Goal: Information Seeking & Learning: Find specific fact

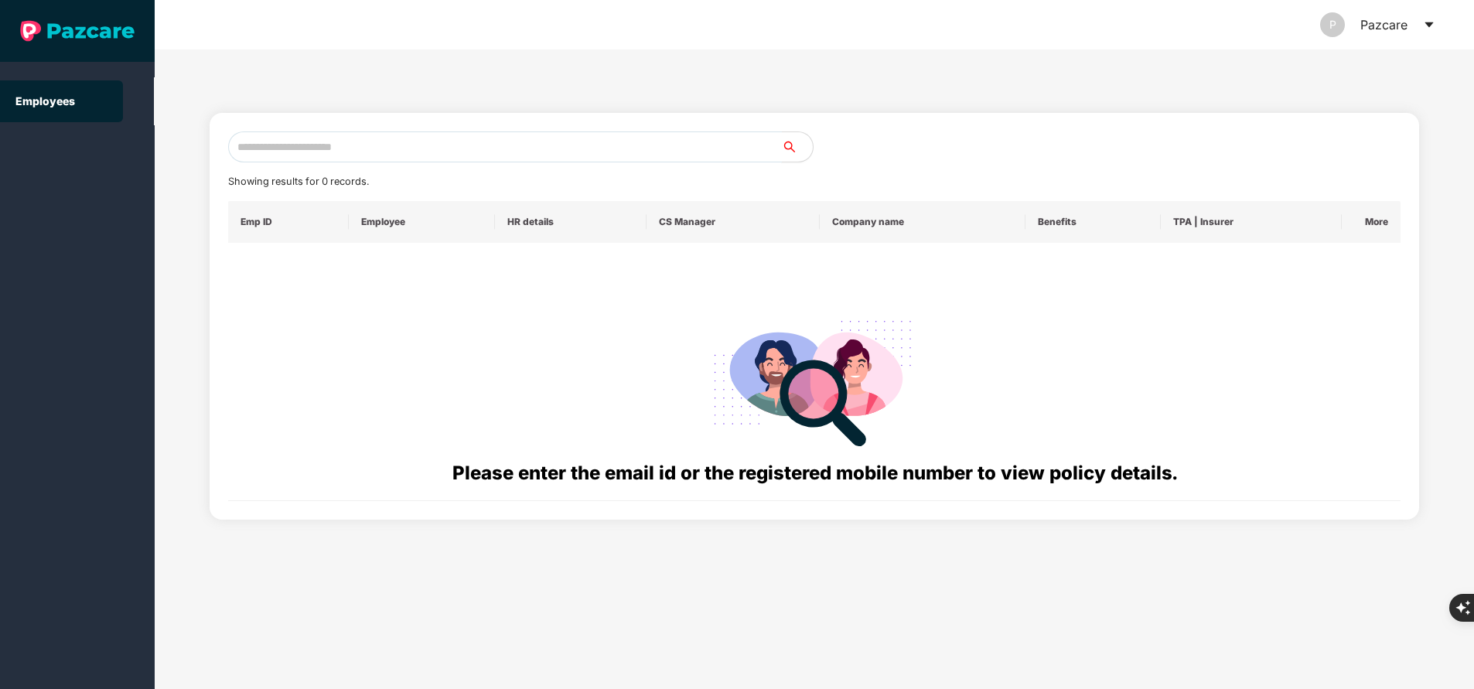
click at [426, 155] on input "text" at bounding box center [505, 146] width 554 height 31
paste input "**********"
click at [426, 155] on input "**********" at bounding box center [505, 146] width 554 height 31
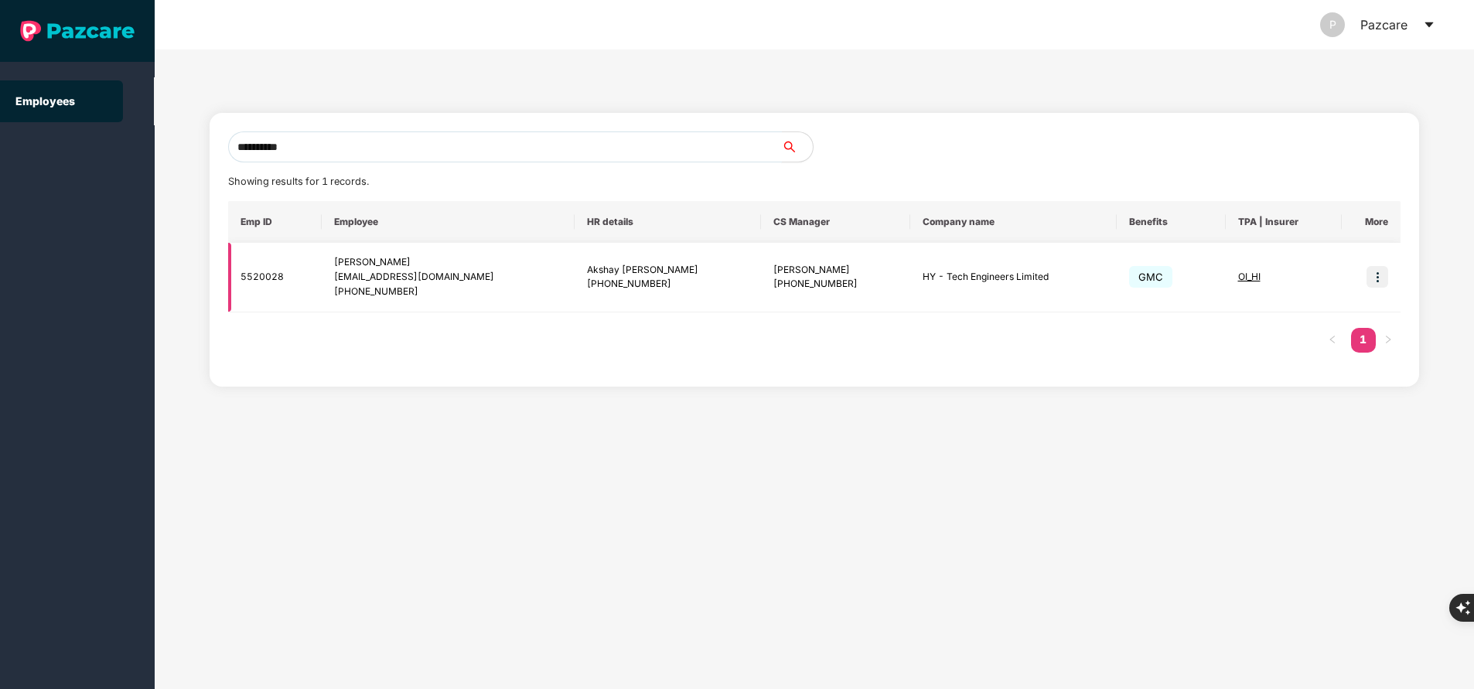
type input "**********"
click at [1383, 288] on img at bounding box center [1377, 277] width 22 height 22
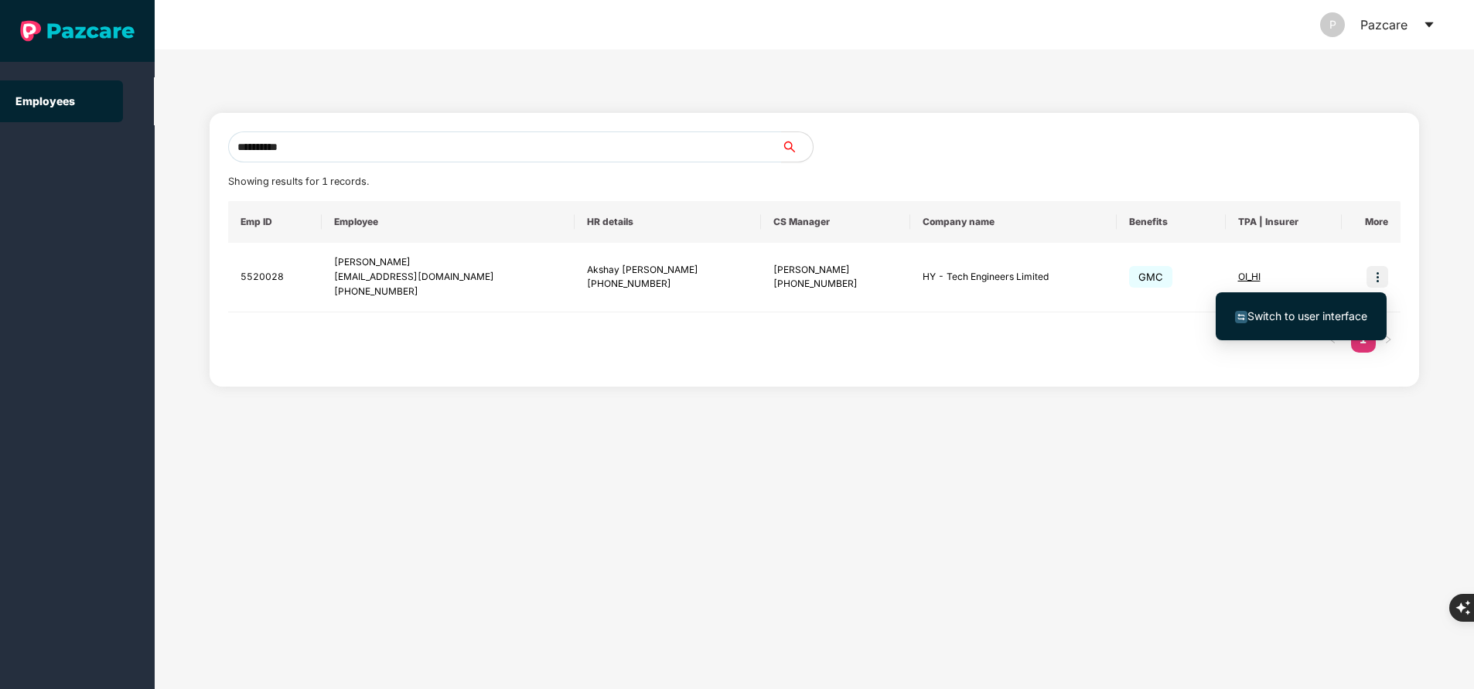
click at [1285, 316] on span "Switch to user interface" at bounding box center [1307, 315] width 120 height 13
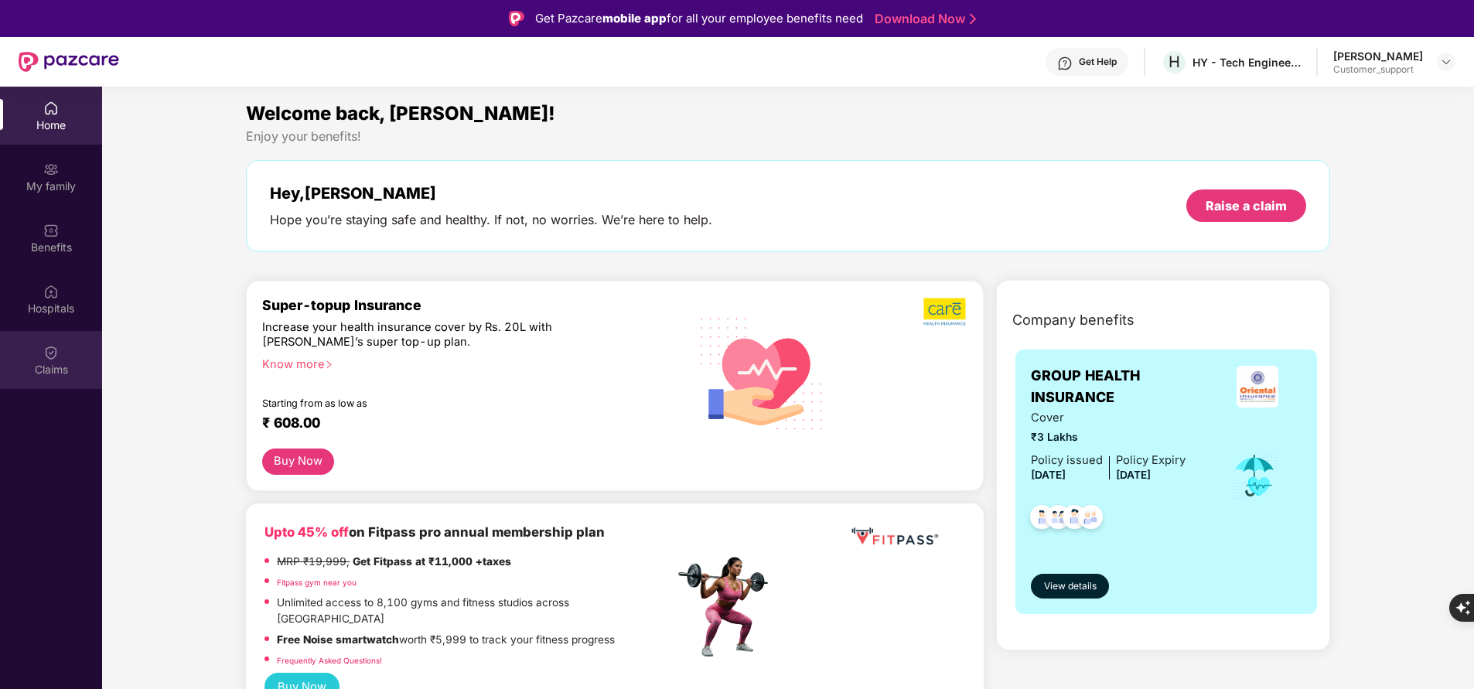
click at [48, 367] on div "Claims" at bounding box center [51, 369] width 102 height 15
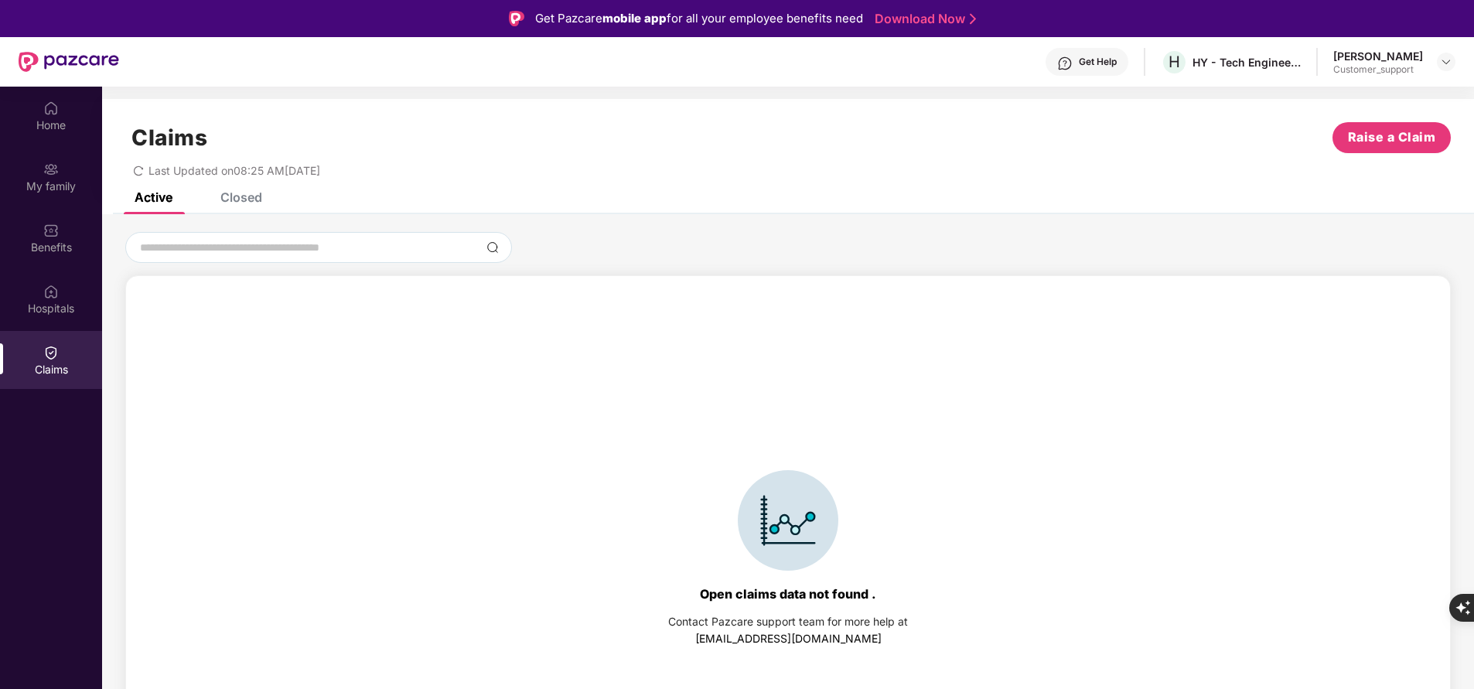
click at [240, 199] on div "Closed" at bounding box center [241, 196] width 42 height 15
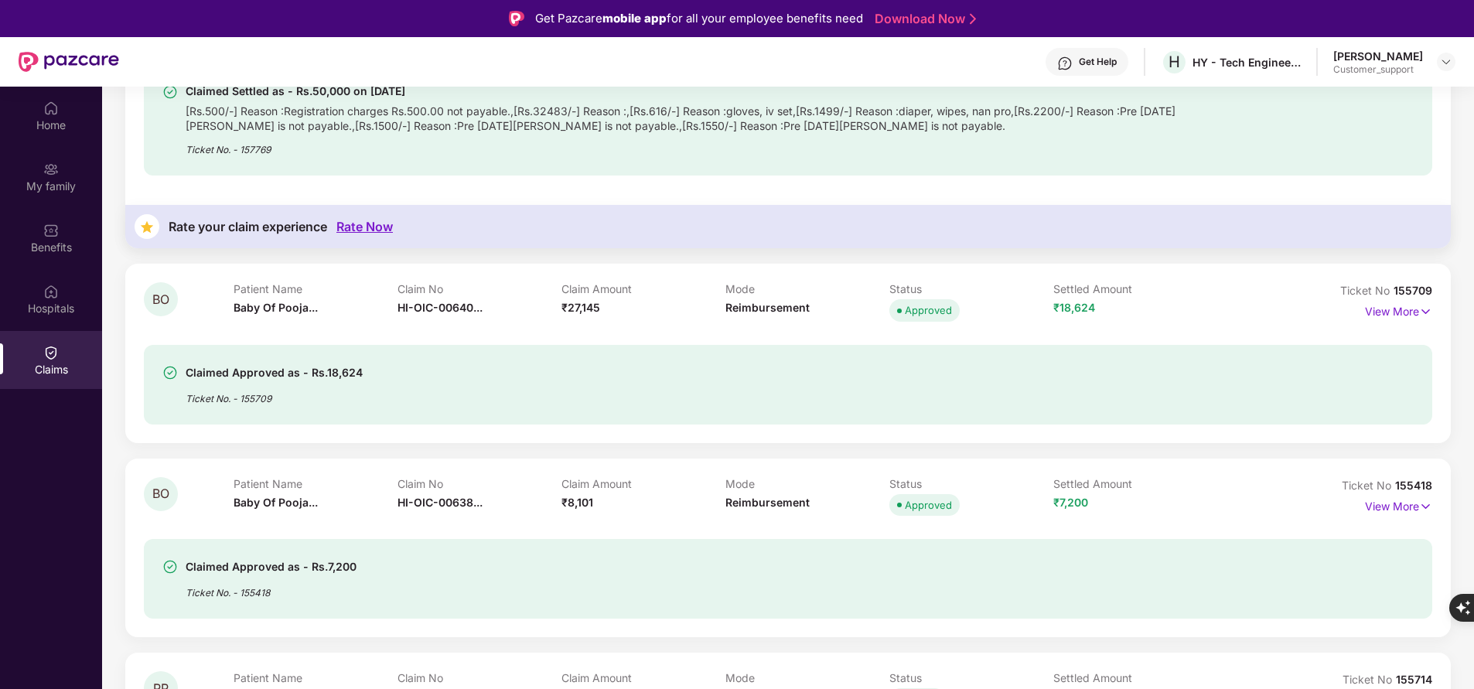
scroll to position [294, 0]
click at [1408, 307] on p "View More" at bounding box center [1398, 308] width 67 height 21
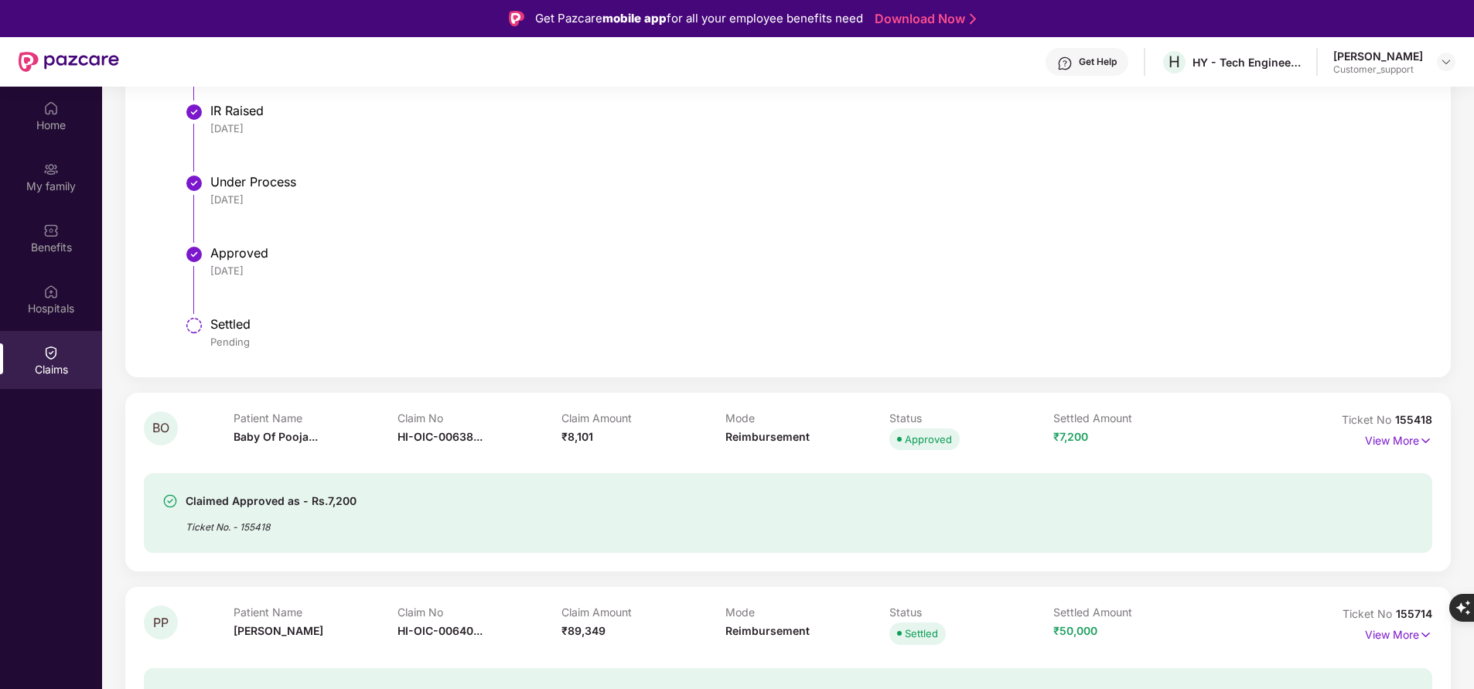
scroll to position [1303, 0]
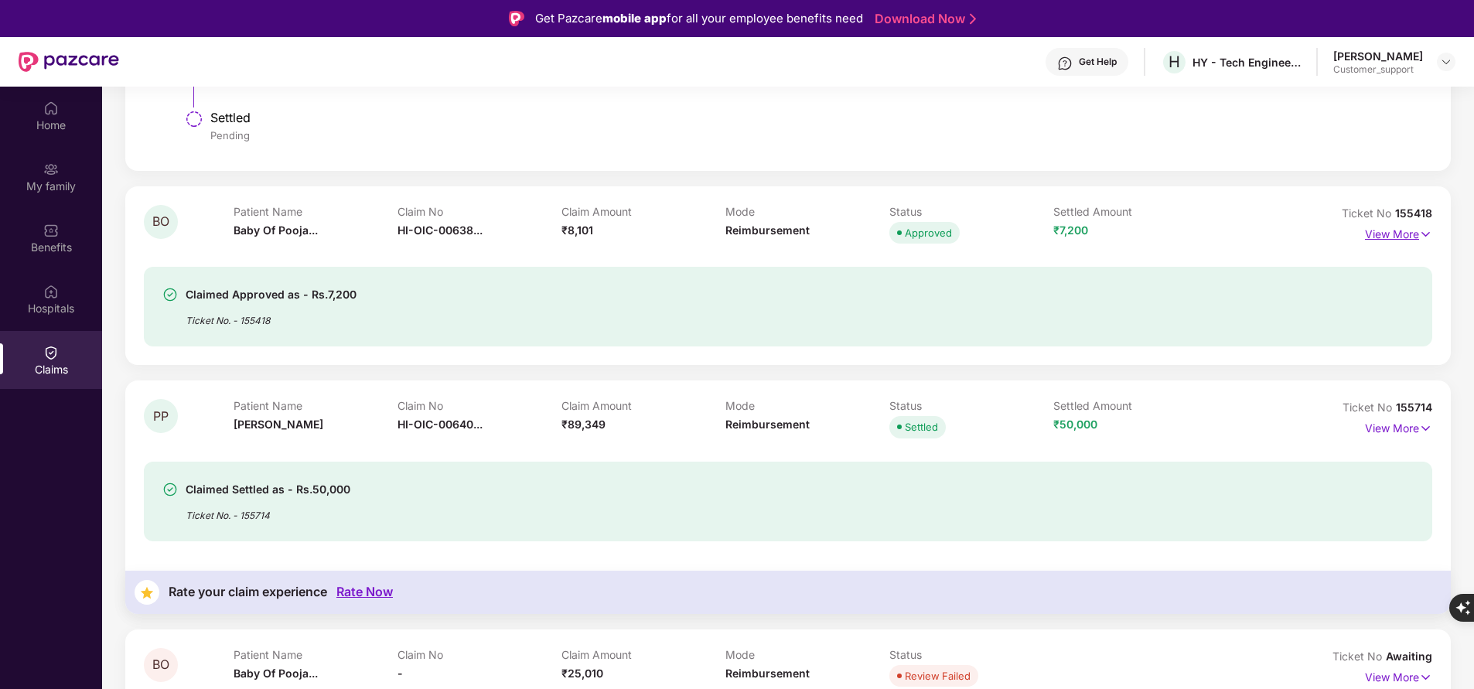
click at [1403, 230] on p "View More" at bounding box center [1398, 232] width 67 height 21
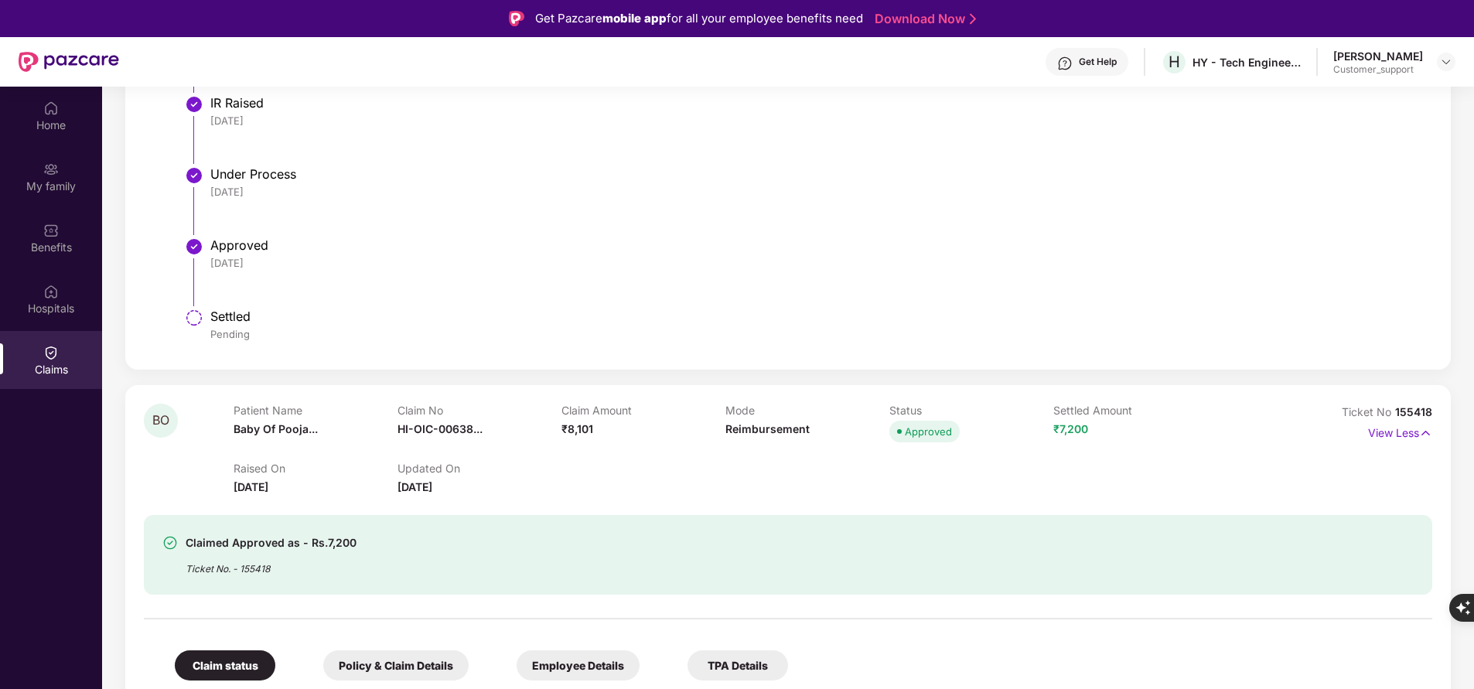
scroll to position [1106, 0]
click at [1405, 411] on span "155418" at bounding box center [1413, 410] width 37 height 13
copy div "No 155418"
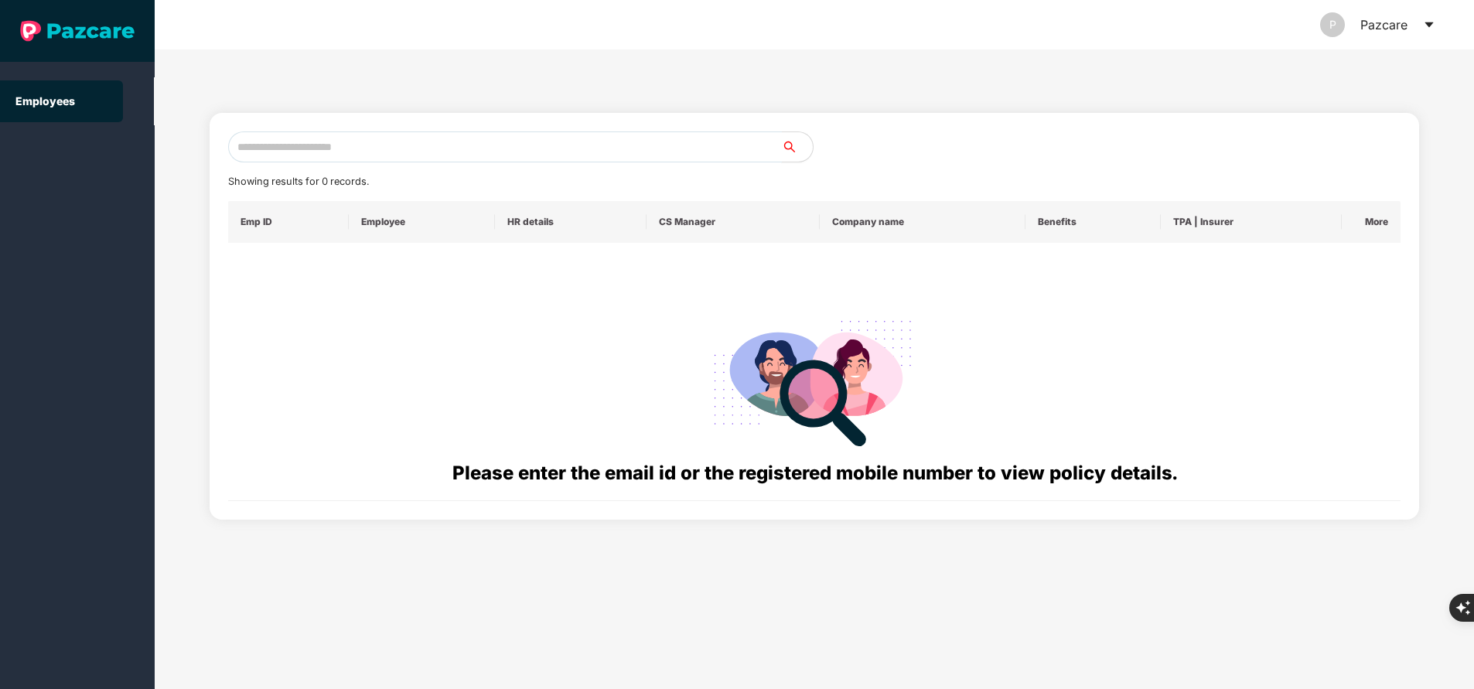
click at [457, 137] on input "text" at bounding box center [505, 146] width 554 height 31
paste input "**********"
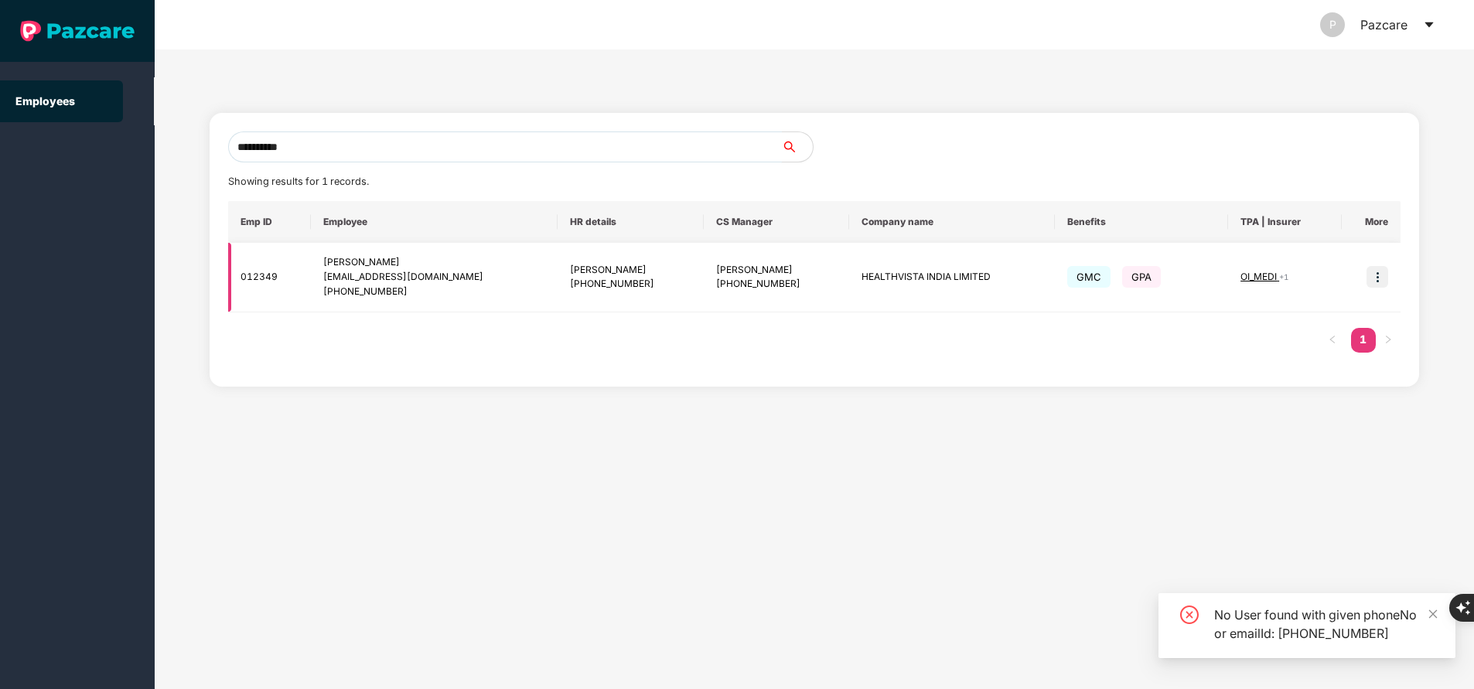
type input "**********"
click at [1375, 270] on img at bounding box center [1377, 277] width 22 height 22
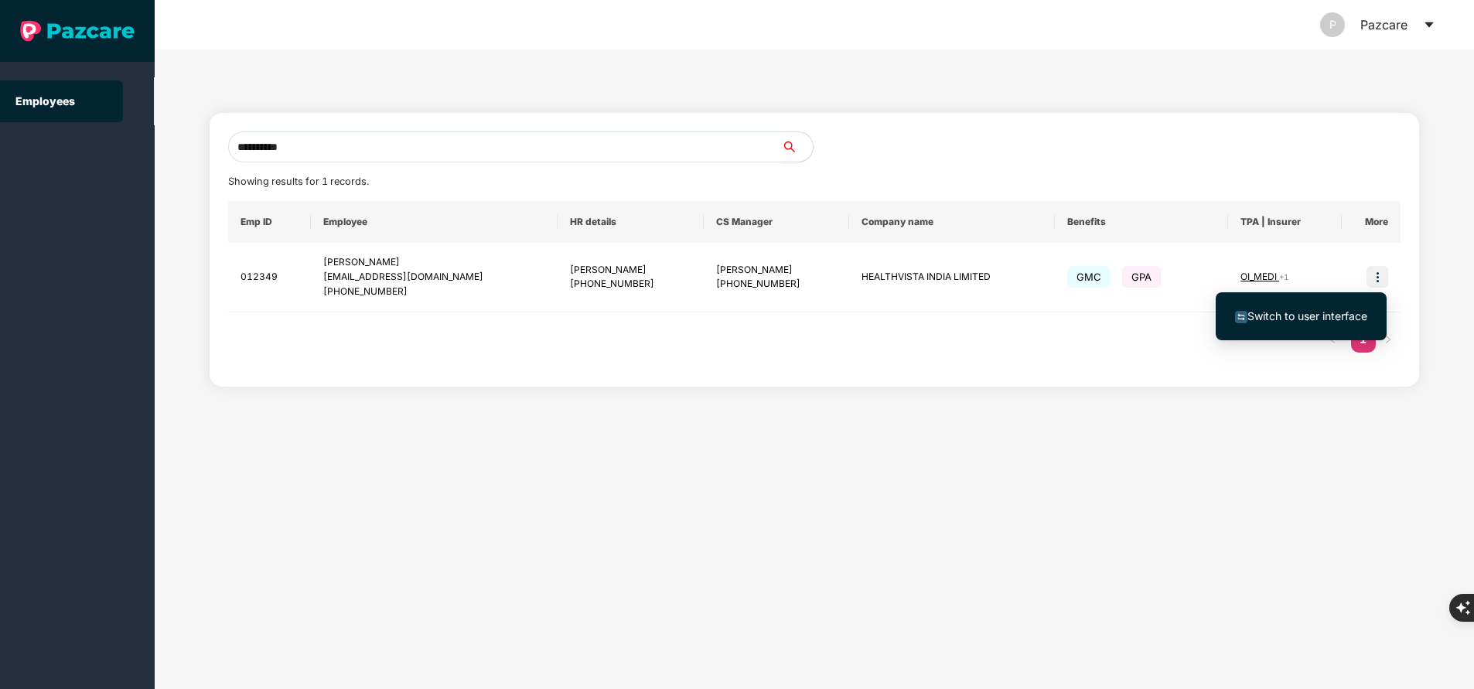
click at [1301, 312] on span "Switch to user interface" at bounding box center [1307, 315] width 120 height 13
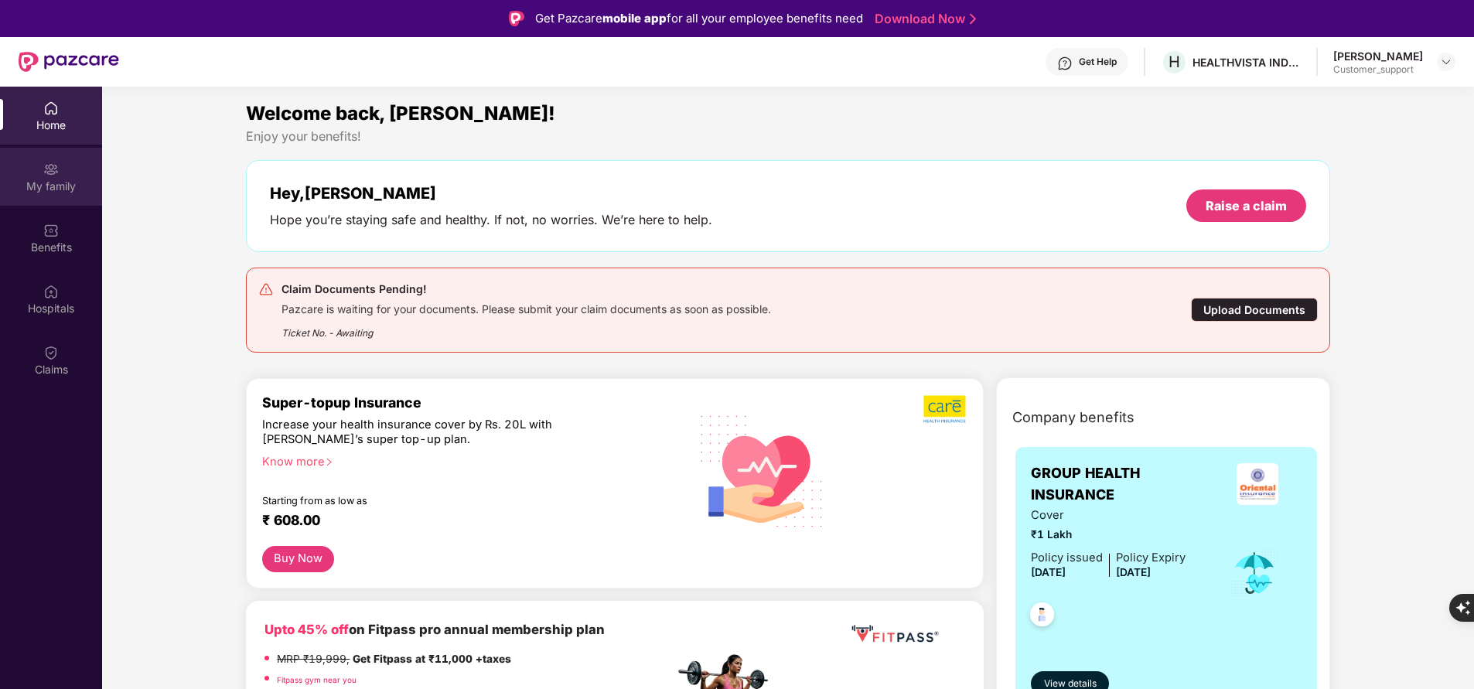
click at [46, 179] on div "My family" at bounding box center [51, 186] width 102 height 15
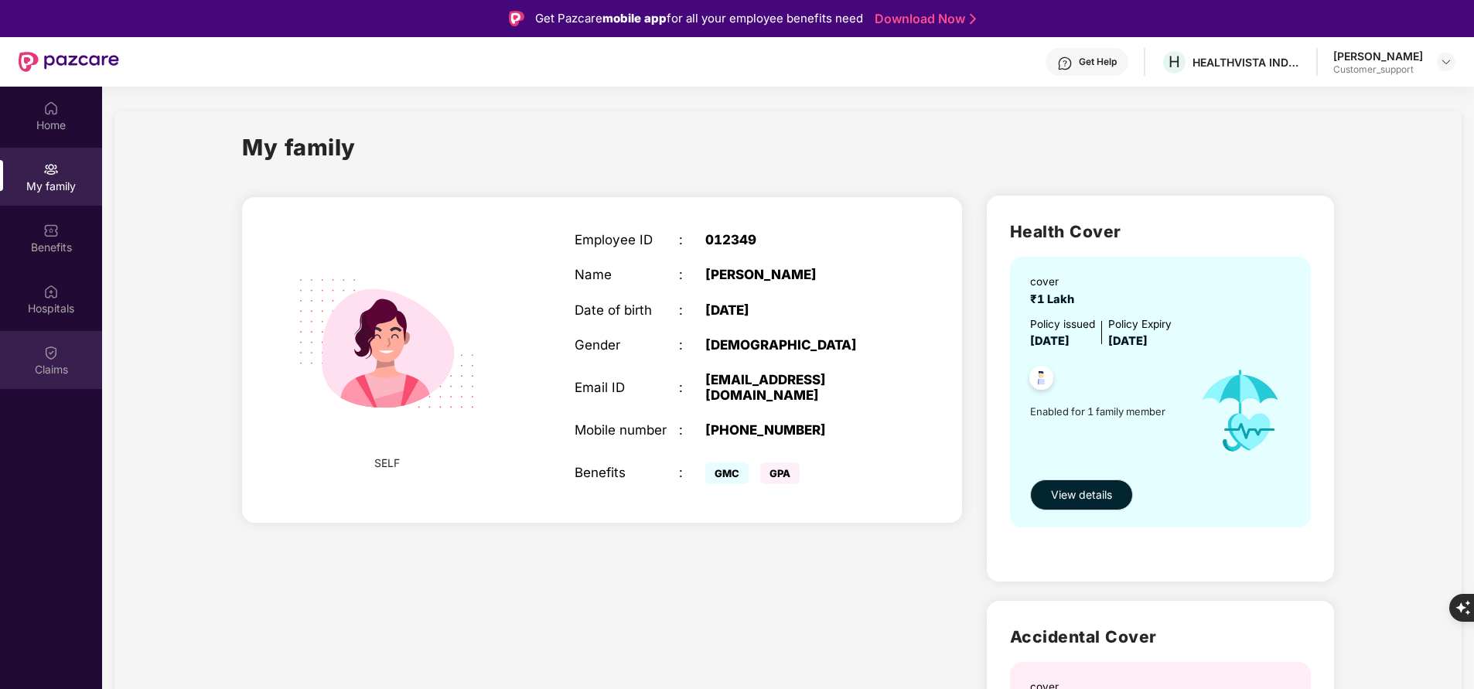
click at [70, 357] on div "Claims" at bounding box center [51, 360] width 102 height 58
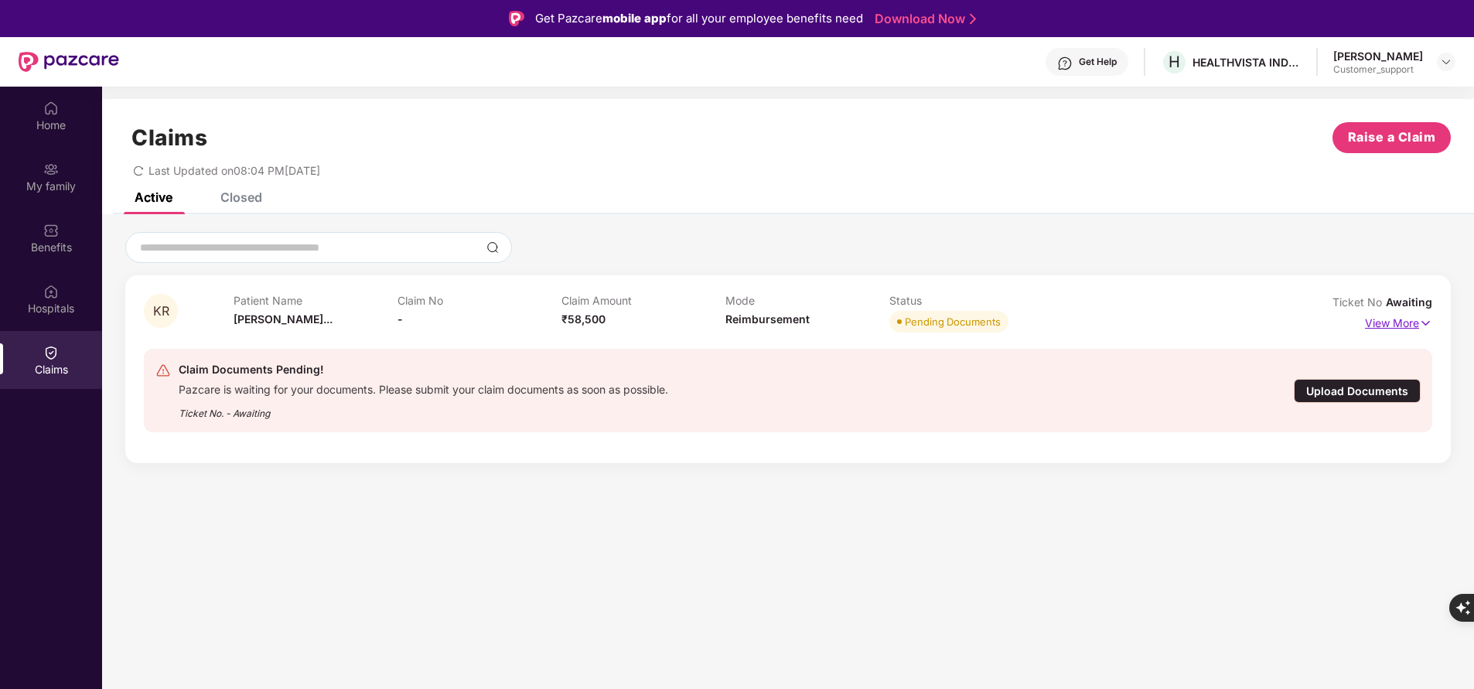
click at [1393, 327] on p "View More" at bounding box center [1398, 321] width 67 height 21
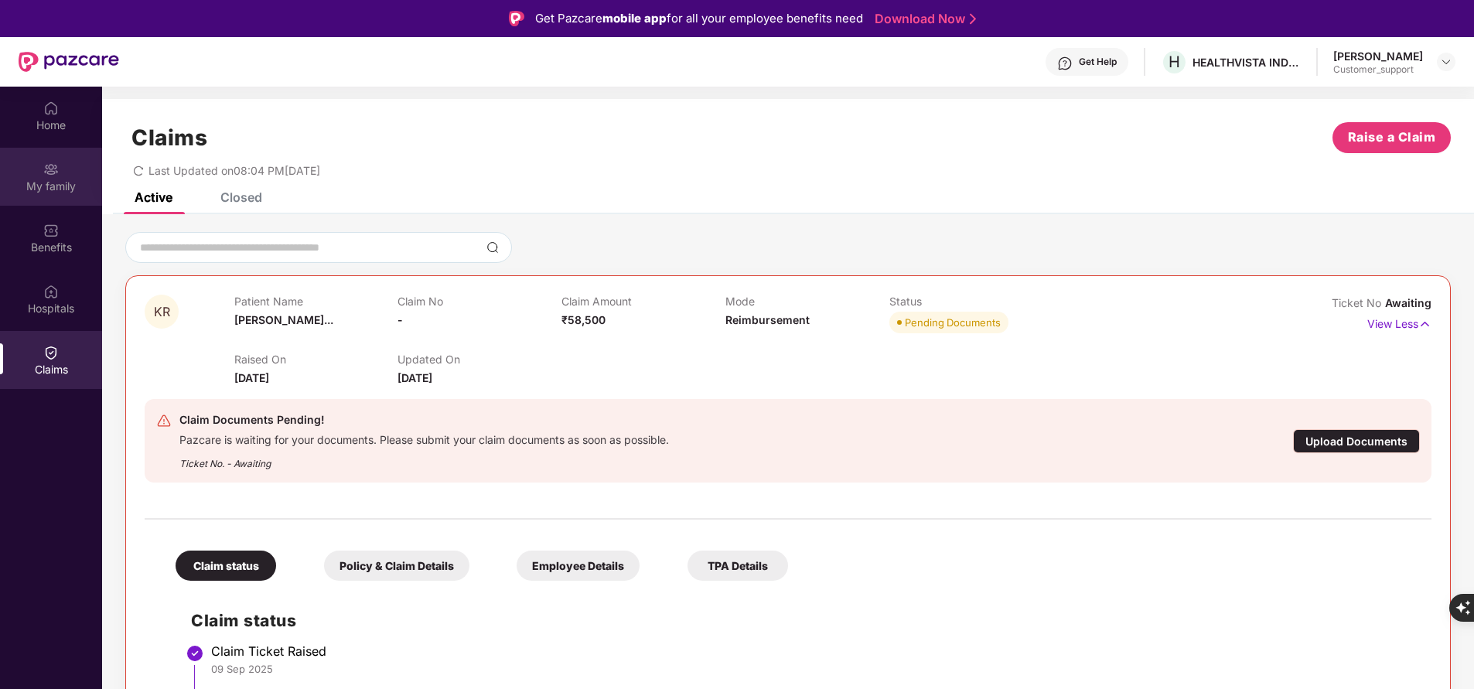
click at [58, 186] on div "My family" at bounding box center [51, 186] width 102 height 15
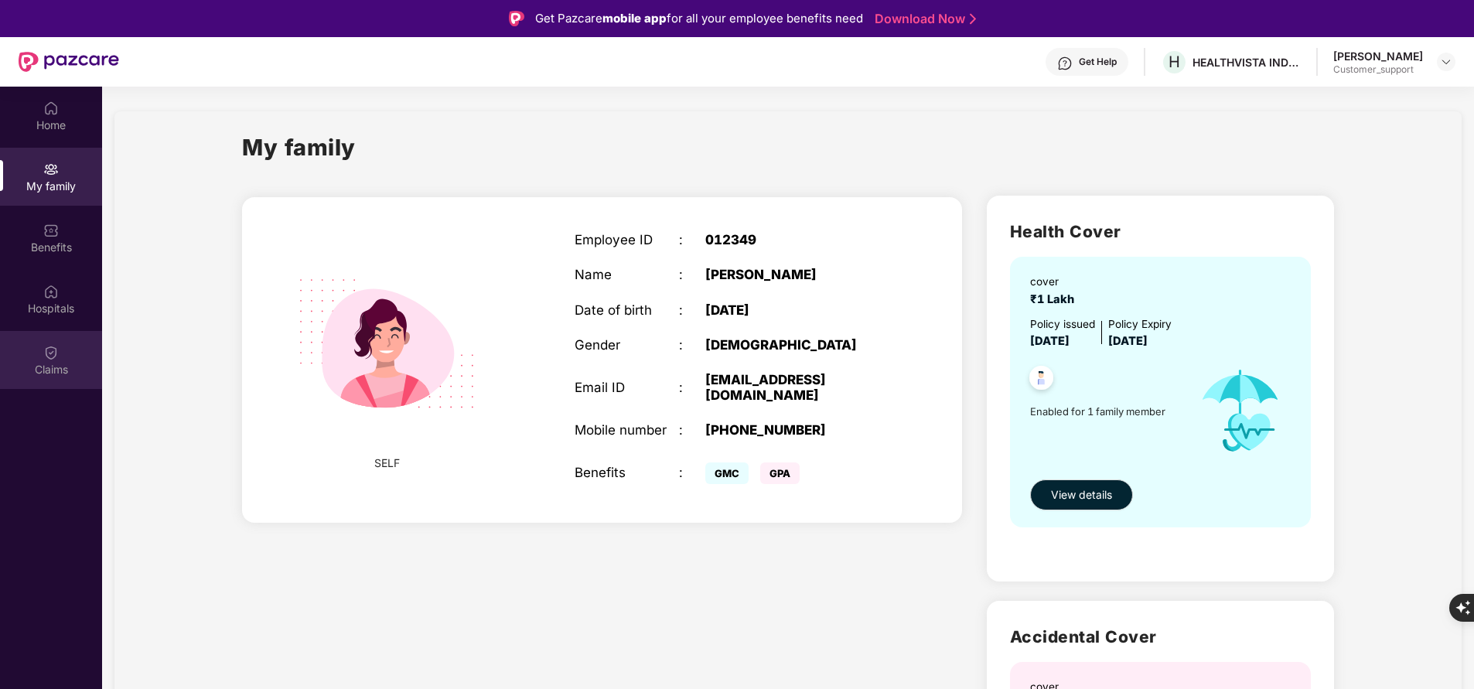
click at [70, 353] on div "Claims" at bounding box center [51, 360] width 102 height 58
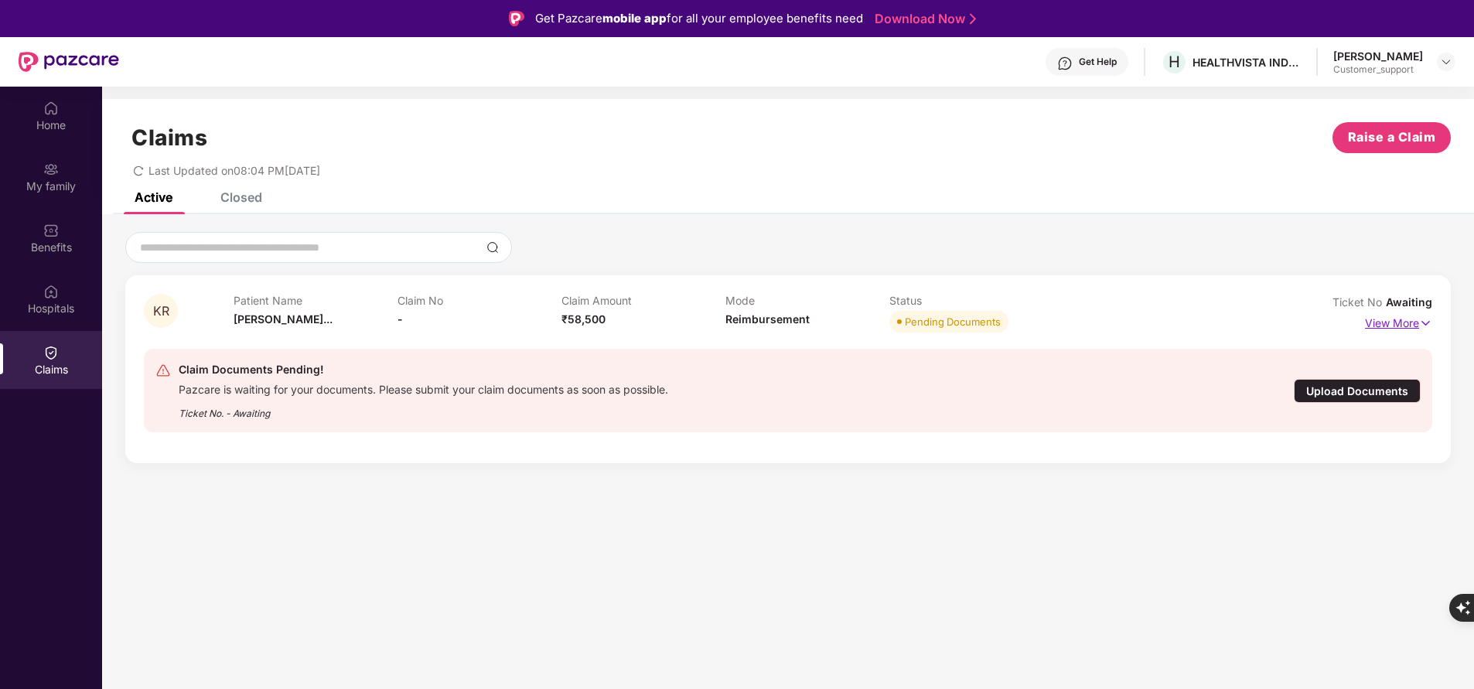
click at [1380, 323] on p "View More" at bounding box center [1398, 321] width 67 height 21
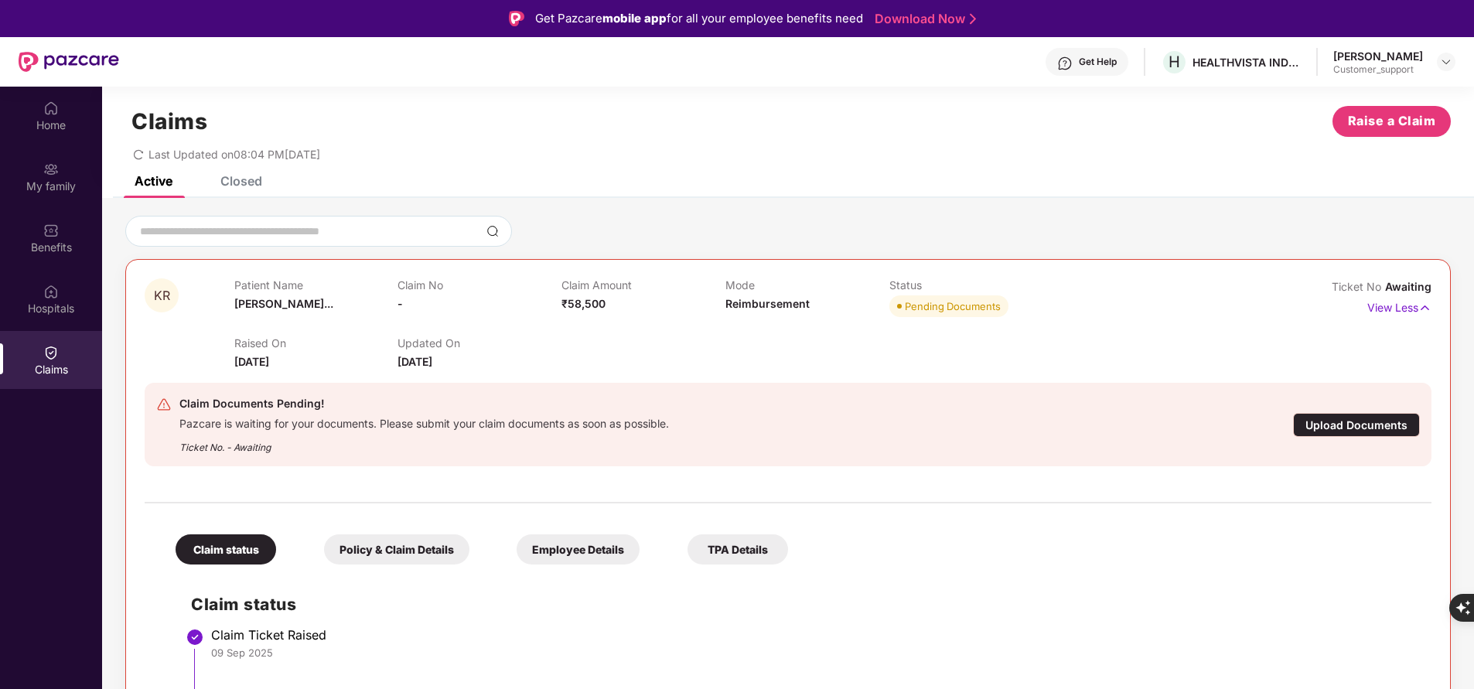
scroll to position [87, 0]
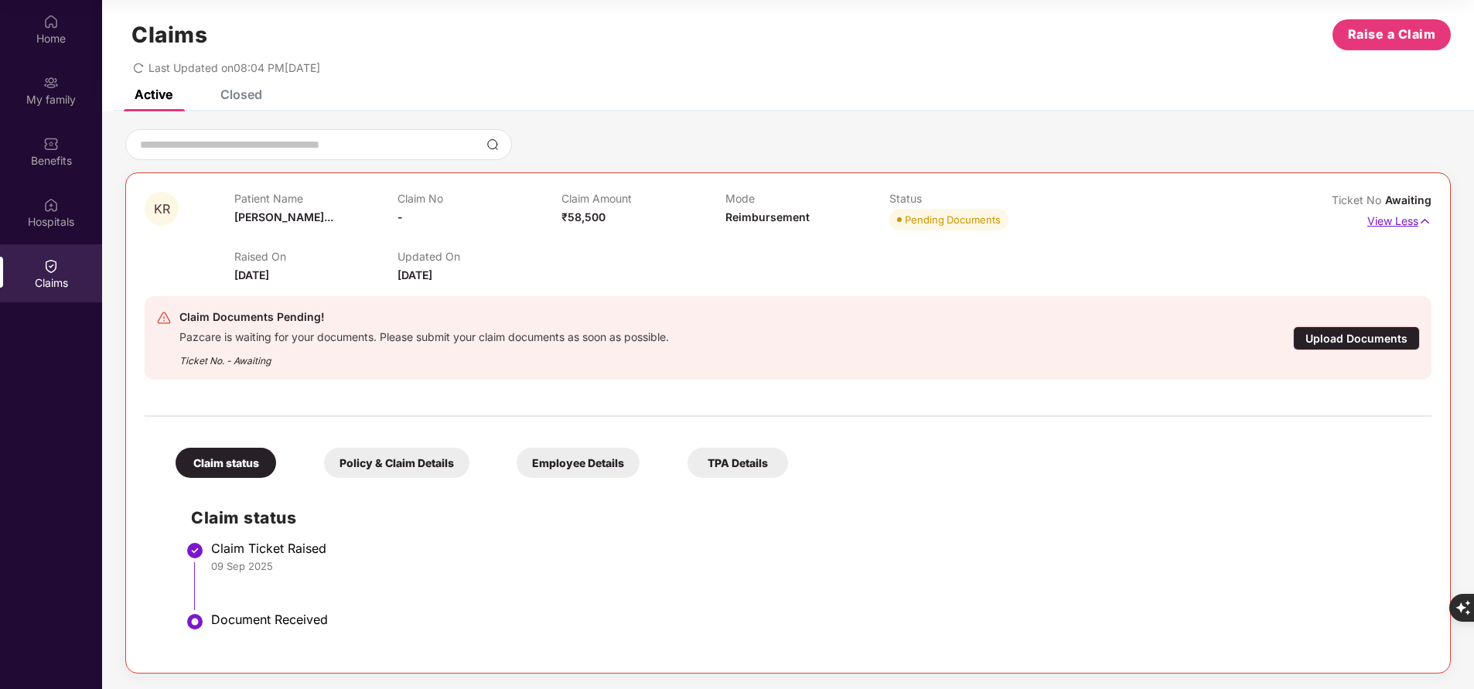
click at [1391, 217] on p "View Less" at bounding box center [1399, 219] width 64 height 21
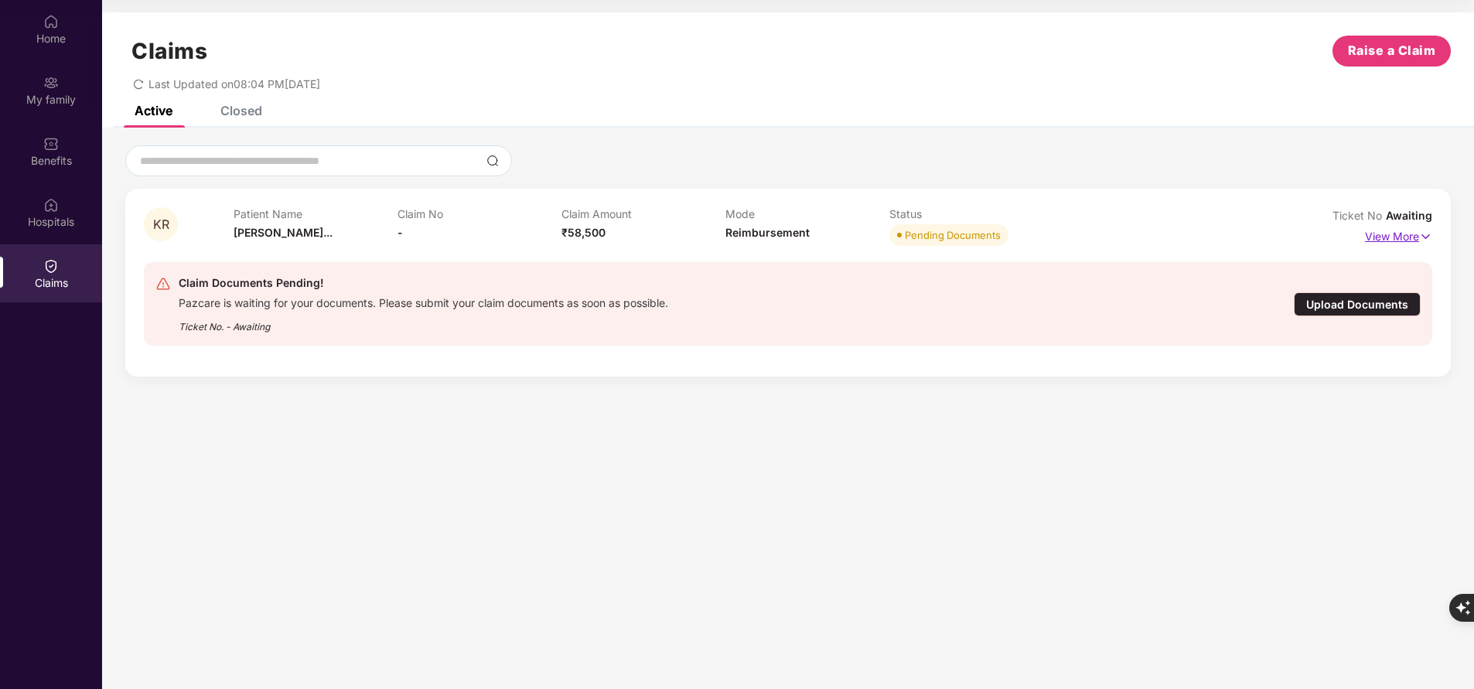
scroll to position [0, 0]
click at [1402, 237] on p "View More" at bounding box center [1398, 234] width 67 height 21
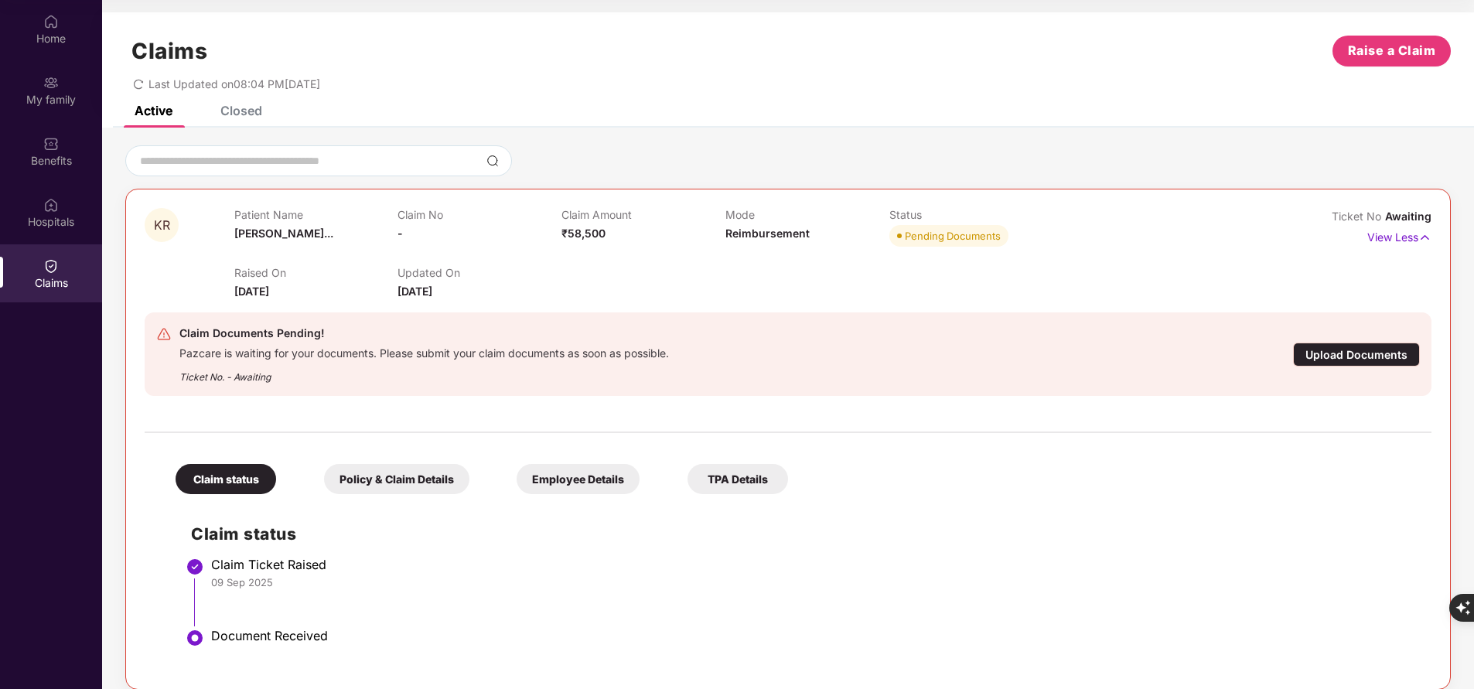
click at [251, 115] on div "Closed" at bounding box center [241, 110] width 42 height 15
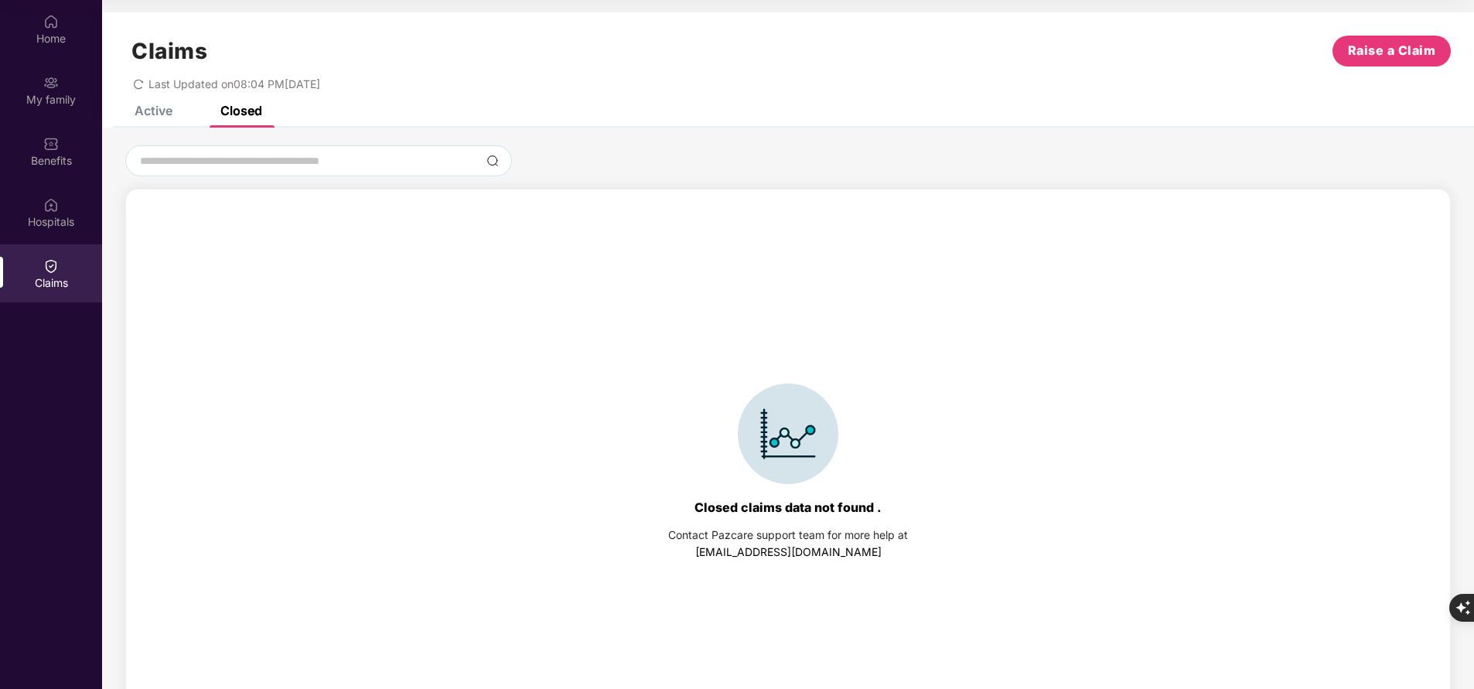
click at [138, 119] on div "Active" at bounding box center [141, 111] width 61 height 34
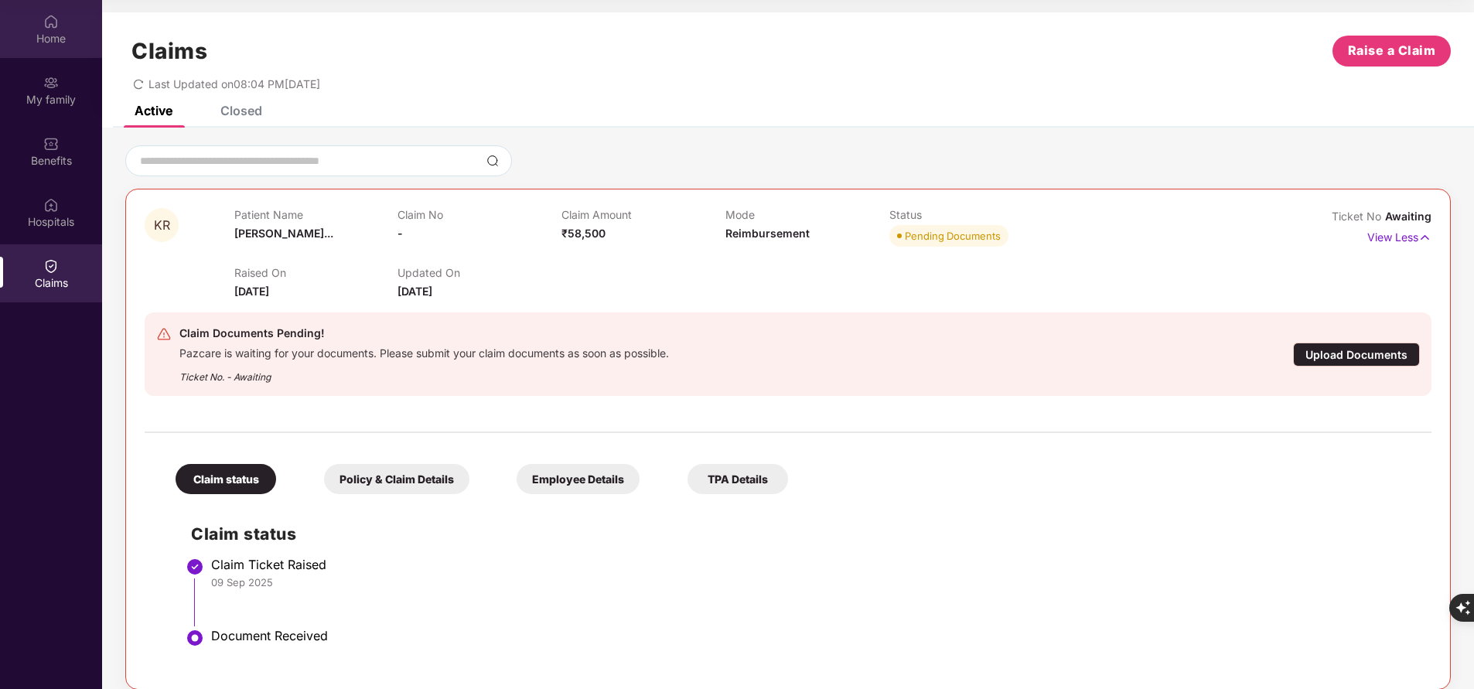
click at [61, 22] on div "Home" at bounding box center [51, 29] width 102 height 58
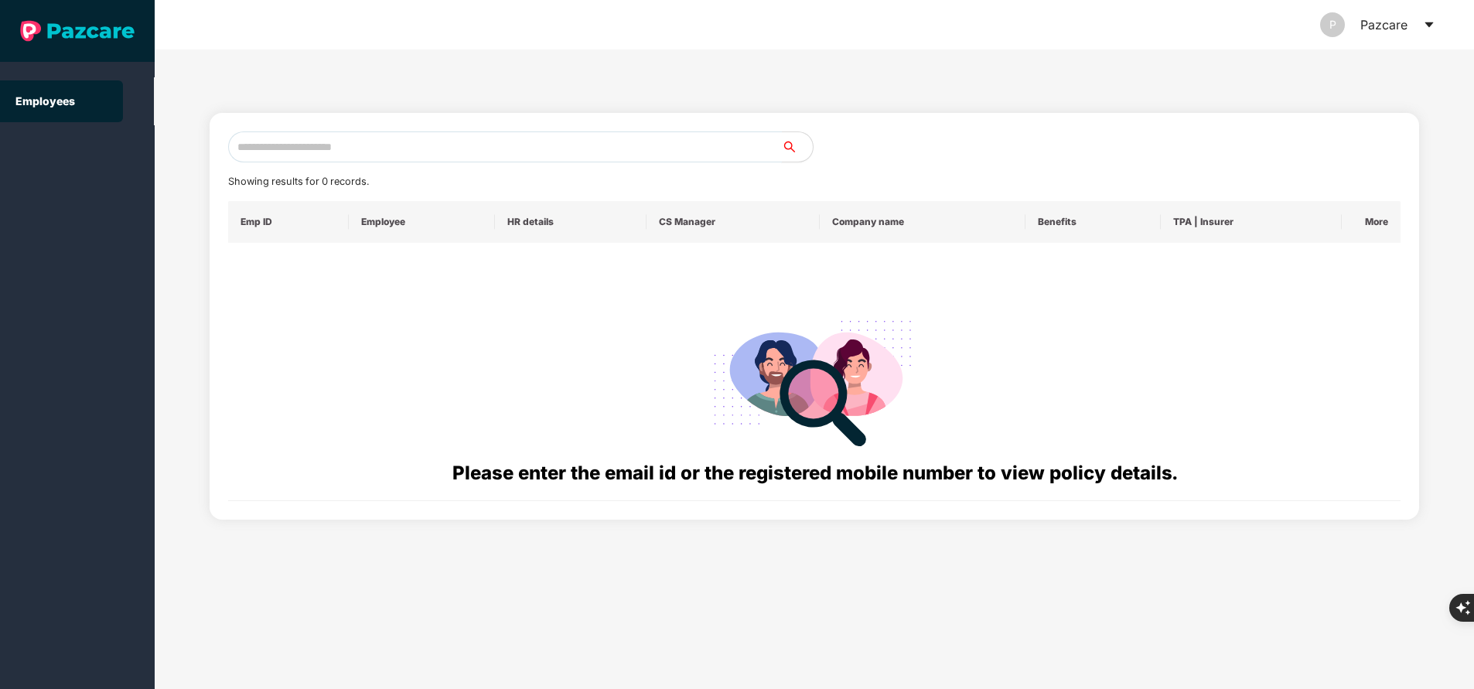
click at [475, 148] on input "text" at bounding box center [505, 146] width 554 height 31
paste input "**********"
click at [561, 150] on input "**********" at bounding box center [505, 146] width 554 height 31
type input "*"
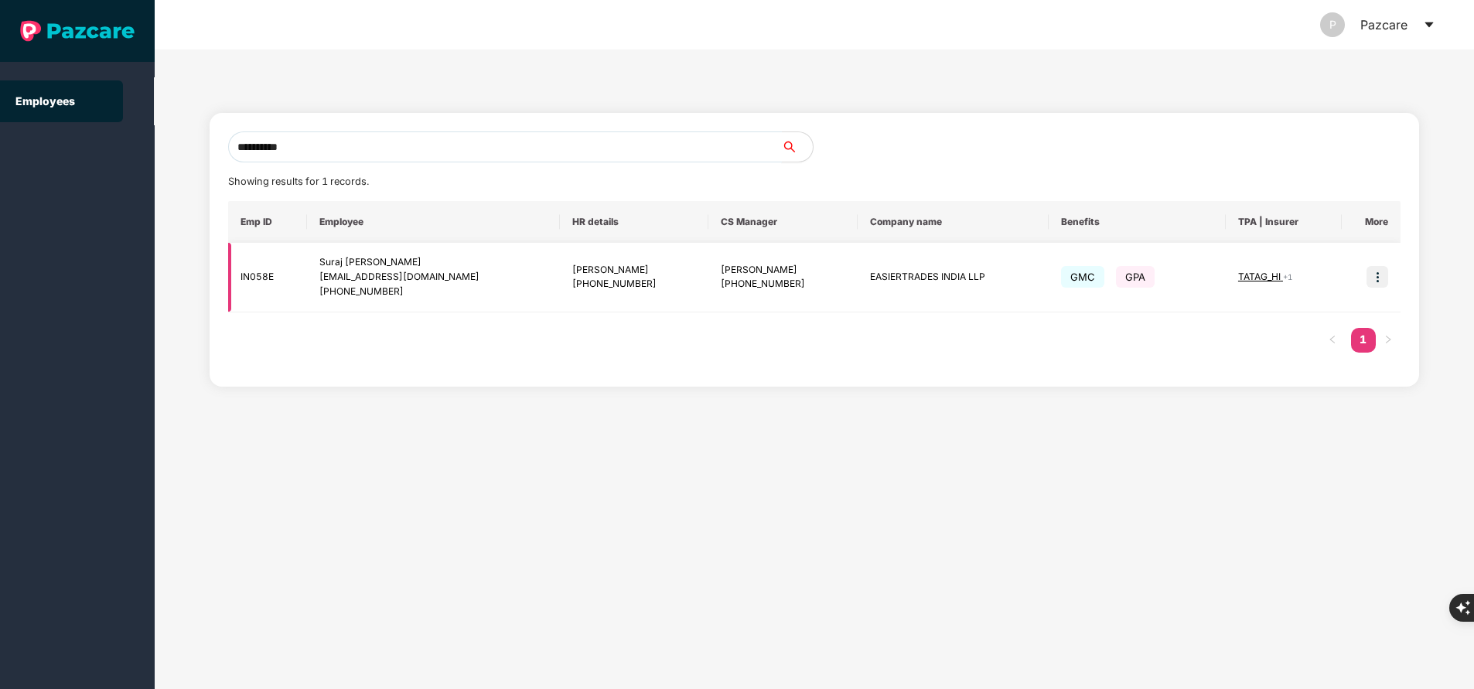
type input "**********"
click at [1379, 284] on img at bounding box center [1377, 277] width 22 height 22
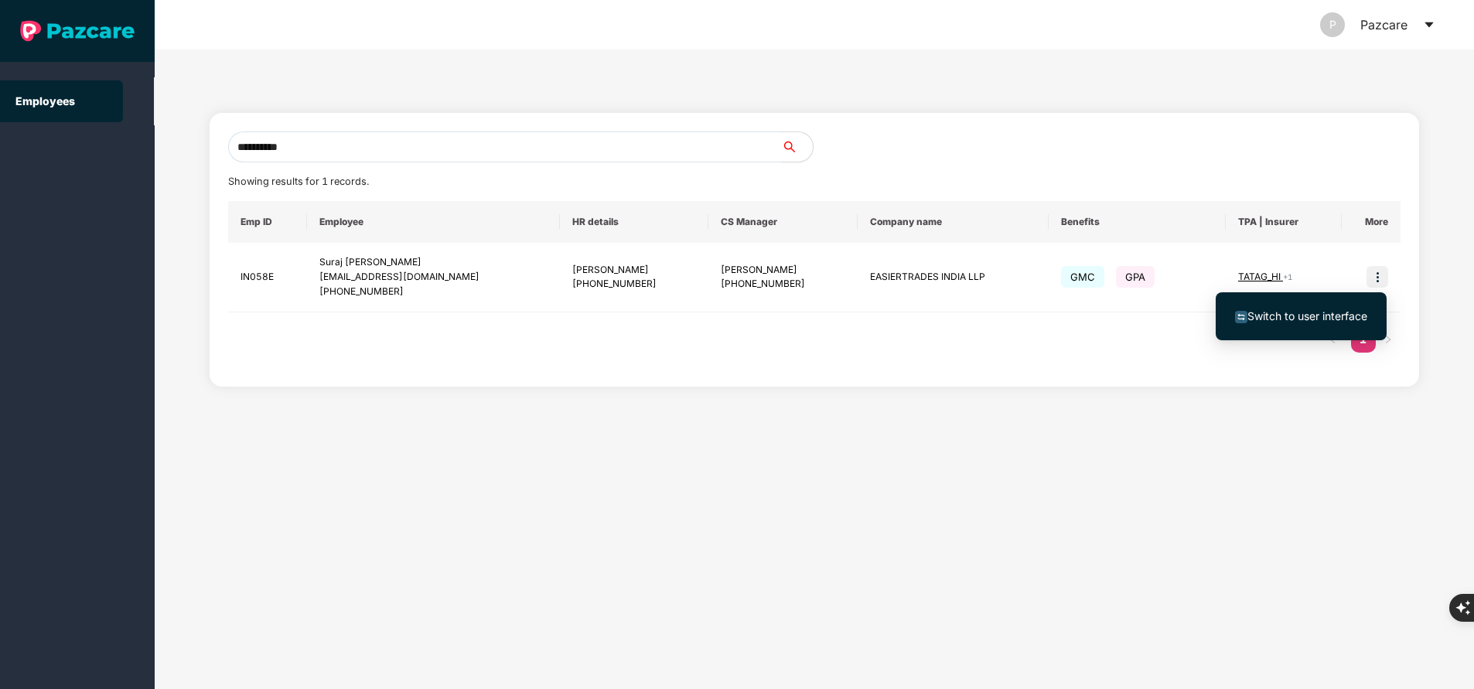
click at [1295, 316] on span "Switch to user interface" at bounding box center [1307, 315] width 120 height 13
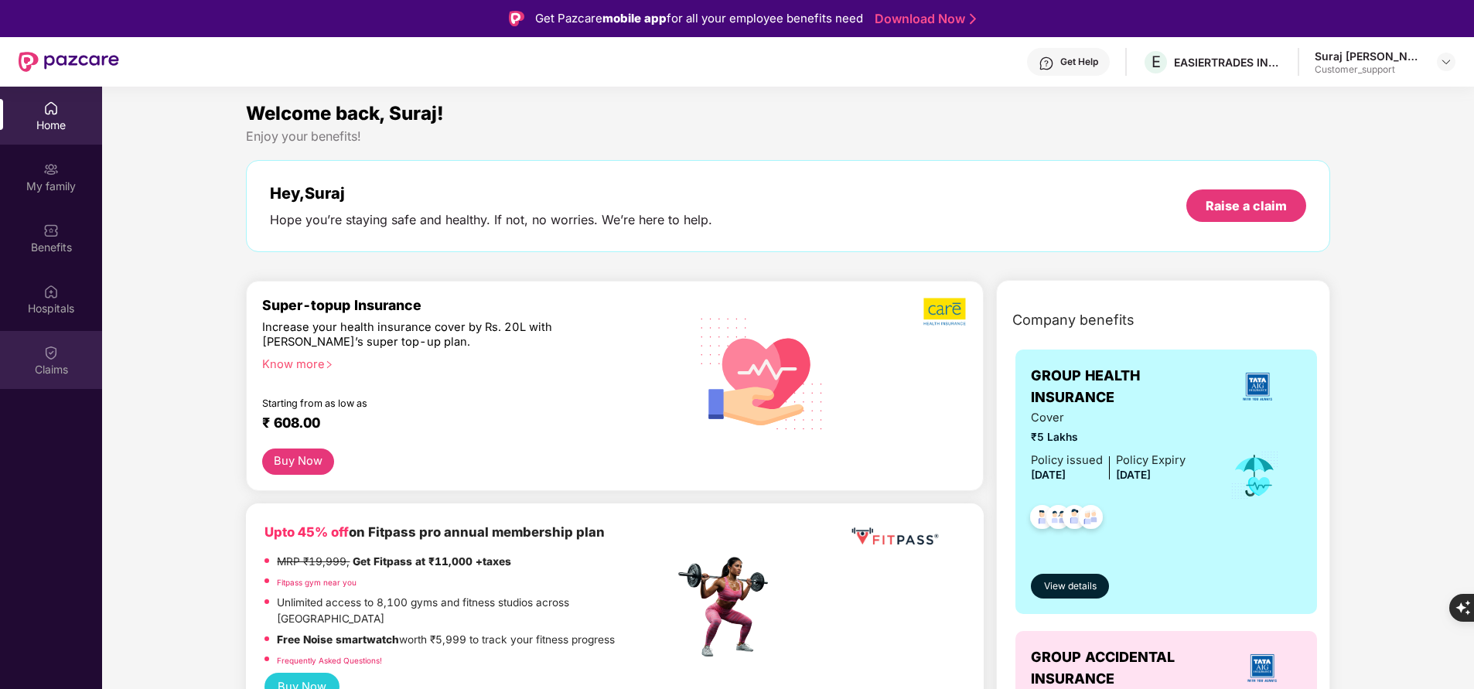
click at [62, 365] on div "Claims" at bounding box center [51, 369] width 102 height 15
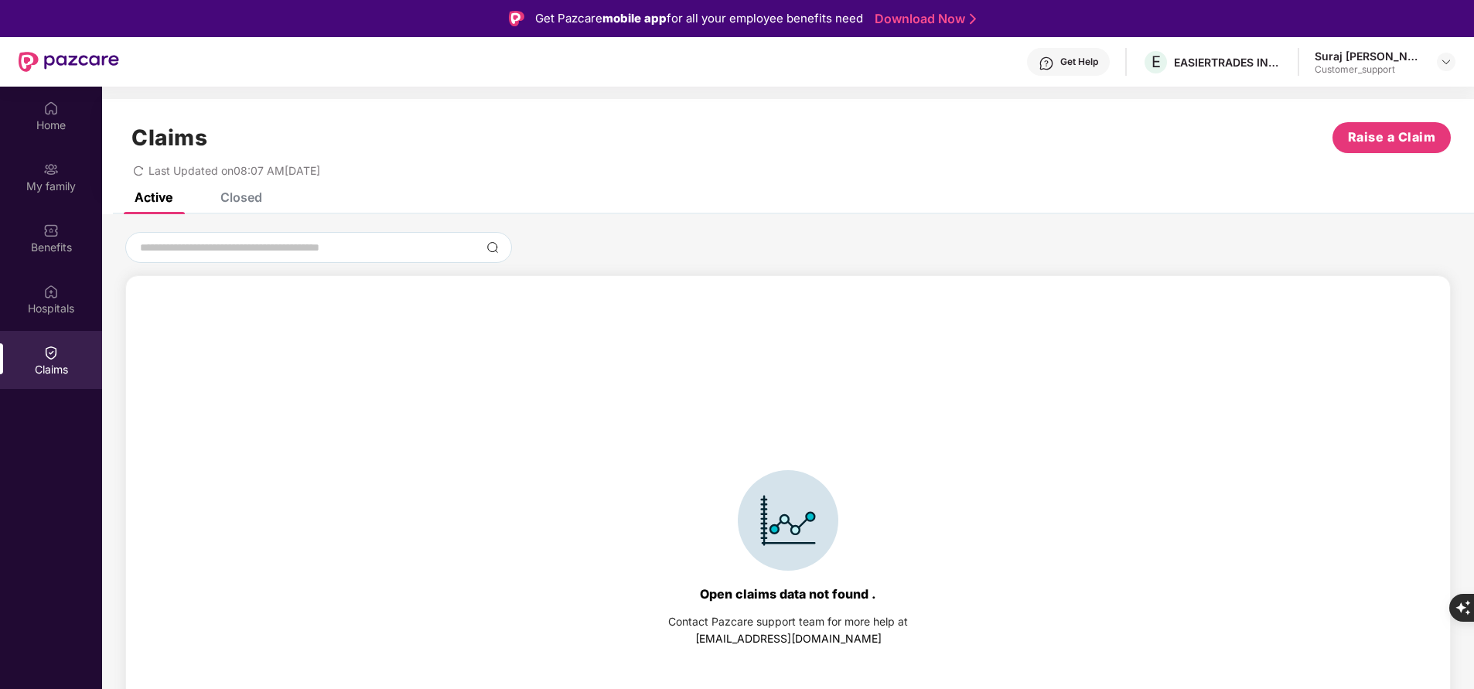
click at [260, 197] on div "Closed" at bounding box center [241, 196] width 42 height 15
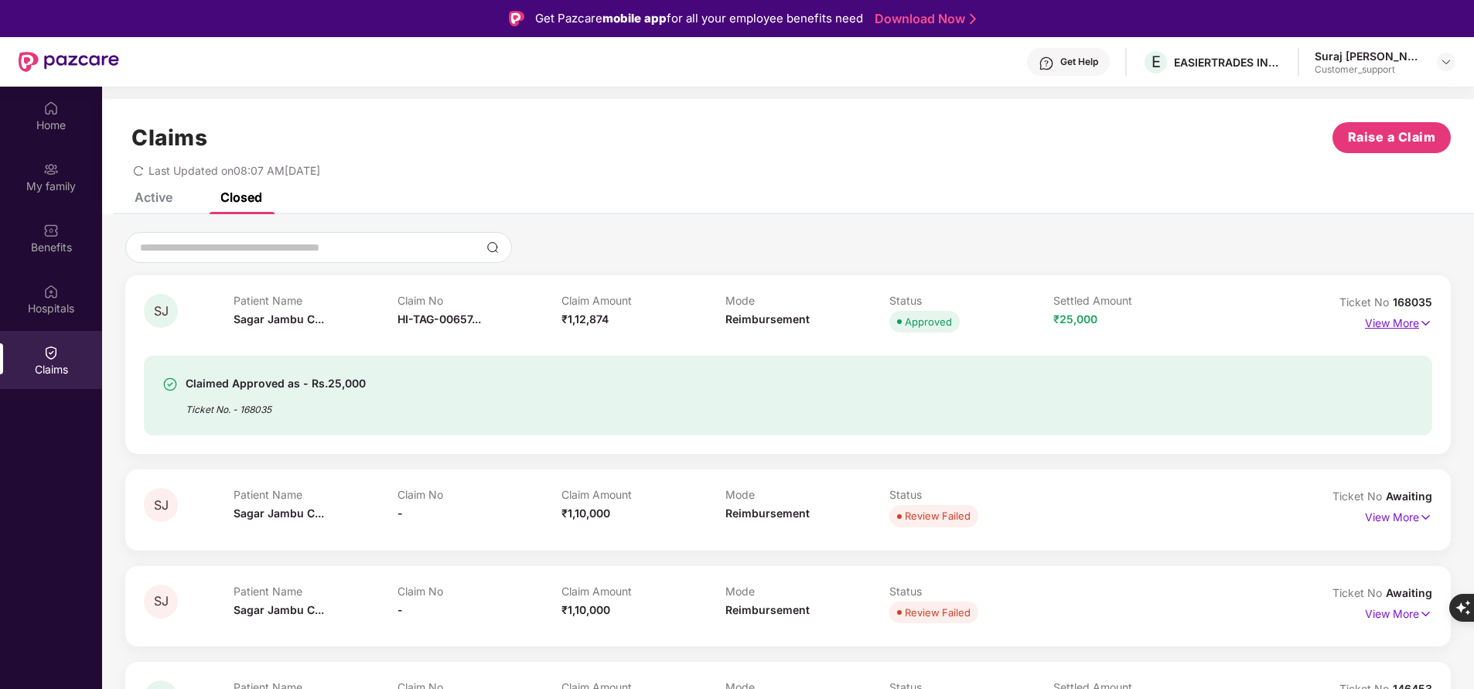
click at [1386, 319] on p "View More" at bounding box center [1398, 321] width 67 height 21
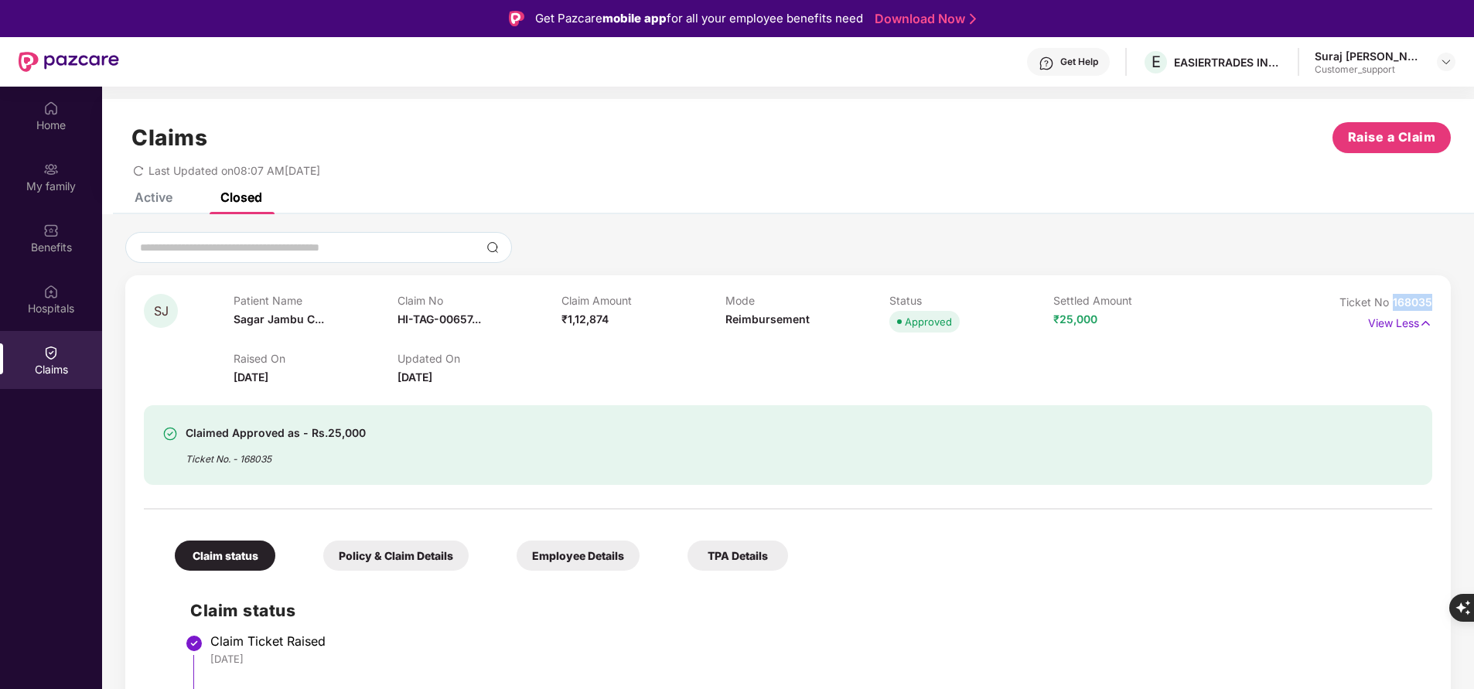
drag, startPoint x: 1388, startPoint y: 302, endPoint x: 1459, endPoint y: 299, distance: 71.2
copy span "168035"
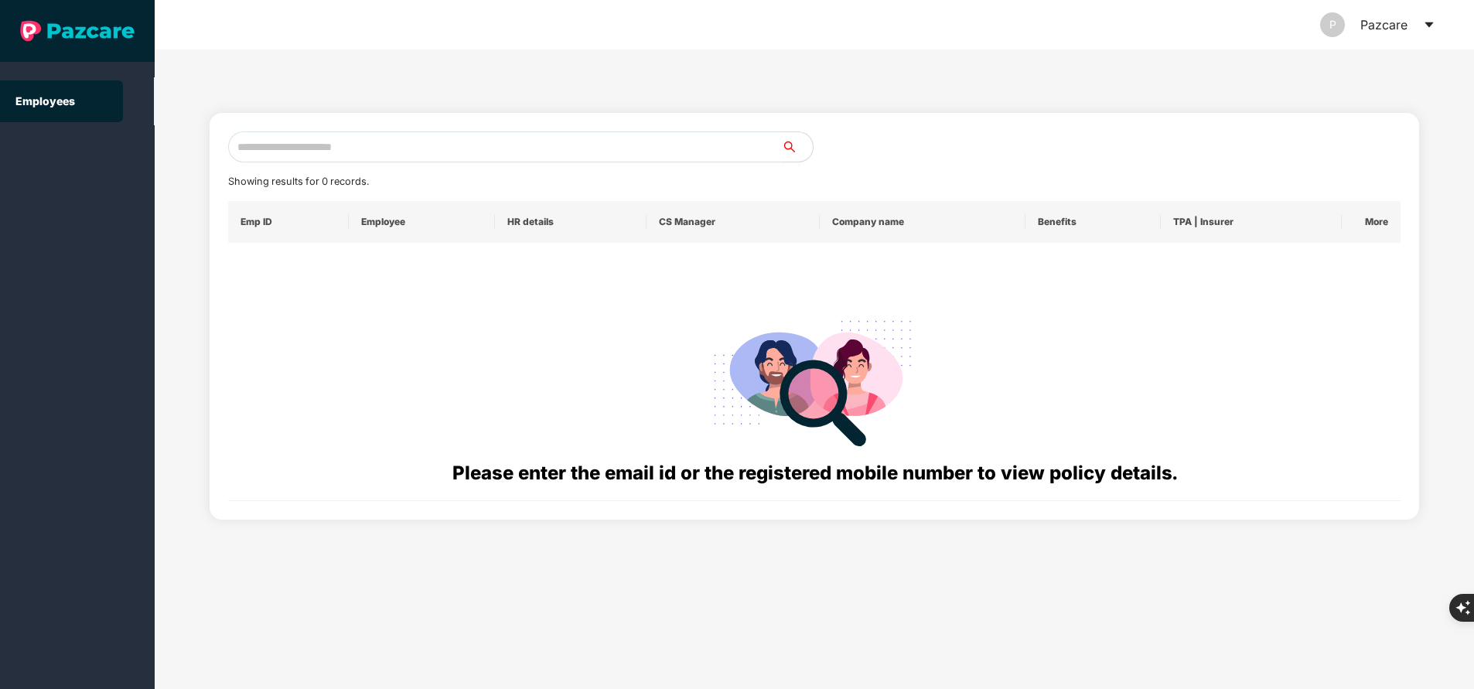
click at [493, 155] on input "text" at bounding box center [505, 146] width 554 height 31
paste input "**********"
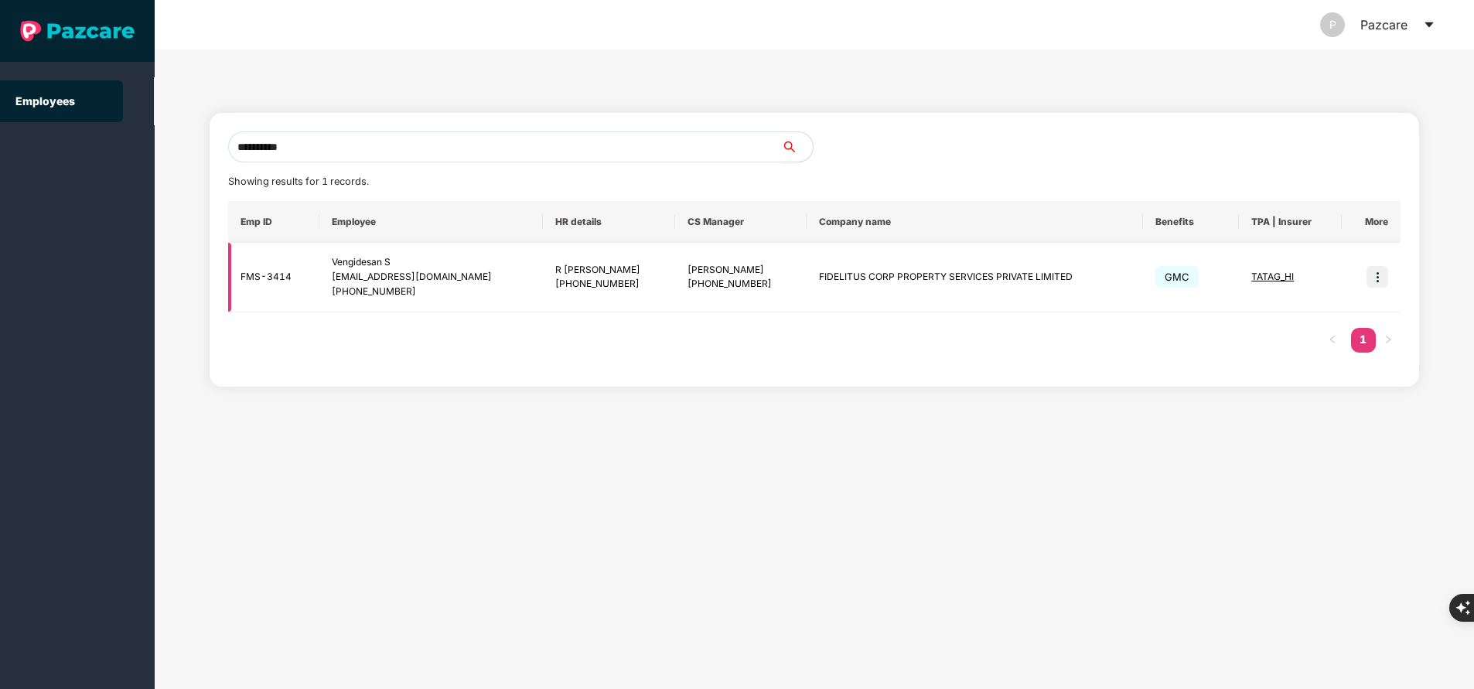
type input "**********"
click at [1378, 278] on img at bounding box center [1377, 277] width 22 height 22
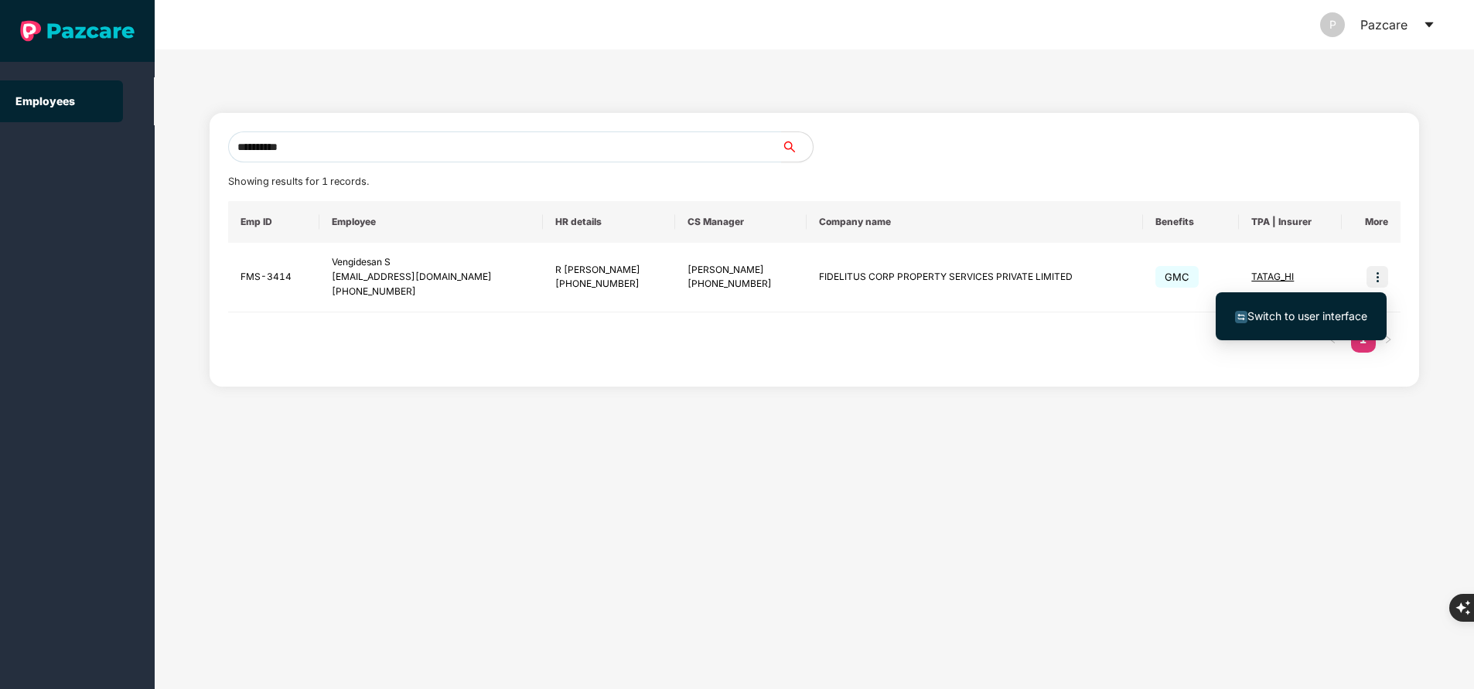
click at [1292, 313] on span "Switch to user interface" at bounding box center [1307, 315] width 120 height 13
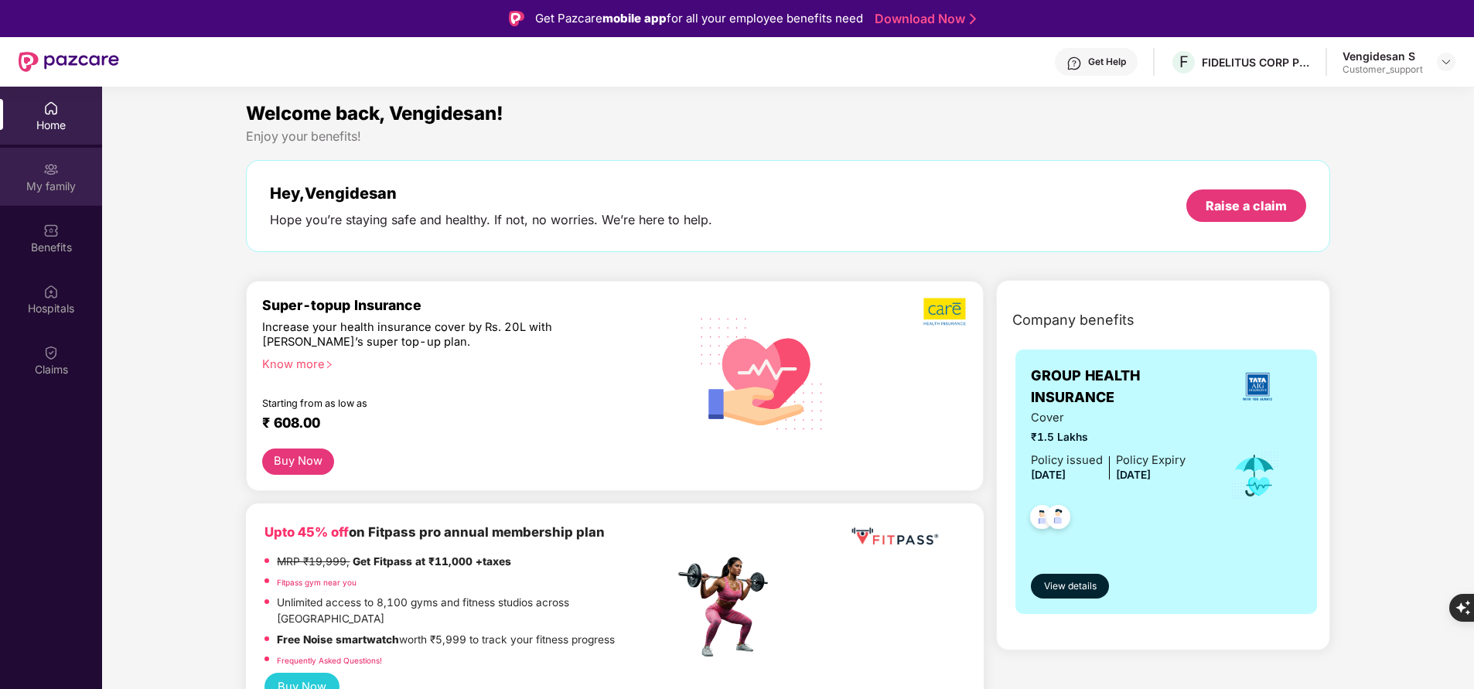
click at [62, 171] on div "My family" at bounding box center [51, 177] width 102 height 58
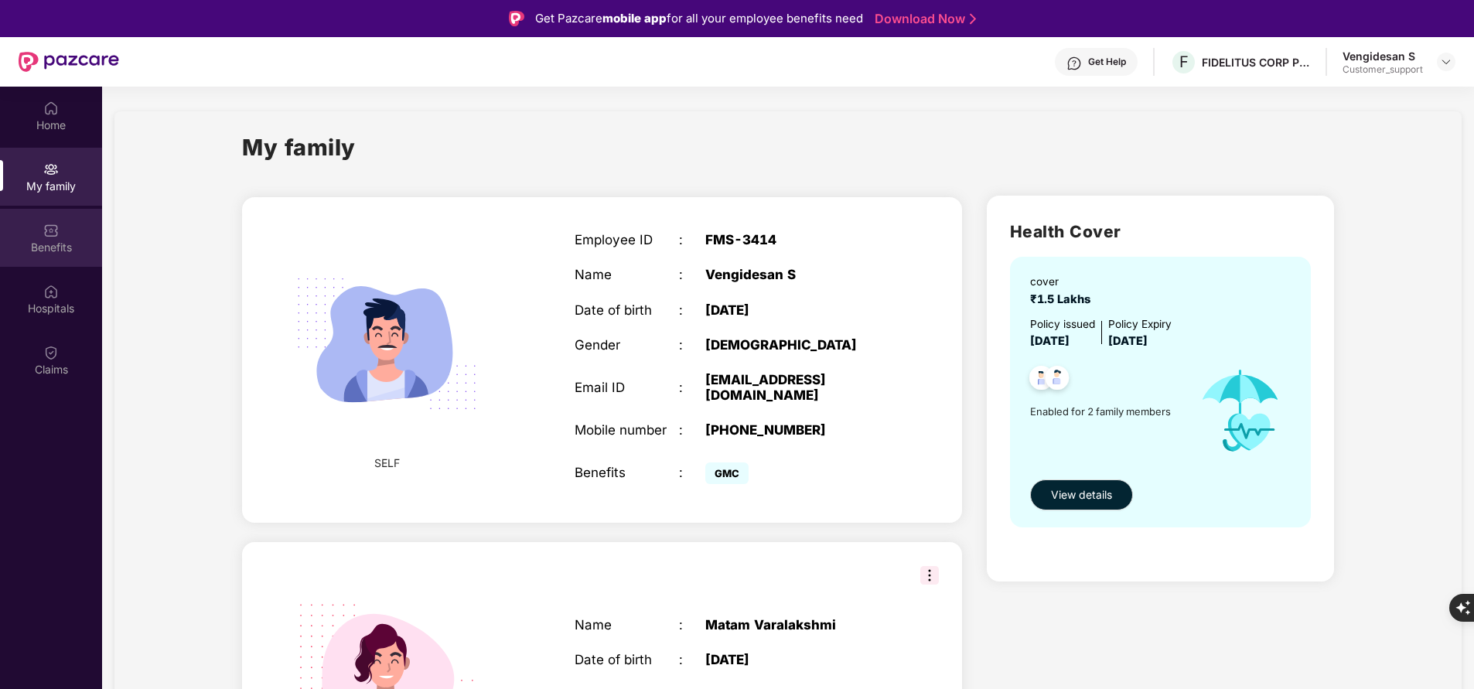
click at [70, 231] on div "Benefits" at bounding box center [51, 238] width 102 height 58
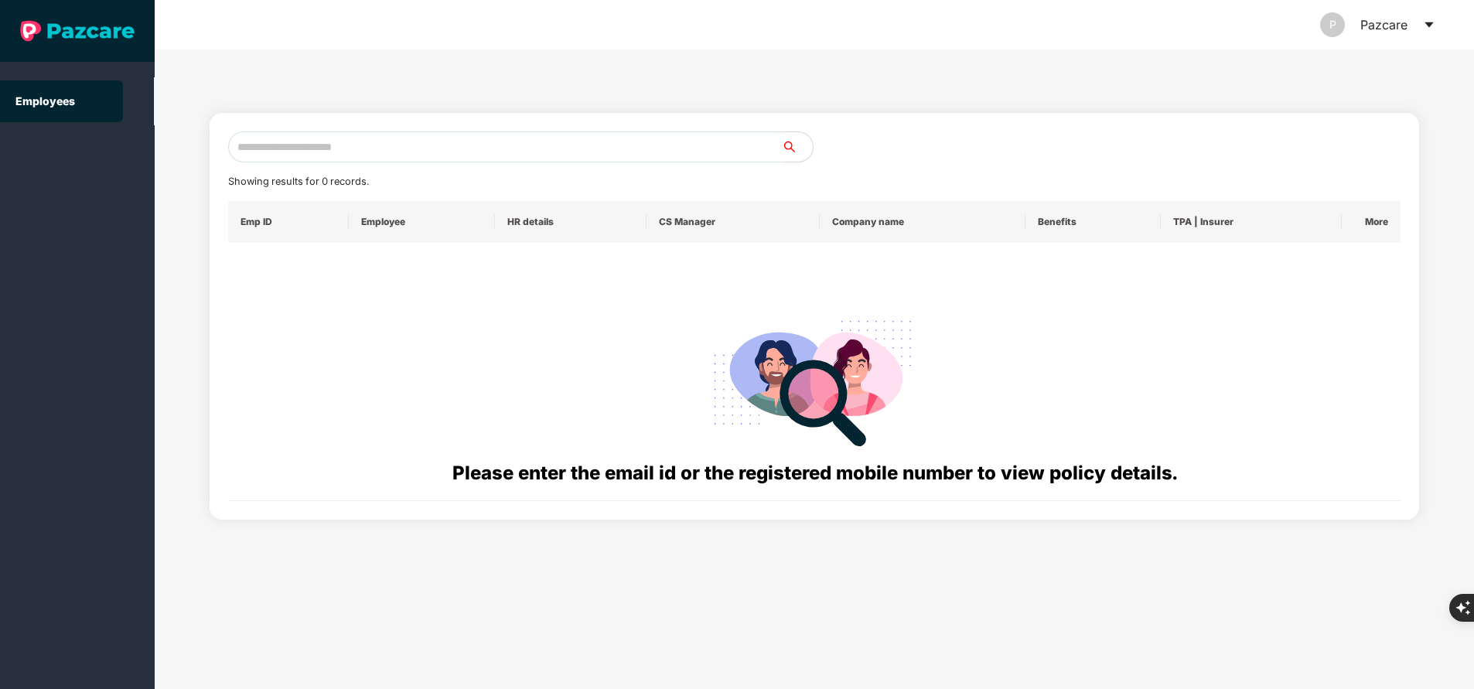
click at [420, 146] on input "text" at bounding box center [505, 146] width 554 height 31
paste input "**********"
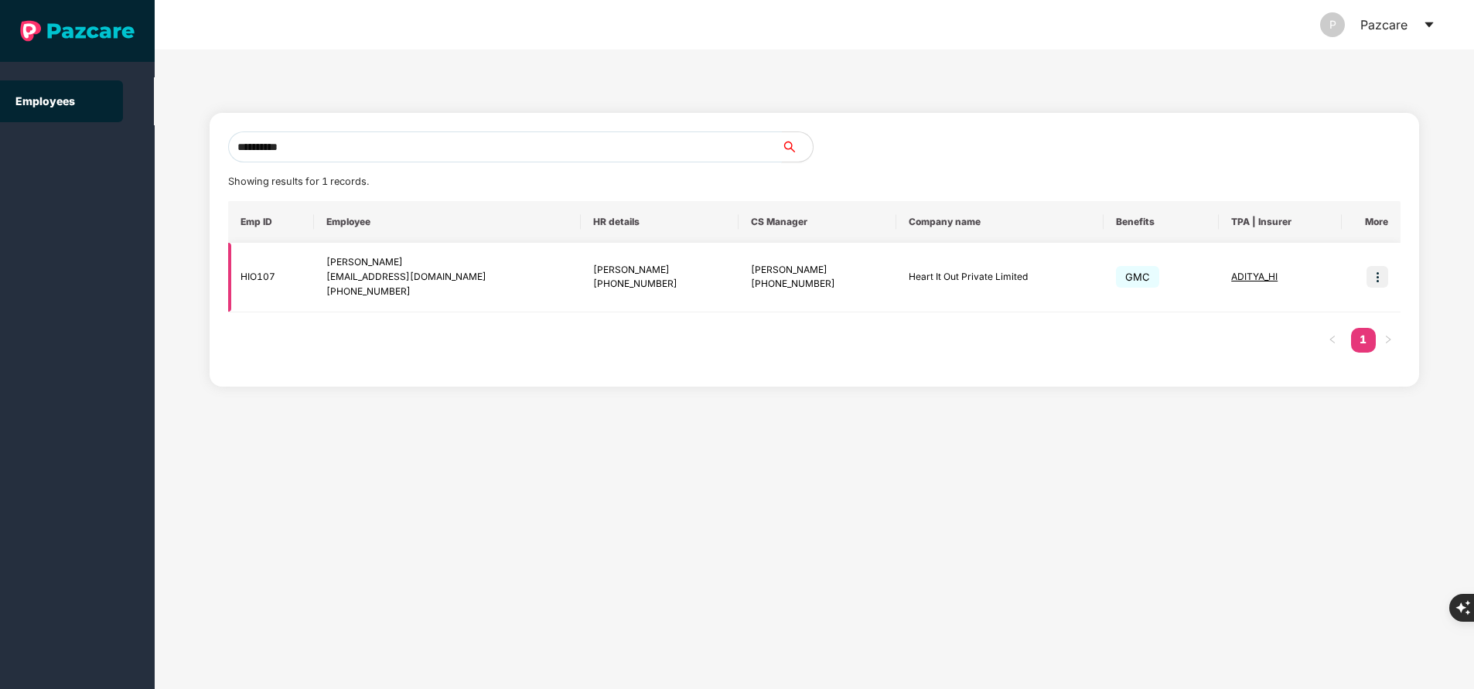
type input "**********"
click at [1385, 274] on img at bounding box center [1377, 277] width 22 height 22
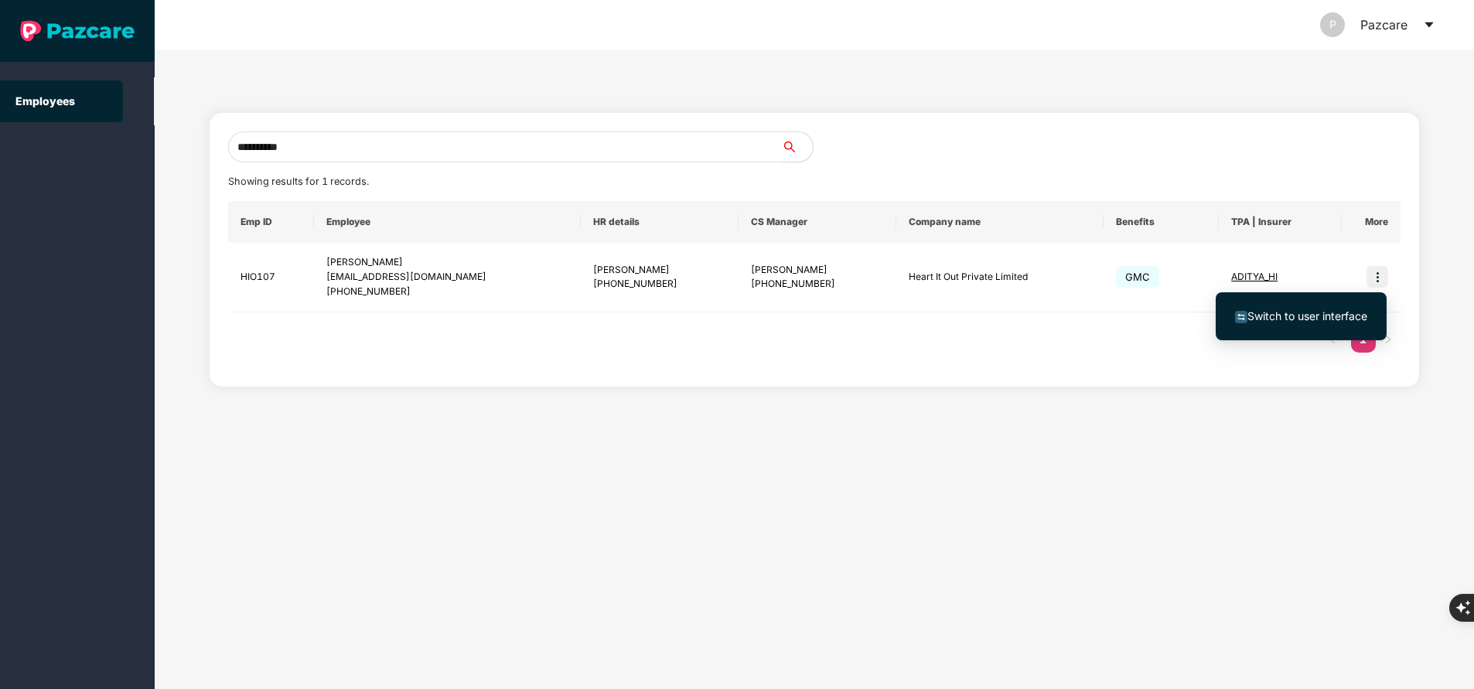
click at [1329, 313] on span "Switch to user interface" at bounding box center [1307, 315] width 120 height 13
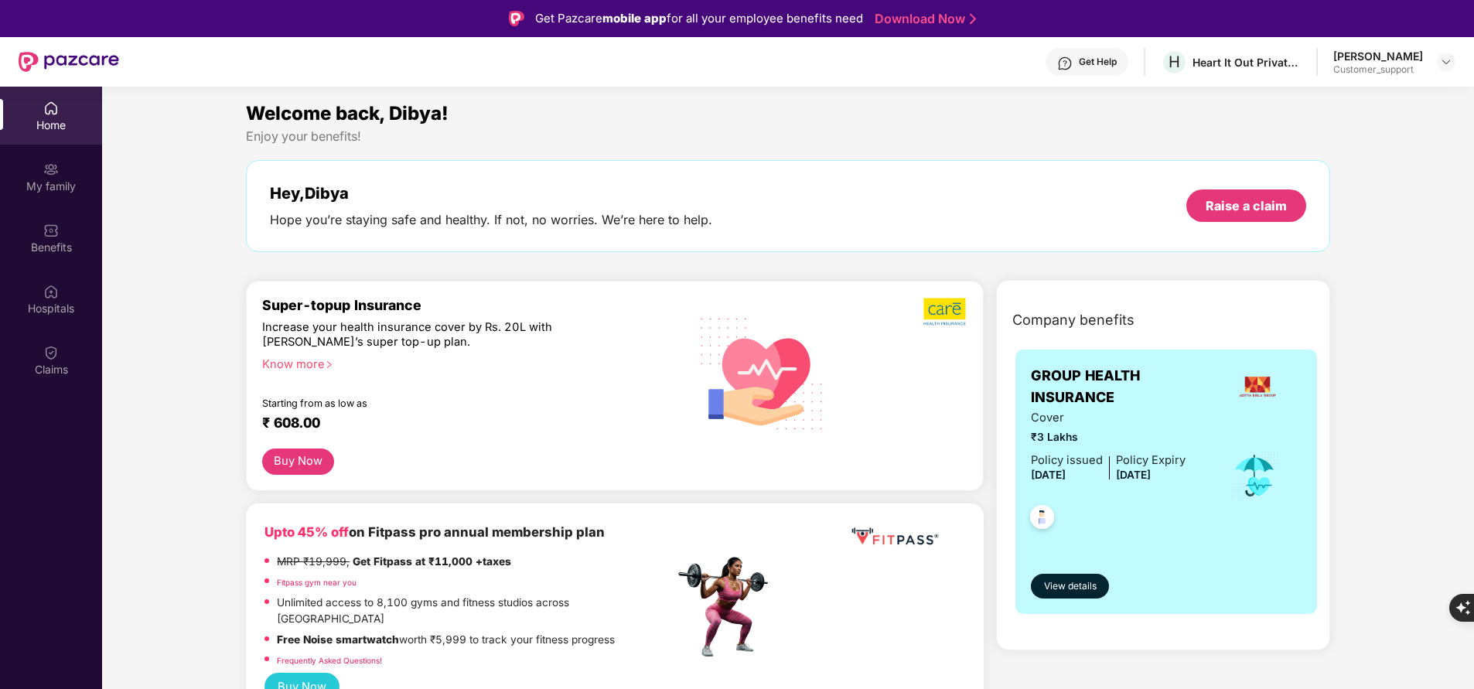
click at [40, 176] on div "My family" at bounding box center [51, 177] width 102 height 58
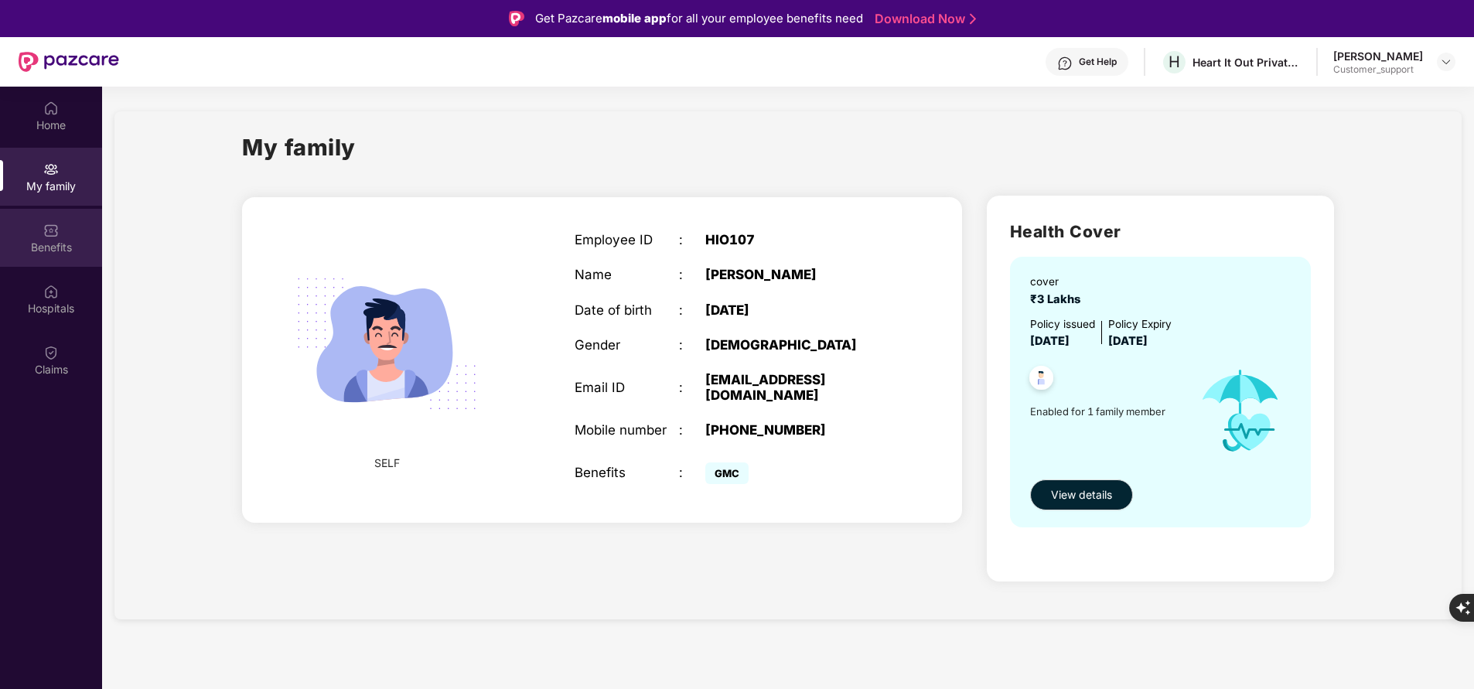
click at [54, 249] on div "Benefits" at bounding box center [51, 247] width 102 height 15
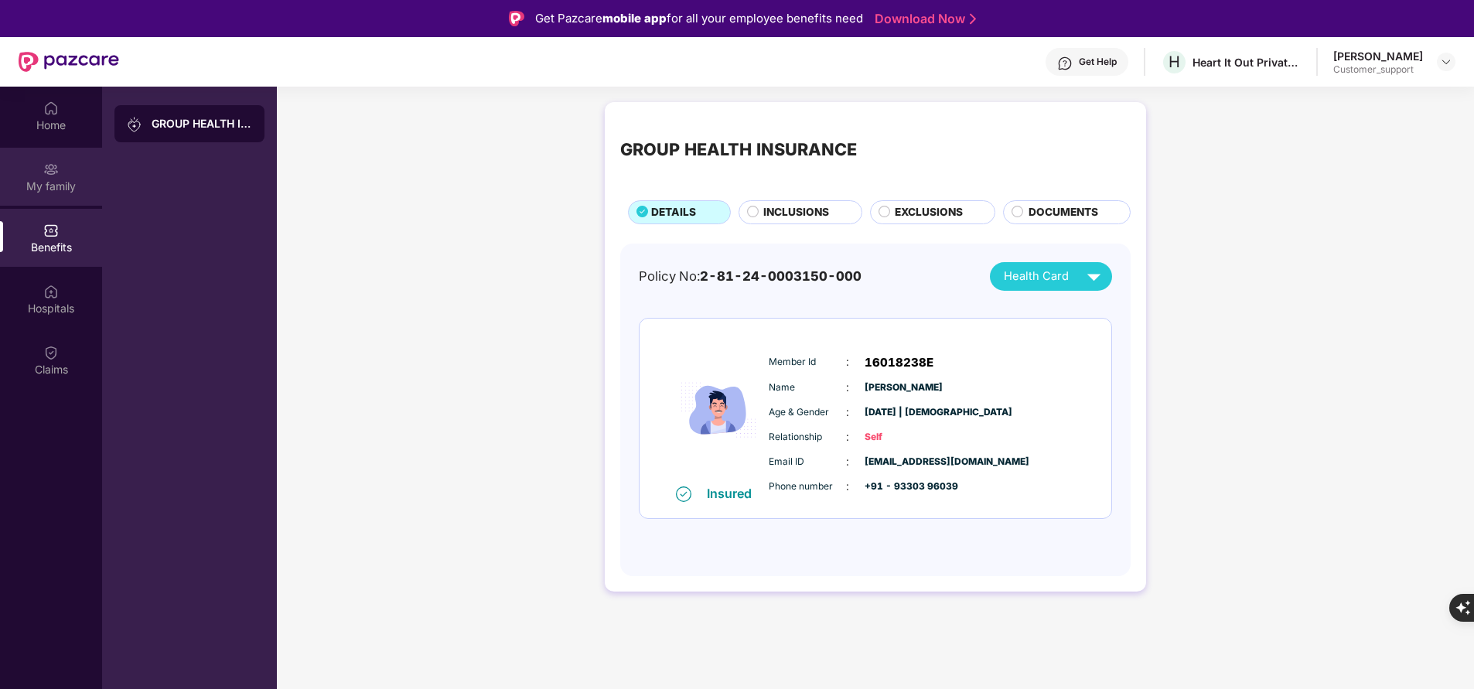
click at [61, 188] on div "My family" at bounding box center [51, 186] width 102 height 15
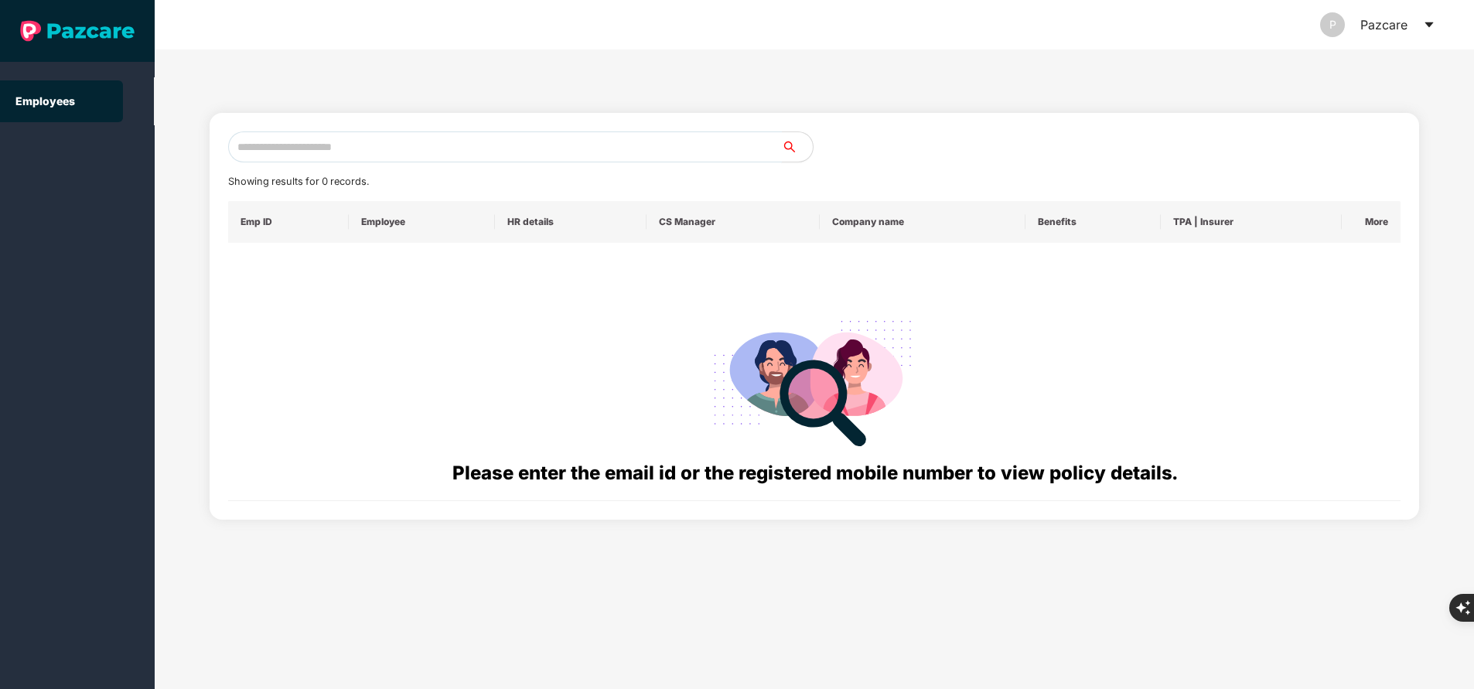
click at [444, 153] on input "text" at bounding box center [505, 146] width 554 height 31
paste input "**********"
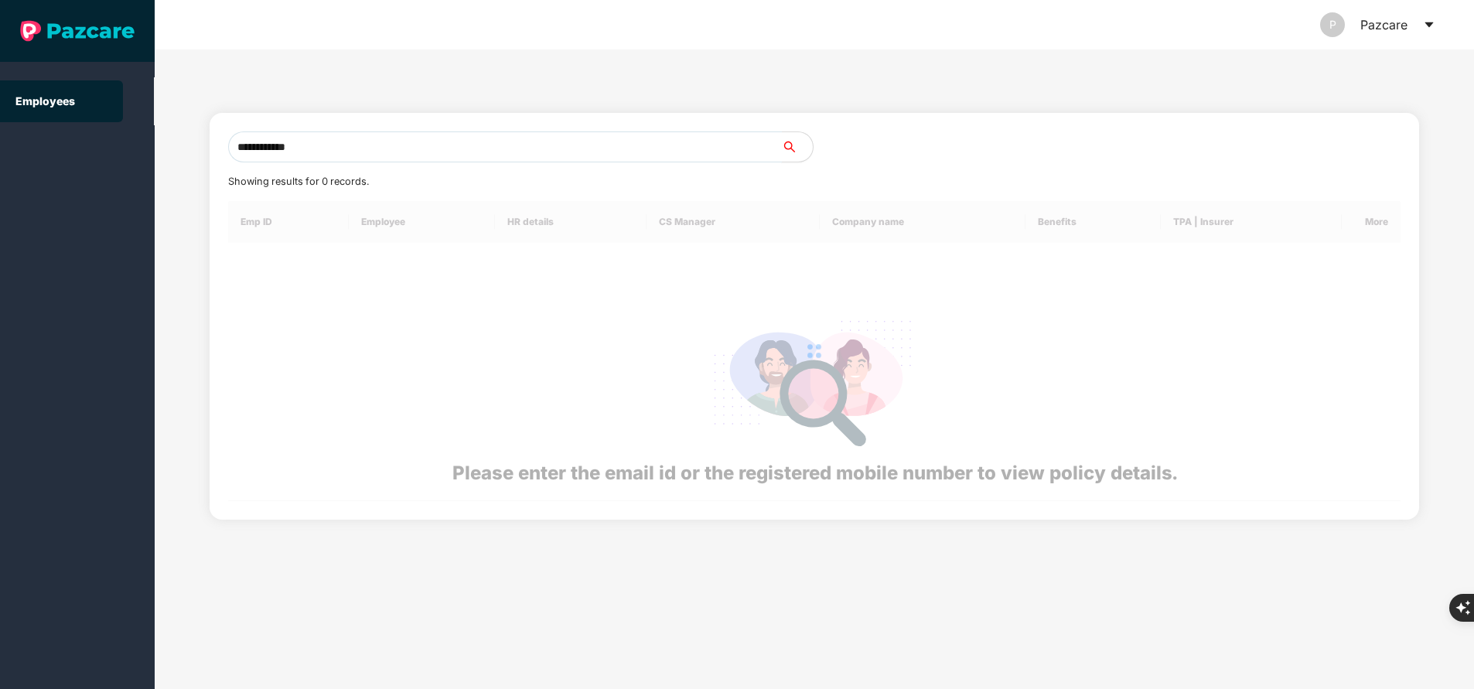
click at [444, 153] on input "**********" at bounding box center [505, 146] width 554 height 31
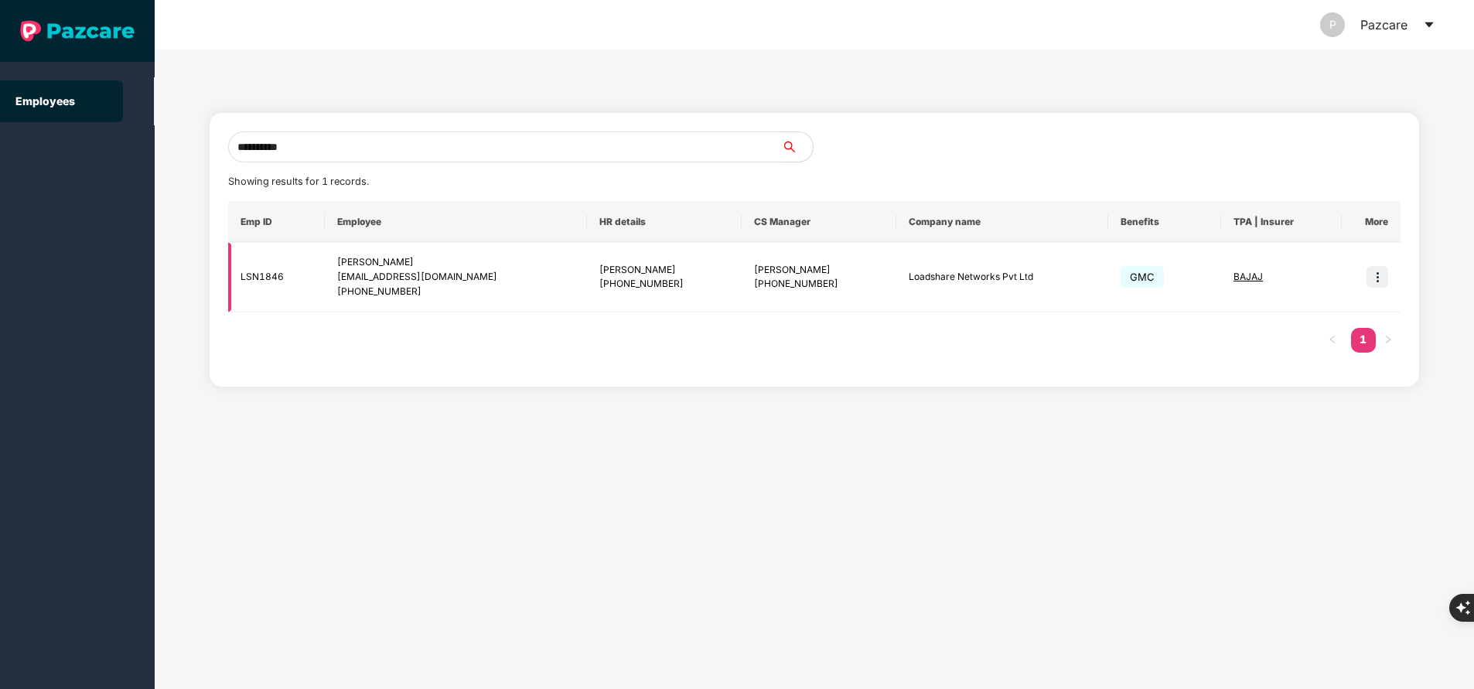
type input "**********"
click at [1379, 276] on img at bounding box center [1377, 277] width 22 height 22
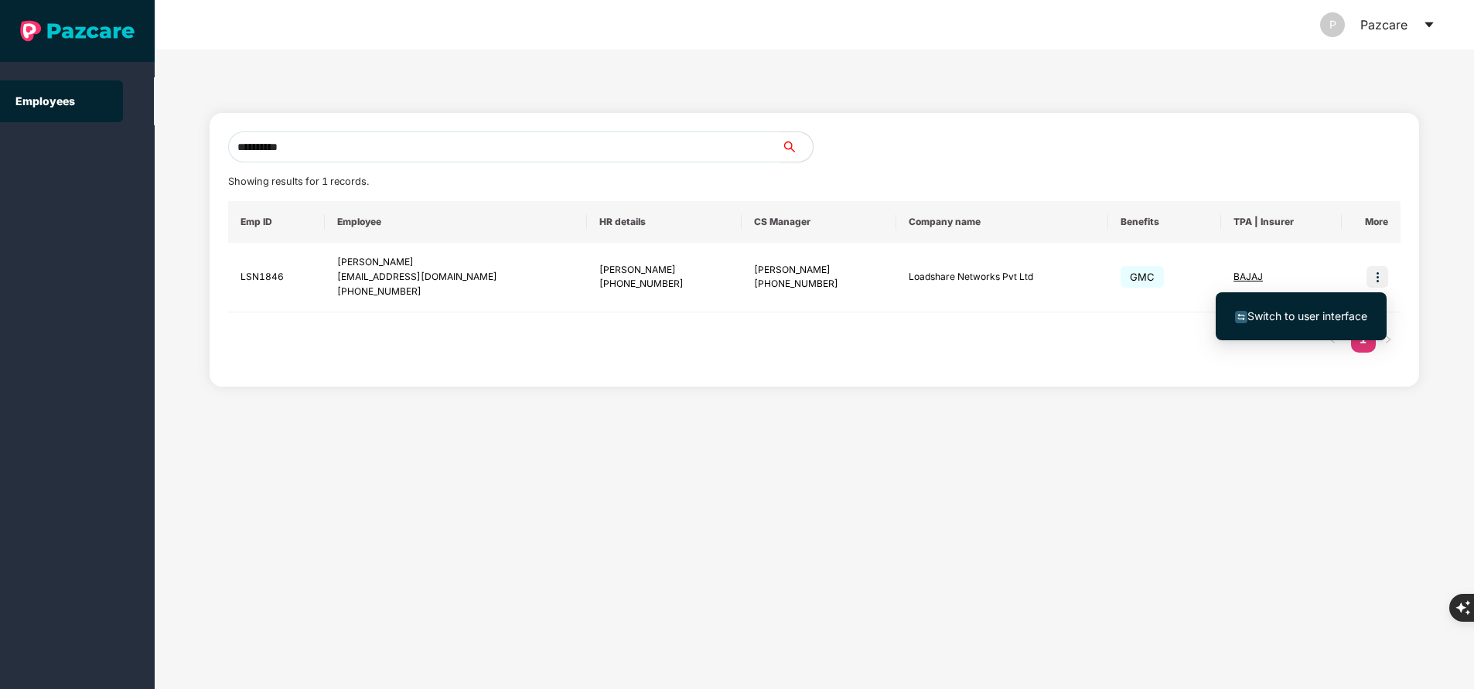
click at [1320, 314] on span "Switch to user interface" at bounding box center [1307, 315] width 120 height 13
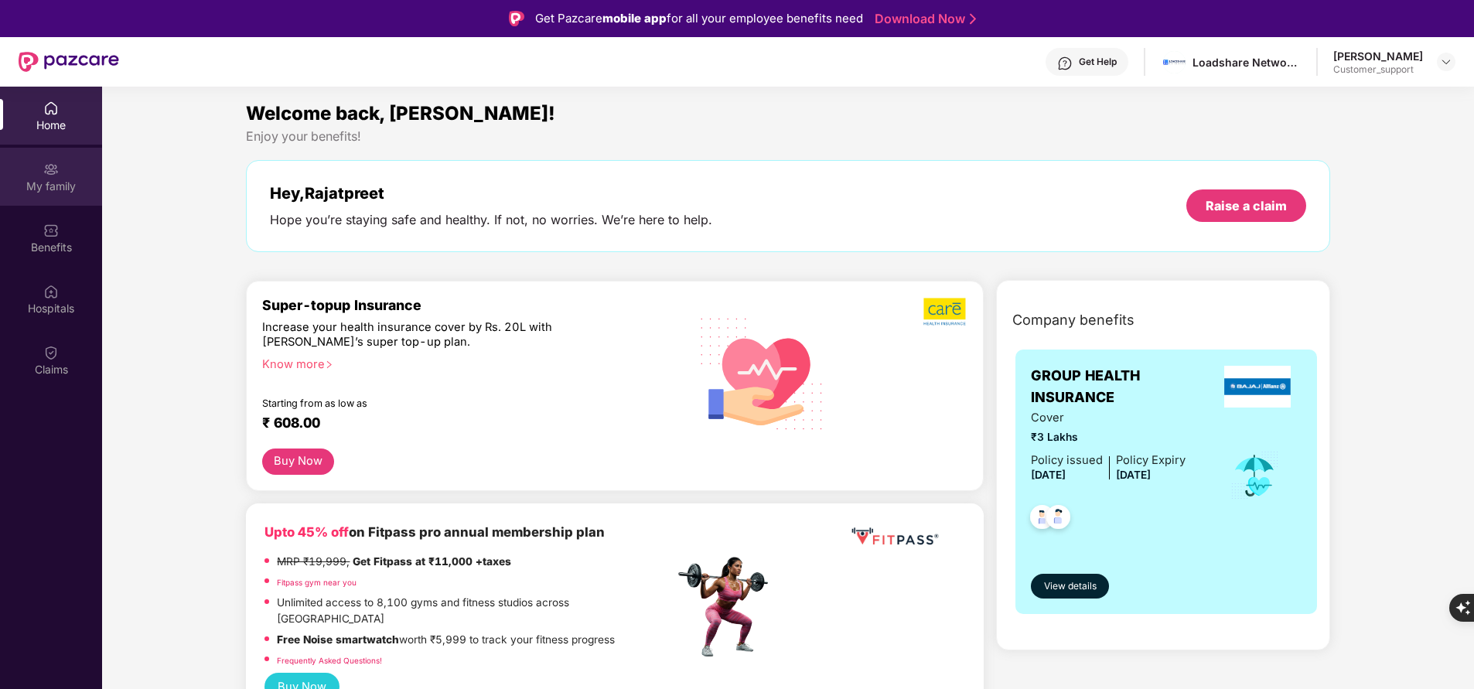
click at [45, 196] on div "My family" at bounding box center [51, 177] width 102 height 58
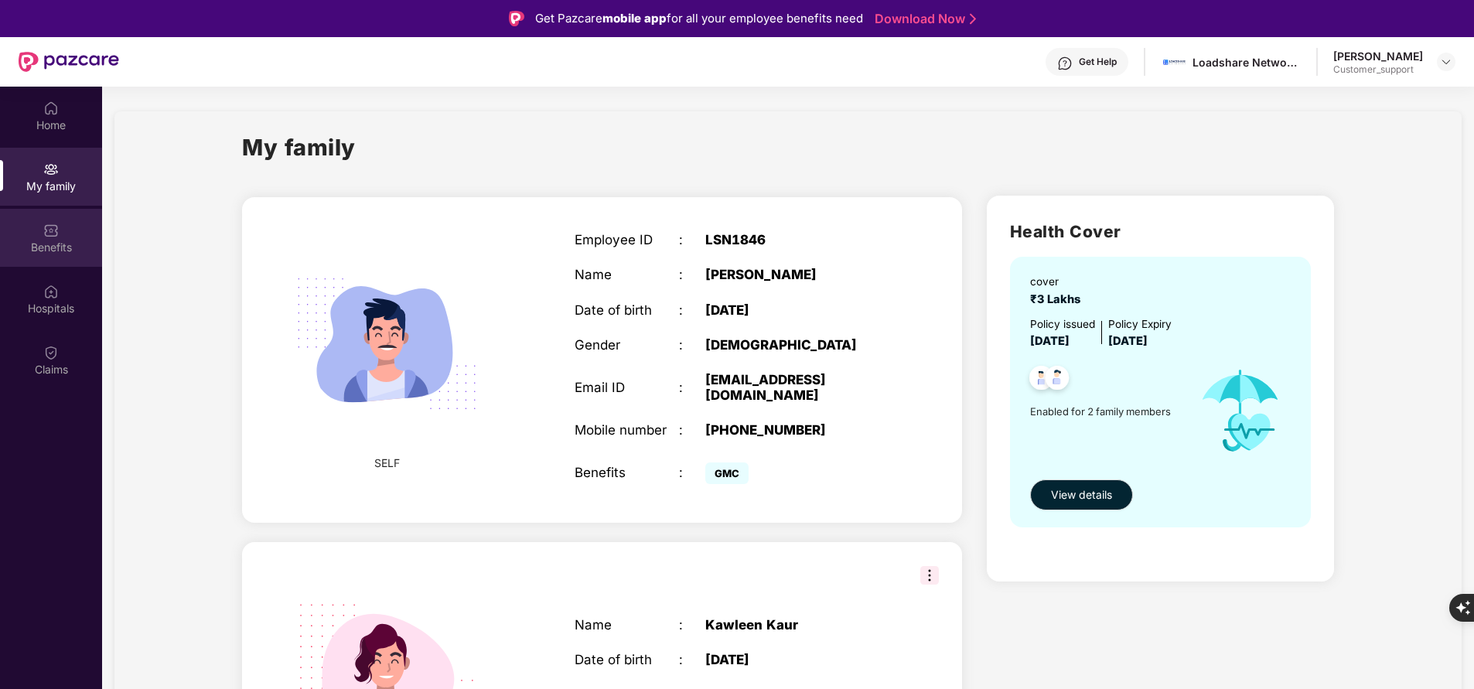
click at [60, 237] on div "Benefits" at bounding box center [51, 238] width 102 height 58
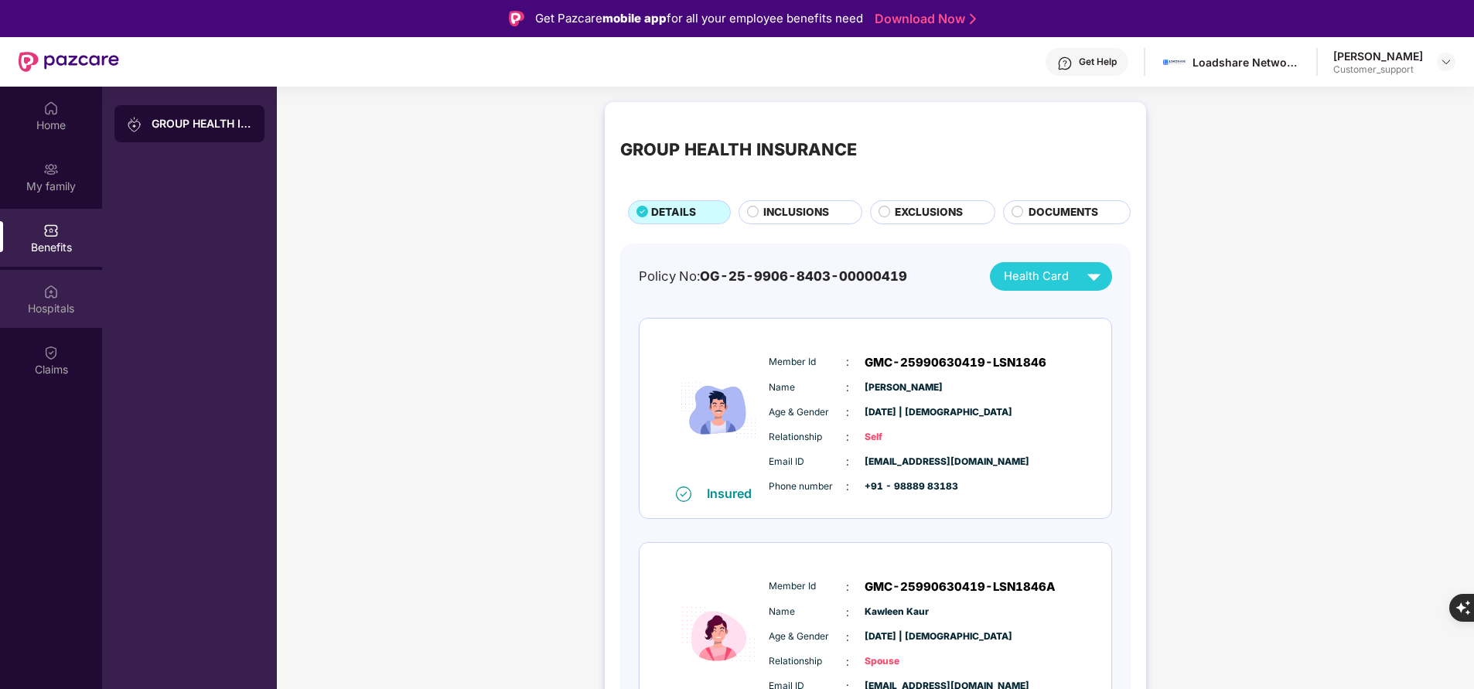
click at [65, 319] on div "Hospitals" at bounding box center [51, 299] width 102 height 58
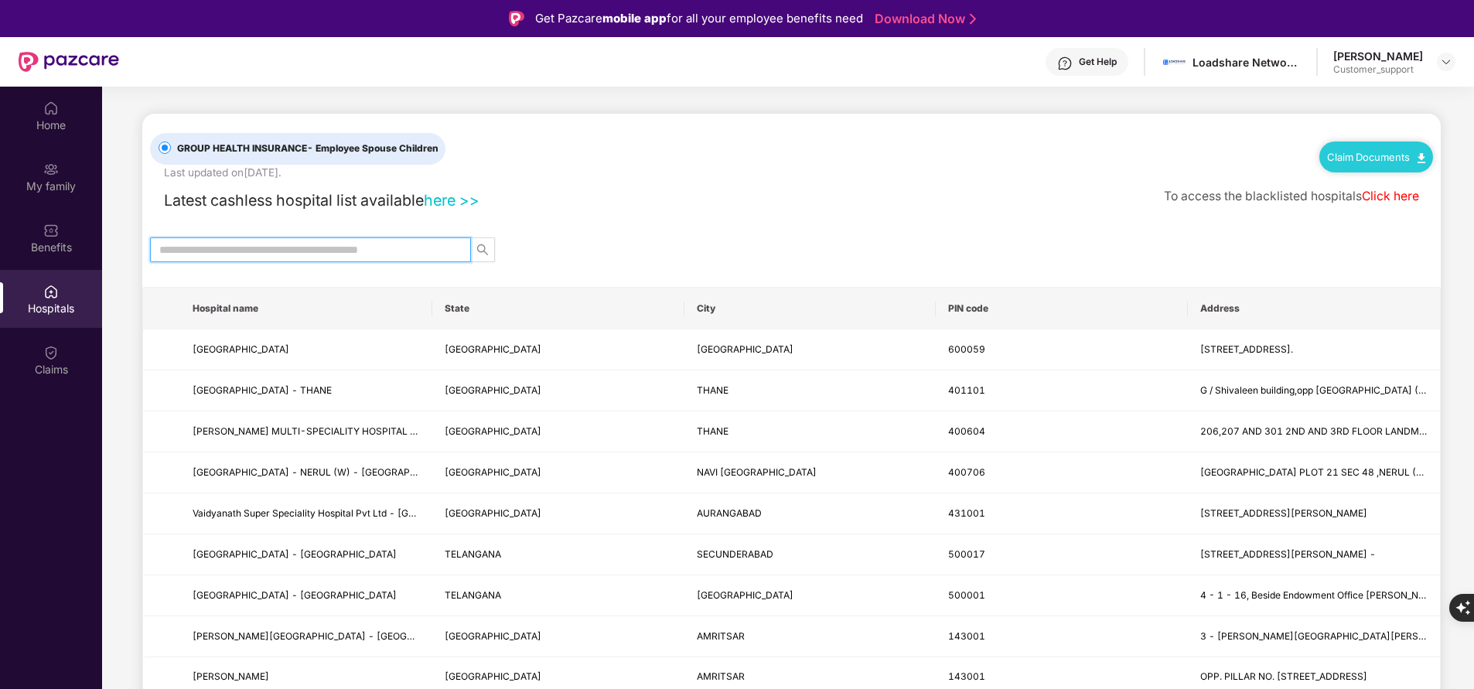
click at [388, 247] on input "text" at bounding box center [304, 249] width 290 height 17
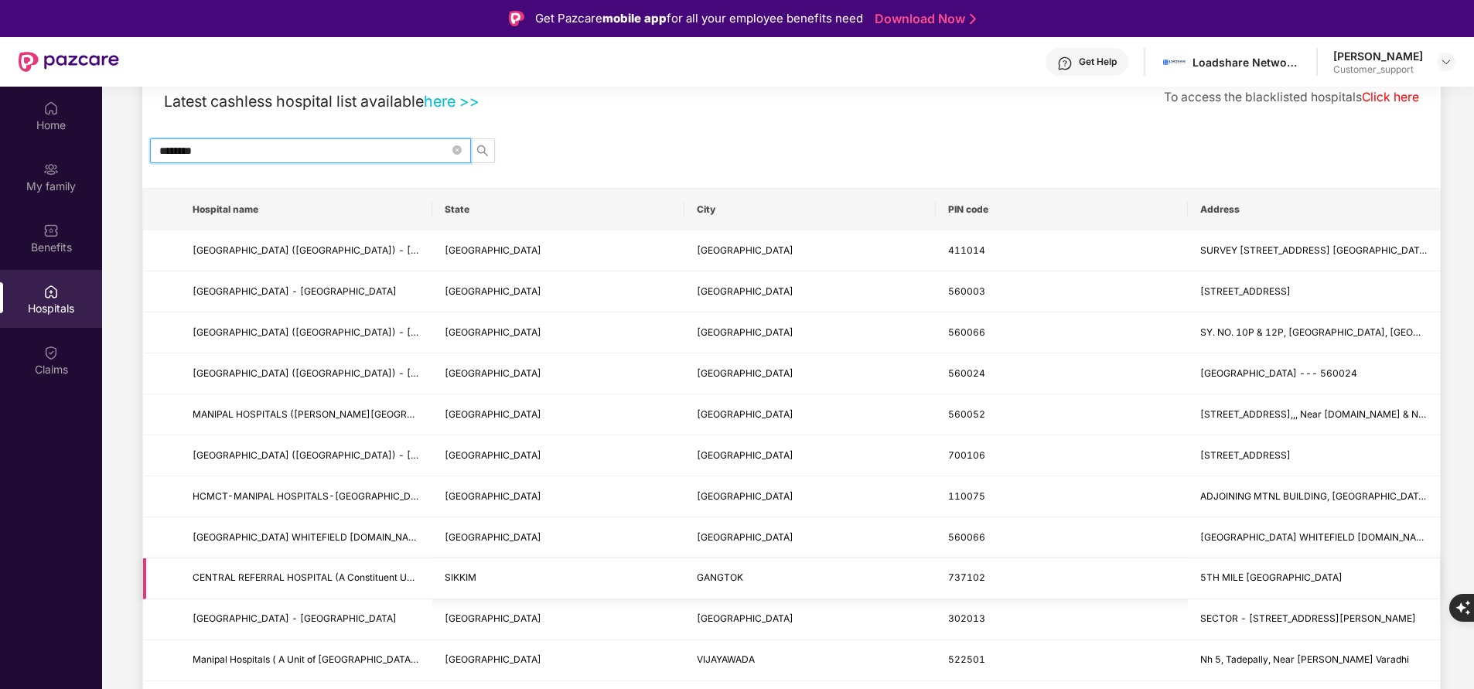
scroll to position [100, 0]
type input "*"
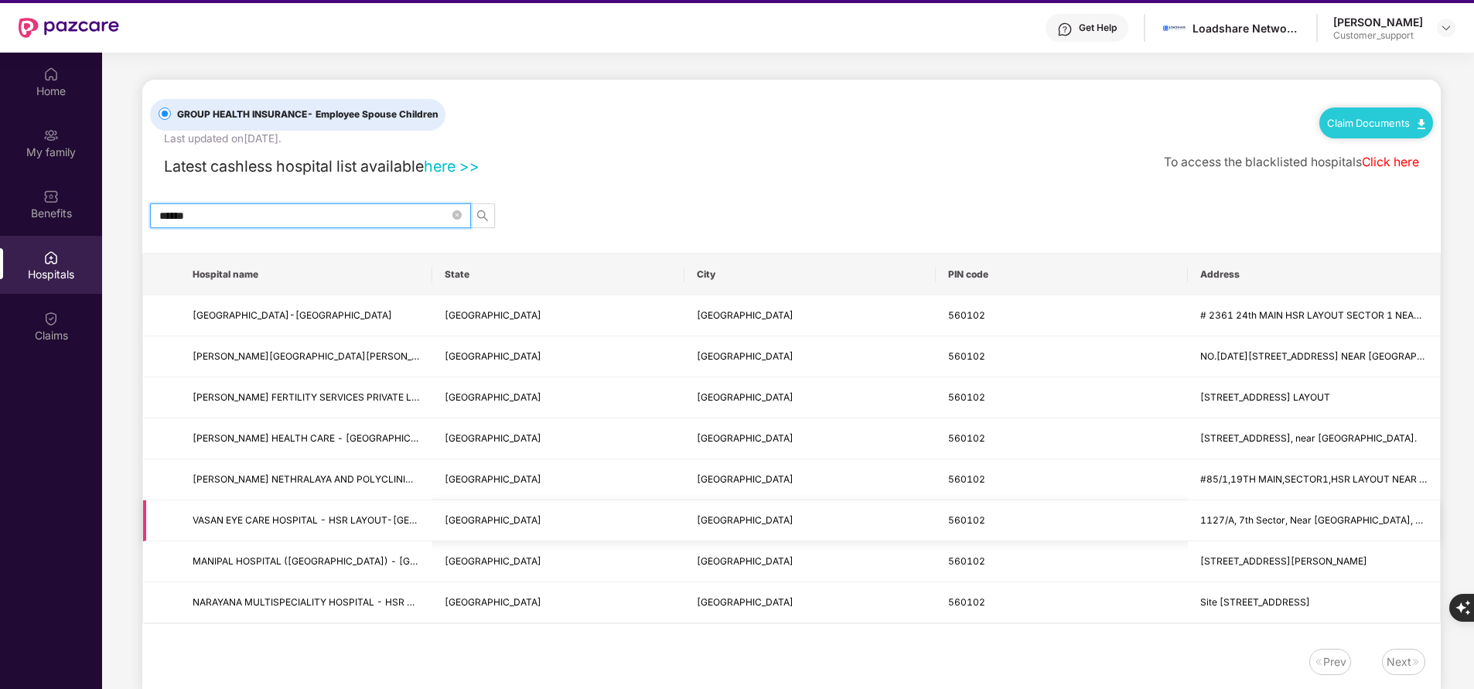
scroll to position [36, 0]
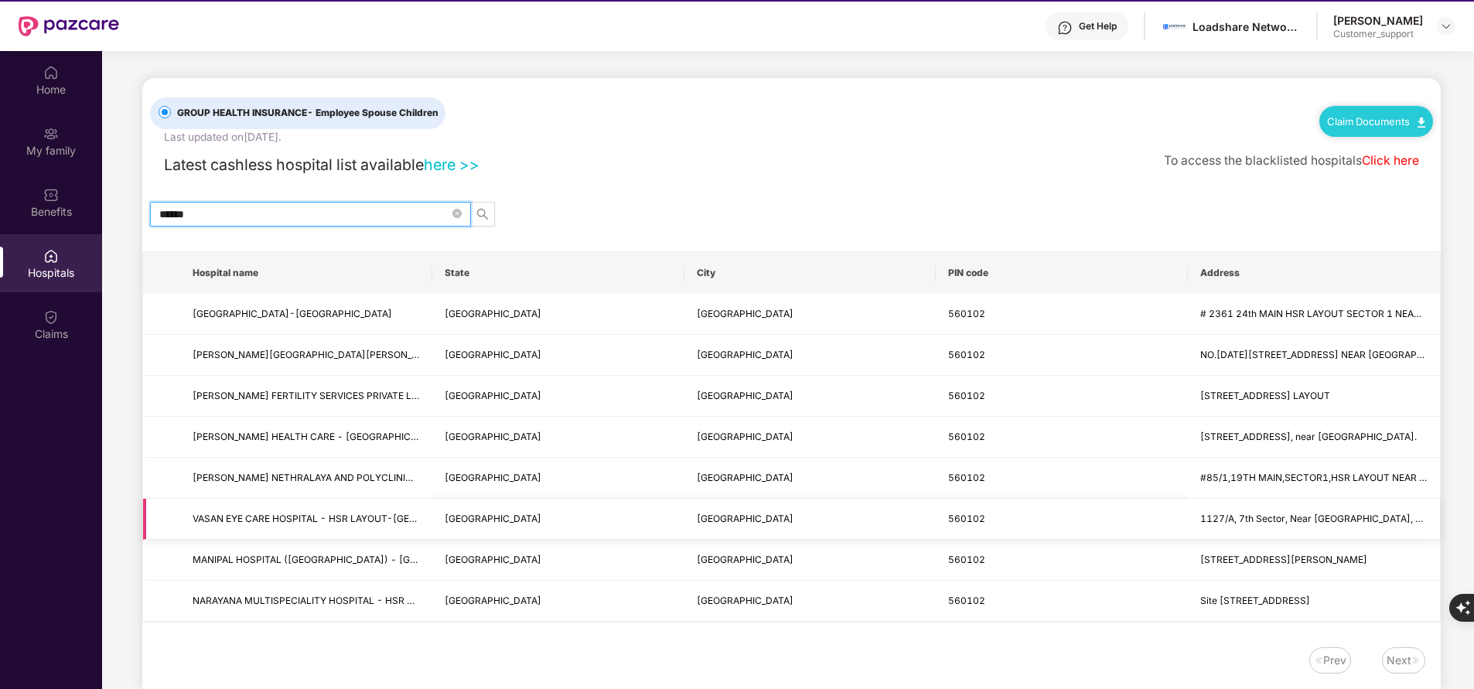
type input "******"
click at [480, 566] on td "[GEOGRAPHIC_DATA]" at bounding box center [558, 560] width 252 height 41
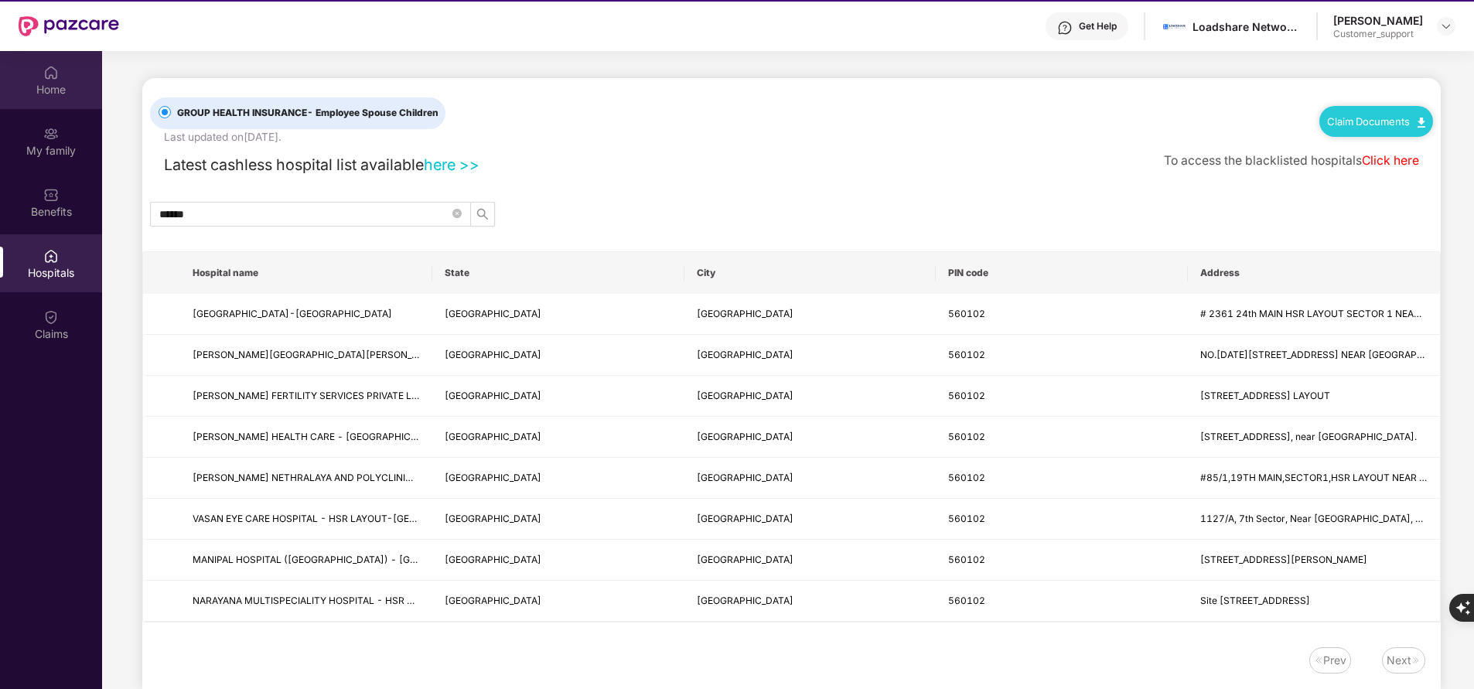
click at [53, 87] on div "Home" at bounding box center [51, 89] width 102 height 15
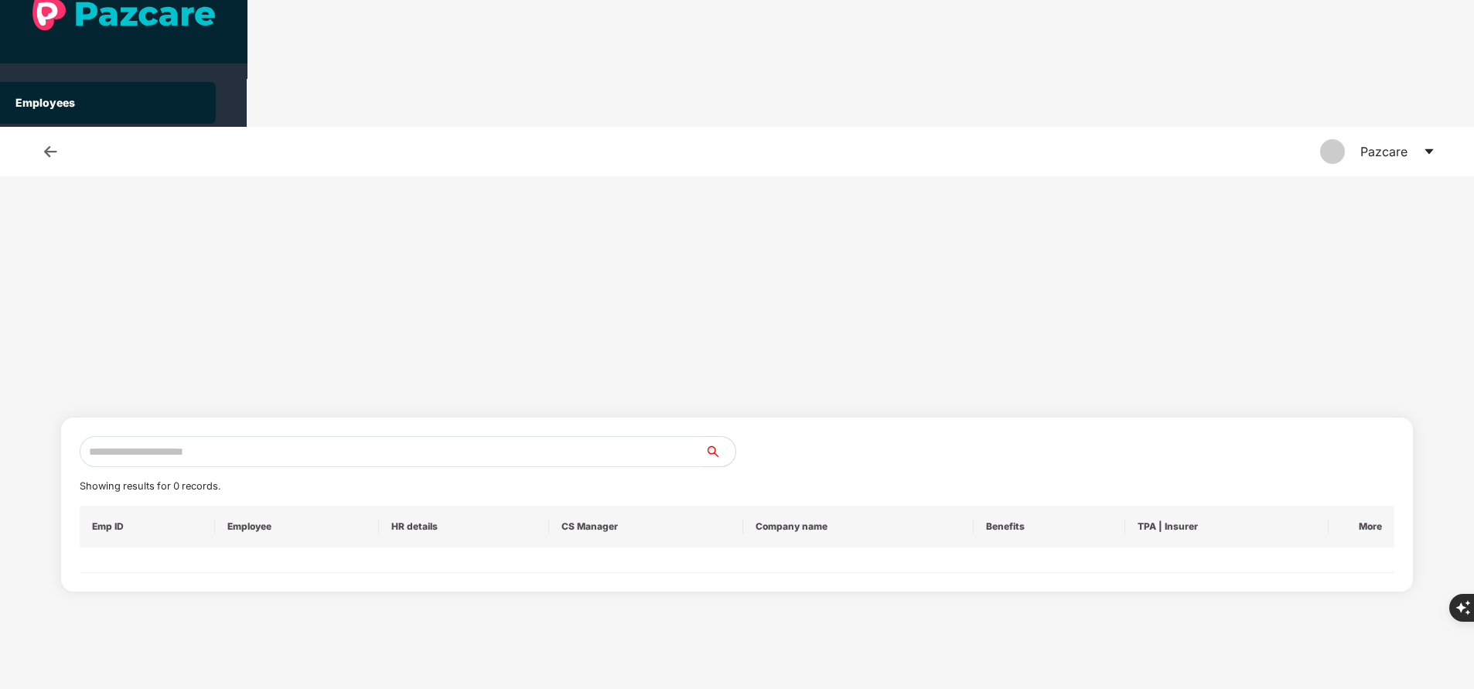
scroll to position [0, 0]
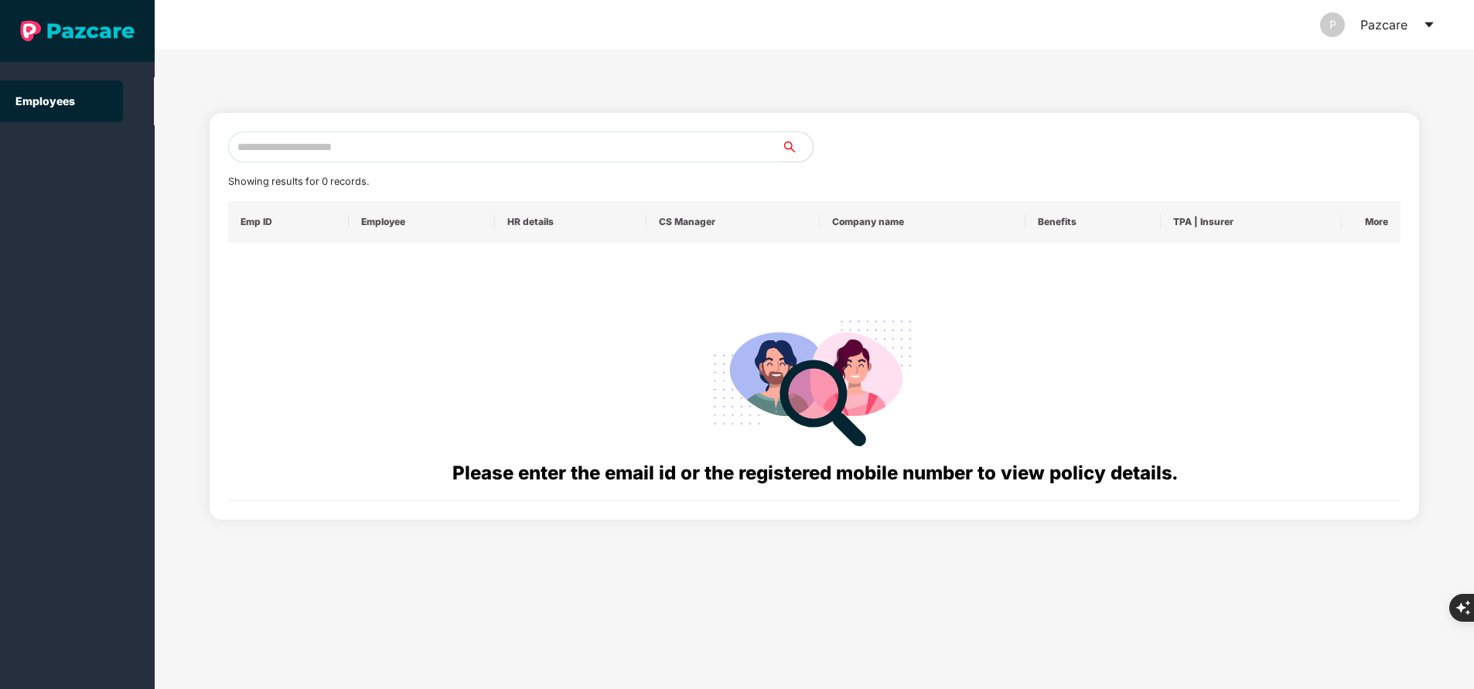
click at [477, 146] on input "text" at bounding box center [505, 146] width 554 height 31
paste input "**********"
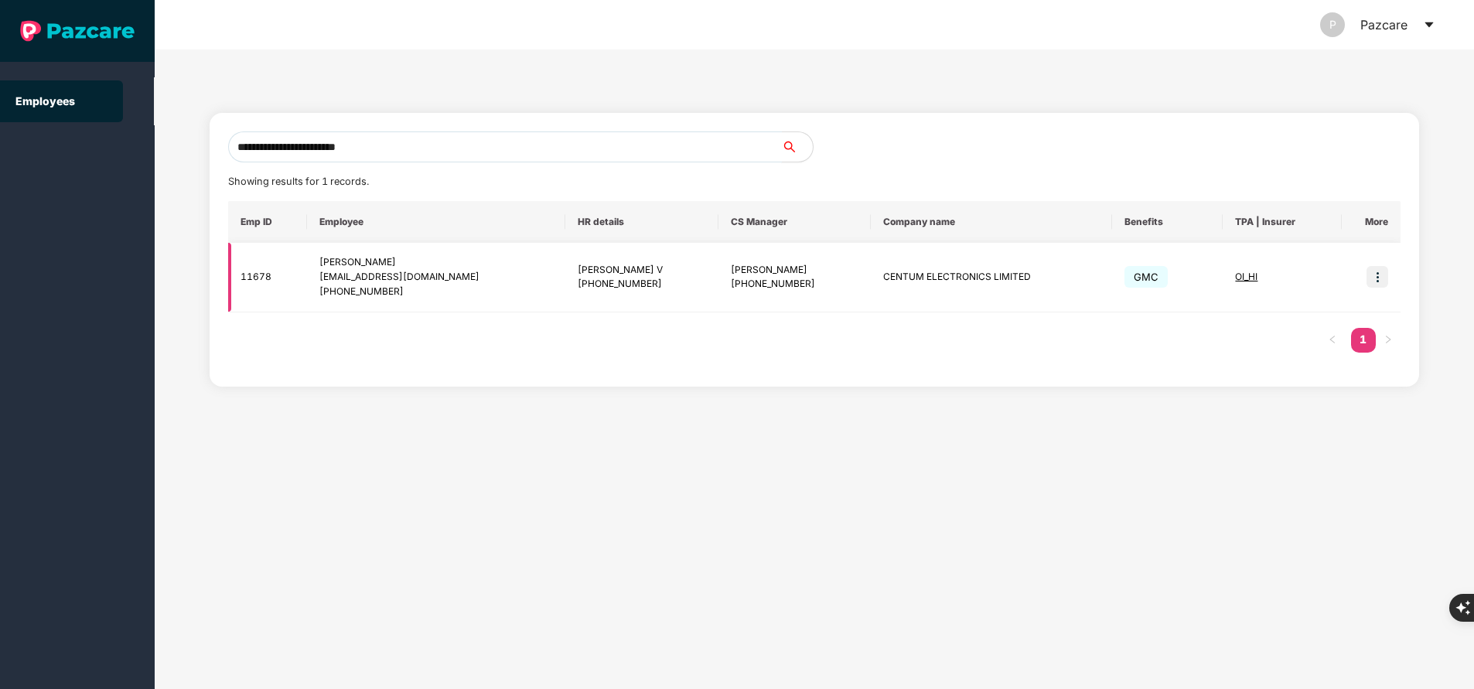
type input "**********"
click at [1374, 271] on img at bounding box center [1377, 277] width 22 height 22
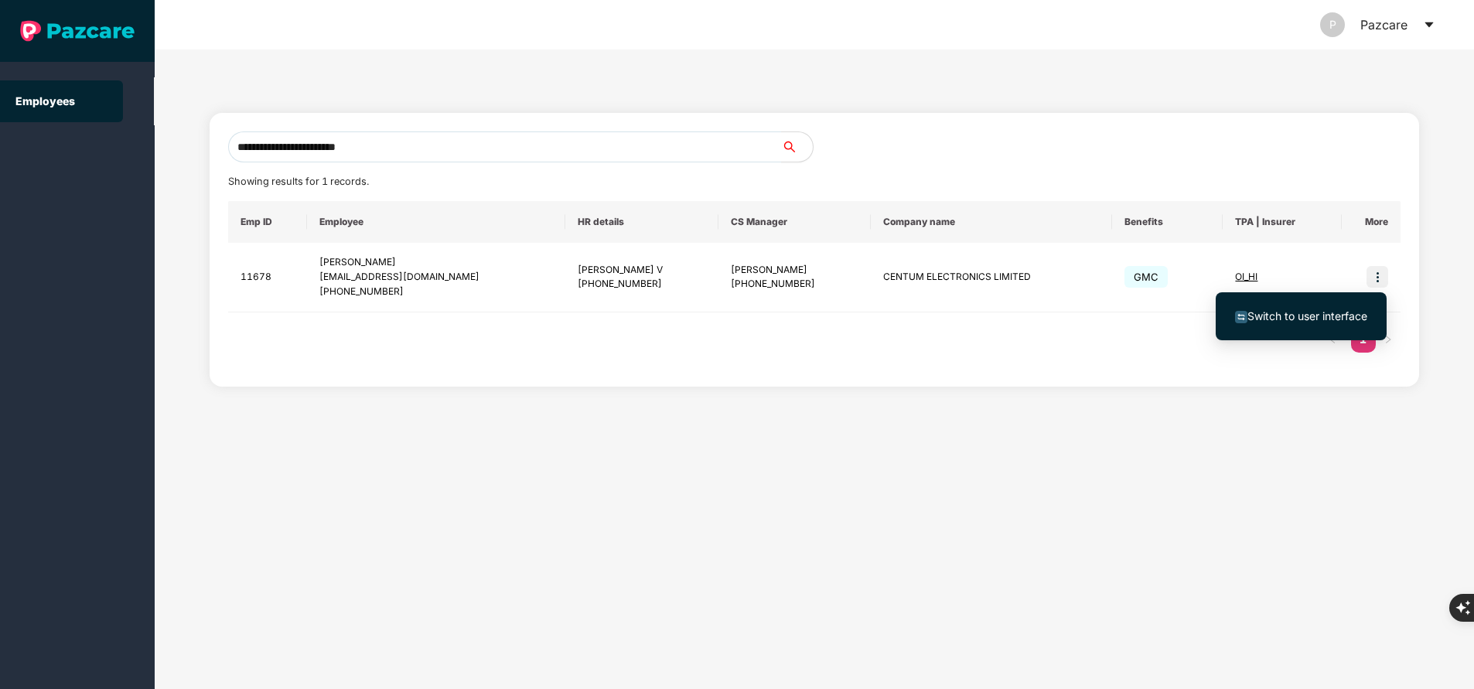
click at [1316, 320] on span "Switch to user interface" at bounding box center [1307, 315] width 120 height 13
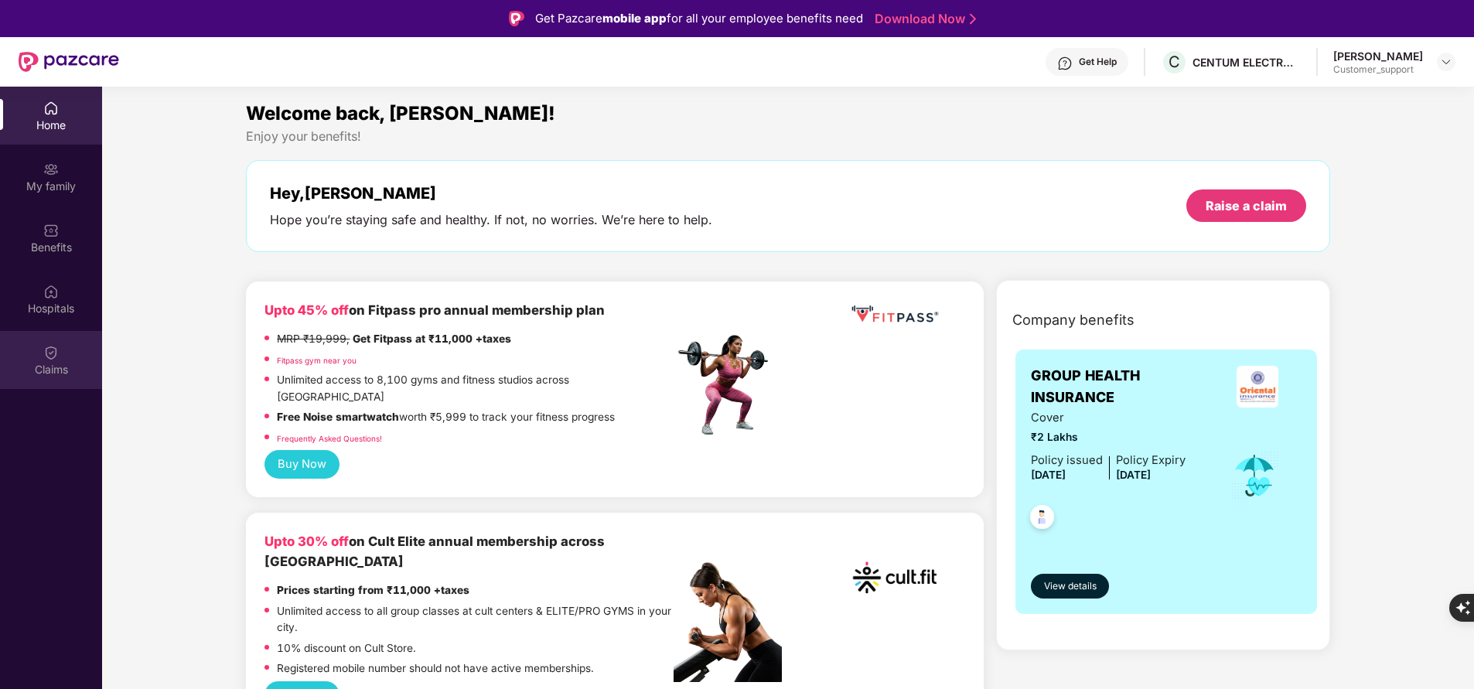
click at [53, 374] on div "Claims" at bounding box center [51, 369] width 102 height 15
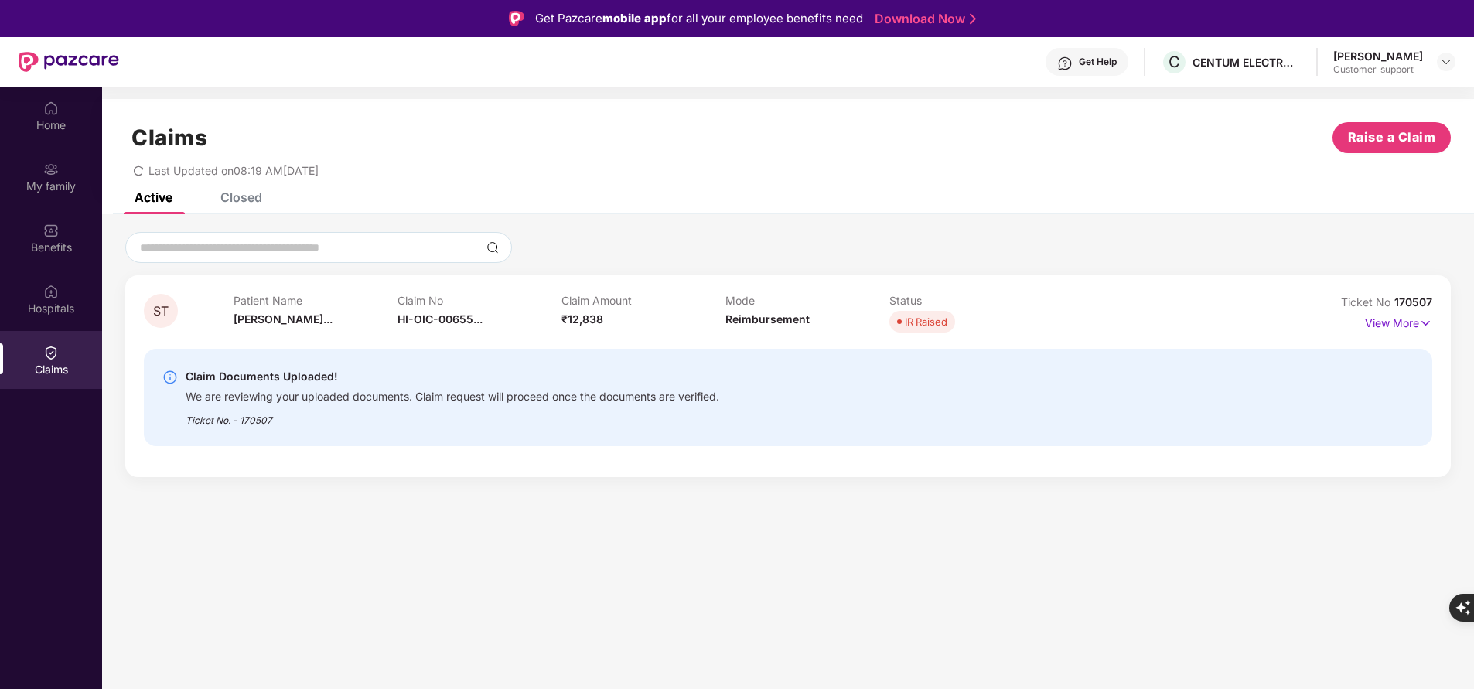
click at [1400, 300] on span "170507" at bounding box center [1413, 301] width 38 height 13
copy div "No 170507"
click at [53, 135] on div "Home" at bounding box center [51, 116] width 102 height 58
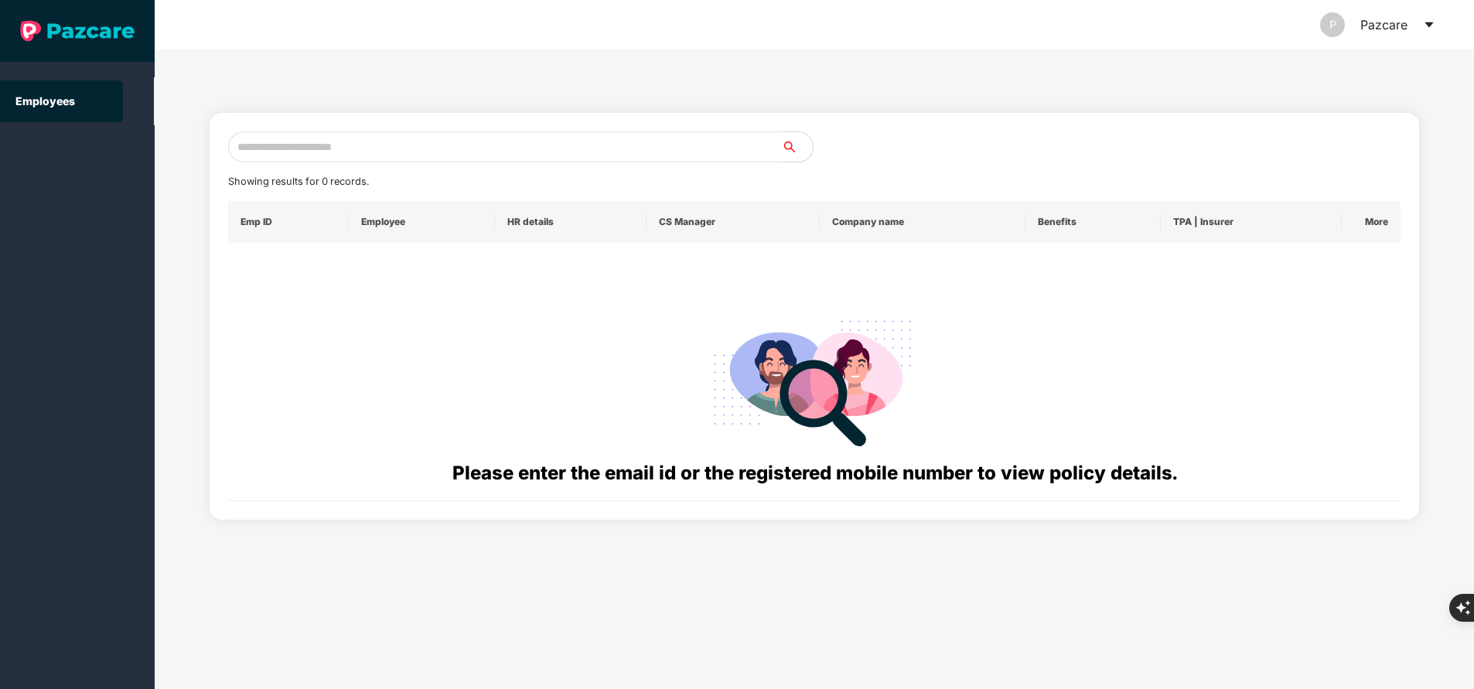
click at [488, 140] on input "text" at bounding box center [505, 146] width 554 height 31
paste input "**********"
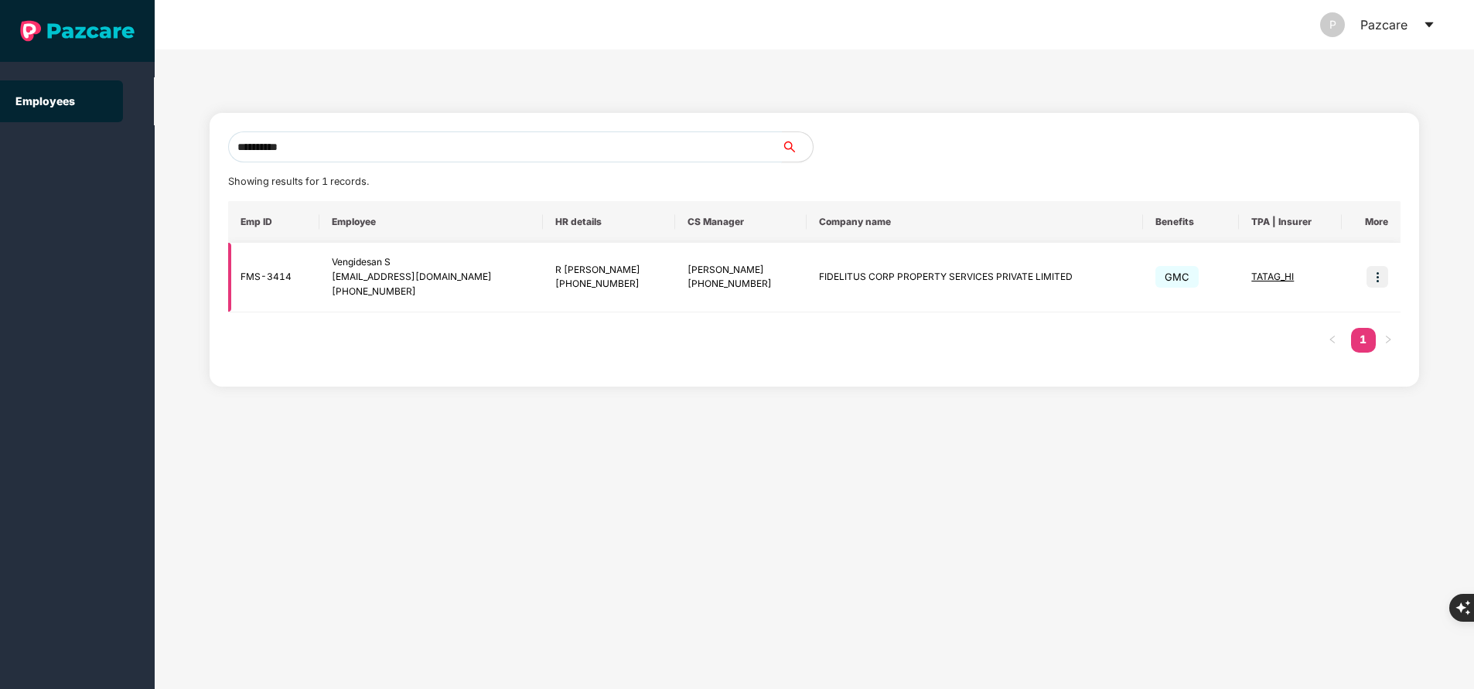
type input "**********"
click at [1377, 277] on img at bounding box center [1377, 277] width 22 height 22
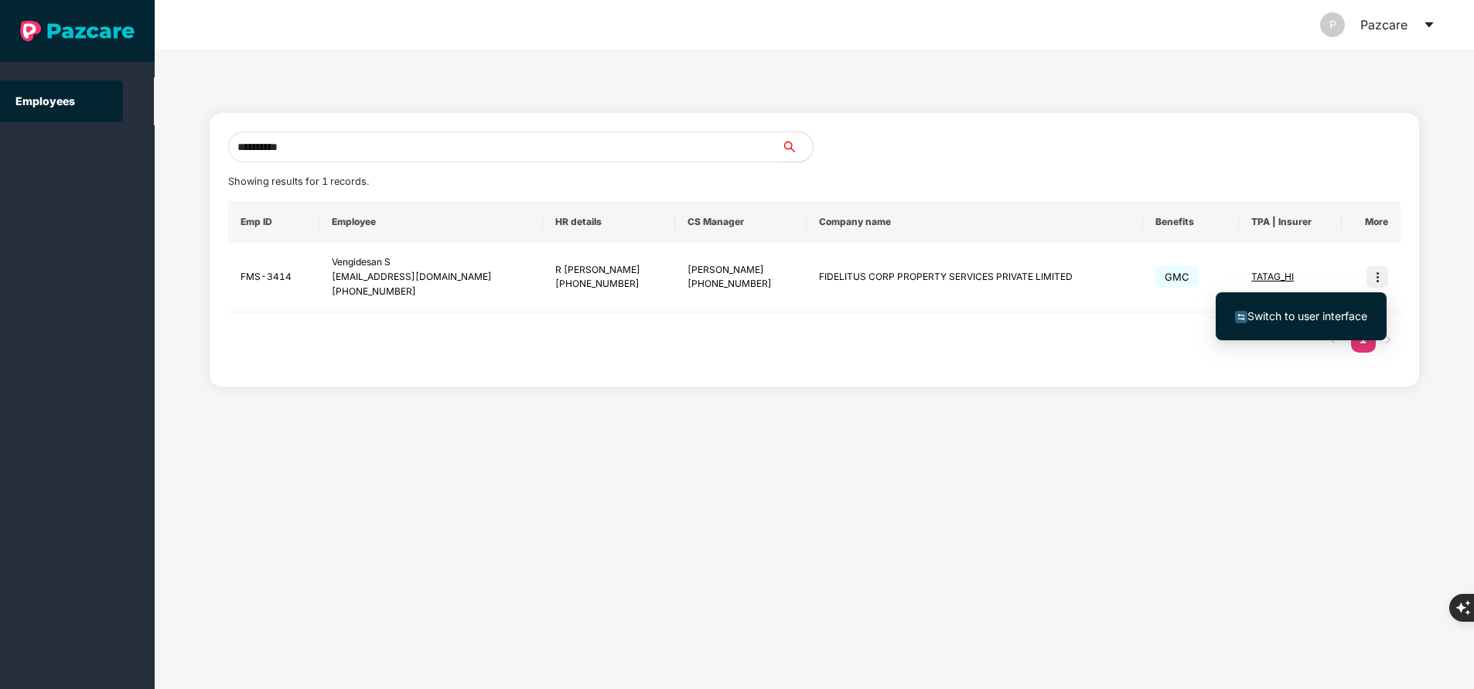
click at [1298, 307] on li "Switch to user interface" at bounding box center [1301, 316] width 171 height 32
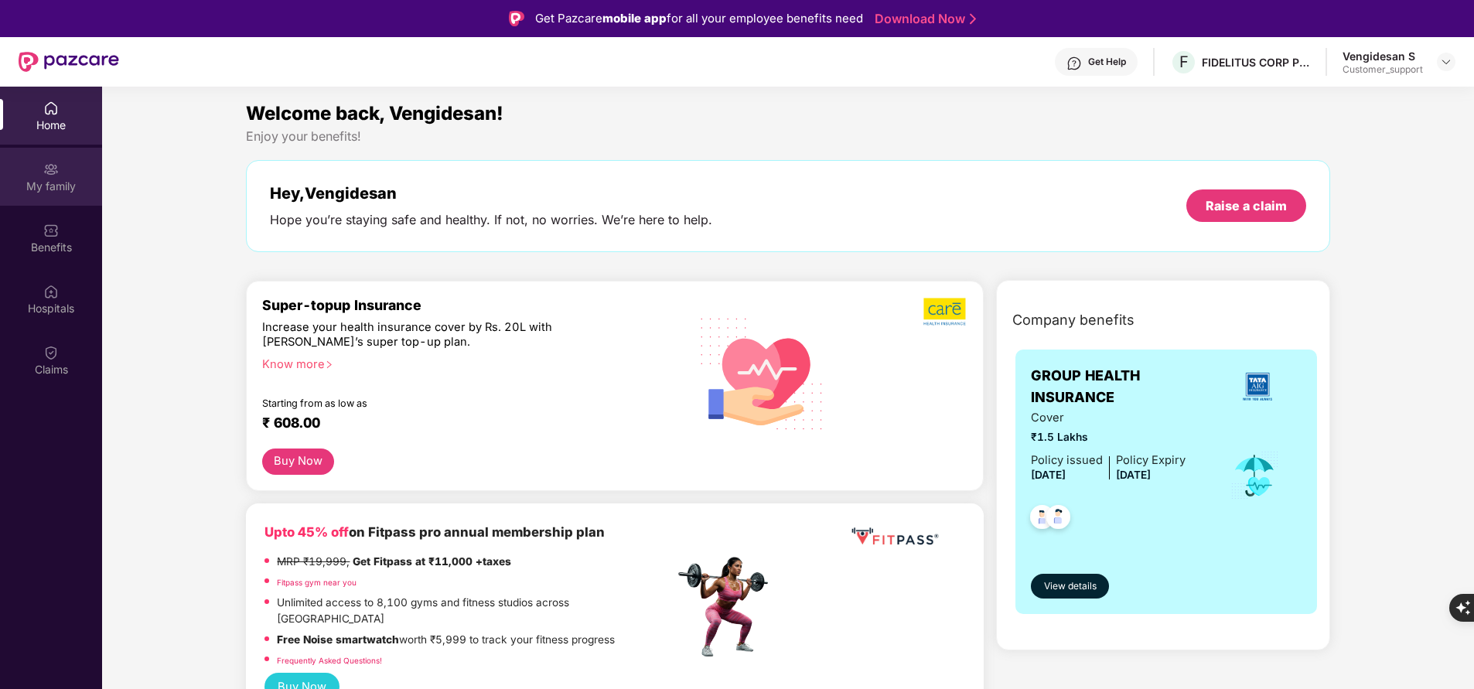
click at [57, 182] on div "My family" at bounding box center [51, 186] width 102 height 15
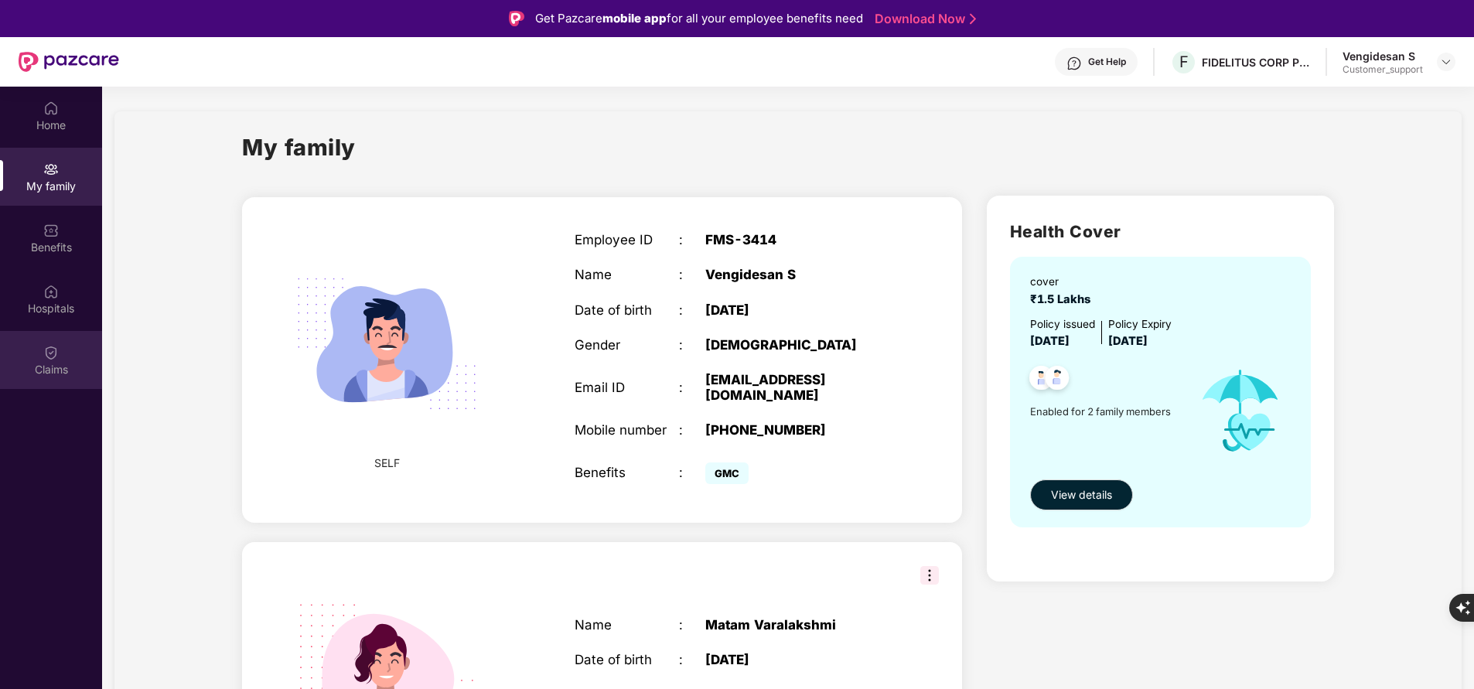
click at [54, 356] on img at bounding box center [50, 352] width 15 height 15
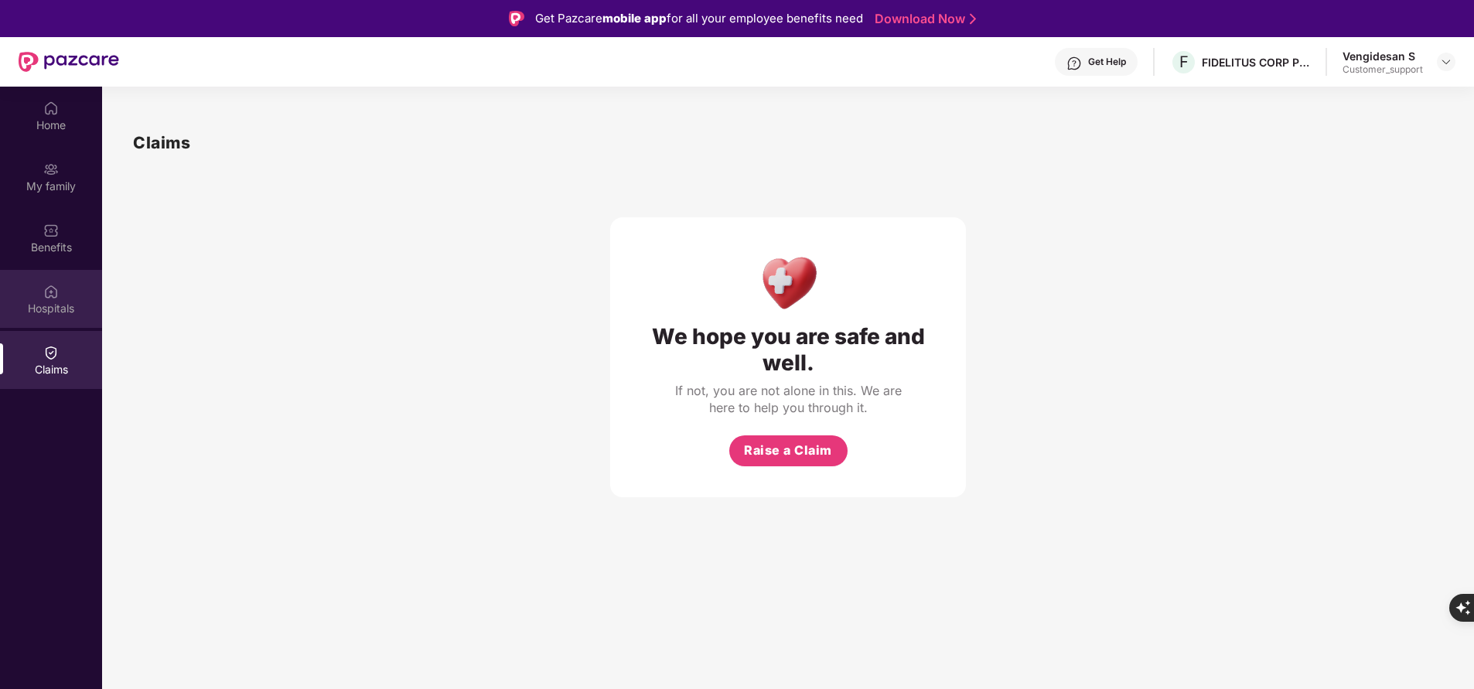
click at [44, 298] on img at bounding box center [50, 291] width 15 height 15
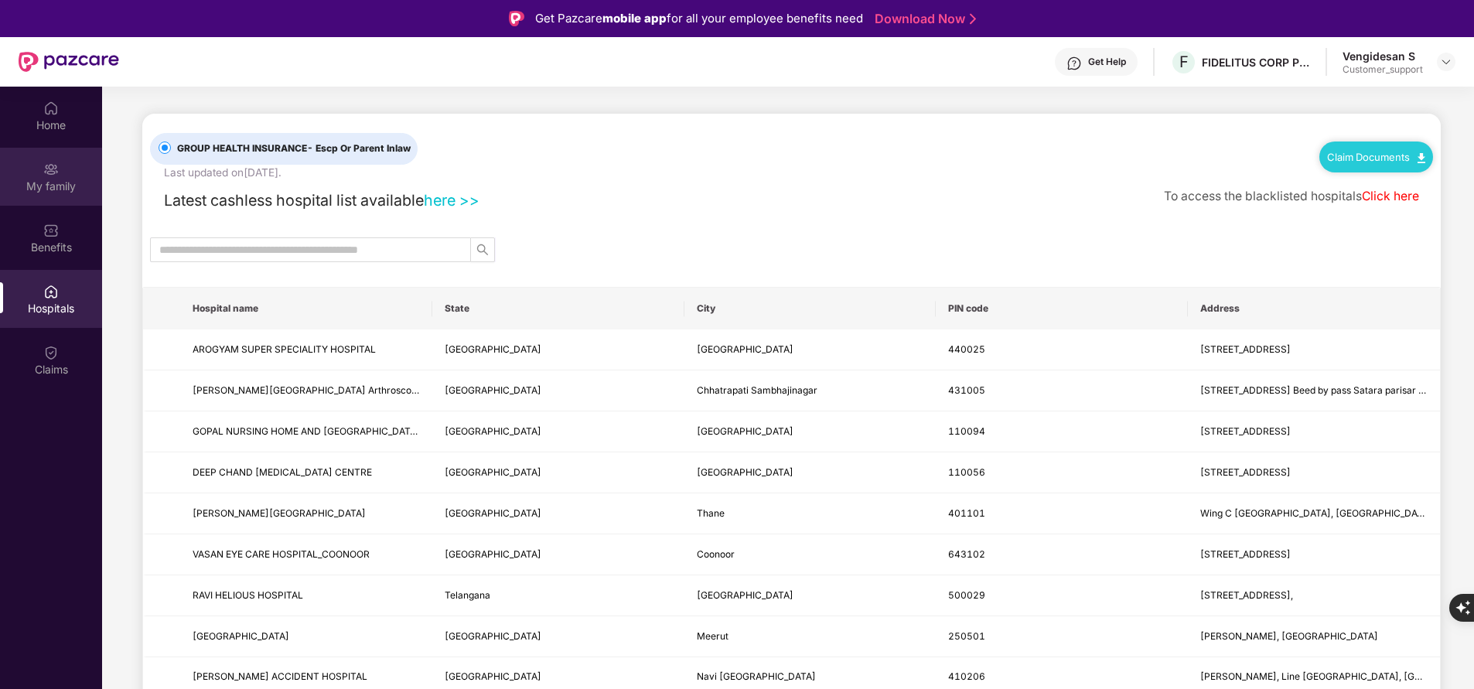
click at [53, 193] on div "My family" at bounding box center [51, 186] width 102 height 15
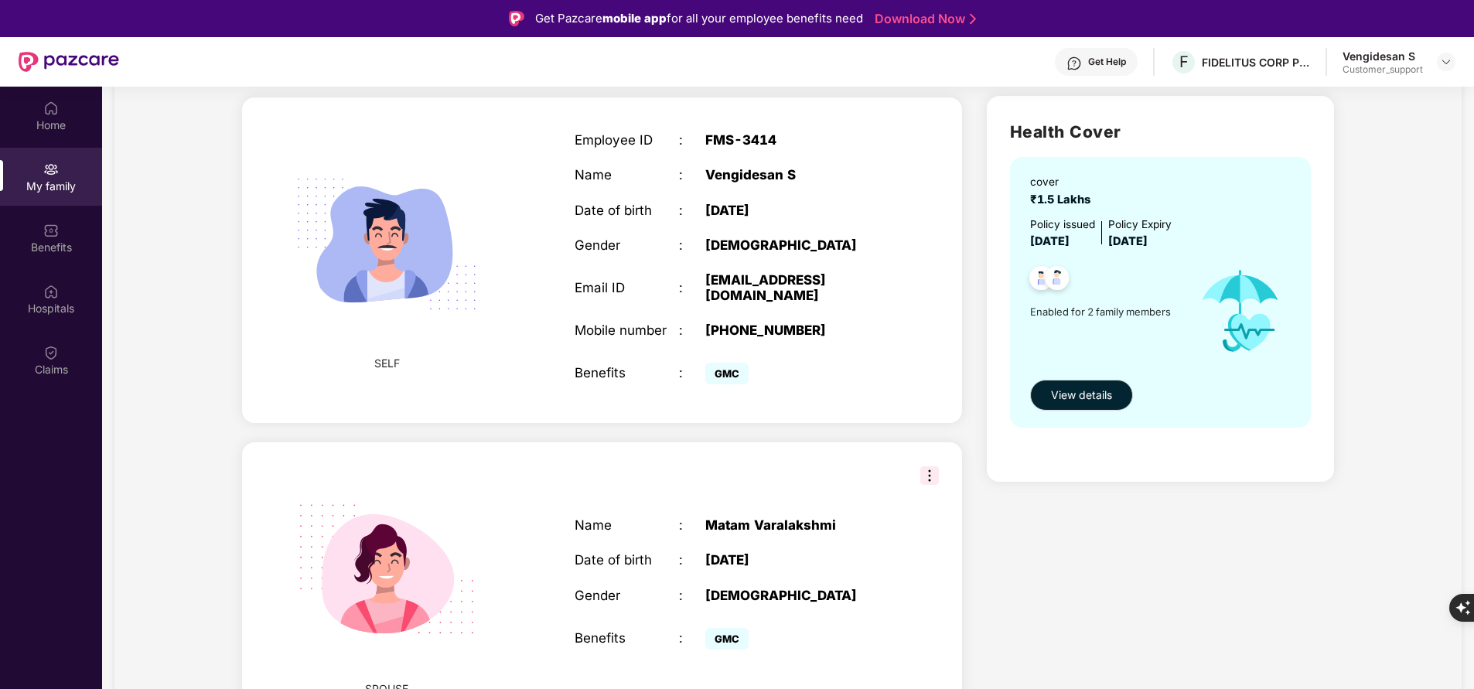
scroll to position [53, 0]
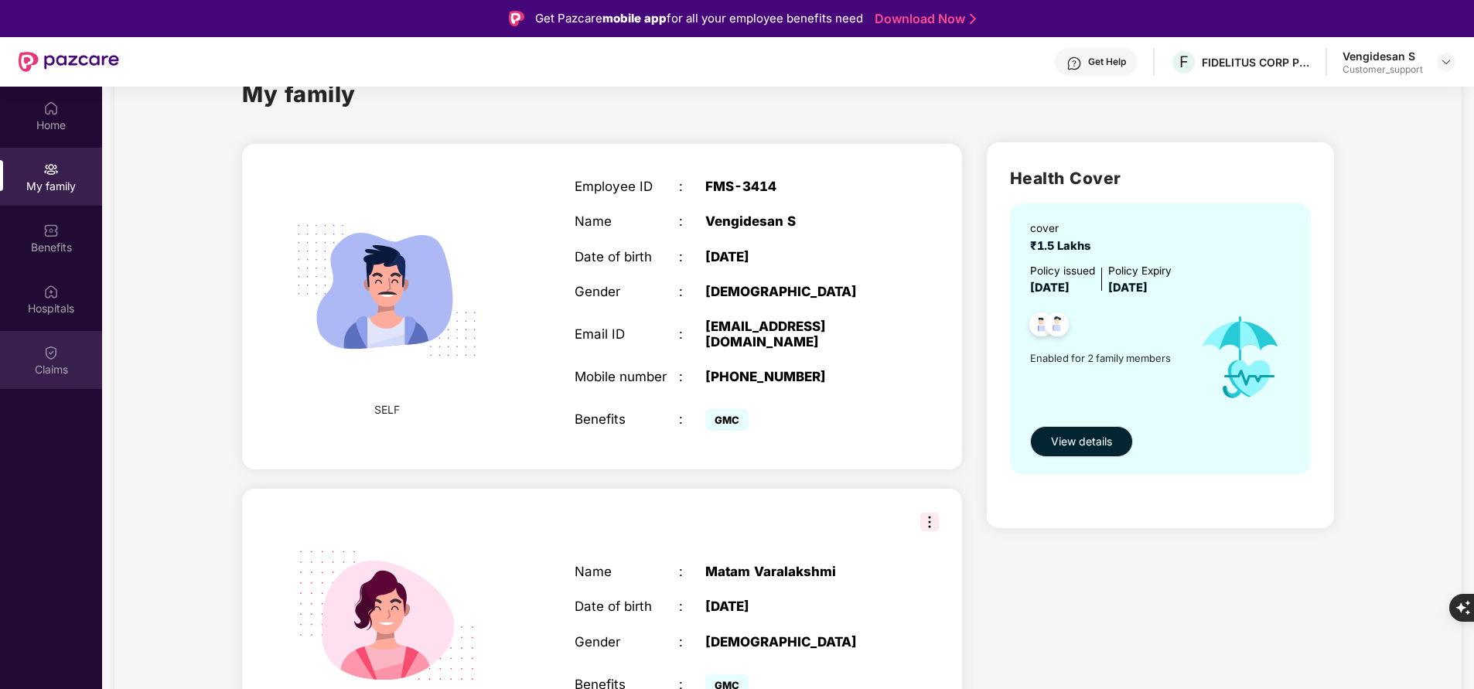
click at [64, 364] on div "Claims" at bounding box center [51, 369] width 102 height 15
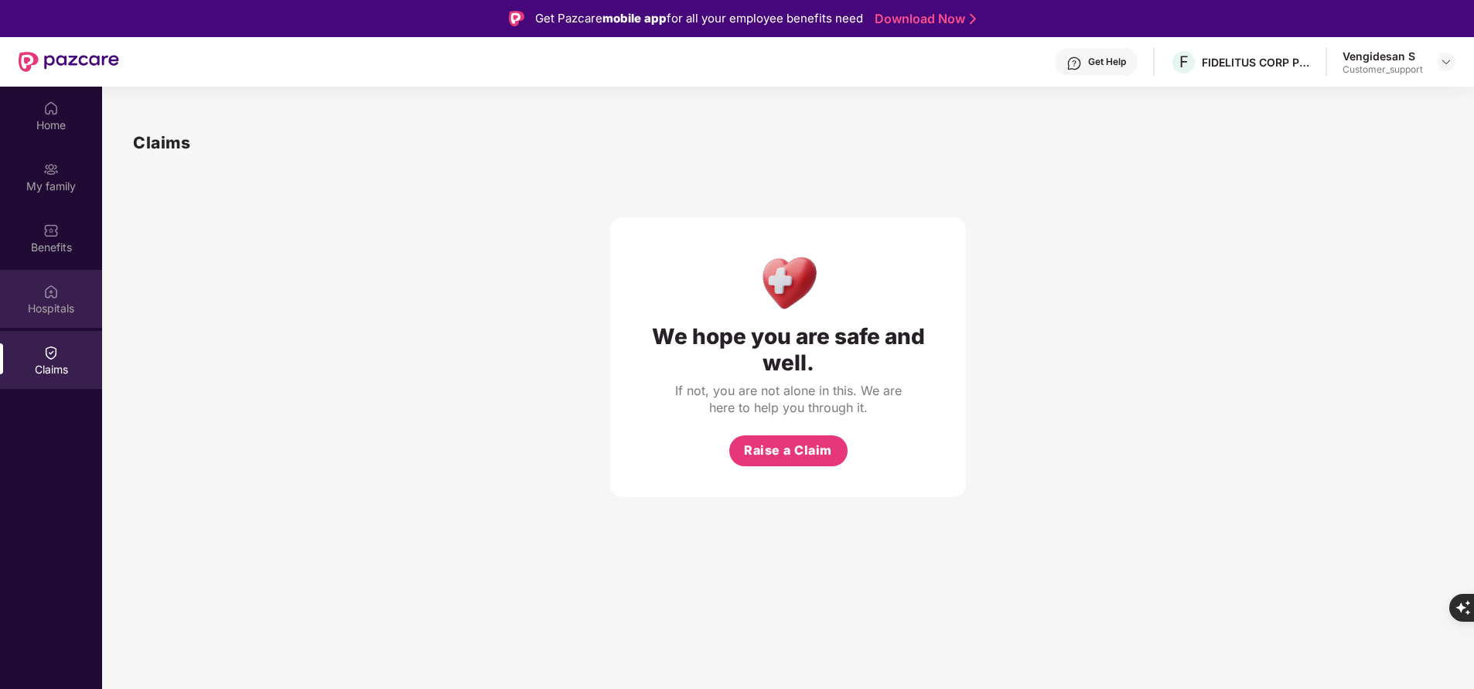
click at [61, 308] on div "Hospitals" at bounding box center [51, 308] width 102 height 15
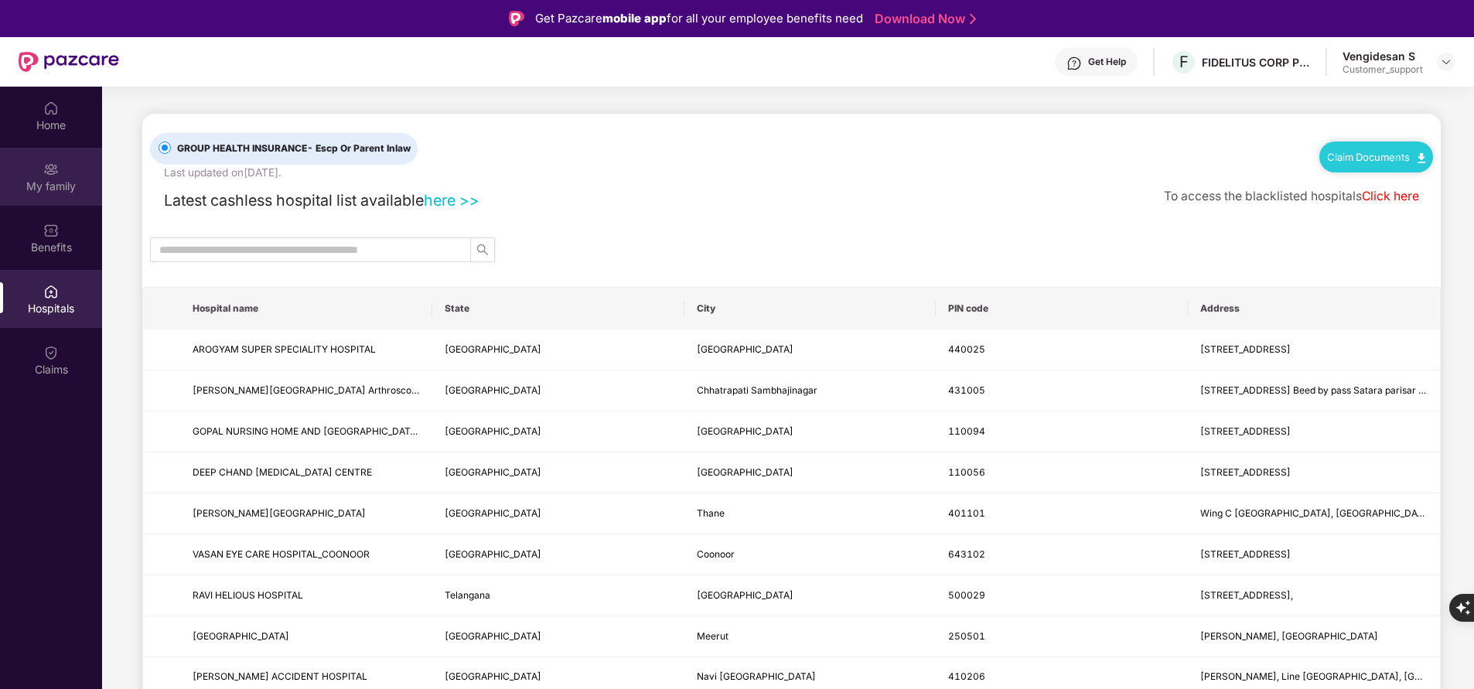
click at [57, 184] on div "My family" at bounding box center [51, 186] width 102 height 15
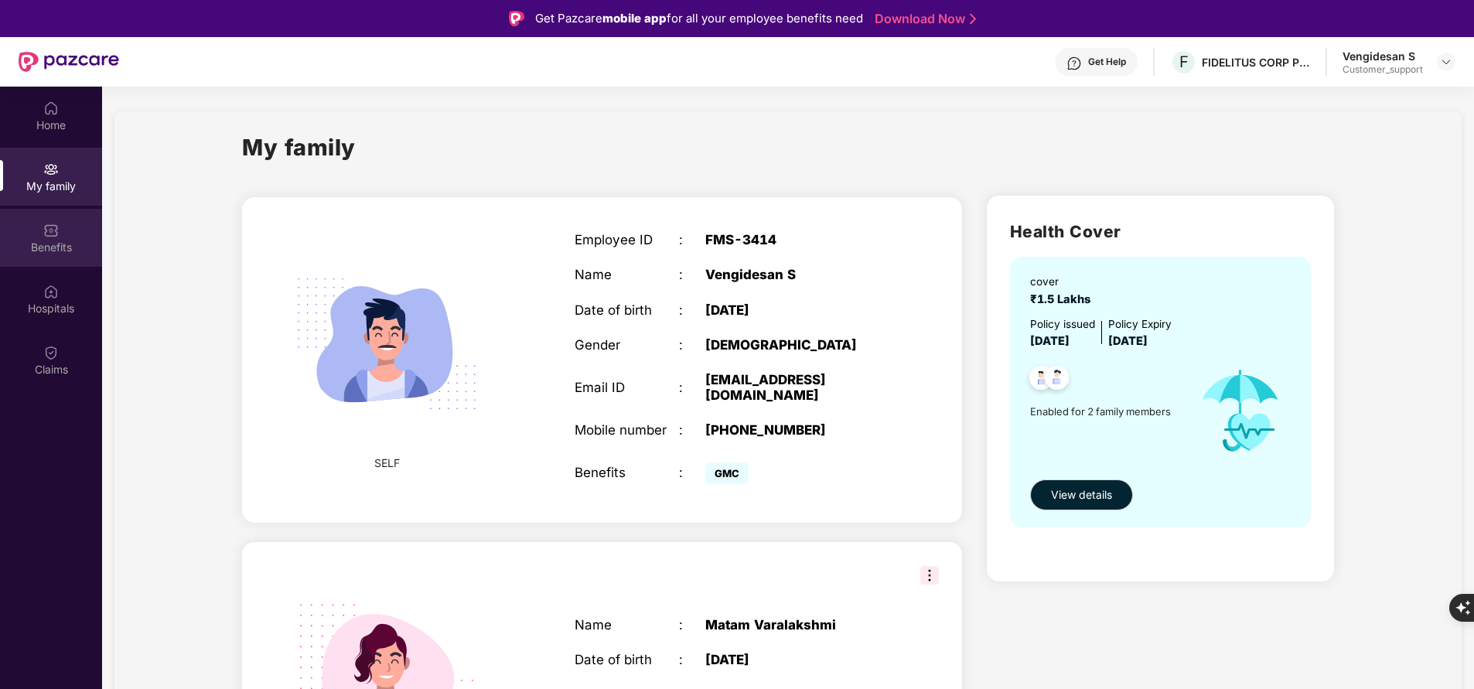
click at [43, 229] on img at bounding box center [50, 230] width 15 height 15
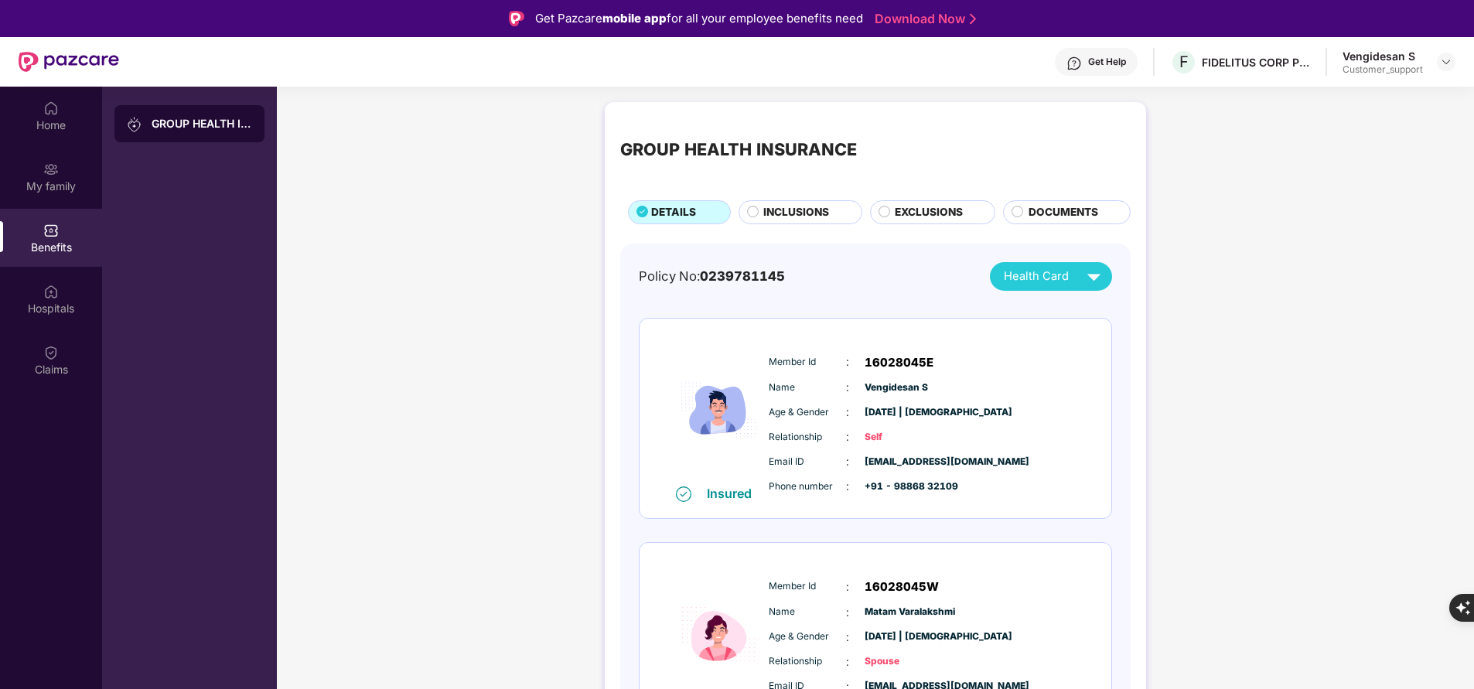
scroll to position [64, 0]
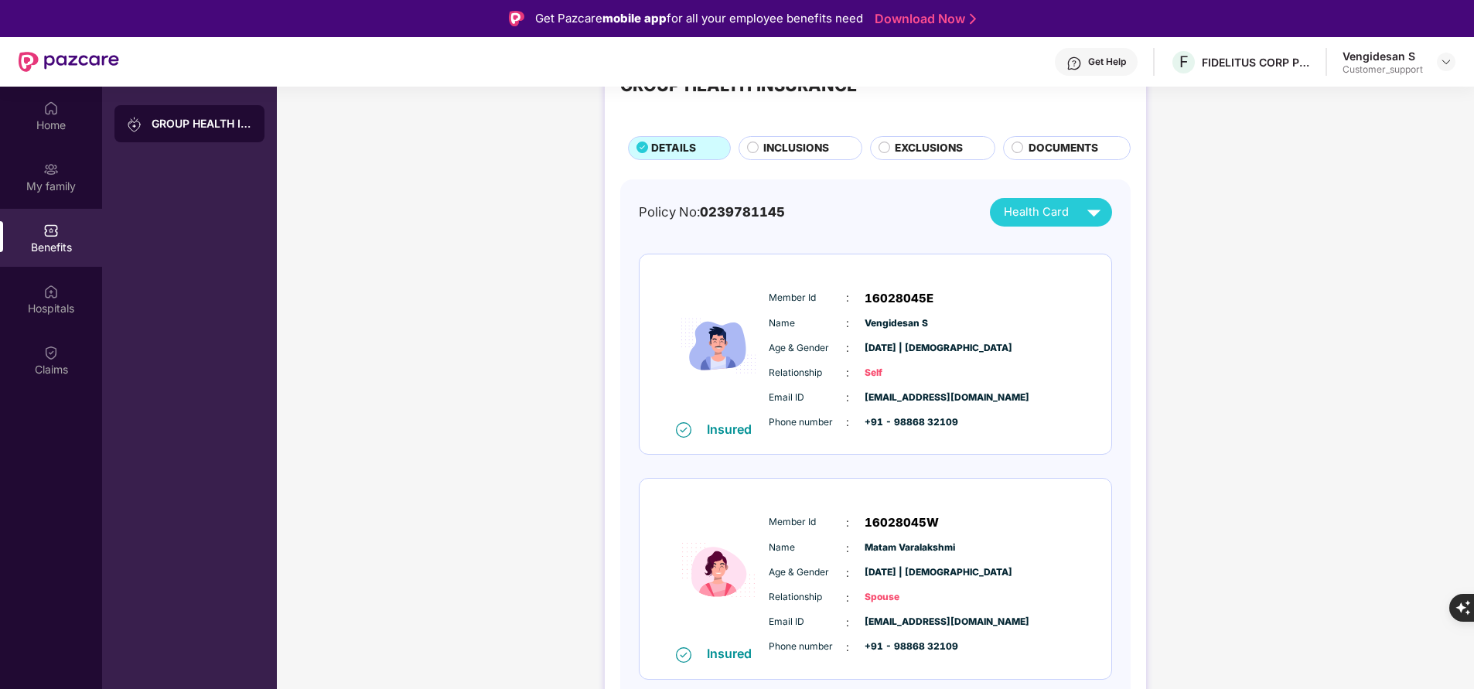
click at [769, 151] on span "INCLUSIONS" at bounding box center [796, 148] width 66 height 16
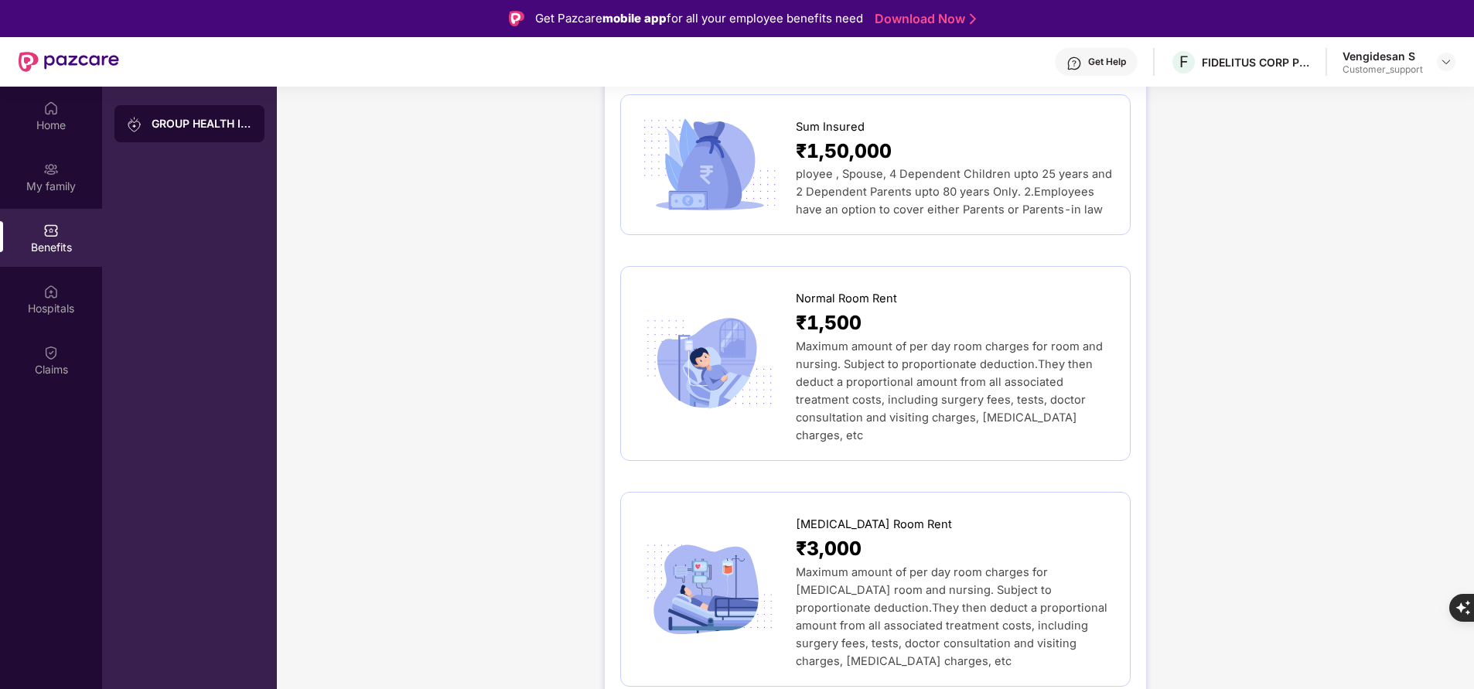
scroll to position [0, 0]
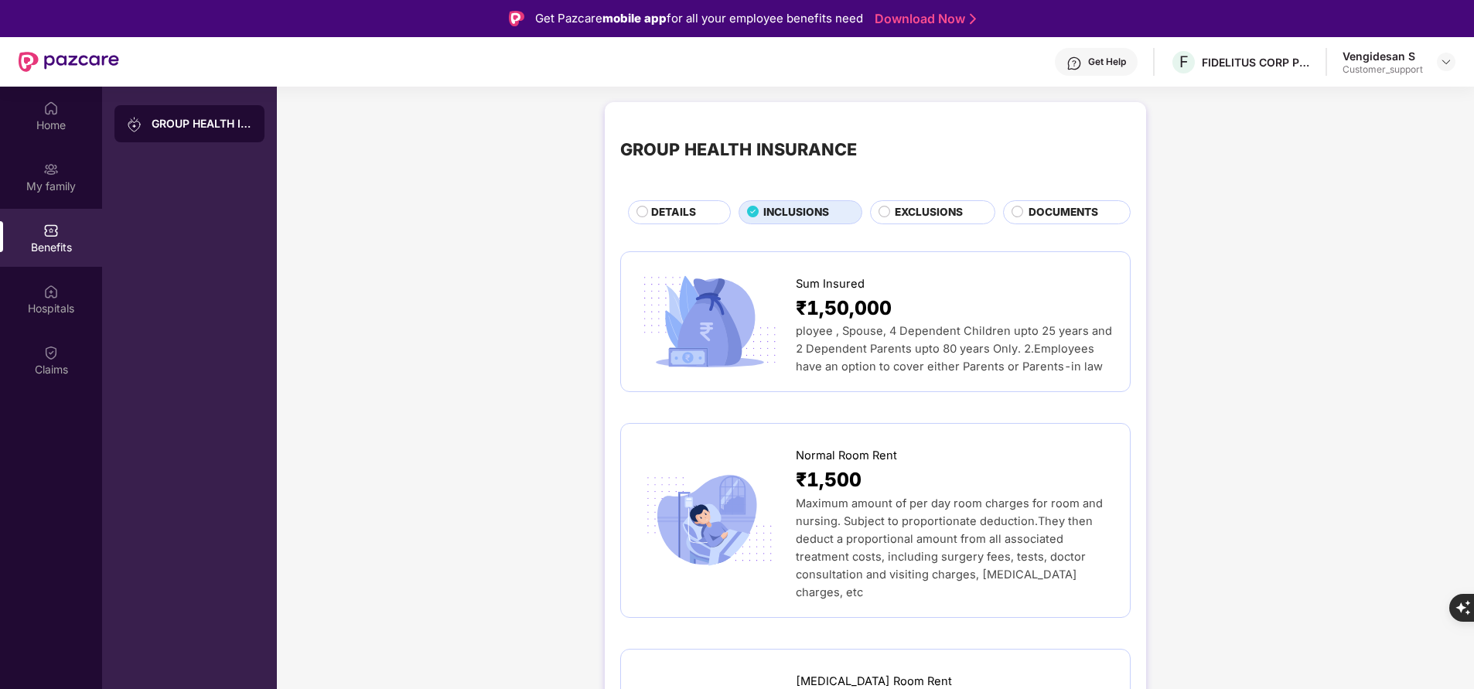
click at [651, 209] on span "DETAILS" at bounding box center [673, 212] width 45 height 16
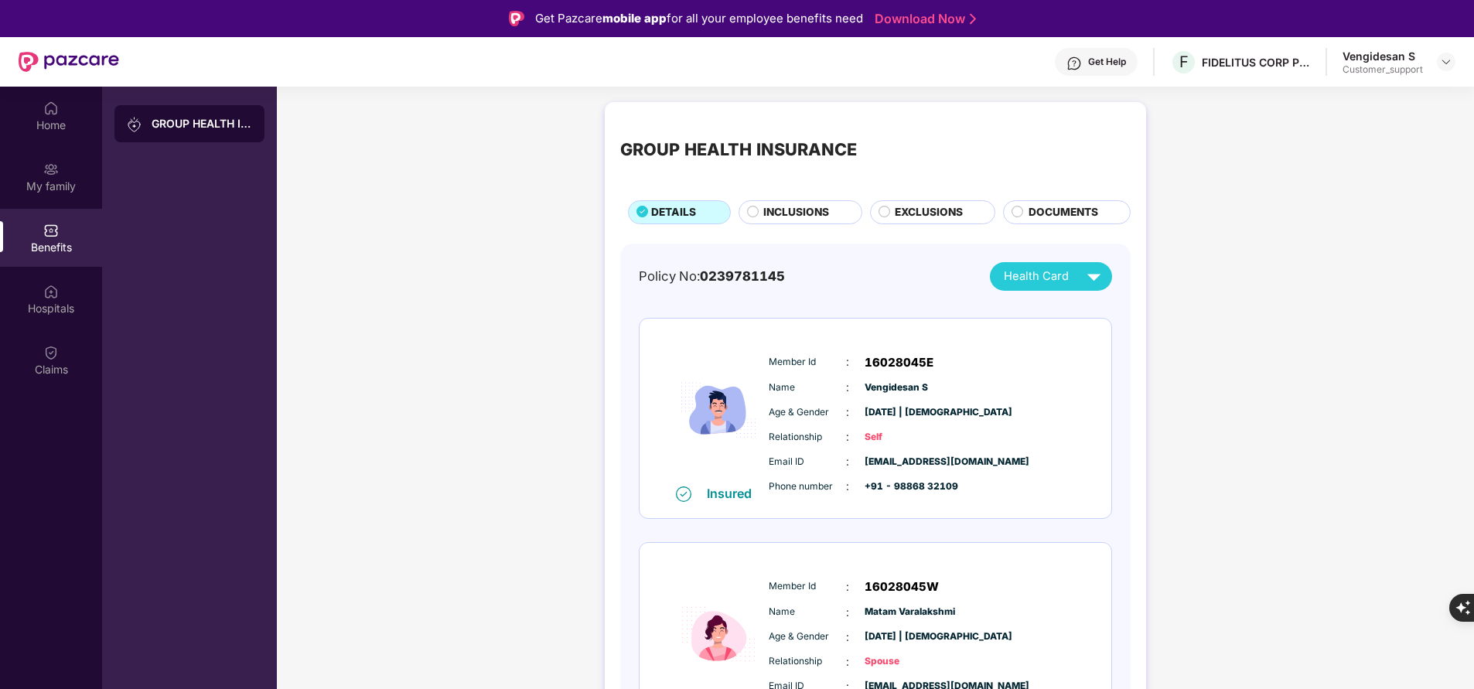
scroll to position [64, 0]
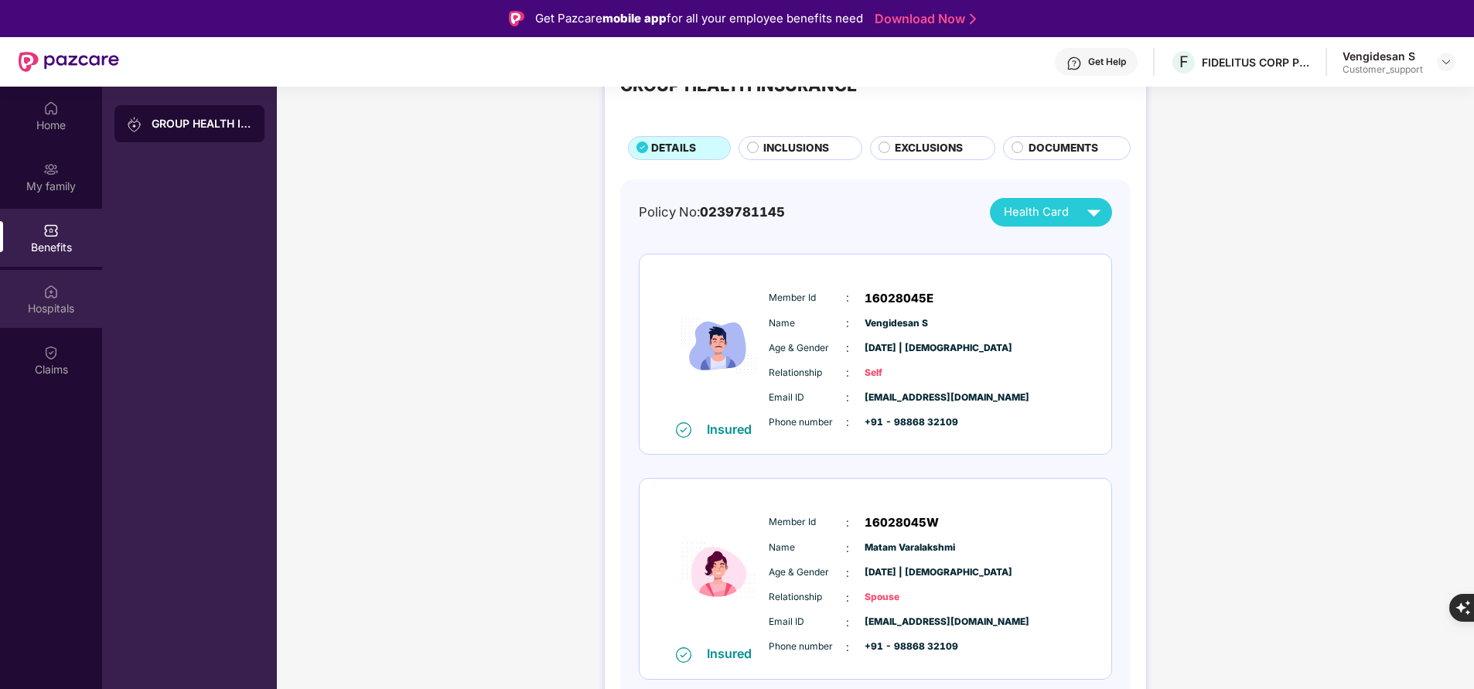
click at [60, 308] on div "Hospitals" at bounding box center [51, 307] width 102 height 15
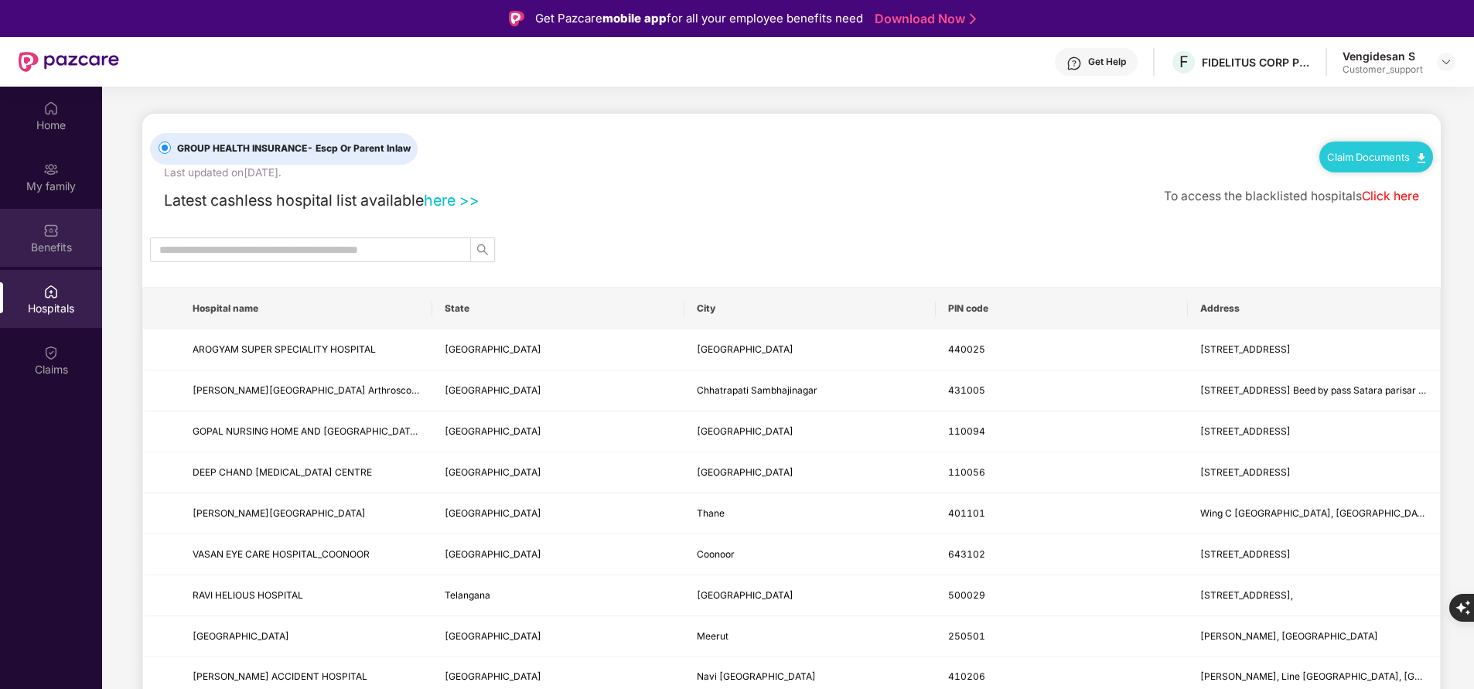
click at [57, 245] on div "Benefits" at bounding box center [51, 247] width 102 height 15
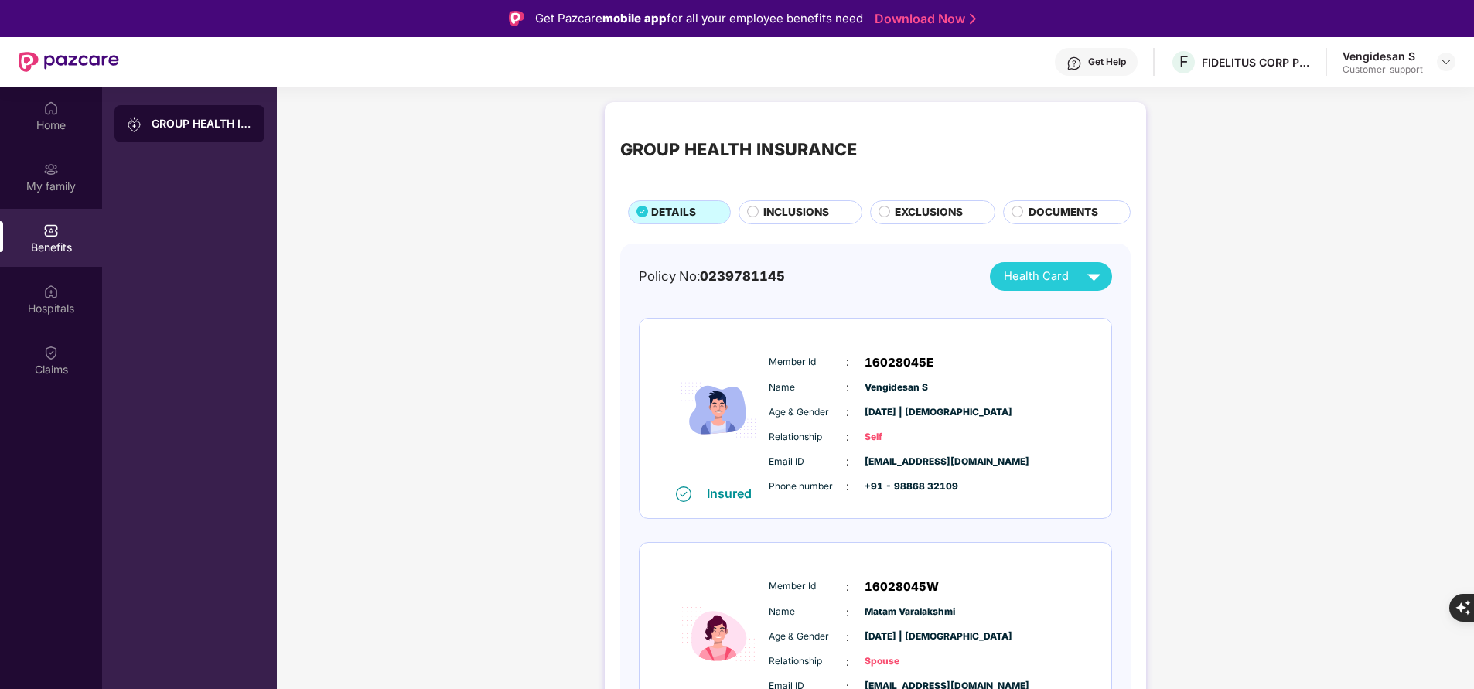
click at [800, 220] on span "INCLUSIONS" at bounding box center [796, 212] width 66 height 16
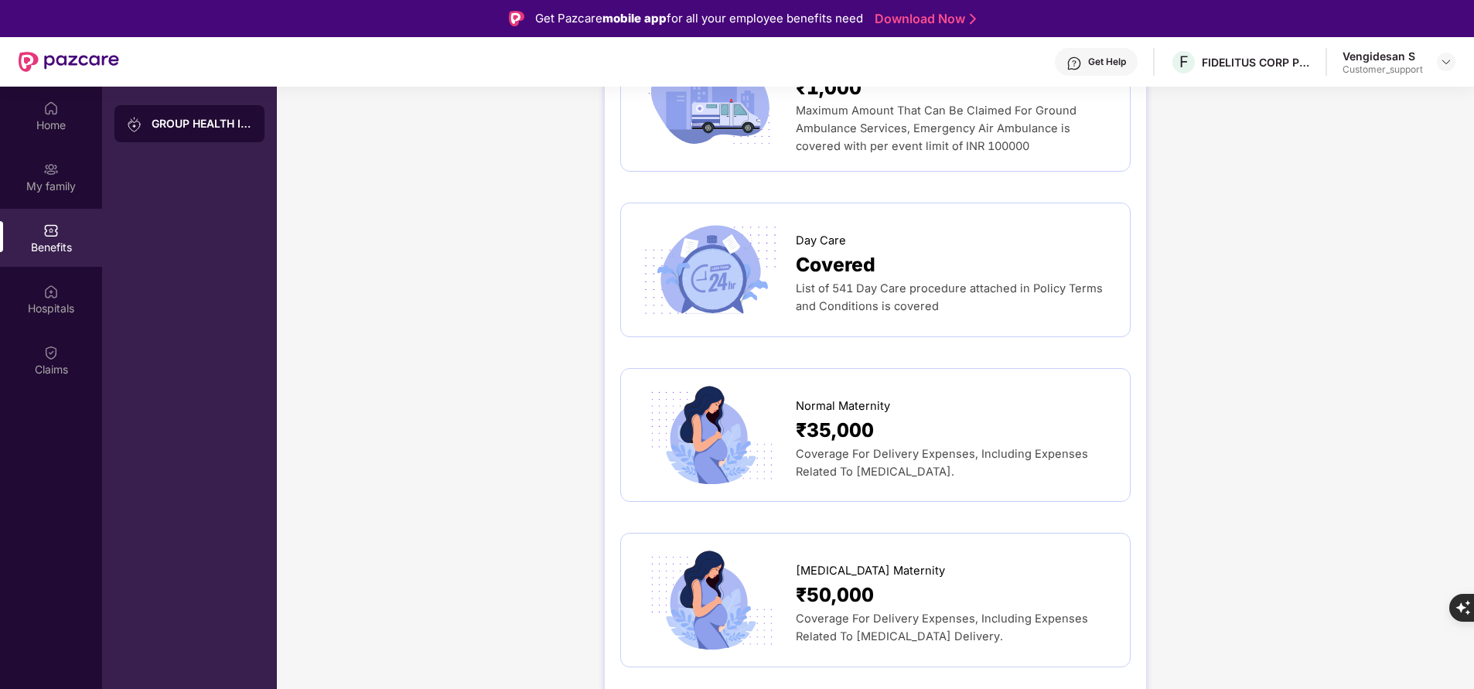
scroll to position [1689, 0]
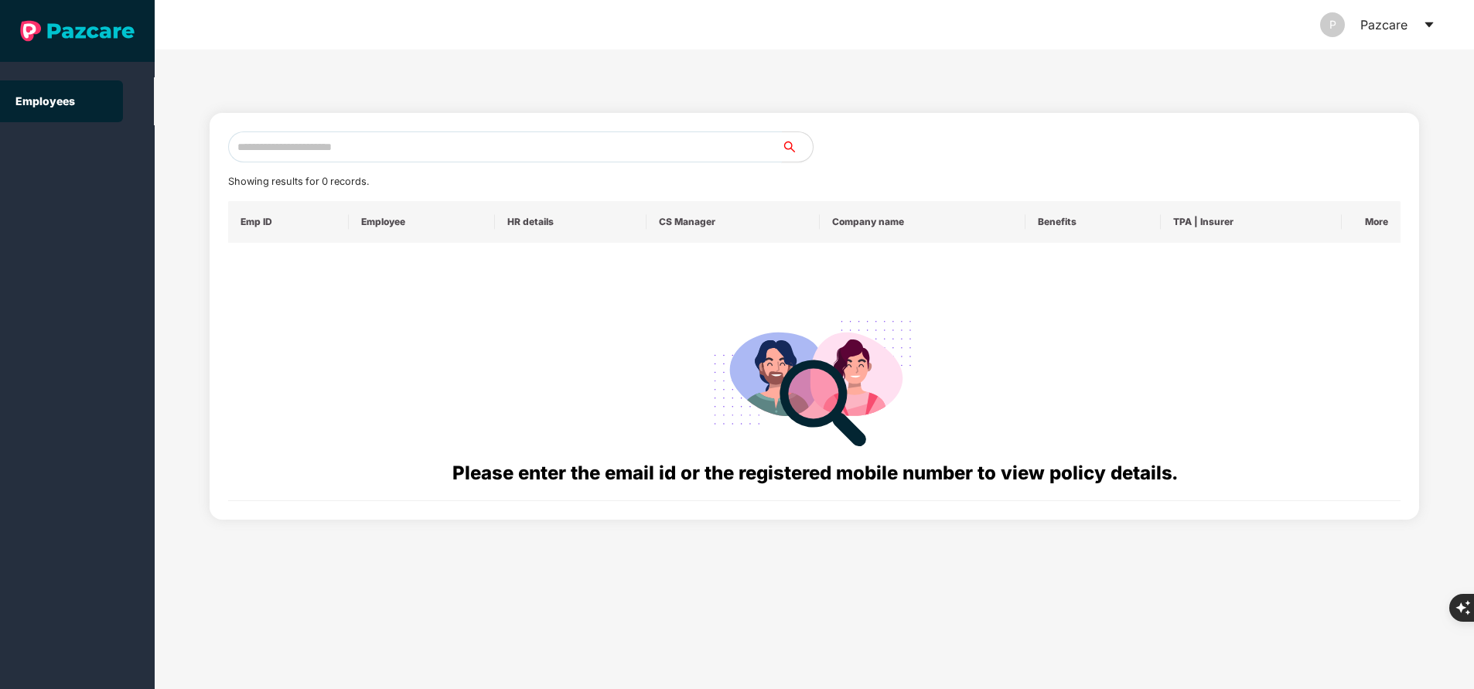
click at [595, 157] on input "text" at bounding box center [505, 146] width 554 height 31
paste input "**********"
type input "**********"
click at [368, 145] on input "**********" at bounding box center [505, 146] width 554 height 31
paste input "**********"
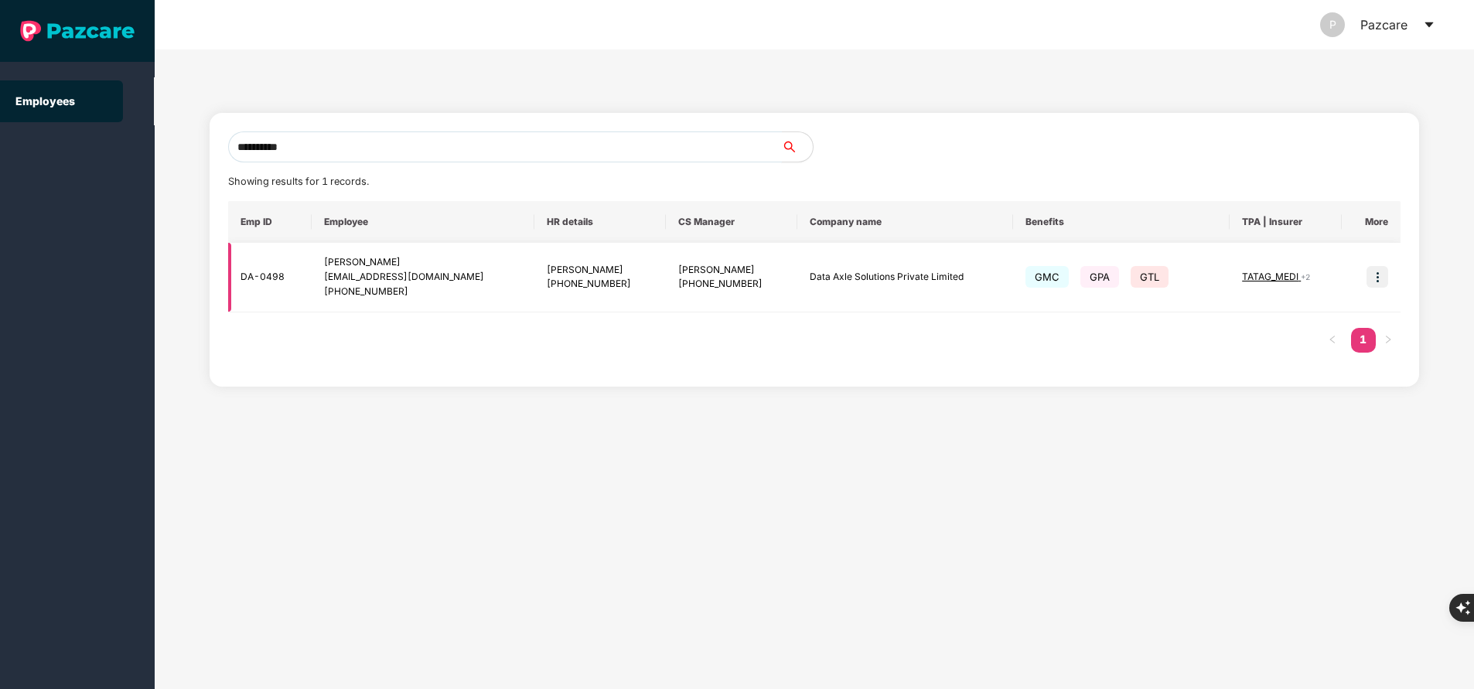
type input "**********"
click at [1373, 271] on img at bounding box center [1377, 277] width 22 height 22
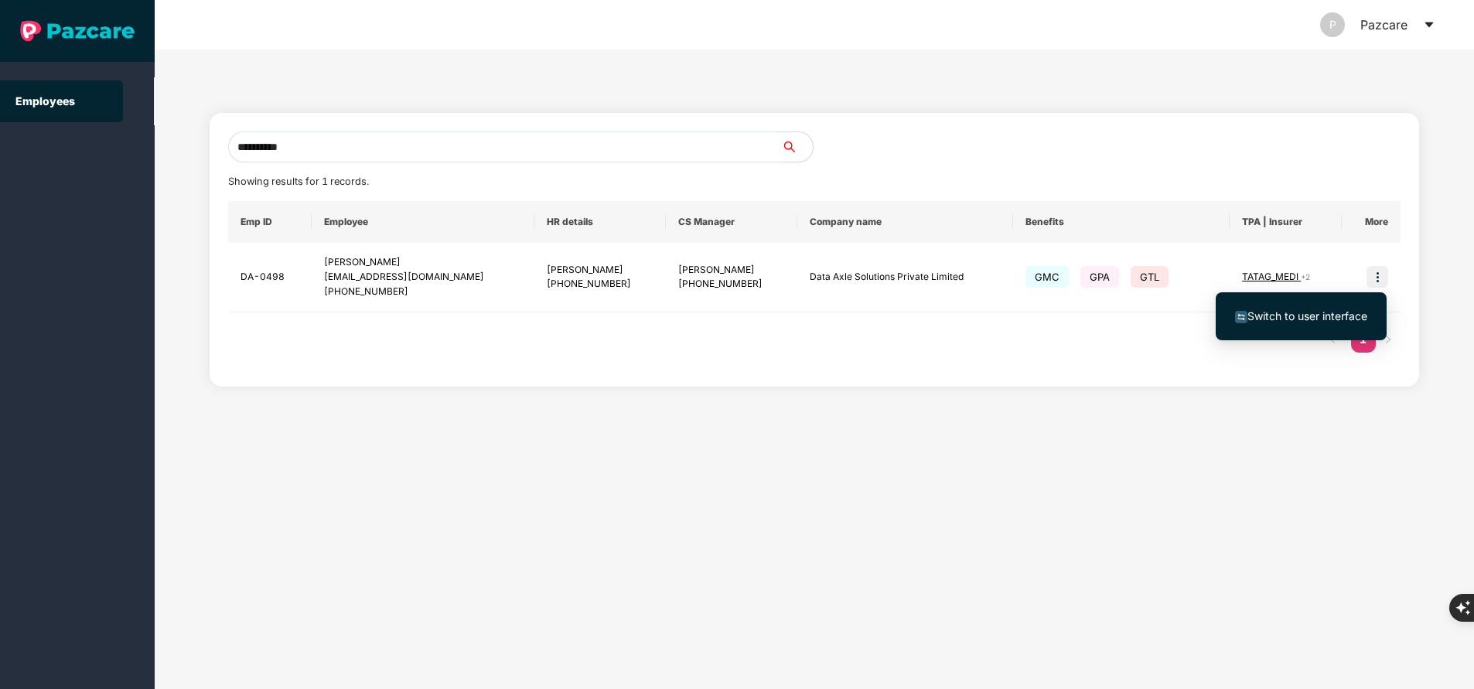
click at [1349, 308] on span "Switch to user interface" at bounding box center [1301, 316] width 132 height 17
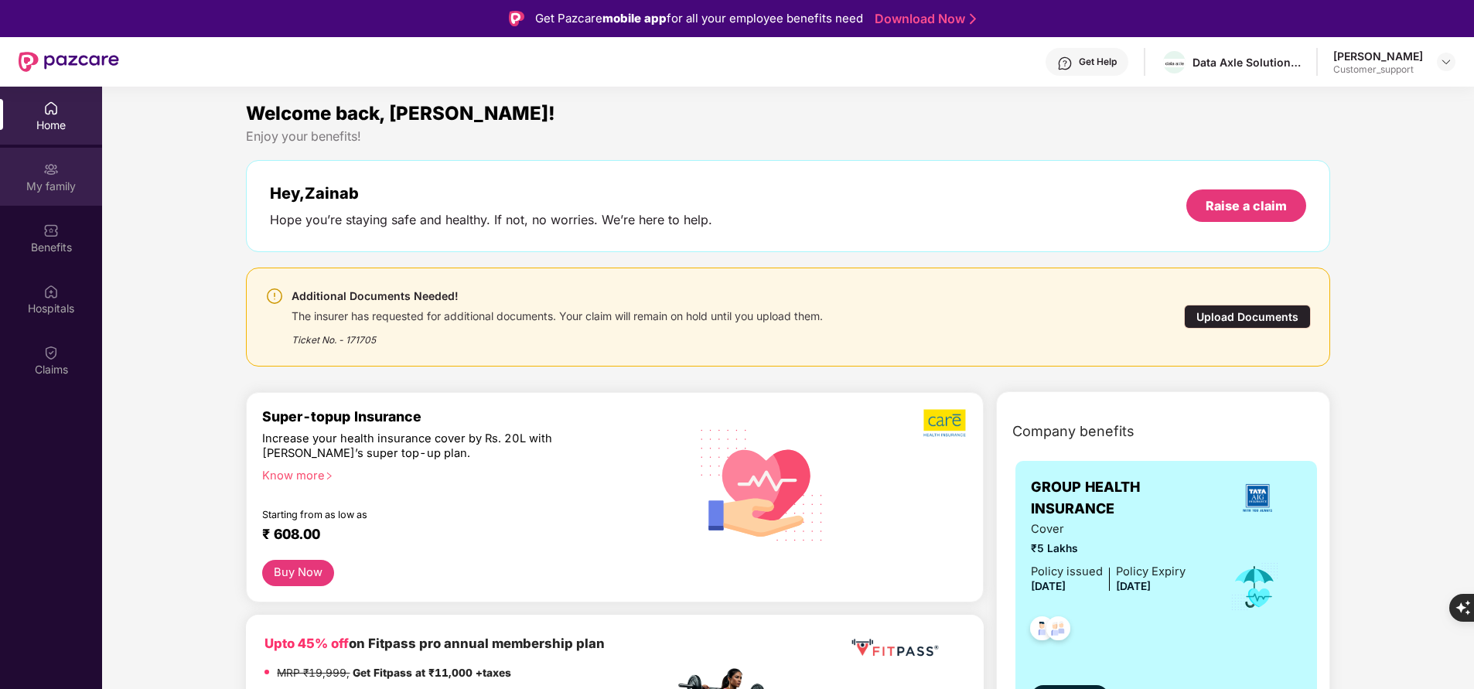
click at [46, 179] on div "My family" at bounding box center [51, 186] width 102 height 15
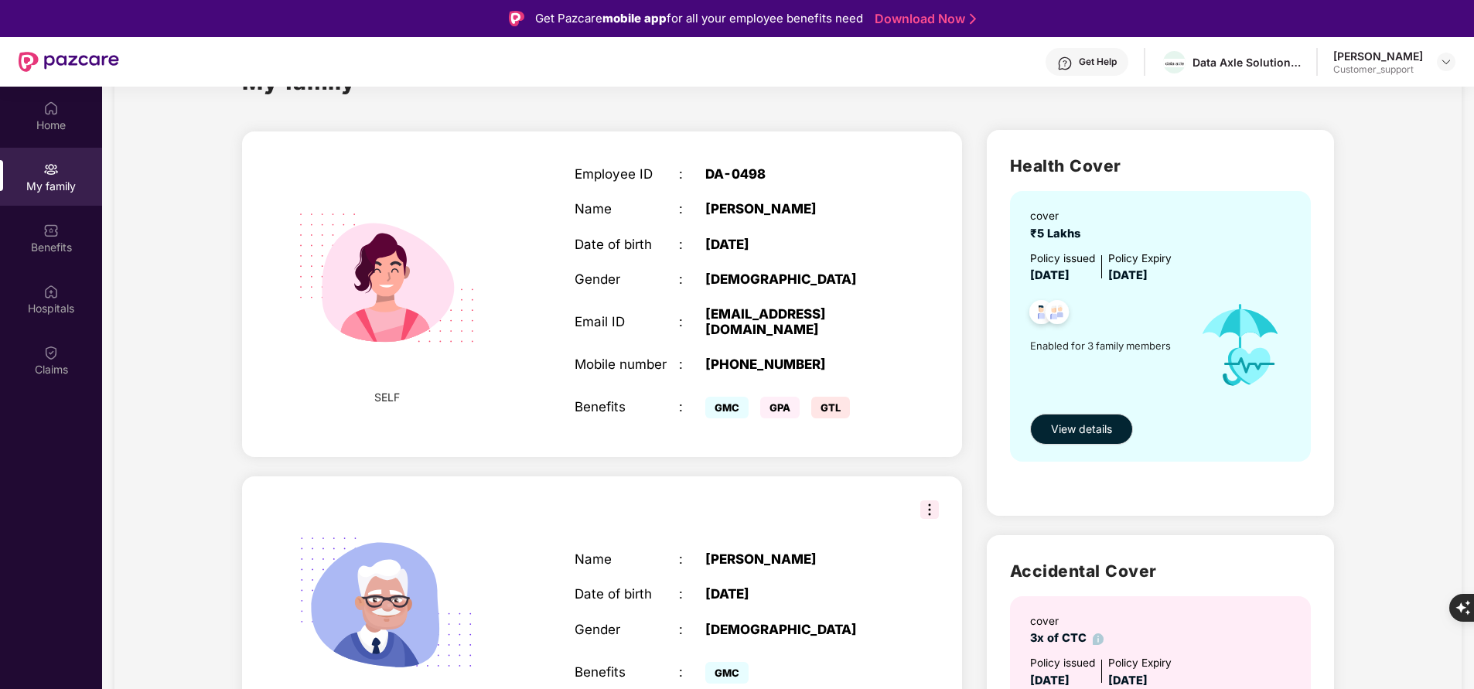
scroll to position [56, 0]
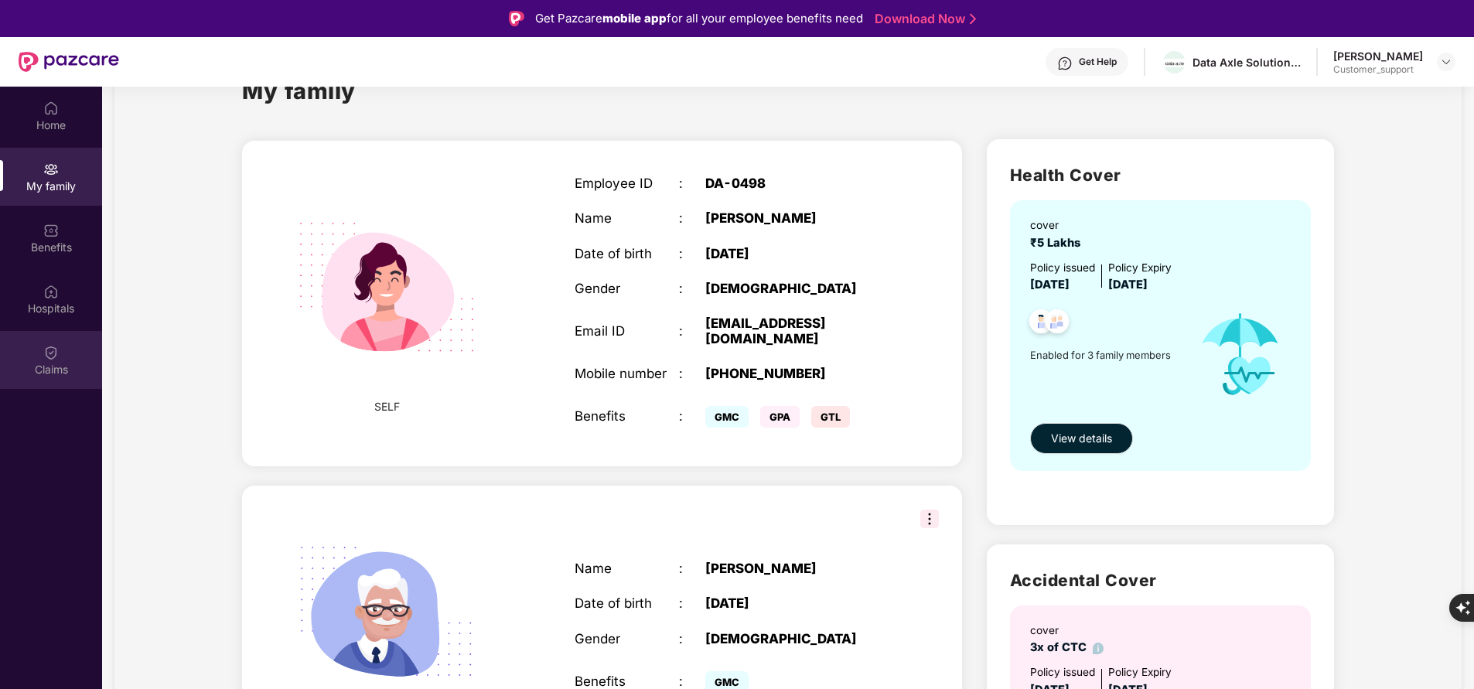
click at [74, 364] on div "Claims" at bounding box center [51, 369] width 102 height 15
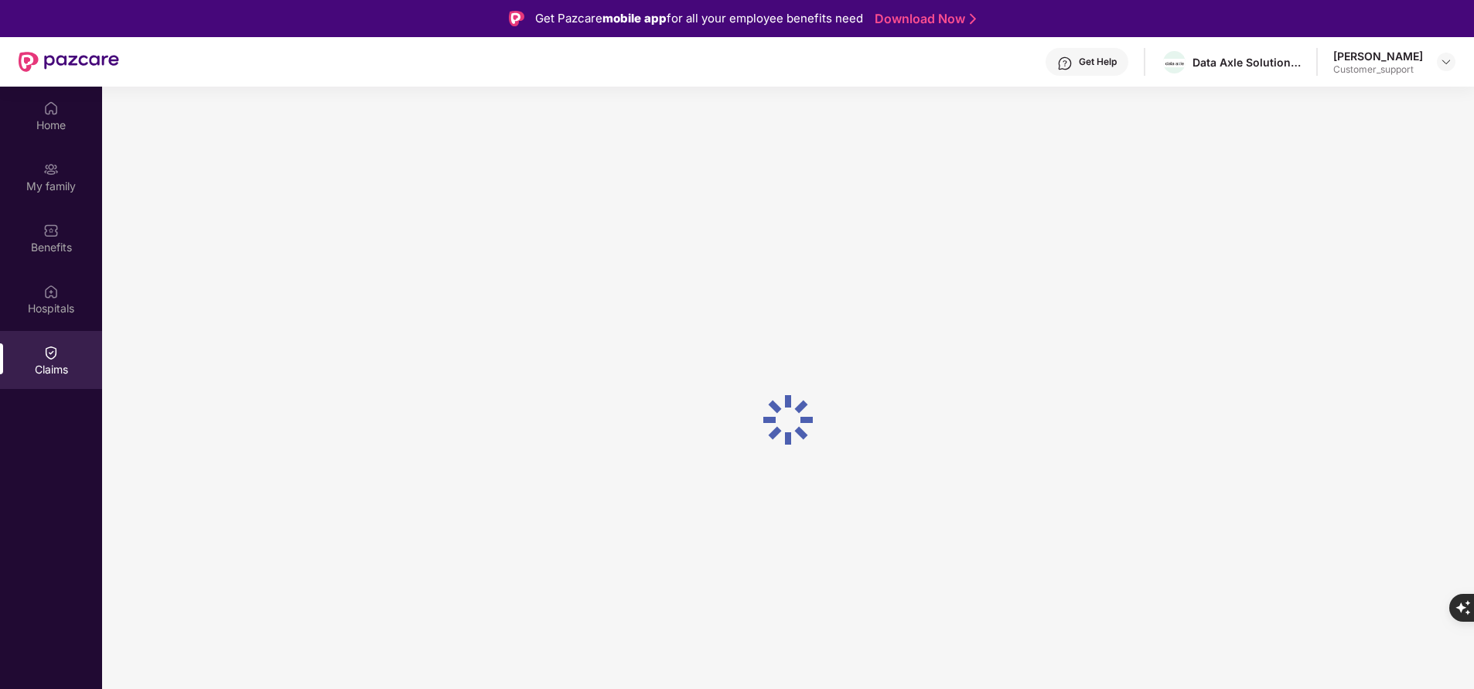
scroll to position [0, 0]
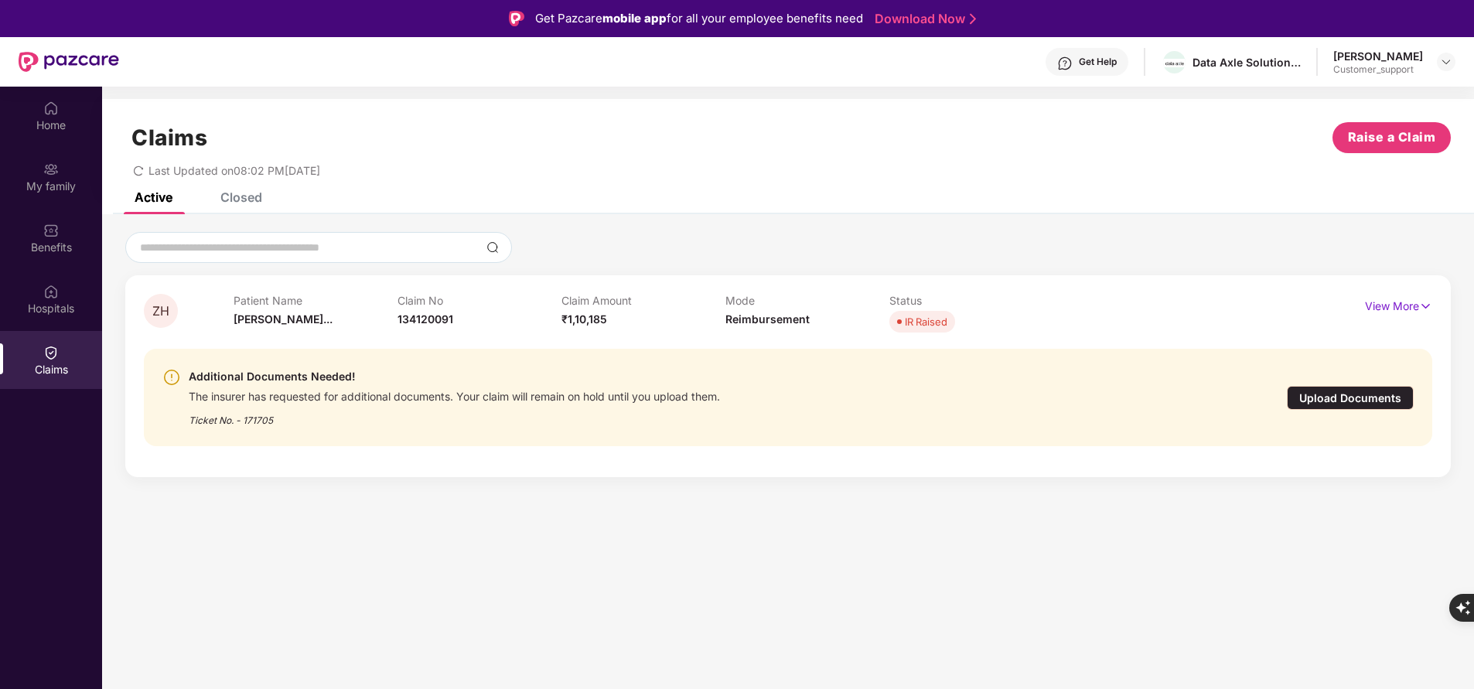
click at [261, 419] on div "Ticket No. - 171705" at bounding box center [454, 416] width 531 height 24
copy div "171705"
click at [1401, 300] on p "View More" at bounding box center [1398, 304] width 67 height 21
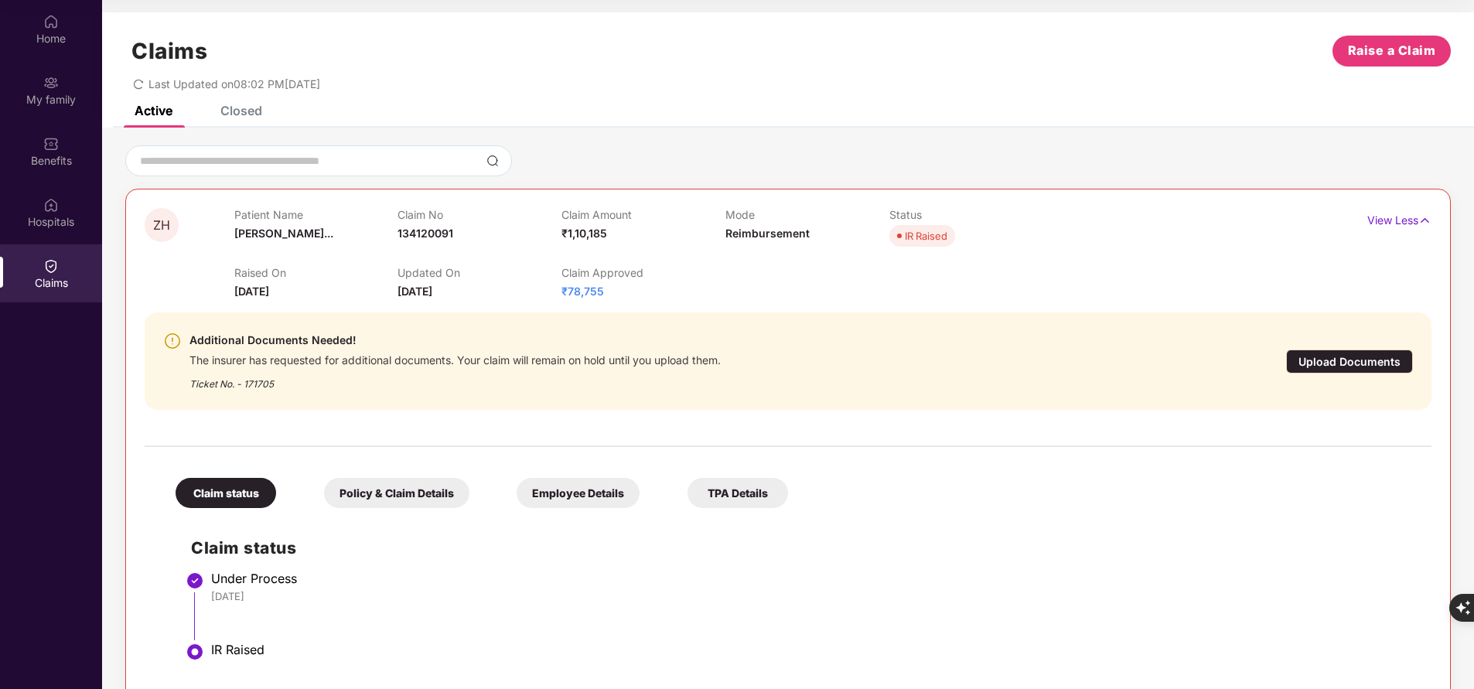
scroll to position [30, 0]
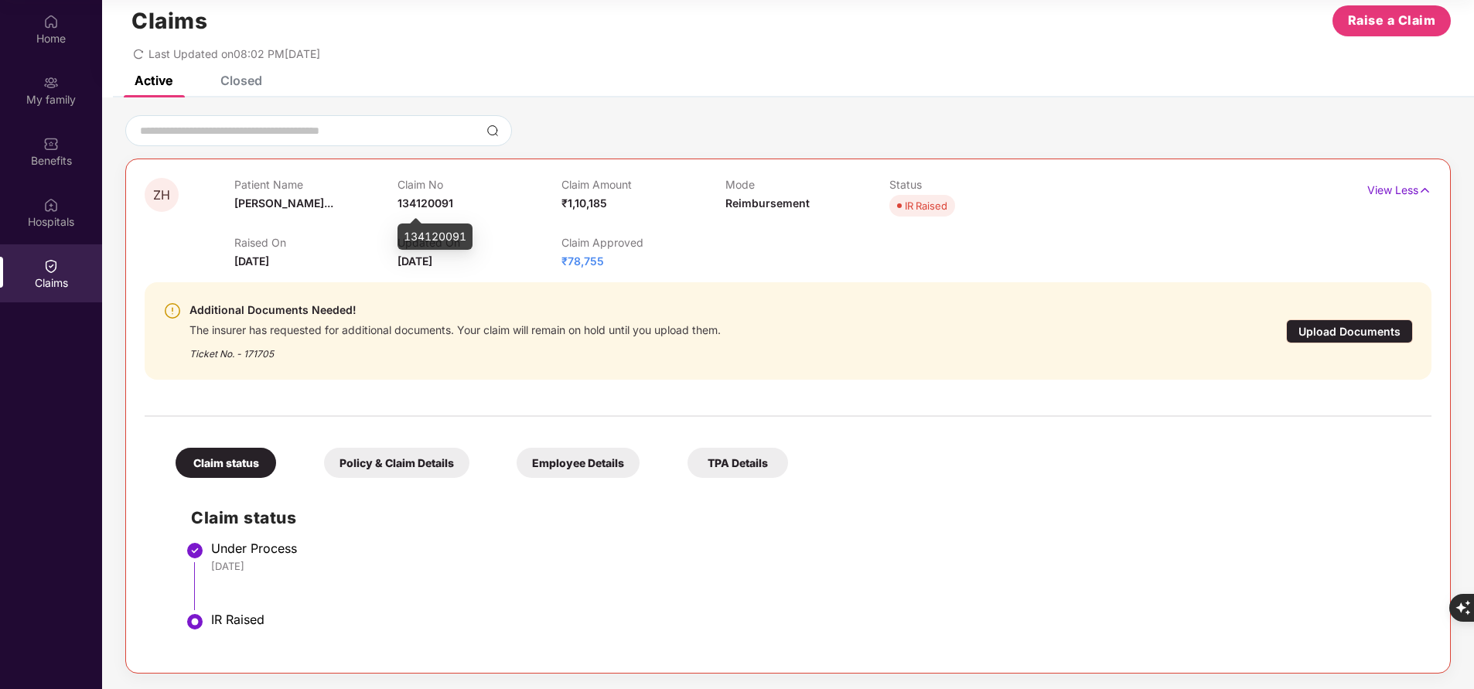
click at [449, 203] on span "134120091" at bounding box center [425, 202] width 56 height 13
copy span "134120091"
click at [1391, 180] on p "View Less" at bounding box center [1399, 188] width 64 height 21
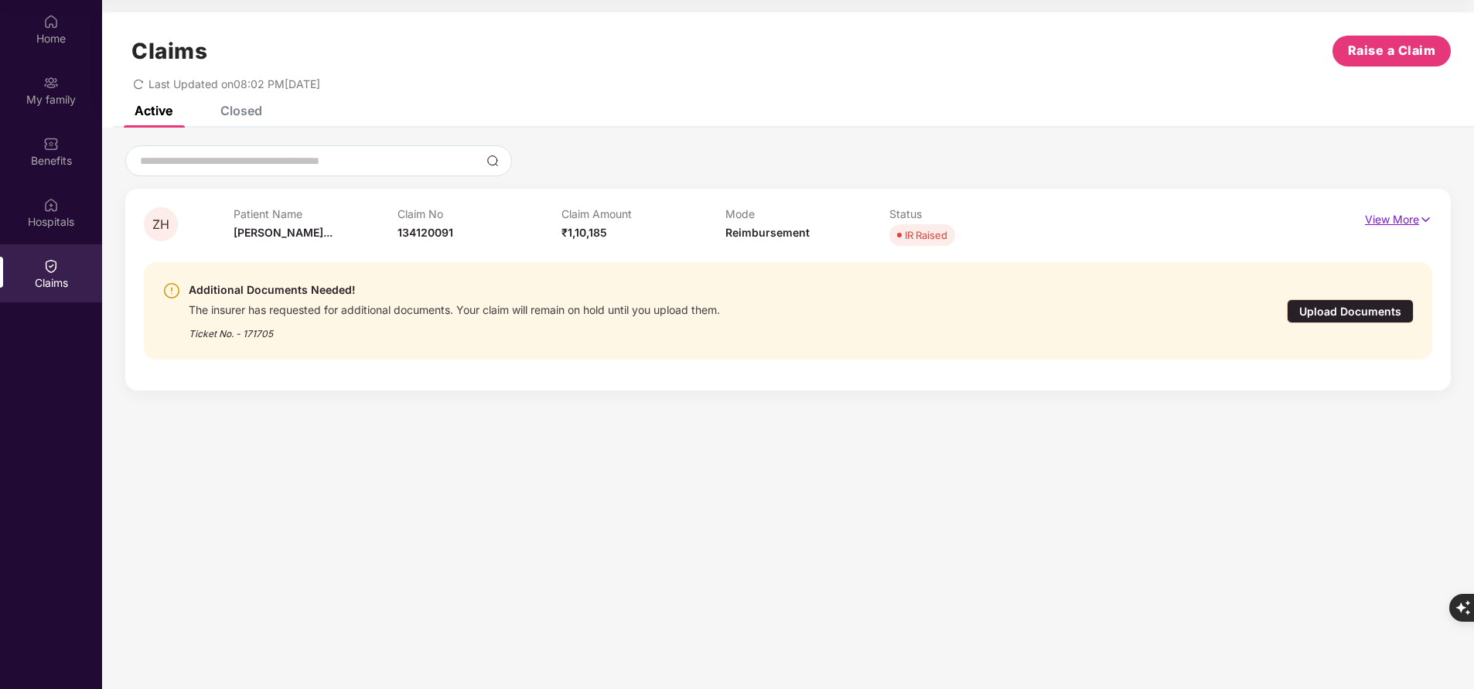
scroll to position [0, 0]
click at [1390, 213] on p "View More" at bounding box center [1398, 217] width 67 height 21
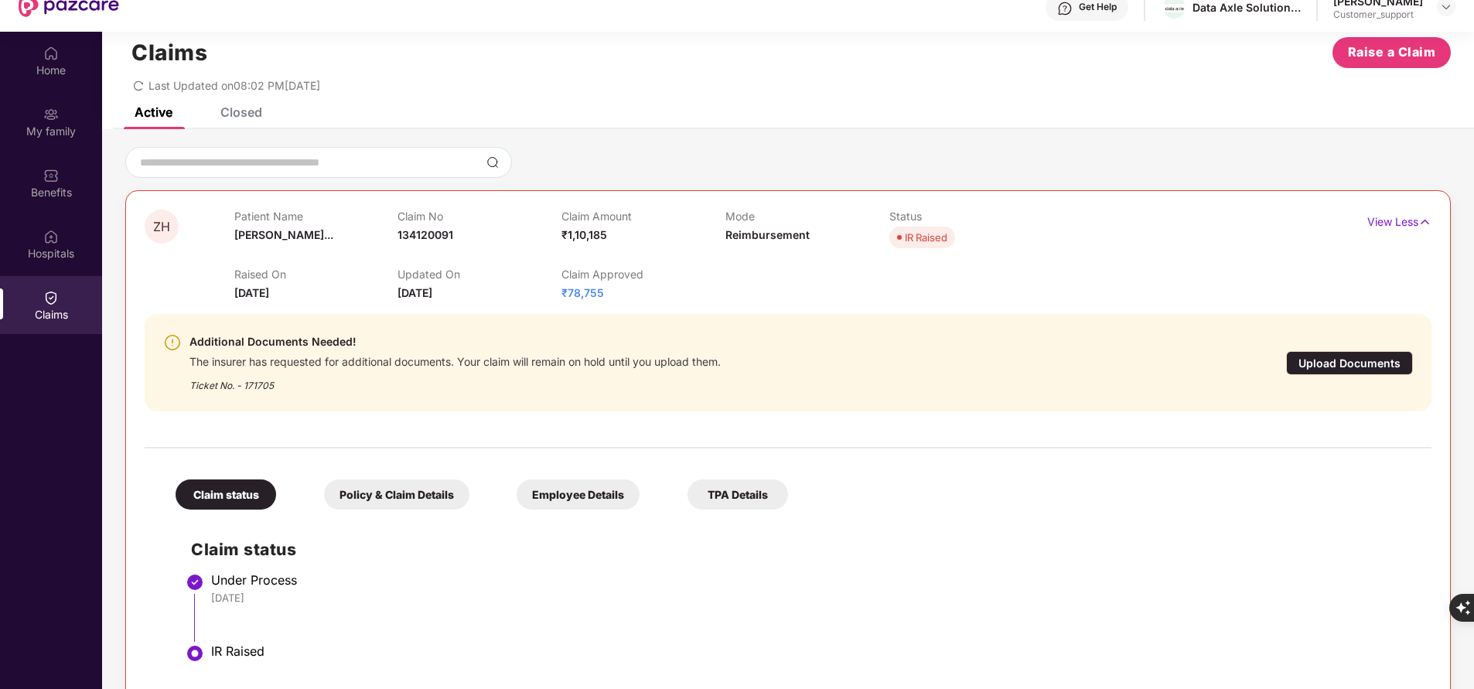
scroll to position [54, 0]
click at [61, 237] on div "Hospitals" at bounding box center [51, 245] width 102 height 58
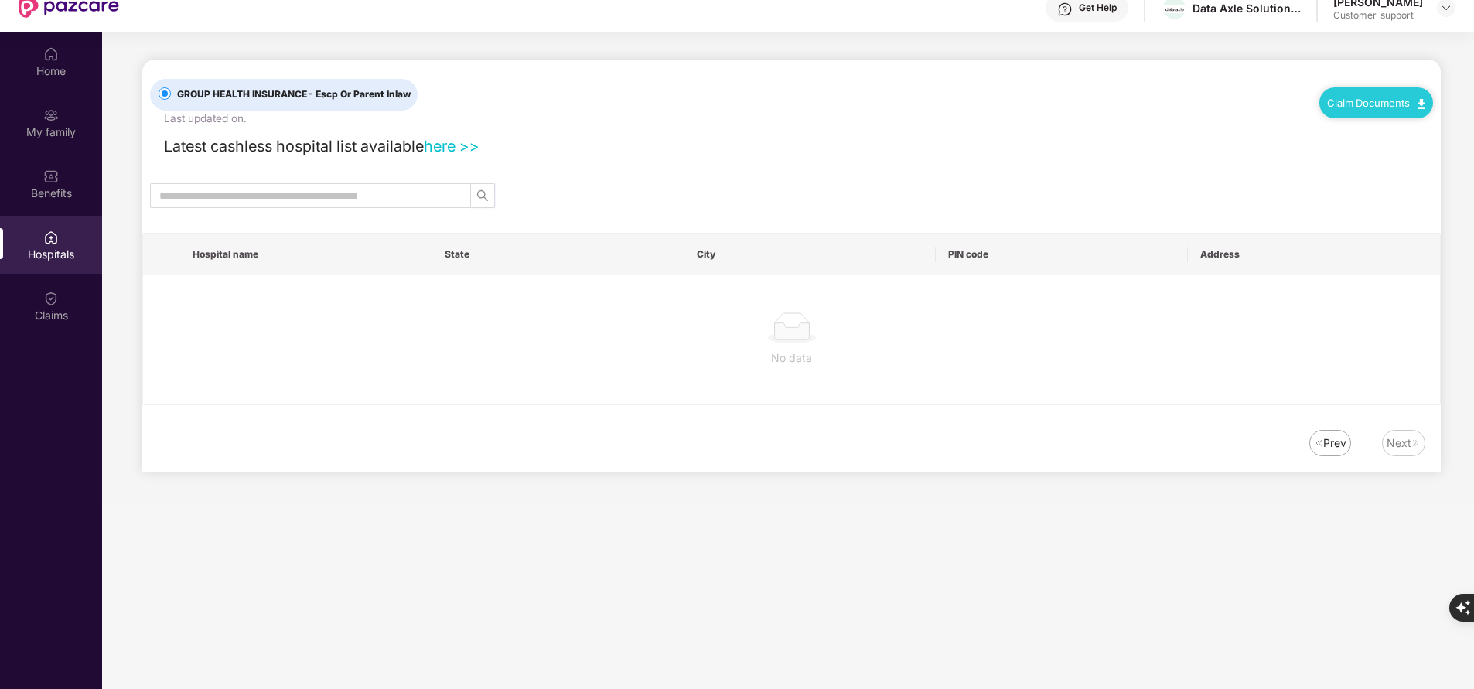
scroll to position [0, 0]
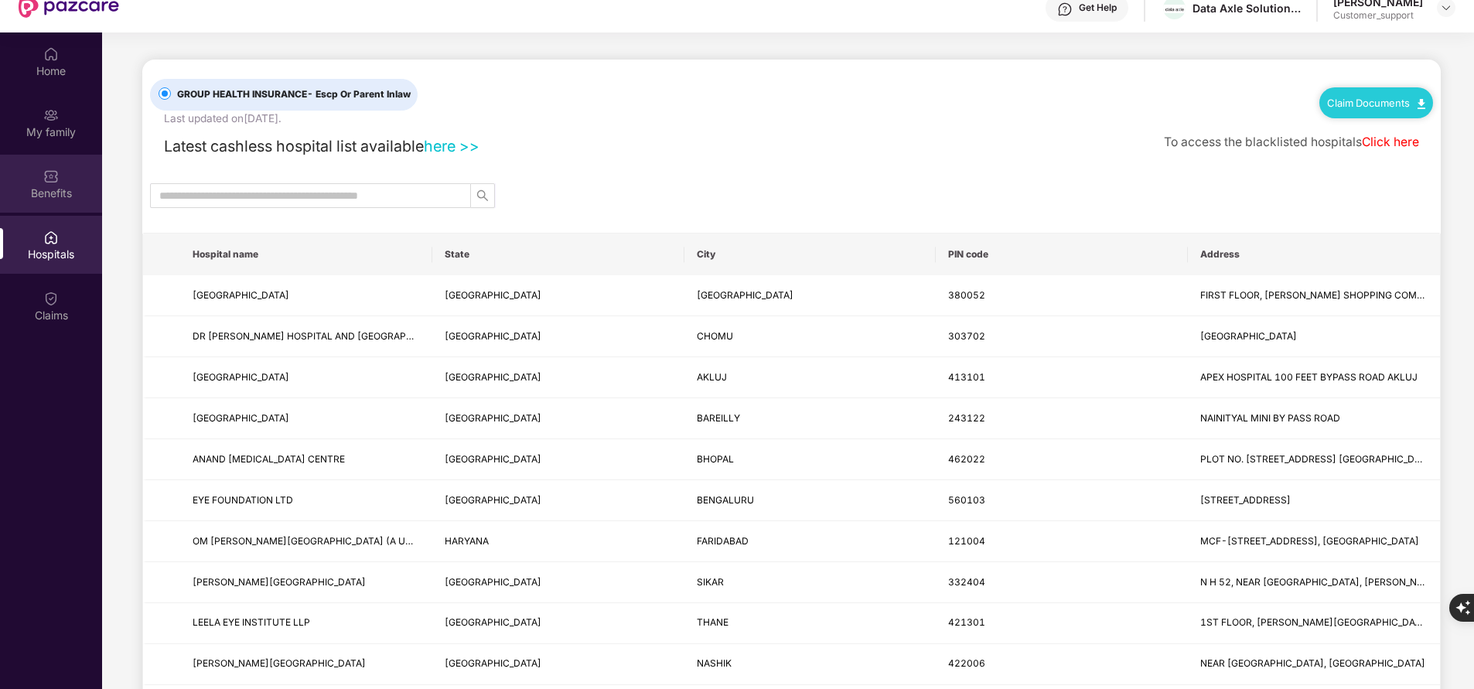
click at [49, 203] on div "Benefits" at bounding box center [51, 184] width 102 height 58
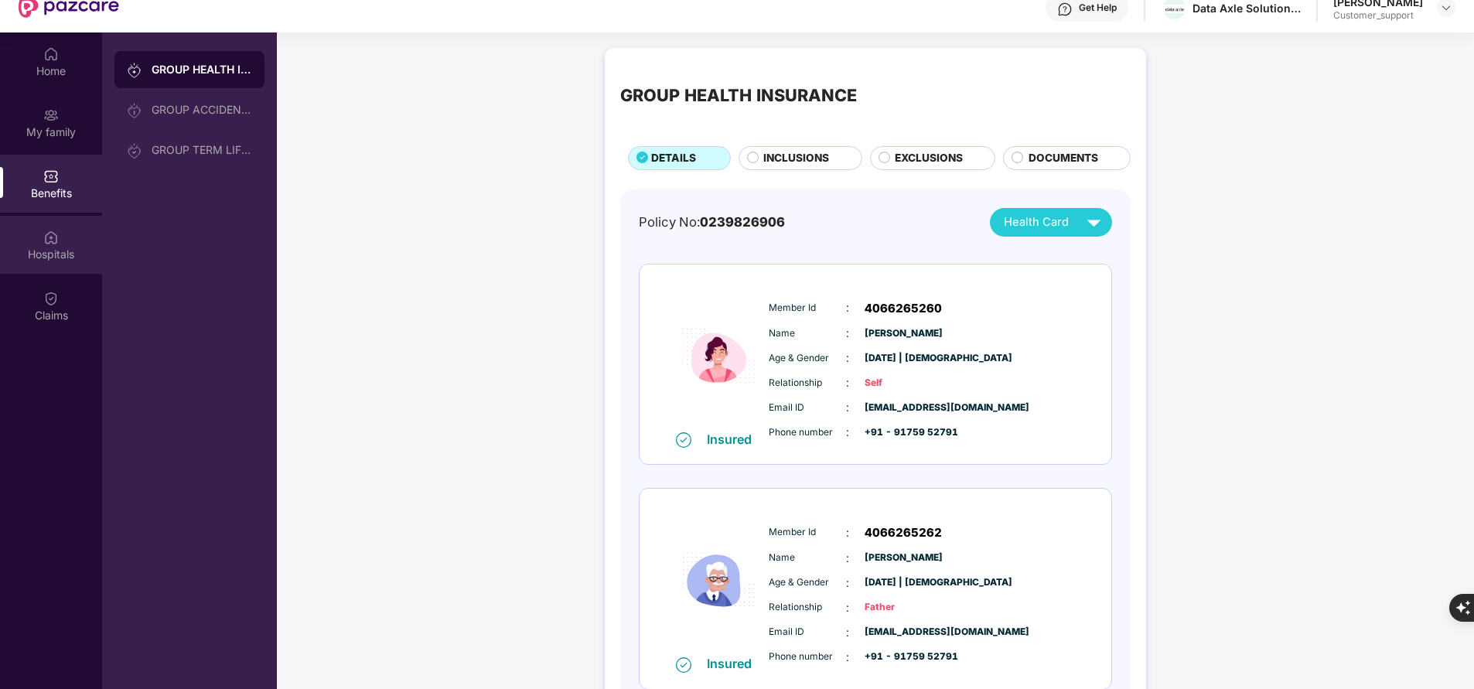
click at [45, 266] on div "Hospitals" at bounding box center [51, 245] width 102 height 58
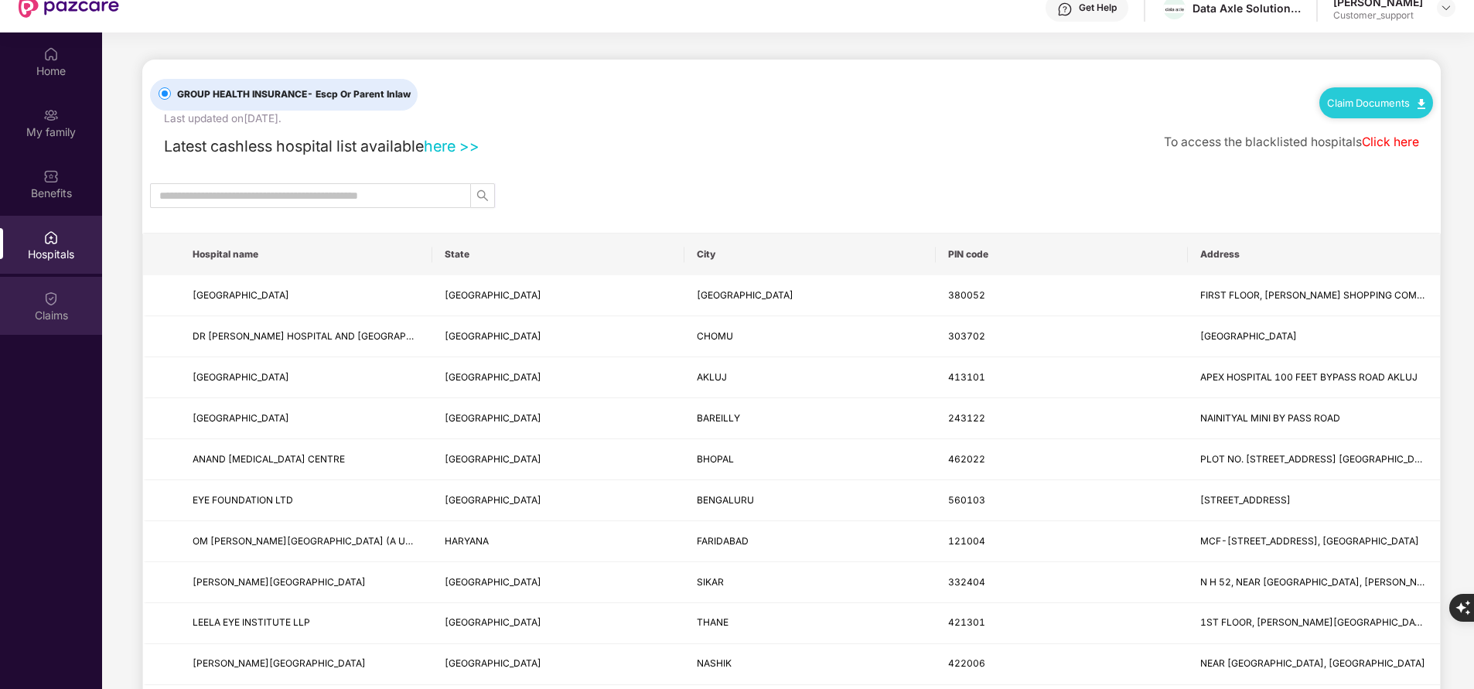
click at [58, 294] on img at bounding box center [50, 298] width 15 height 15
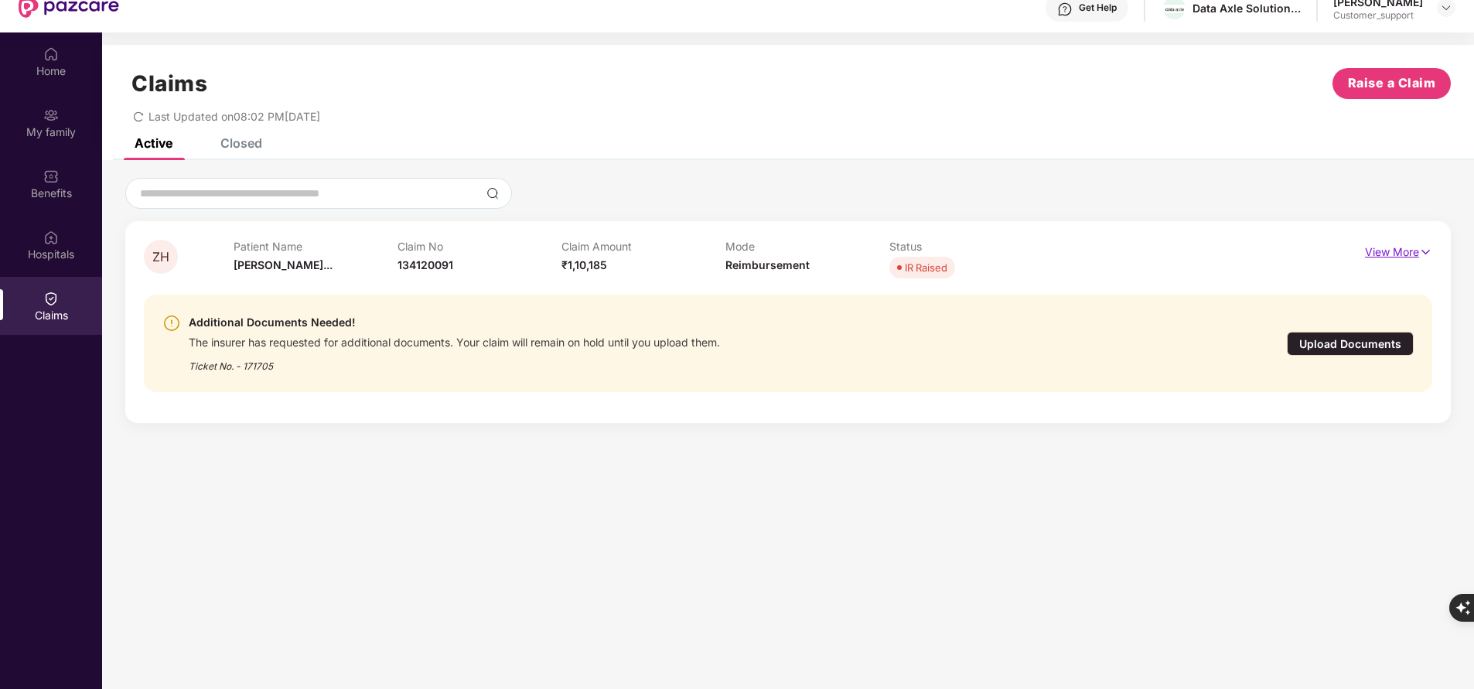
click at [1416, 256] on p "View More" at bounding box center [1398, 250] width 67 height 21
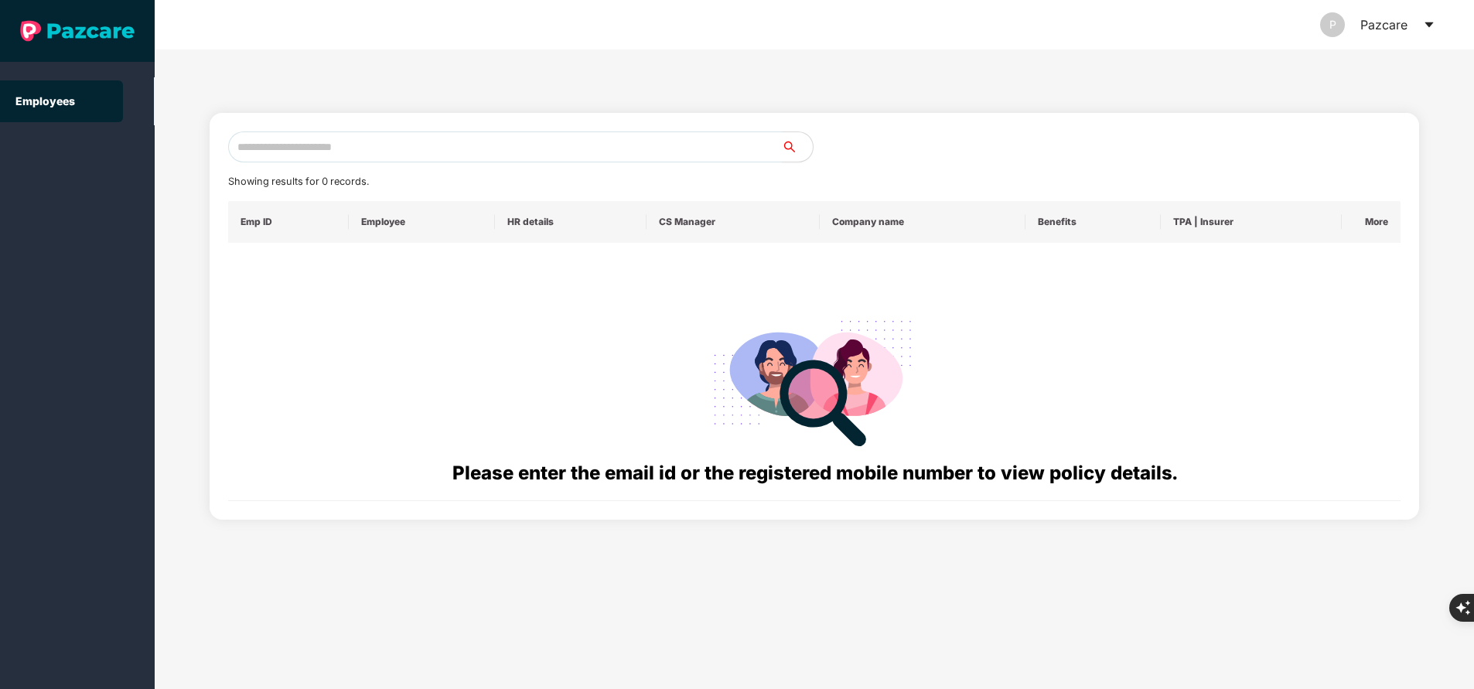
click at [358, 151] on input "text" at bounding box center [505, 146] width 554 height 31
paste input "**********"
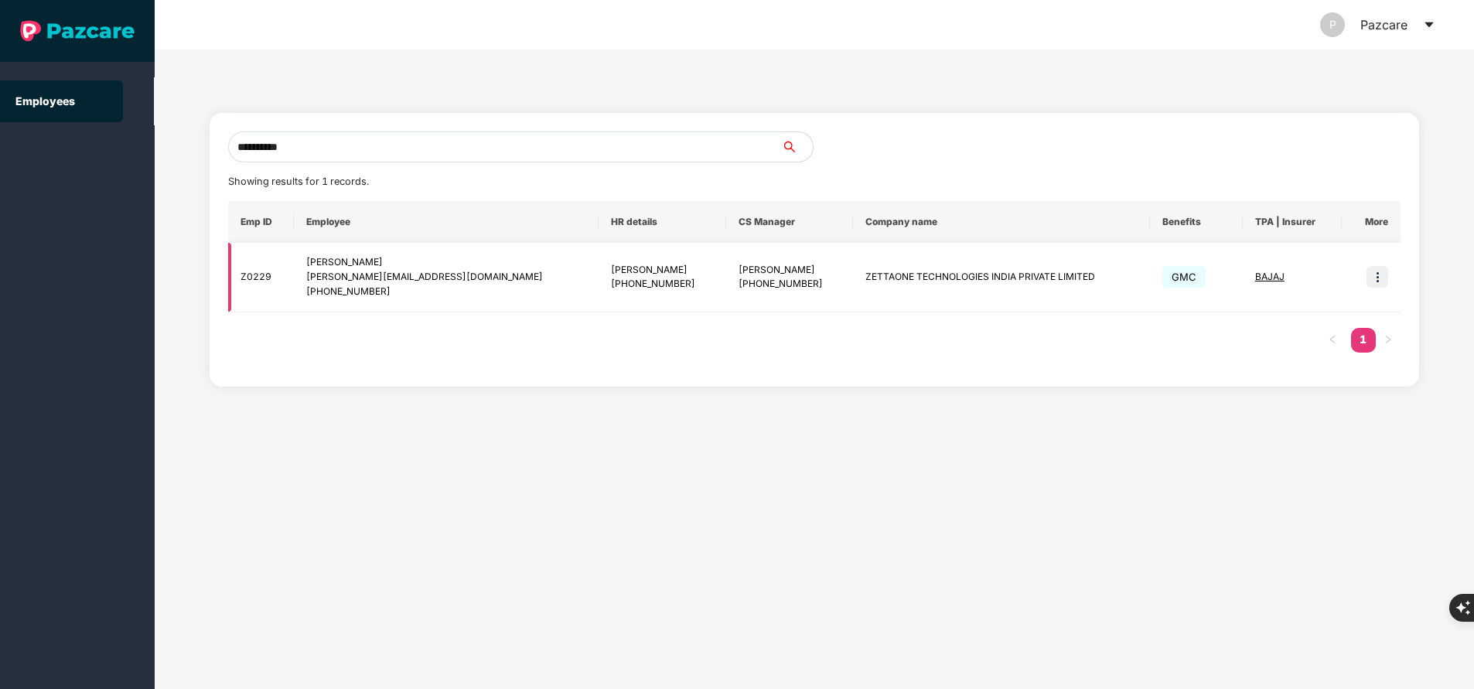
type input "**********"
click at [1382, 275] on img at bounding box center [1377, 277] width 22 height 22
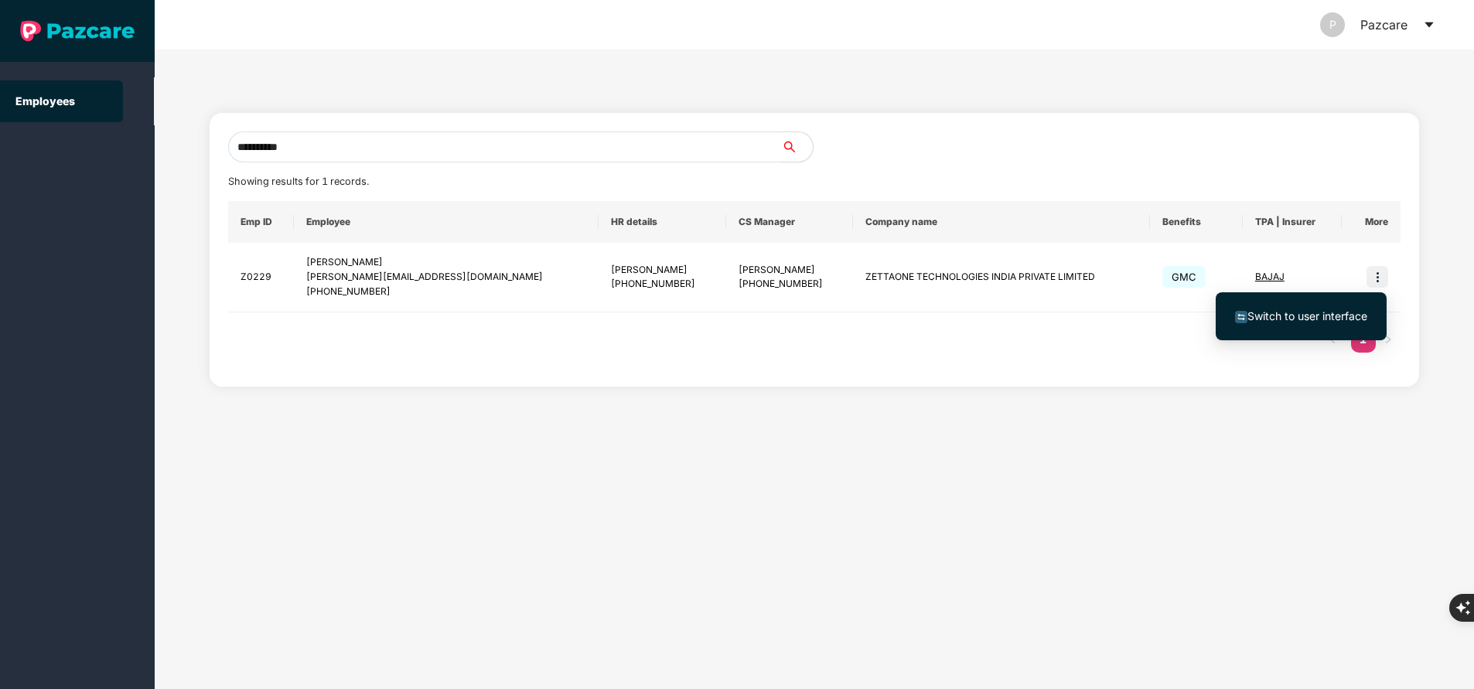
click at [1287, 315] on span "Switch to user interface" at bounding box center [1307, 315] width 120 height 13
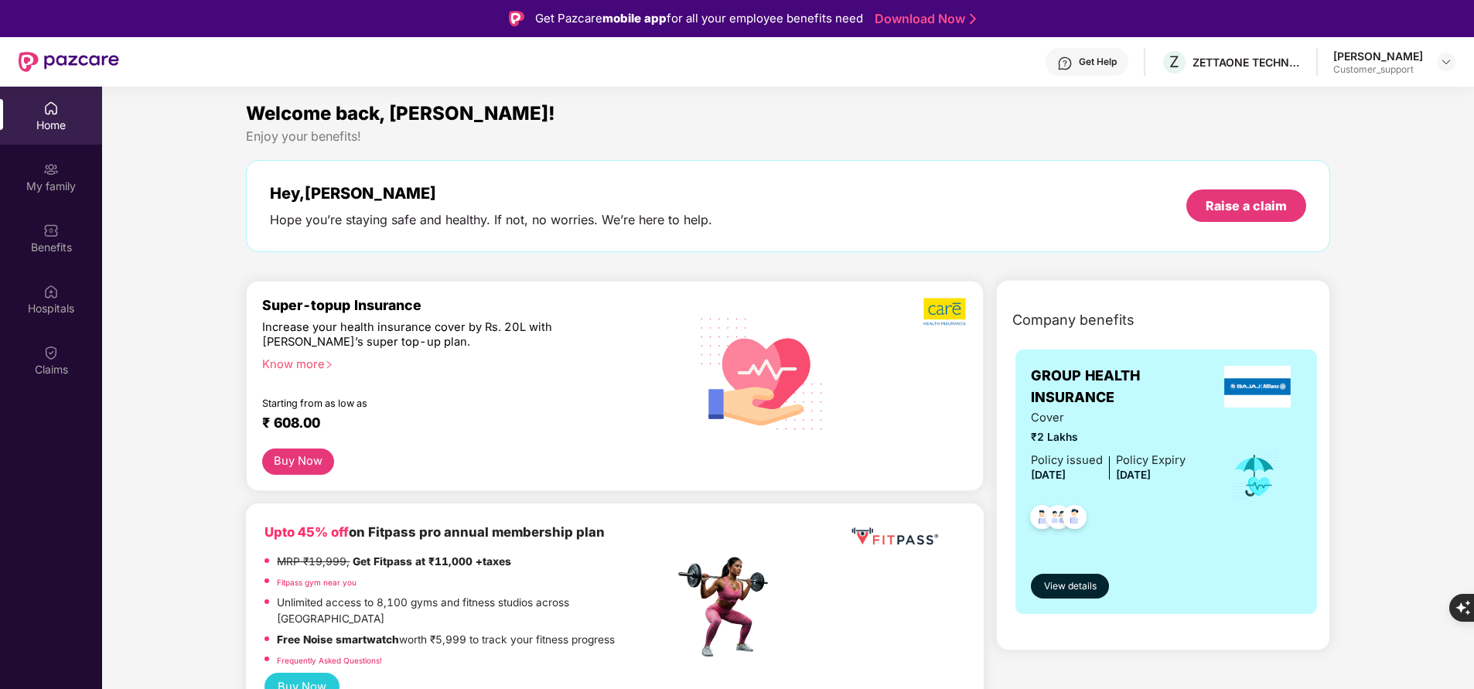
click at [40, 176] on div "My family" at bounding box center [51, 177] width 102 height 58
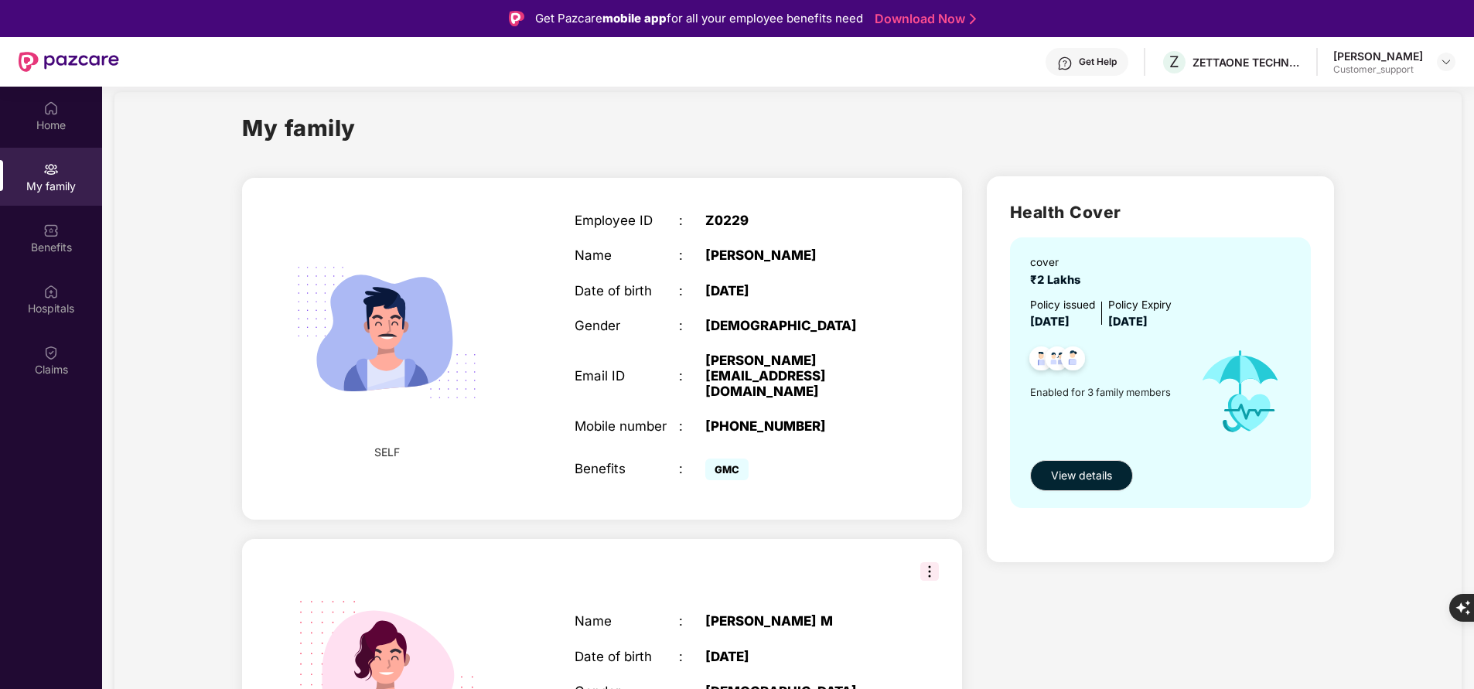
scroll to position [8, 0]
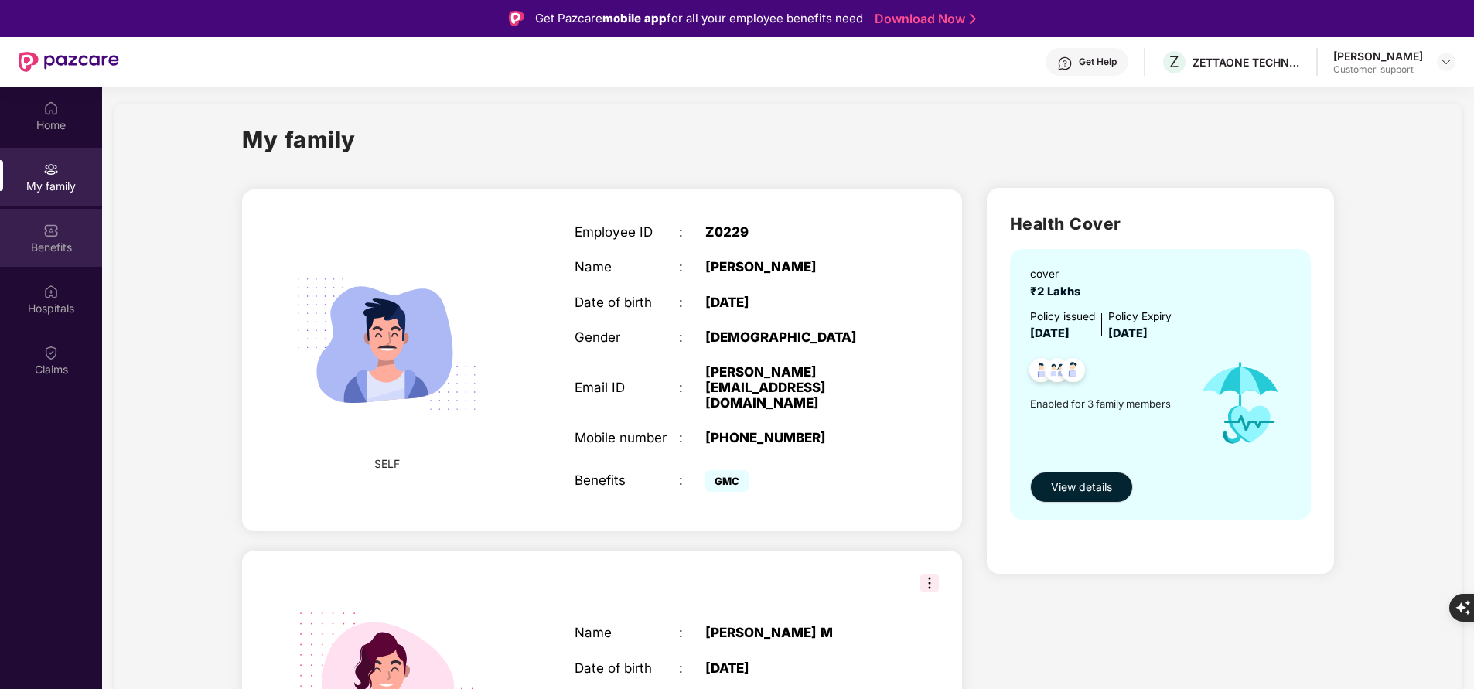
click at [59, 230] on div "Benefits" at bounding box center [51, 238] width 102 height 58
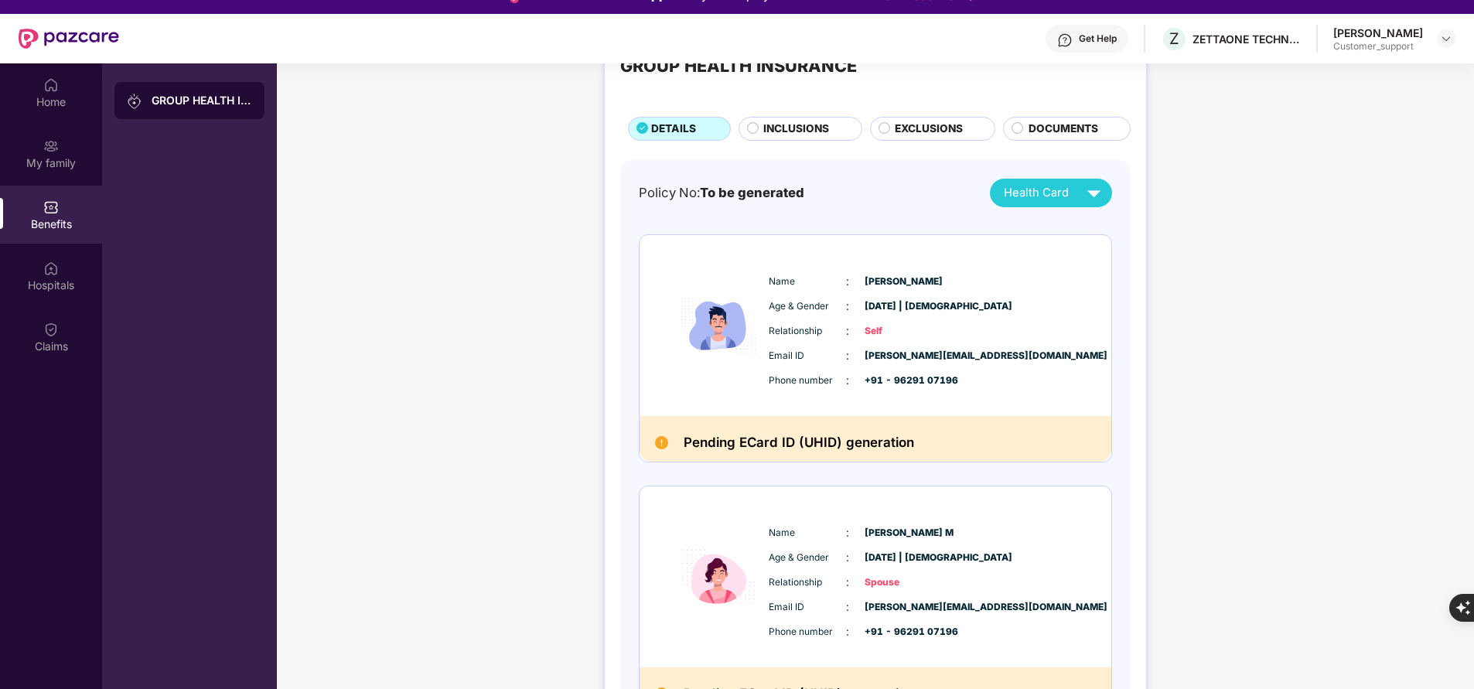
scroll to position [0, 0]
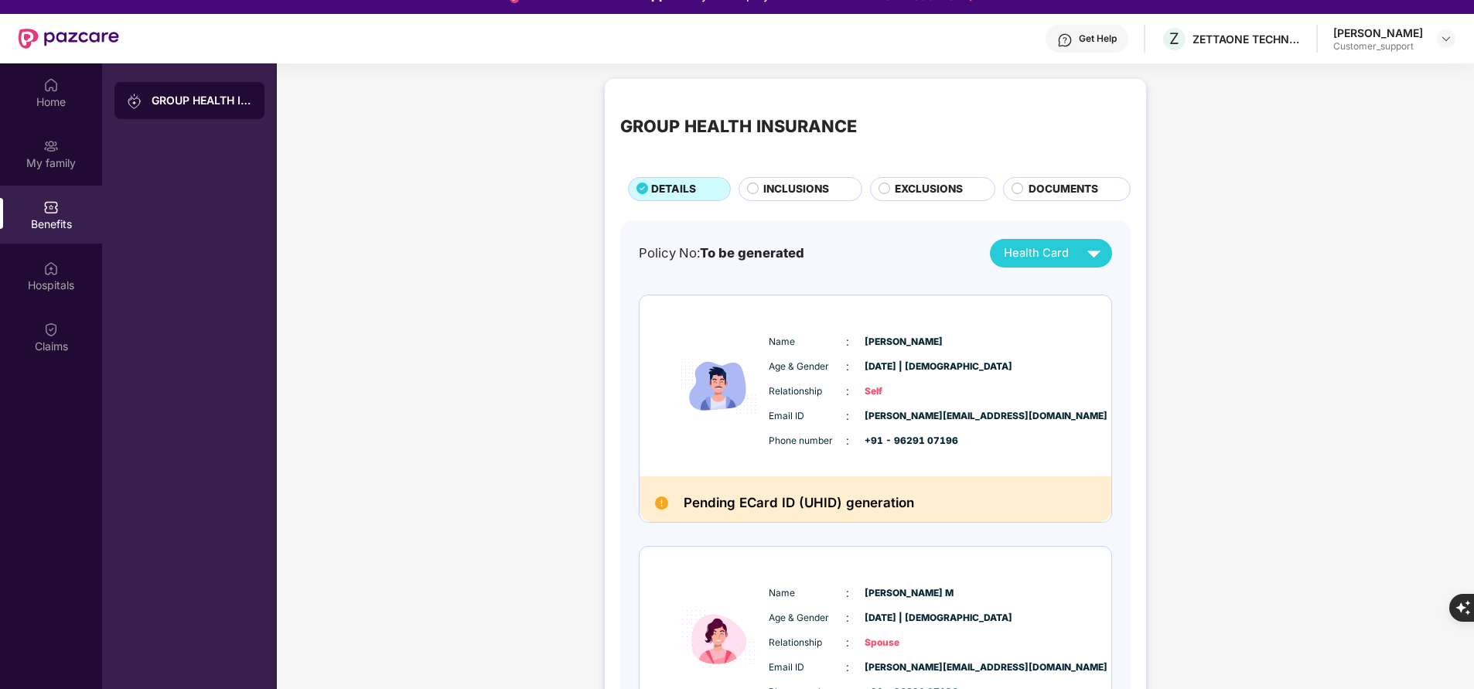
click at [786, 185] on span "INCLUSIONS" at bounding box center [796, 189] width 66 height 16
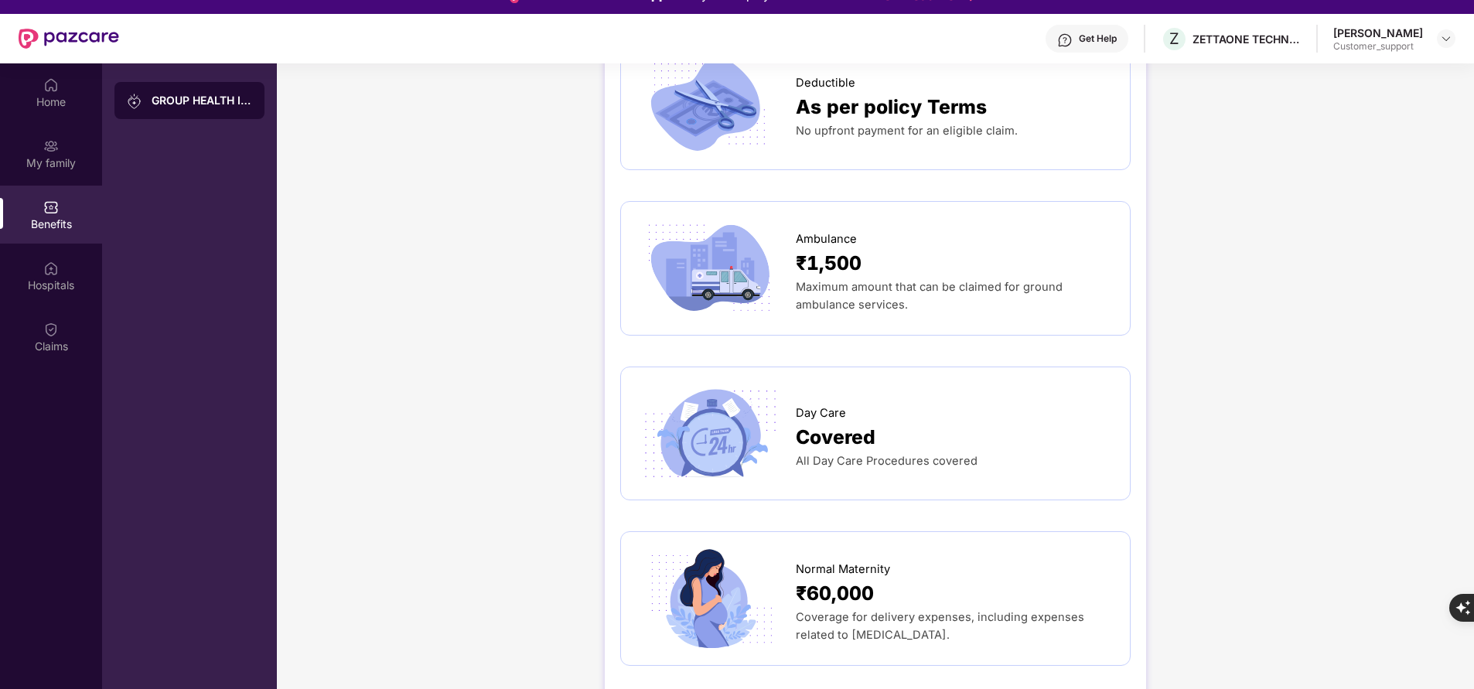
scroll to position [1375, 0]
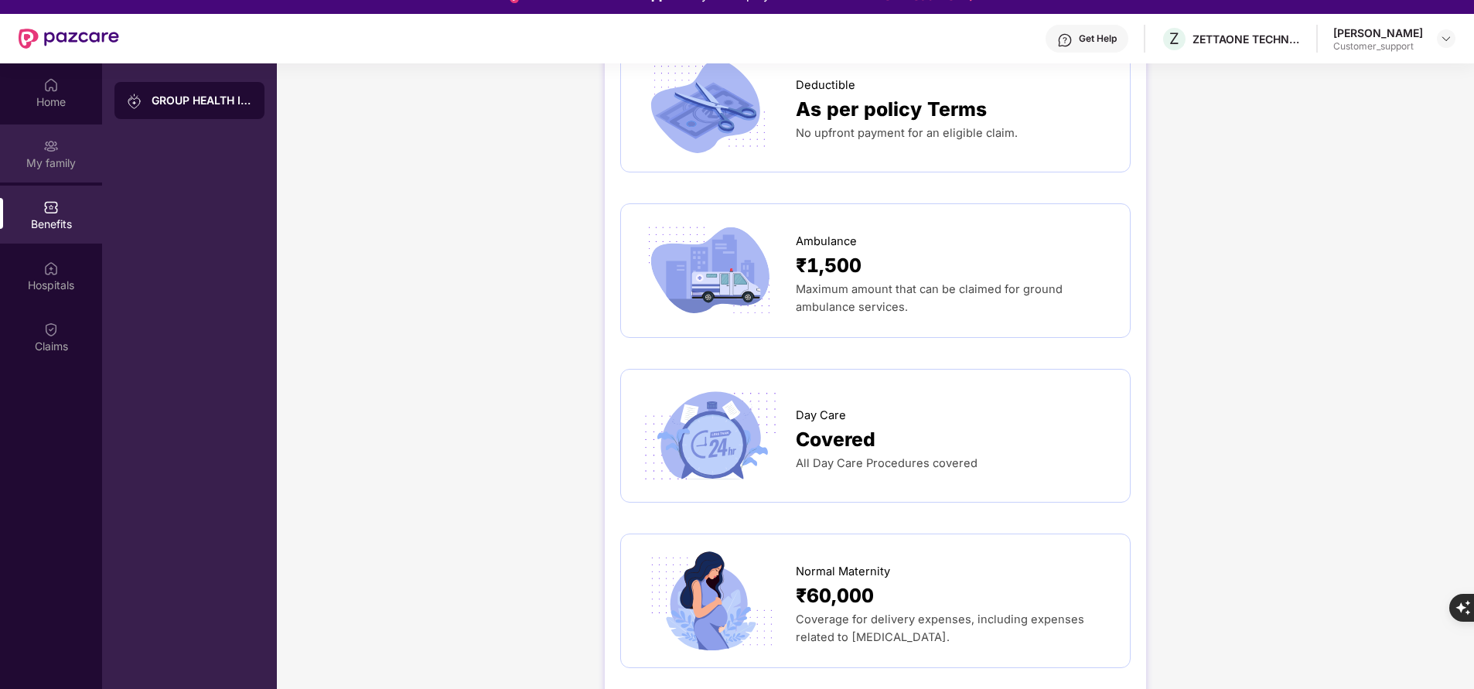
click at [76, 147] on div "My family" at bounding box center [51, 154] width 102 height 58
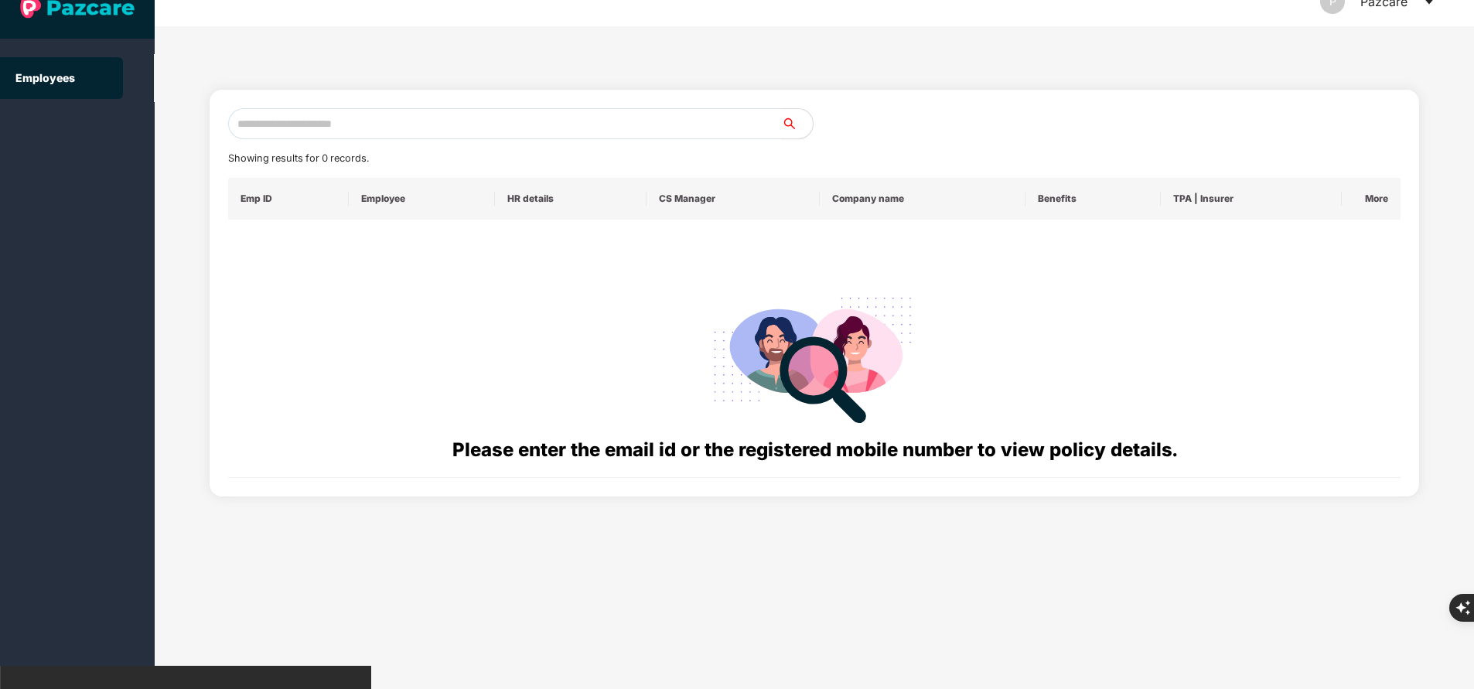
scroll to position [0, 0]
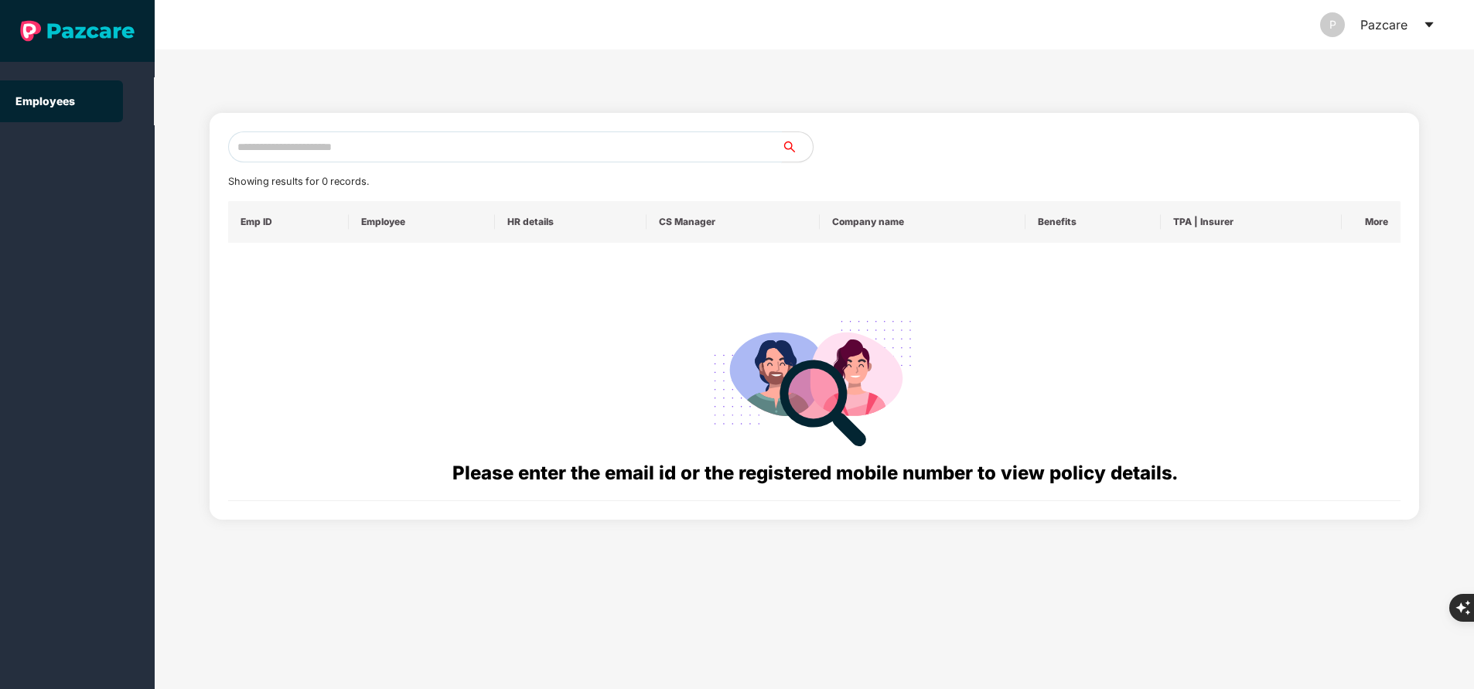
click at [336, 148] on input "text" at bounding box center [505, 146] width 554 height 31
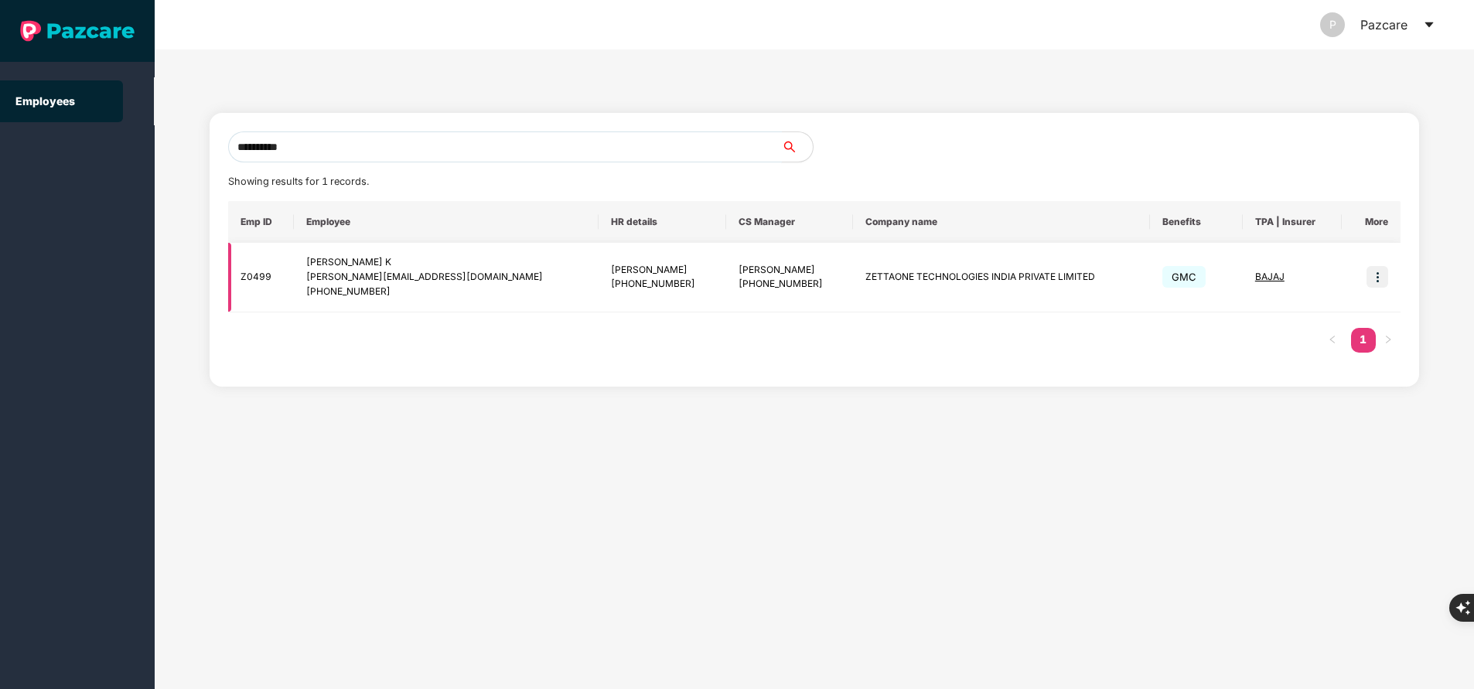
type input "**********"
click at [1379, 273] on img at bounding box center [1377, 277] width 22 height 22
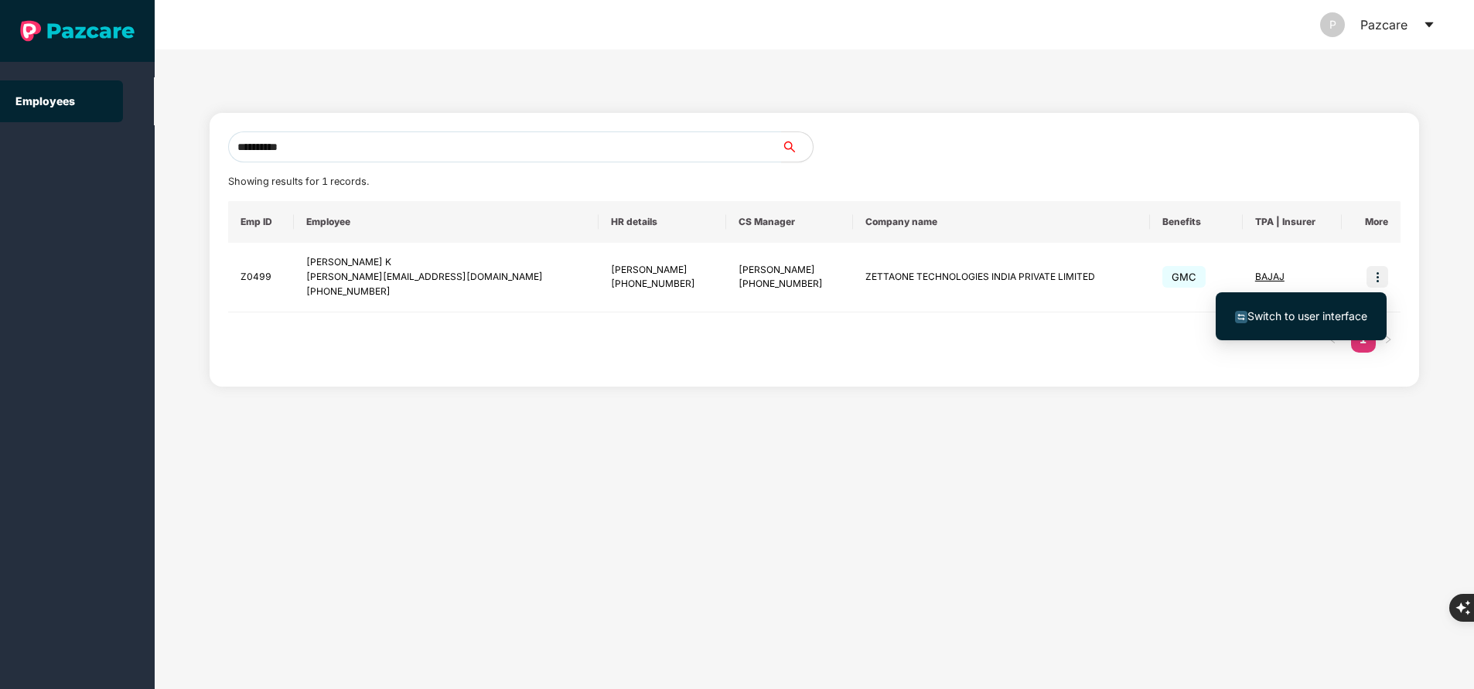
click at [1284, 322] on span "Switch to user interface" at bounding box center [1301, 316] width 132 height 17
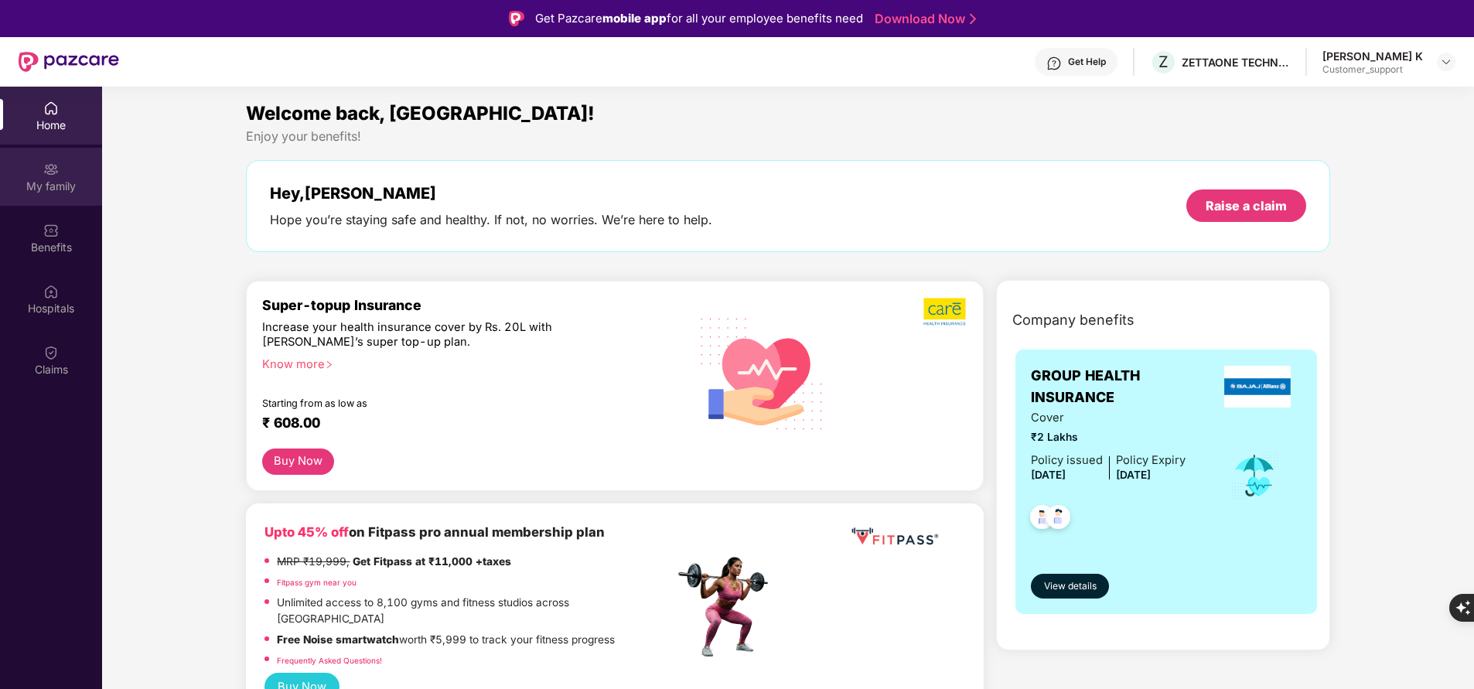
click at [53, 188] on div "My family" at bounding box center [51, 186] width 102 height 15
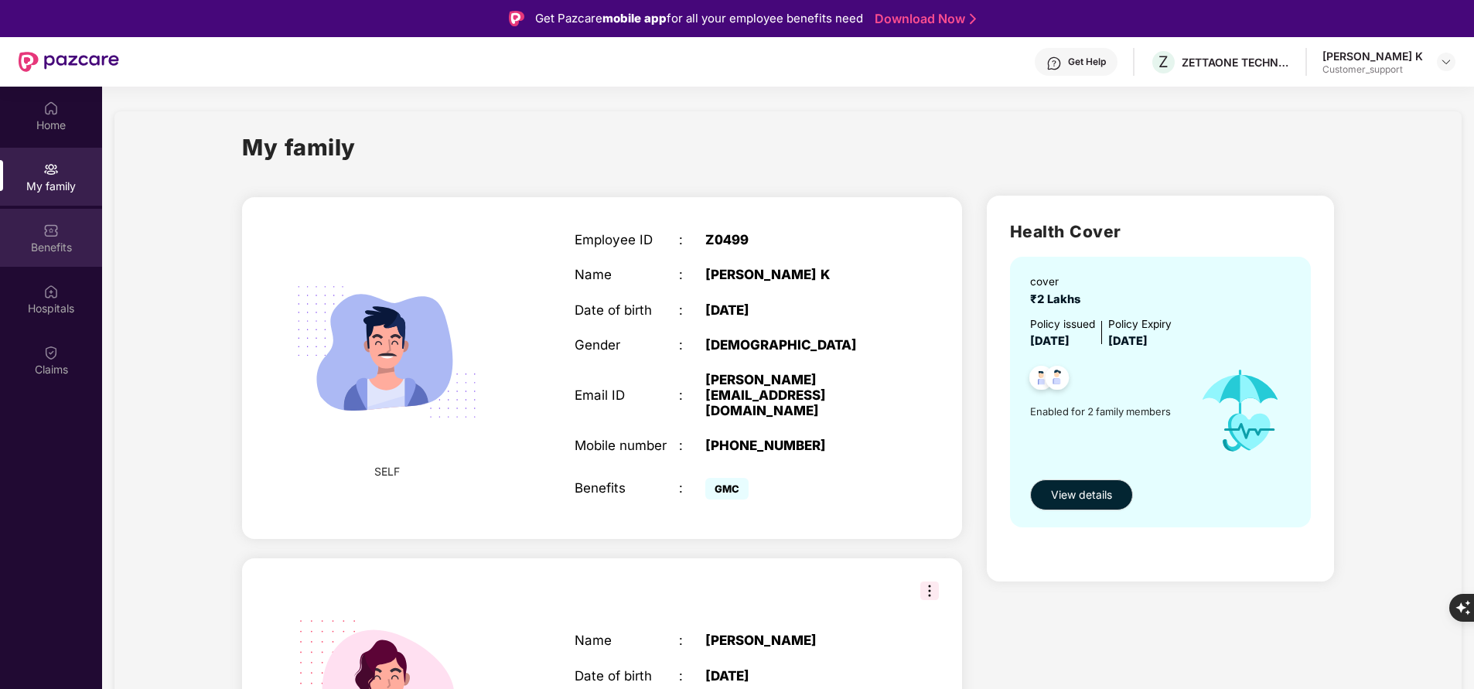
click at [67, 262] on div "Benefits" at bounding box center [51, 238] width 102 height 58
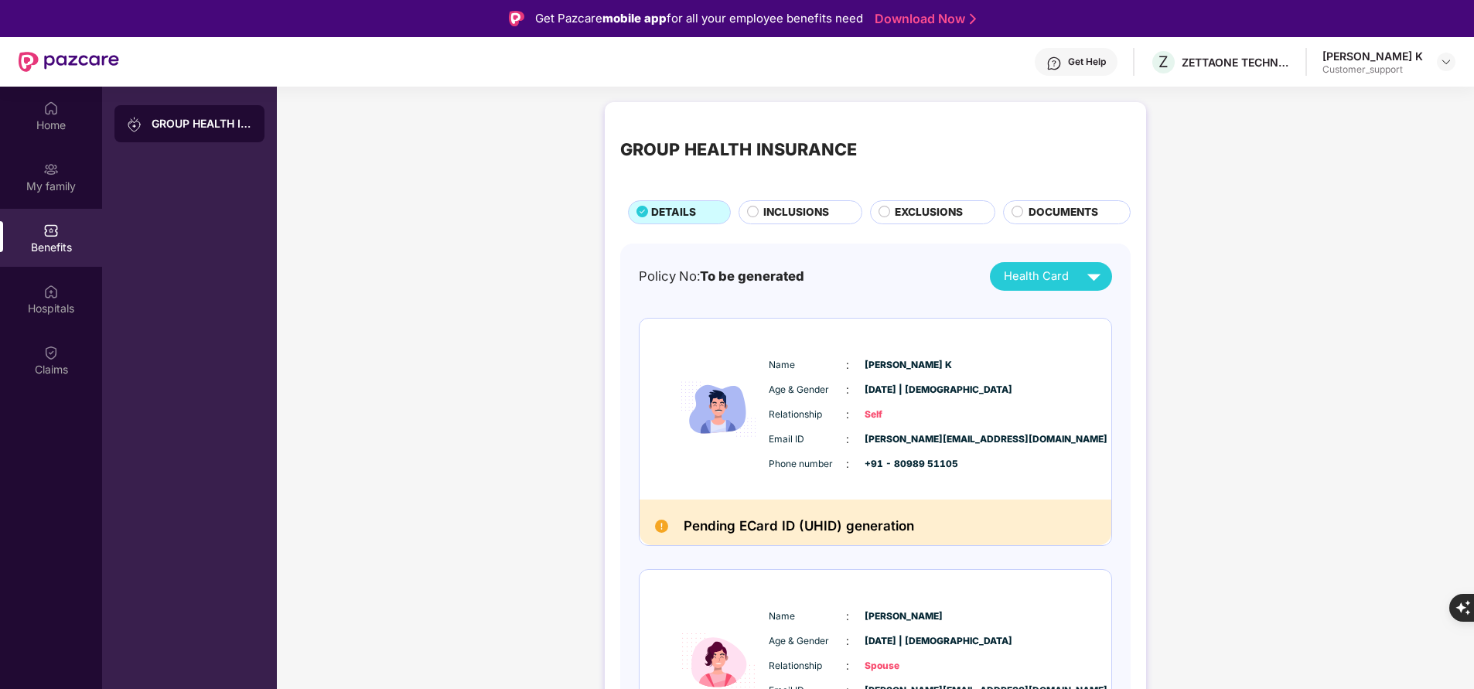
click at [807, 210] on span "INCLUSIONS" at bounding box center [796, 212] width 66 height 16
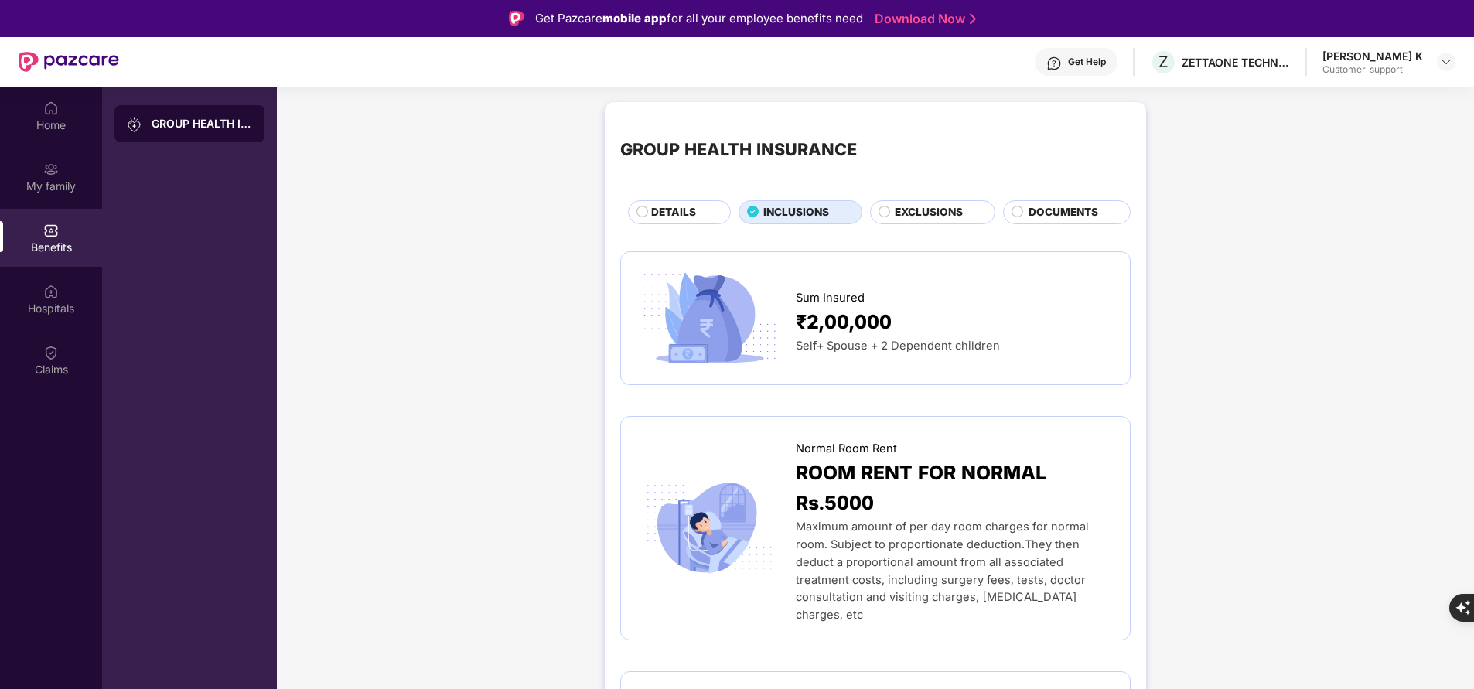
click at [640, 209] on circle at bounding box center [642, 211] width 11 height 11
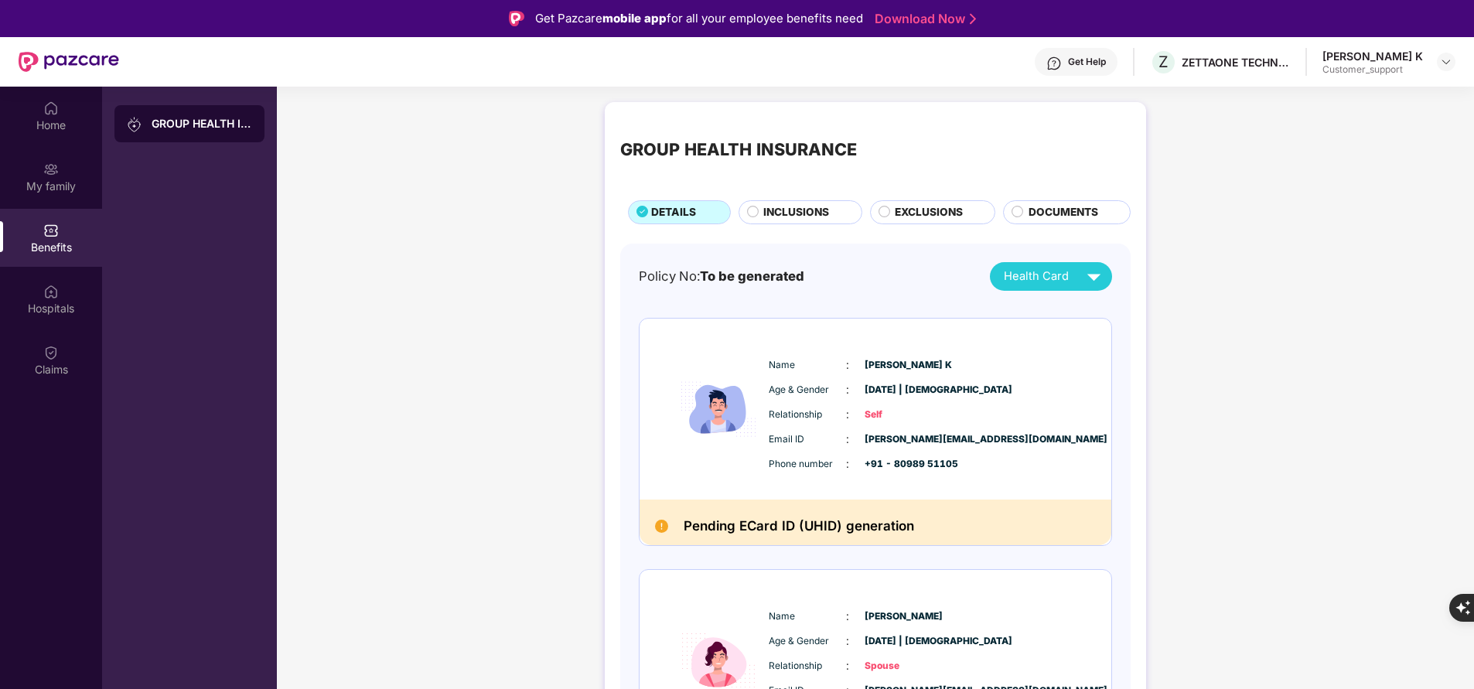
click at [817, 210] on span "INCLUSIONS" at bounding box center [796, 212] width 66 height 16
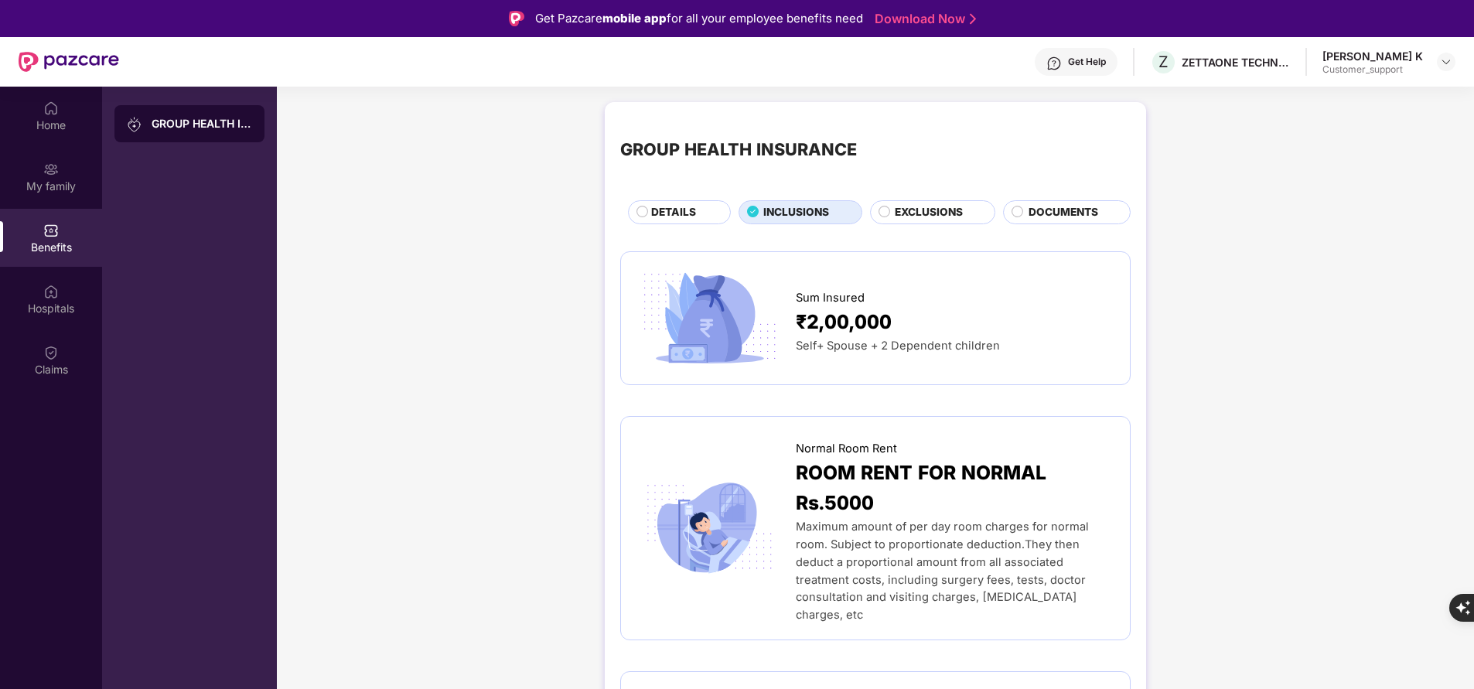
click at [665, 212] on span "DETAILS" at bounding box center [673, 212] width 45 height 16
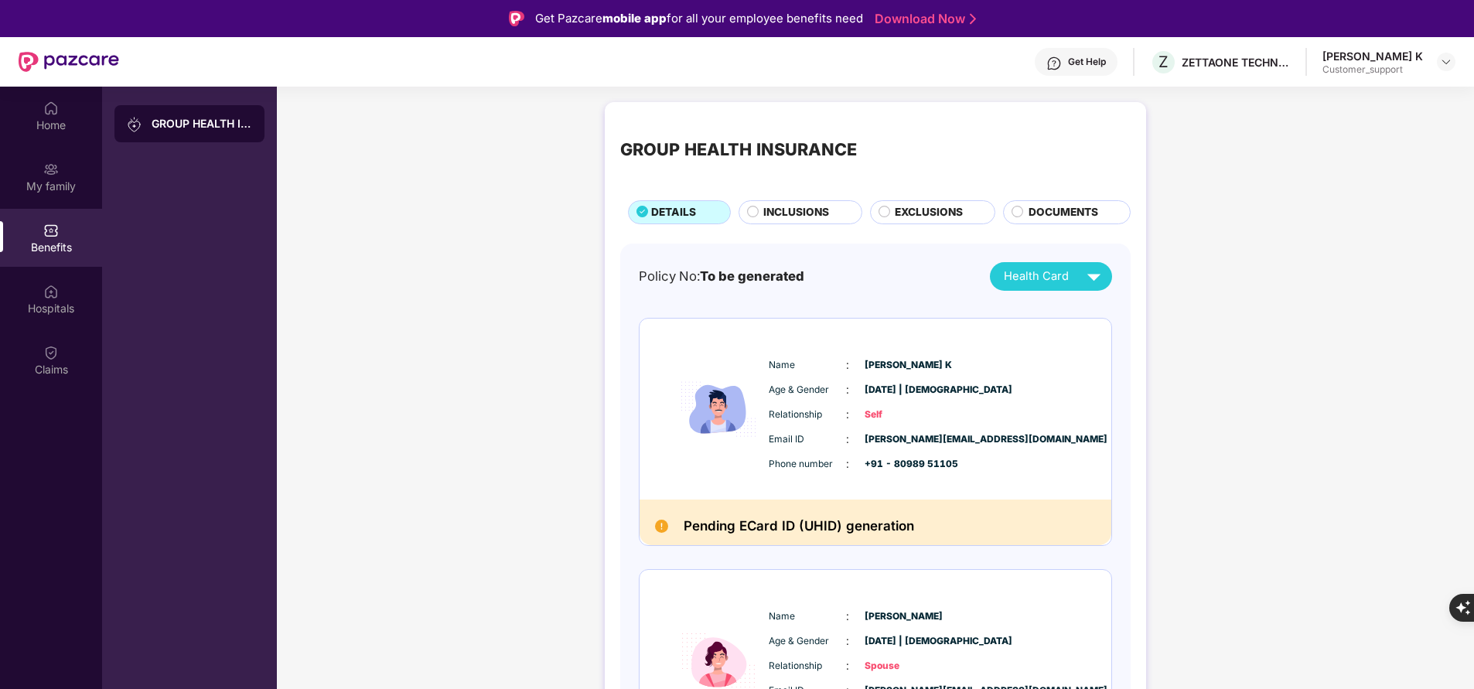
click at [779, 219] on span "INCLUSIONS" at bounding box center [796, 212] width 66 height 16
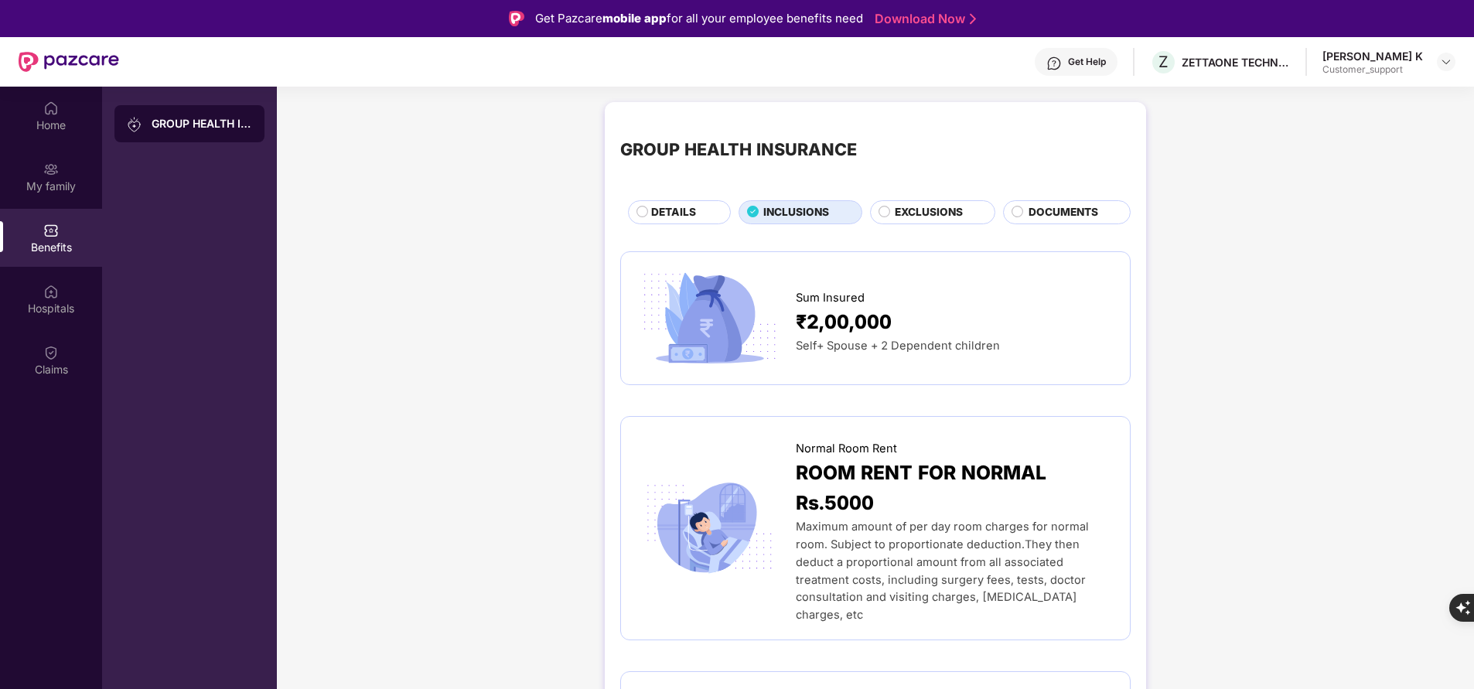
click at [682, 213] on span "DETAILS" at bounding box center [673, 212] width 45 height 16
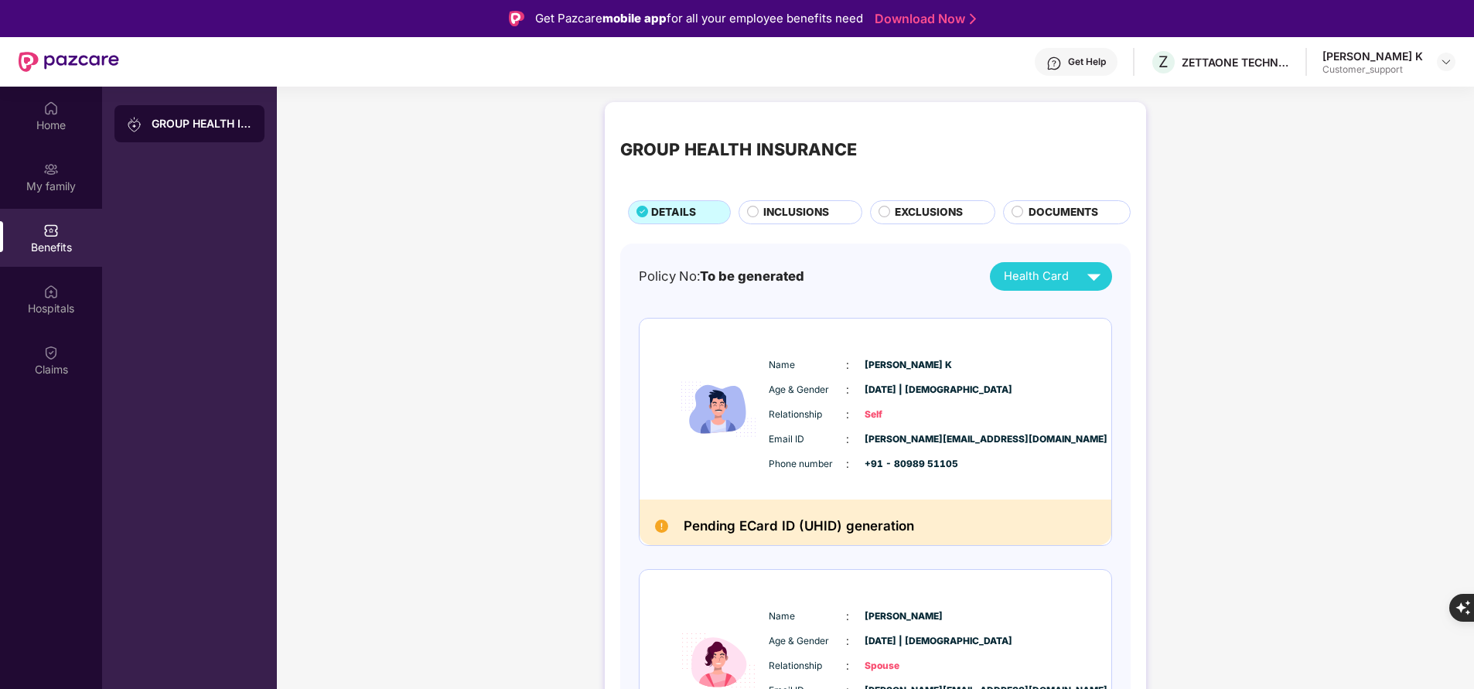
click at [820, 213] on span "INCLUSIONS" at bounding box center [796, 212] width 66 height 16
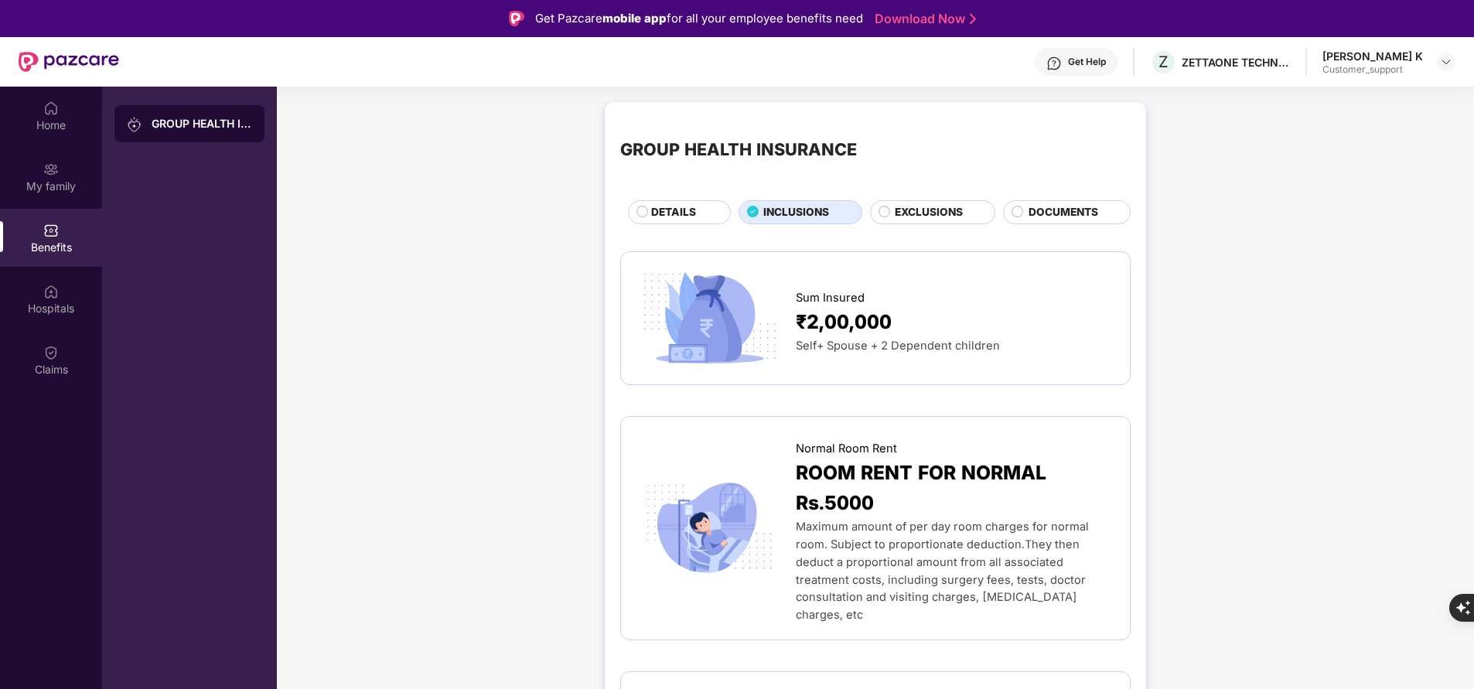
click at [687, 206] on span "DETAILS" at bounding box center [673, 212] width 45 height 16
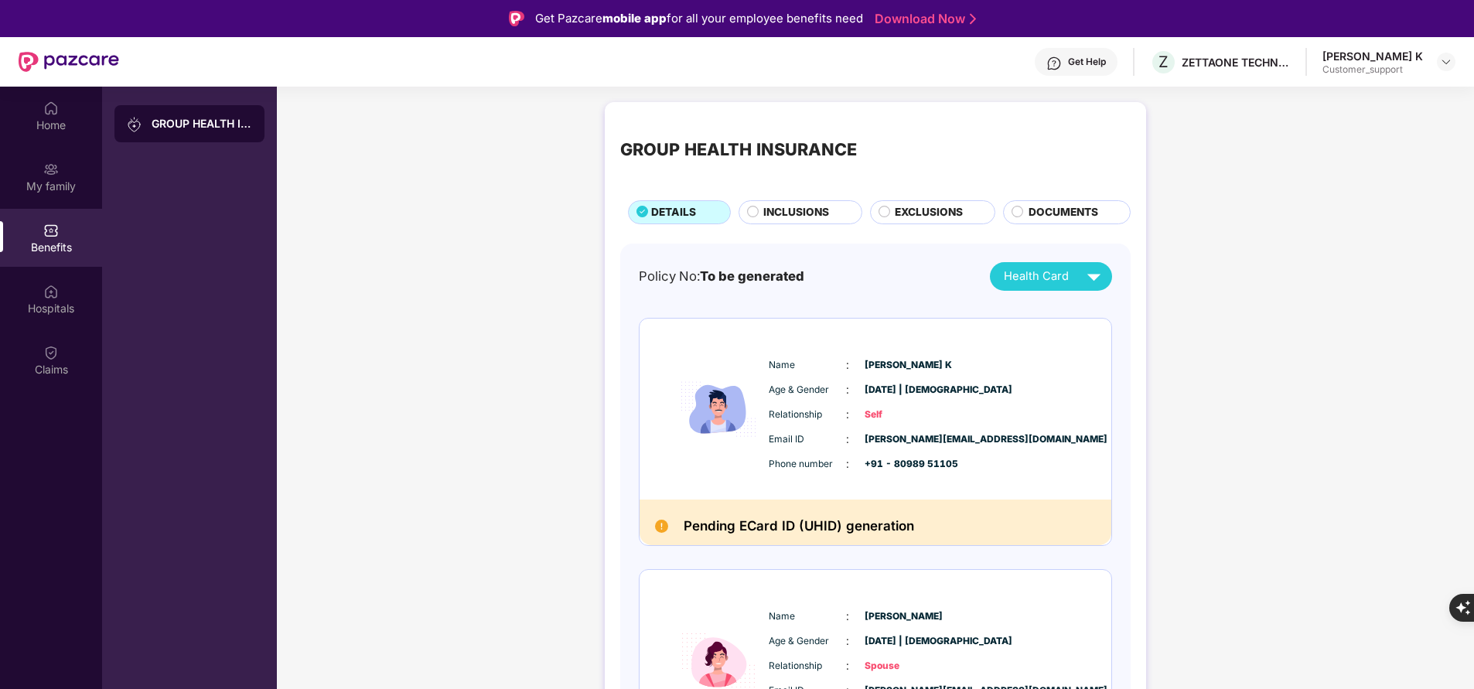
click at [815, 217] on span "INCLUSIONS" at bounding box center [796, 212] width 66 height 16
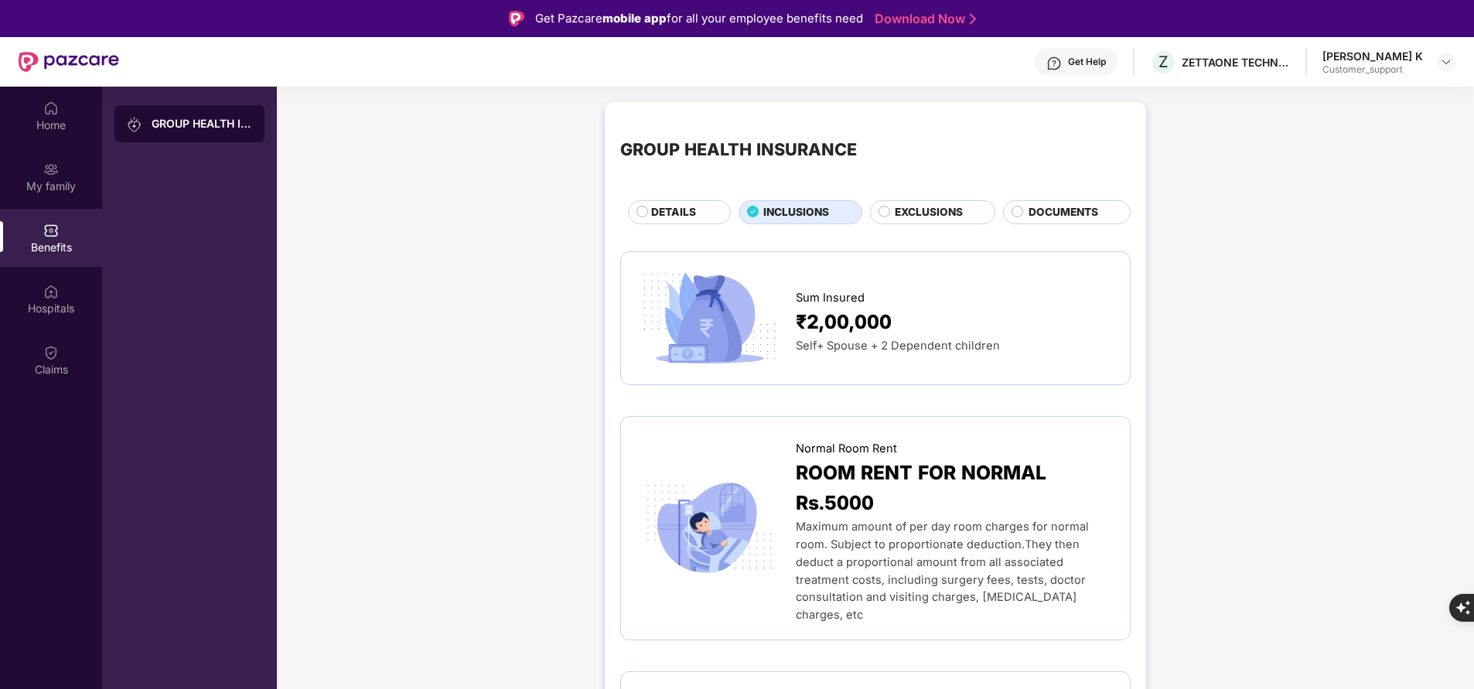
click at [679, 213] on span "DETAILS" at bounding box center [673, 212] width 45 height 16
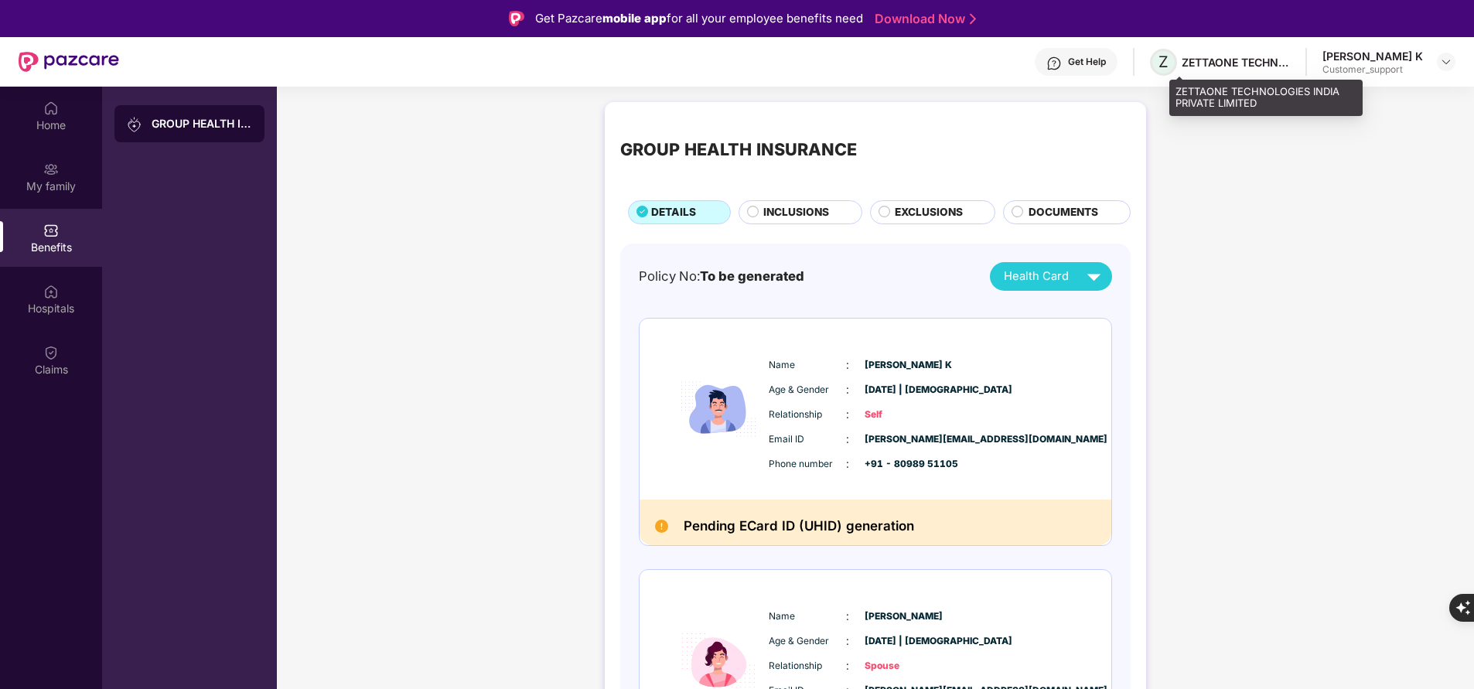
click at [1177, 67] on span "Z" at bounding box center [1163, 62] width 27 height 27
click at [1091, 60] on div "Get Help" at bounding box center [1087, 62] width 38 height 12
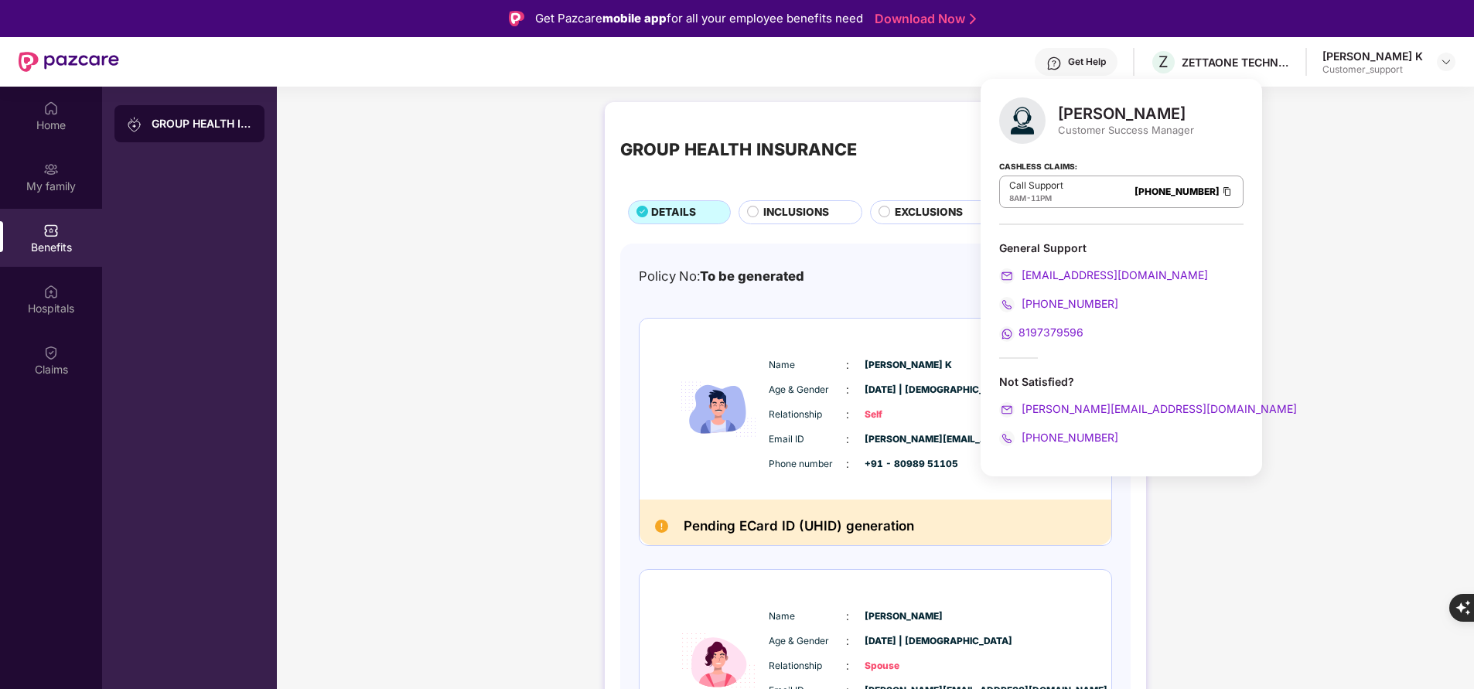
click at [645, 264] on div "Policy No: To be generated Health Card" at bounding box center [875, 276] width 473 height 29
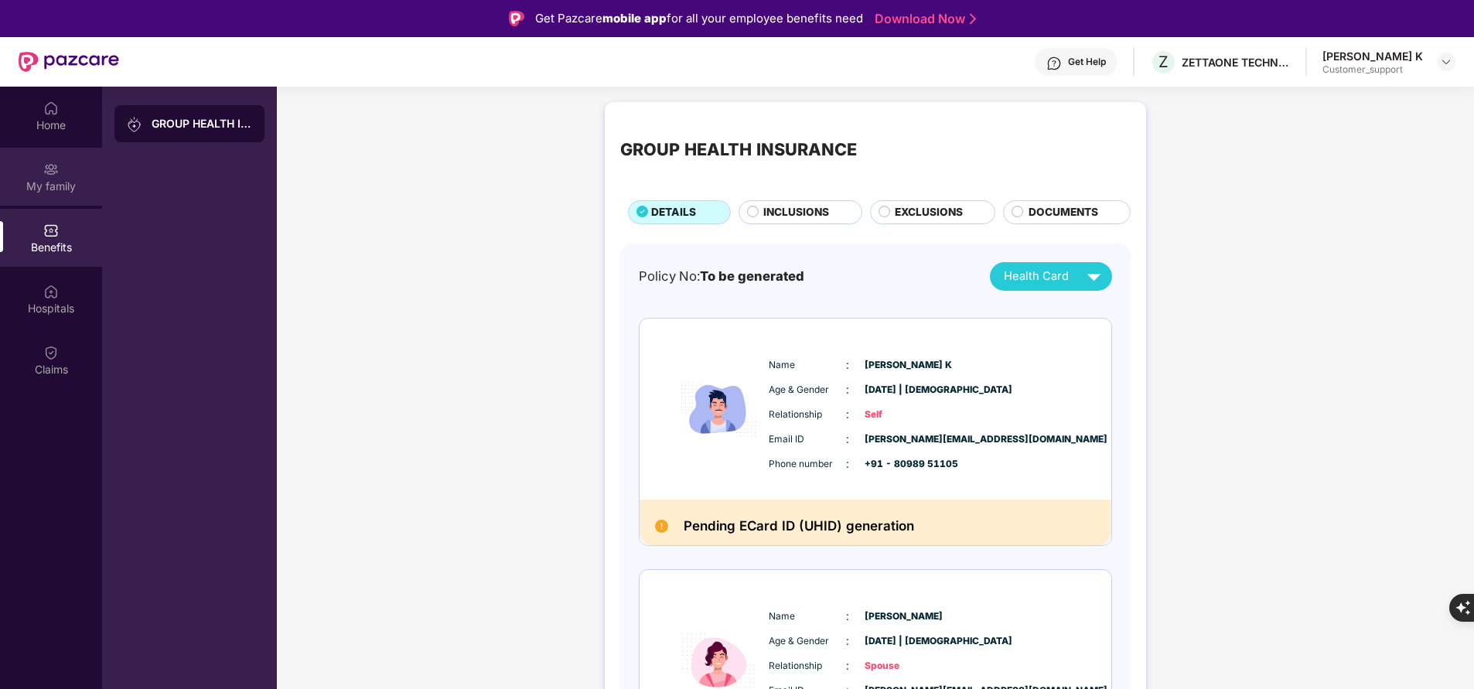
click at [71, 195] on div "My family" at bounding box center [51, 177] width 102 height 58
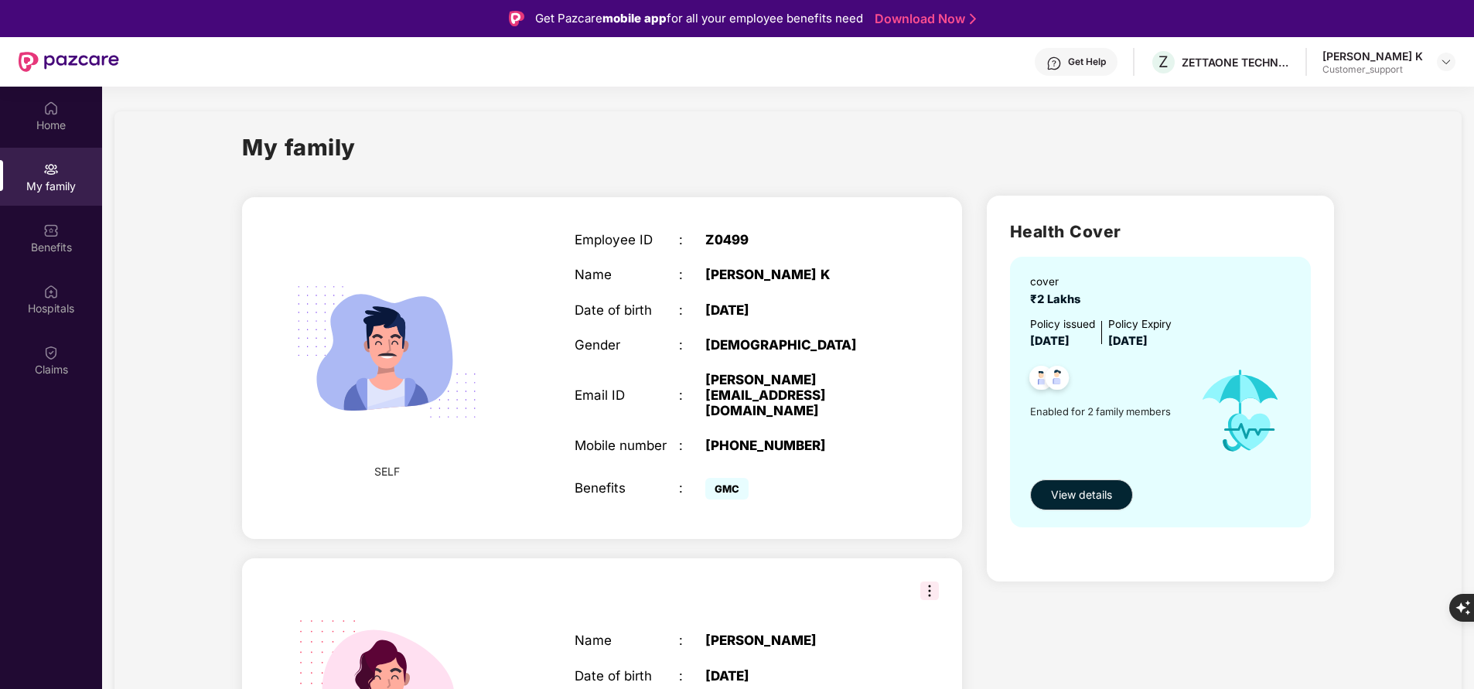
click at [859, 142] on div "My family" at bounding box center [788, 156] width 1092 height 53
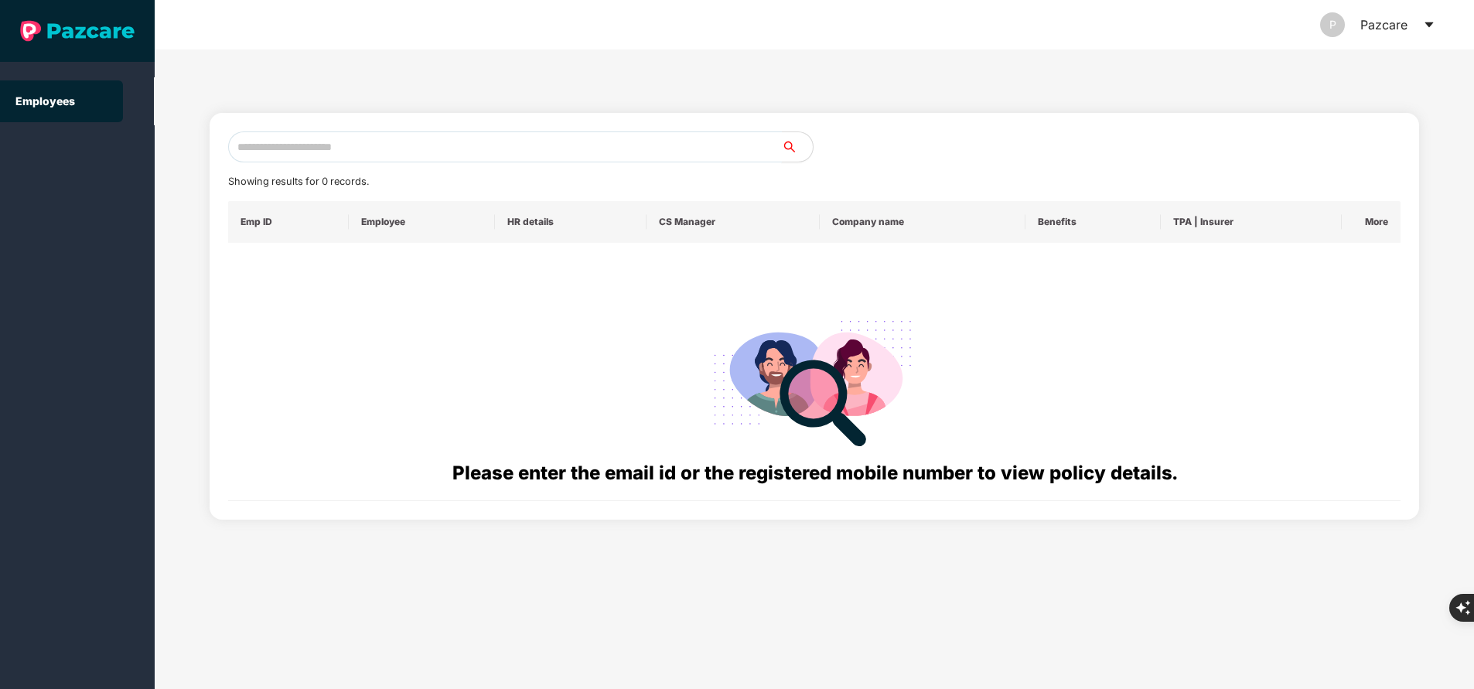
click at [507, 145] on input "text" at bounding box center [505, 146] width 554 height 31
paste input "**********"
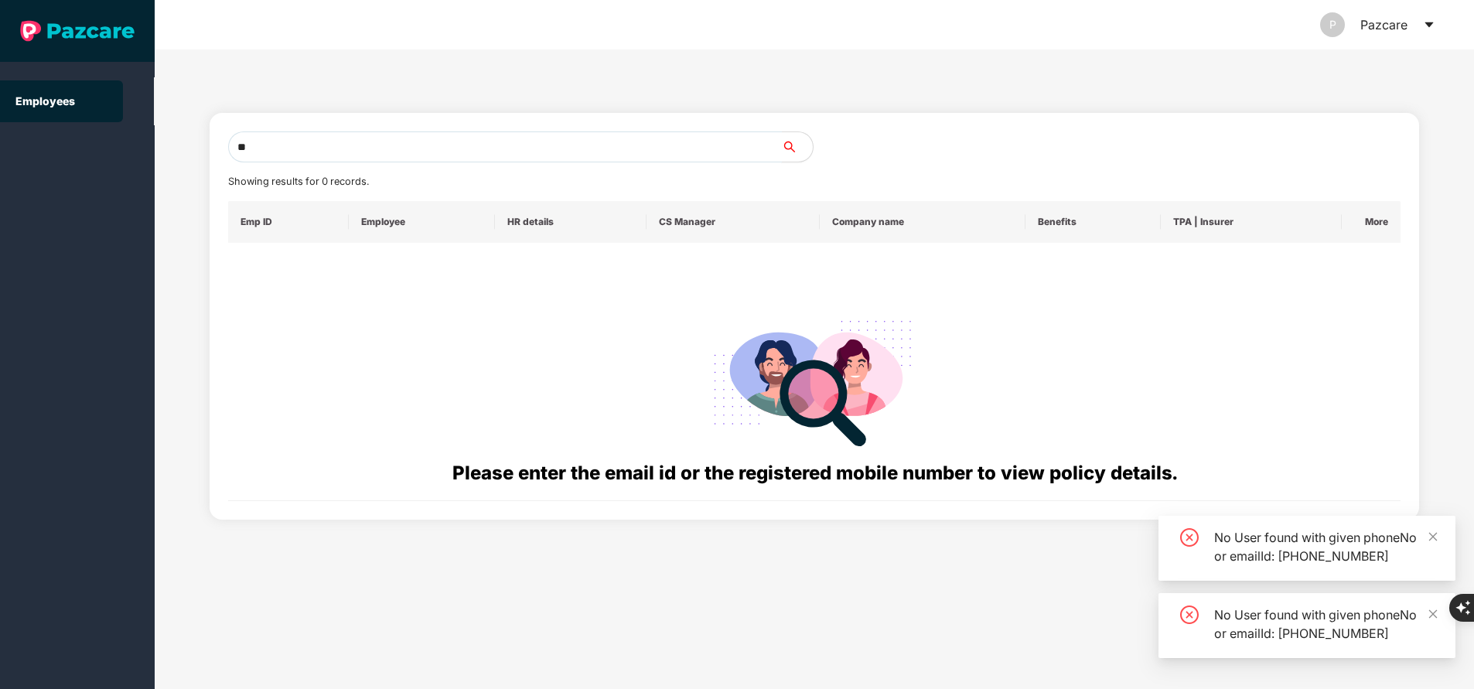
type input "*"
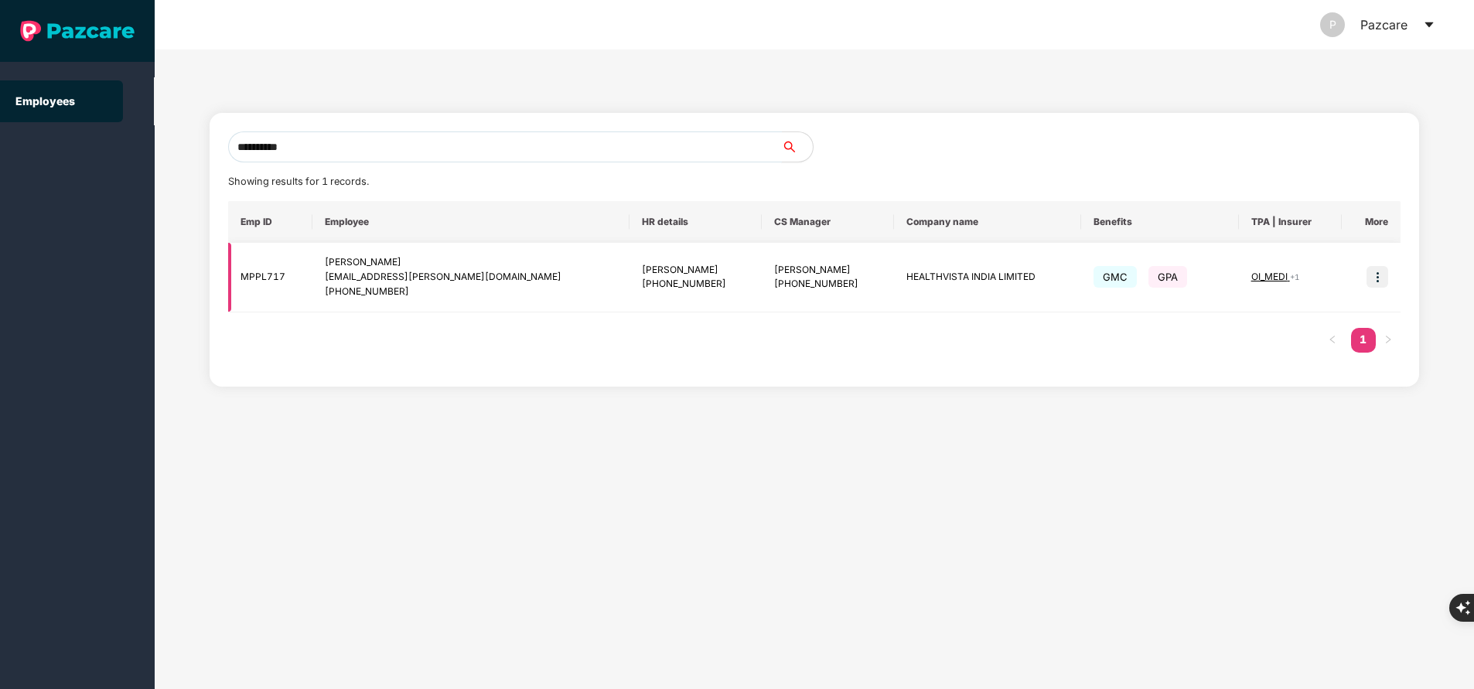
type input "**********"
click at [1375, 275] on img at bounding box center [1377, 277] width 22 height 22
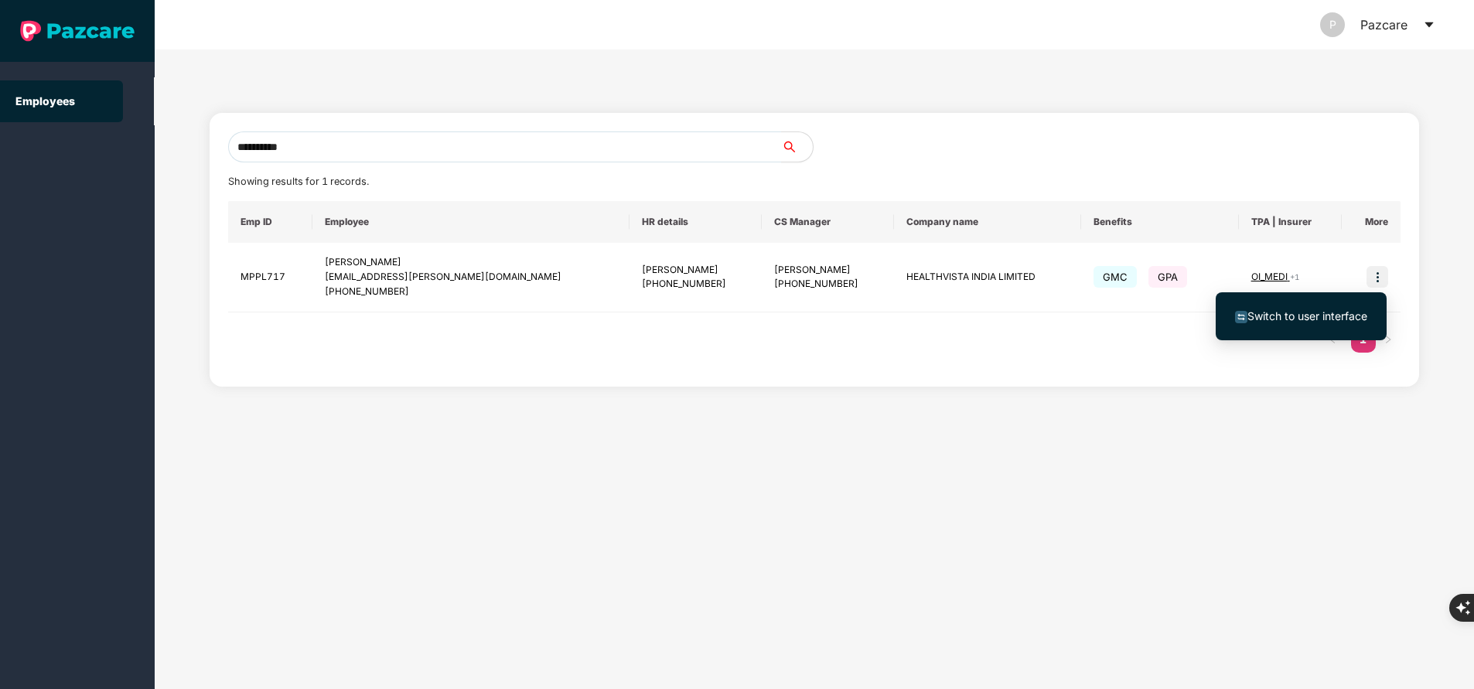
click at [1321, 319] on span "Switch to user interface" at bounding box center [1307, 315] width 120 height 13
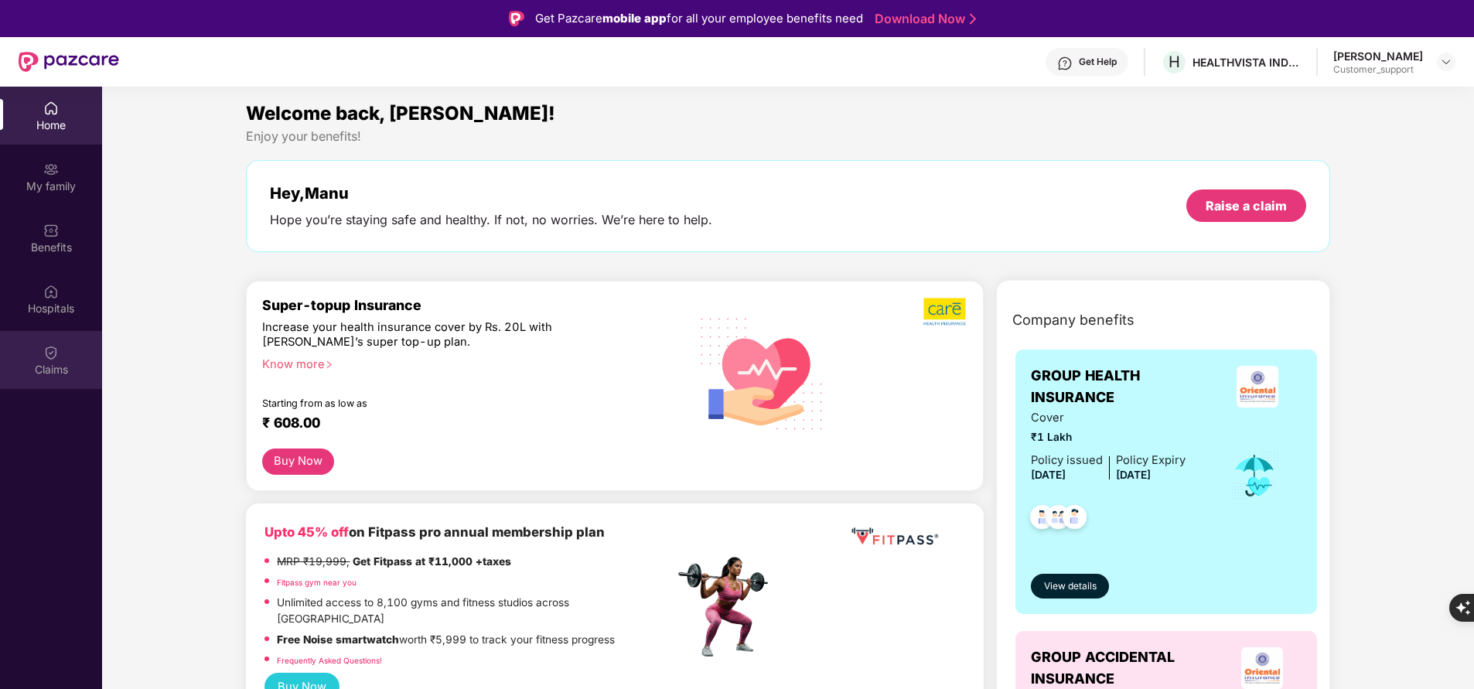
click at [46, 358] on img at bounding box center [50, 352] width 15 height 15
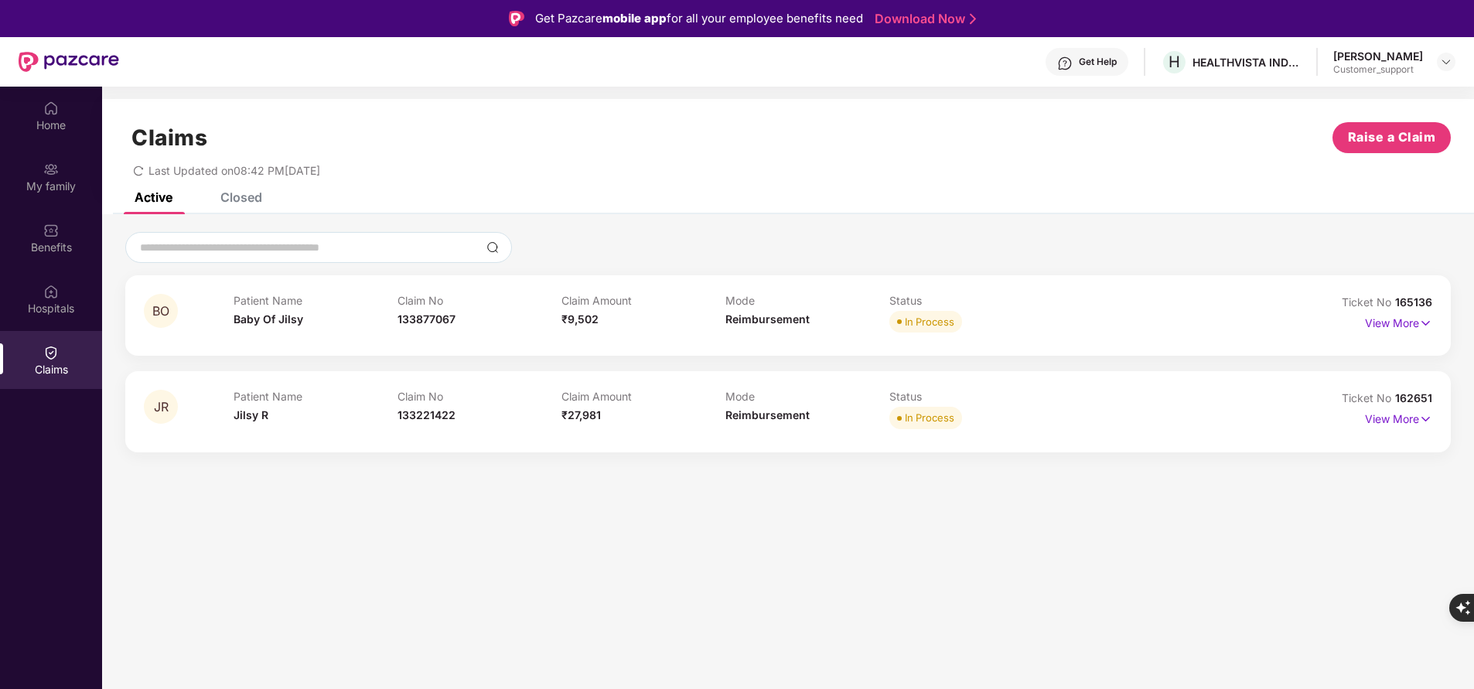
click at [1397, 431] on div "View More" at bounding box center [1398, 419] width 67 height 25
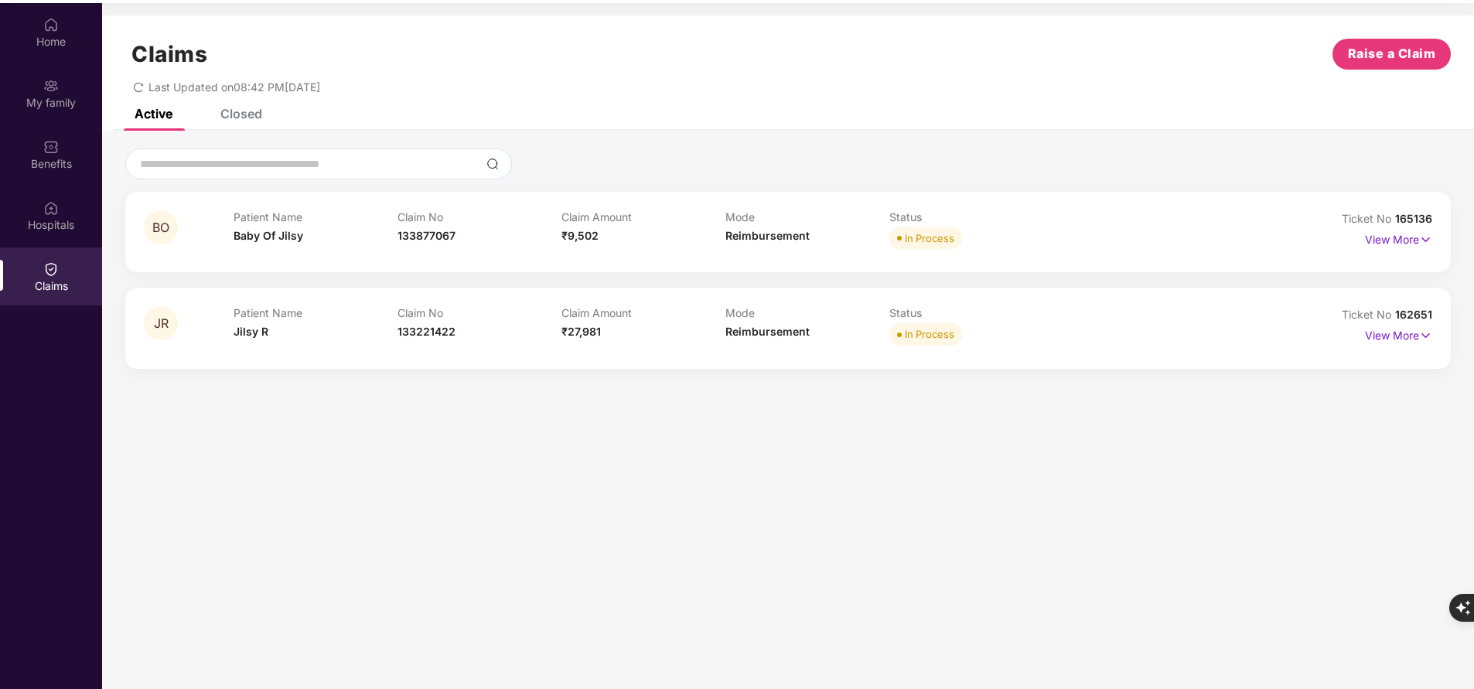
scroll to position [87, 0]
click at [1403, 335] on p "View More" at bounding box center [1398, 330] width 67 height 21
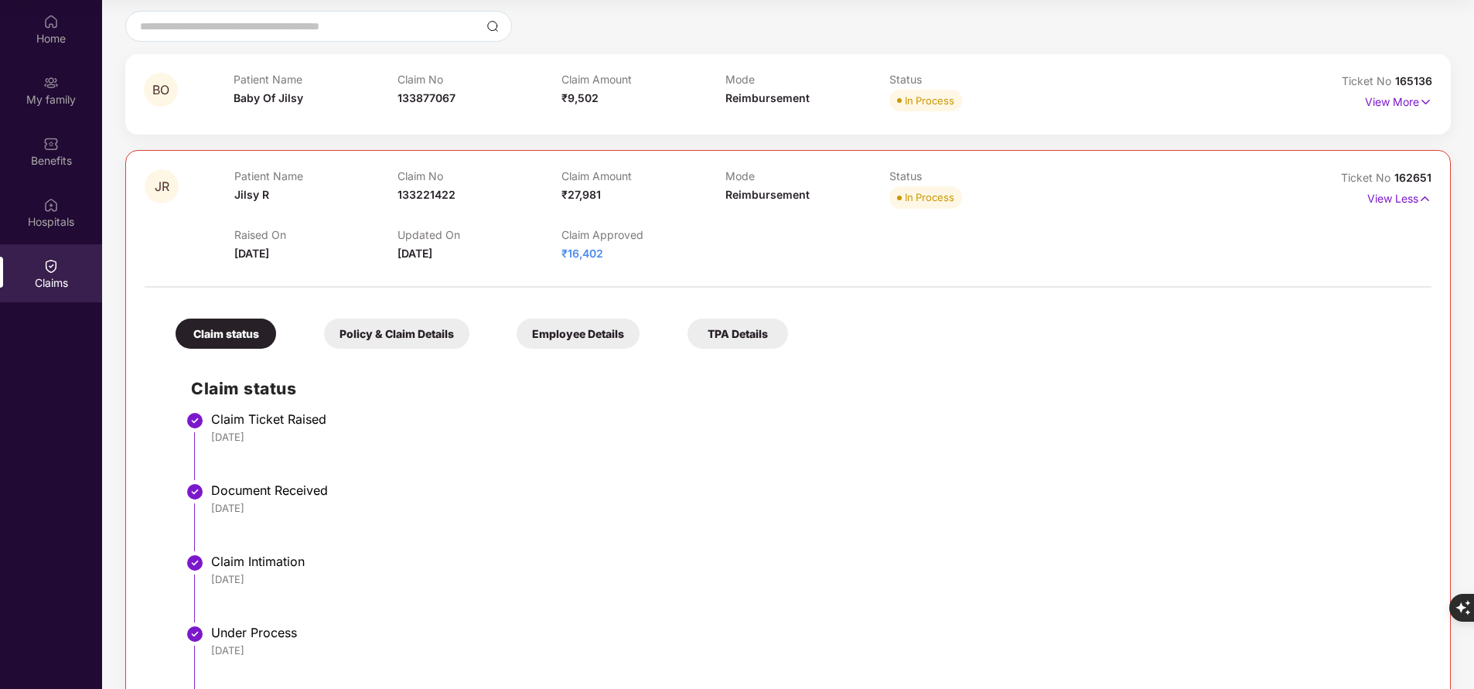
scroll to position [133, 0]
click at [1387, 97] on p "View More" at bounding box center [1398, 101] width 67 height 21
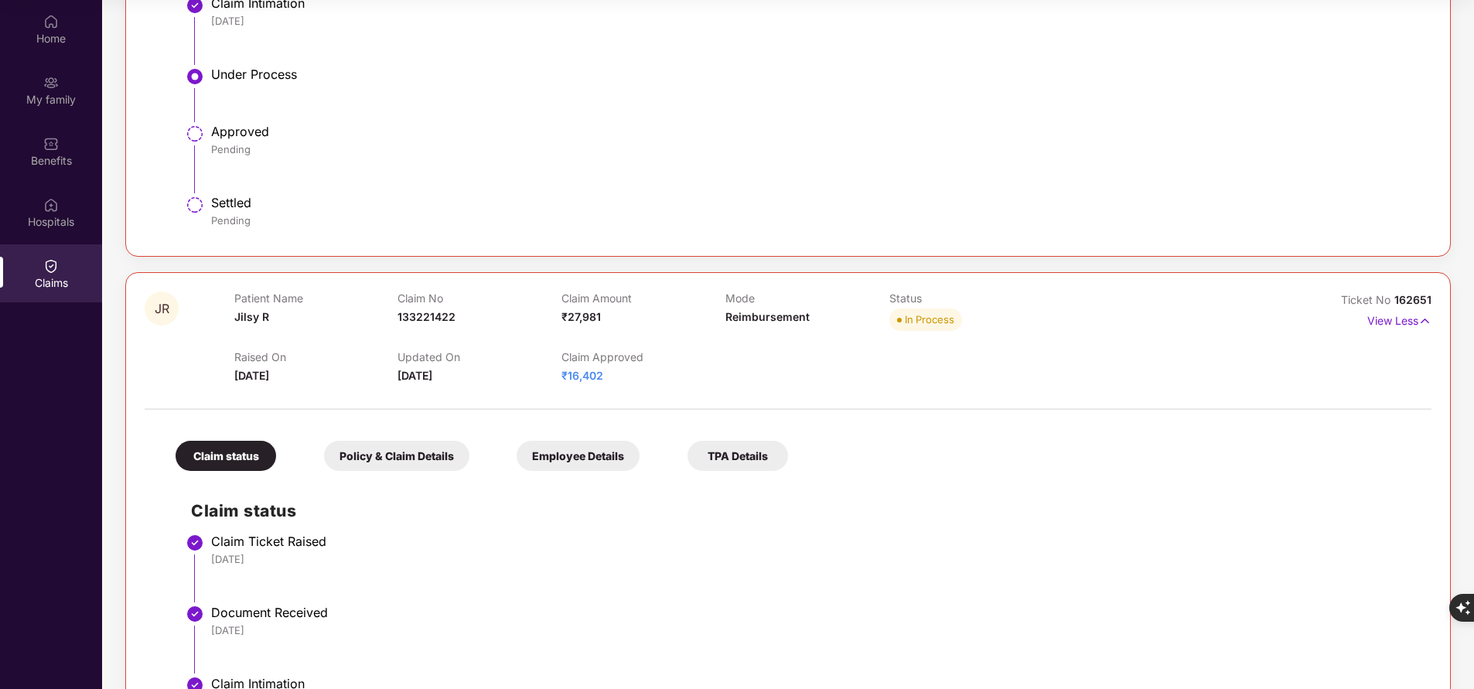
scroll to position [597, 0]
click at [1394, 300] on span "162651" at bounding box center [1412, 298] width 37 height 13
drag, startPoint x: 1393, startPoint y: 295, endPoint x: 1455, endPoint y: 296, distance: 61.9
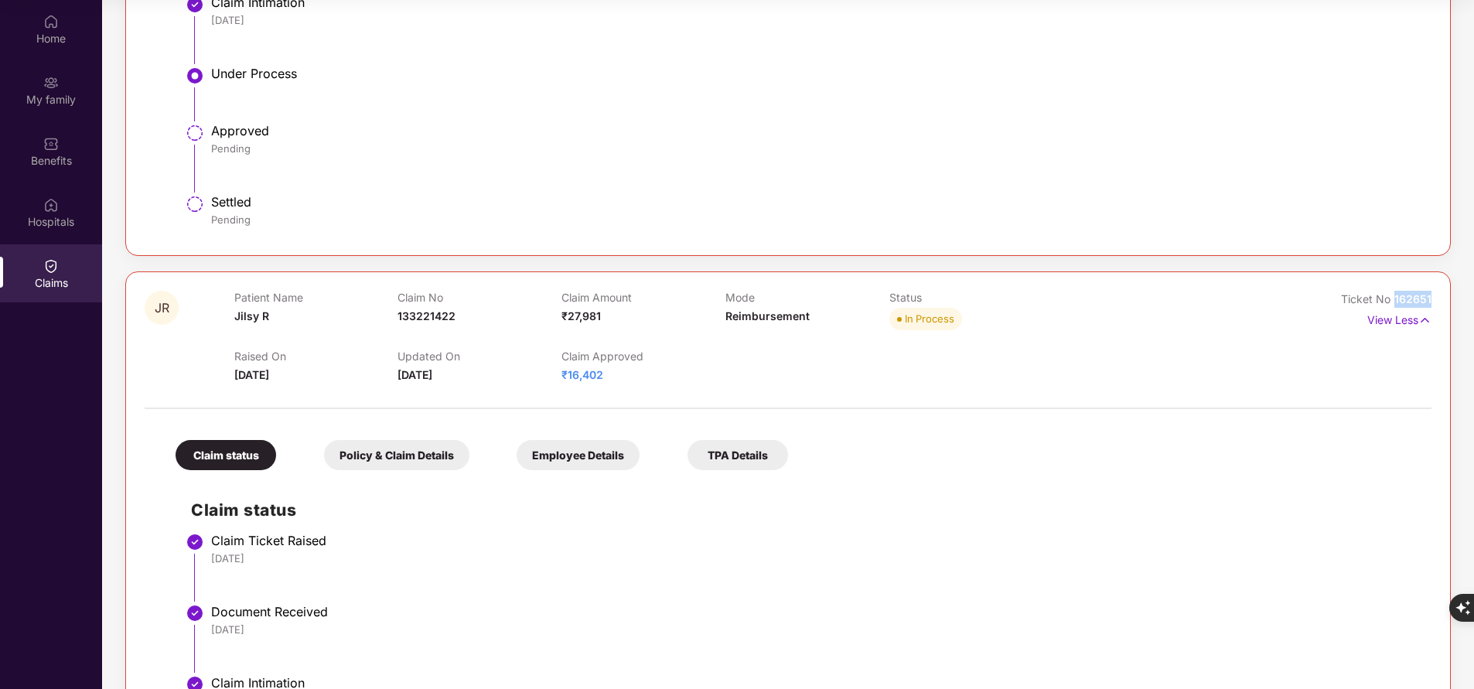
click at [1455, 296] on div "BO Patient Name Baby Of Jilsy Claim No 133877067 Claim Amount ₹9,502 Mode Reimb…" at bounding box center [788, 526] width 1372 height 1957
copy span "162651"
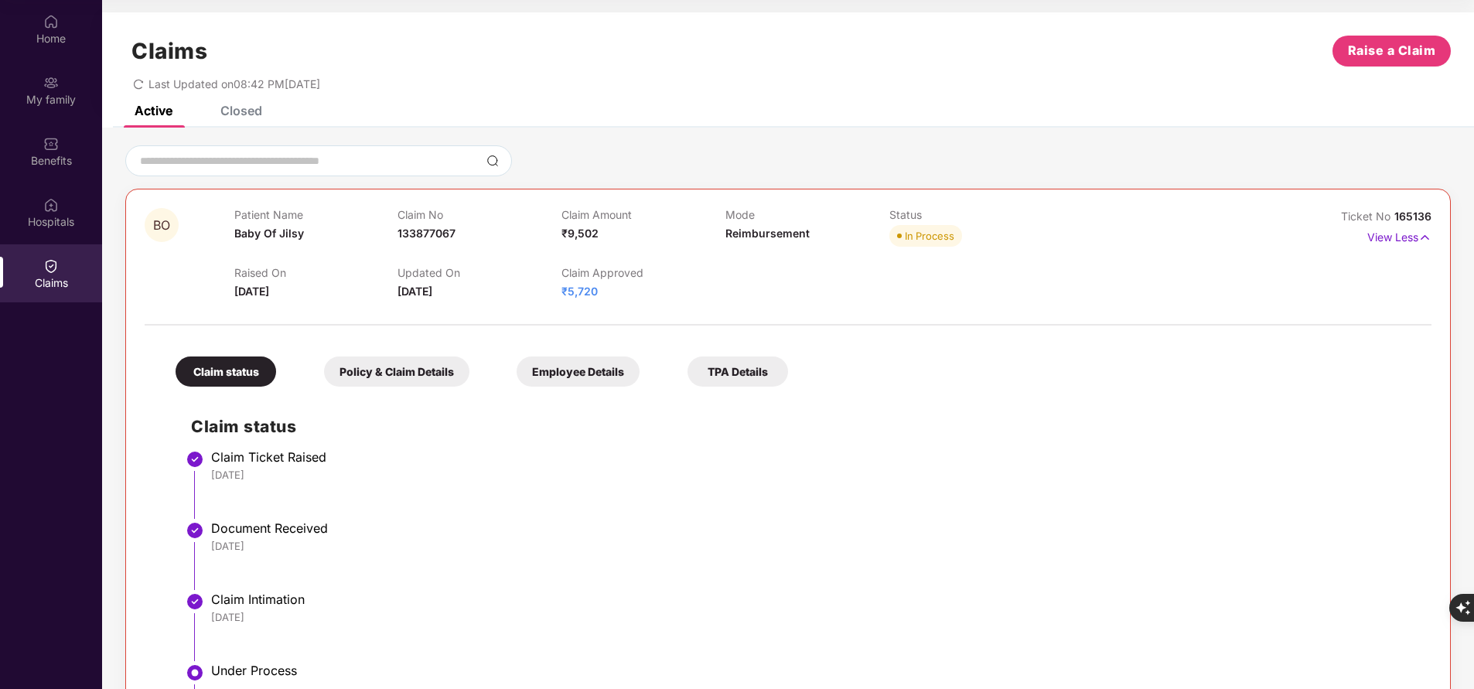
click at [248, 116] on div "Closed" at bounding box center [241, 110] width 42 height 15
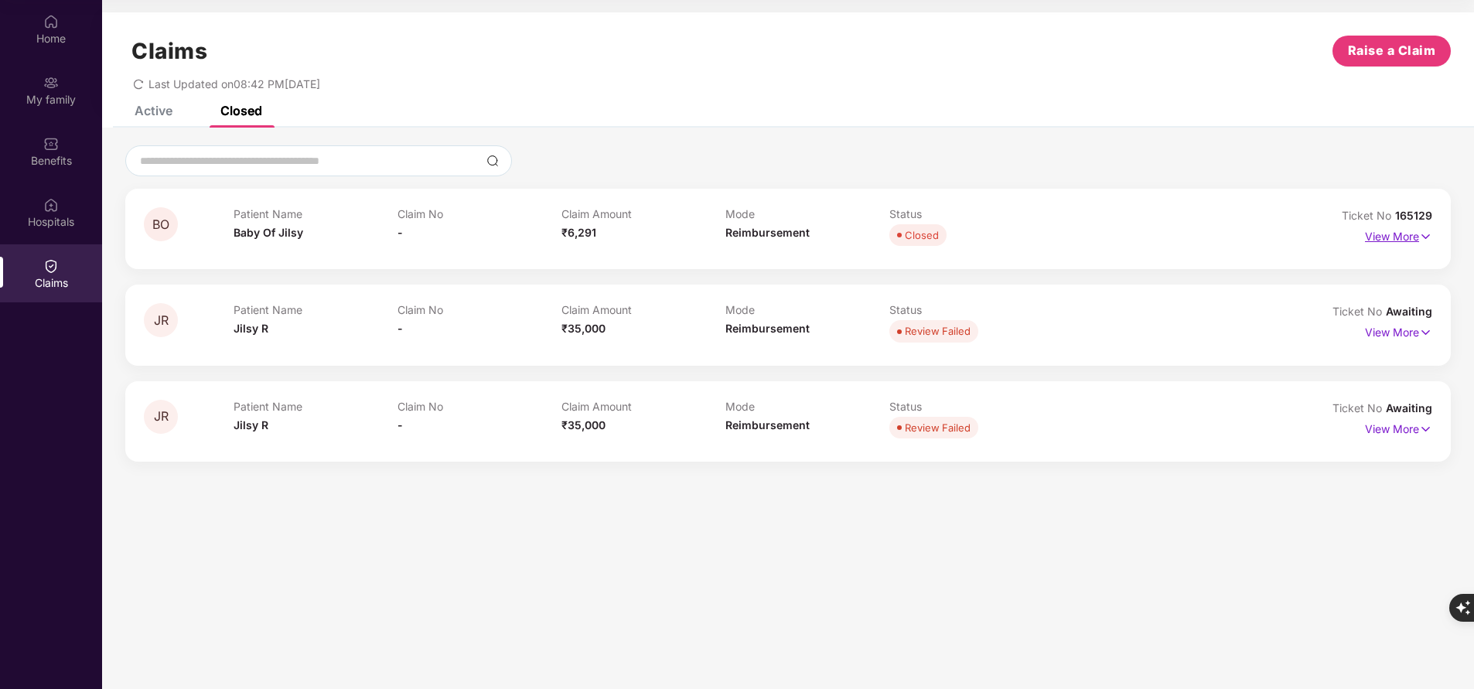
click at [1400, 244] on p "View More" at bounding box center [1398, 234] width 67 height 21
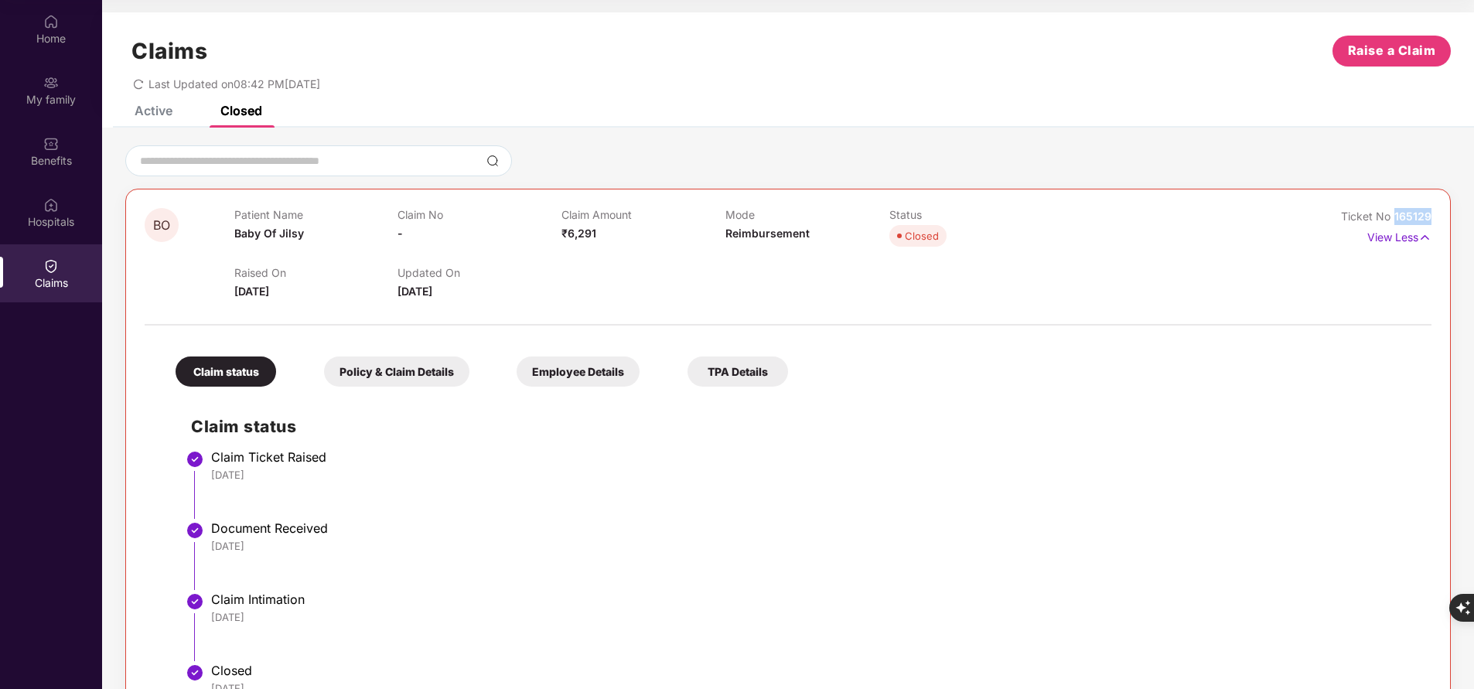
drag, startPoint x: 1387, startPoint y: 211, endPoint x: 1446, endPoint y: 215, distance: 58.9
click at [1446, 215] on div "BO Patient Name Baby Of Jilsy Claim No - Claim Amount ₹6,291 Mode Reimbursement…" at bounding box center [787, 457] width 1325 height 536
copy span "165129"
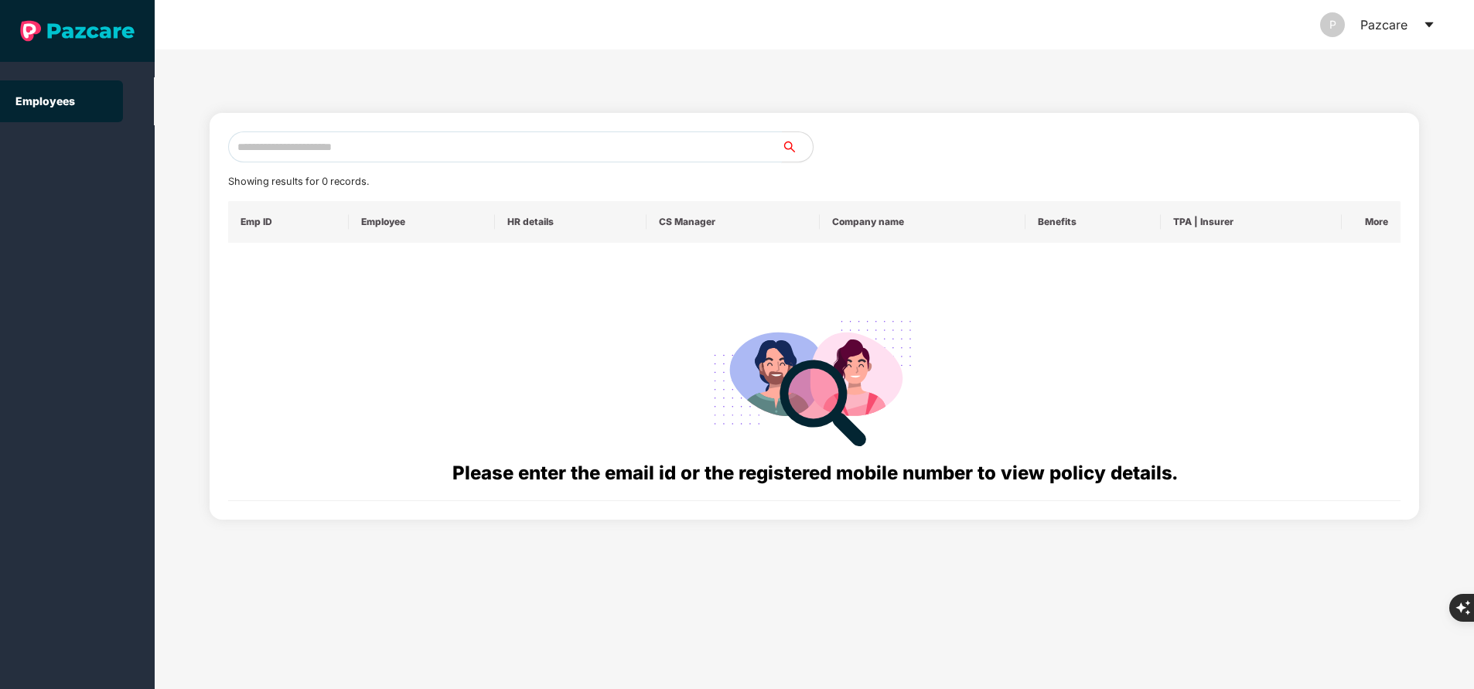
click at [421, 146] on input "text" at bounding box center [505, 146] width 554 height 31
paste input "**********"
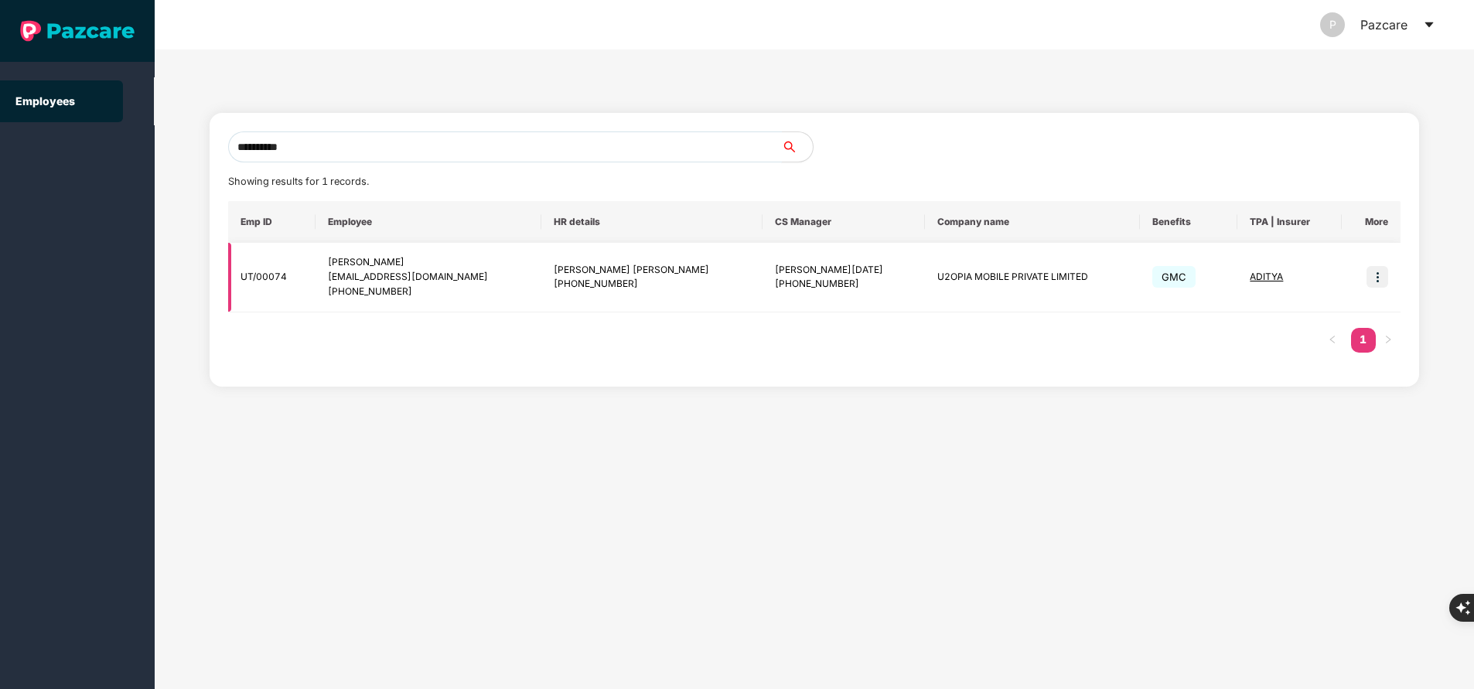
type input "**********"
click at [1376, 275] on img at bounding box center [1377, 277] width 22 height 22
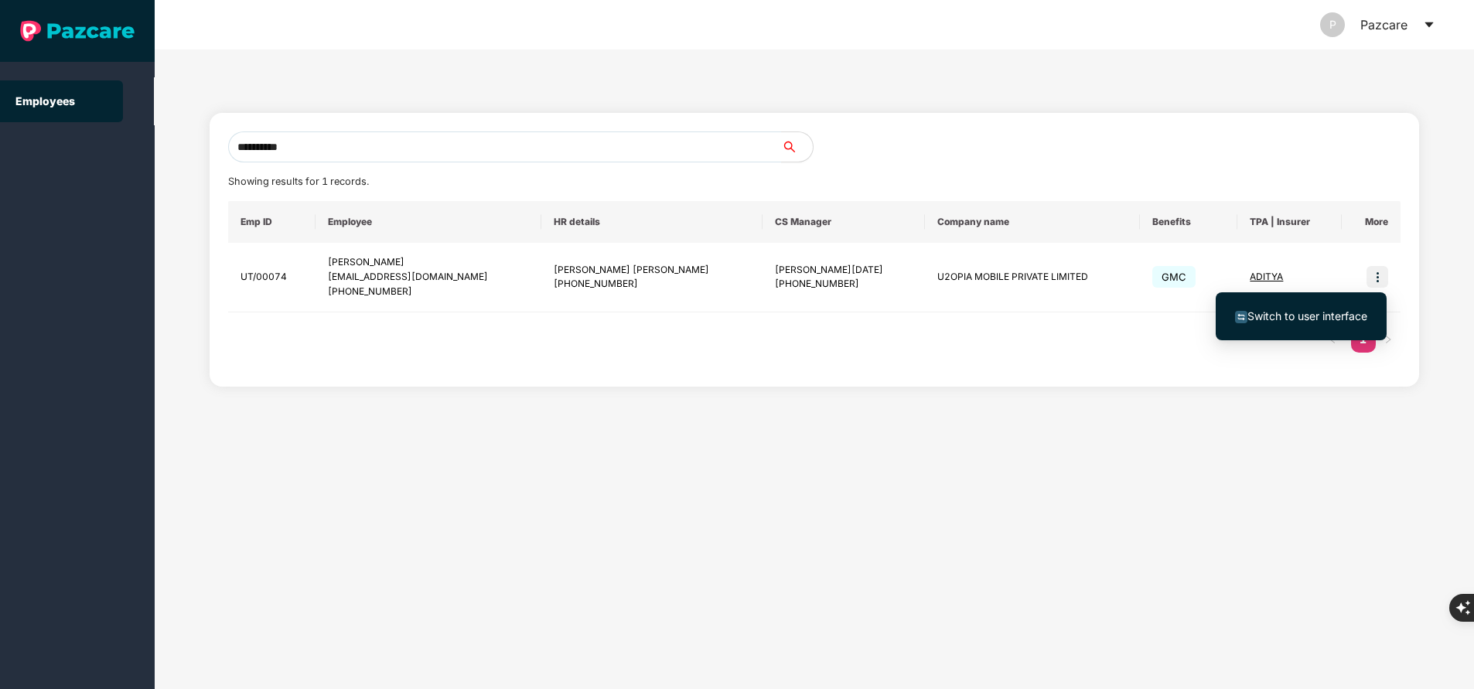
click at [1324, 309] on span "Switch to user interface" at bounding box center [1307, 315] width 120 height 13
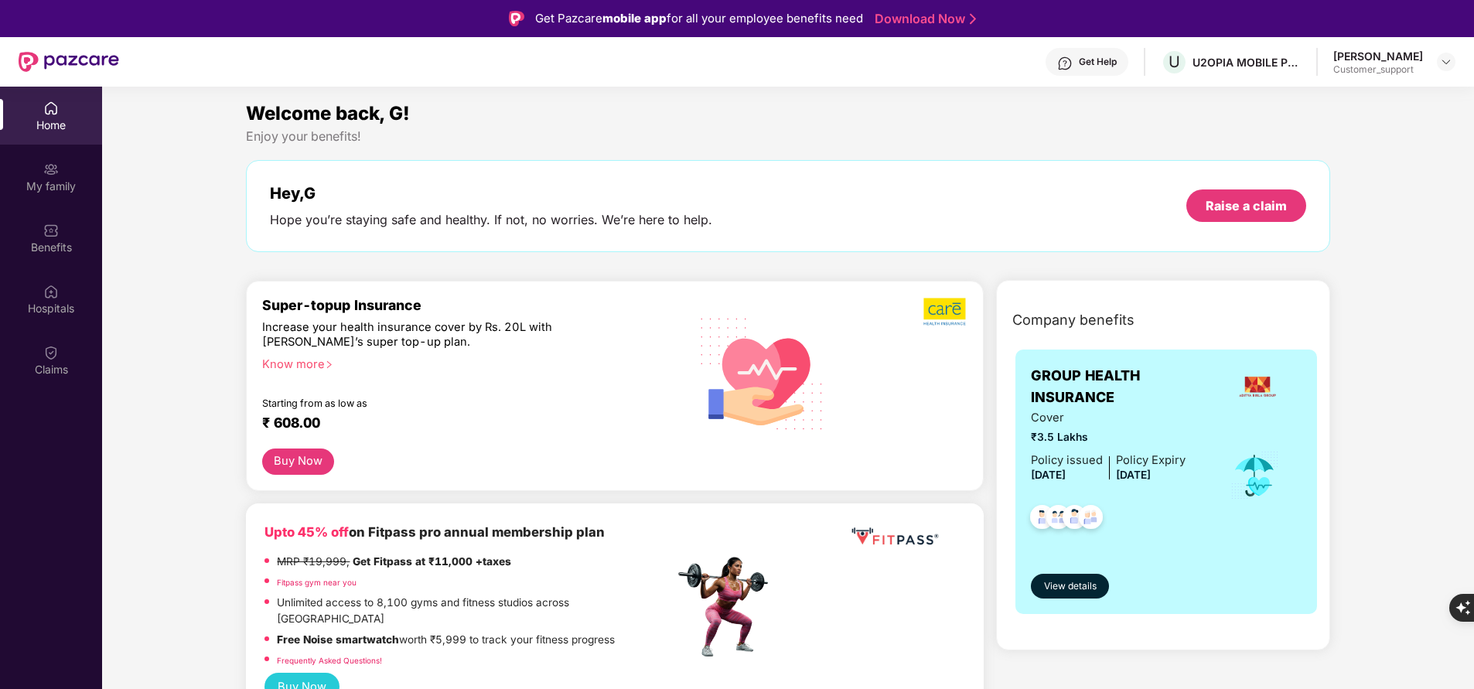
click at [55, 180] on div "My family" at bounding box center [51, 186] width 102 height 15
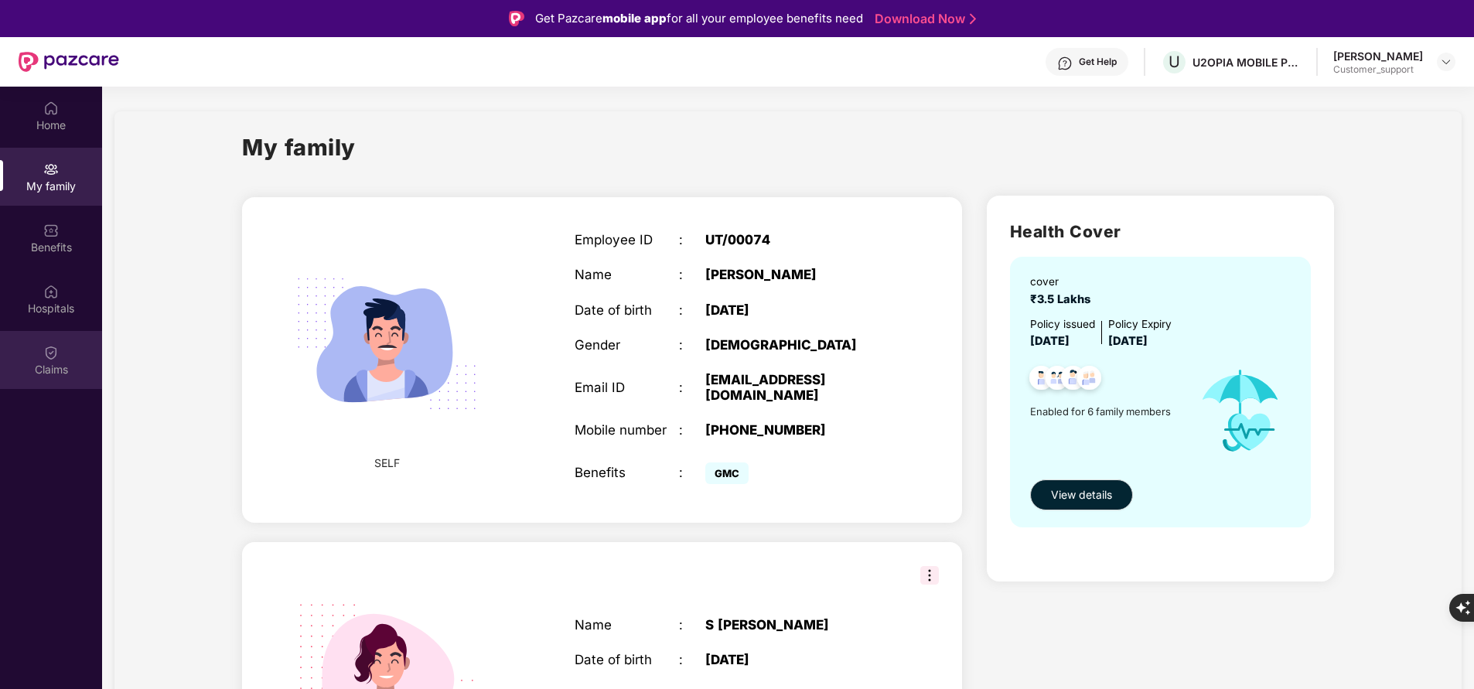
click at [68, 378] on div "Claims" at bounding box center [51, 360] width 102 height 58
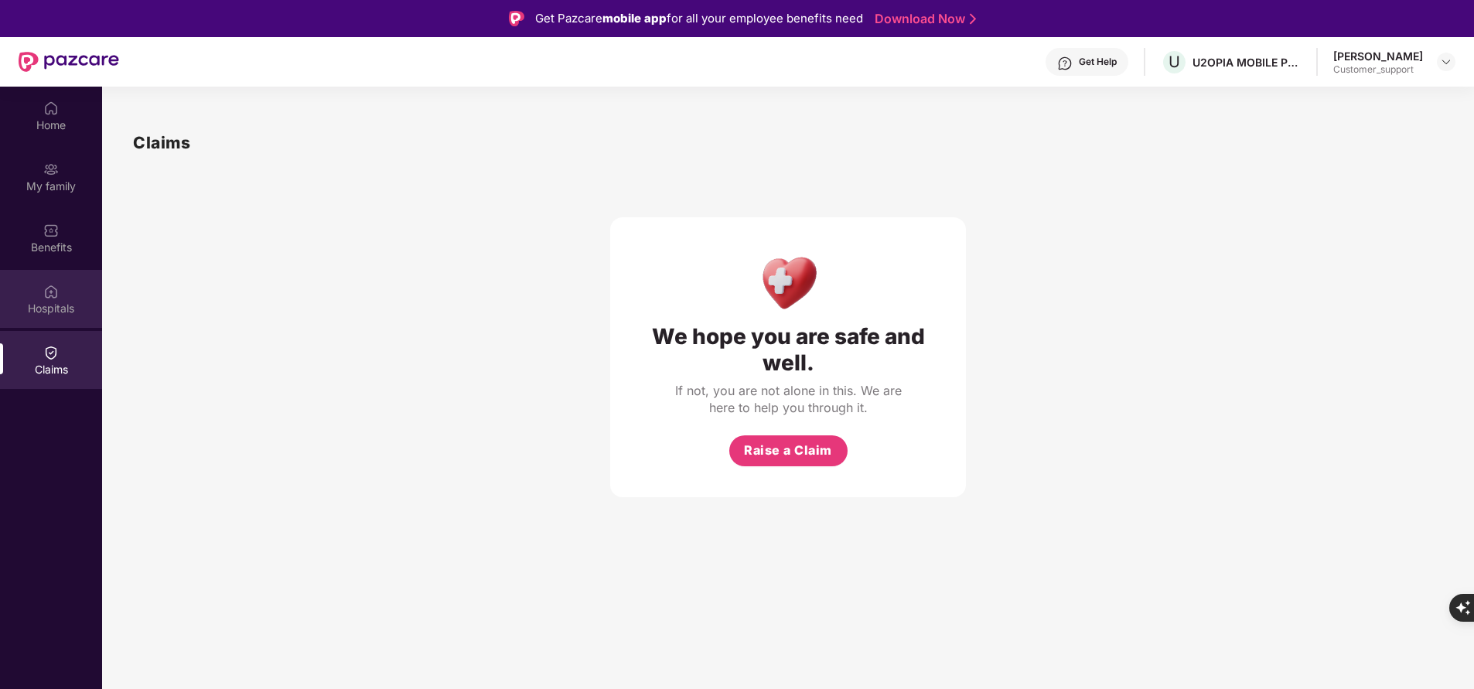
click at [42, 298] on div "Hospitals" at bounding box center [51, 299] width 102 height 58
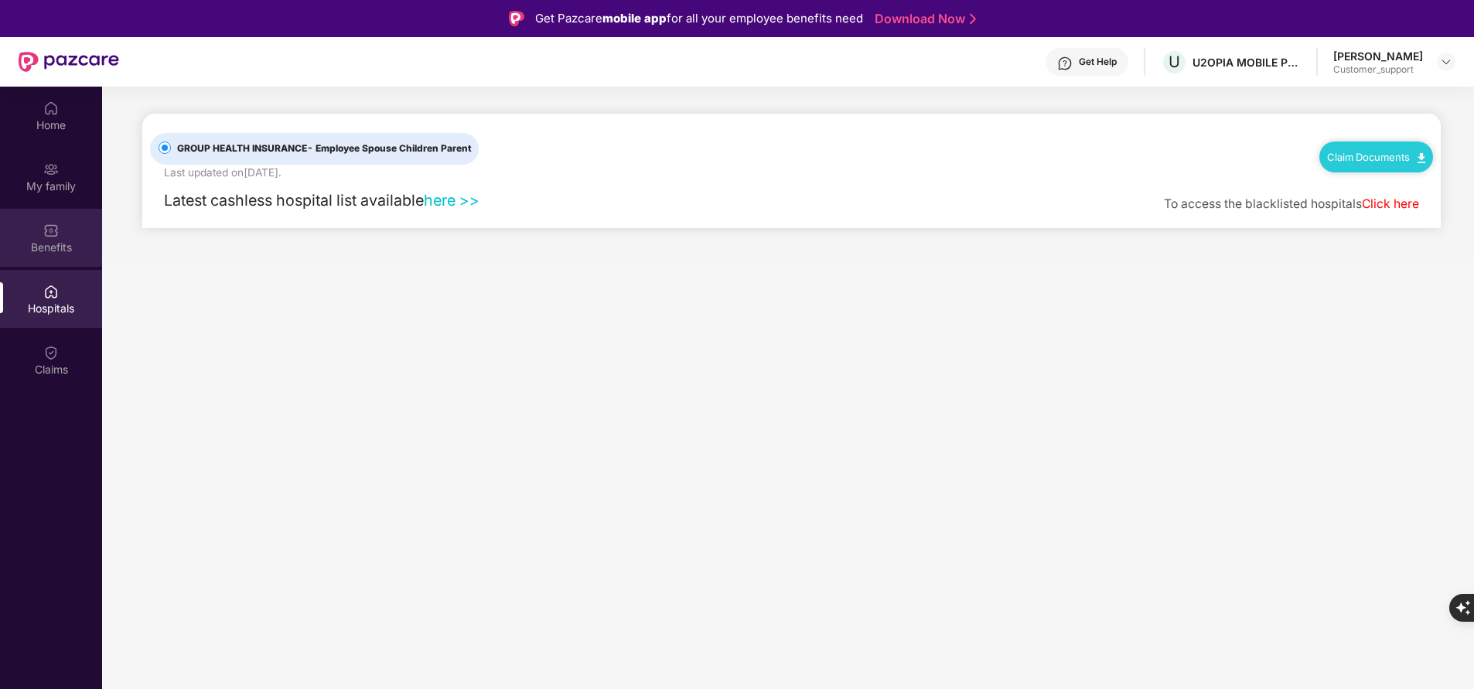
click at [58, 251] on div "Benefits" at bounding box center [51, 247] width 102 height 15
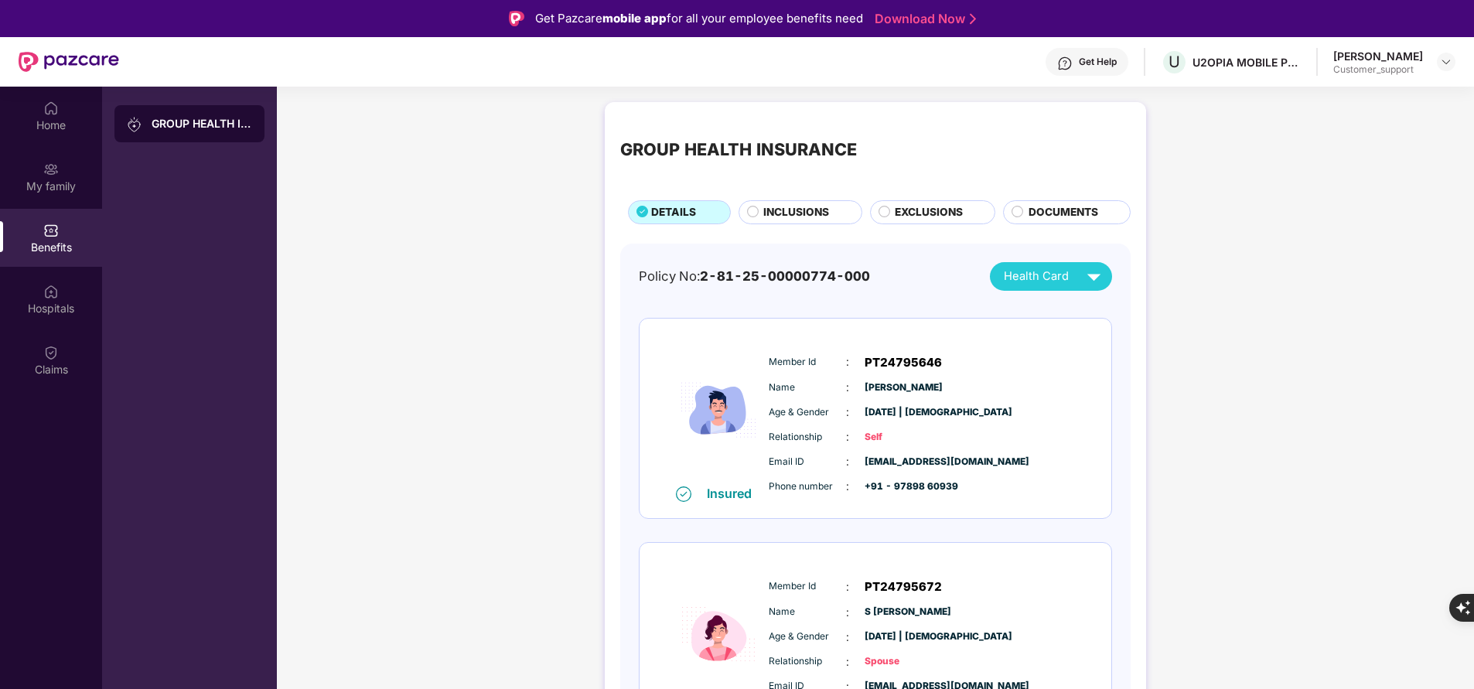
click at [803, 210] on span "INCLUSIONS" at bounding box center [796, 212] width 66 height 16
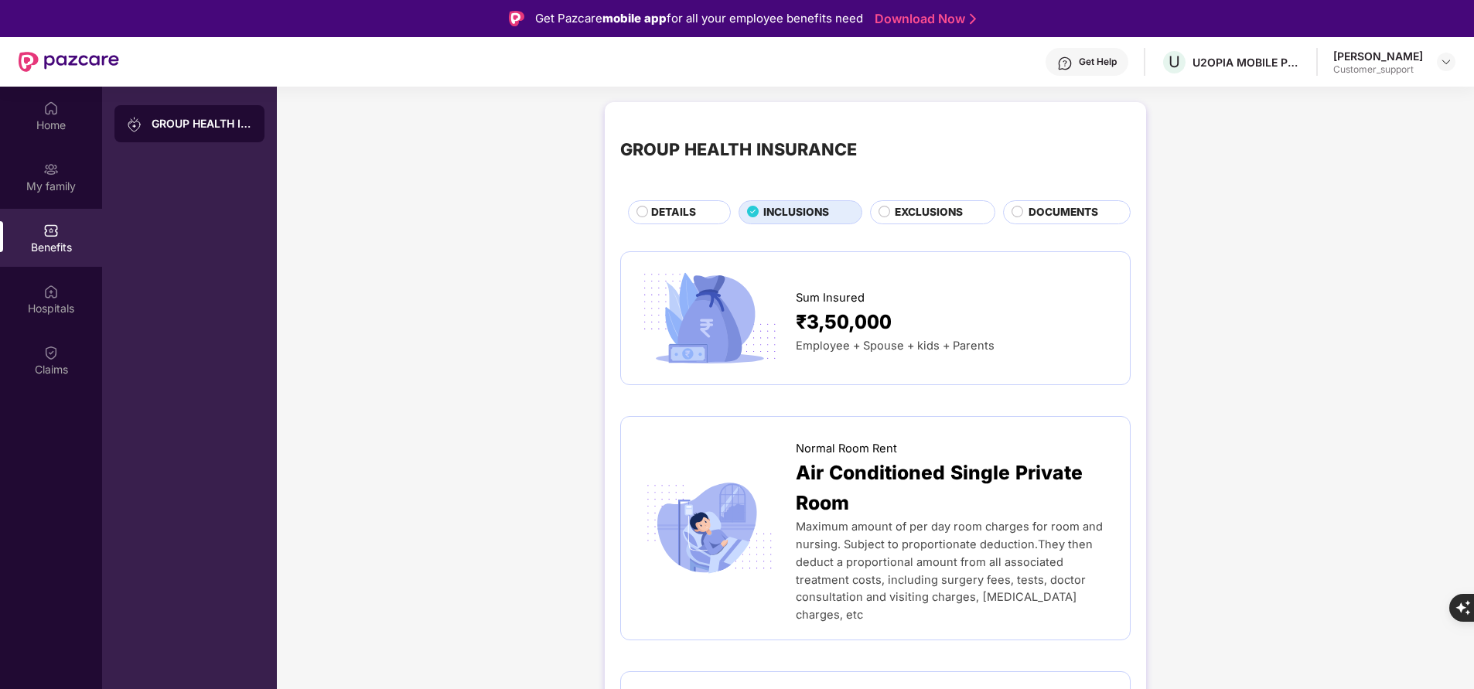
click at [691, 220] on span "DETAILS" at bounding box center [673, 212] width 45 height 16
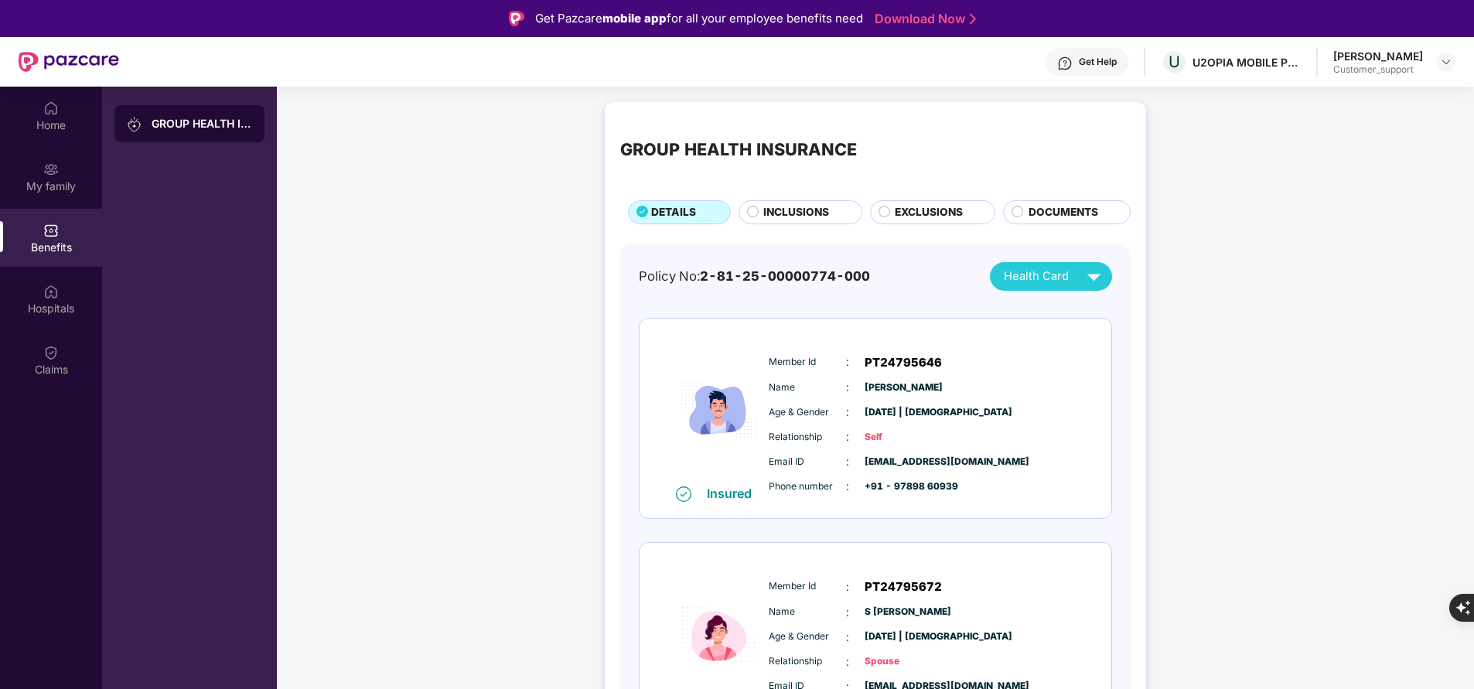
click at [786, 210] on span "INCLUSIONS" at bounding box center [796, 212] width 66 height 16
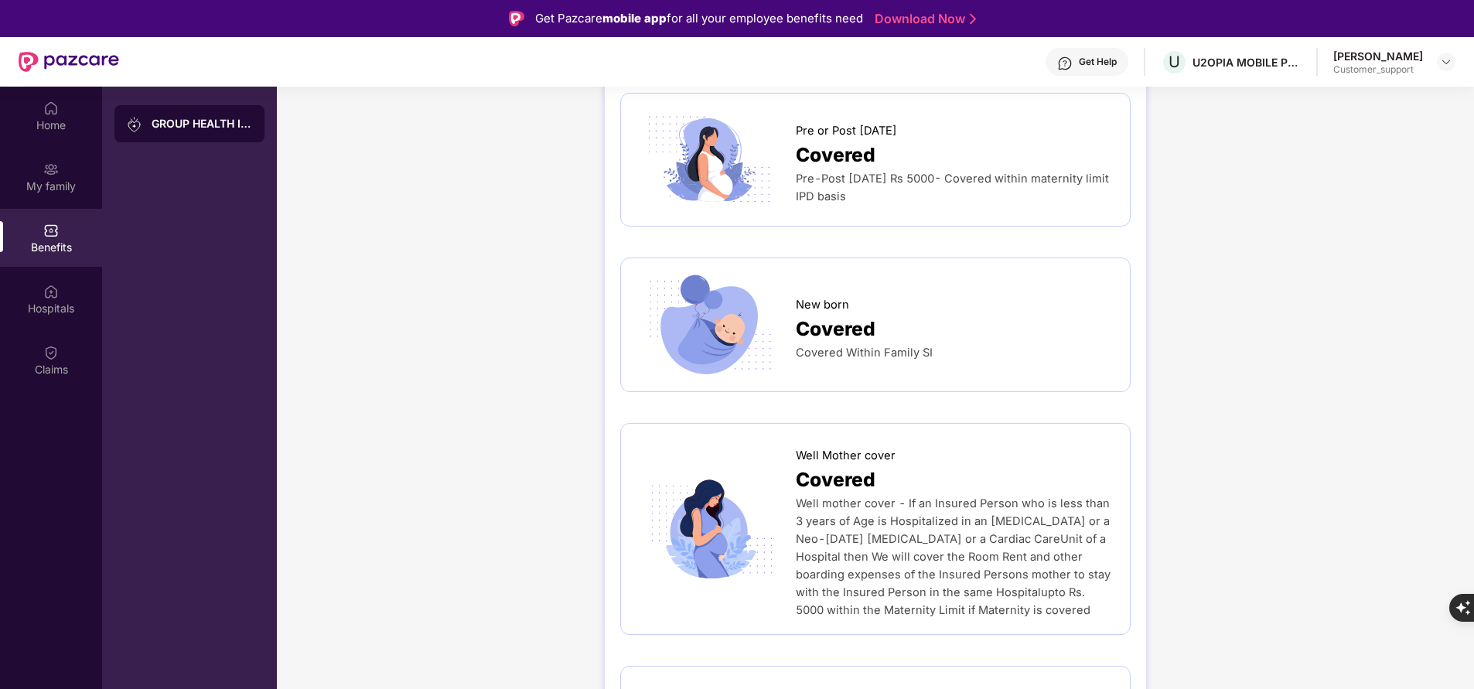
scroll to position [2188, 0]
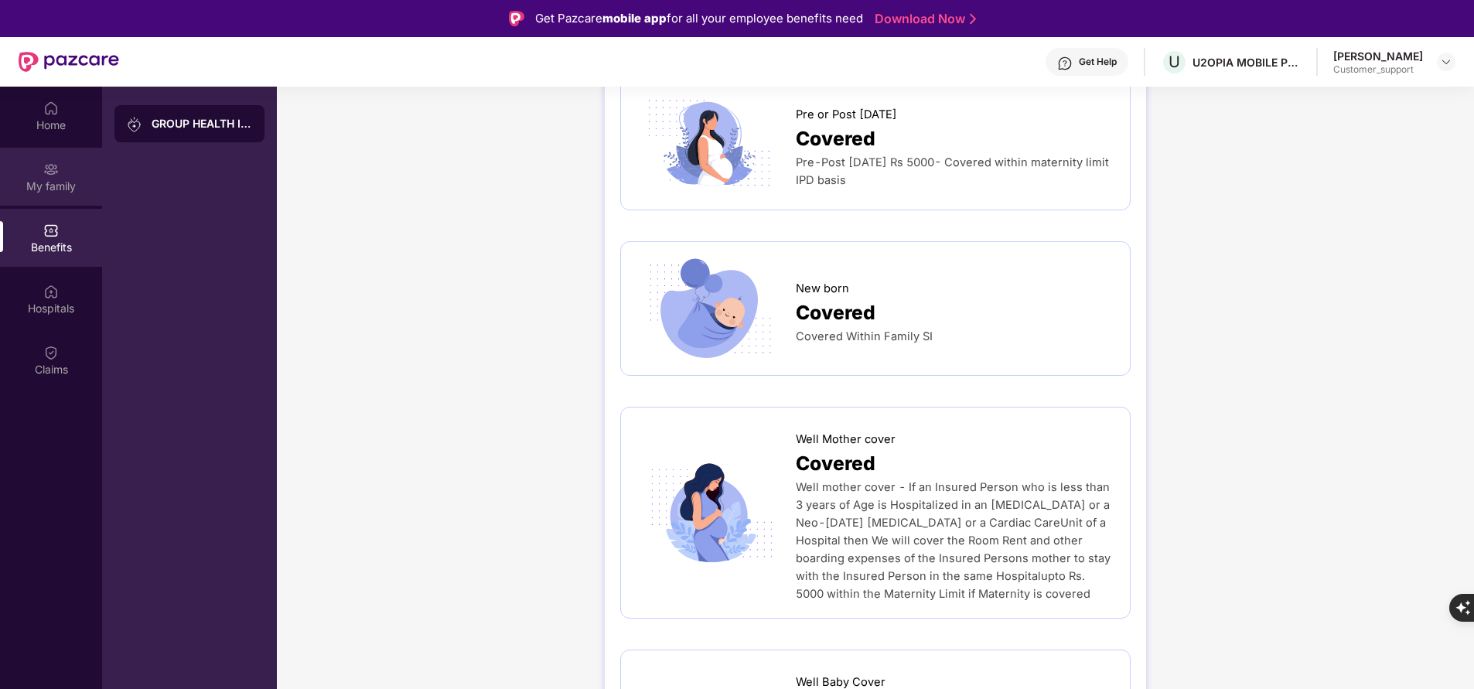
click at [75, 179] on div "My family" at bounding box center [51, 186] width 102 height 15
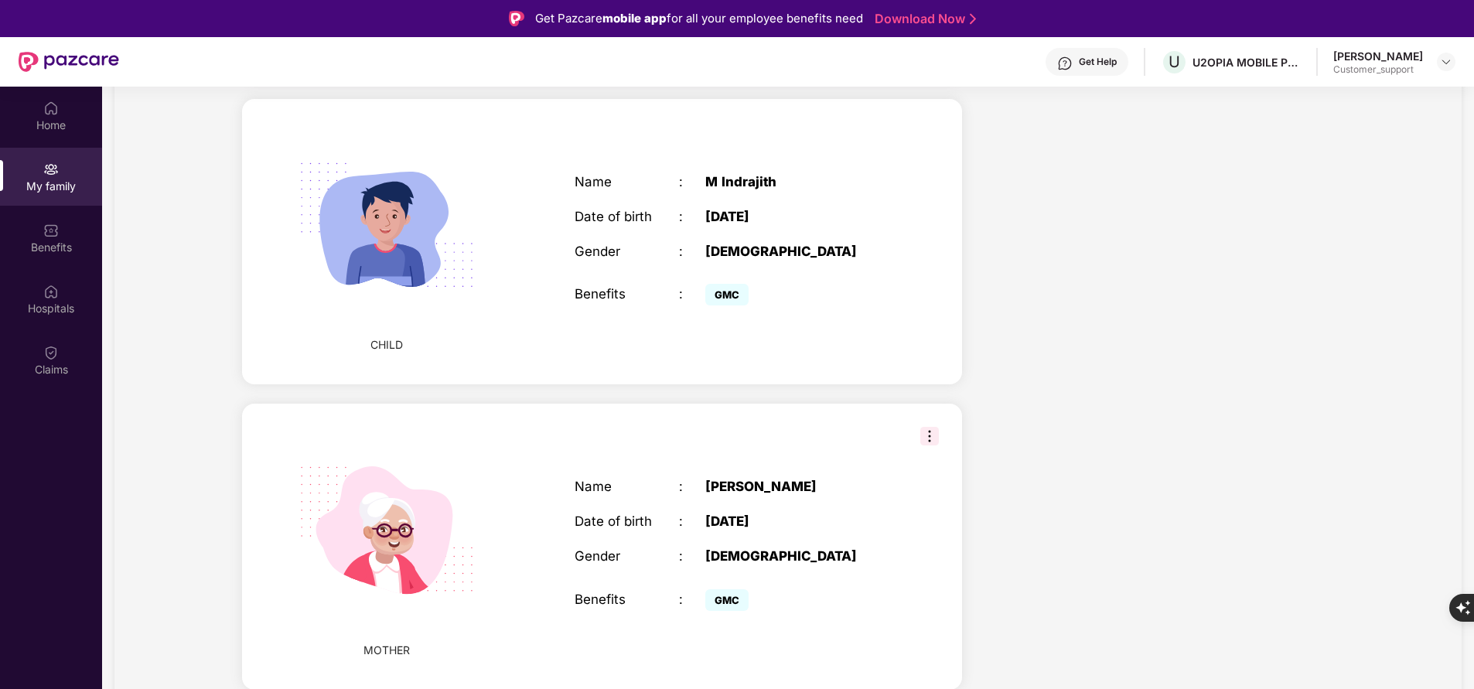
scroll to position [1051, 0]
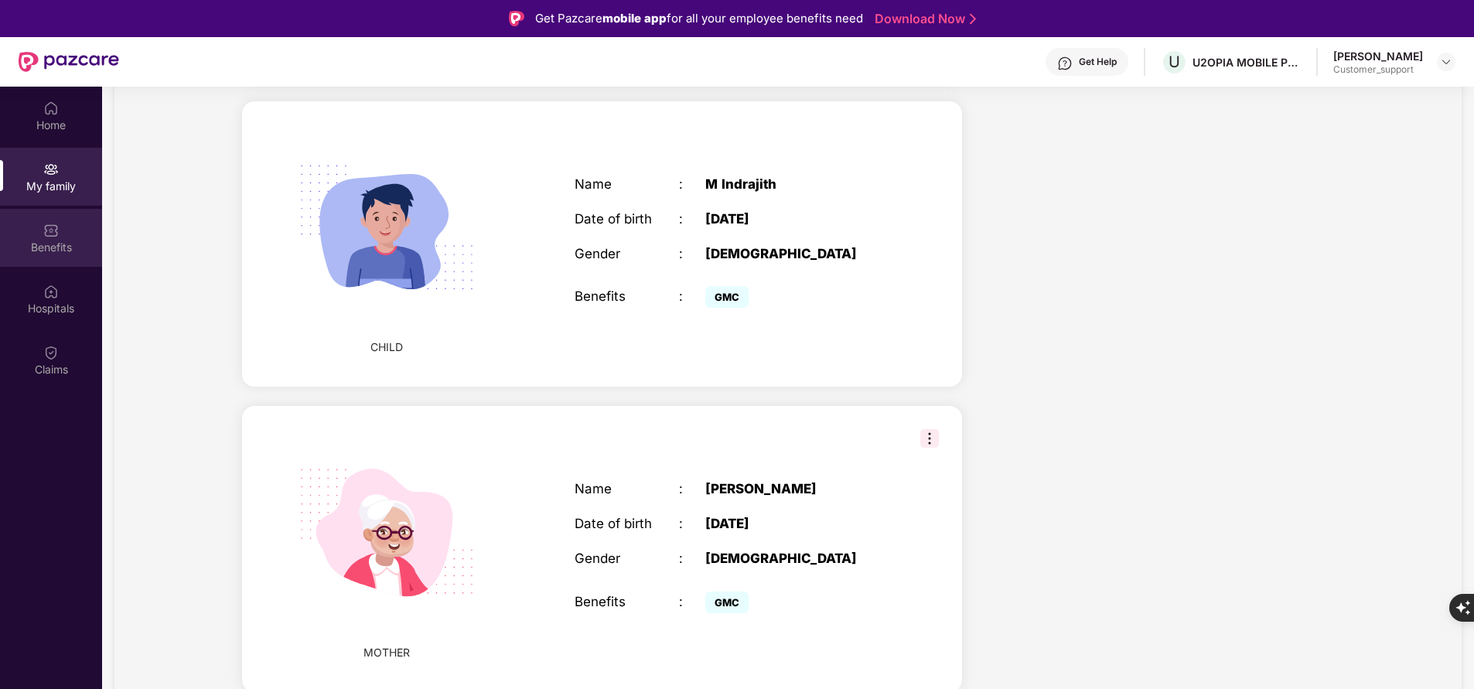
click at [79, 247] on div "Benefits" at bounding box center [51, 247] width 102 height 15
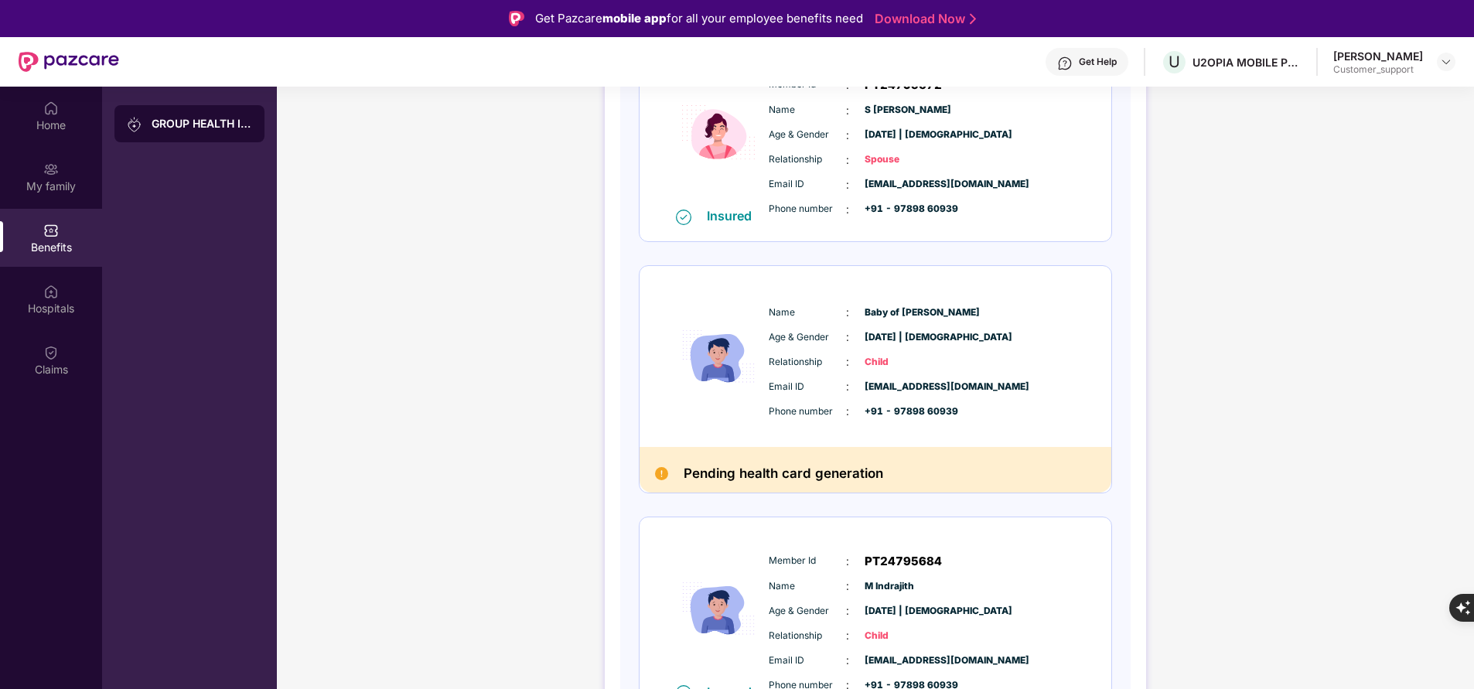
scroll to position [435, 0]
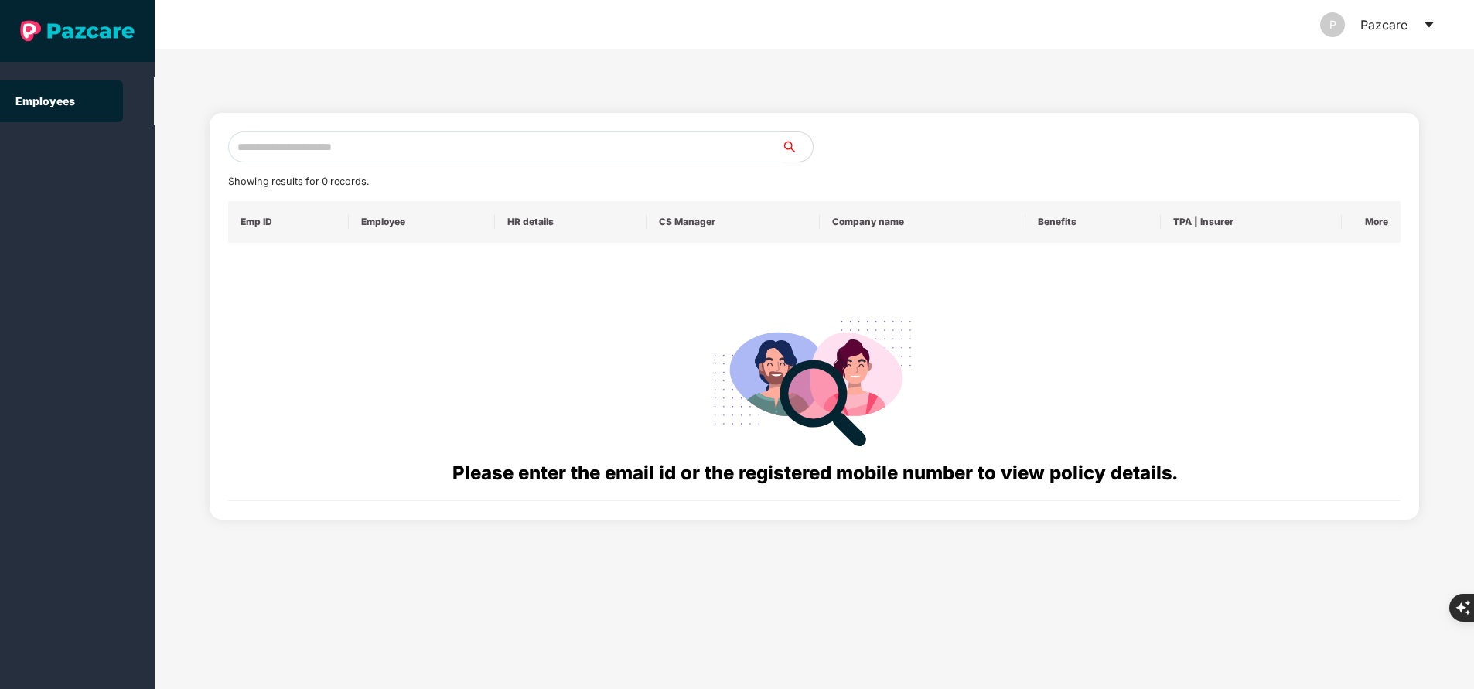
click at [367, 144] on input "text" at bounding box center [505, 146] width 554 height 31
paste input "**********"
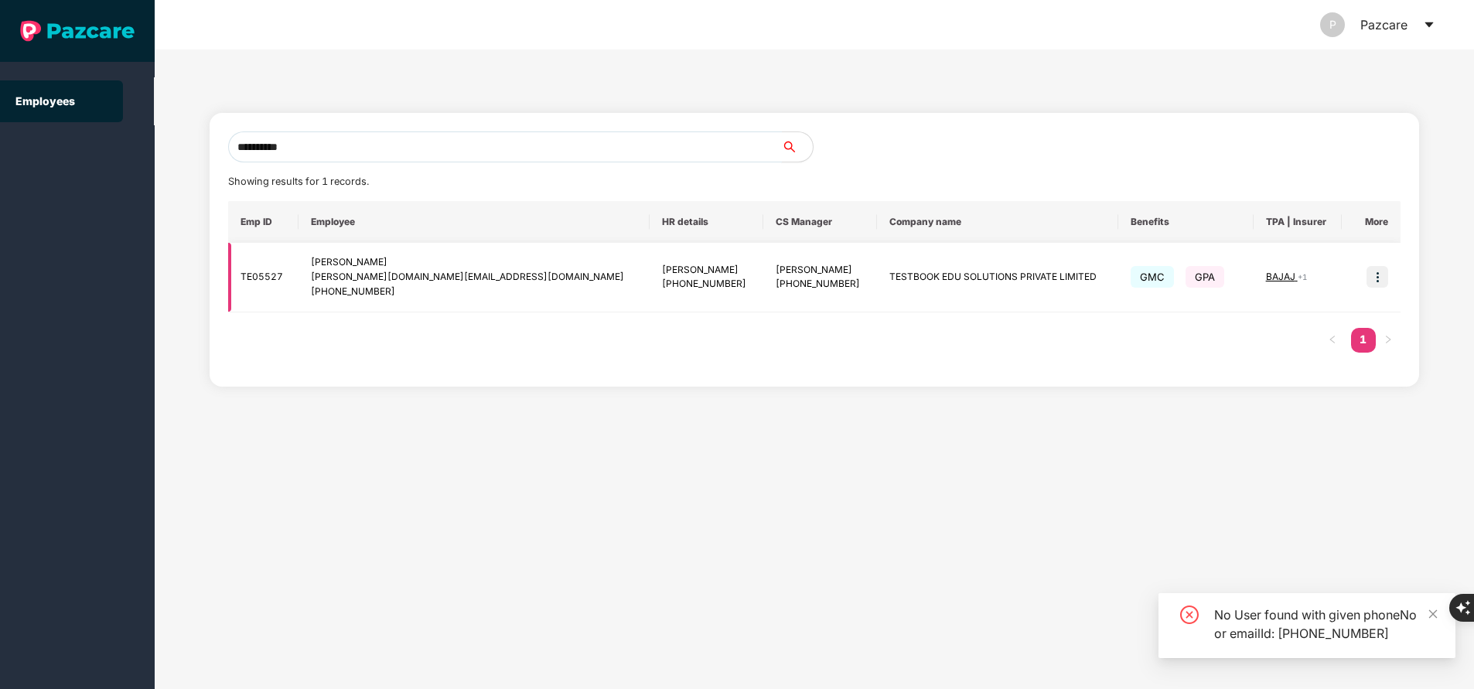
type input "**********"
click at [1379, 281] on img at bounding box center [1377, 277] width 22 height 22
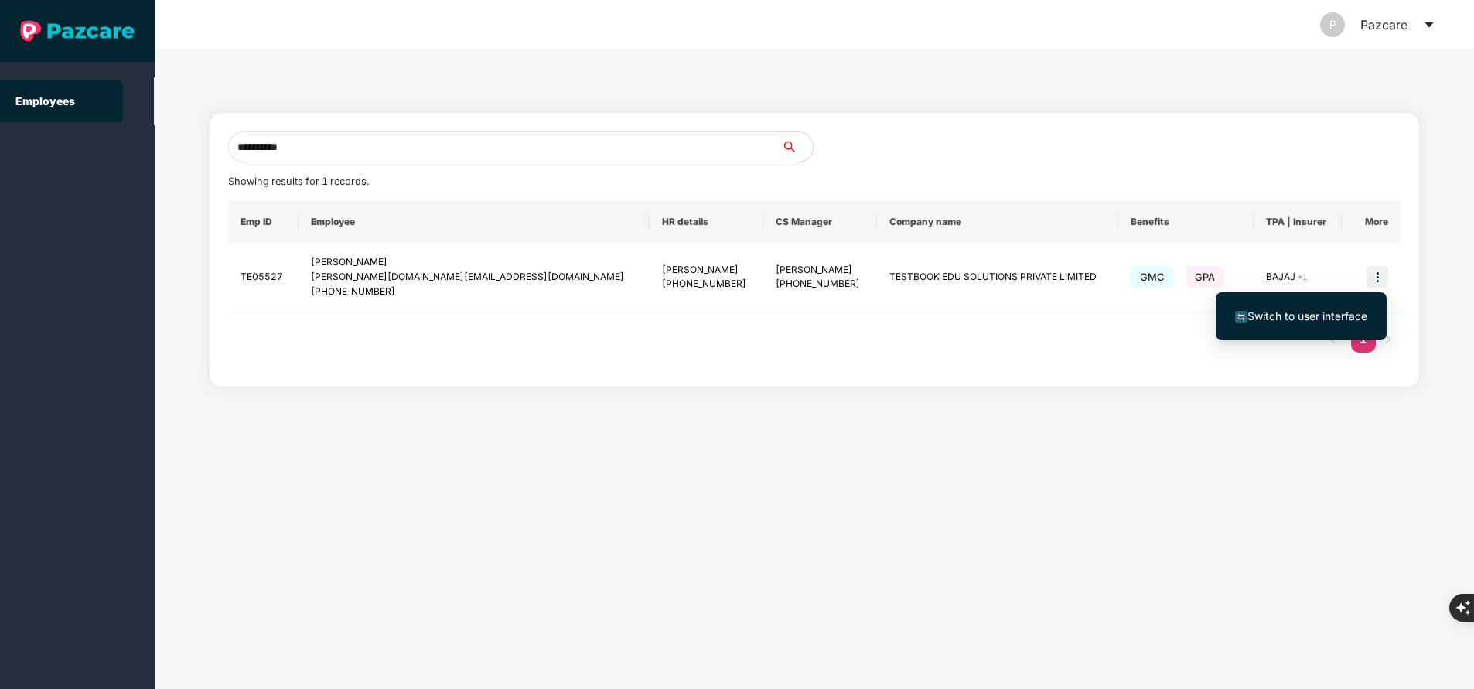
click at [1320, 321] on span "Switch to user interface" at bounding box center [1307, 315] width 120 height 13
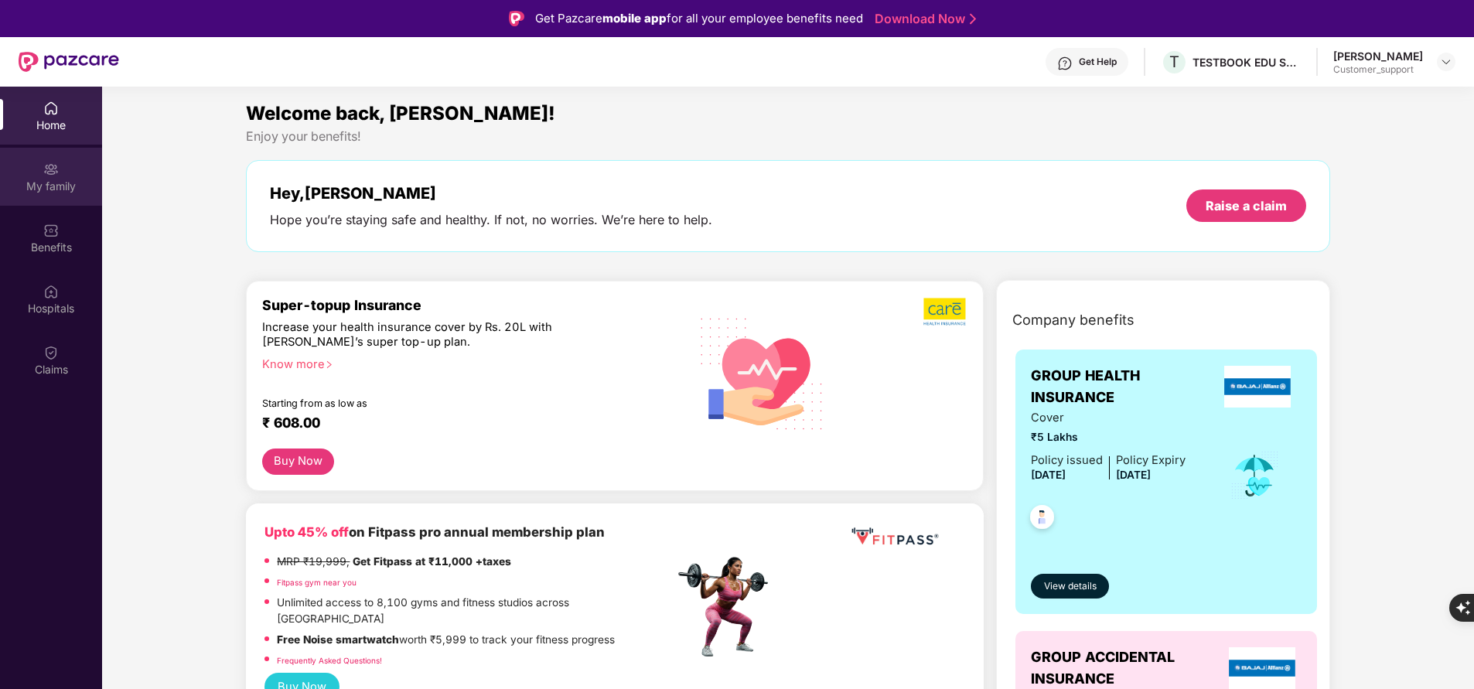
click at [71, 199] on div "My family" at bounding box center [51, 177] width 102 height 58
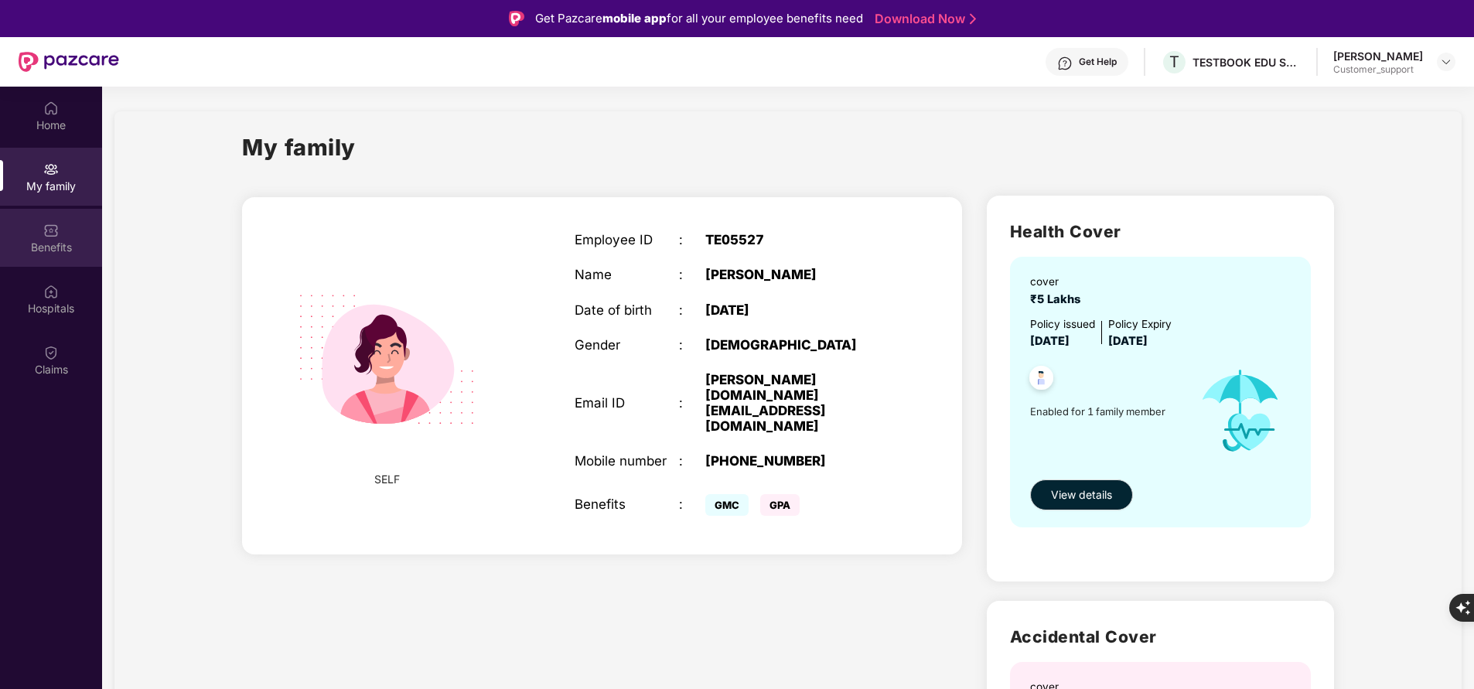
click at [48, 251] on div "Benefits" at bounding box center [51, 247] width 102 height 15
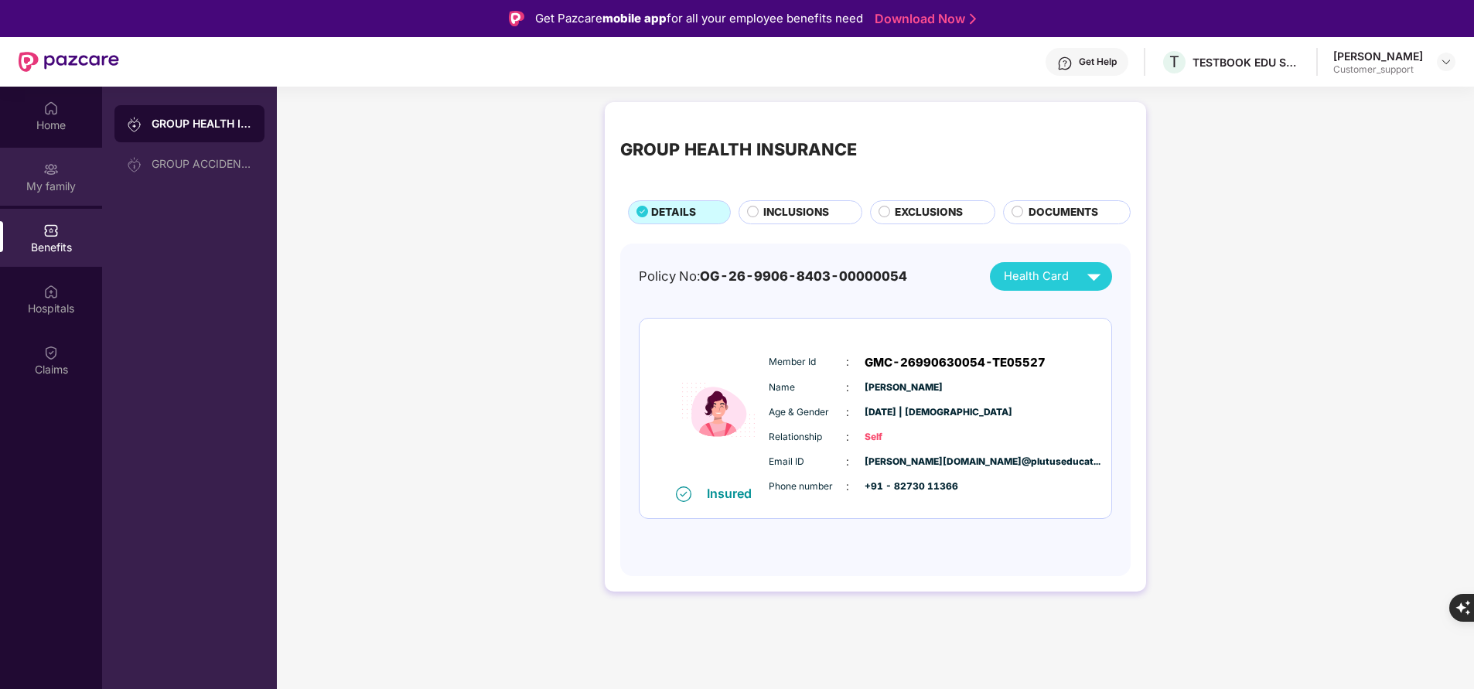
click at [74, 194] on div "My family" at bounding box center [51, 177] width 102 height 58
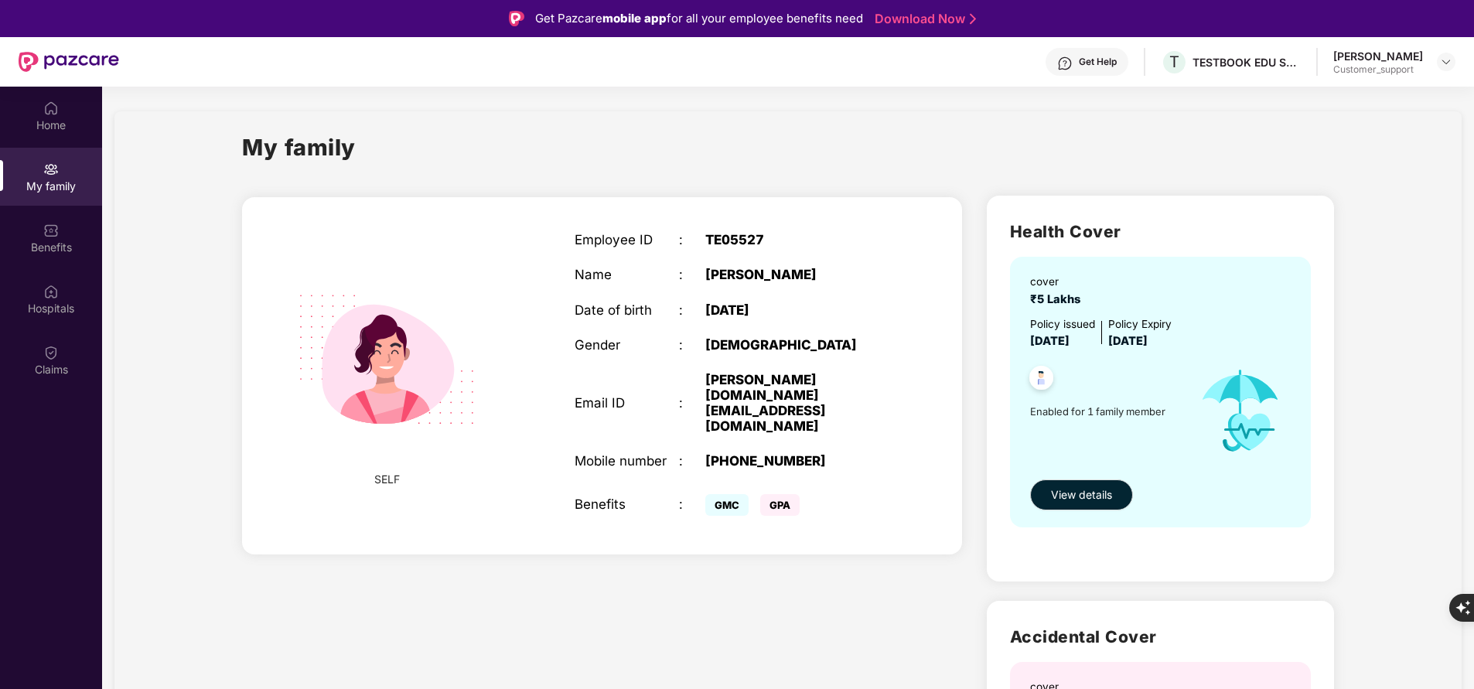
click at [915, 124] on div "My family SELF Employee ID : TE05527 Name : [PERSON_NAME] Date of birth : [DEMO…" at bounding box center [787, 567] width 1347 height 912
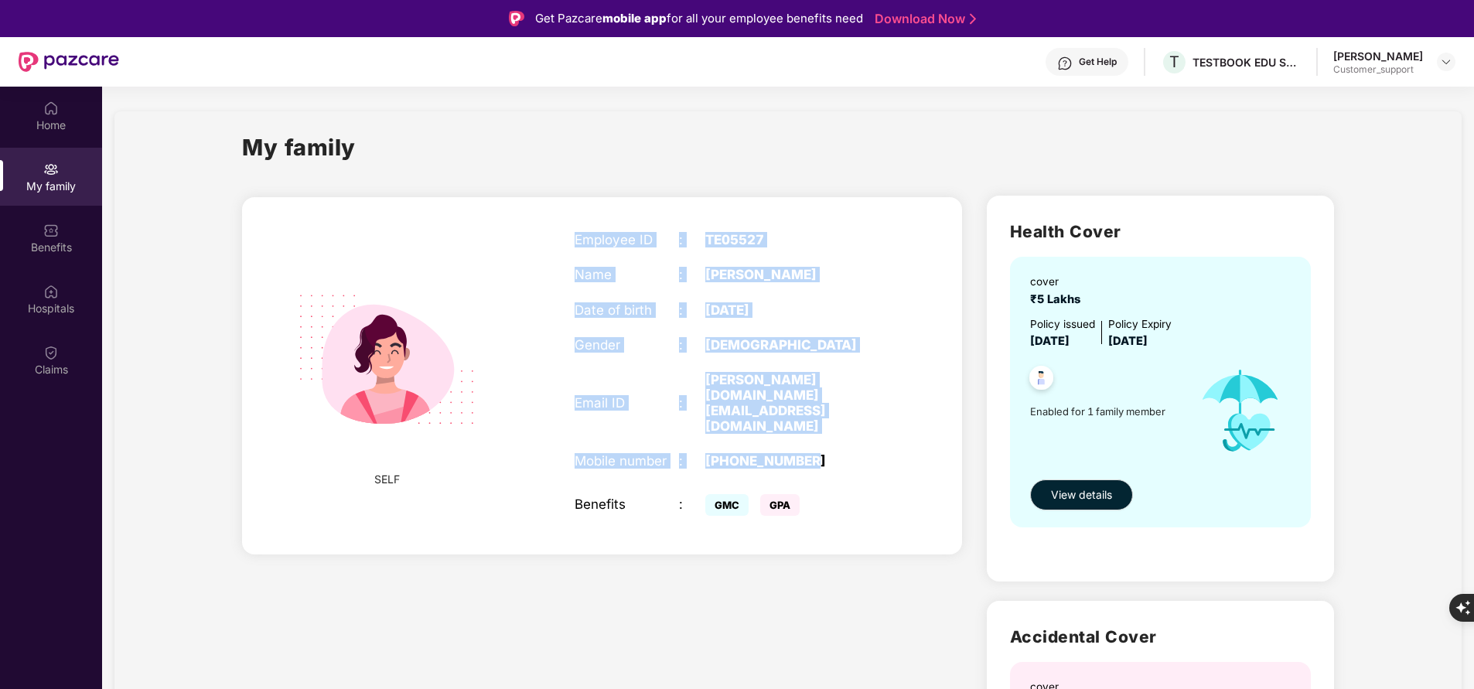
drag, startPoint x: 575, startPoint y: 240, endPoint x: 827, endPoint y: 417, distance: 307.0
click at [827, 417] on div "Employee ID : TE05527 Name : [PERSON_NAME] Date of birth : [DEMOGRAPHIC_DATA] G…" at bounding box center [731, 376] width 344 height 326
copy div "Employee ID : TE05527 Name : [PERSON_NAME] Date of birth : [DEMOGRAPHIC_DATA] G…"
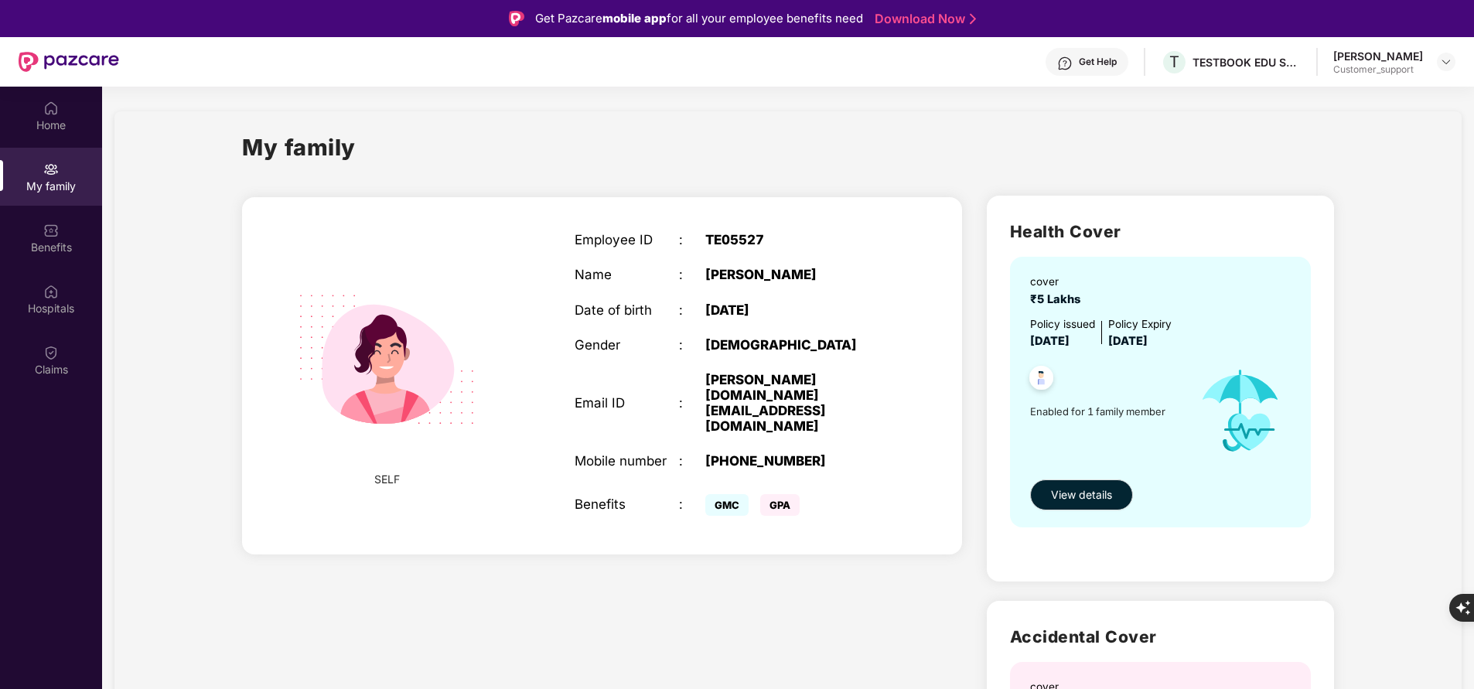
click at [39, 506] on div "Home My family Benefits Hospitals Claims" at bounding box center [51, 431] width 102 height 689
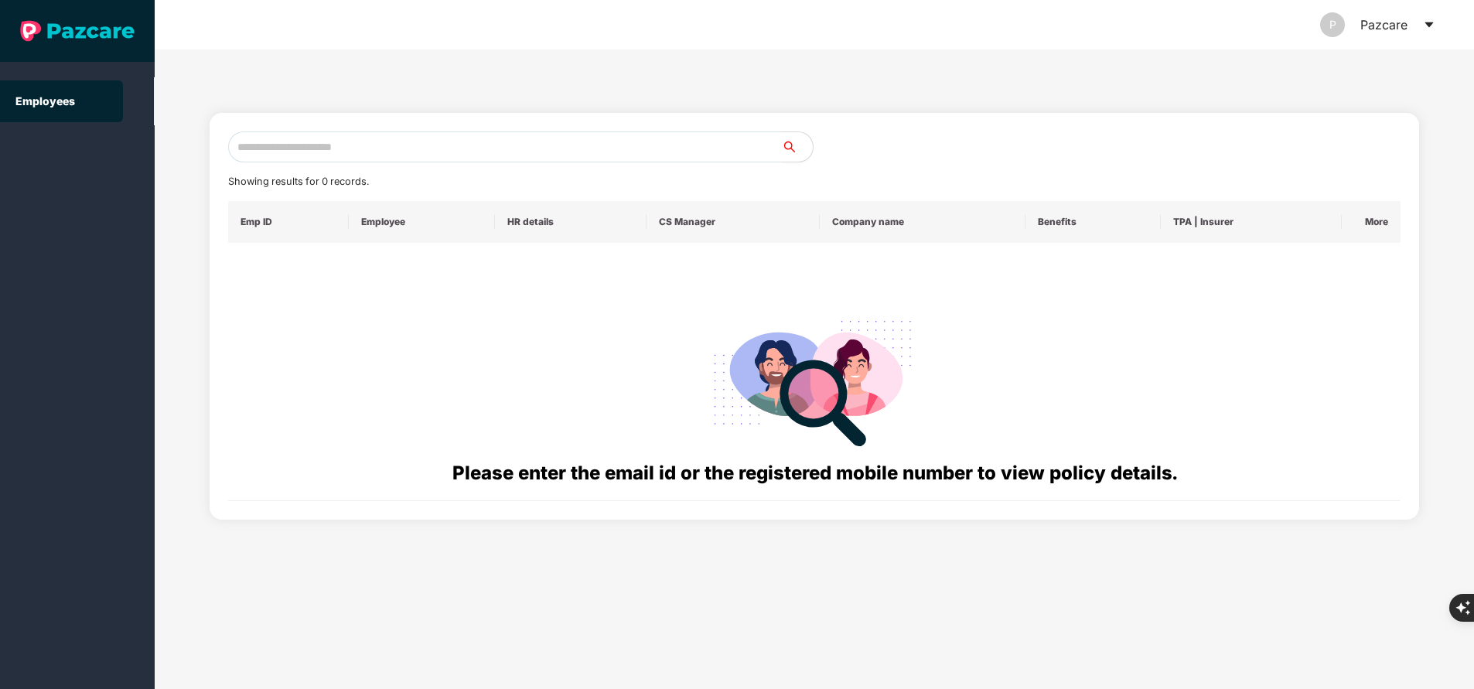
click at [499, 149] on input "text" at bounding box center [505, 146] width 554 height 31
paste input "**********"
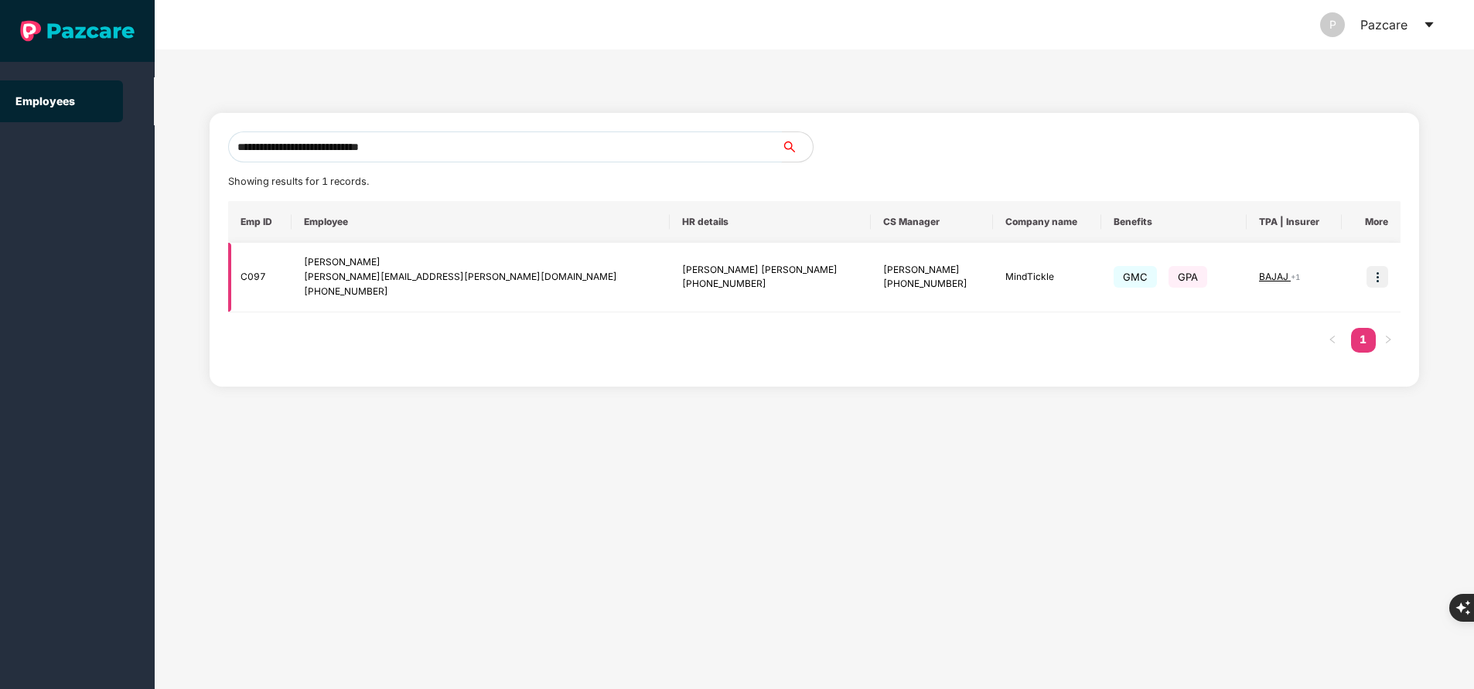
type input "**********"
click at [1365, 274] on td at bounding box center [1371, 278] width 59 height 70
click at [1380, 277] on img at bounding box center [1377, 277] width 22 height 22
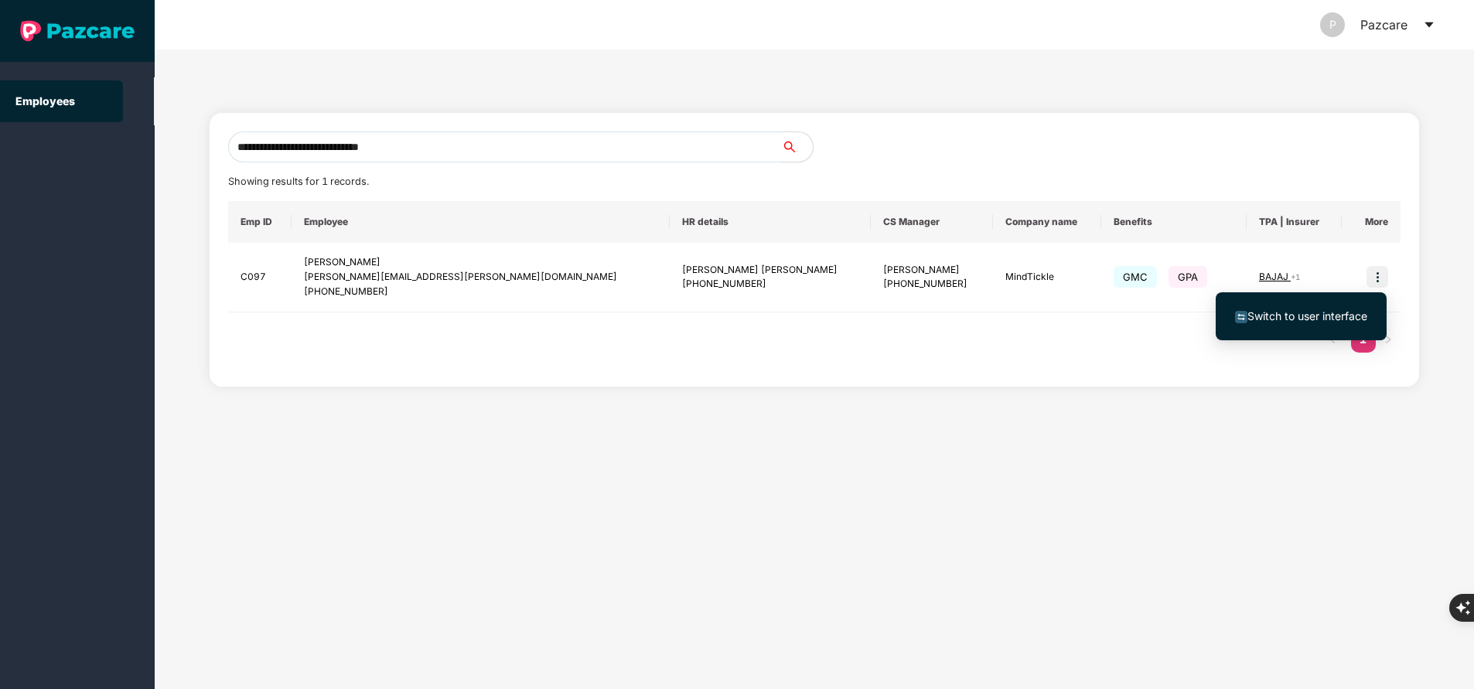
click at [1334, 317] on span "Switch to user interface" at bounding box center [1307, 315] width 120 height 13
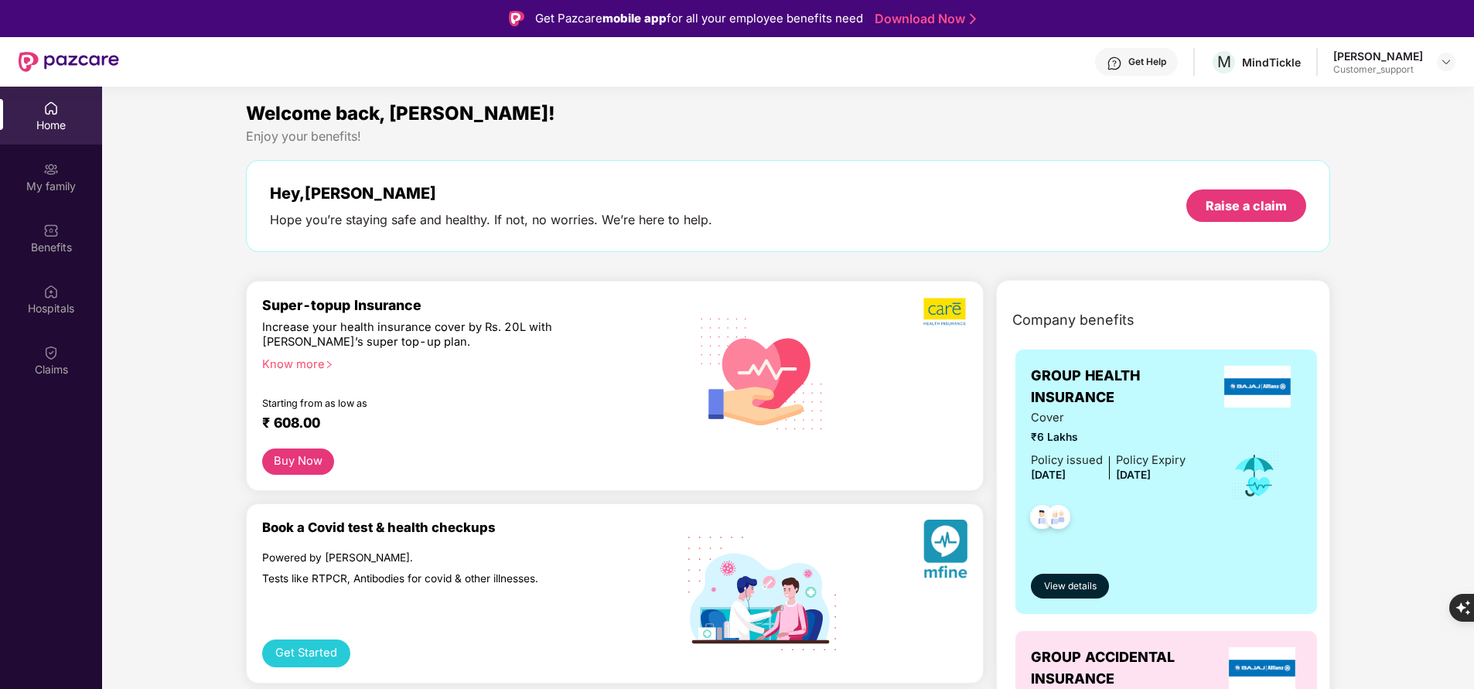
click at [40, 180] on div "My family" at bounding box center [51, 186] width 102 height 15
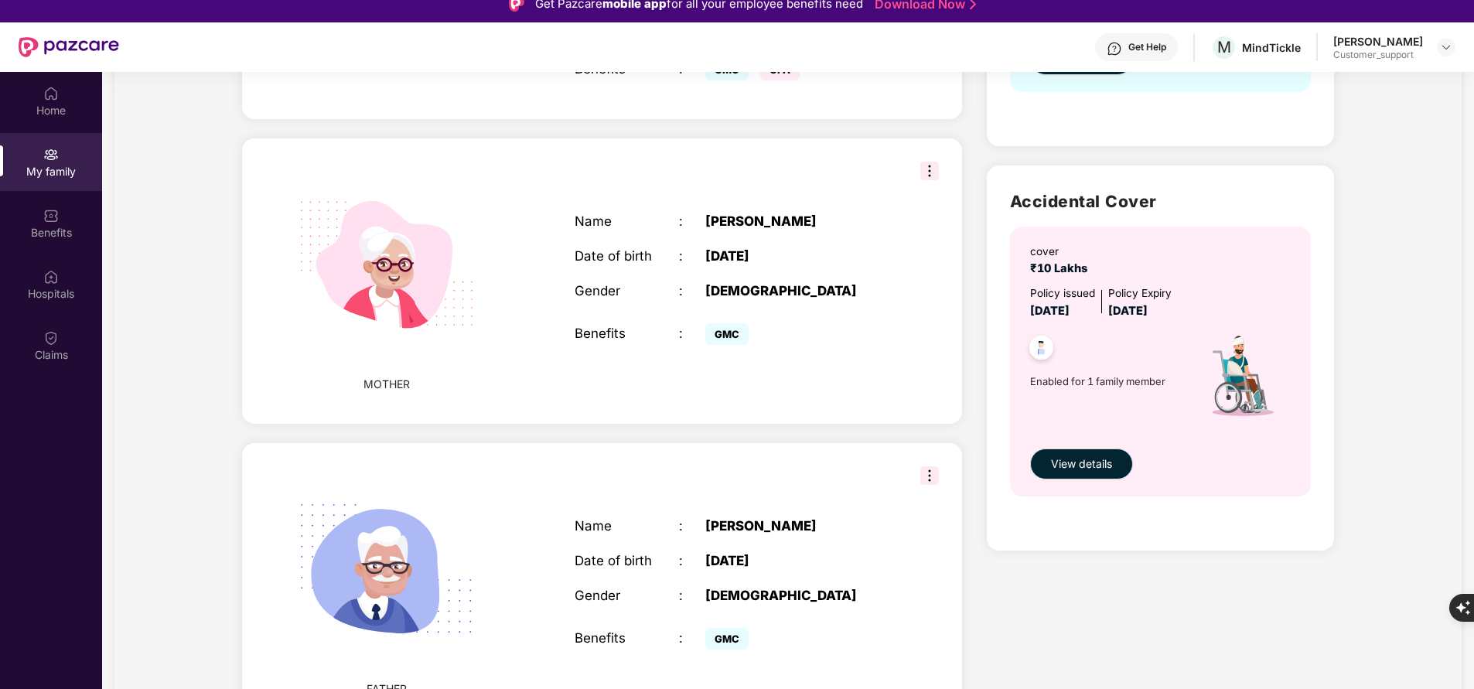
scroll to position [0, 0]
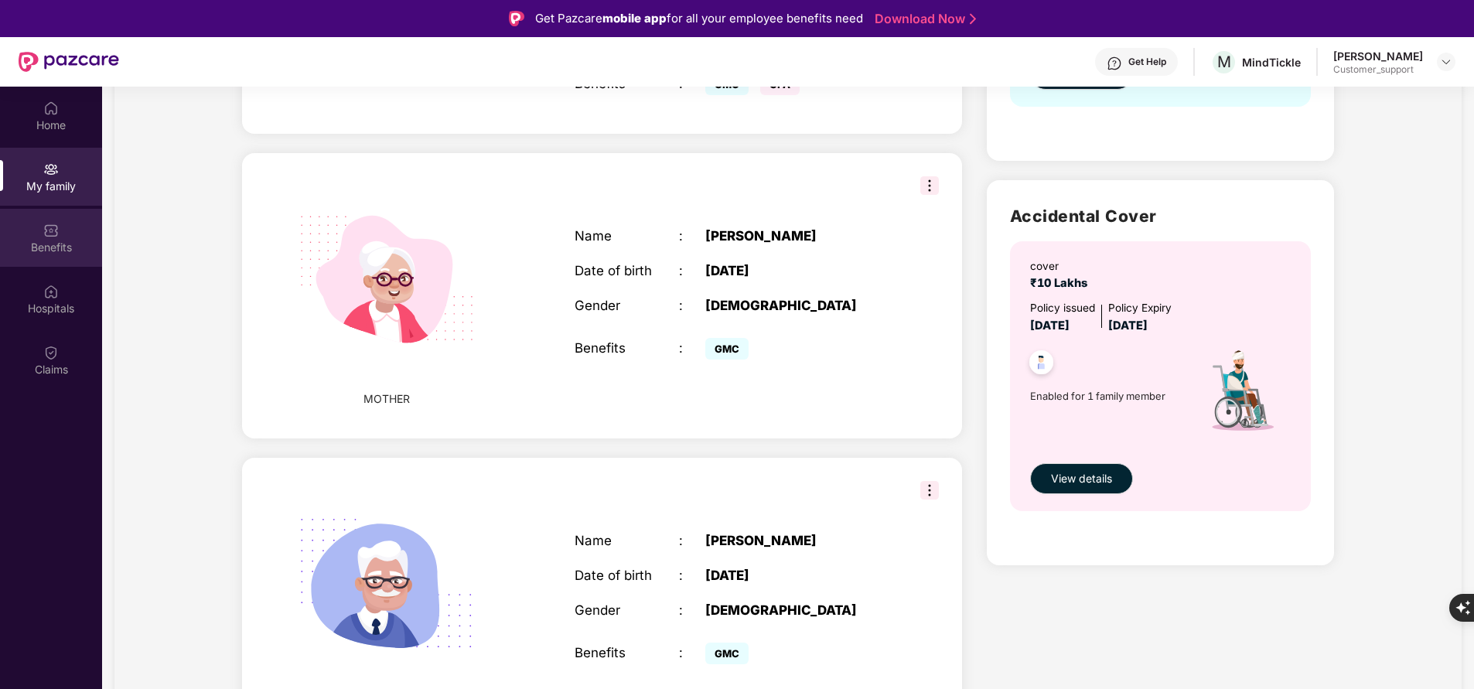
click at [52, 223] on img at bounding box center [50, 230] width 15 height 15
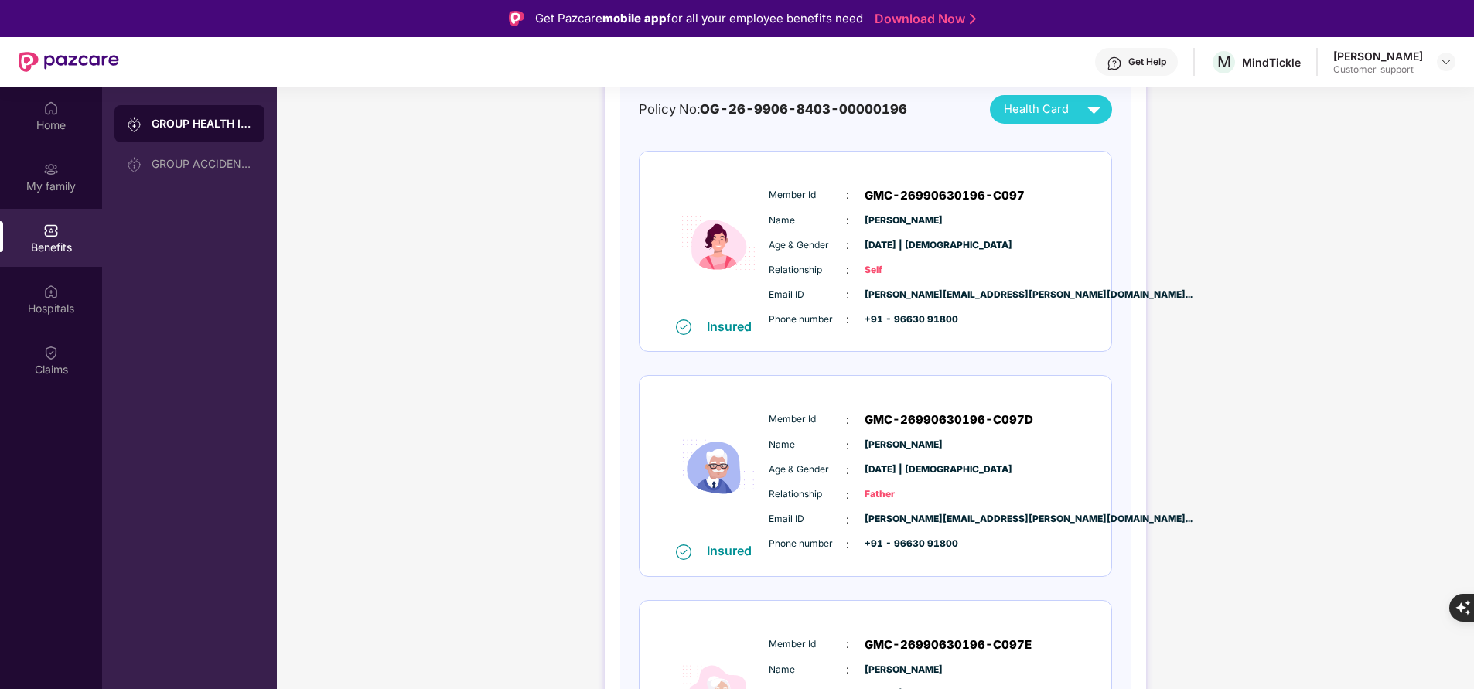
scroll to position [288, 0]
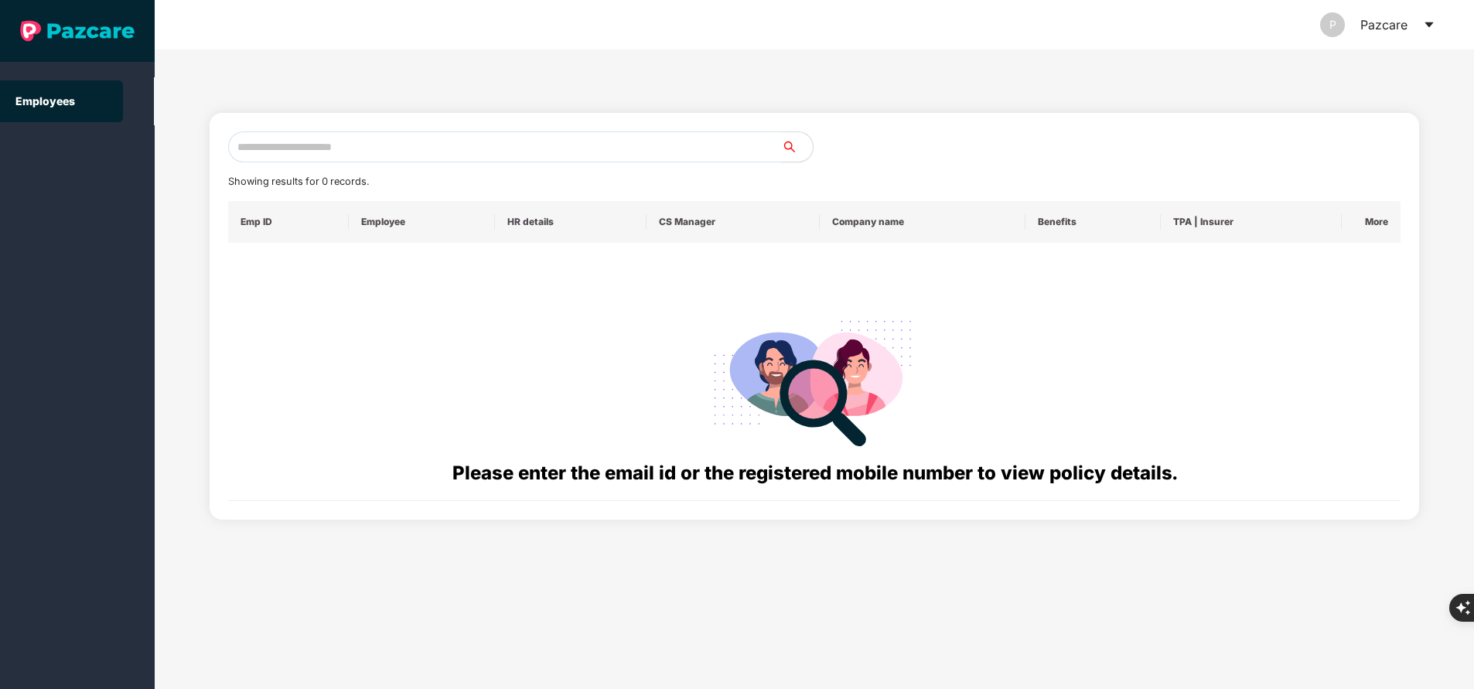
click at [391, 141] on input "text" at bounding box center [505, 146] width 554 height 31
paste input "**********"
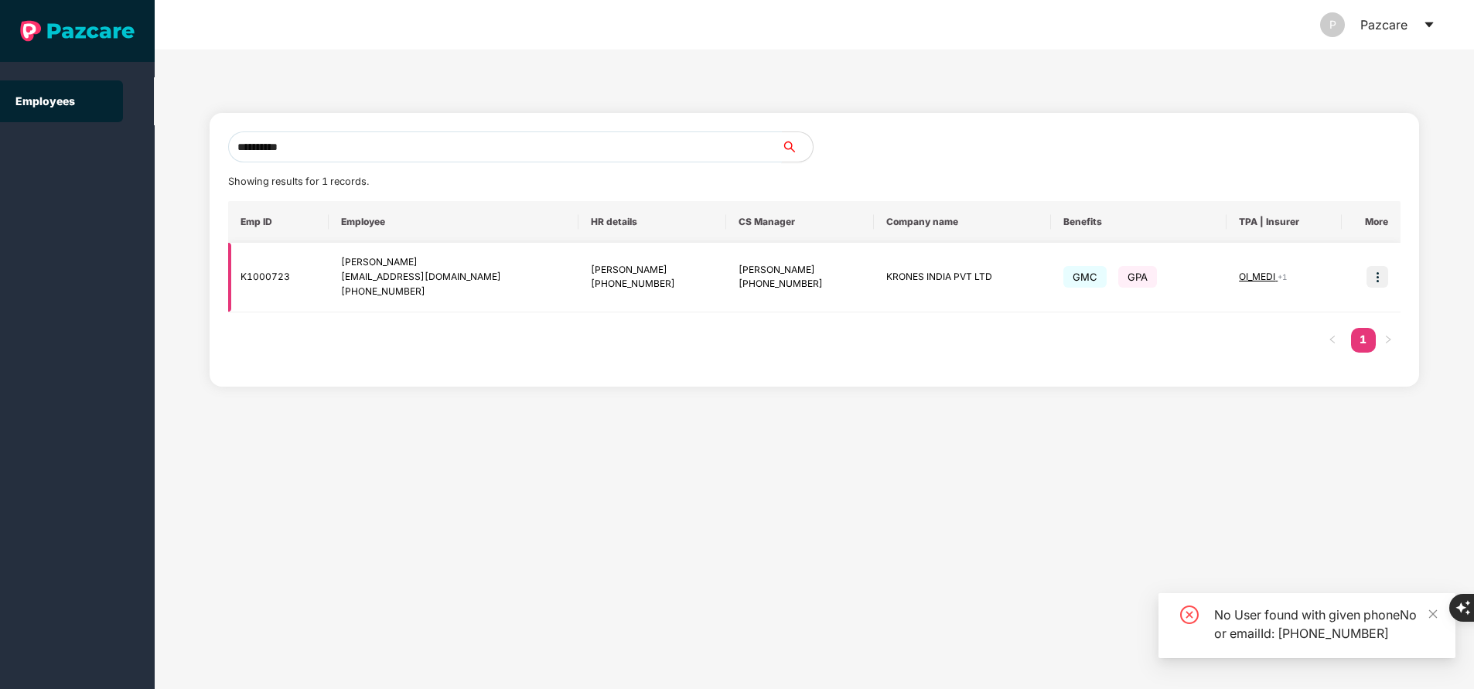
type input "**********"
click at [1375, 279] on img at bounding box center [1377, 277] width 22 height 22
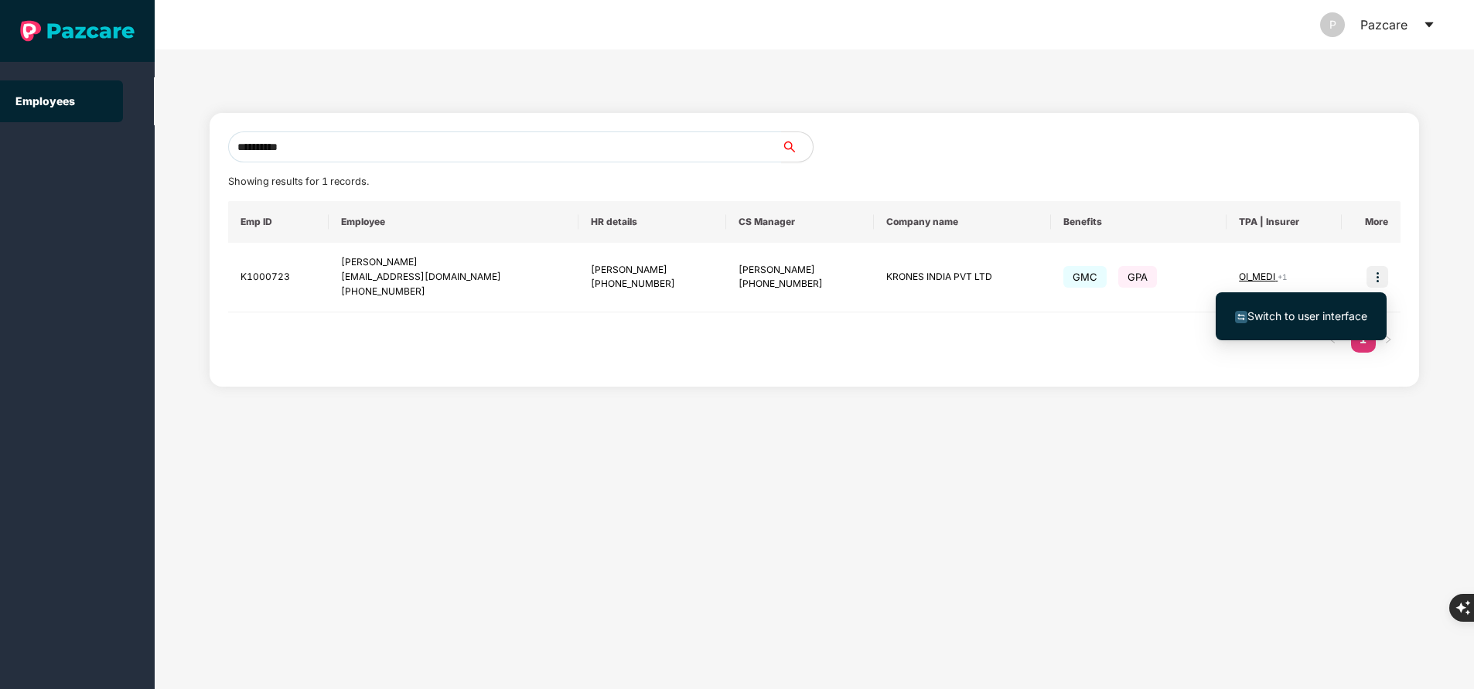
click at [1318, 309] on span "Switch to user interface" at bounding box center [1307, 315] width 120 height 13
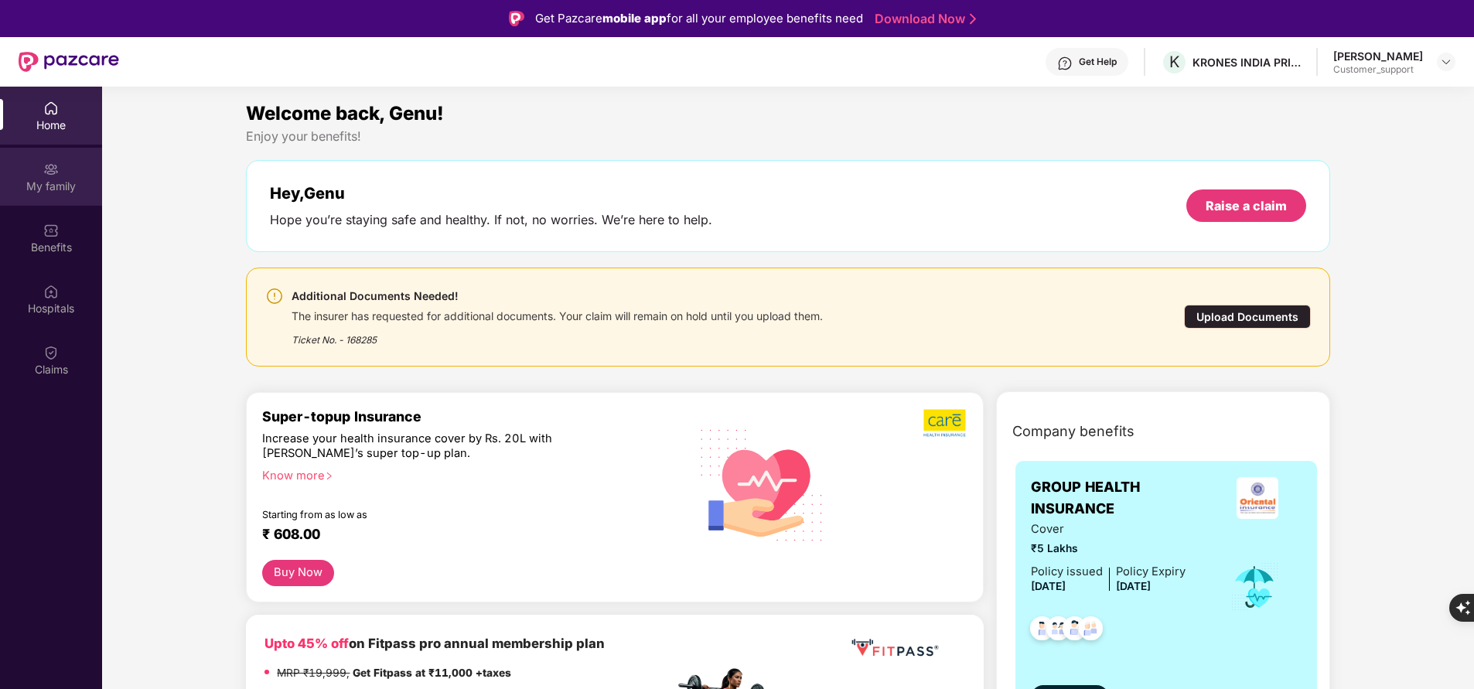
click at [49, 181] on div "My family" at bounding box center [51, 186] width 102 height 15
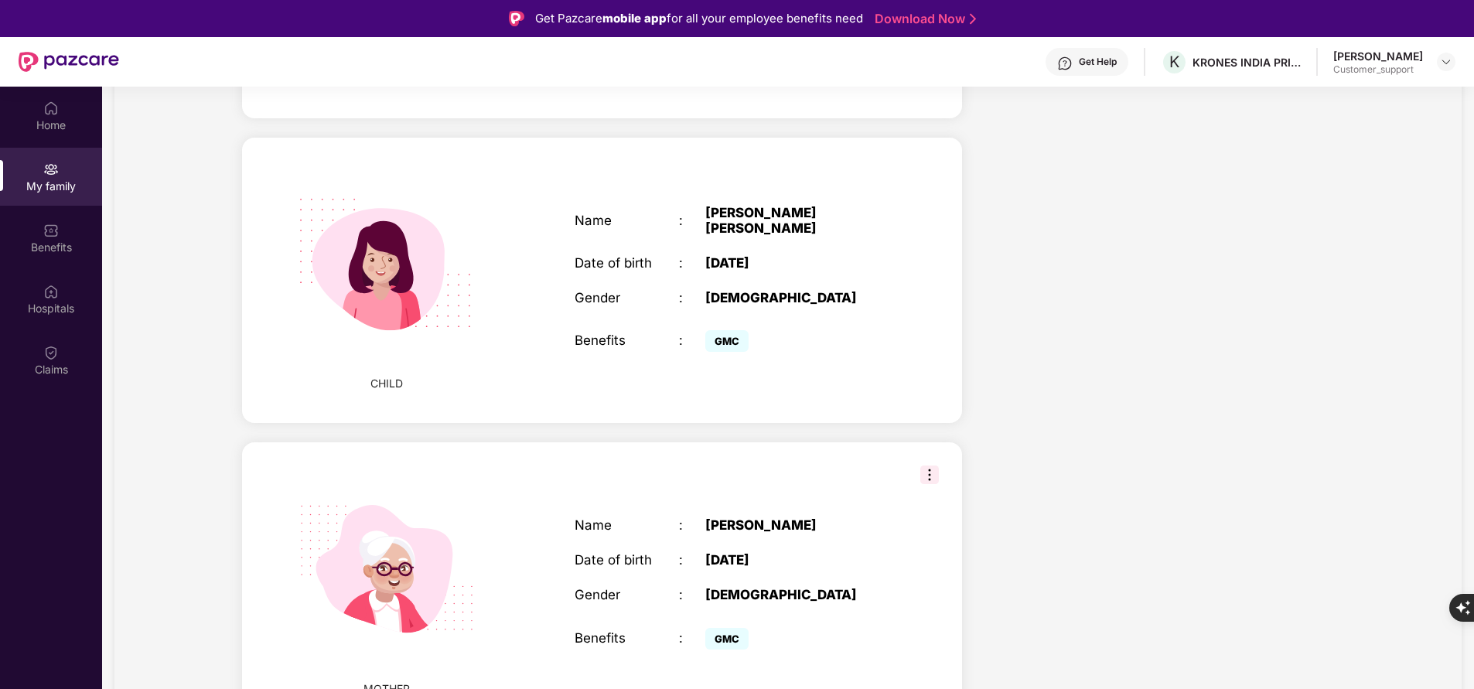
scroll to position [947, 0]
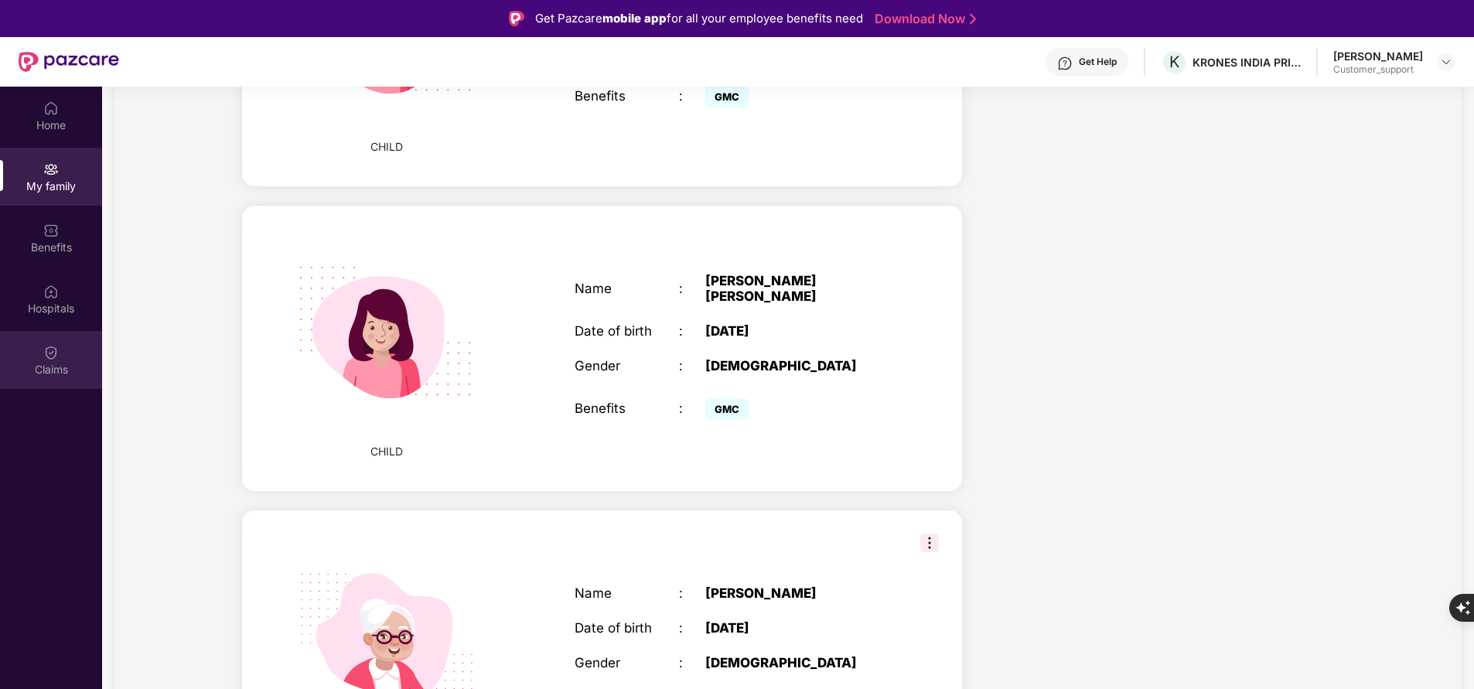
click at [32, 369] on div "Claims" at bounding box center [51, 369] width 102 height 15
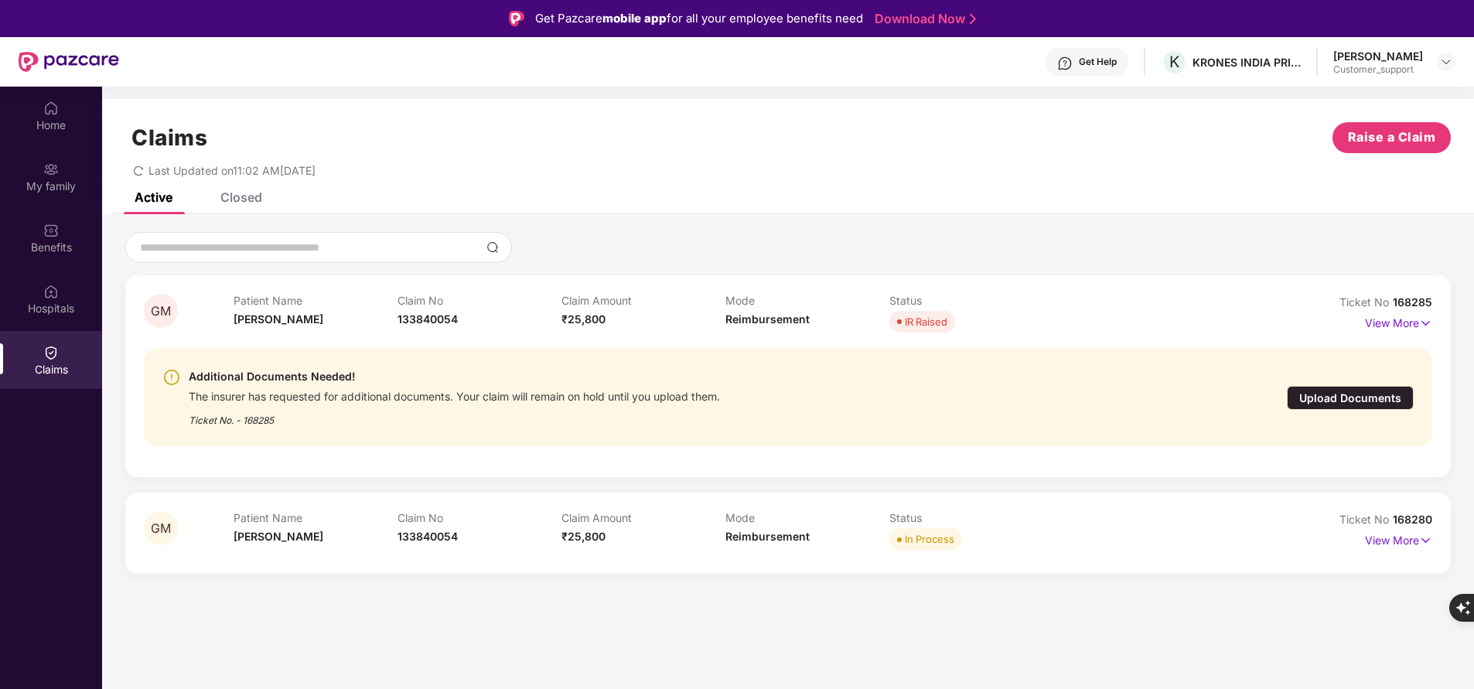
click at [236, 197] on div "Closed" at bounding box center [241, 196] width 42 height 15
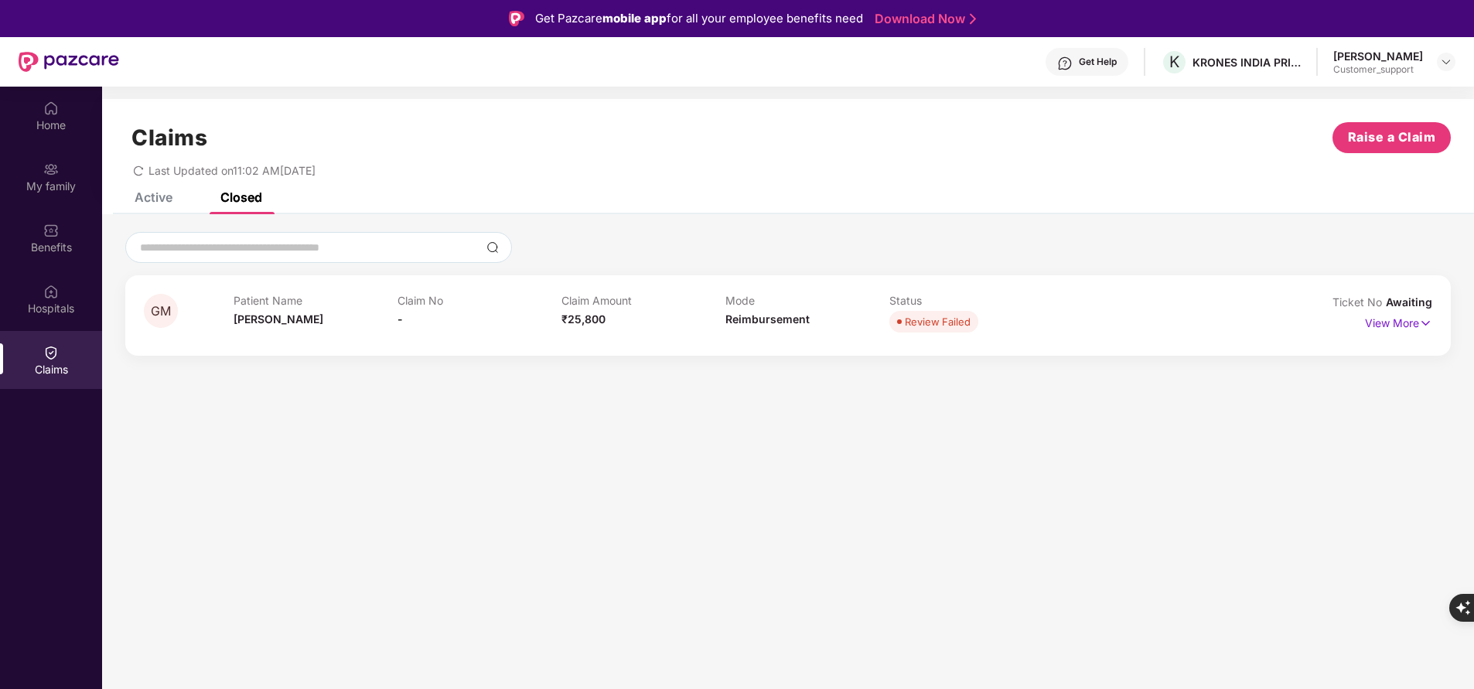
click at [166, 200] on div "Active" at bounding box center [154, 196] width 38 height 15
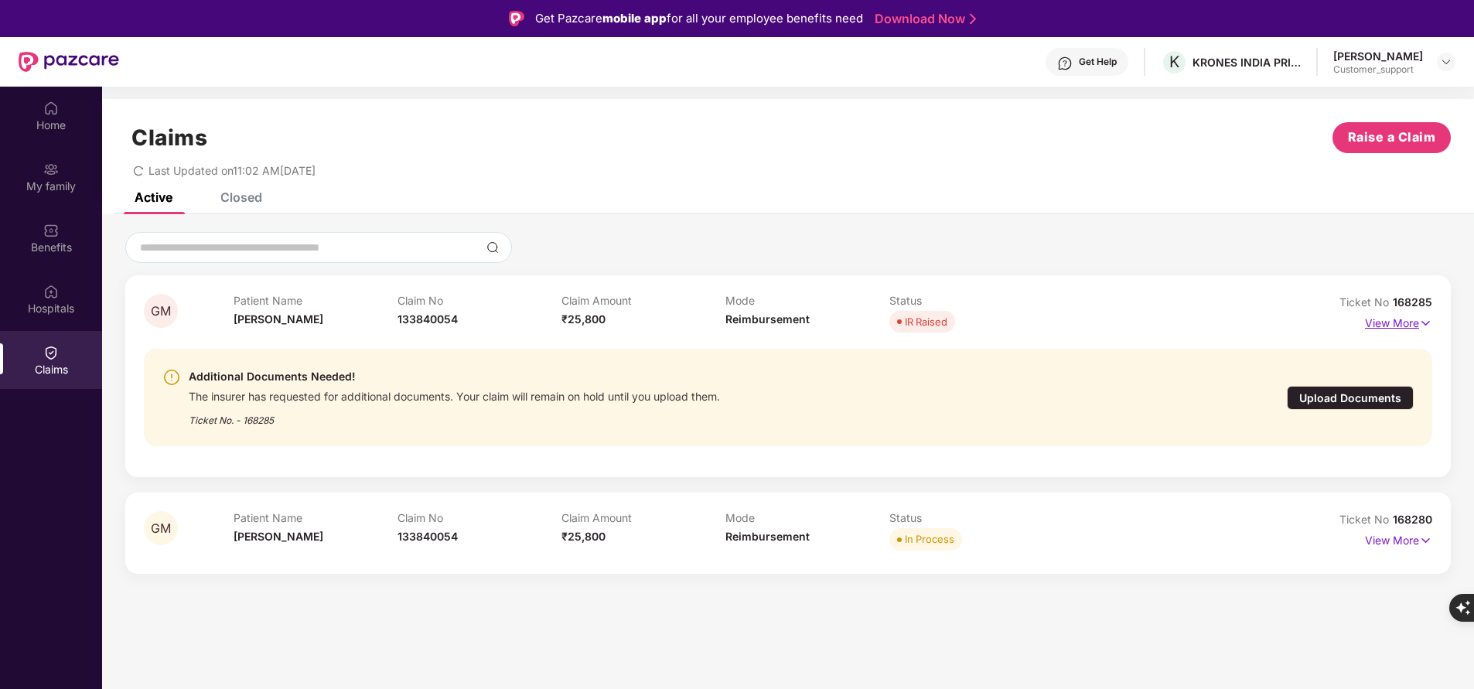
click at [1404, 318] on p "View More" at bounding box center [1398, 321] width 67 height 21
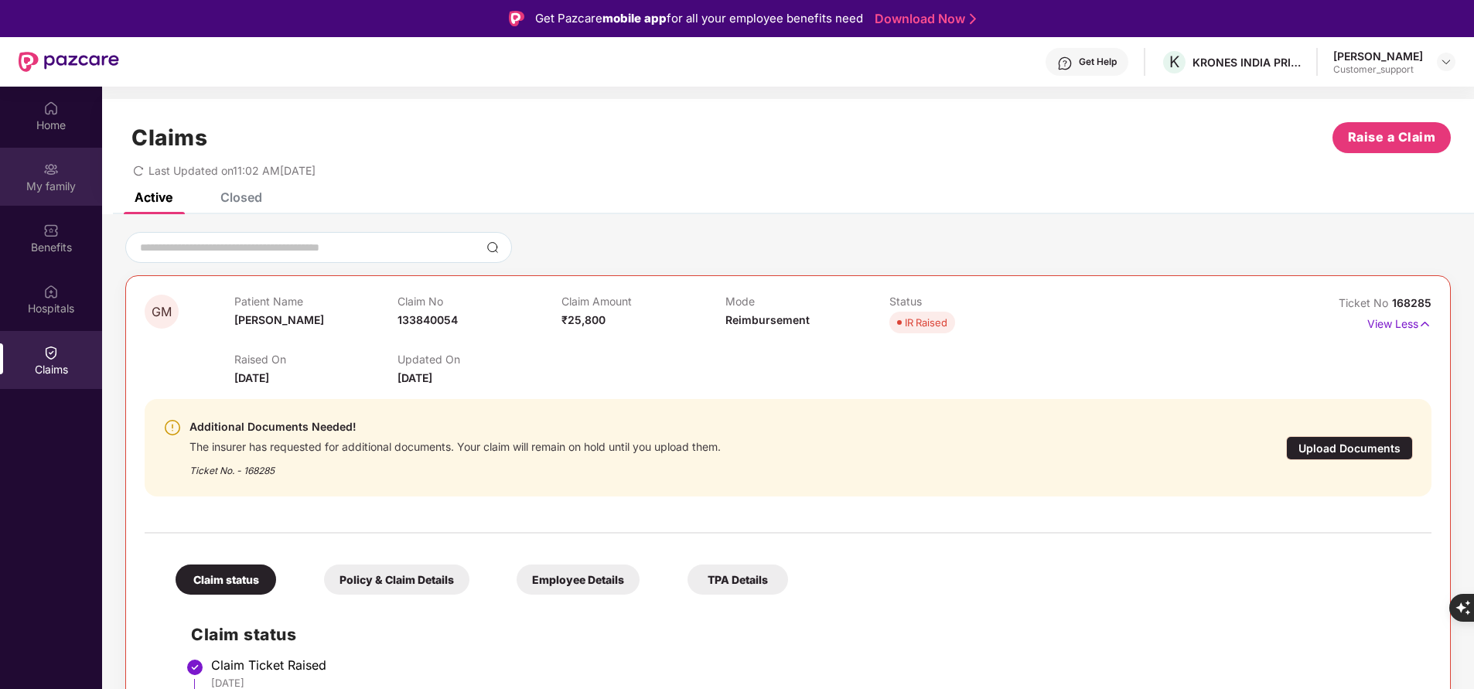
click at [57, 185] on div "My family" at bounding box center [51, 186] width 102 height 15
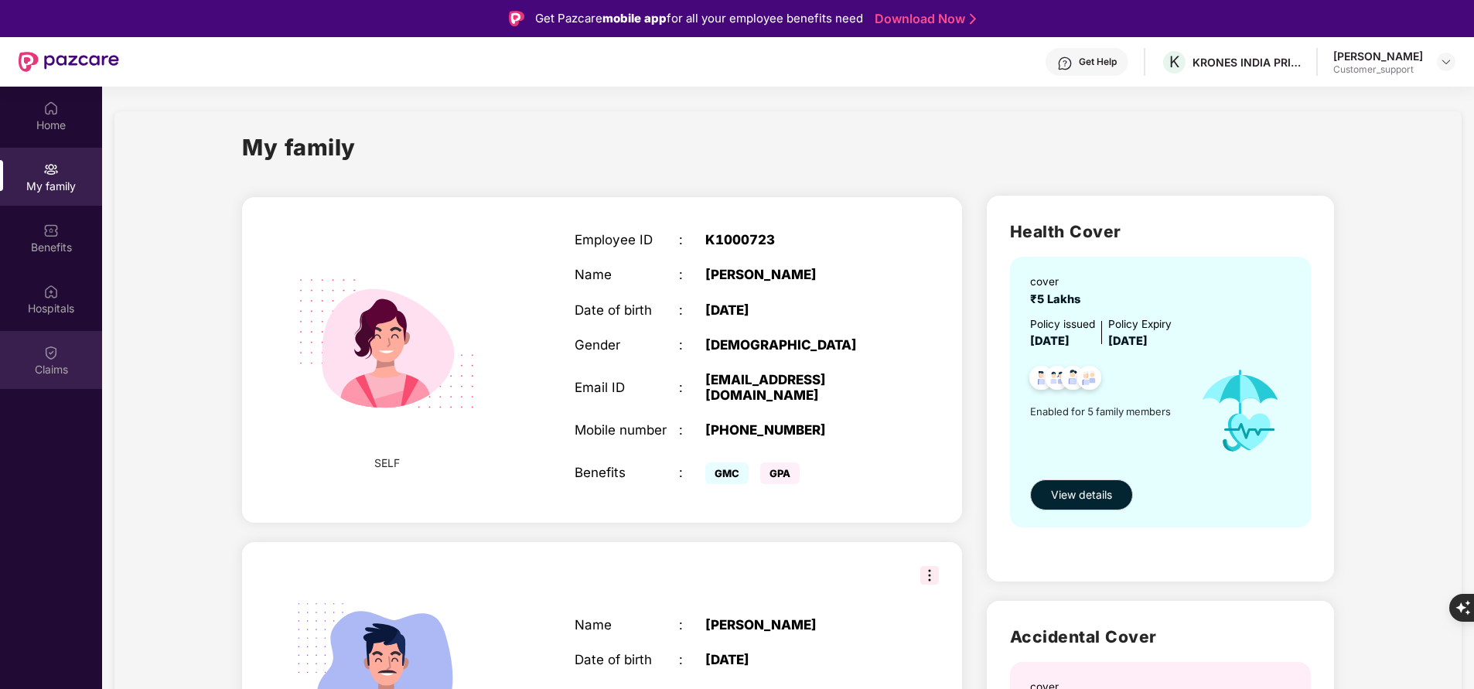
click at [45, 371] on div "Claims" at bounding box center [51, 369] width 102 height 15
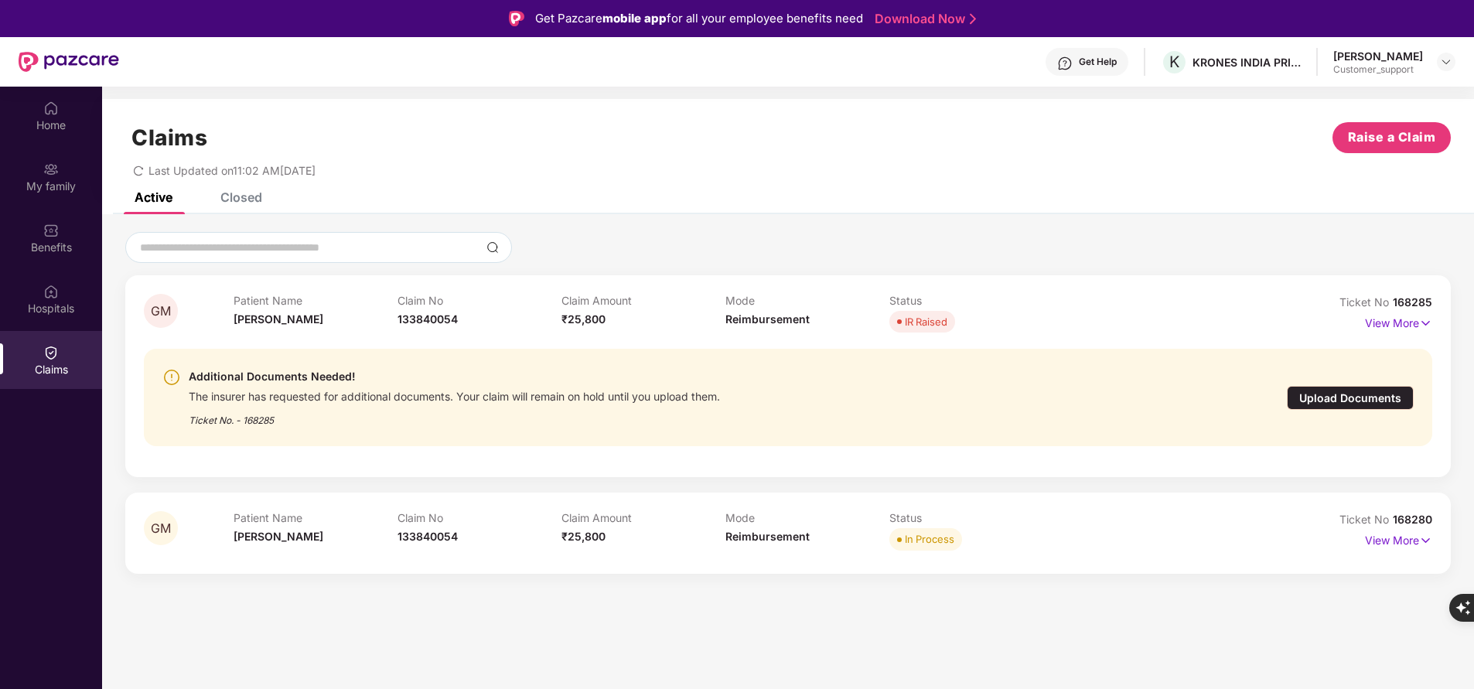
click at [1226, 247] on div at bounding box center [787, 247] width 1325 height 31
drag, startPoint x: 1394, startPoint y: 298, endPoint x: 1470, endPoint y: 302, distance: 75.9
click at [1470, 302] on div "GM Patient Name Genu Mathew Claim No 133840054 Claim Amount ₹25,800 Mode Reimbu…" at bounding box center [788, 403] width 1372 height 342
copy span "168285"
click at [1403, 512] on div "Ticket No 168280" at bounding box center [1385, 519] width 93 height 17
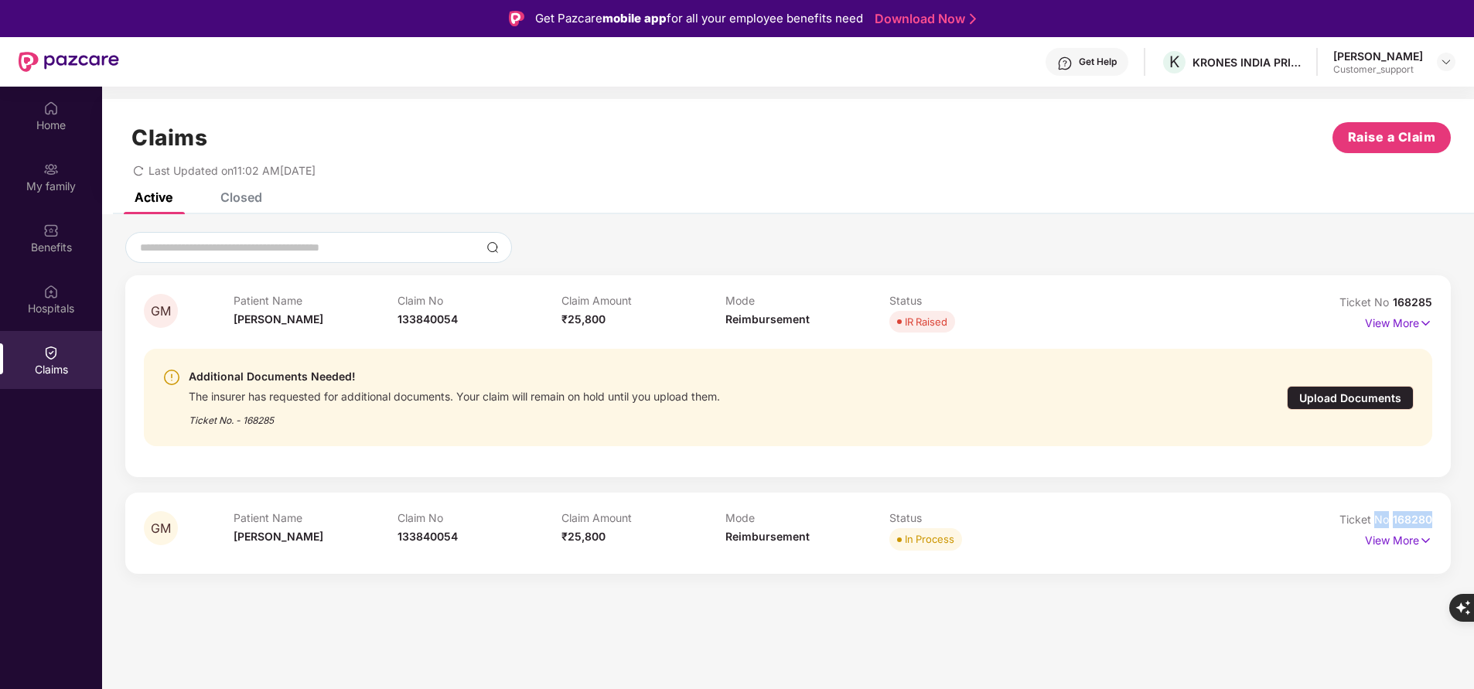
click at [1403, 512] on div "Ticket No 168280" at bounding box center [1385, 519] width 93 height 17
click at [1276, 500] on div "GM Patient Name Genu Mathew Claim No 133840054 Claim Amount ₹25,800 Mode Reimbu…" at bounding box center [787, 533] width 1325 height 80
drag, startPoint x: 1392, startPoint y: 521, endPoint x: 1409, endPoint y: 514, distance: 18.4
drag, startPoint x: 1409, startPoint y: 514, endPoint x: 933, endPoint y: 205, distance: 567.3
click at [933, 205] on div "Active Closed" at bounding box center [788, 204] width 1372 height 22
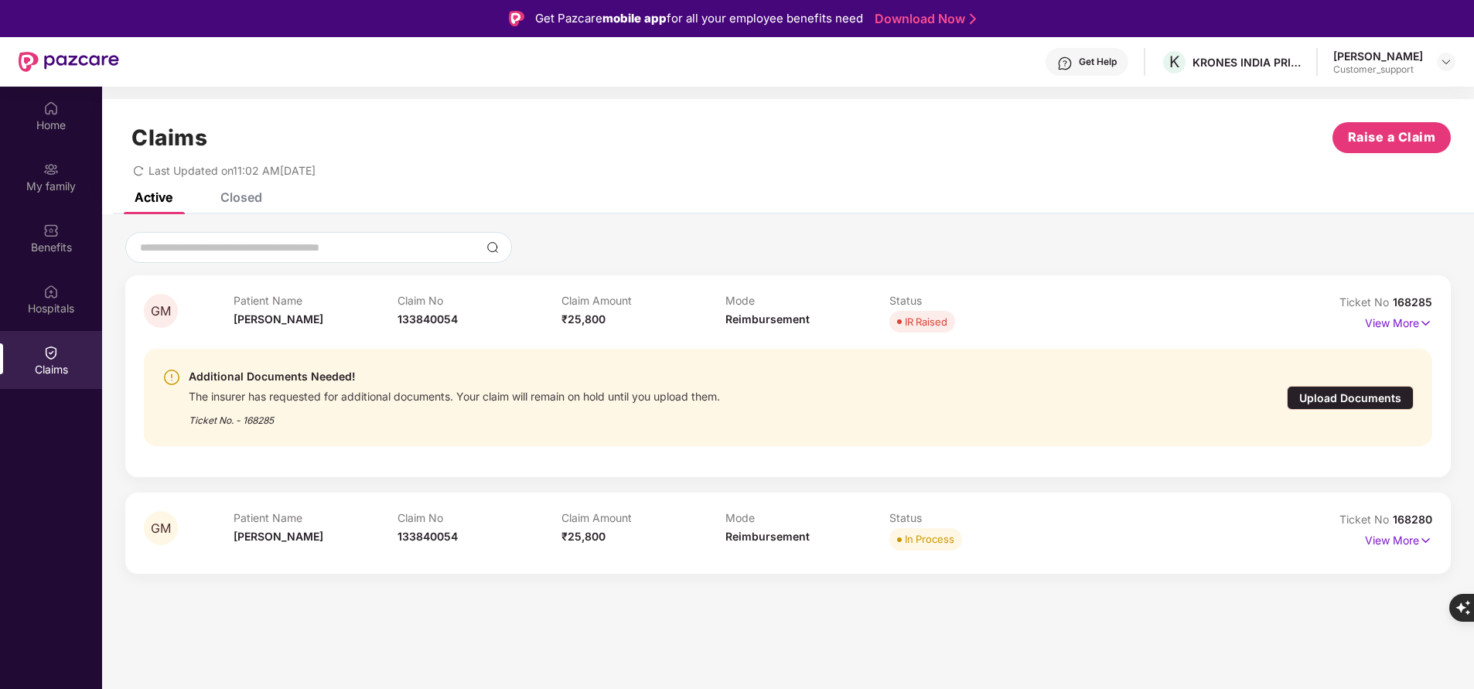
click at [1399, 512] on div "Ticket No 168280" at bounding box center [1385, 519] width 93 height 17
copy div "Ticket No 168280"
click at [1080, 616] on section "Claims Raise a Claim Last Updated on 11:02 AM, 06 Sep 2025 Active Closed GM Pat…" at bounding box center [788, 431] width 1372 height 689
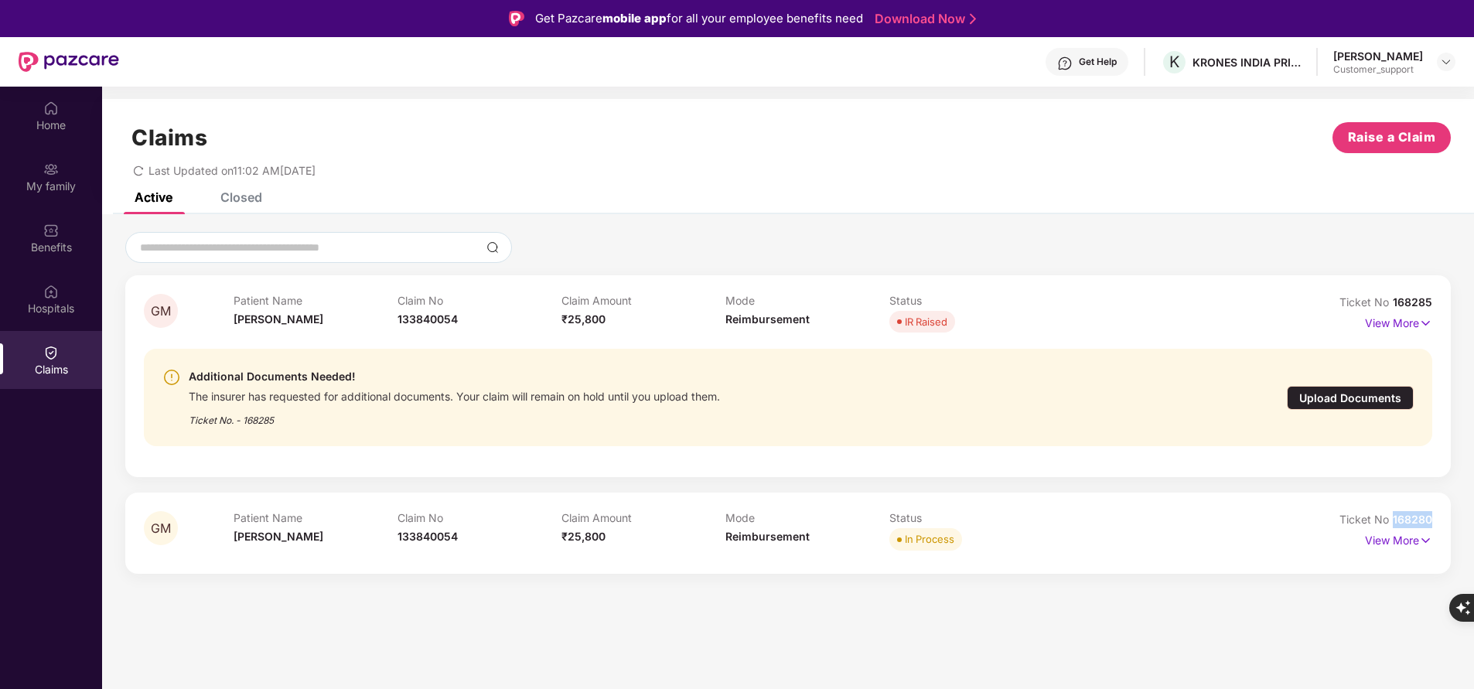
drag, startPoint x: 1389, startPoint y: 517, endPoint x: 1448, endPoint y: 504, distance: 60.8
click at [1448, 504] on div "GM Patient Name Genu Mathew Claim No 133840054 Claim Amount ₹25,800 Mode Reimbu…" at bounding box center [787, 533] width 1325 height 80
copy span "168280"
click at [1394, 328] on p "View More" at bounding box center [1398, 321] width 67 height 21
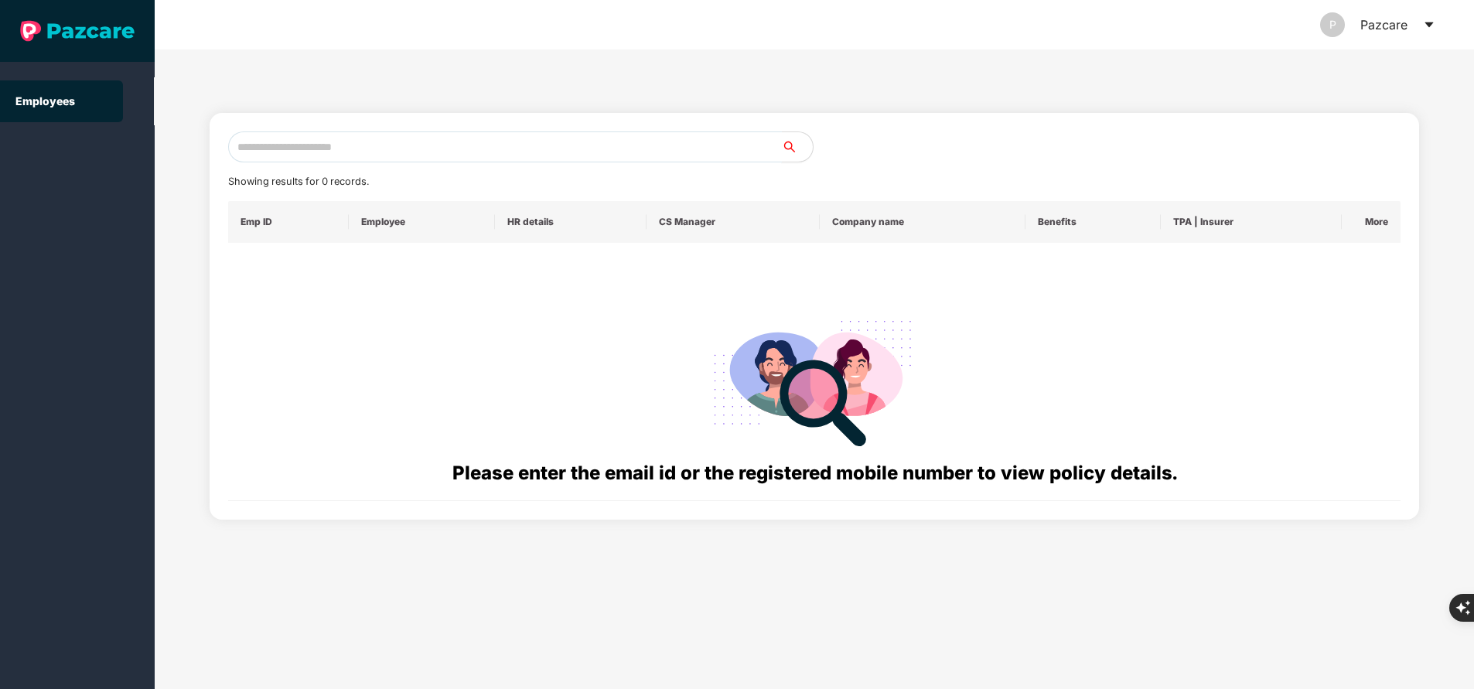
paste input "**********"
click at [350, 153] on input "text" at bounding box center [505, 146] width 554 height 31
click at [36, 377] on div "Employees" at bounding box center [77, 344] width 155 height 689
click at [276, 134] on input "**********" at bounding box center [505, 146] width 554 height 31
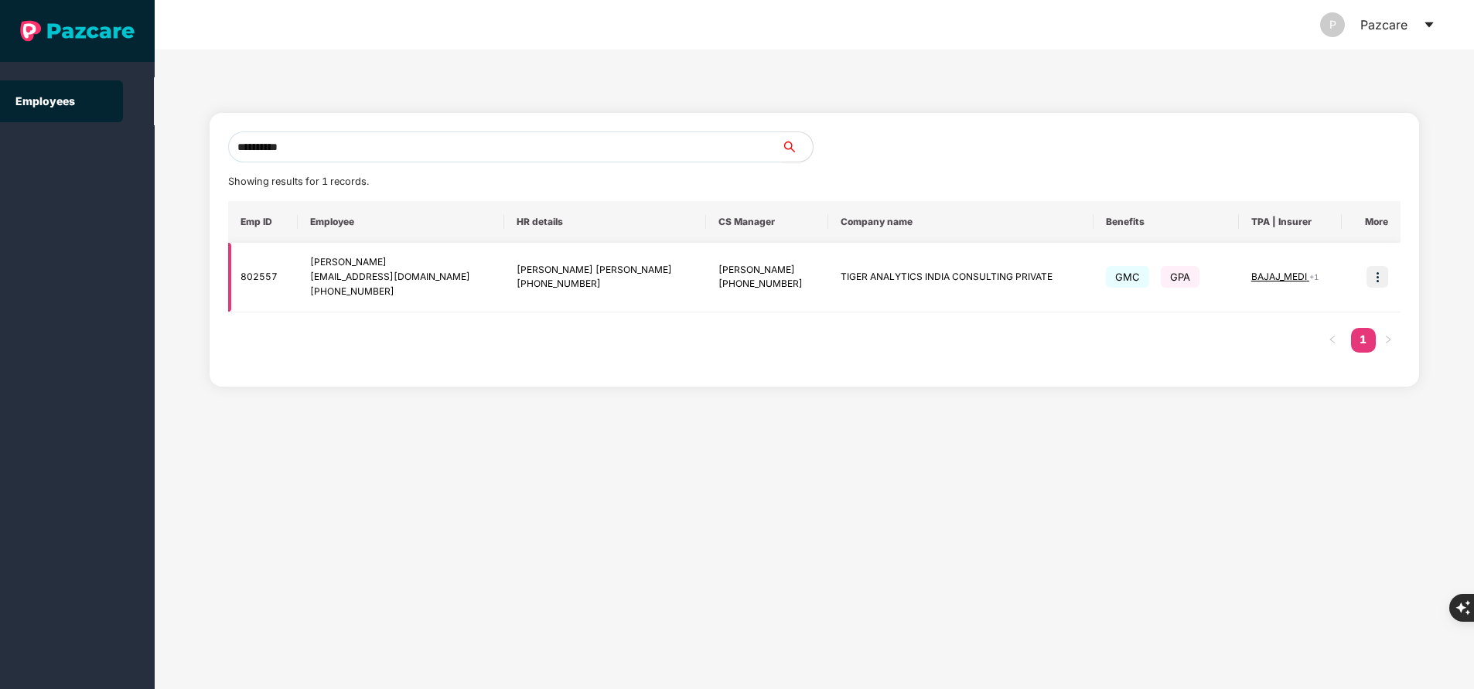
type input "**********"
click at [1382, 279] on img at bounding box center [1377, 277] width 22 height 22
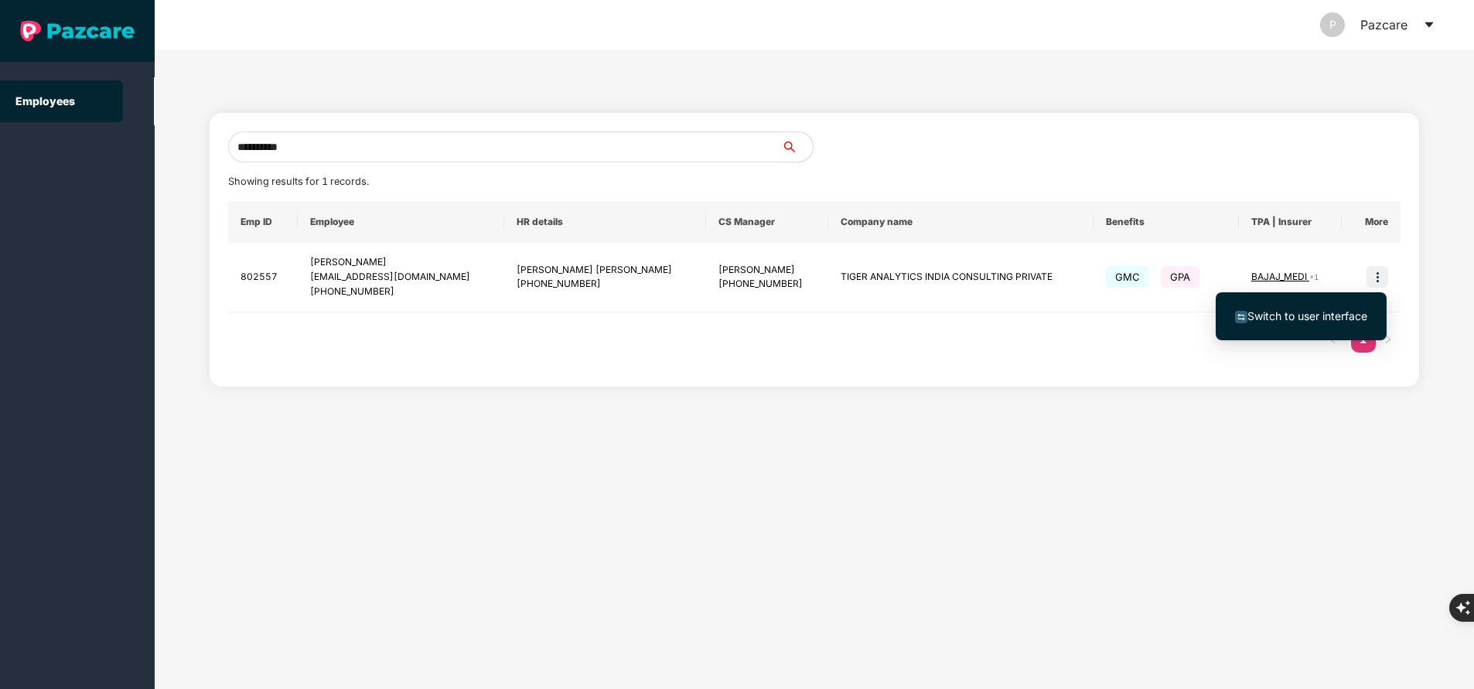
click at [1329, 312] on span "Switch to user interface" at bounding box center [1307, 315] width 120 height 13
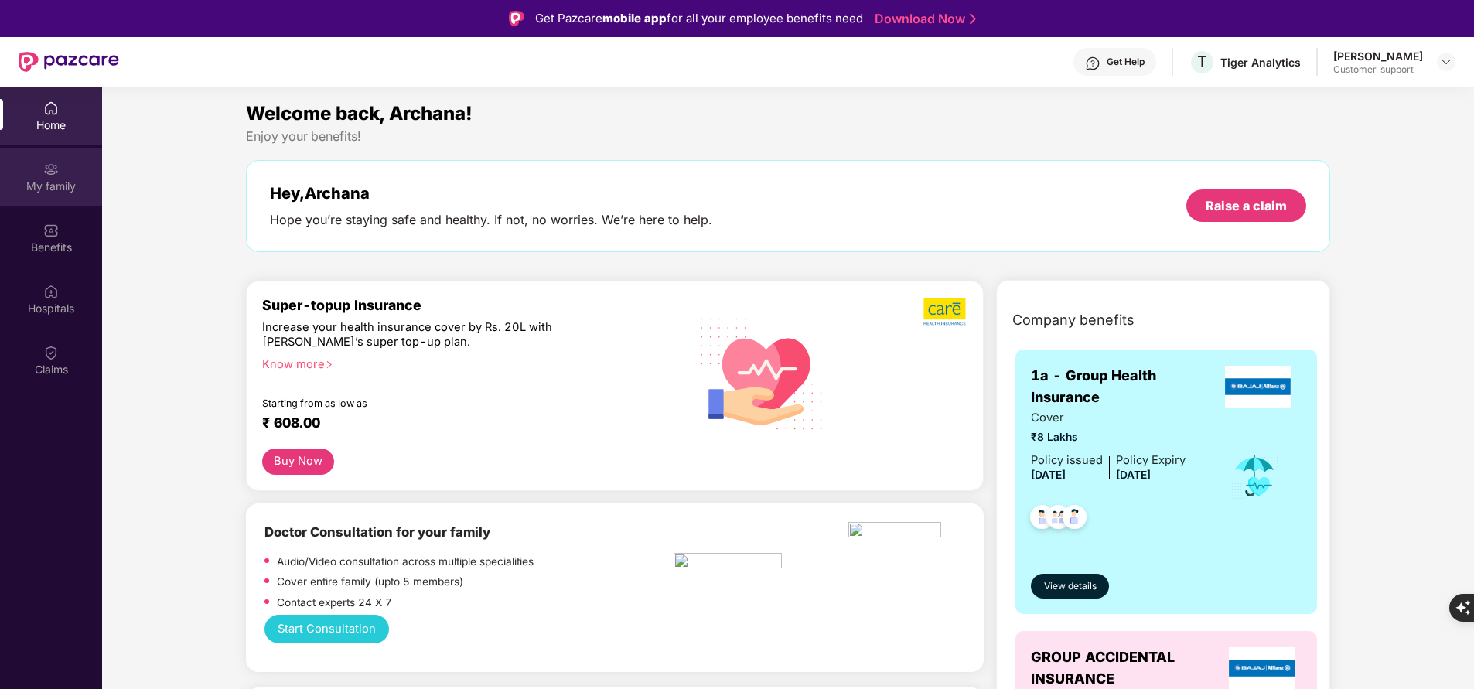
click at [39, 176] on div "My family" at bounding box center [51, 177] width 102 height 58
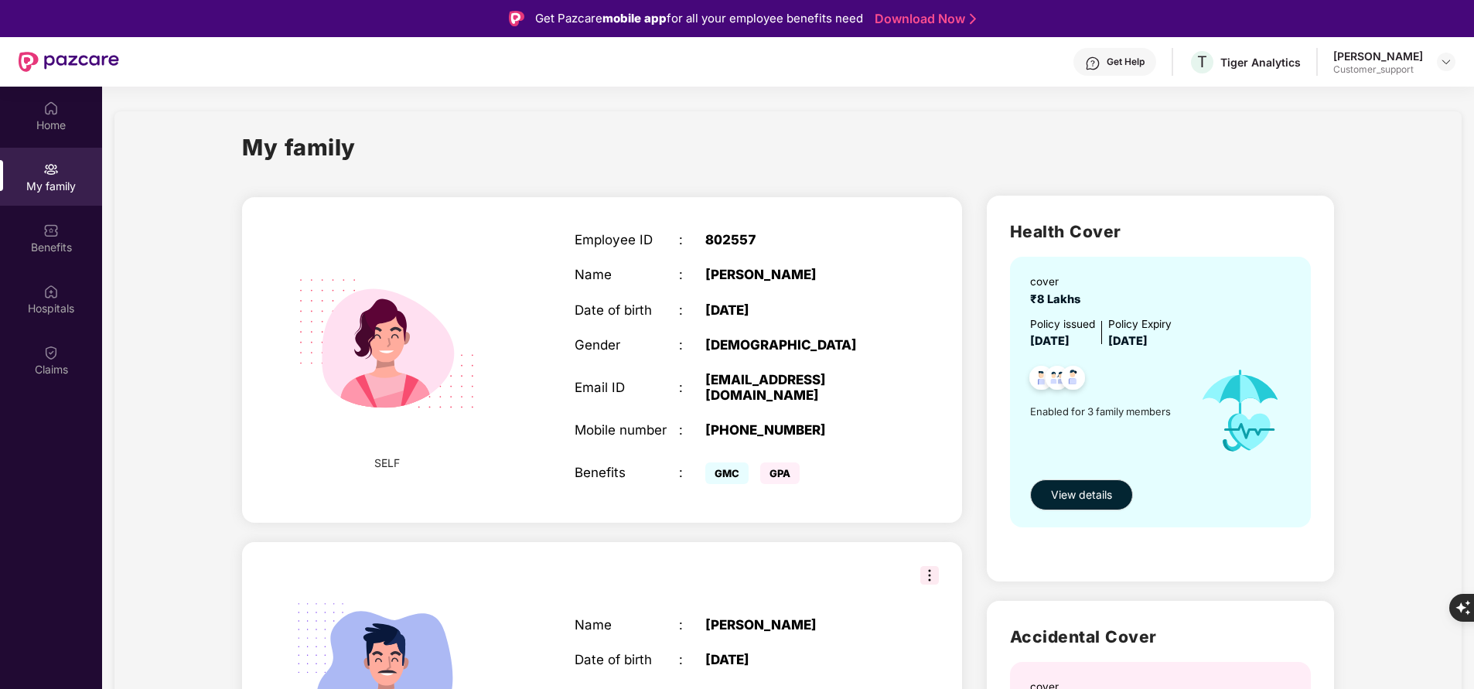
click at [1116, 68] on div "Get Help" at bounding box center [1114, 62] width 83 height 28
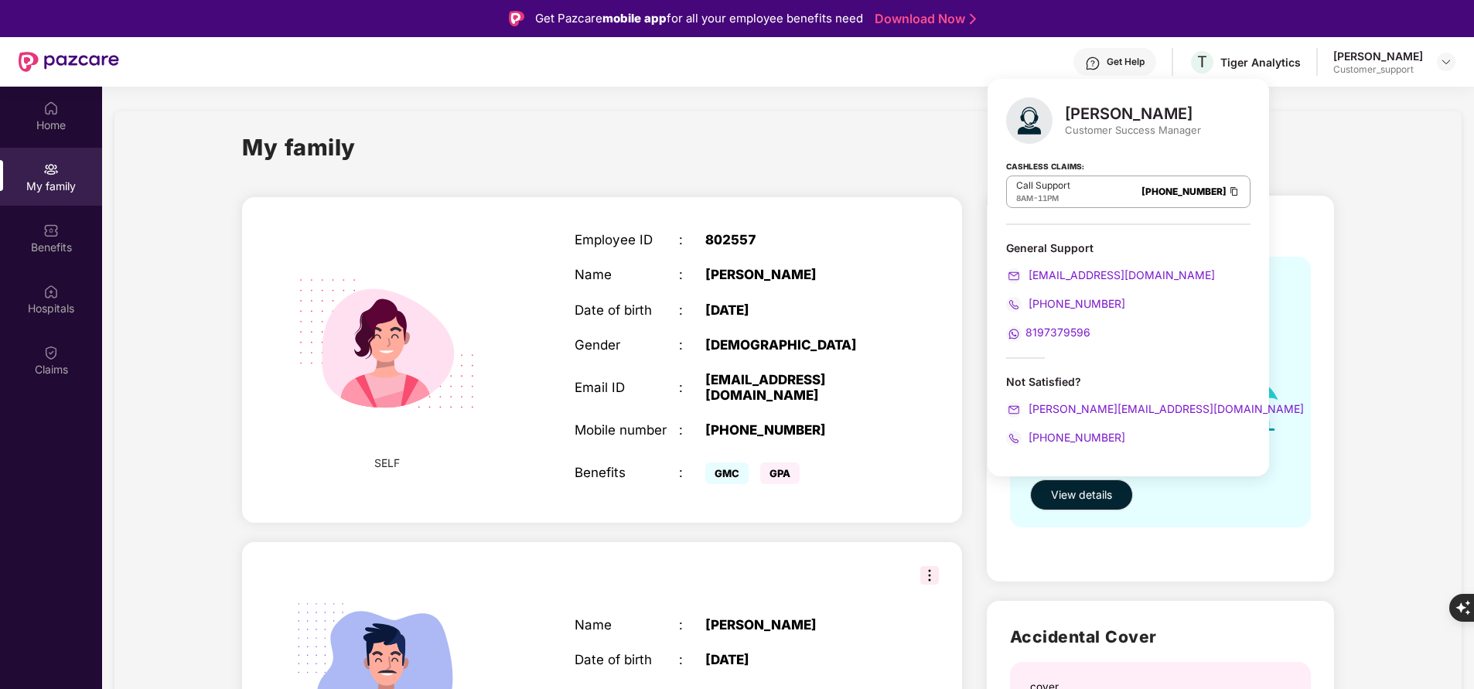
click at [1329, 182] on div "My family" at bounding box center [788, 156] width 1092 height 53
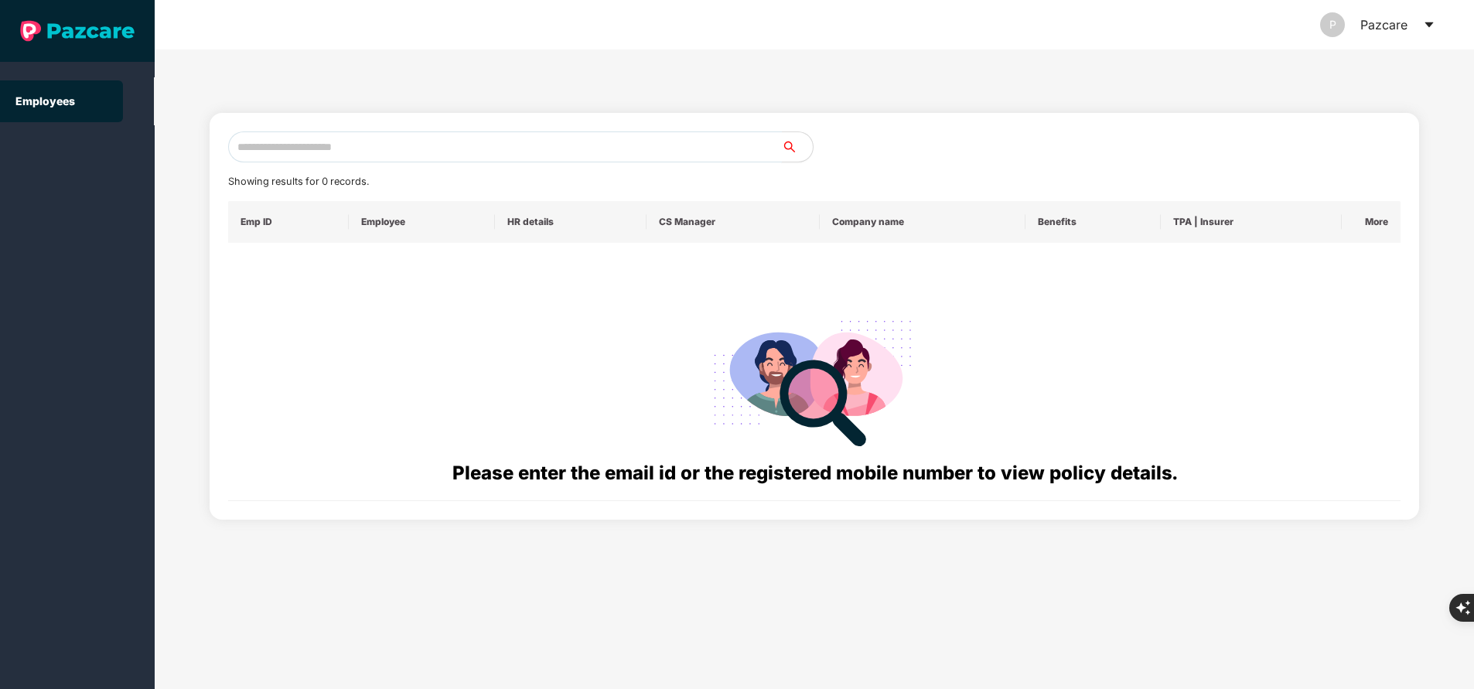
click at [570, 146] on input "text" at bounding box center [505, 146] width 554 height 31
paste input "**********"
type input "**********"
paste input "**********"
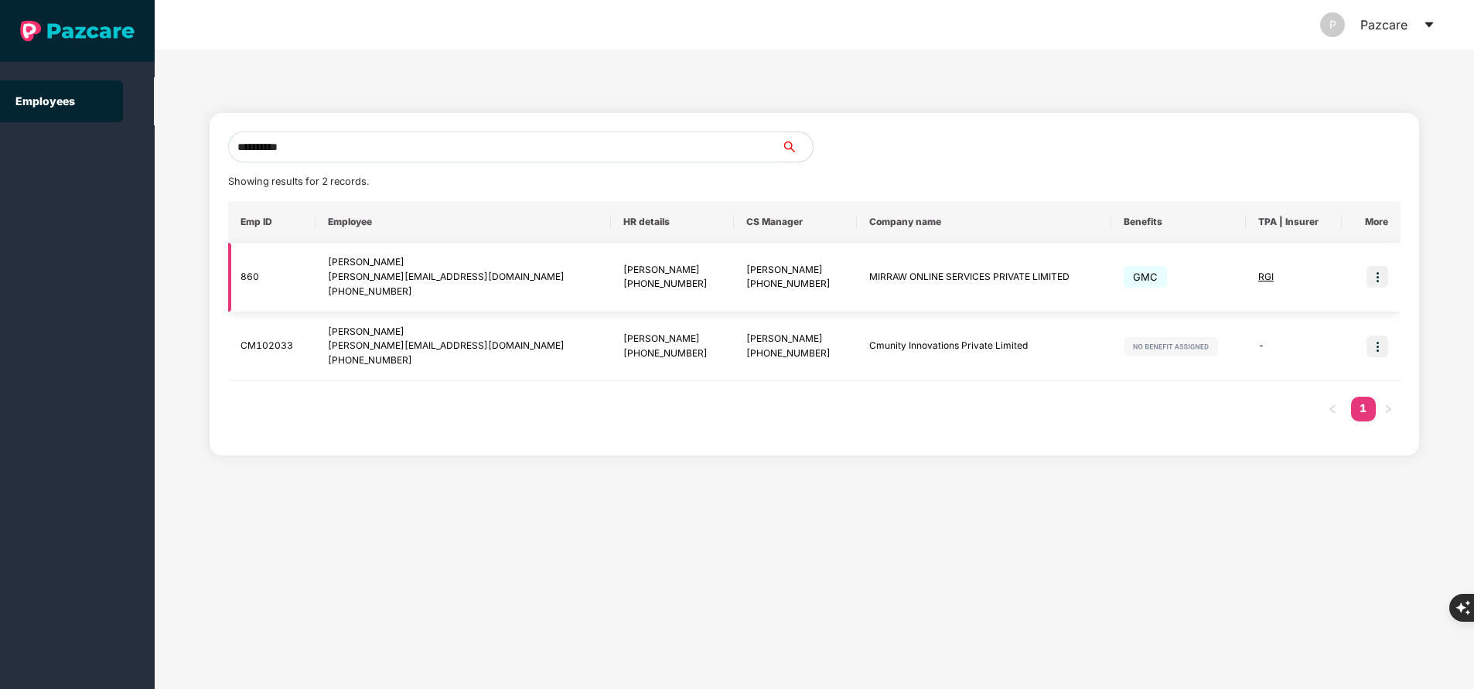
type input "**********"
click at [1377, 281] on img at bounding box center [1377, 277] width 22 height 22
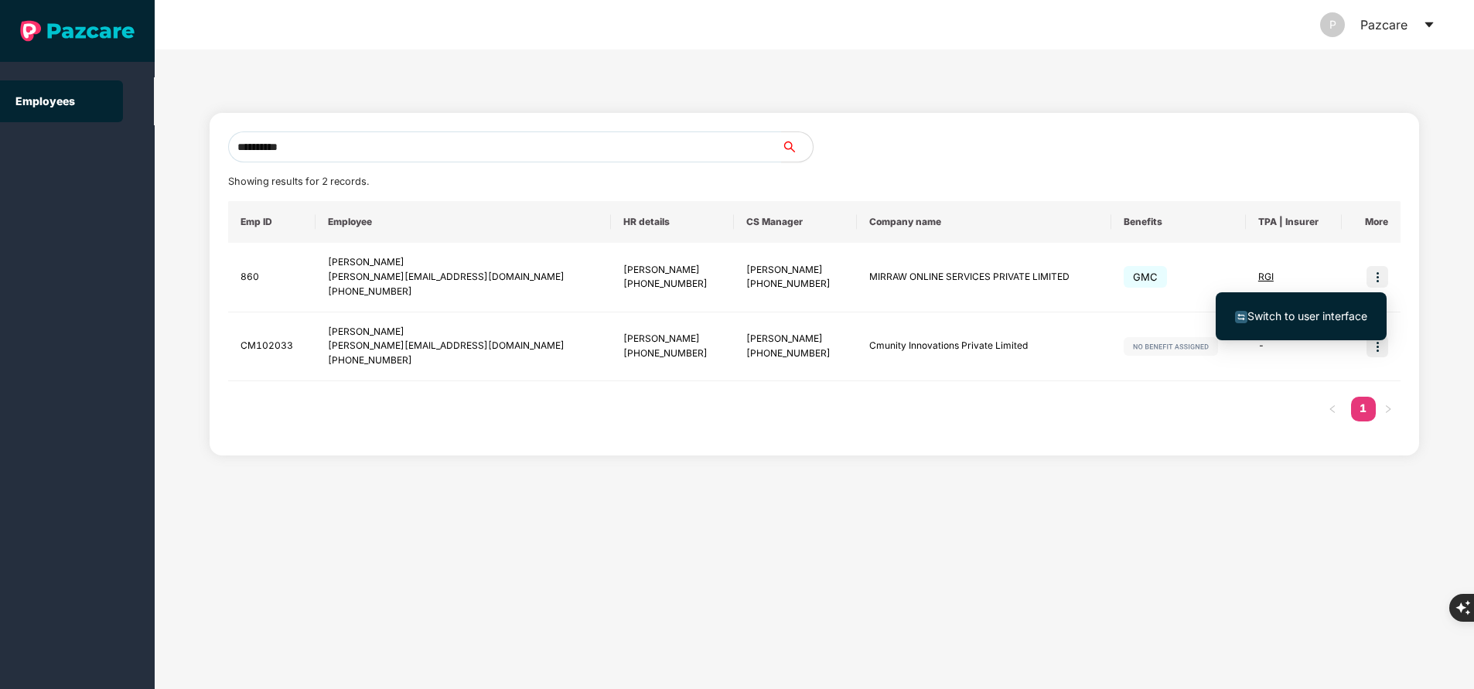
click at [1304, 316] on span "Switch to user interface" at bounding box center [1307, 315] width 120 height 13
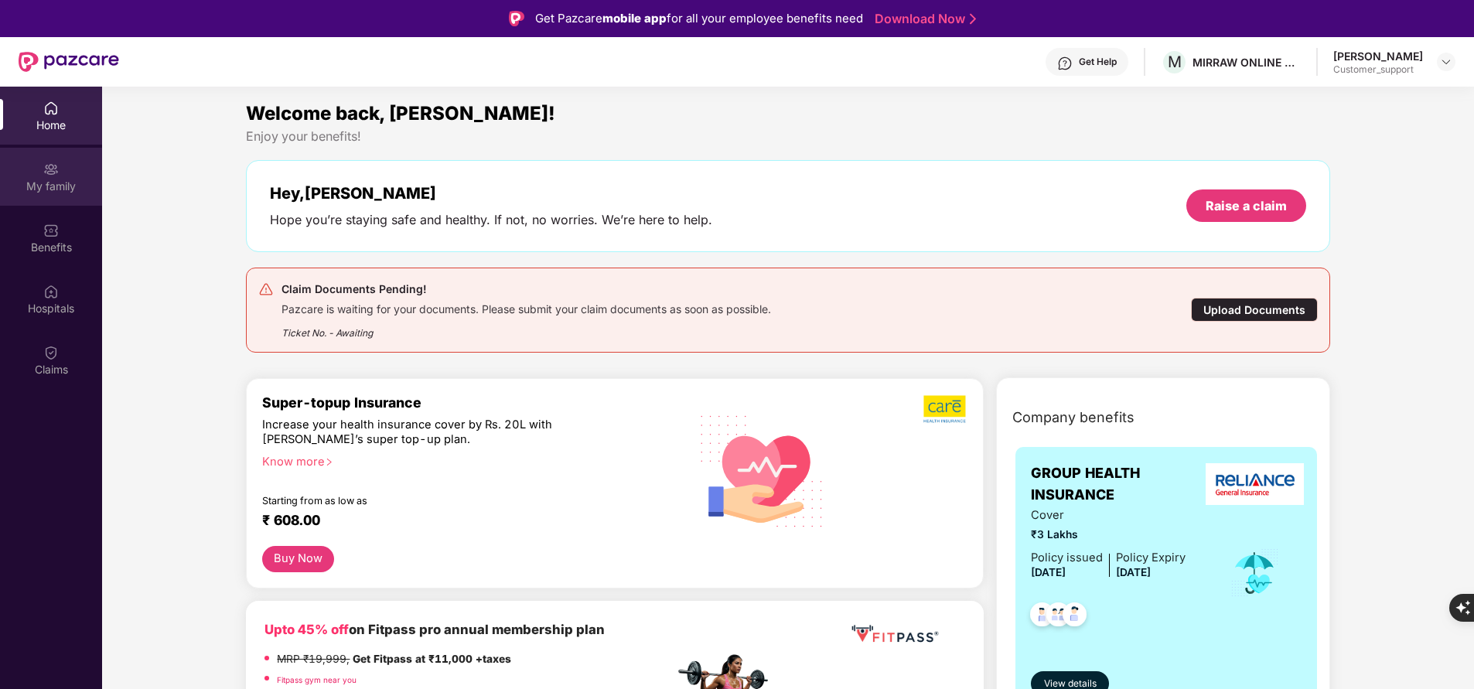
click at [63, 179] on div "My family" at bounding box center [51, 186] width 102 height 15
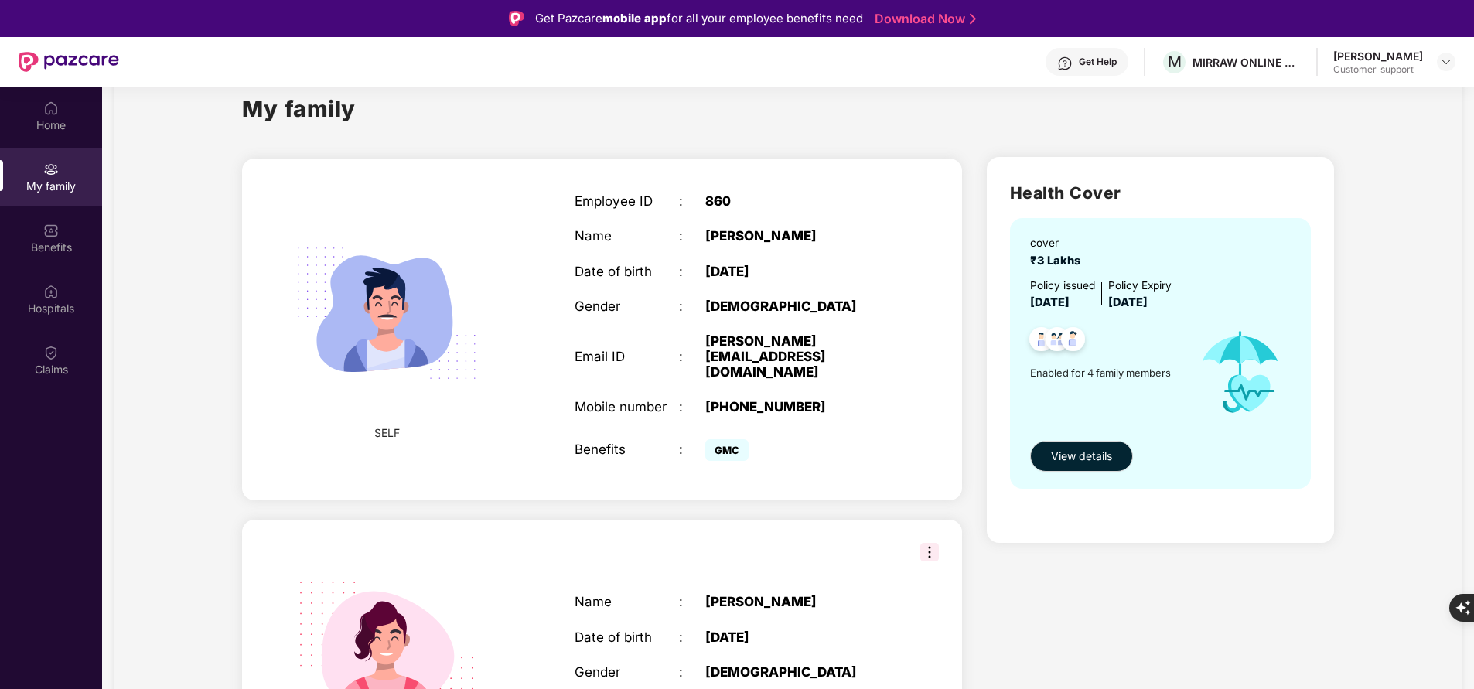
scroll to position [35, 0]
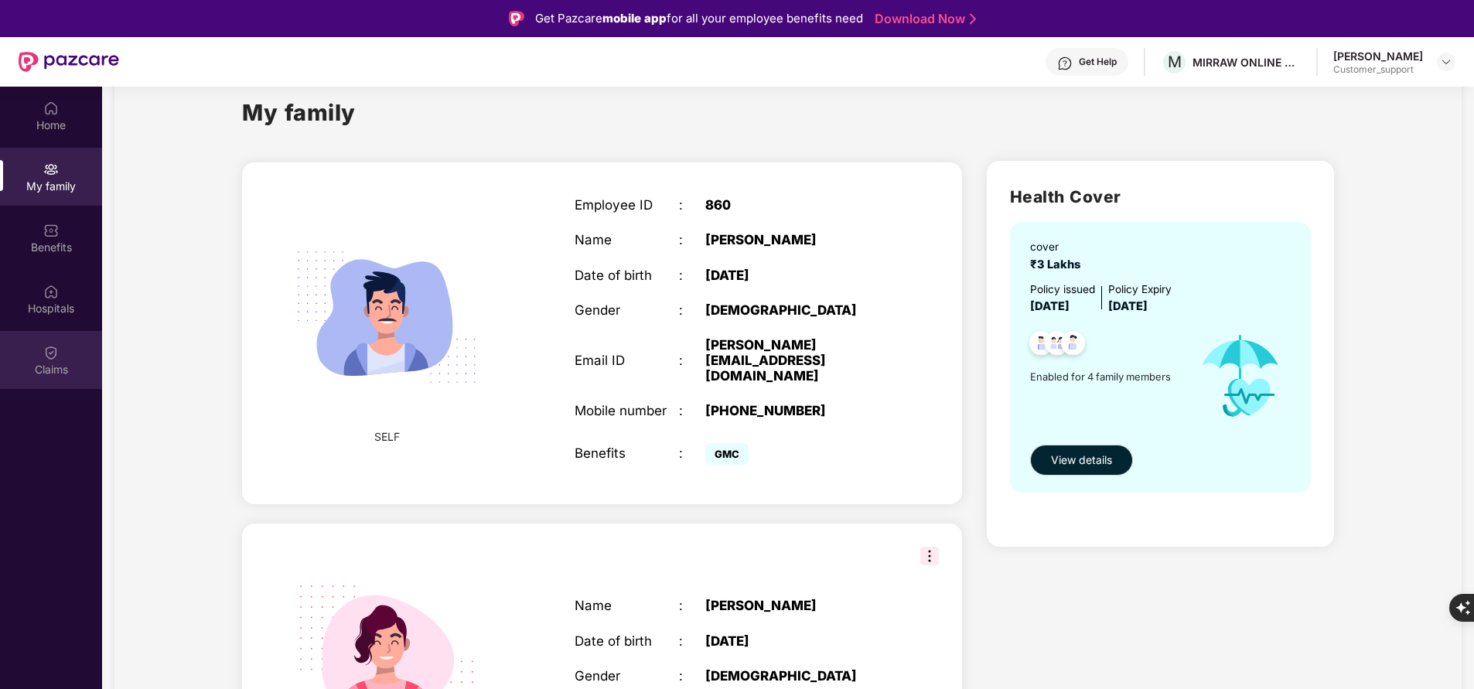
click at [61, 346] on div "Claims" at bounding box center [51, 360] width 102 height 58
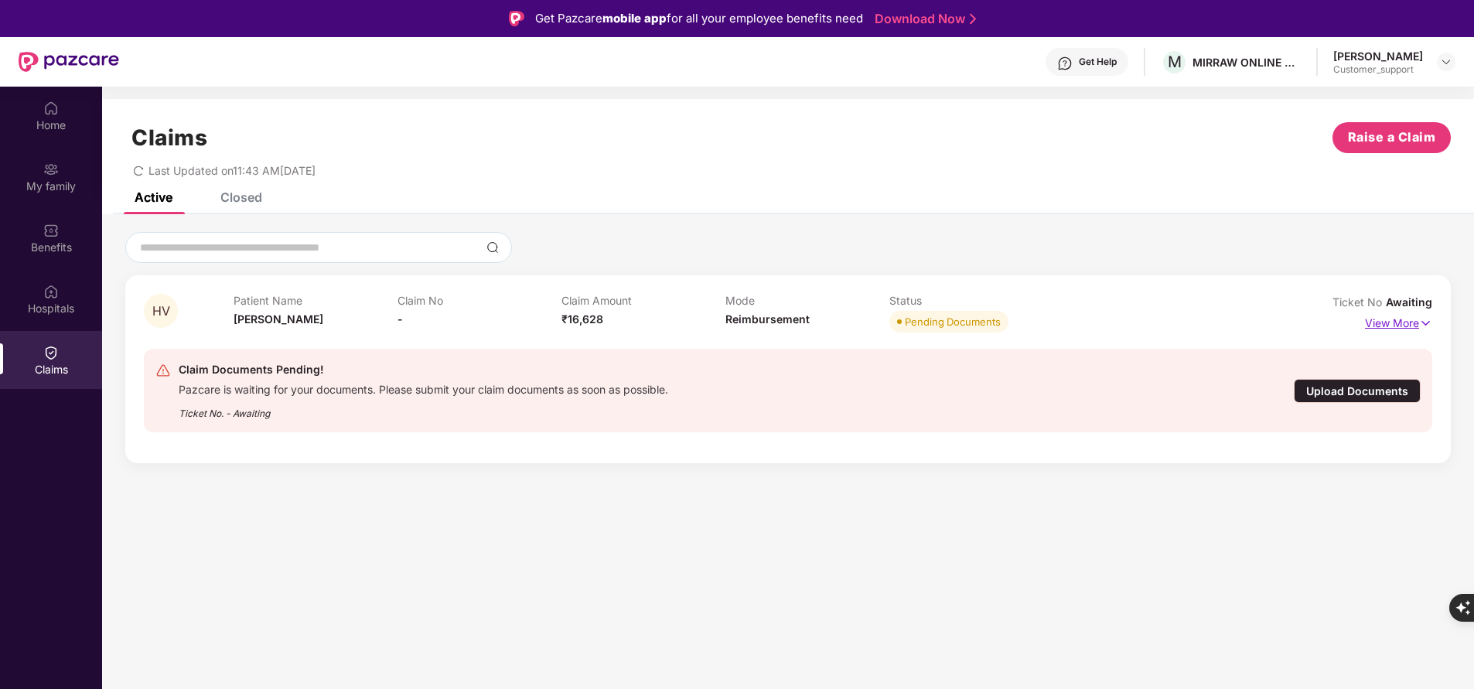
click at [1384, 330] on p "View More" at bounding box center [1398, 321] width 67 height 21
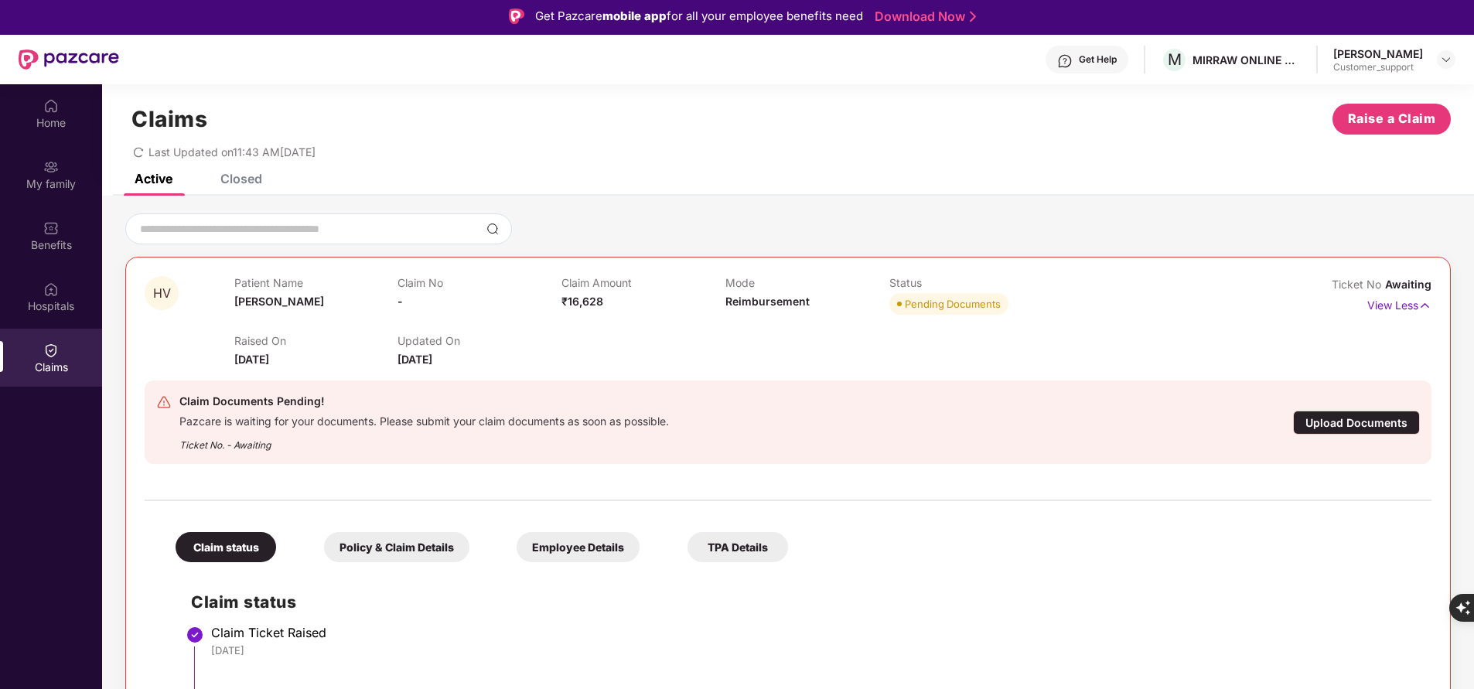
scroll to position [87, 0]
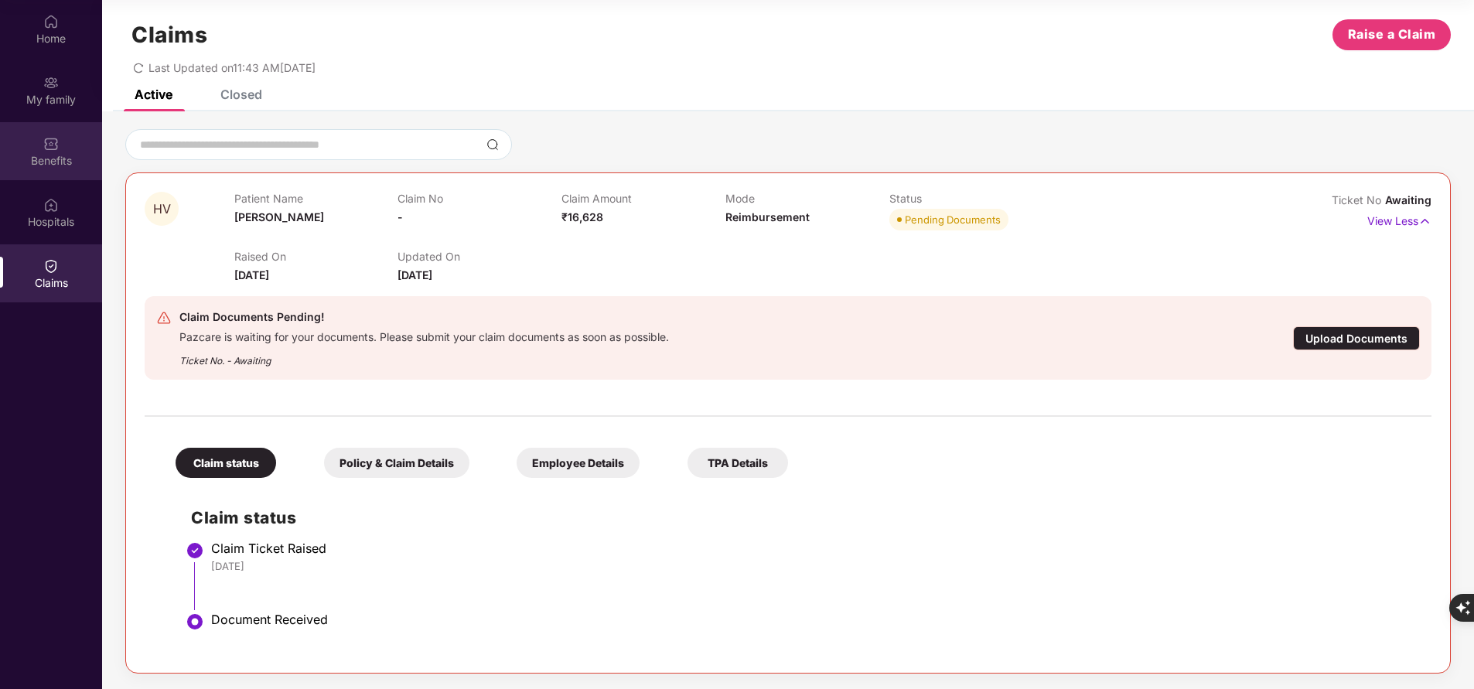
click at [62, 153] on div "Benefits" at bounding box center [51, 160] width 102 height 15
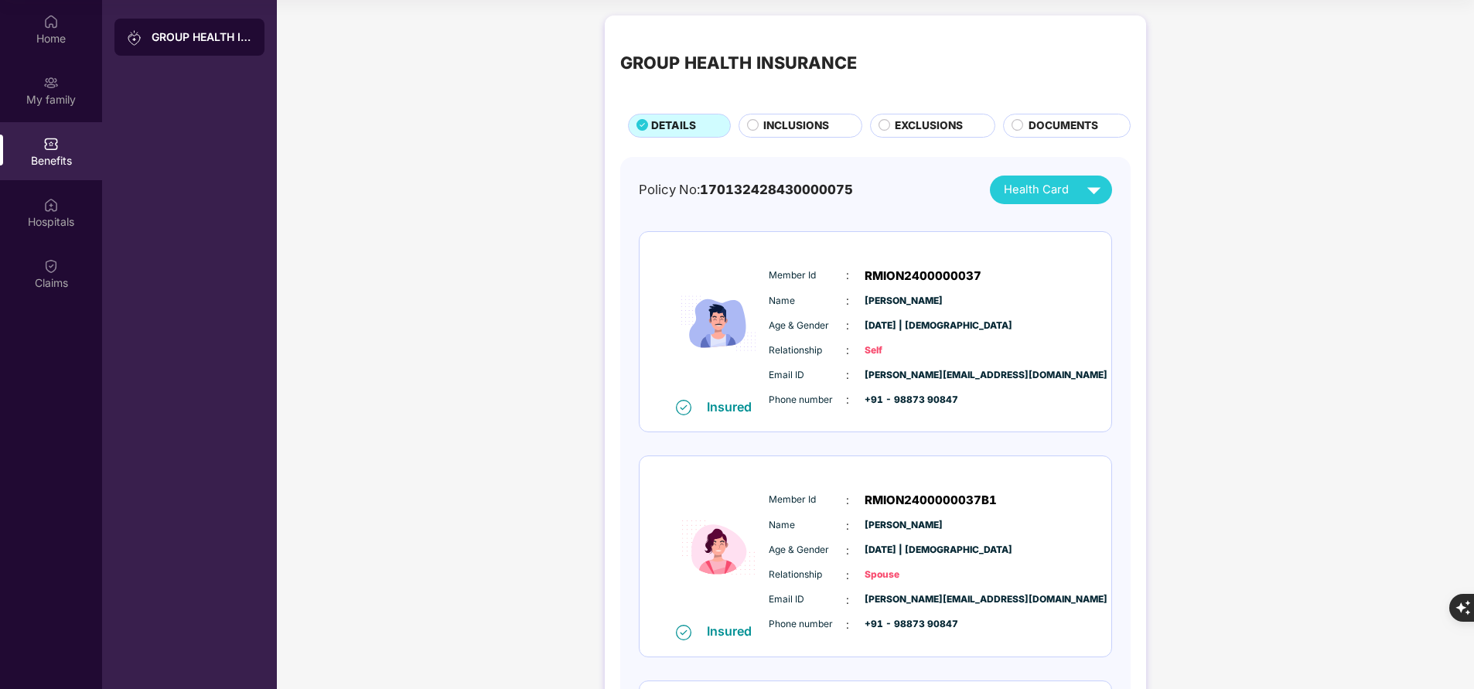
scroll to position [9, 0]
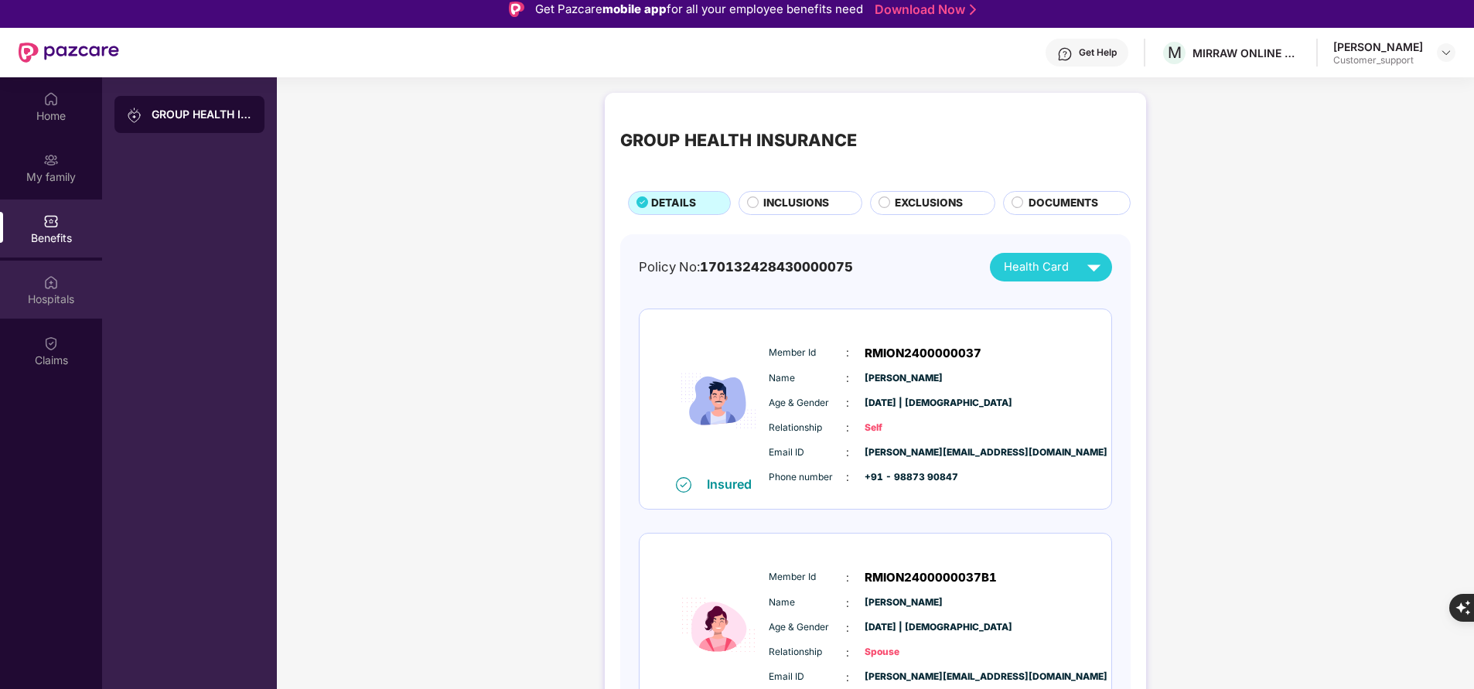
click at [41, 302] on div "Hospitals" at bounding box center [51, 299] width 102 height 15
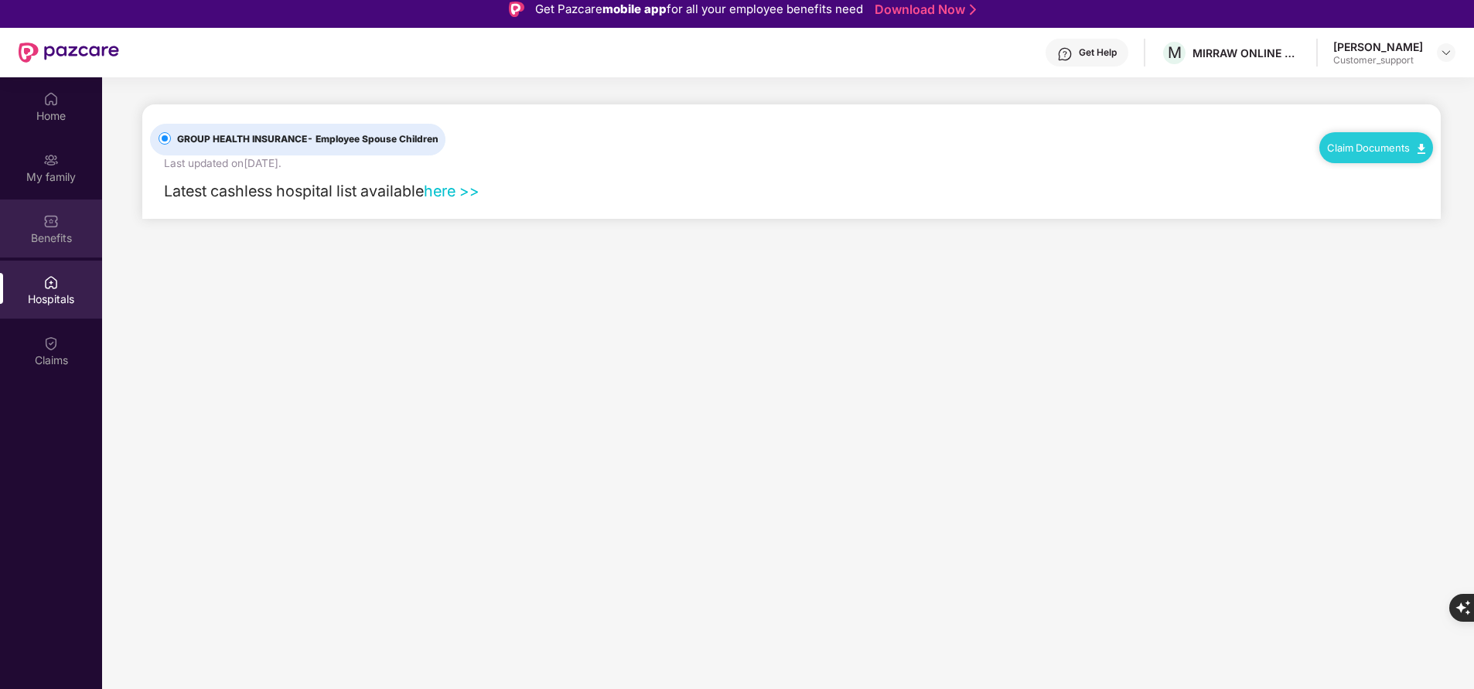
click at [62, 240] on div "Benefits" at bounding box center [51, 237] width 102 height 15
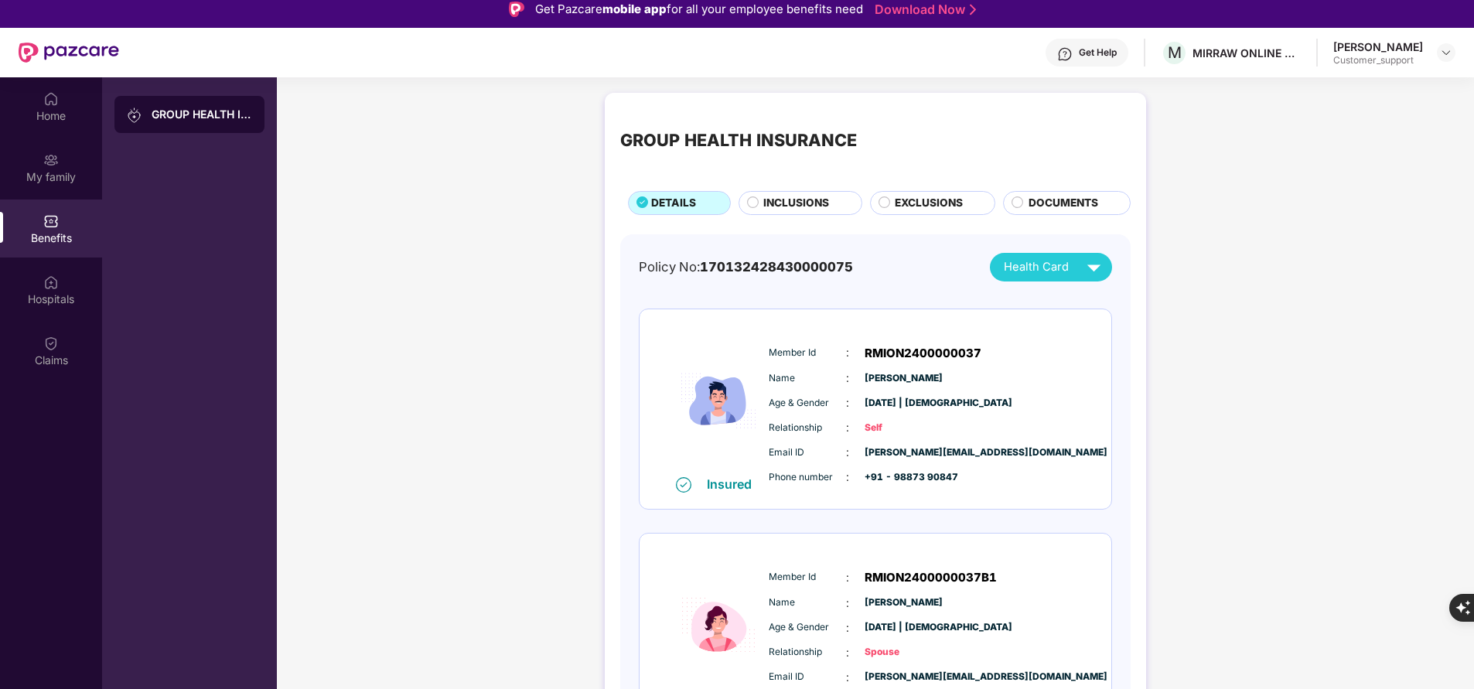
click at [1061, 202] on span "DOCUMENTS" at bounding box center [1063, 203] width 70 height 16
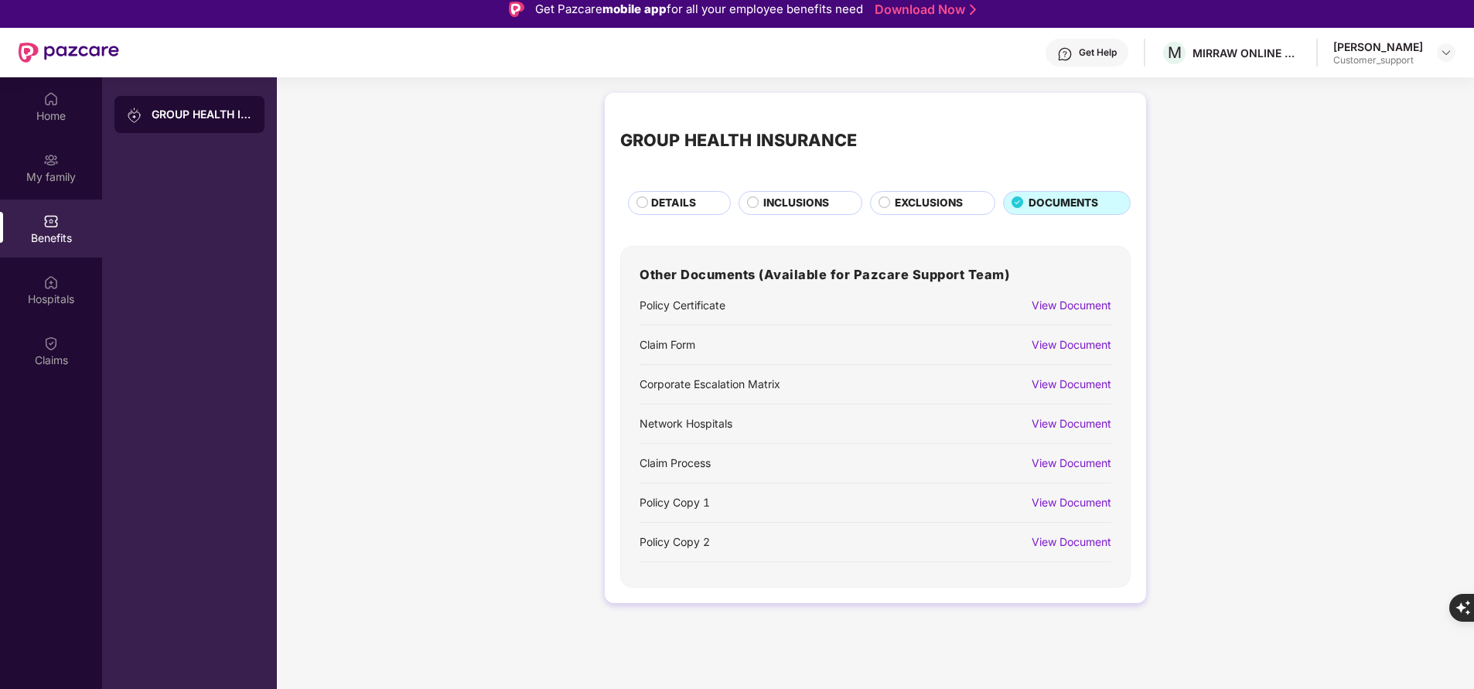
click at [1051, 351] on div "View Document" at bounding box center [1072, 344] width 80 height 17
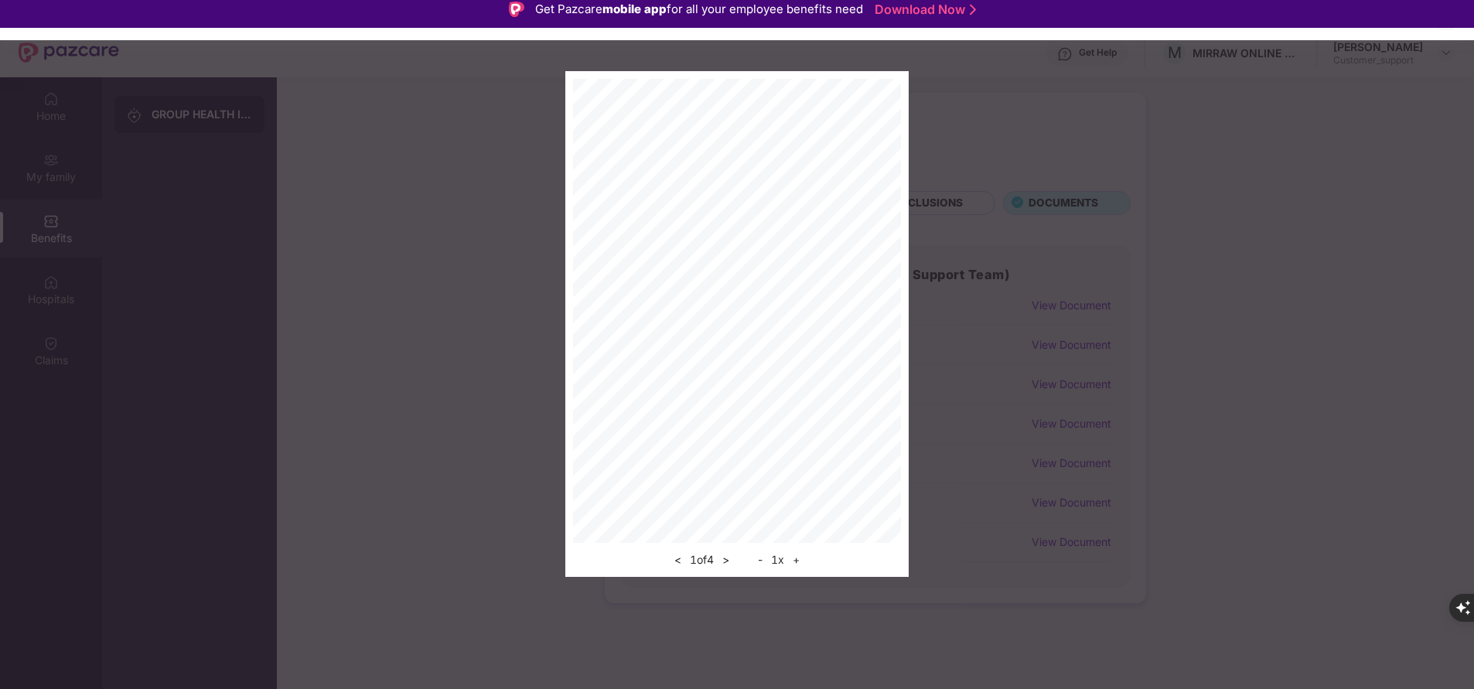
scroll to position [87, 0]
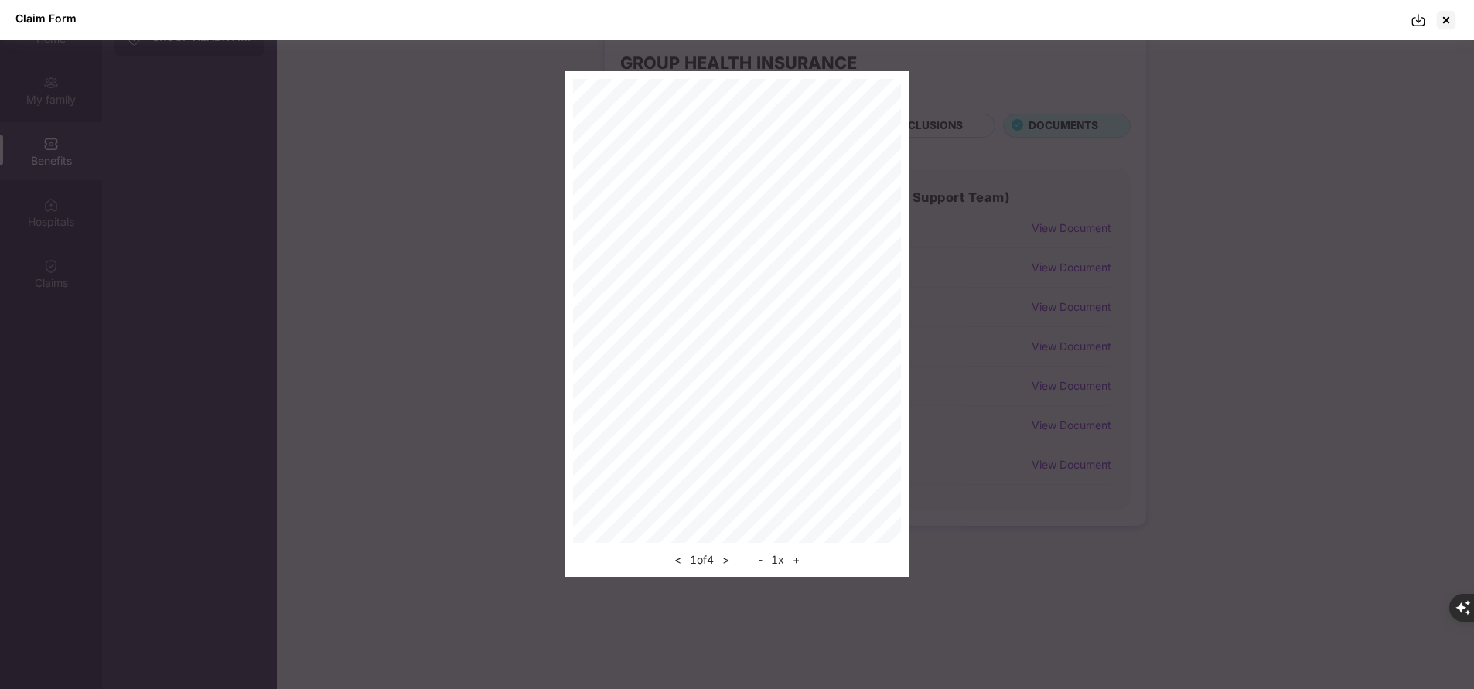
click at [1417, 13] on img at bounding box center [1418, 19] width 15 height 15
click at [1449, 13] on div at bounding box center [1446, 20] width 25 height 25
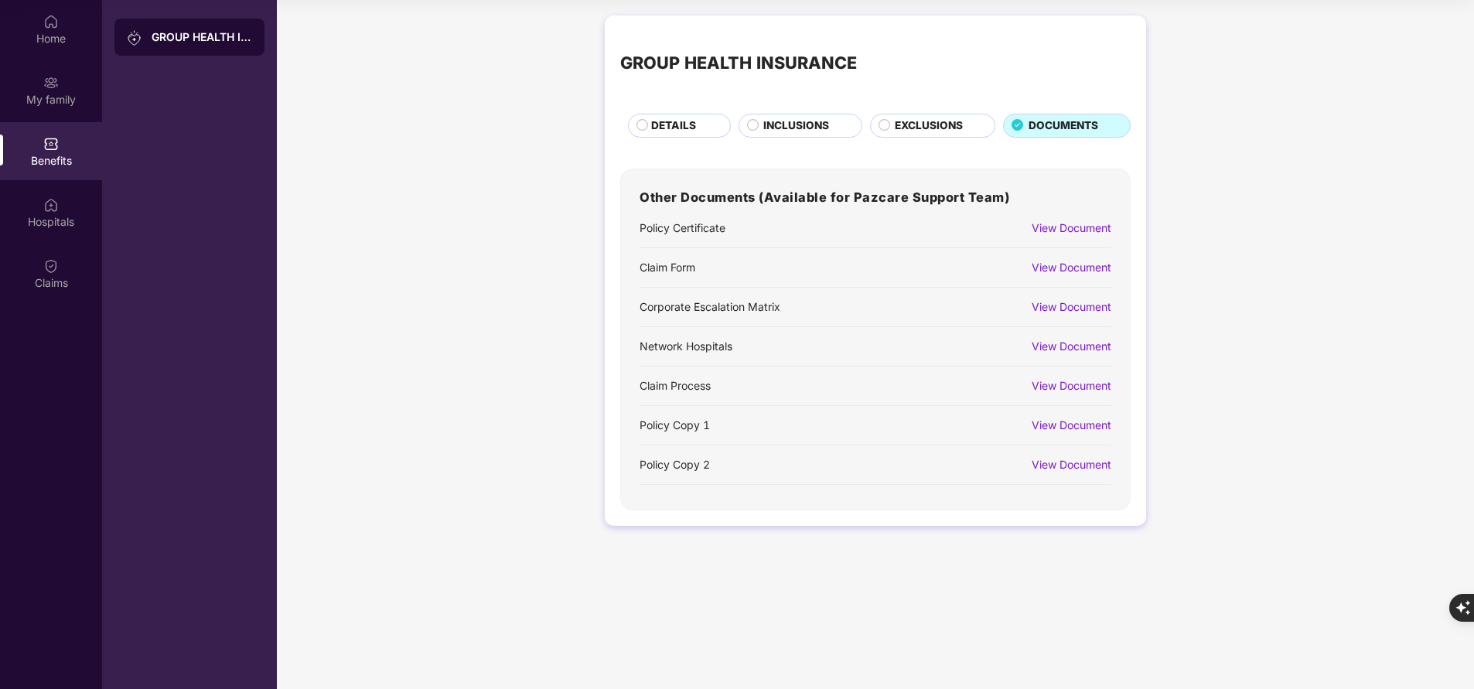
scroll to position [0, 0]
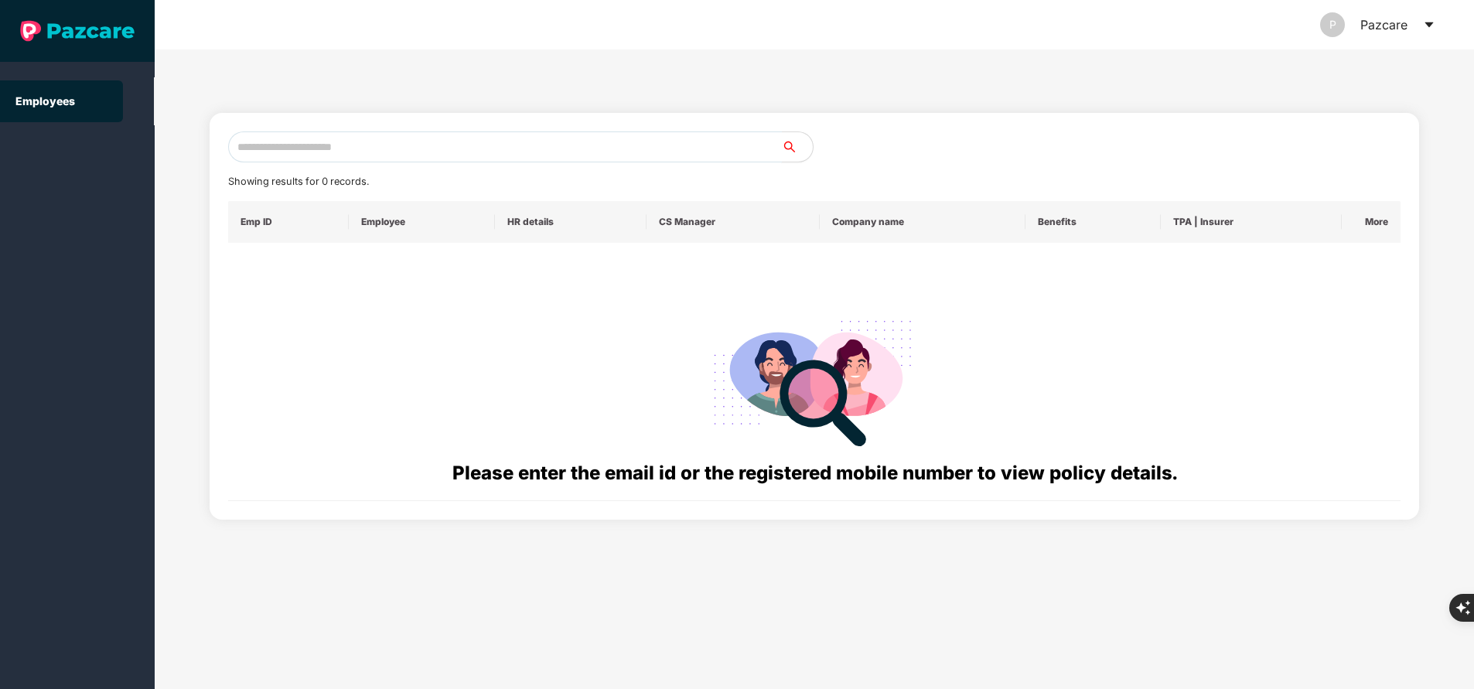
click at [490, 143] on input "text" at bounding box center [505, 146] width 554 height 31
paste input "**********"
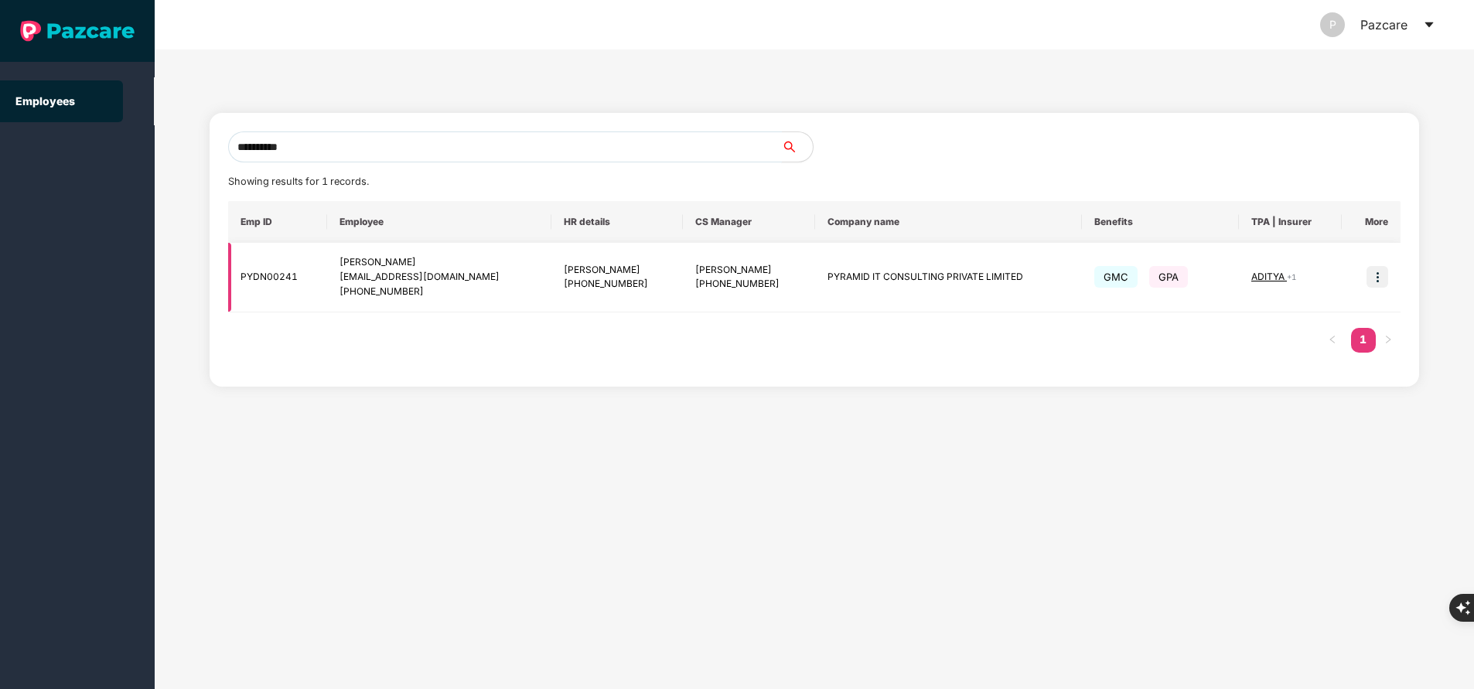
type input "**********"
click at [1379, 280] on img at bounding box center [1377, 277] width 22 height 22
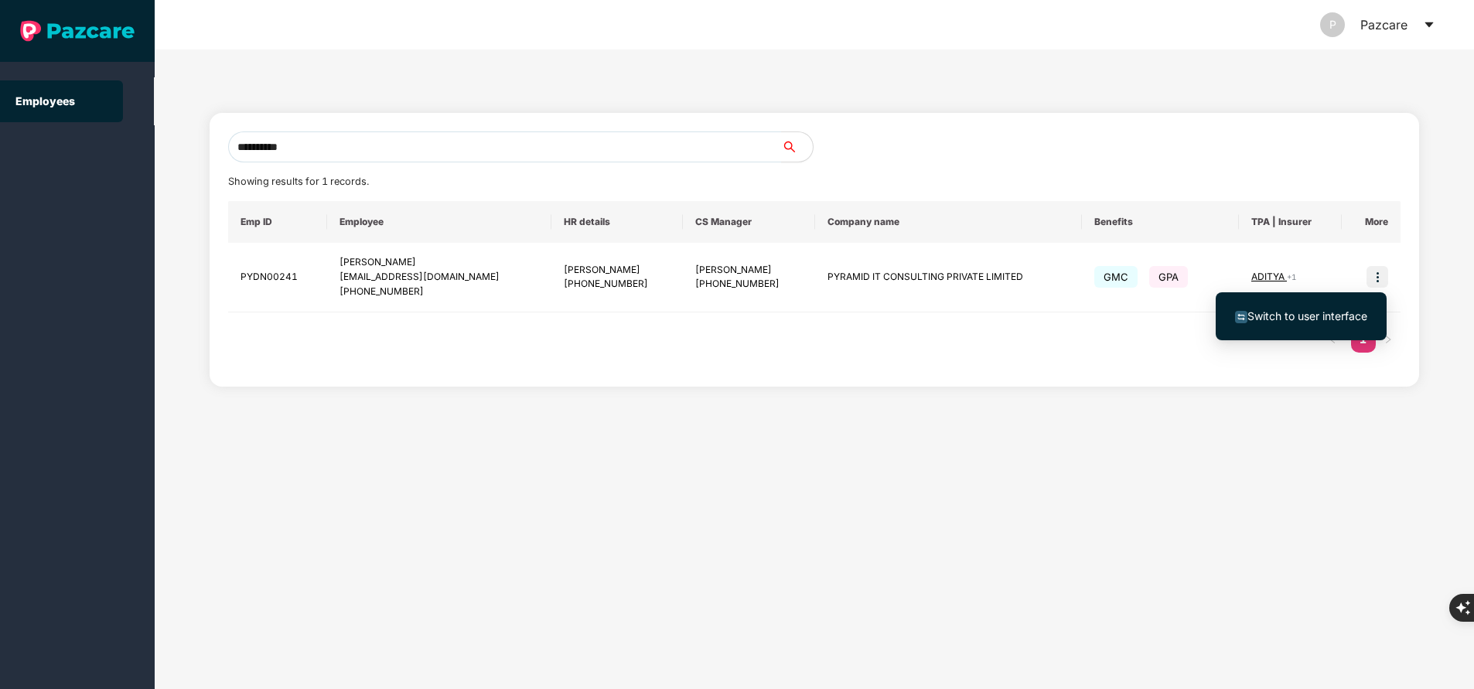
click at [1321, 318] on span "Switch to user interface" at bounding box center [1307, 315] width 120 height 13
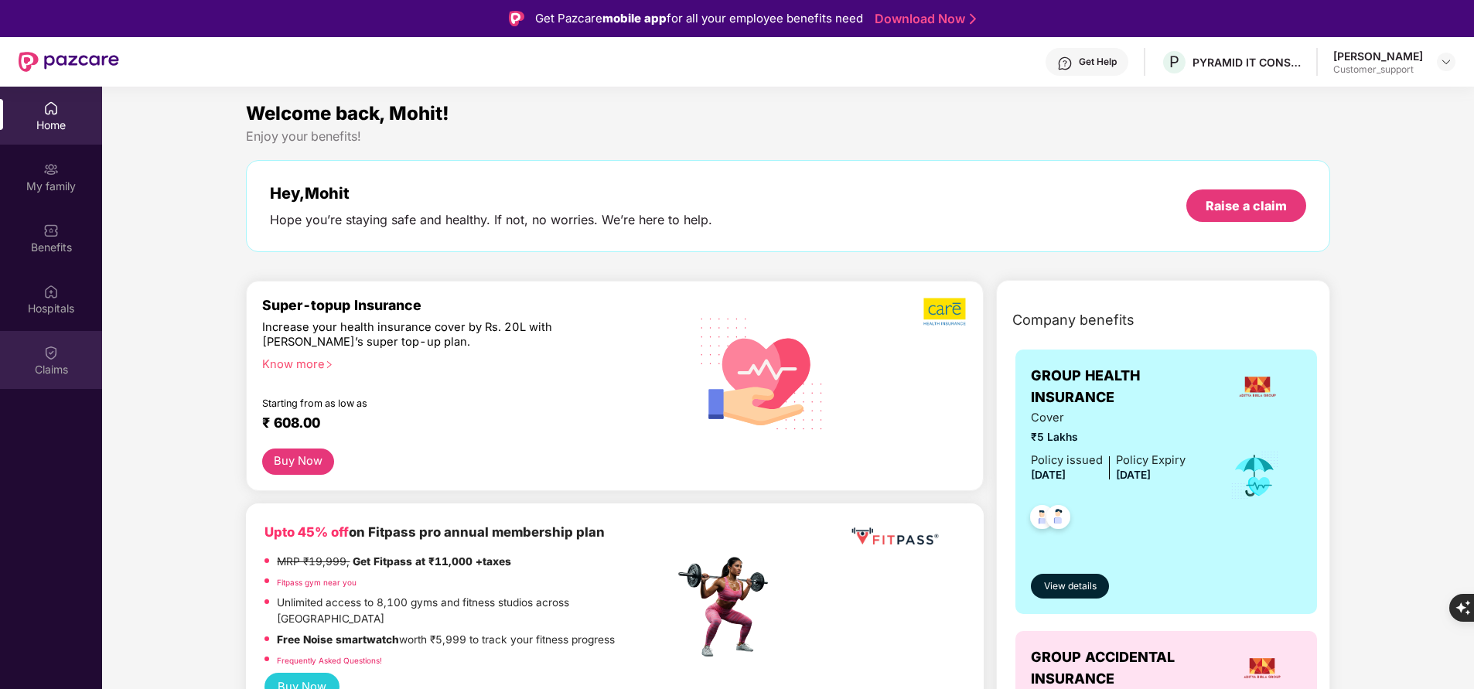
click at [53, 366] on div "Claims" at bounding box center [51, 369] width 102 height 15
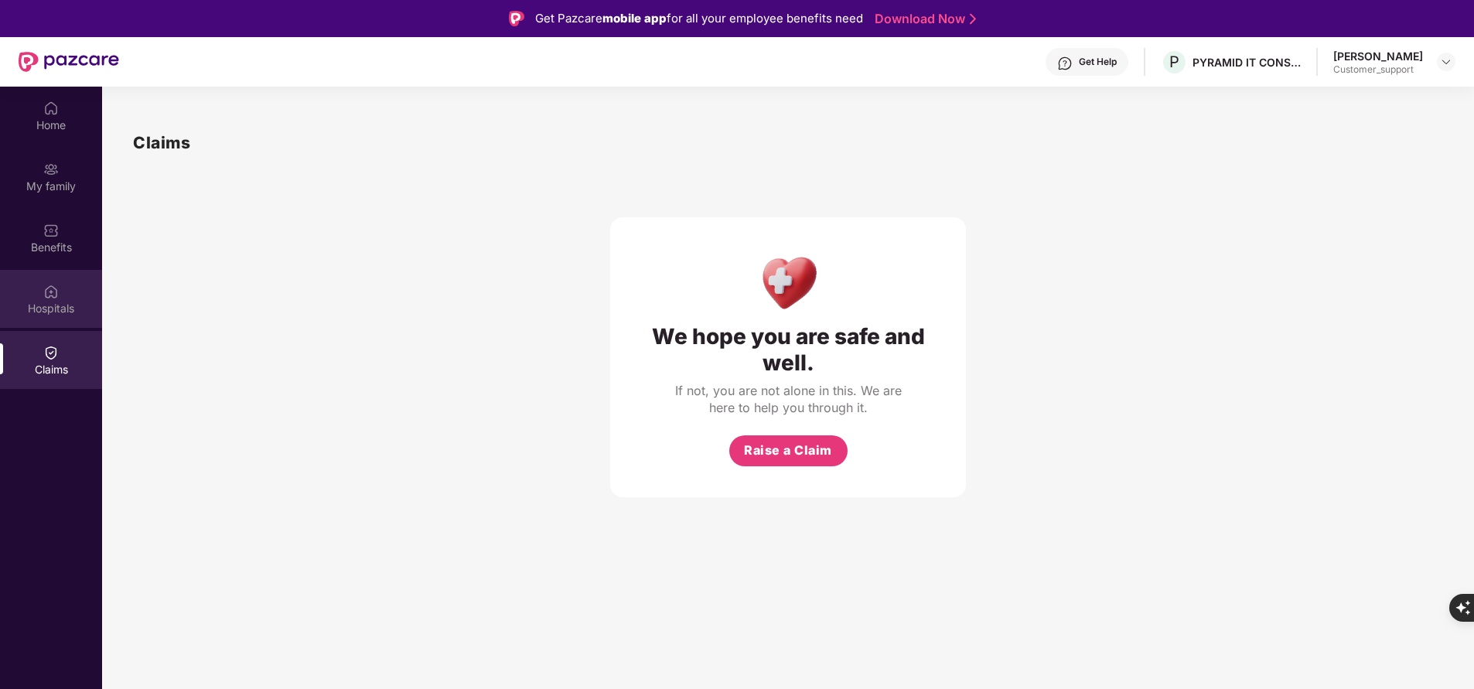
click at [64, 308] on div "Hospitals" at bounding box center [51, 308] width 102 height 15
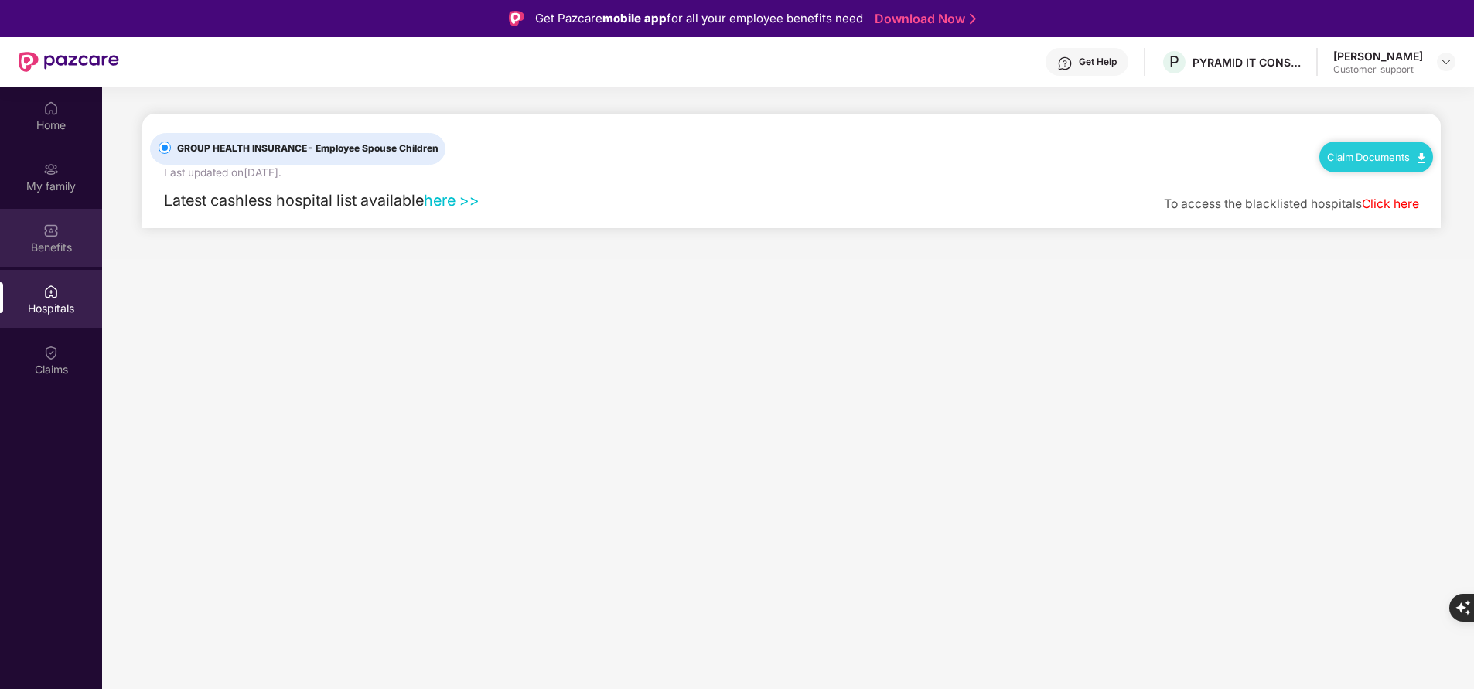
click at [63, 257] on div "Benefits" at bounding box center [51, 238] width 102 height 58
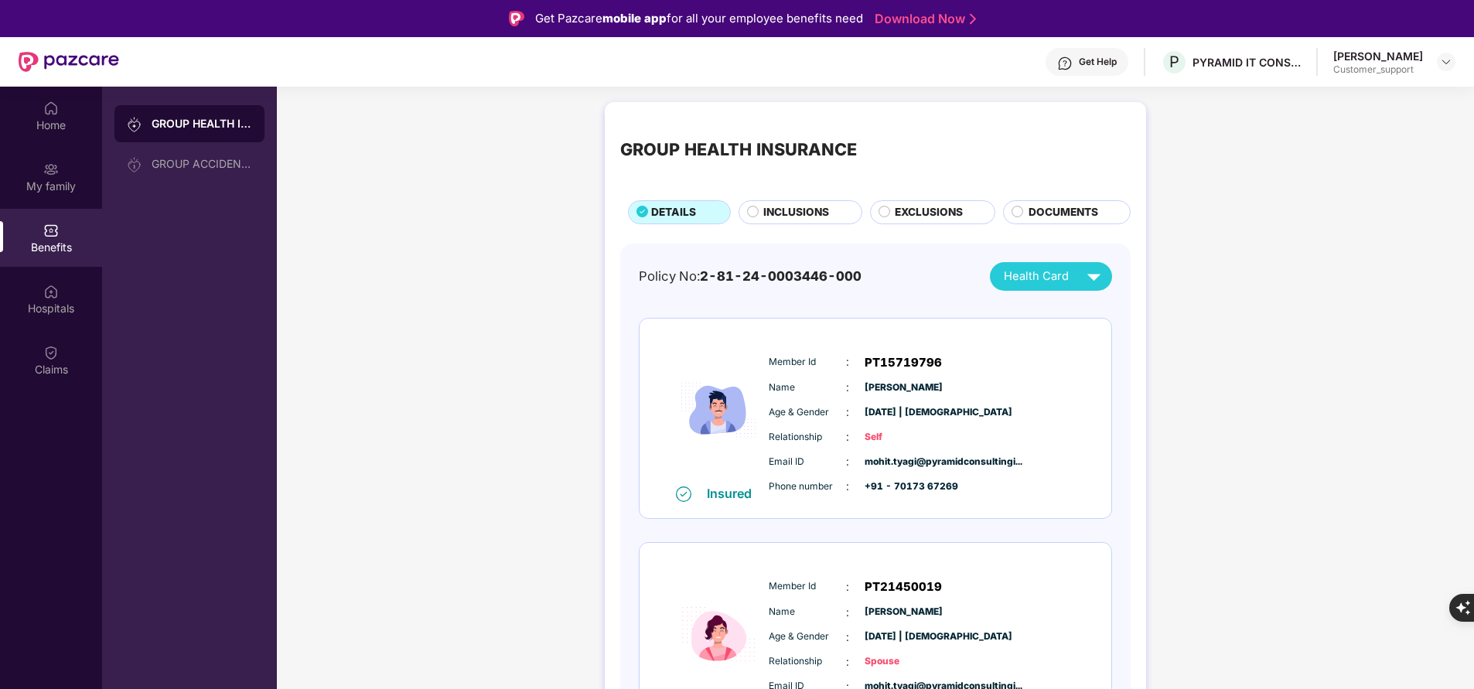
click at [1093, 58] on div "Get Help" at bounding box center [1098, 62] width 38 height 12
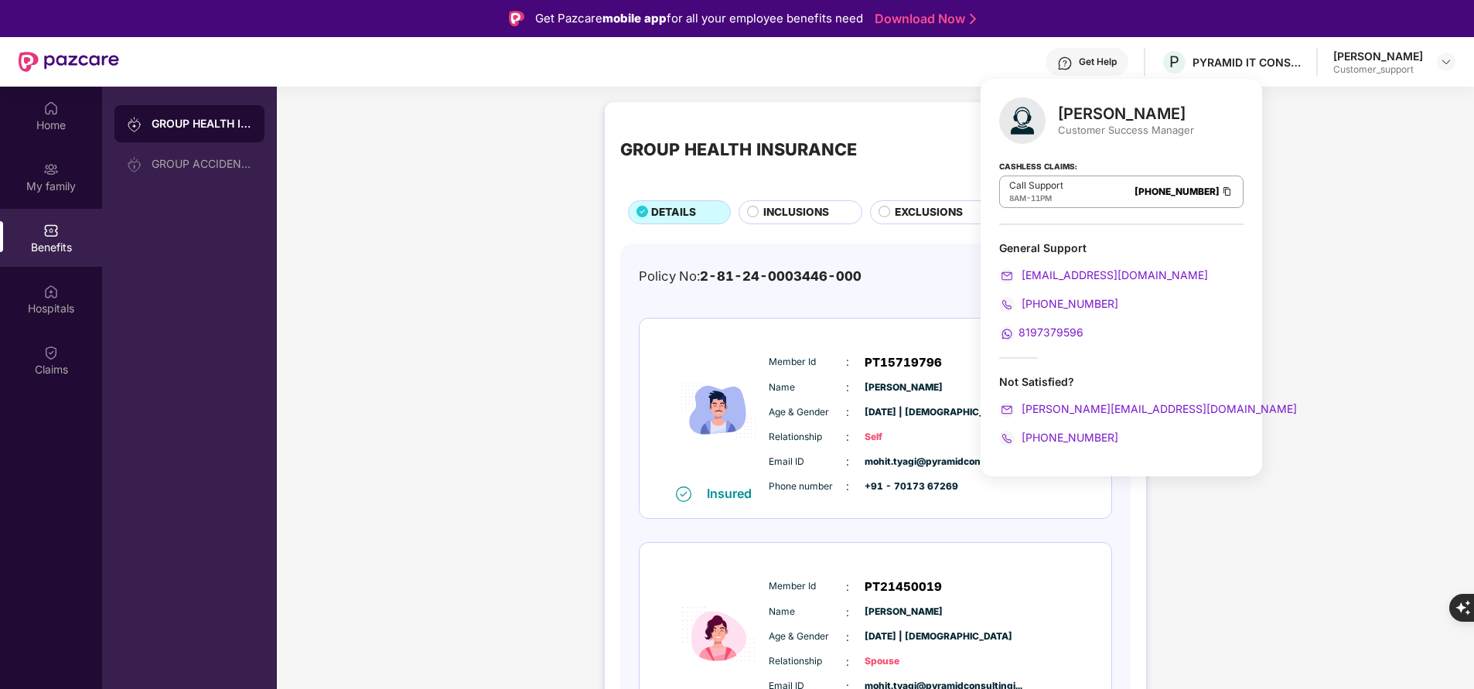
click at [444, 364] on div "GROUP HEALTH INSURANCE DETAILS INCLUSIONS EXCLUSIONS DOCUMENTS Policy No: 2-81-…" at bounding box center [875, 466] width 1197 height 745
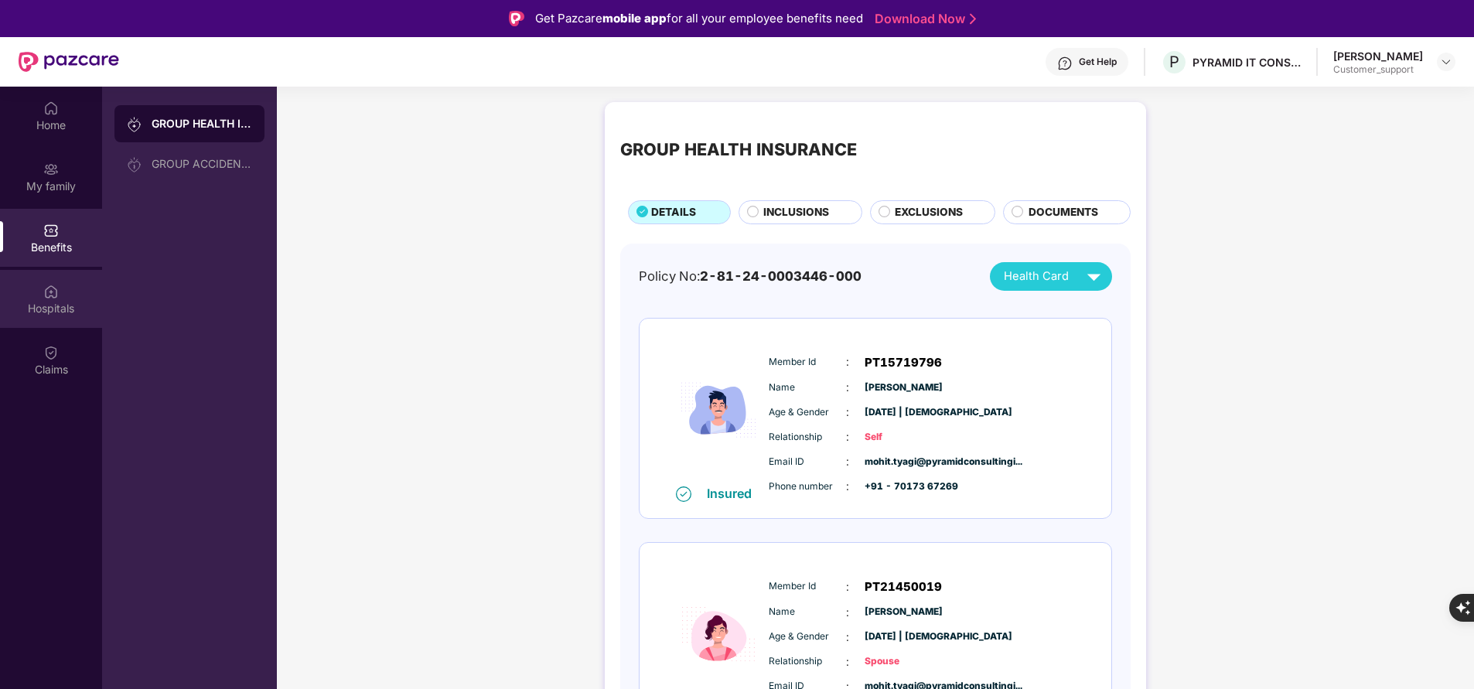
click at [61, 301] on div "Hospitals" at bounding box center [51, 308] width 102 height 15
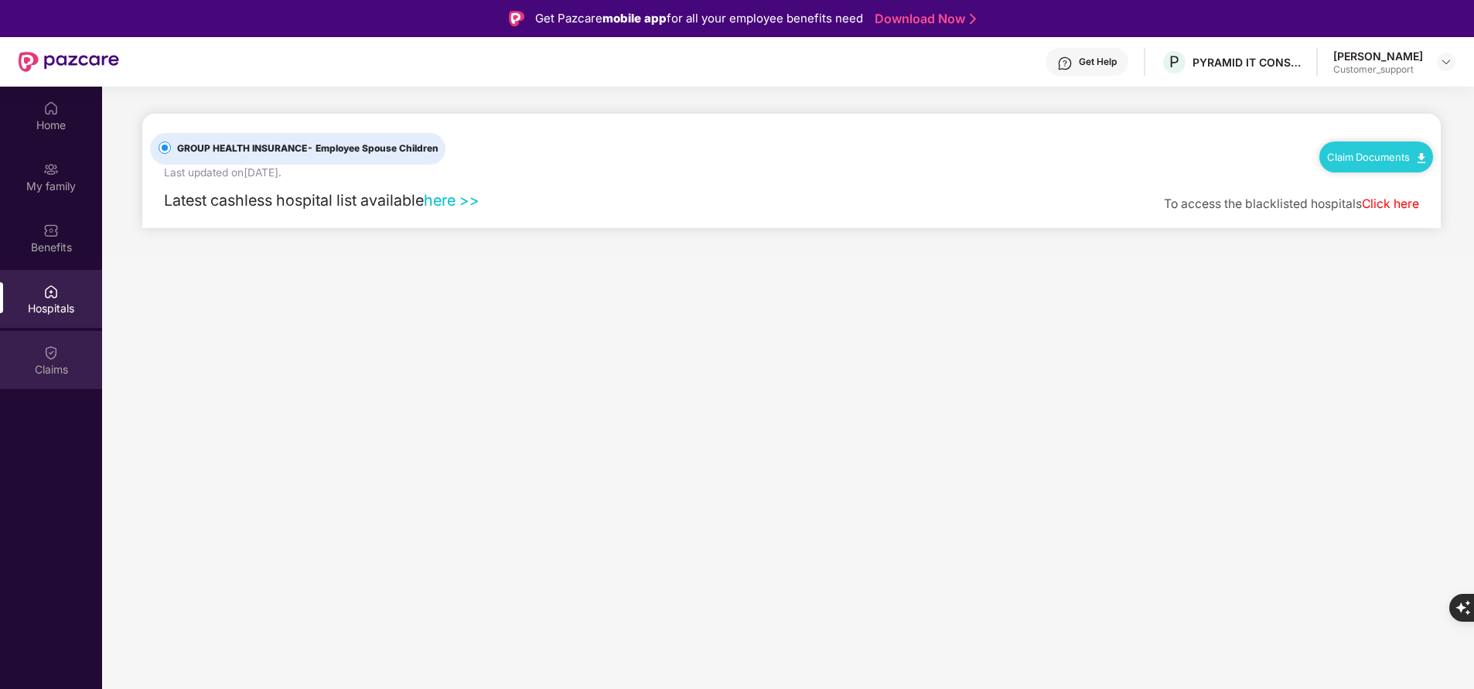
click at [52, 370] on div "Claims" at bounding box center [51, 369] width 102 height 15
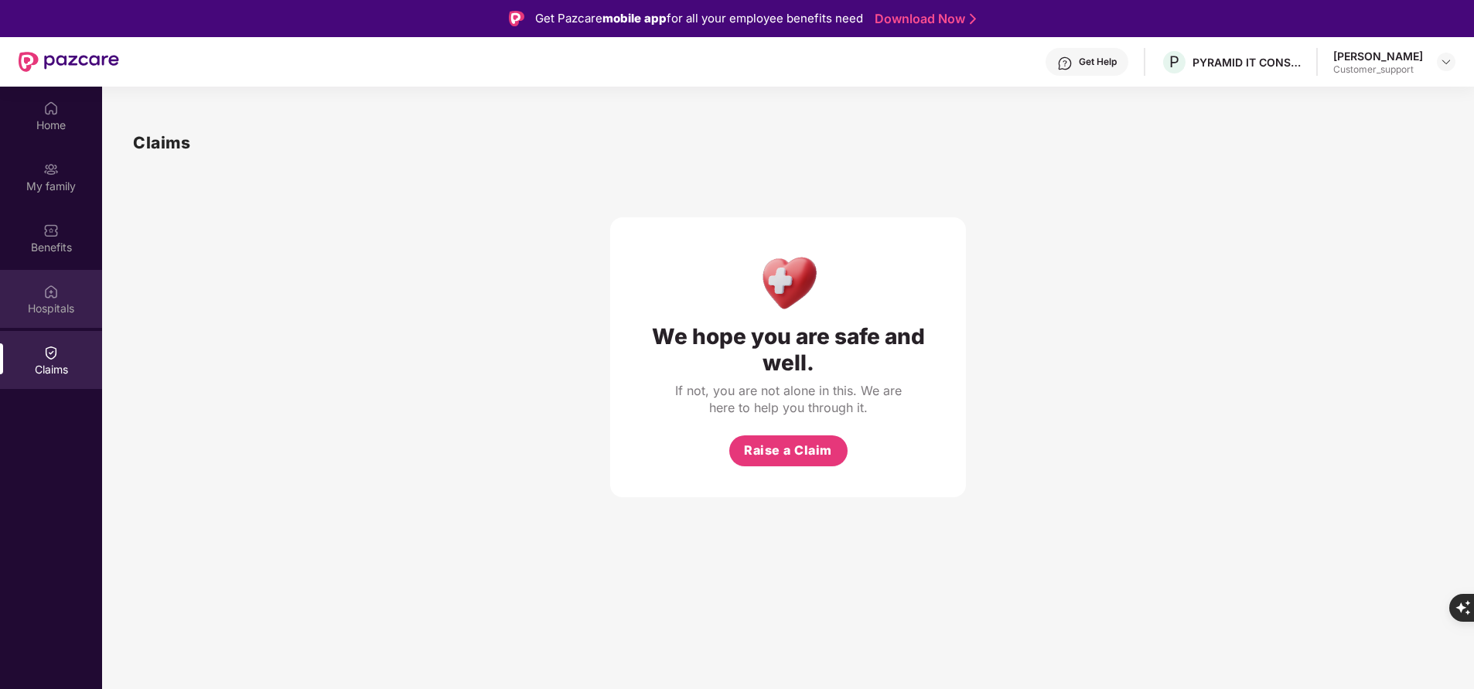
click at [60, 312] on div "Hospitals" at bounding box center [51, 308] width 102 height 15
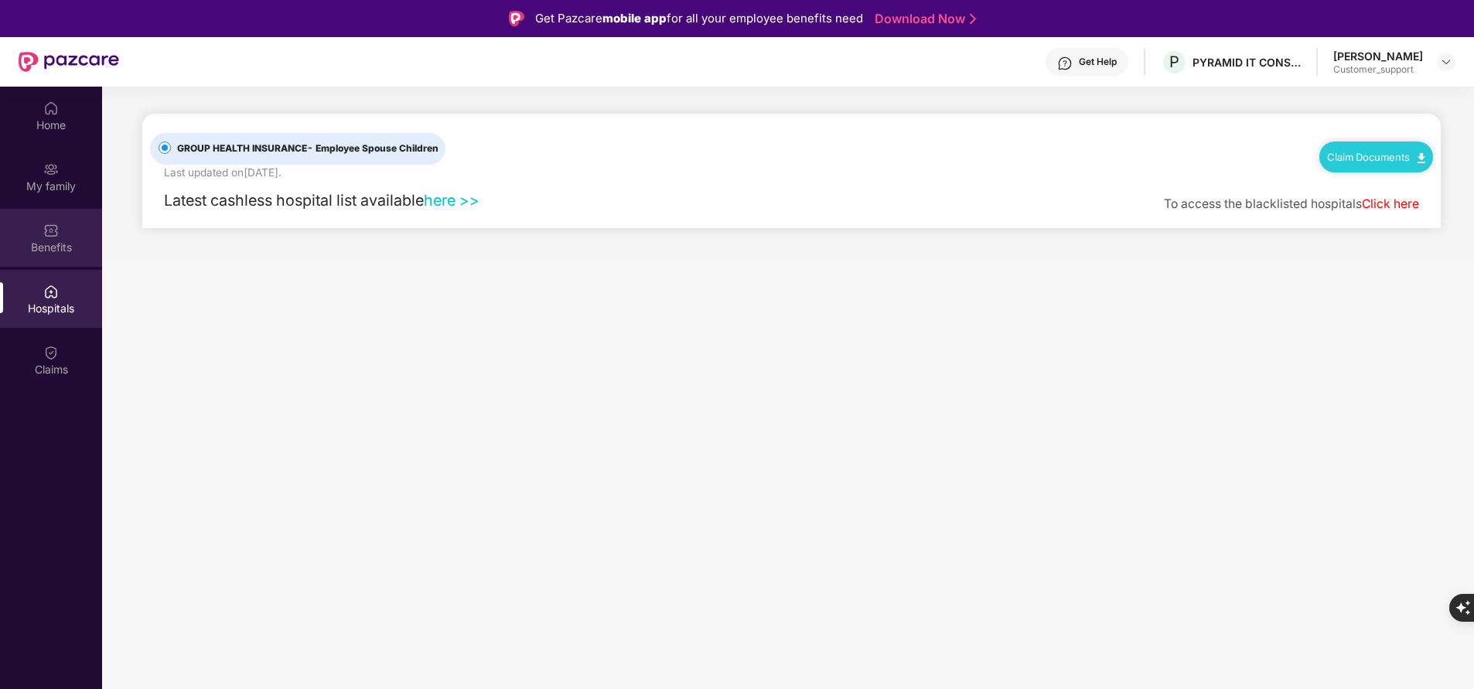
click at [50, 234] on img at bounding box center [50, 230] width 15 height 15
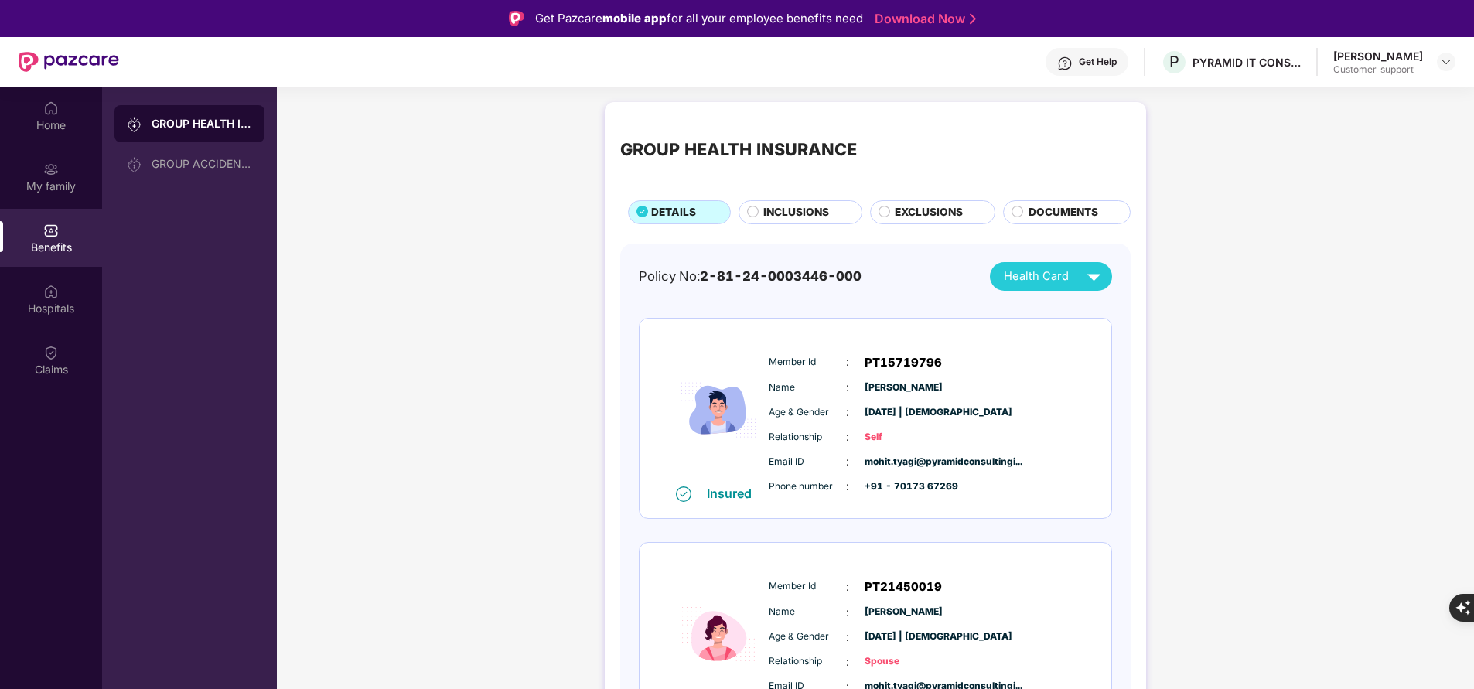
click at [22, 565] on div "Home My family Benefits Hospitals Claims" at bounding box center [51, 431] width 102 height 689
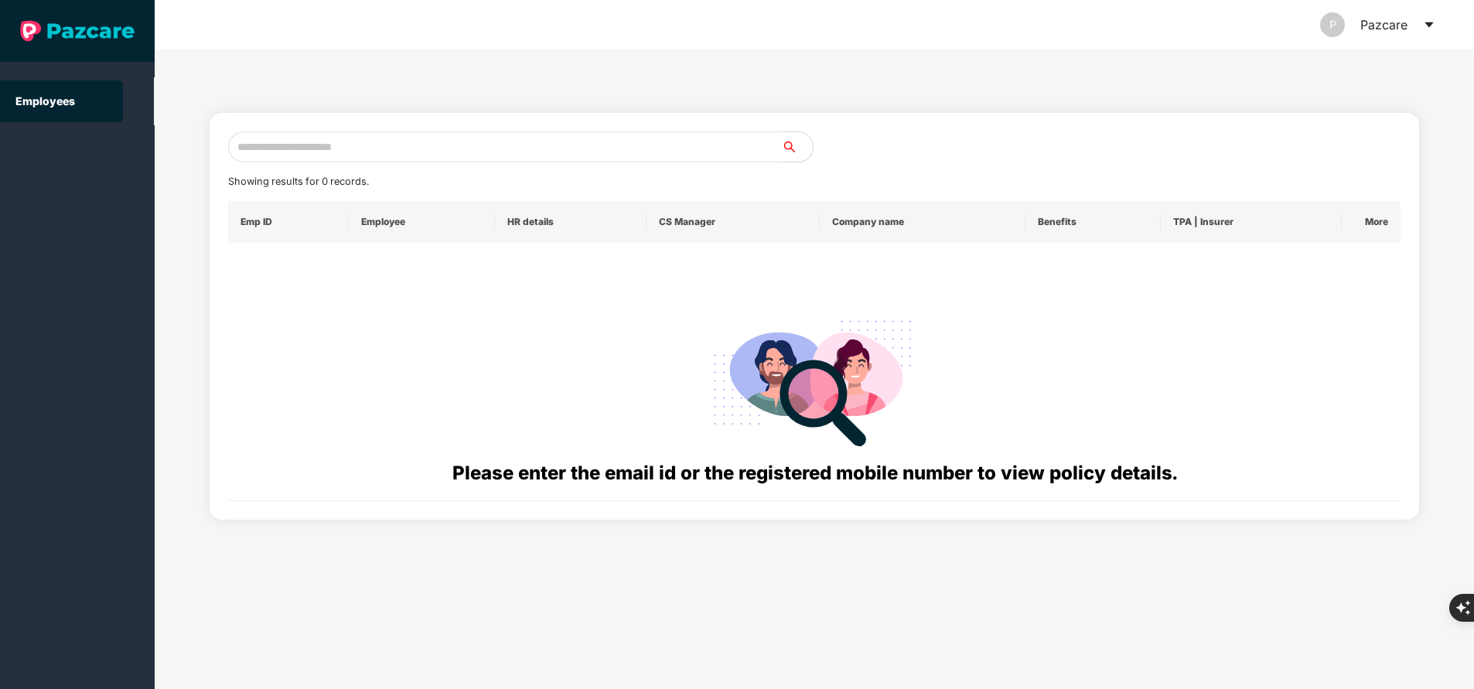
click at [488, 142] on input "text" at bounding box center [505, 146] width 554 height 31
paste input "**********"
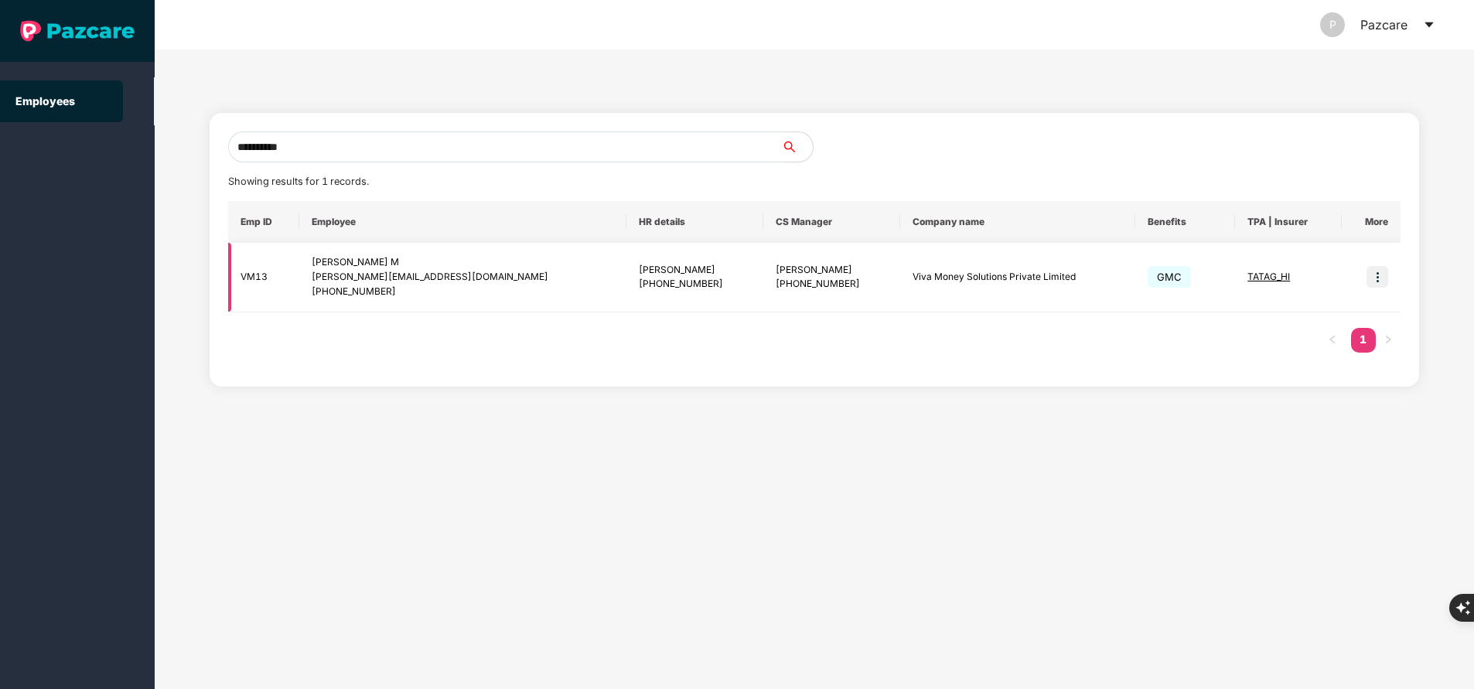
type input "**********"
click at [1376, 274] on img at bounding box center [1377, 277] width 22 height 22
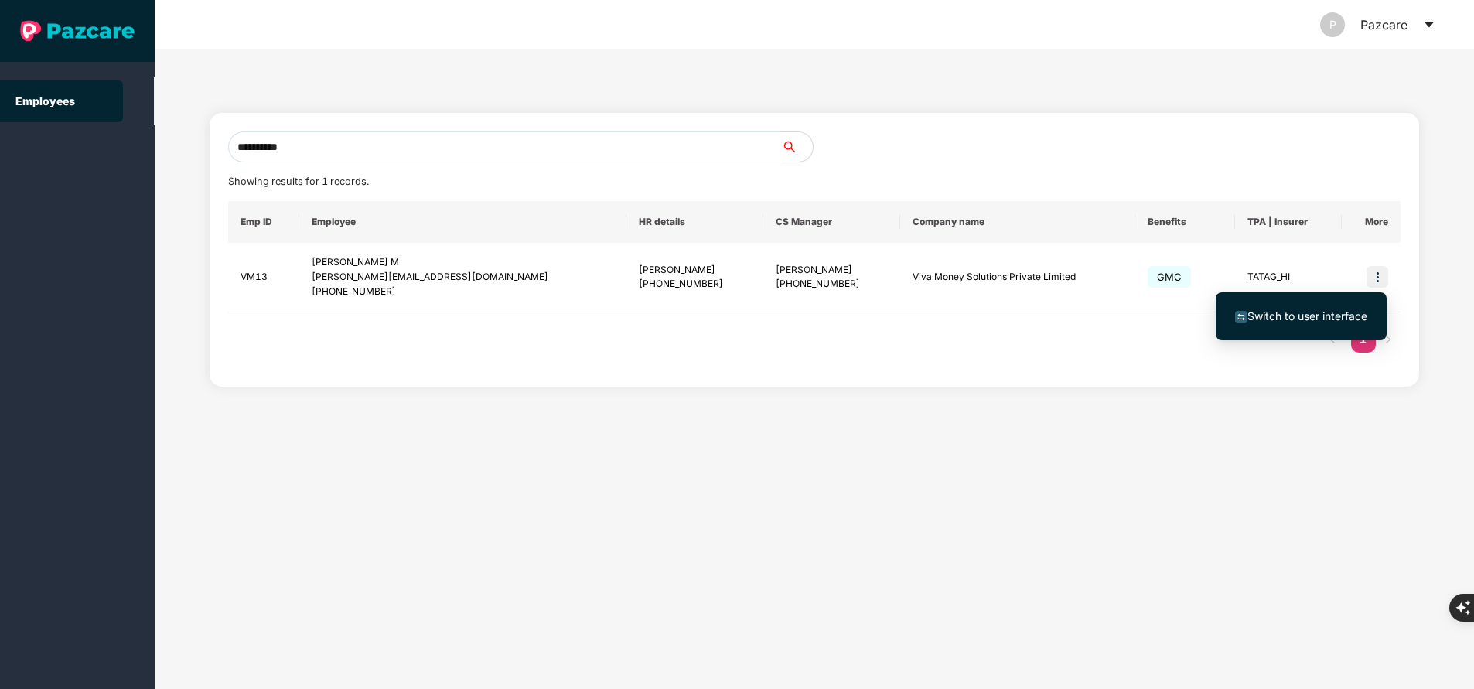
click at [1343, 312] on span "Switch to user interface" at bounding box center [1307, 315] width 120 height 13
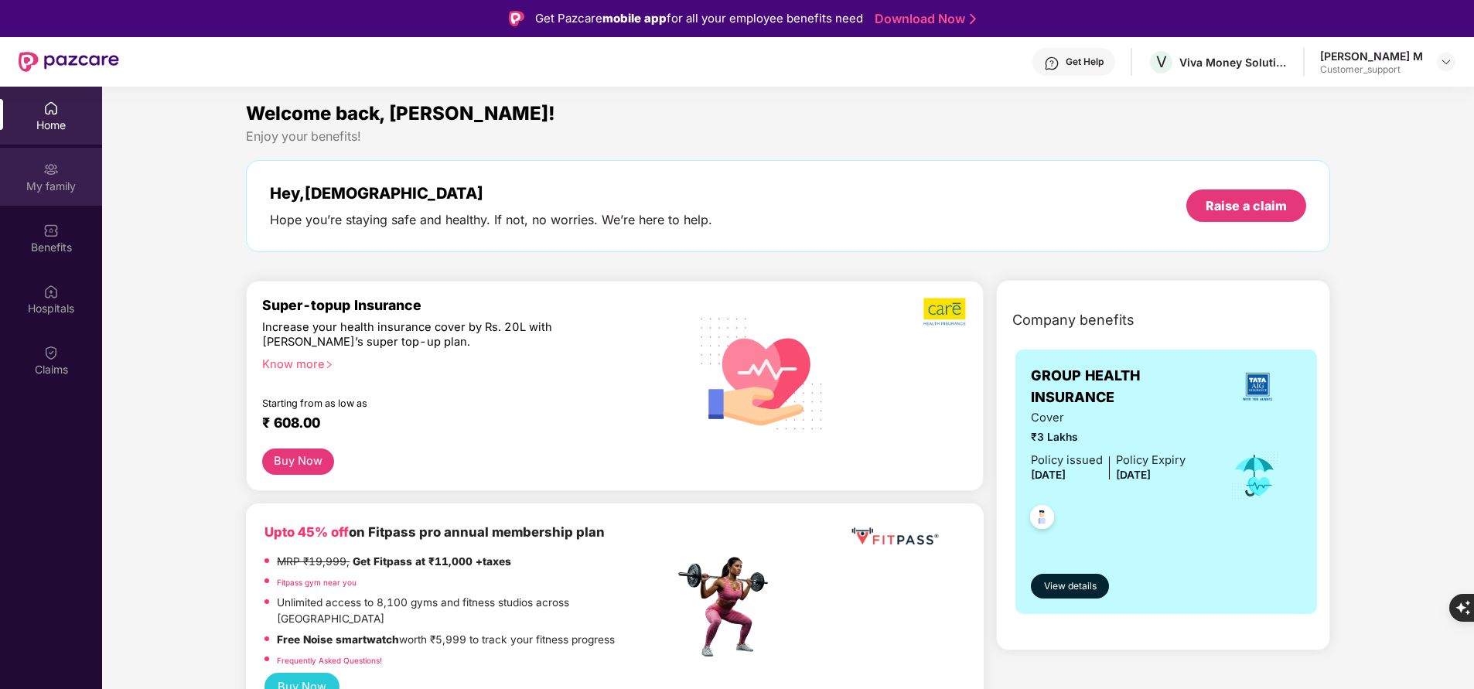
click at [41, 183] on div "My family" at bounding box center [51, 186] width 102 height 15
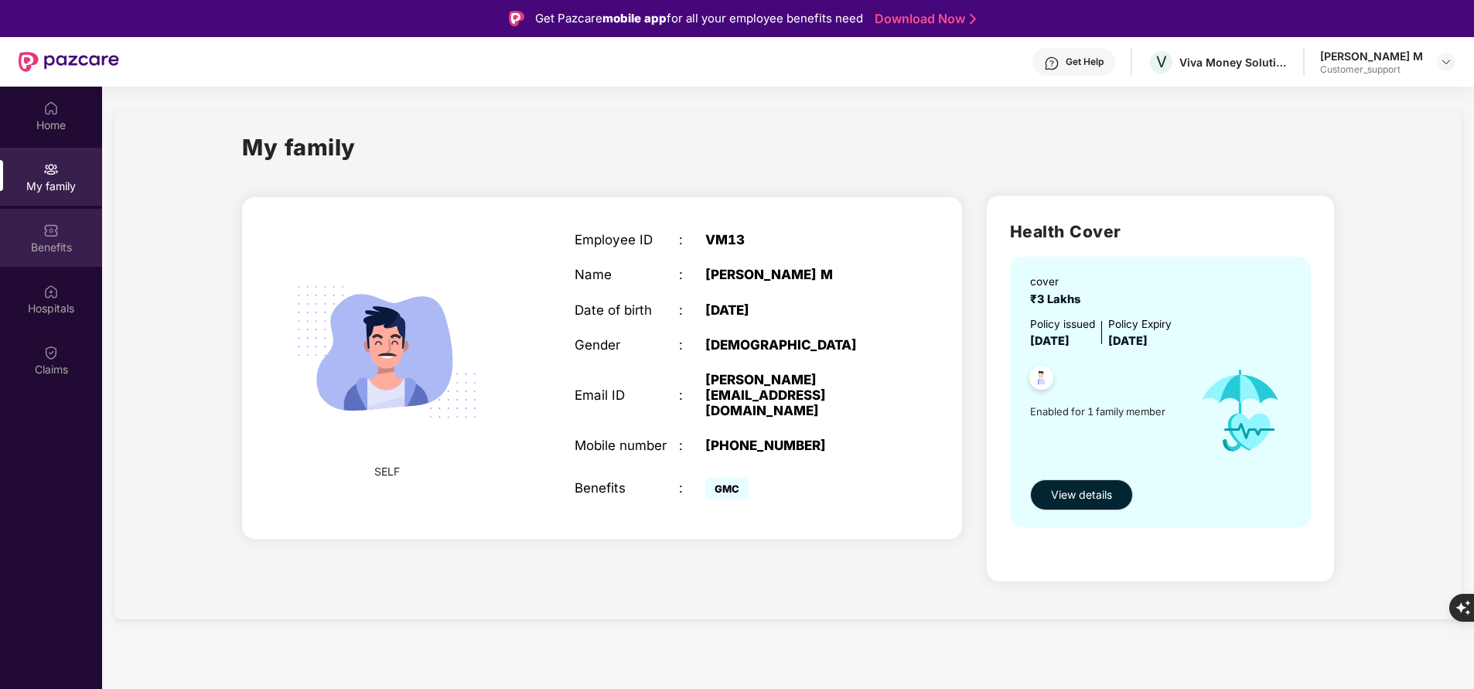
click at [53, 238] on div "Benefits" at bounding box center [51, 238] width 102 height 58
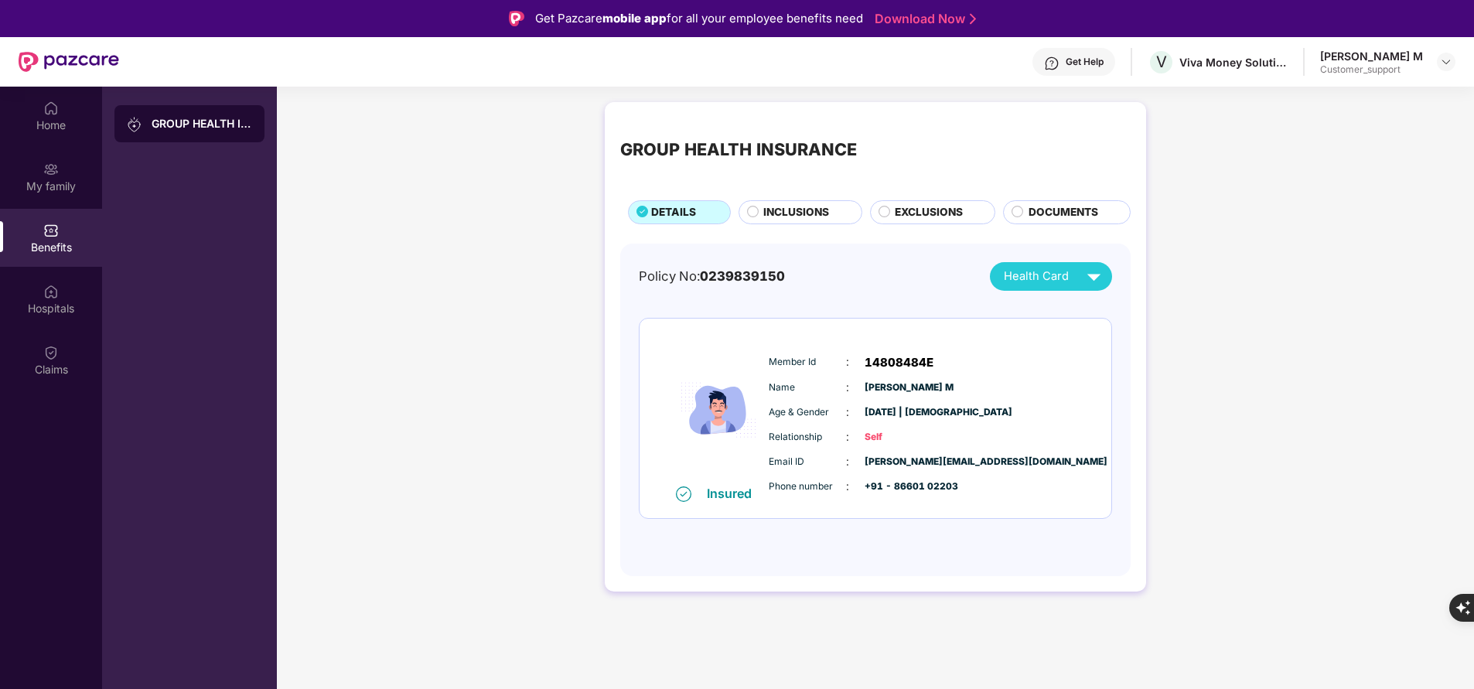
click at [776, 213] on span "INCLUSIONS" at bounding box center [796, 212] width 66 height 16
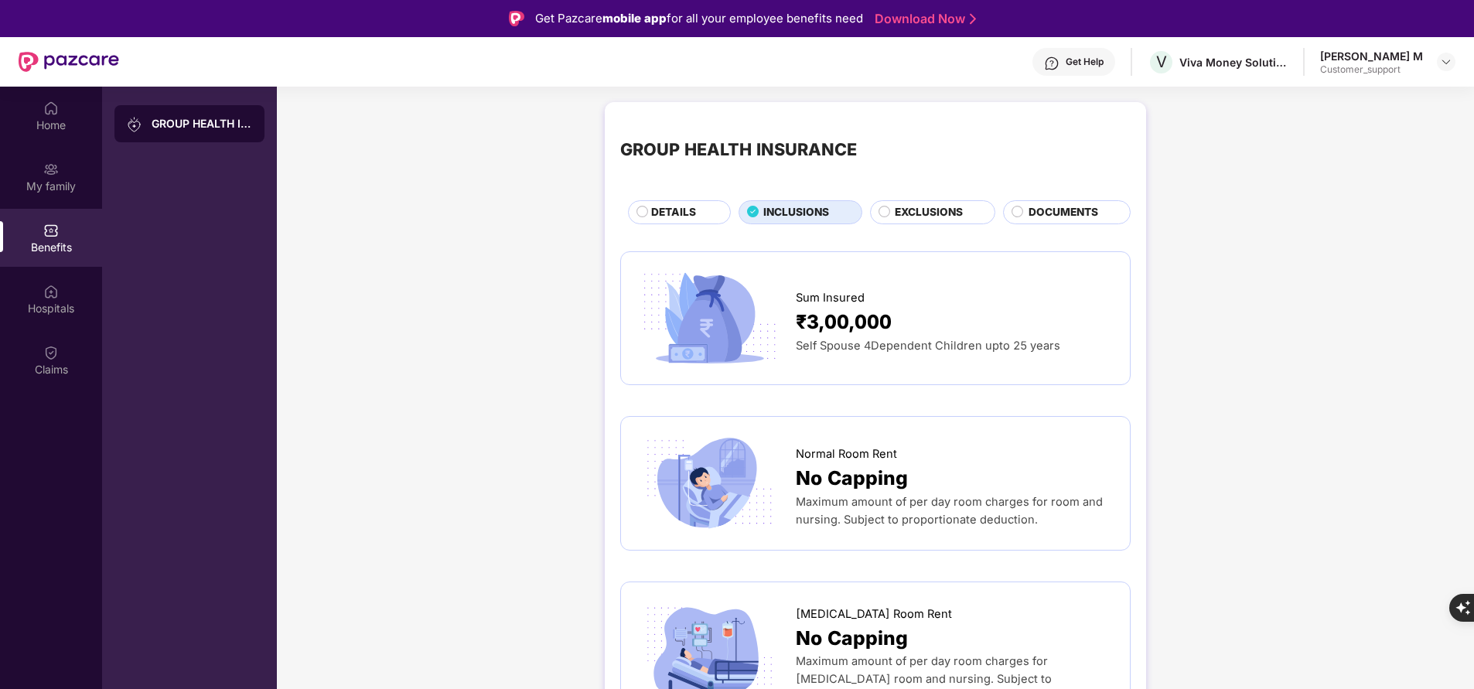
click at [680, 218] on span "DETAILS" at bounding box center [673, 212] width 45 height 16
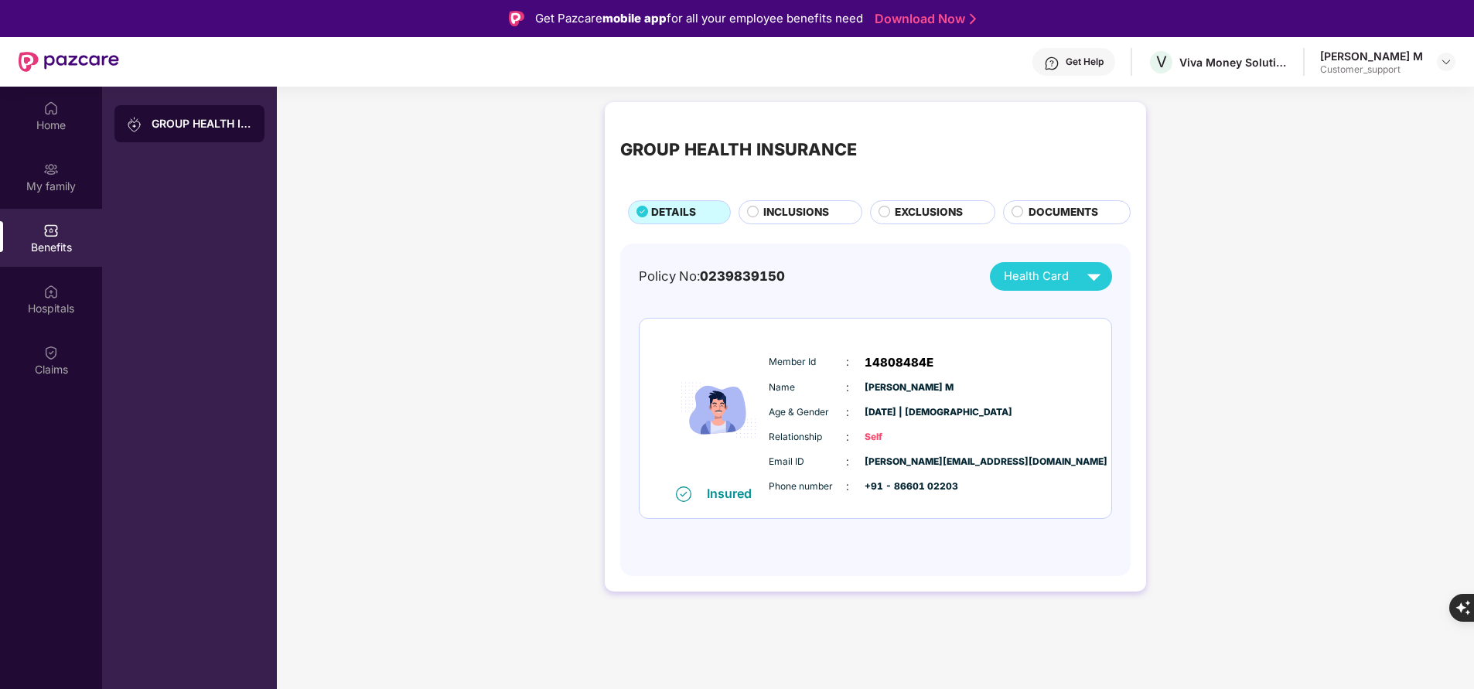
click at [779, 211] on span "INCLUSIONS" at bounding box center [796, 212] width 66 height 16
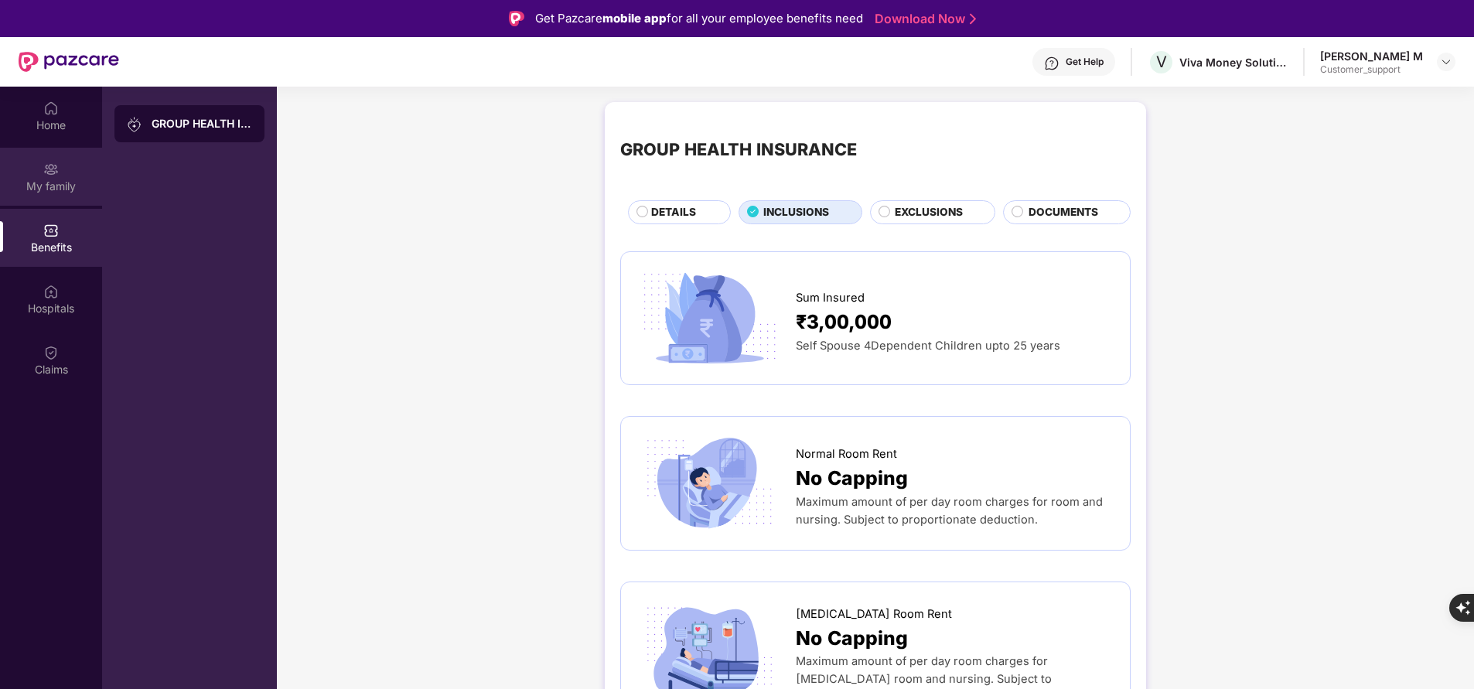
click at [60, 179] on div "My family" at bounding box center [51, 186] width 102 height 15
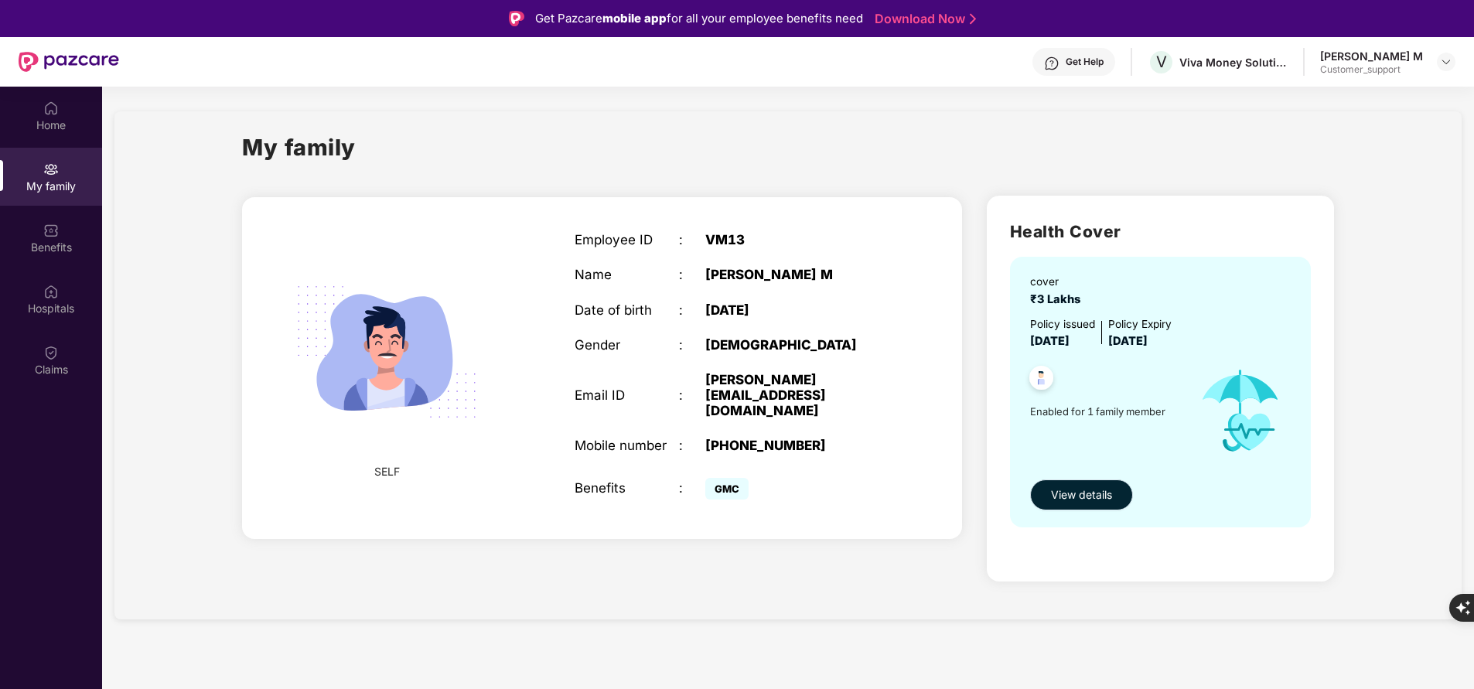
click at [1080, 501] on span "View details" at bounding box center [1081, 494] width 61 height 17
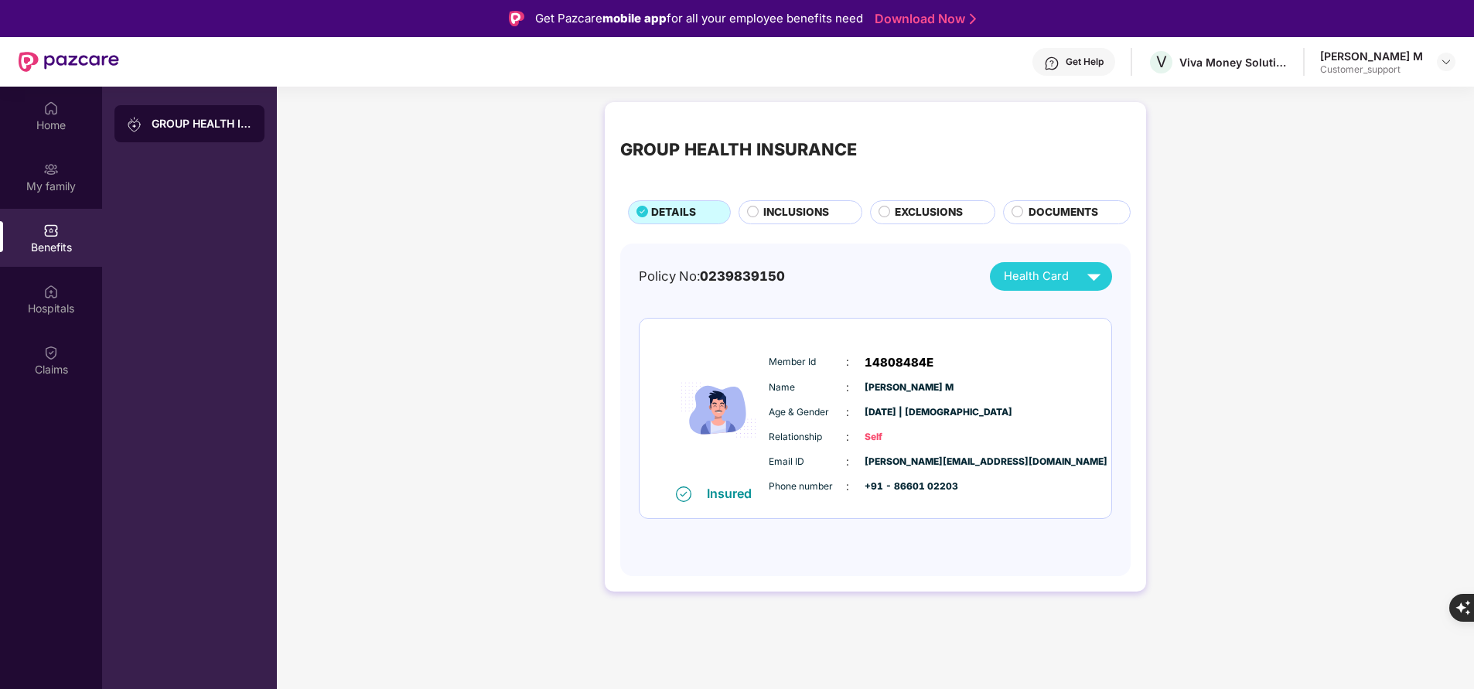
click at [800, 229] on div "GROUP HEALTH INSURANCE DETAILS INCLUSIONS EXCLUSIONS DOCUMENTS Policy No: 02398…" at bounding box center [875, 346] width 541 height 489
click at [809, 213] on span "INCLUSIONS" at bounding box center [796, 212] width 66 height 16
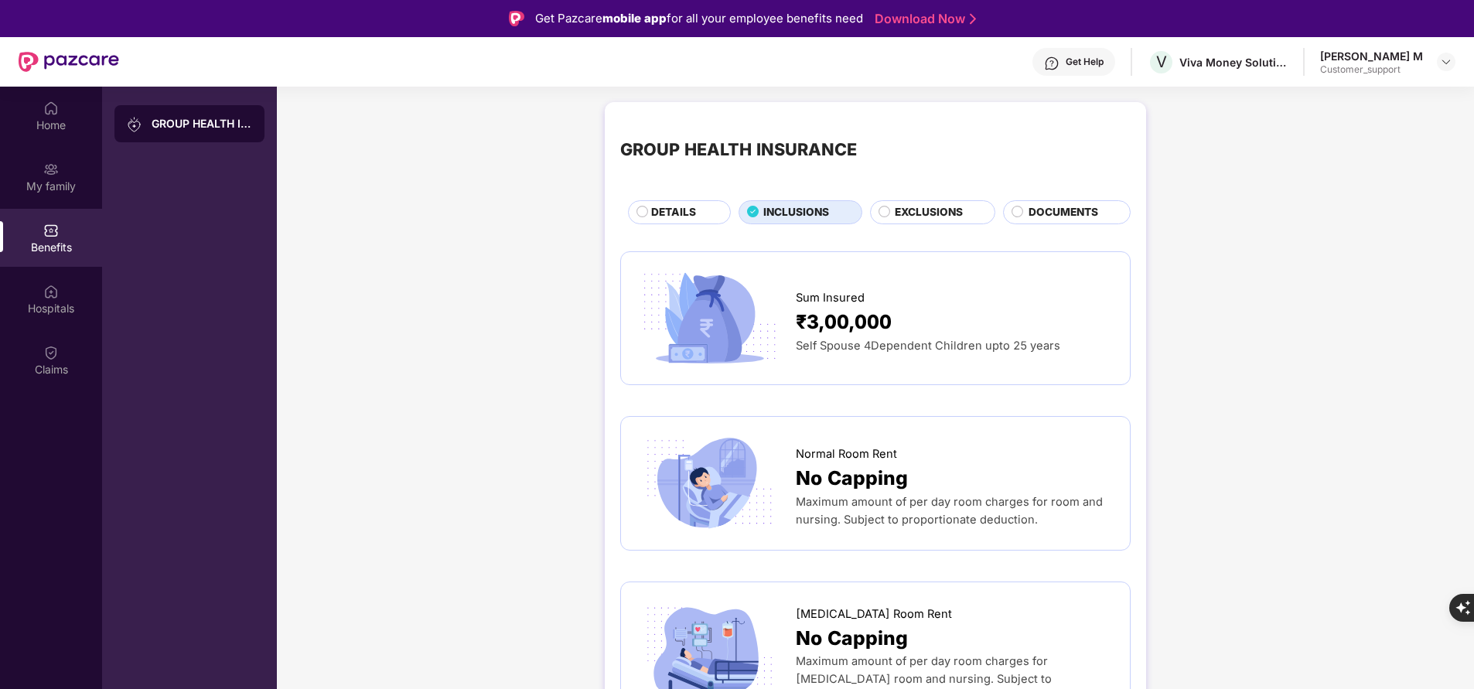
click at [662, 206] on span "DETAILS" at bounding box center [673, 212] width 45 height 16
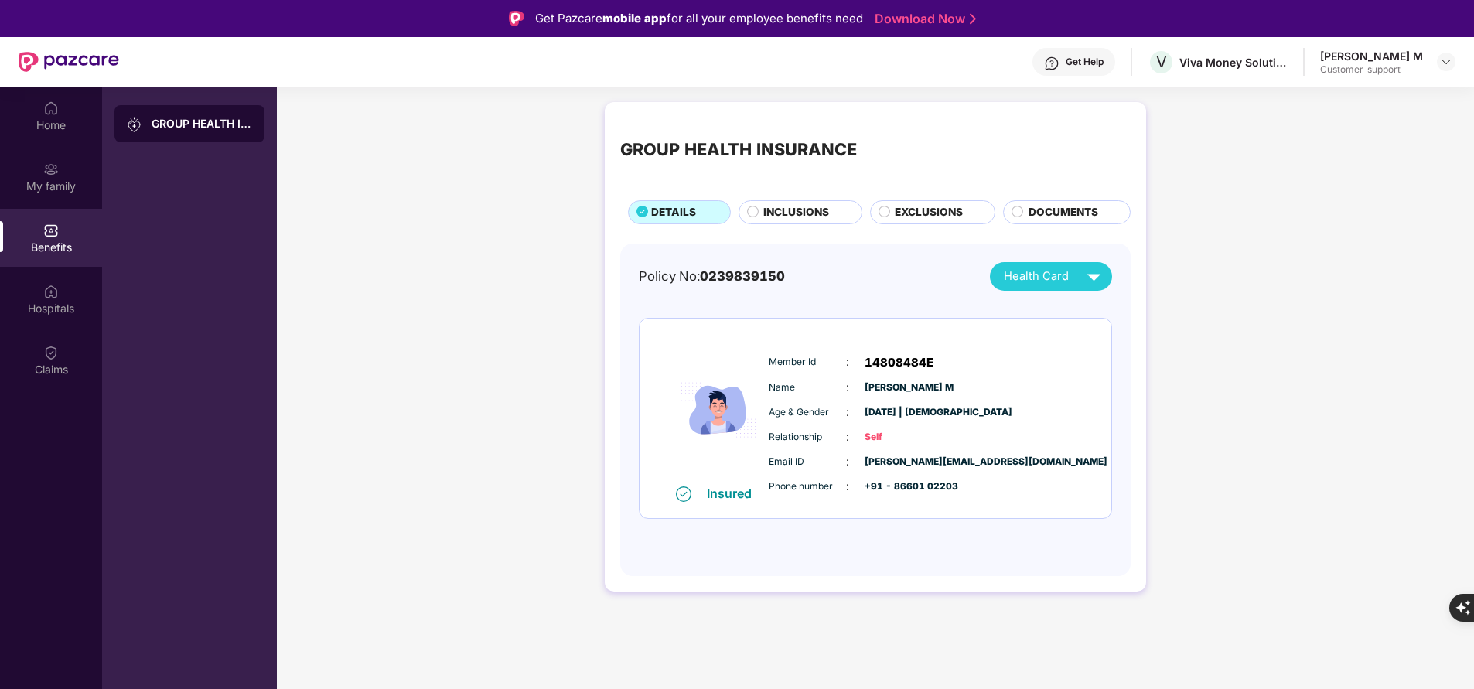
click at [785, 219] on span "INCLUSIONS" at bounding box center [796, 212] width 66 height 16
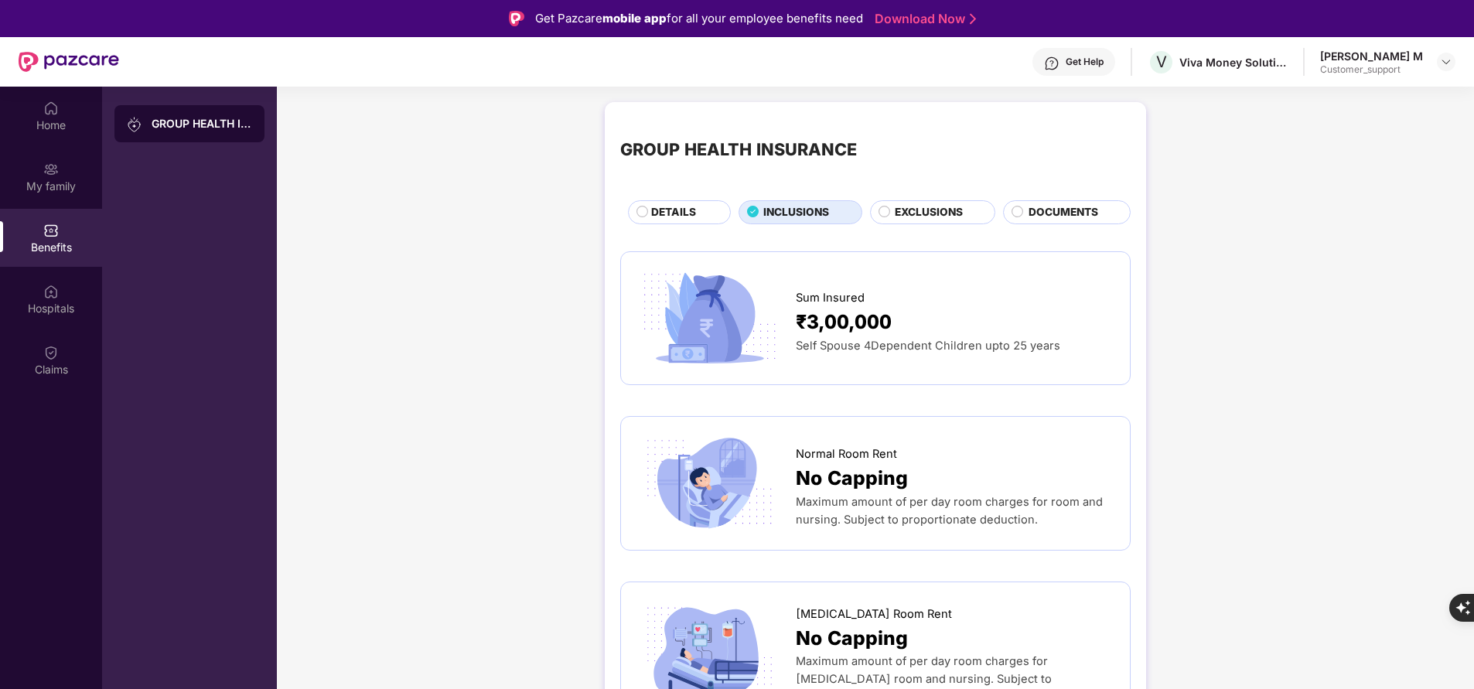
click at [686, 217] on span "DETAILS" at bounding box center [673, 212] width 45 height 16
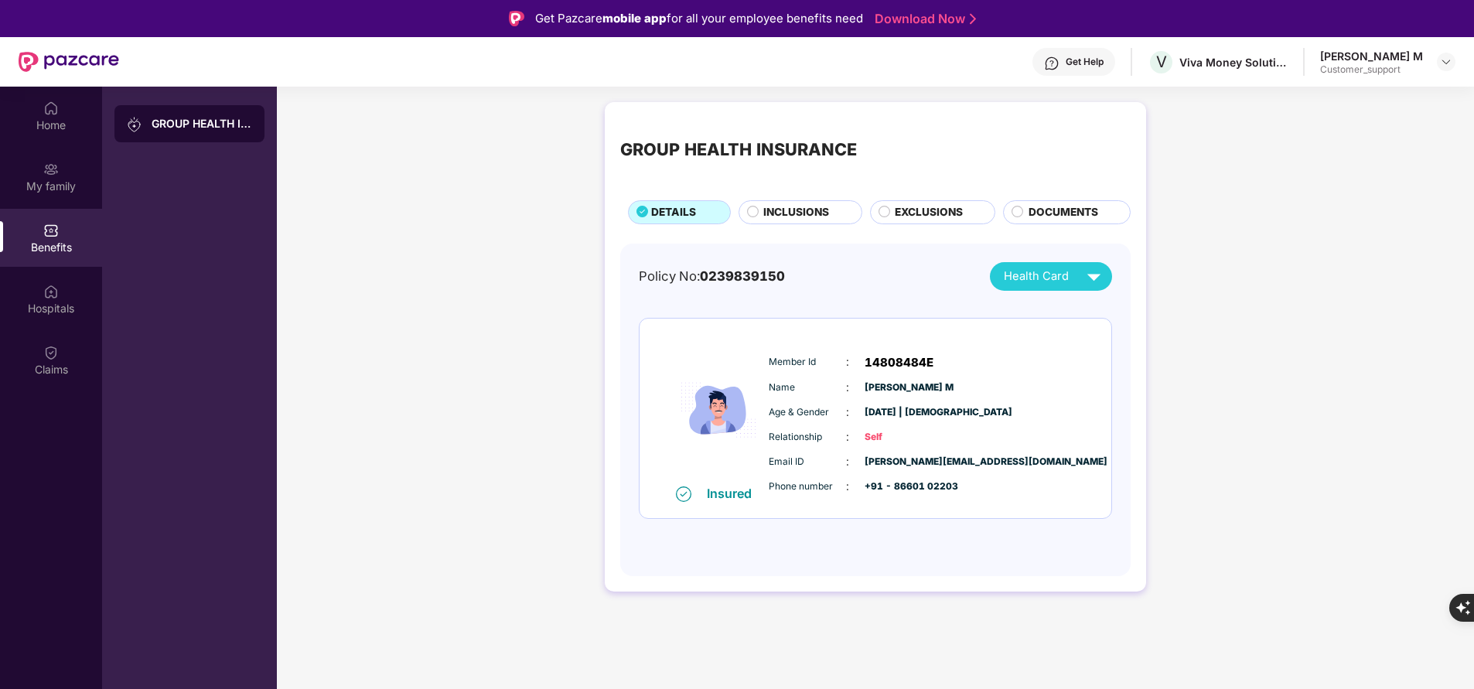
click at [778, 209] on span "INCLUSIONS" at bounding box center [796, 212] width 66 height 16
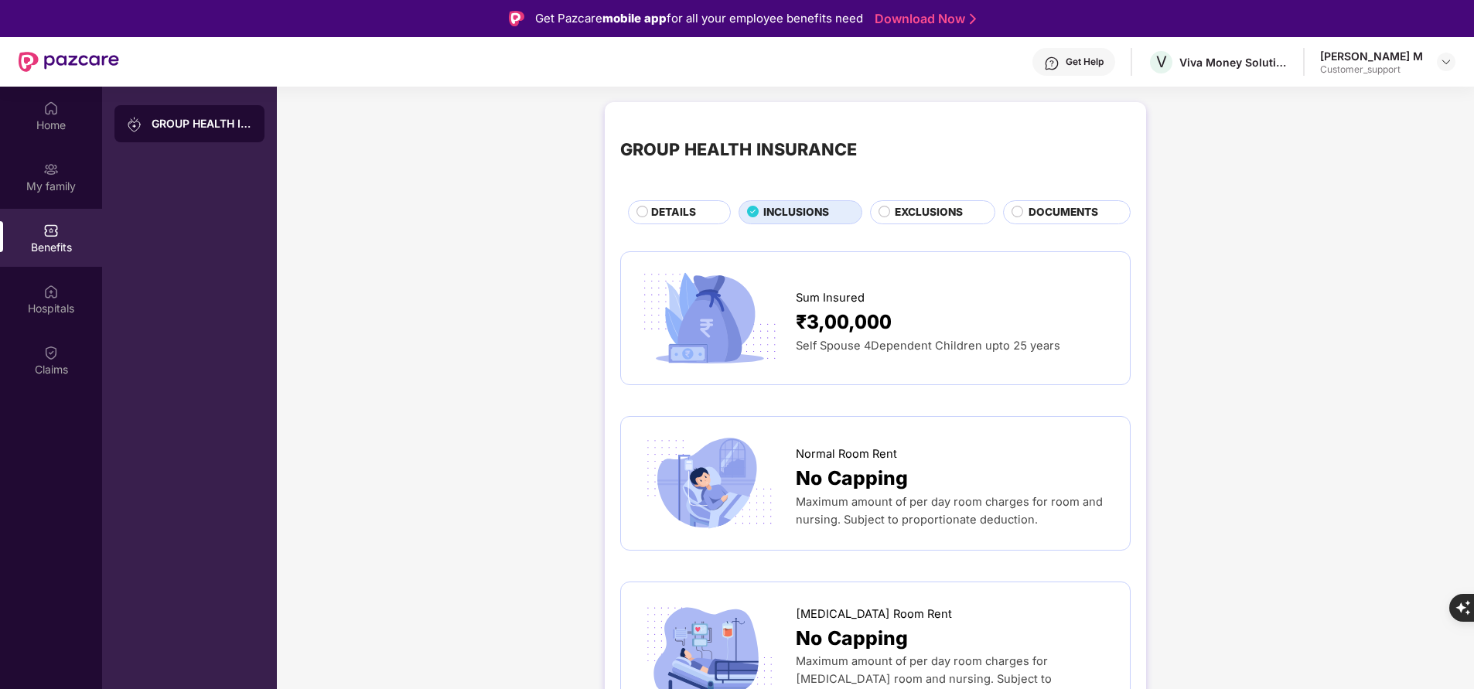
click at [694, 210] on span "DETAILS" at bounding box center [673, 212] width 45 height 16
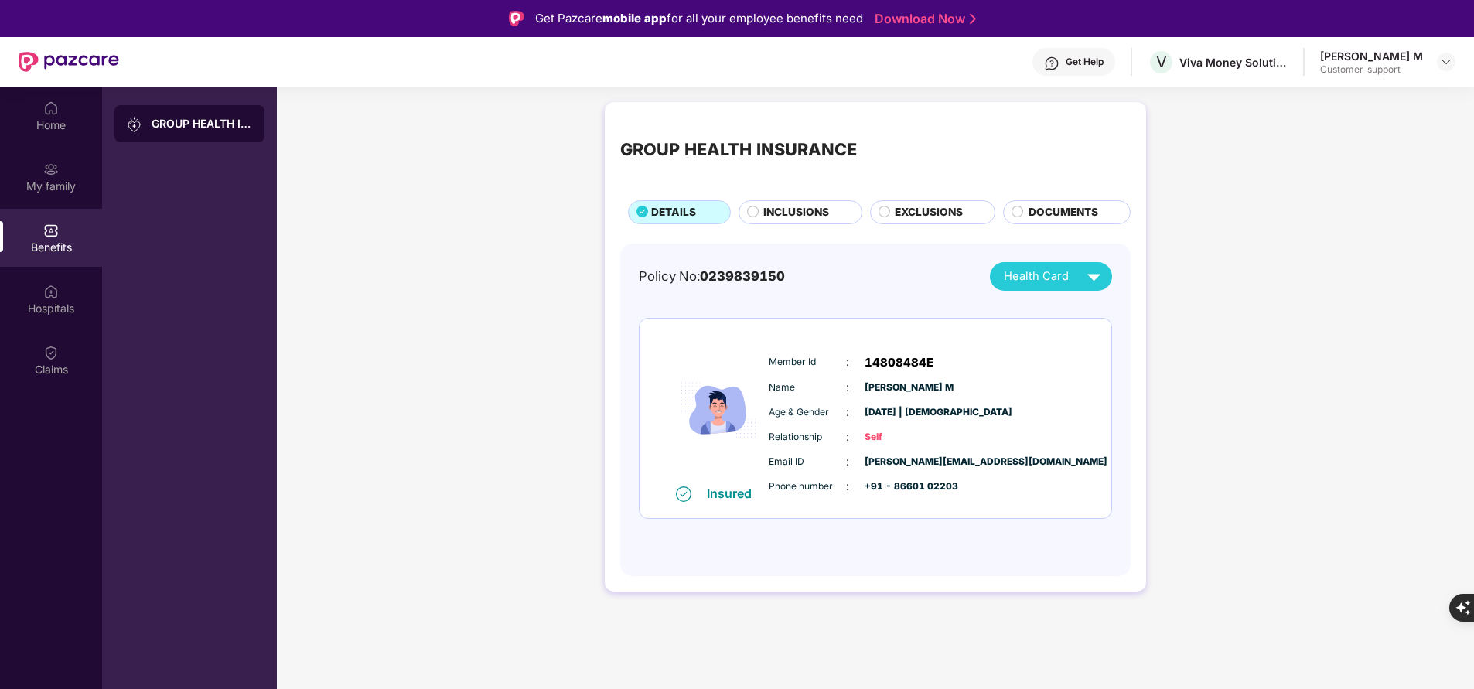
click at [786, 213] on span "INCLUSIONS" at bounding box center [796, 212] width 66 height 16
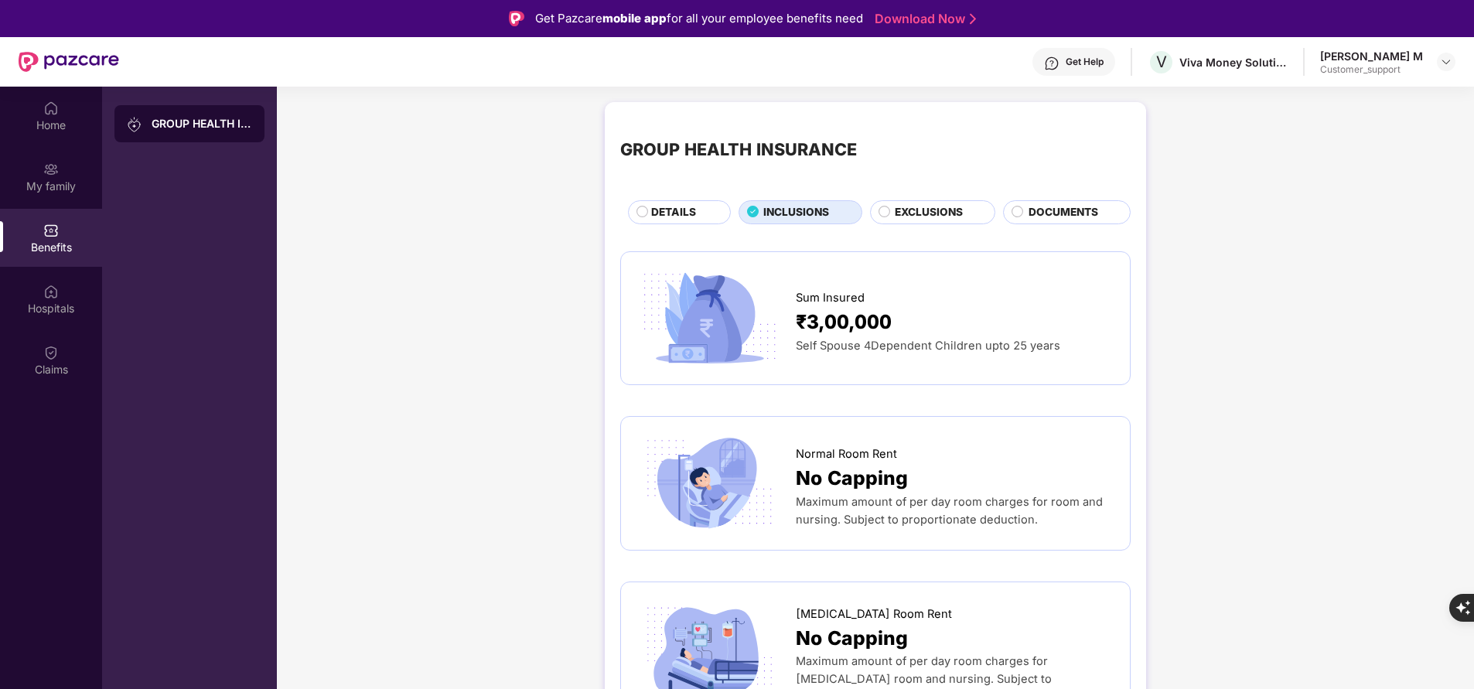
click at [687, 216] on span "DETAILS" at bounding box center [673, 212] width 45 height 16
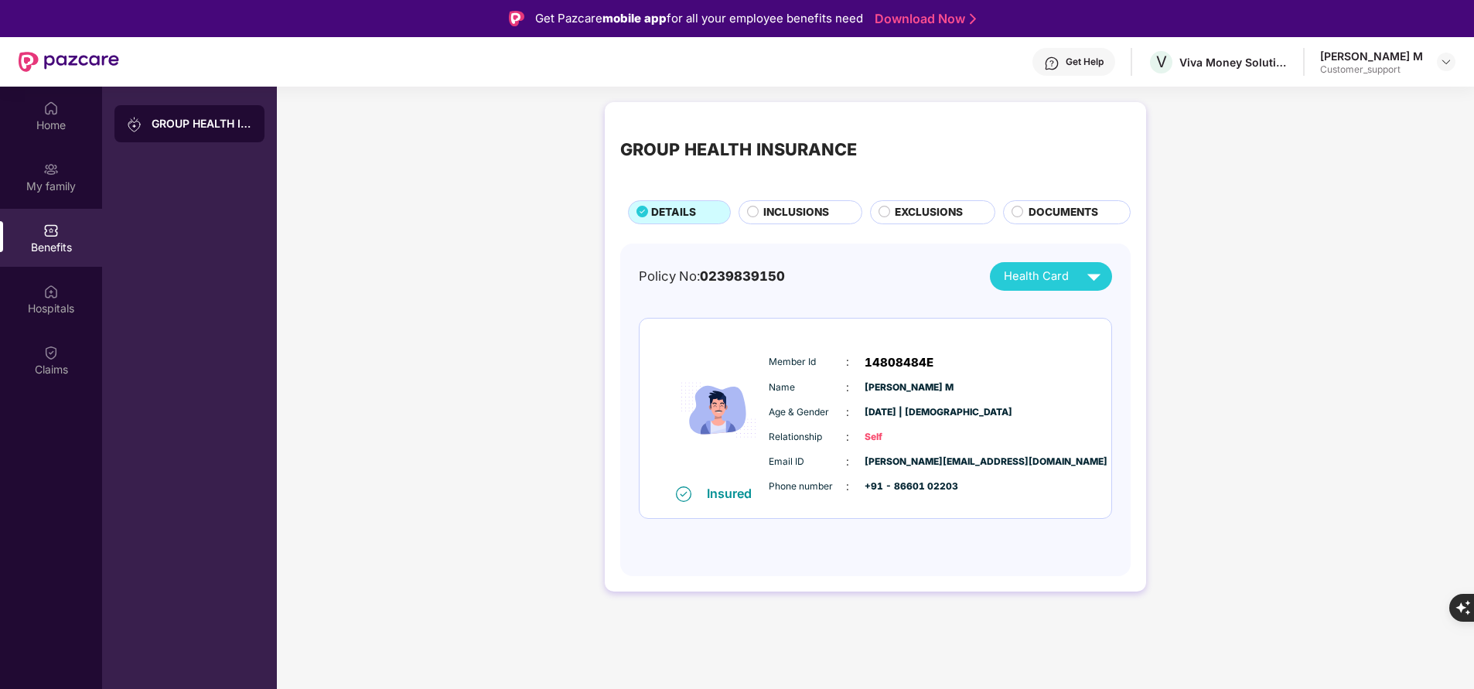
click at [799, 214] on span "INCLUSIONS" at bounding box center [796, 212] width 66 height 16
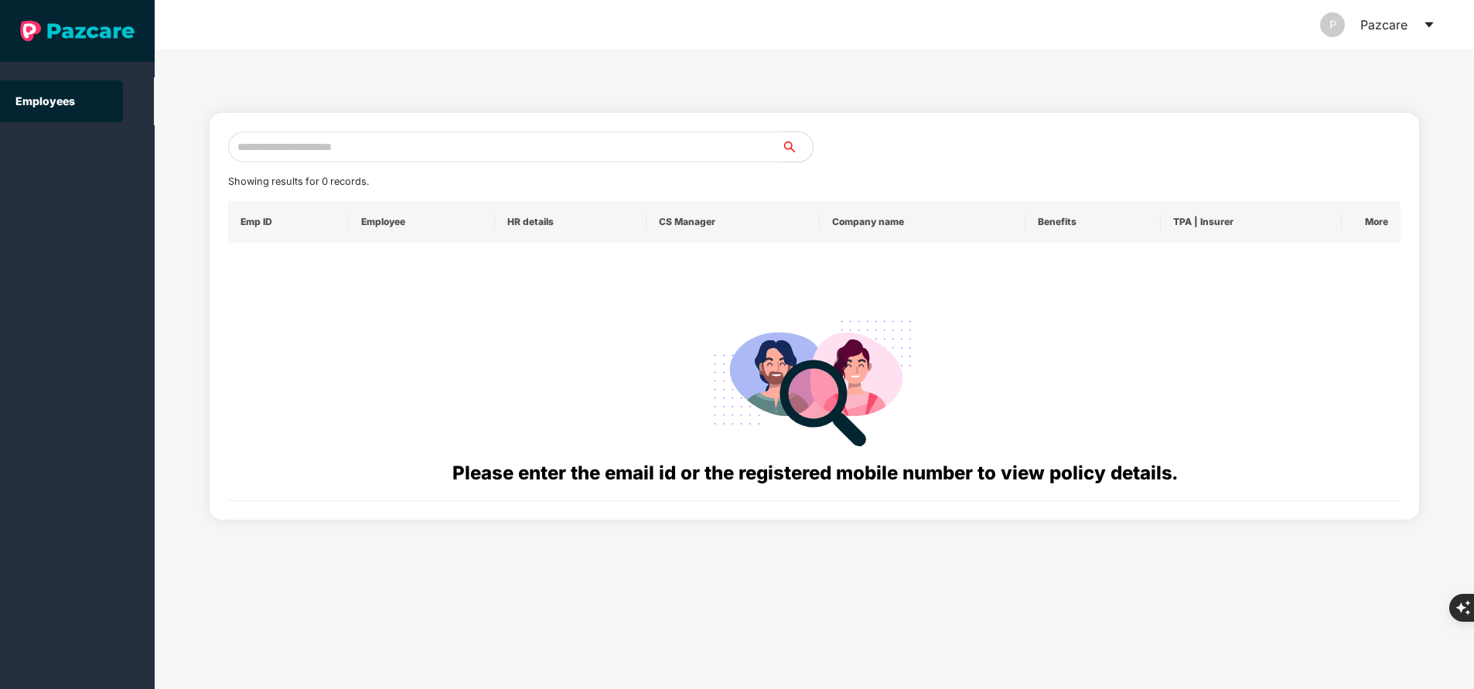
click at [356, 131] on input "text" at bounding box center [505, 146] width 554 height 31
paste input "**********"
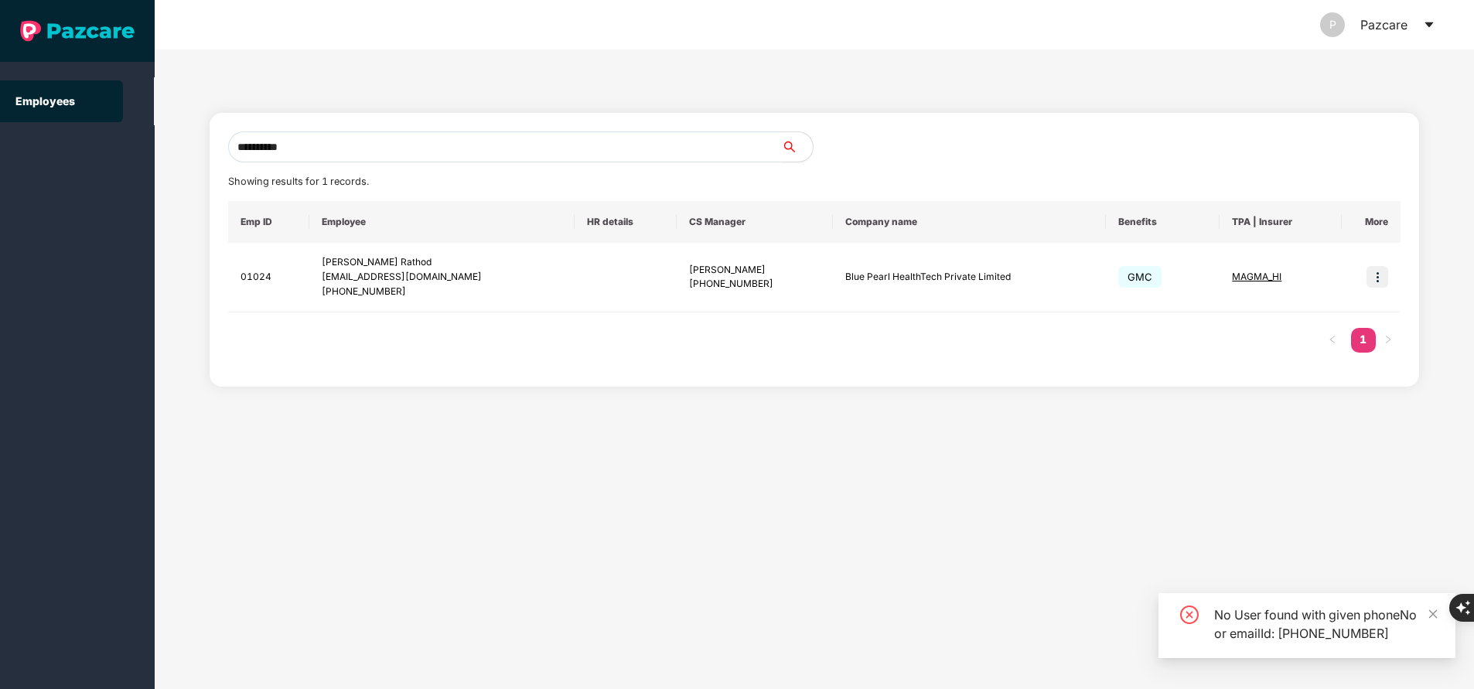
type input "**********"
click at [1378, 276] on img at bounding box center [1377, 277] width 22 height 22
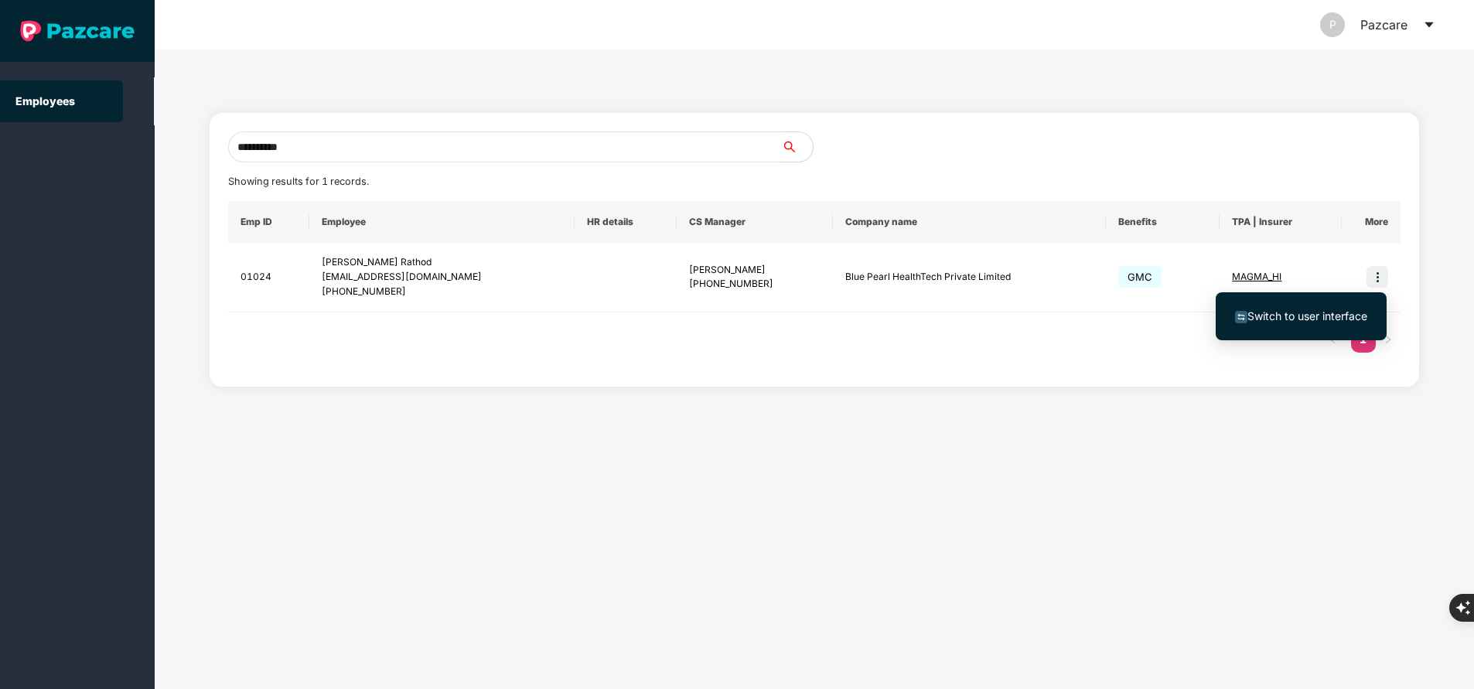
click at [1363, 312] on span "Switch to user interface" at bounding box center [1307, 315] width 120 height 13
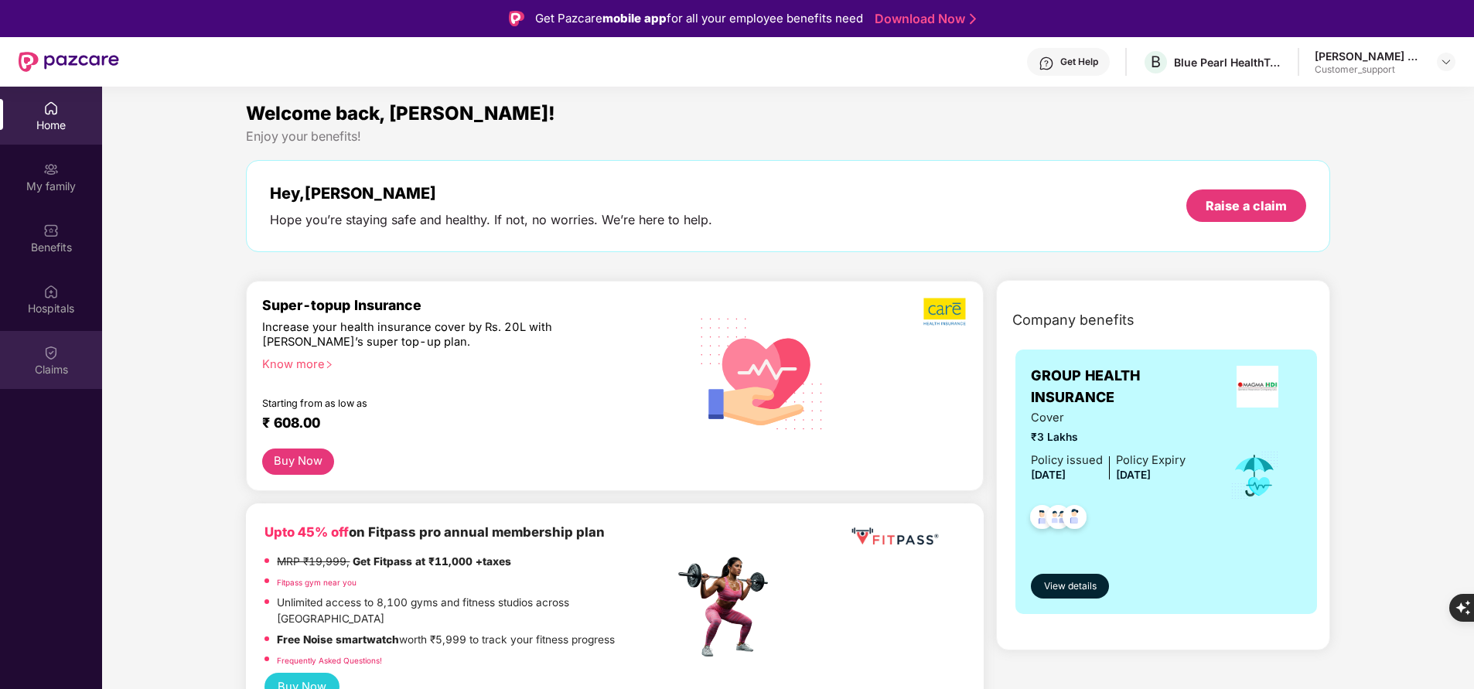
click at [70, 350] on div "Claims" at bounding box center [51, 360] width 102 height 58
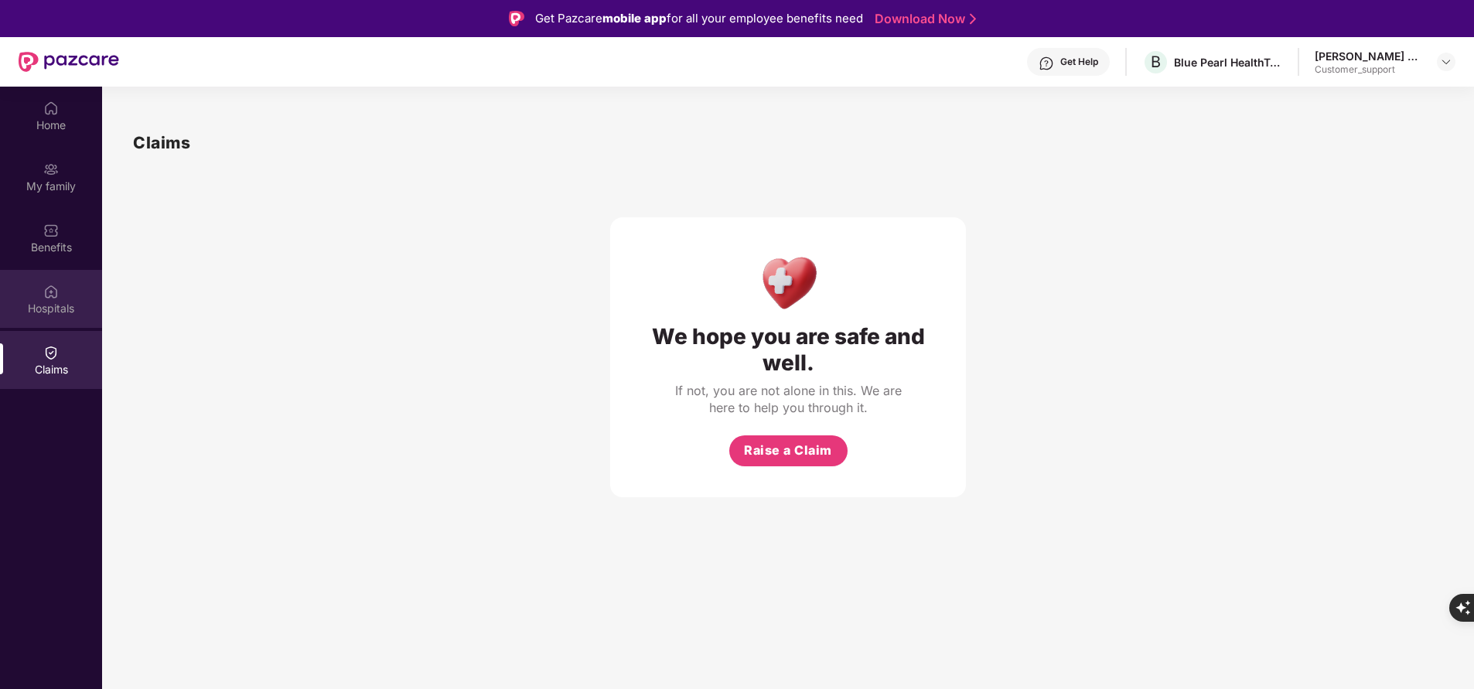
click at [62, 312] on div "Hospitals" at bounding box center [51, 308] width 102 height 15
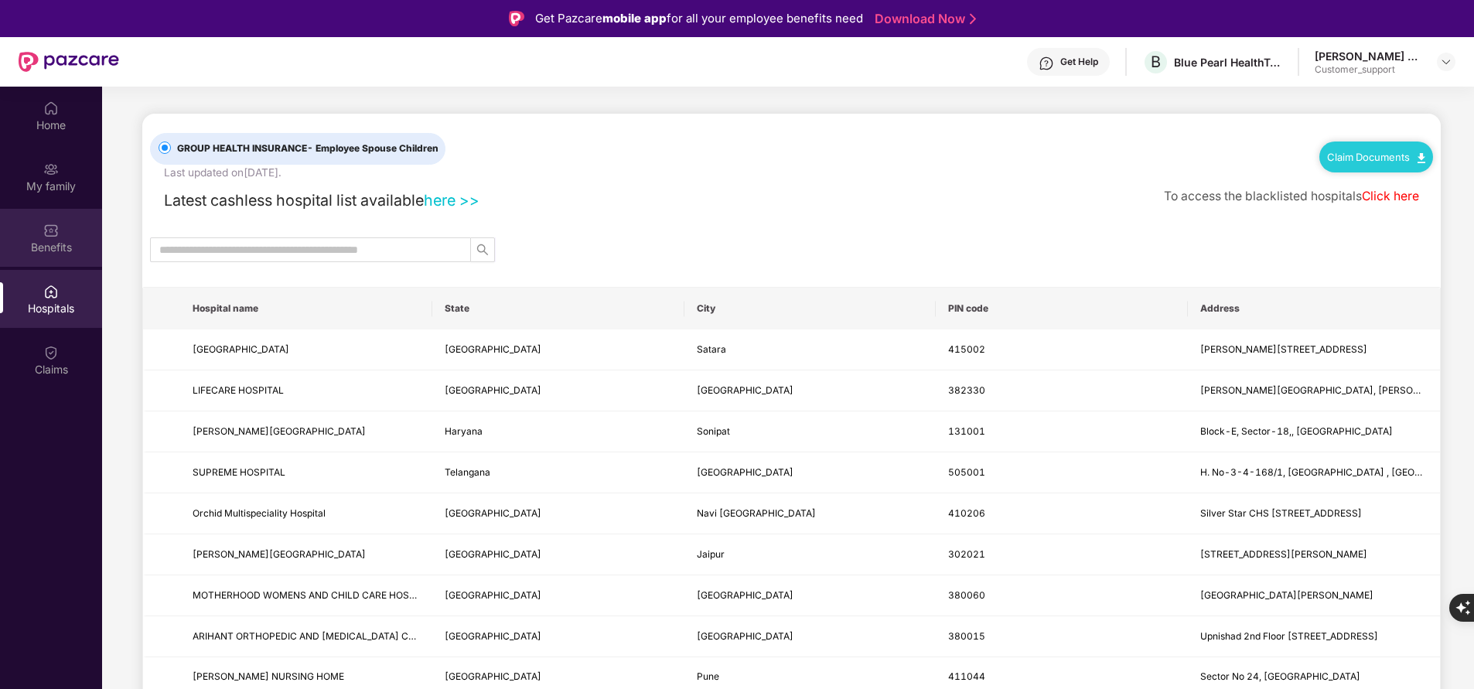
click at [77, 257] on div "Benefits" at bounding box center [51, 238] width 102 height 58
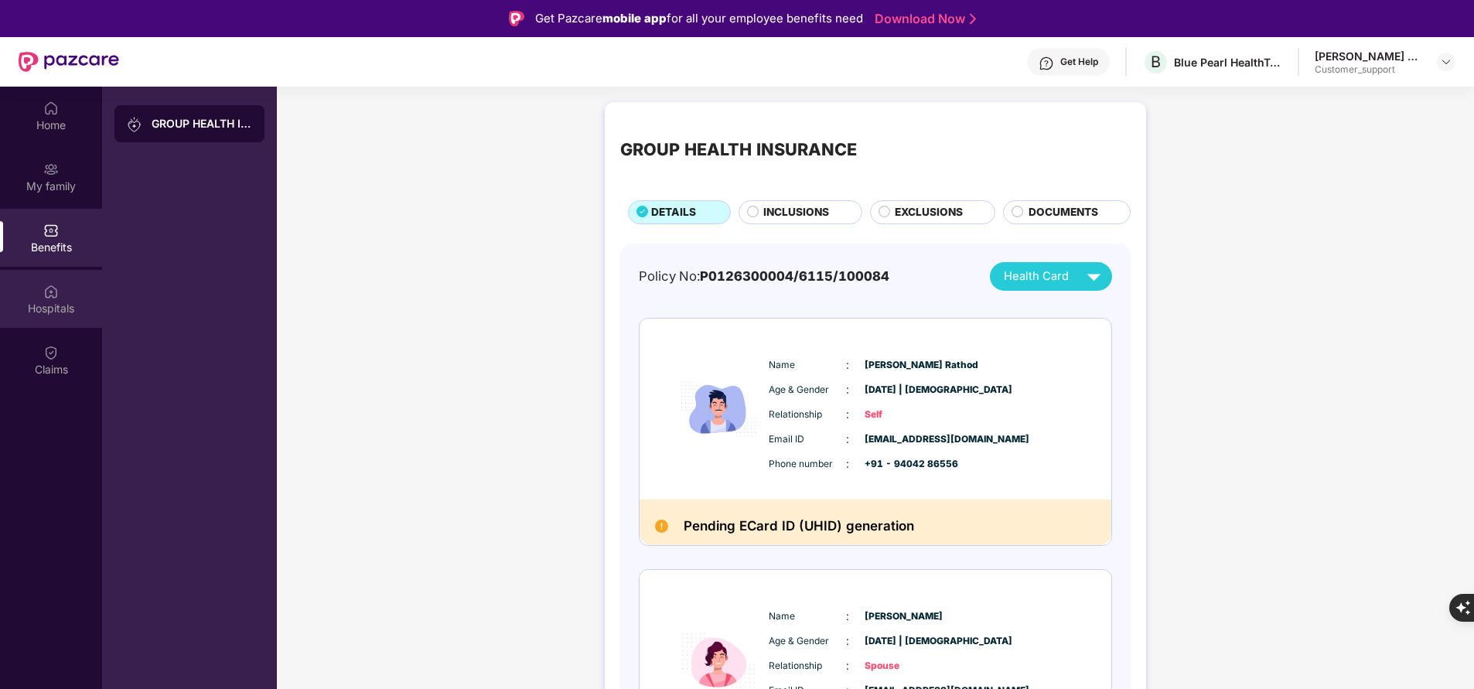
click at [87, 304] on div "Hospitals" at bounding box center [51, 308] width 102 height 15
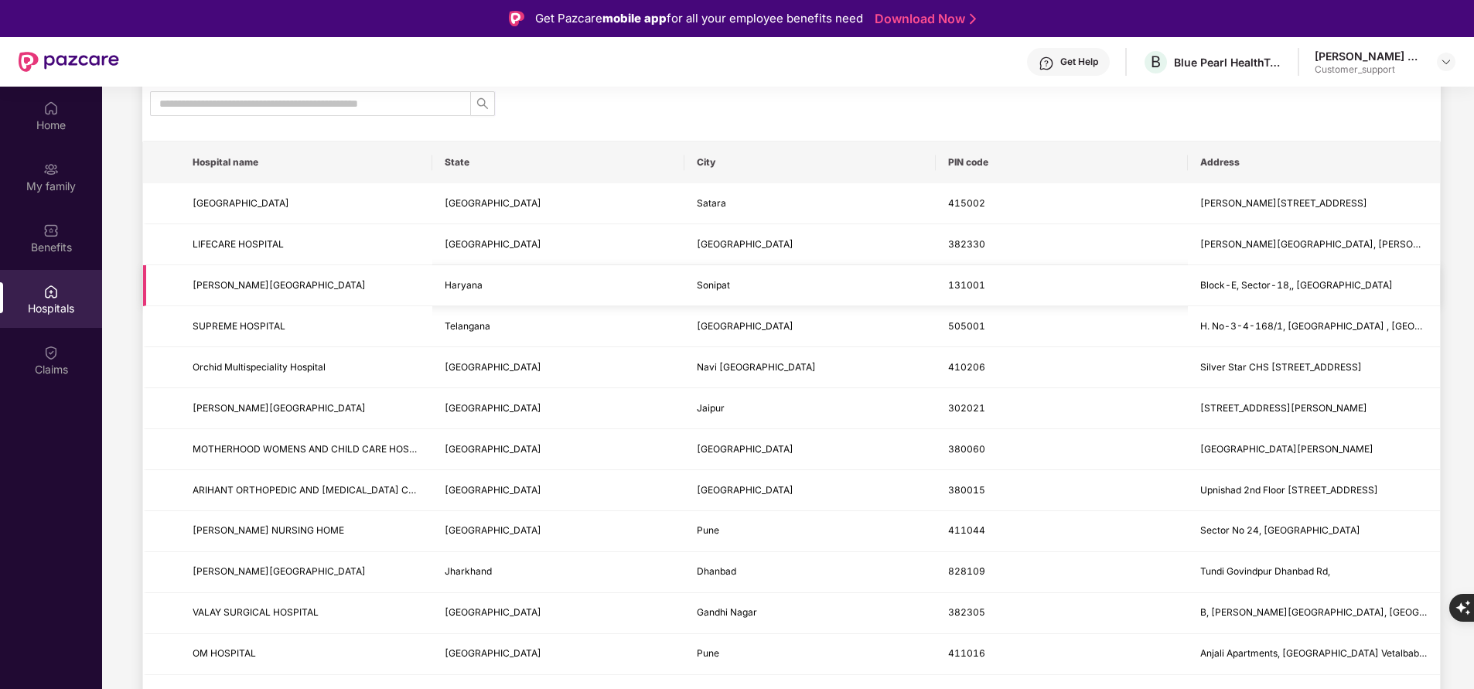
scroll to position [142, 0]
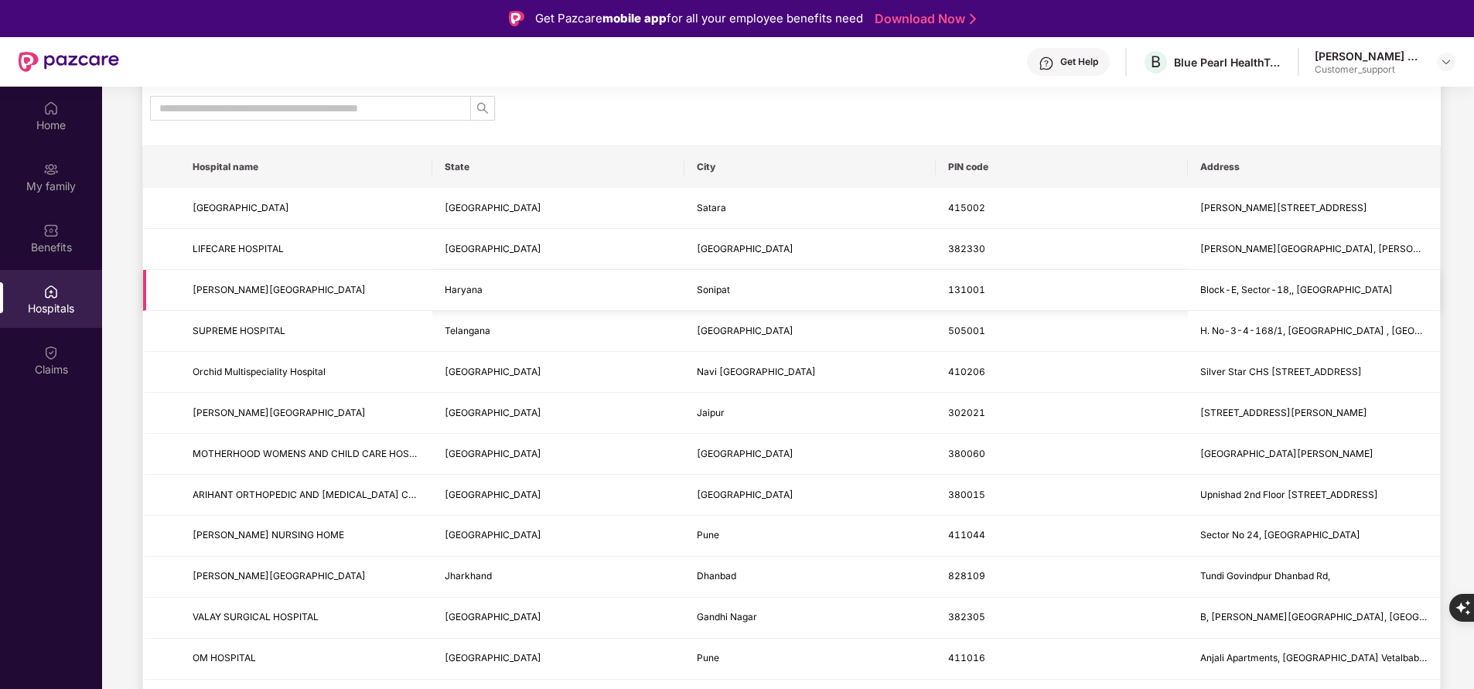
click at [428, 448] on td "MOTHERHOOD WOMENS AND CHILD CARE HOSPITAL" at bounding box center [306, 454] width 252 height 41
click at [53, 346] on img at bounding box center [50, 352] width 15 height 15
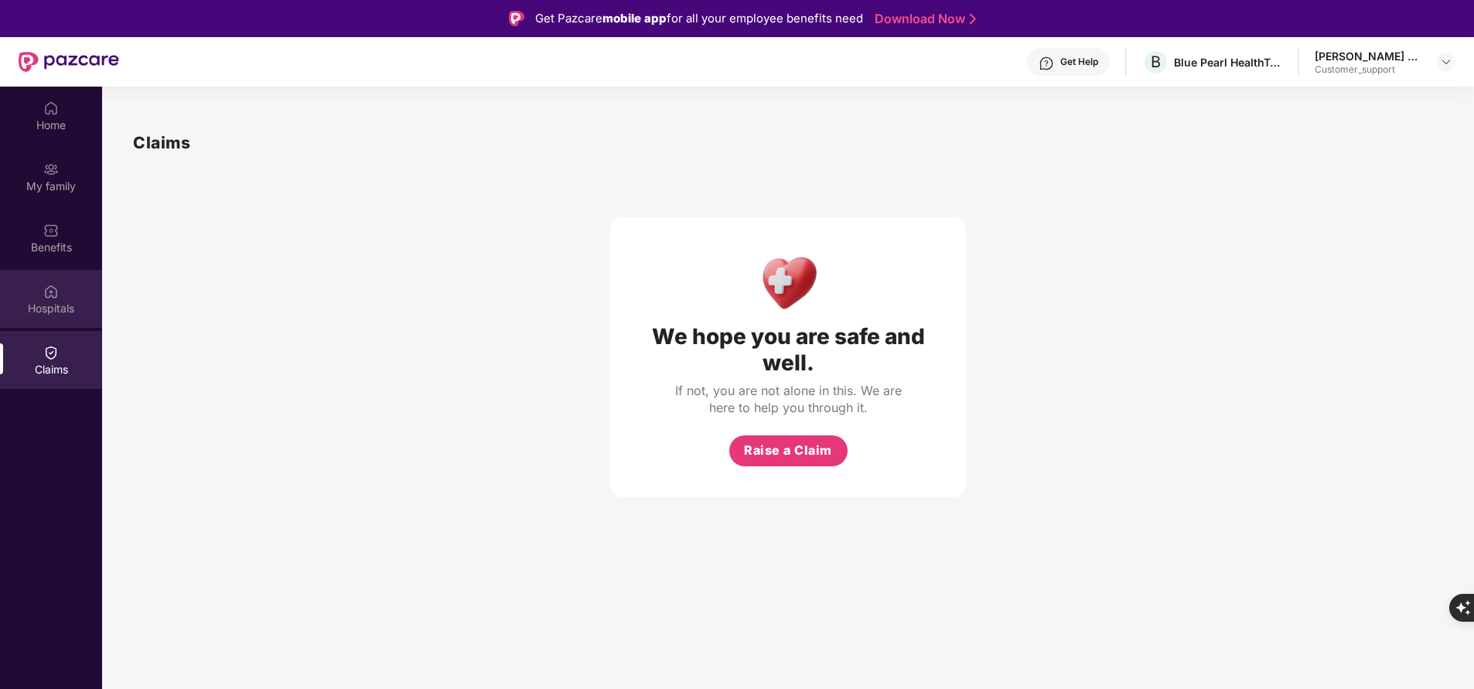
click at [62, 287] on div "Hospitals" at bounding box center [51, 299] width 102 height 58
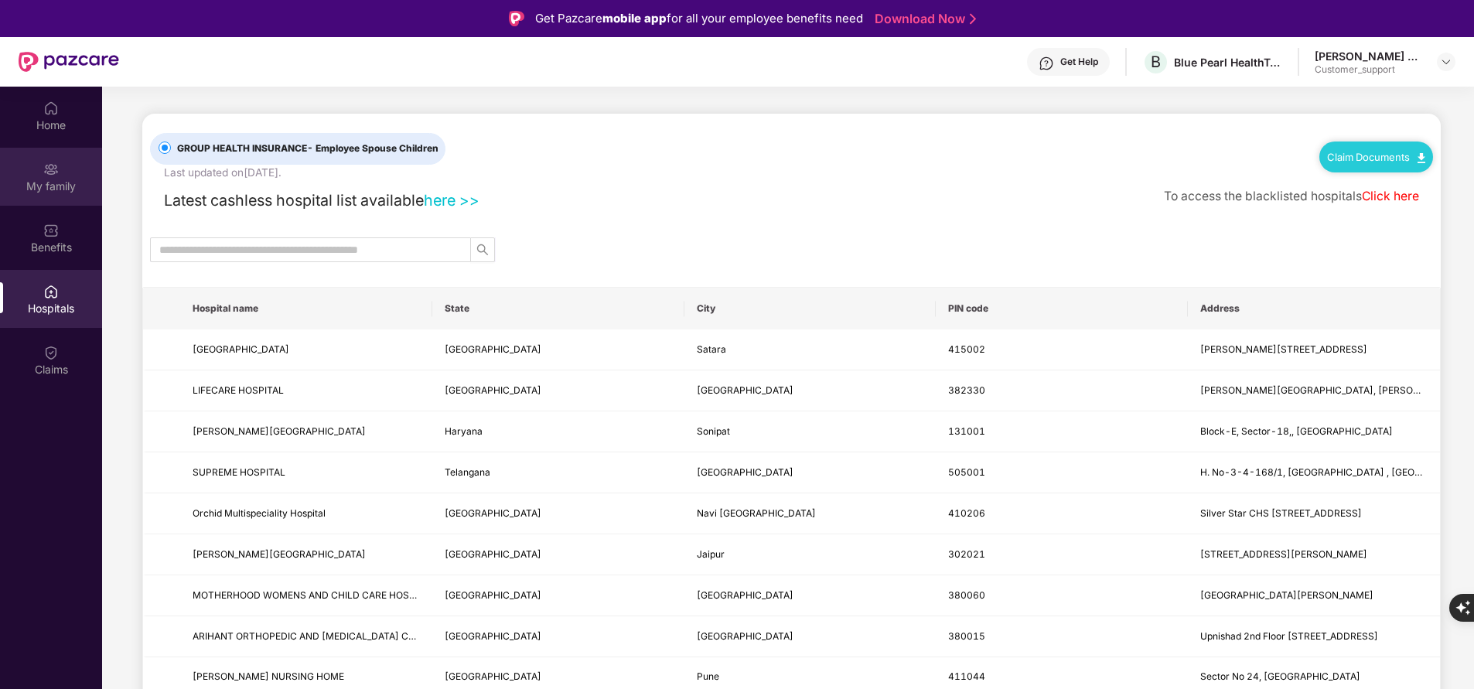
click at [57, 184] on div "My family" at bounding box center [51, 186] width 102 height 15
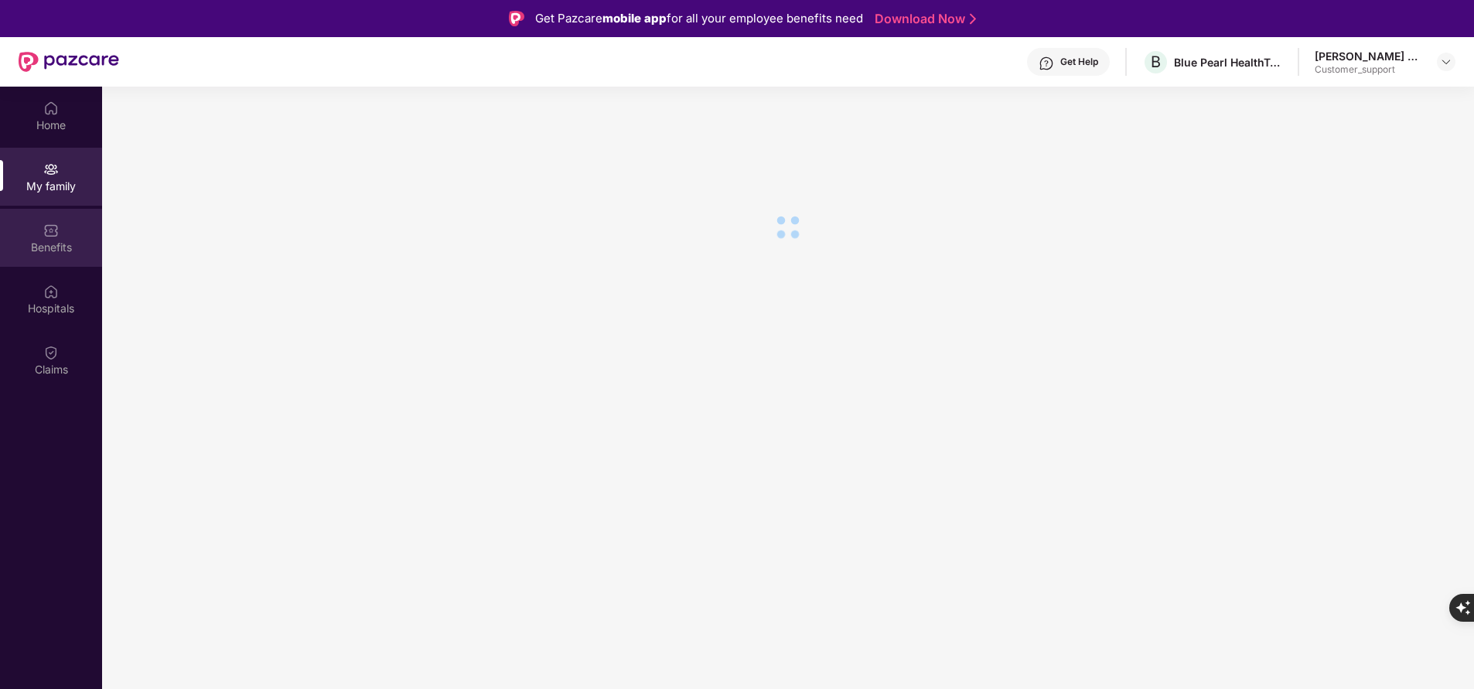
click at [48, 258] on div "Benefits" at bounding box center [51, 238] width 102 height 58
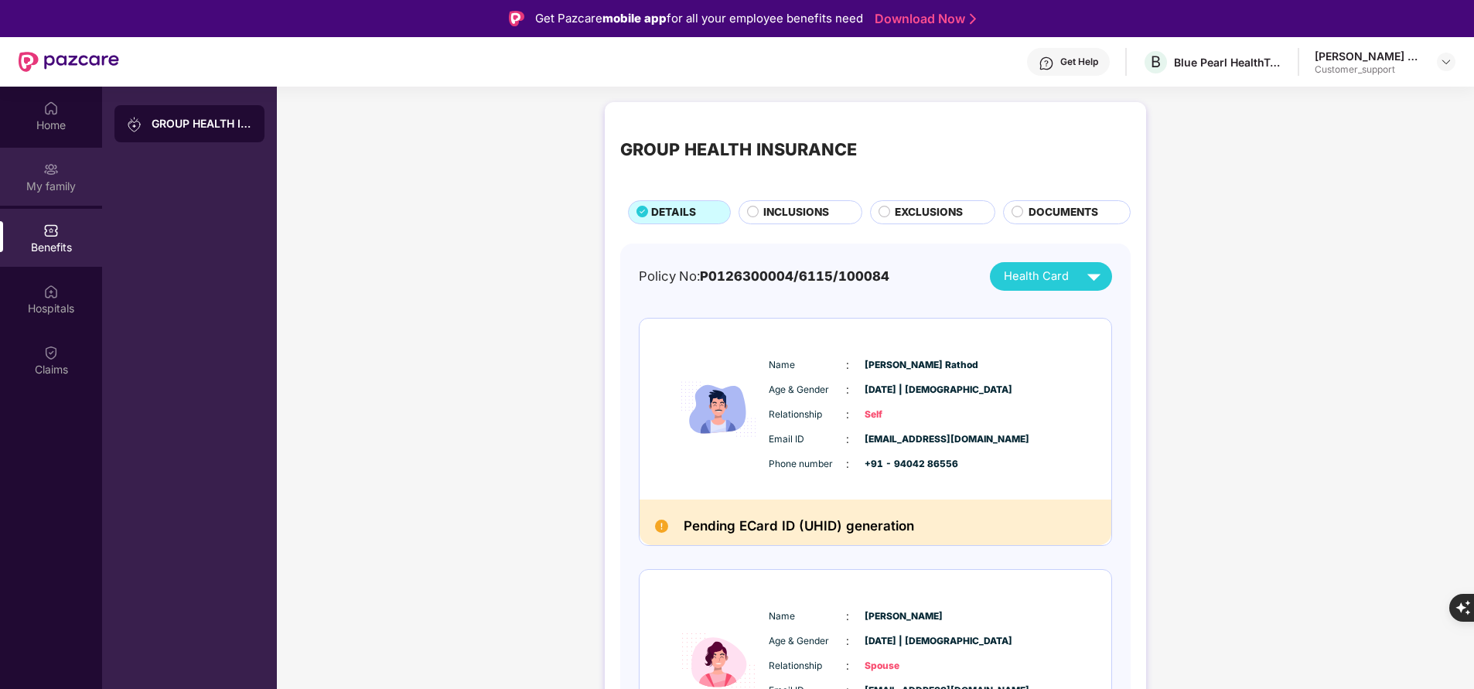
click at [56, 193] on div "My family" at bounding box center [51, 186] width 102 height 15
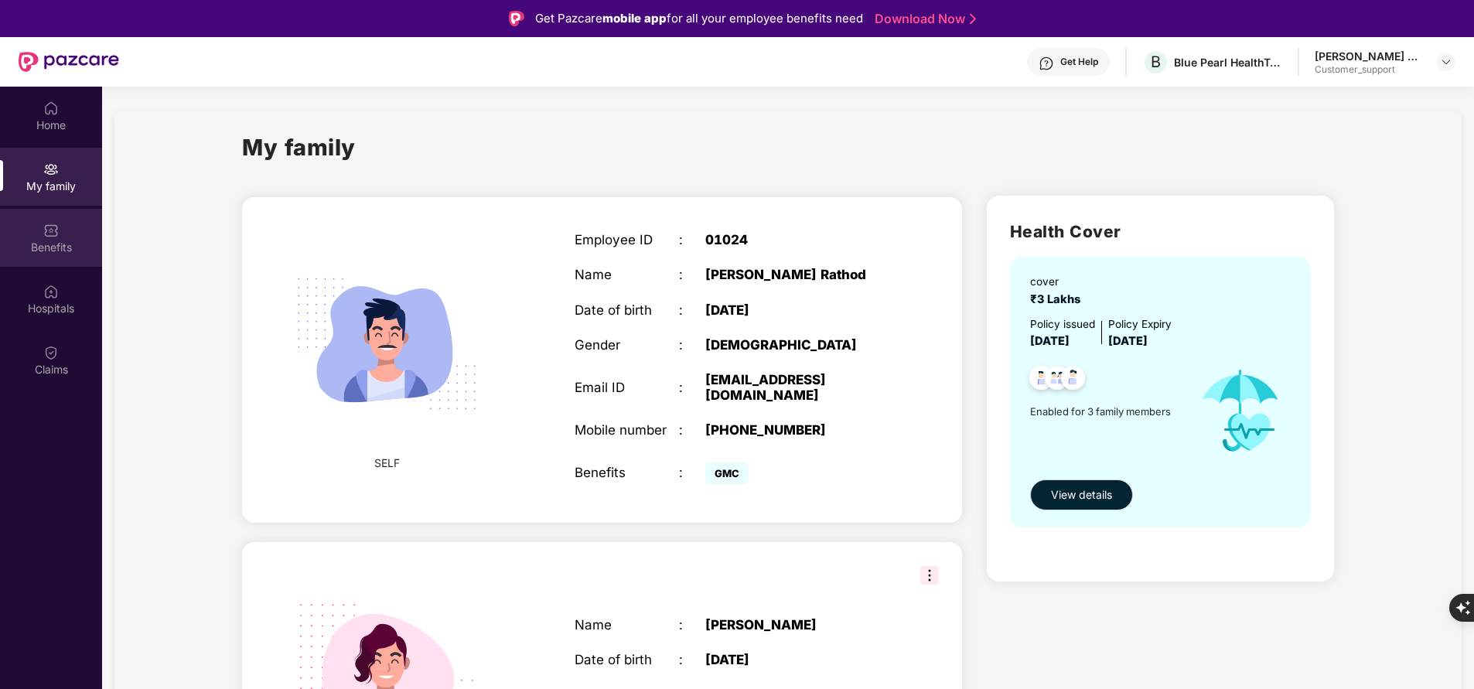
click at [38, 247] on div "Benefits" at bounding box center [51, 247] width 102 height 15
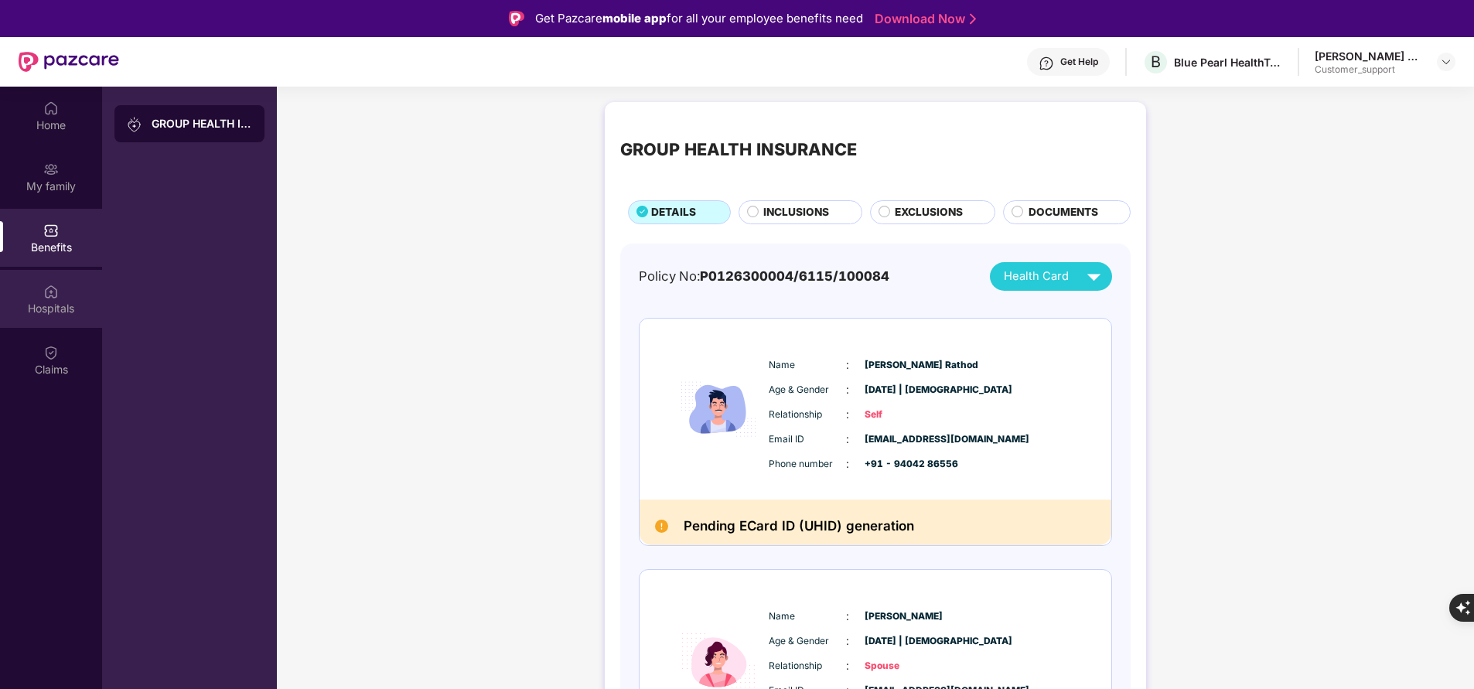
click at [78, 301] on div "Hospitals" at bounding box center [51, 308] width 102 height 15
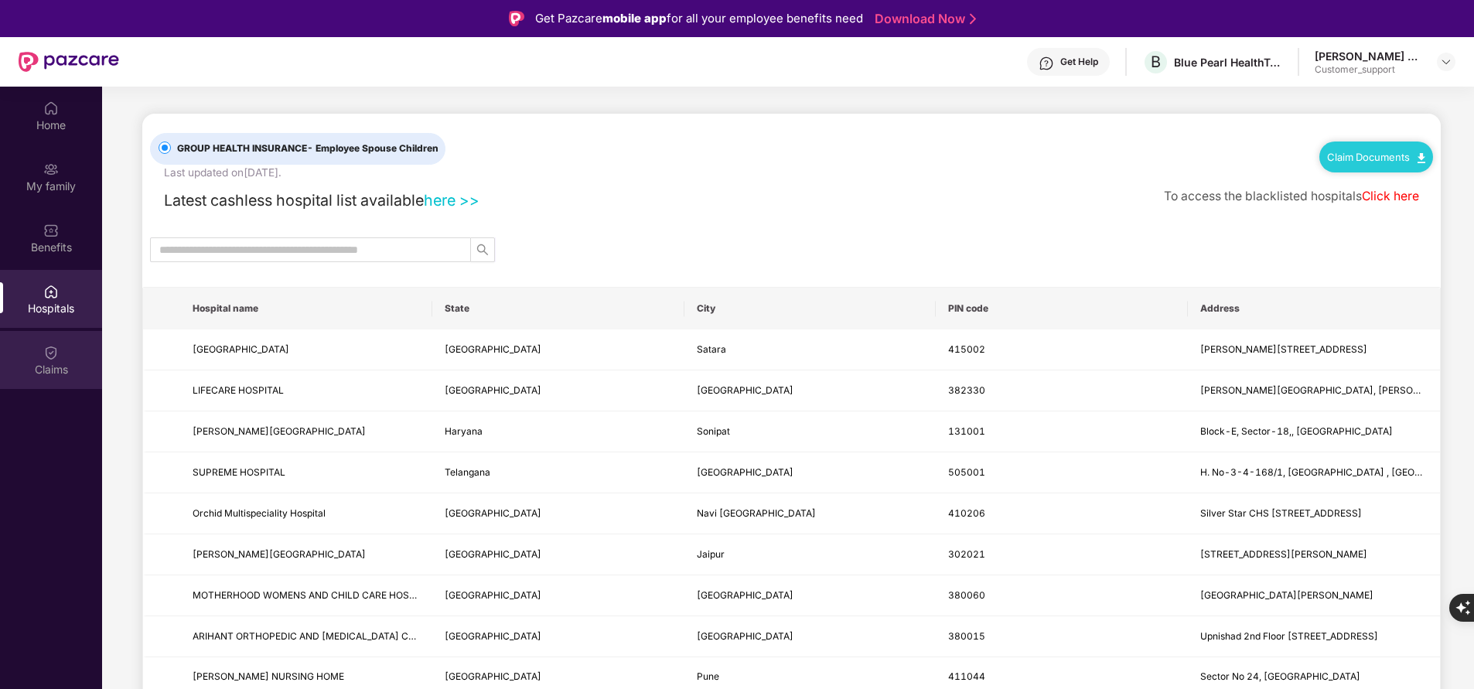
click at [81, 371] on div "Claims" at bounding box center [51, 369] width 102 height 15
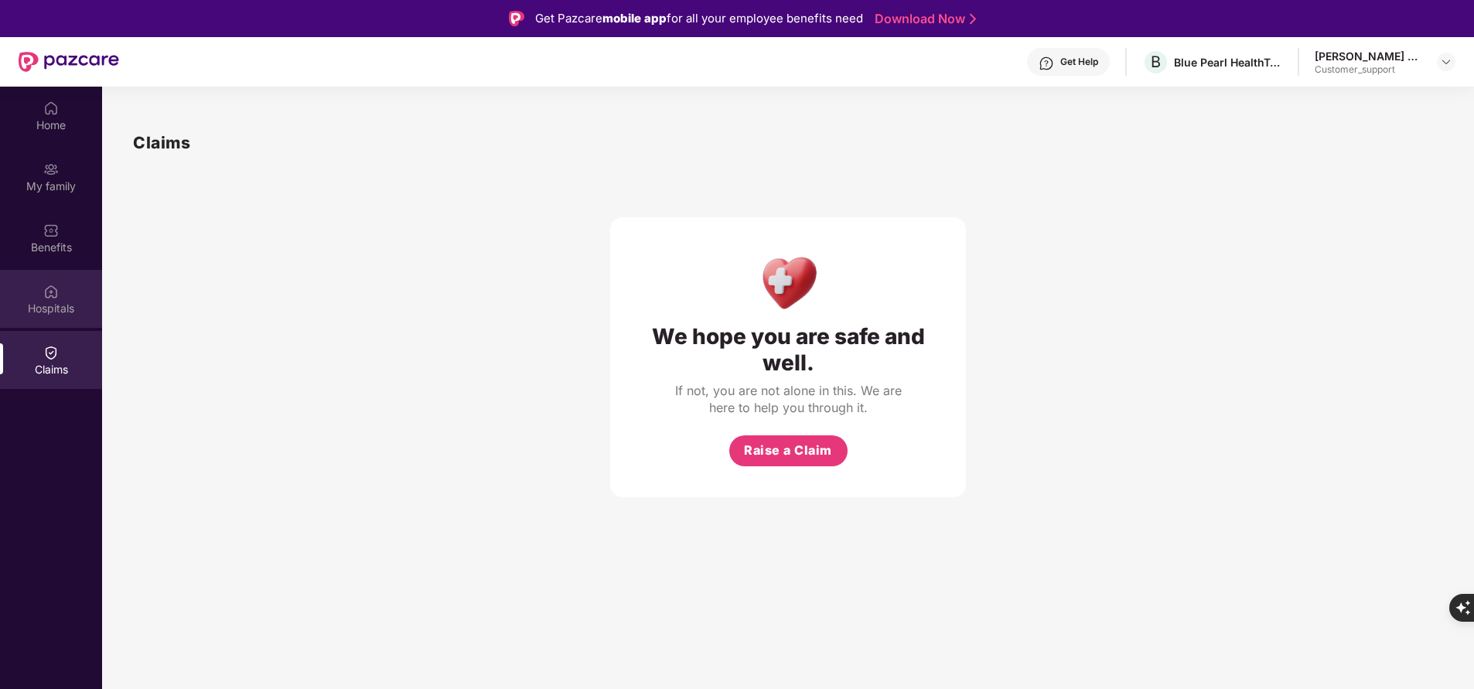
click at [64, 302] on div "Hospitals" at bounding box center [51, 308] width 102 height 15
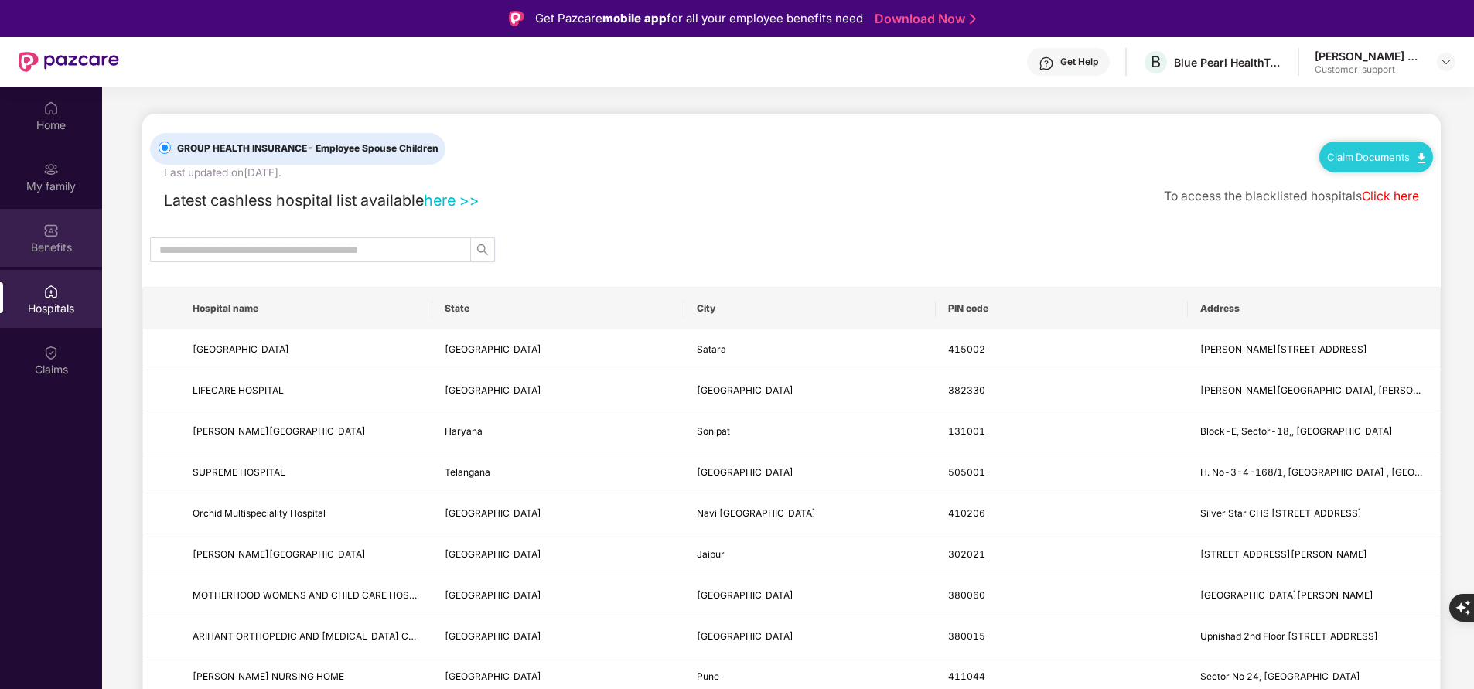
click at [55, 230] on img at bounding box center [50, 230] width 15 height 15
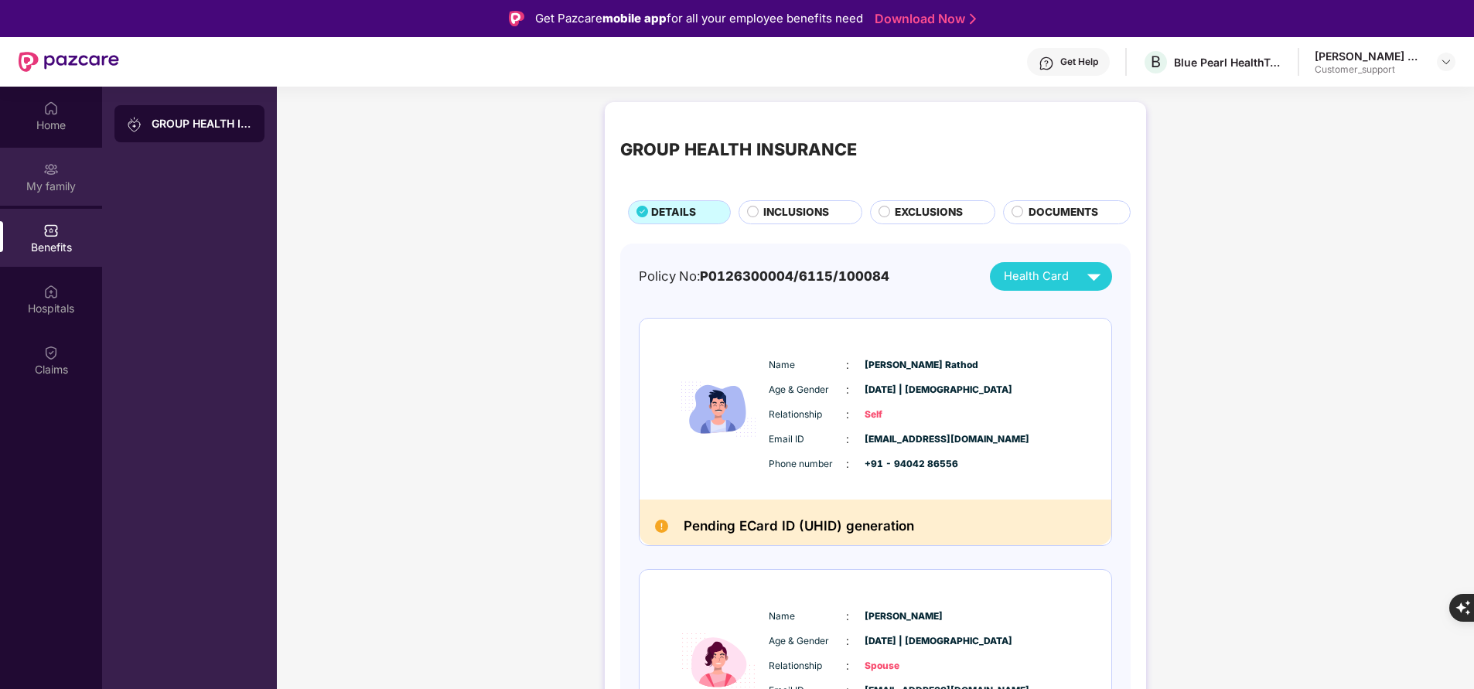
click at [51, 174] on img at bounding box center [50, 169] width 15 height 15
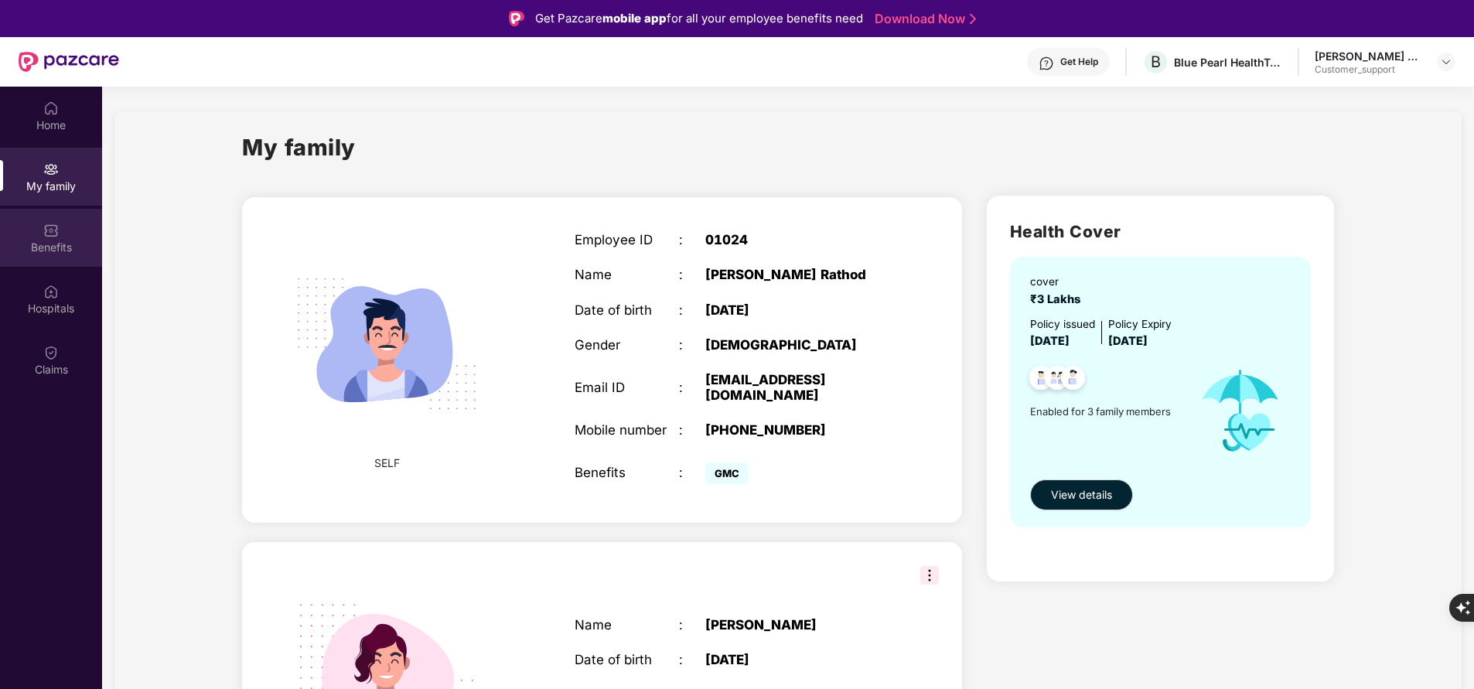
click at [56, 240] on div "Benefits" at bounding box center [51, 247] width 102 height 15
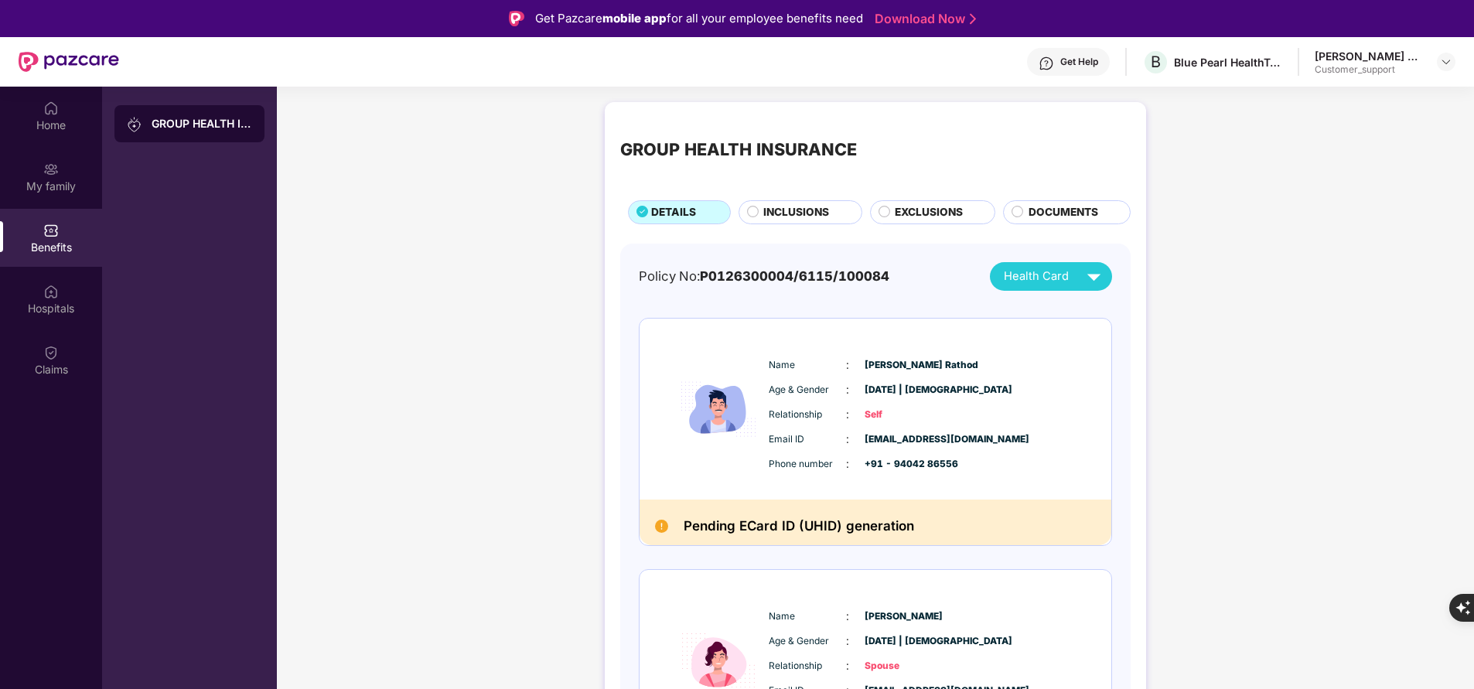
click at [802, 202] on div "INCLUSIONS" at bounding box center [801, 211] width 124 height 23
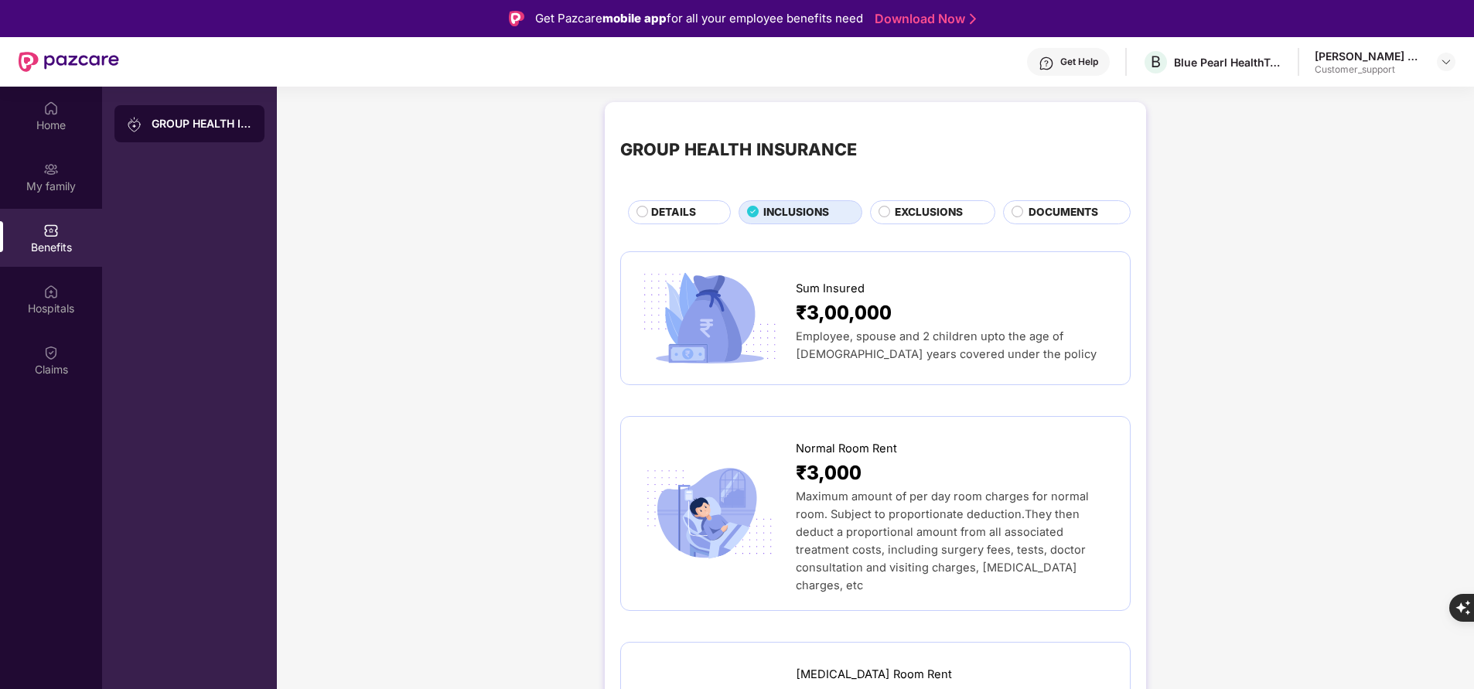
click at [651, 210] on span "DETAILS" at bounding box center [673, 212] width 45 height 16
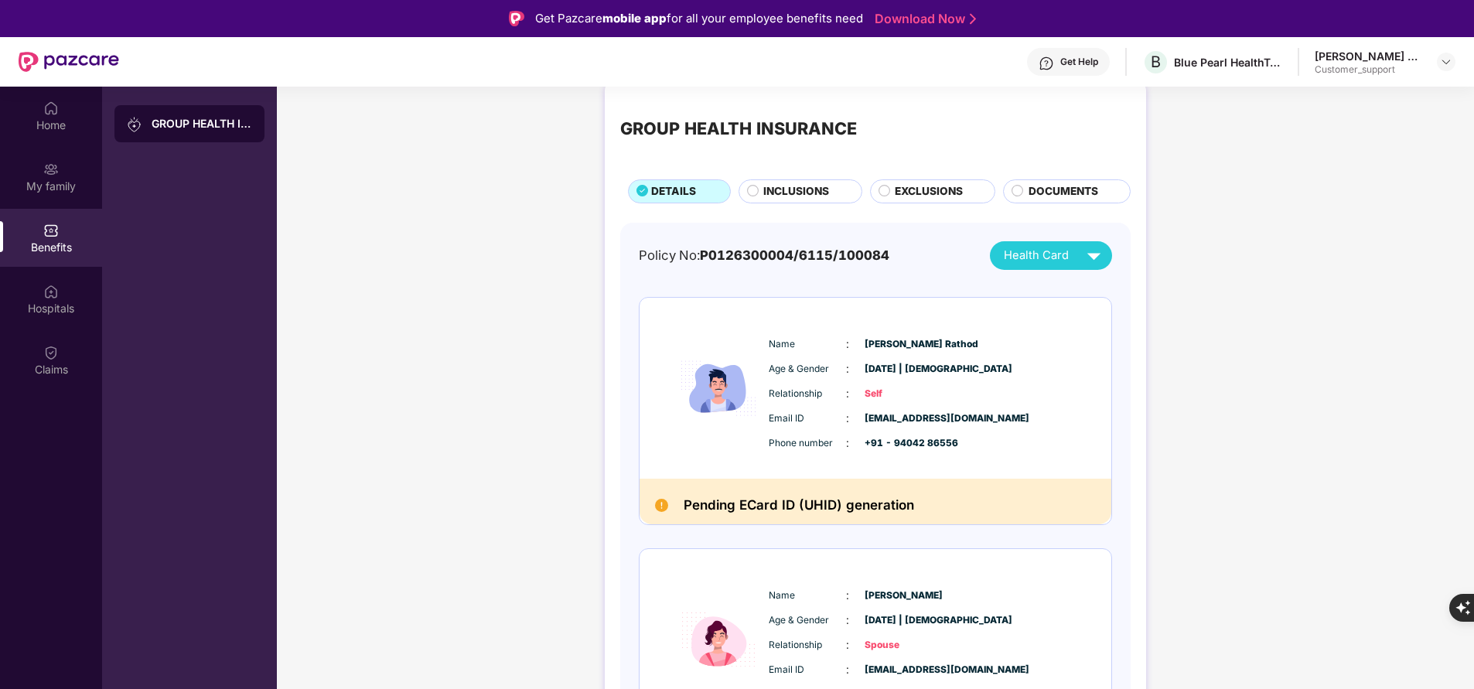
scroll to position [20, 0]
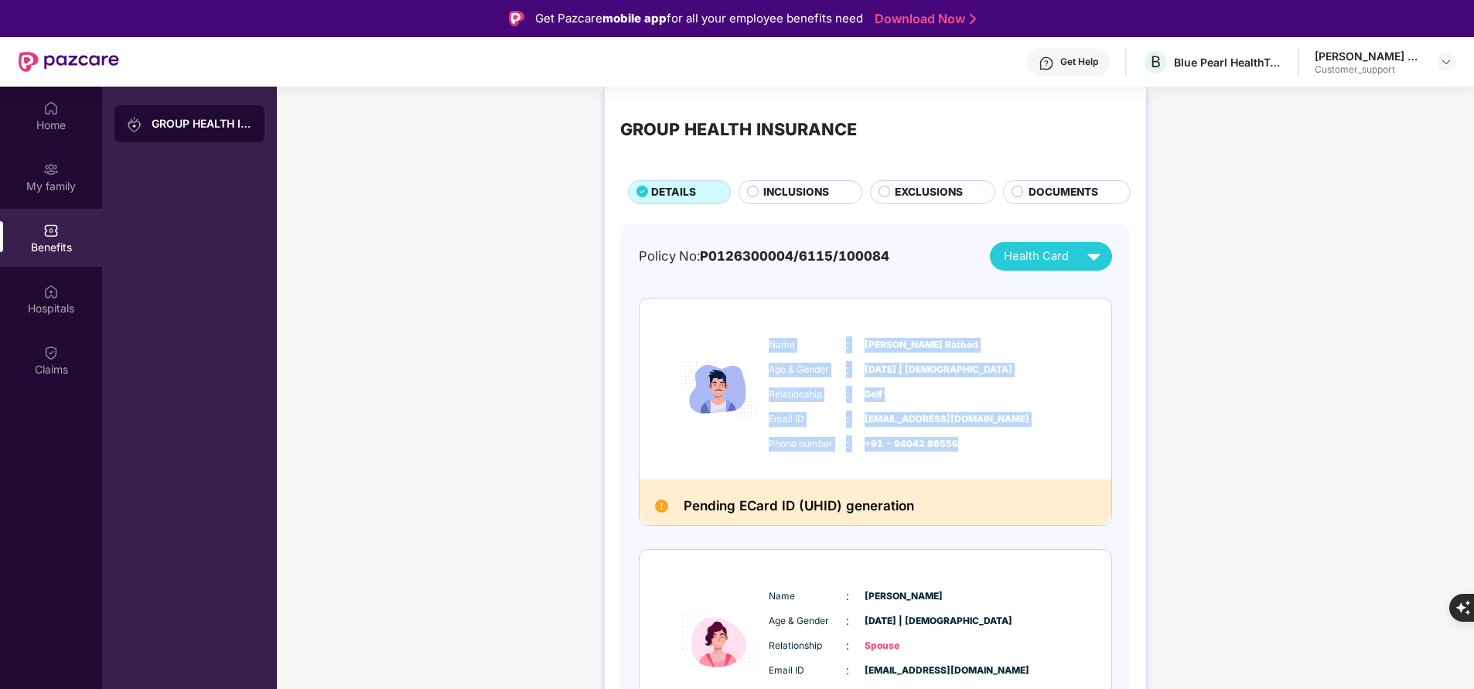
drag, startPoint x: 767, startPoint y: 335, endPoint x: 987, endPoint y: 447, distance: 246.6
click at [987, 447] on div "Name : Gajanan Sampat Rathod Age & Gender : 22 May 1994 | Male Relationship : S…" at bounding box center [922, 394] width 315 height 131
copy div "Name : Gajanan Sampat Rathod Age & Gender : 22 May 1994 | Male Relationship : S…"
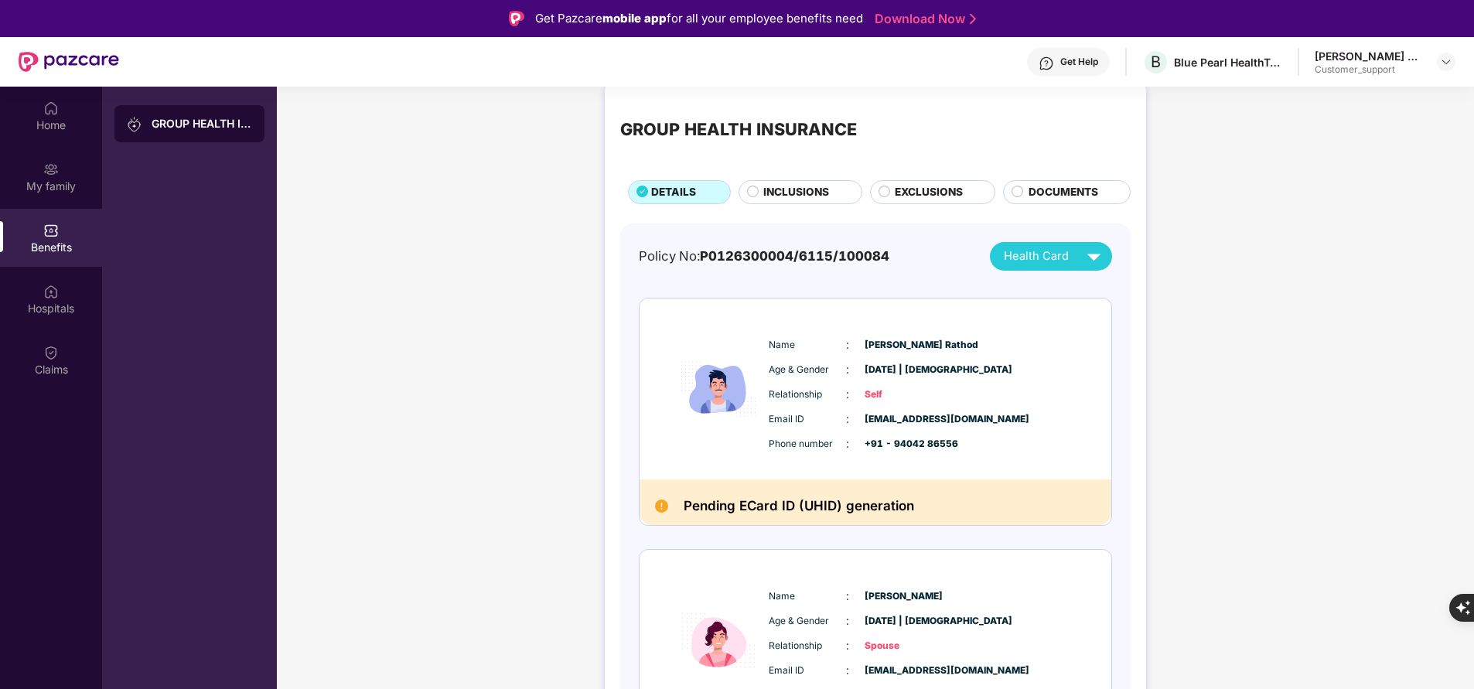
click at [494, 446] on div "GROUP HEALTH INSURANCE DETAILS INCLUSIONS EXCLUSIONS DOCUMENTS Policy No: P0126…" at bounding box center [875, 599] width 1197 height 1050
drag, startPoint x: 766, startPoint y: 343, endPoint x: 773, endPoint y: 350, distance: 9.9
click at [51, 311] on div "Hospitals" at bounding box center [51, 308] width 102 height 15
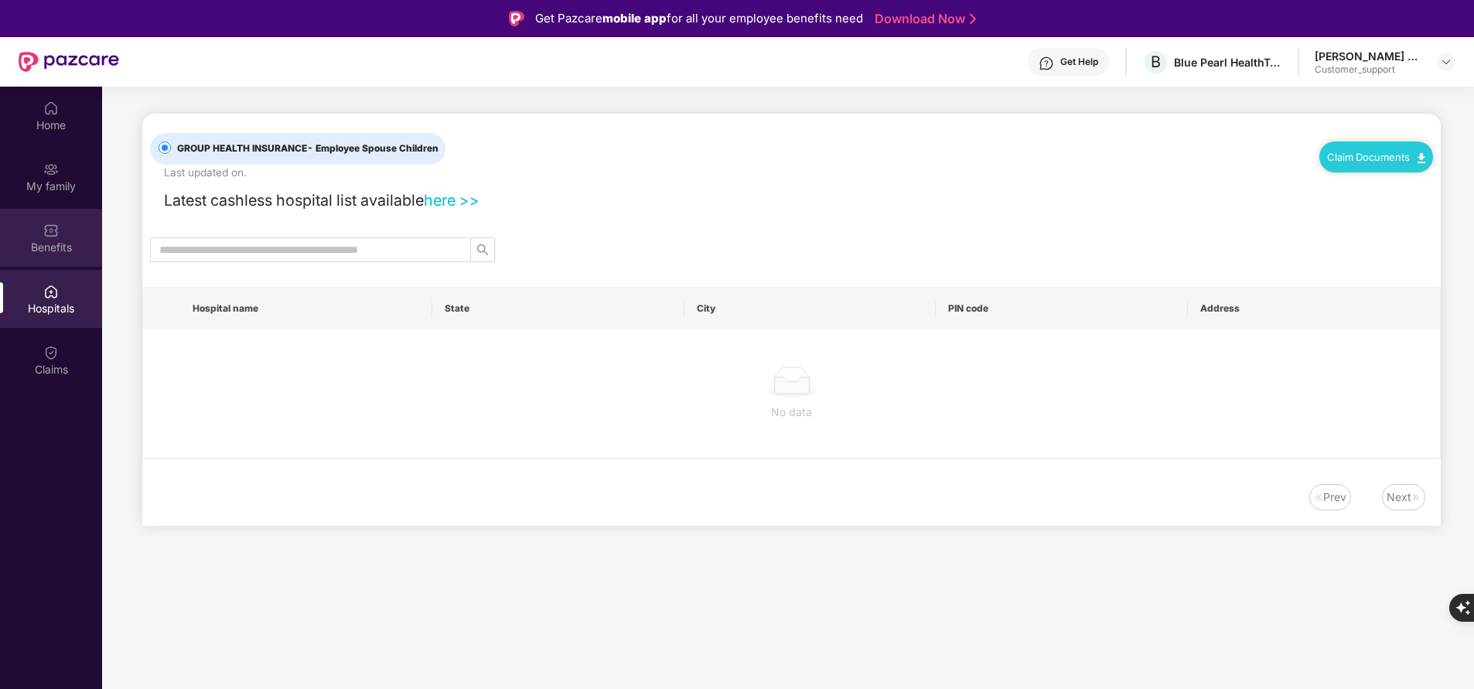
click at [60, 236] on div "Benefits" at bounding box center [51, 238] width 102 height 58
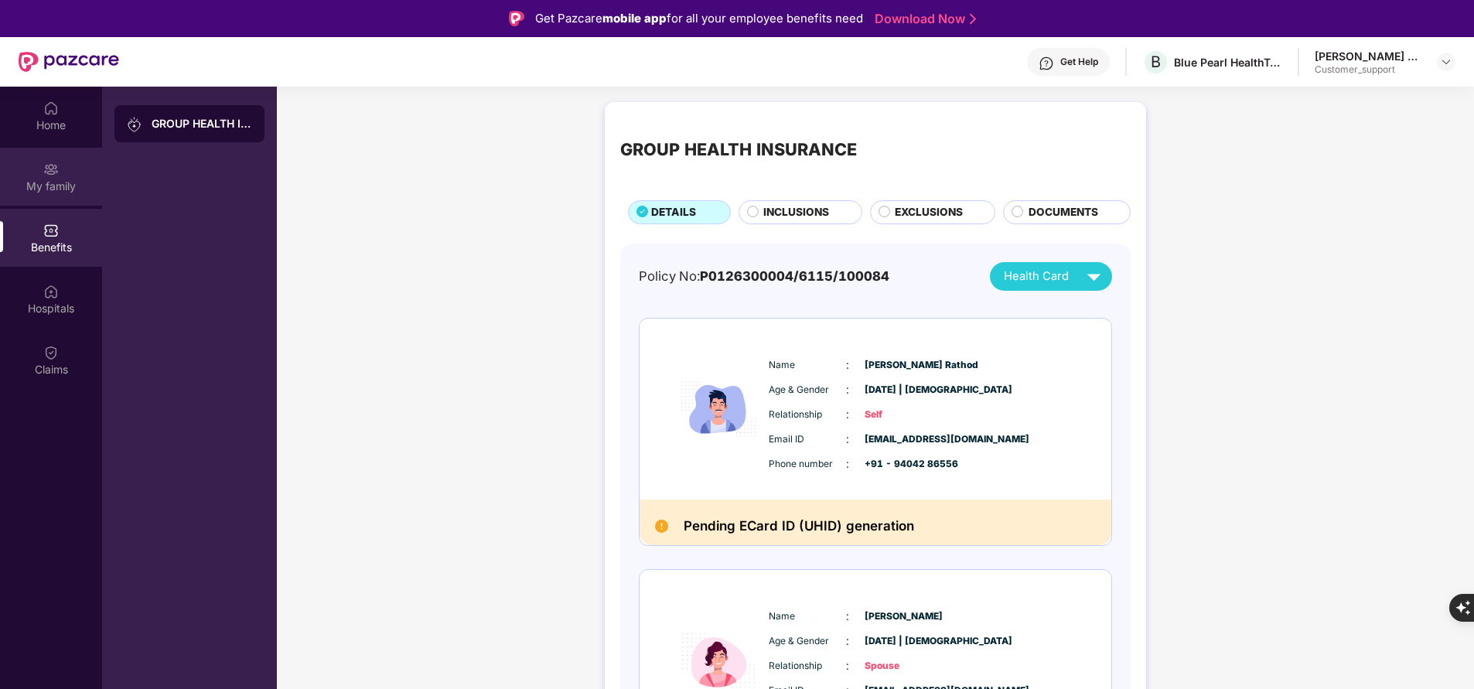
click at [66, 187] on div "My family" at bounding box center [51, 186] width 102 height 15
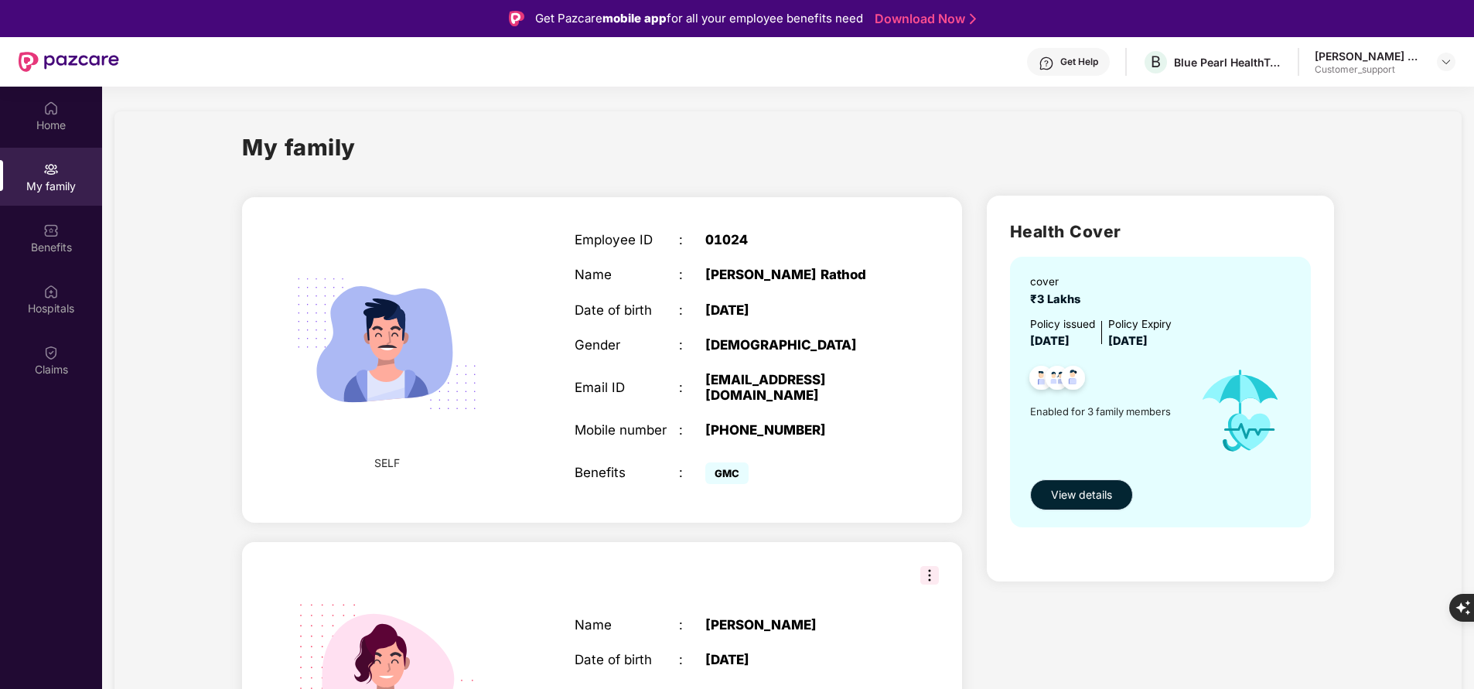
click at [1106, 503] on span "View details" at bounding box center [1081, 494] width 61 height 17
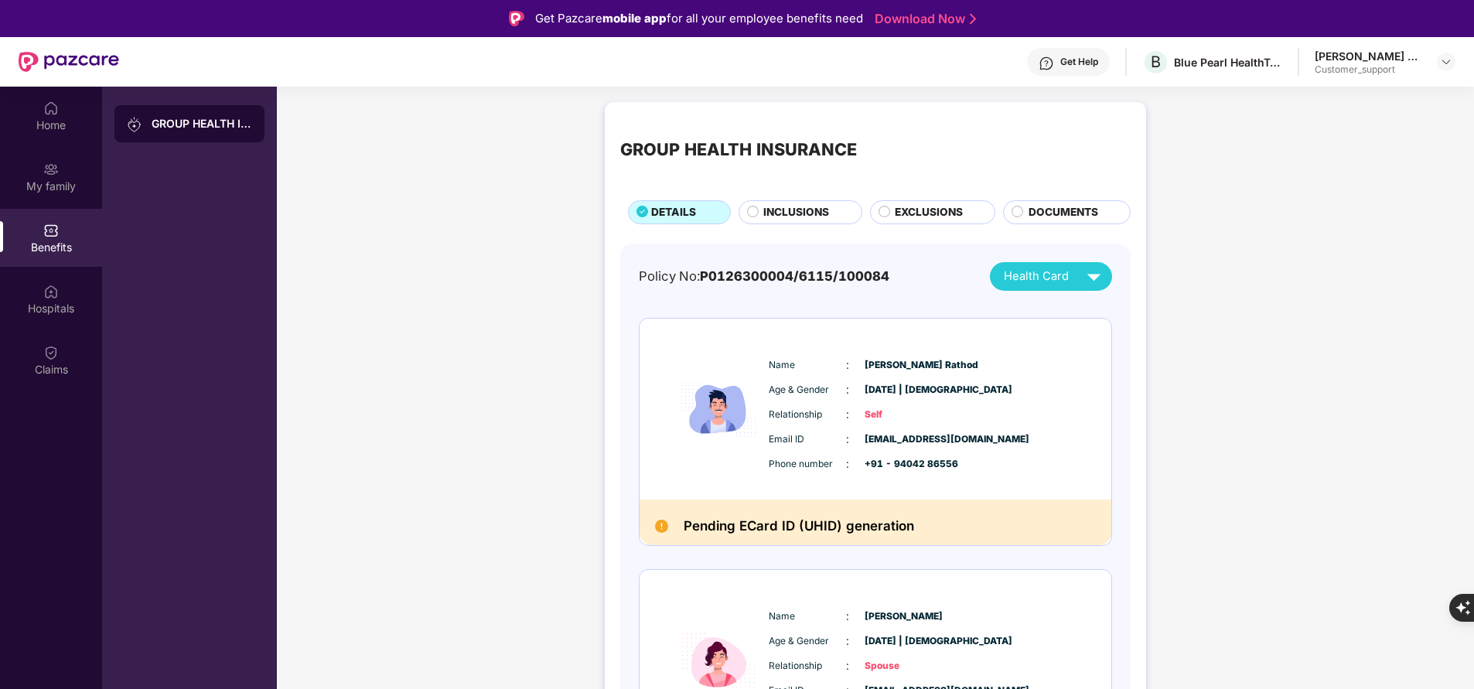
click at [782, 208] on span "INCLUSIONS" at bounding box center [796, 212] width 66 height 16
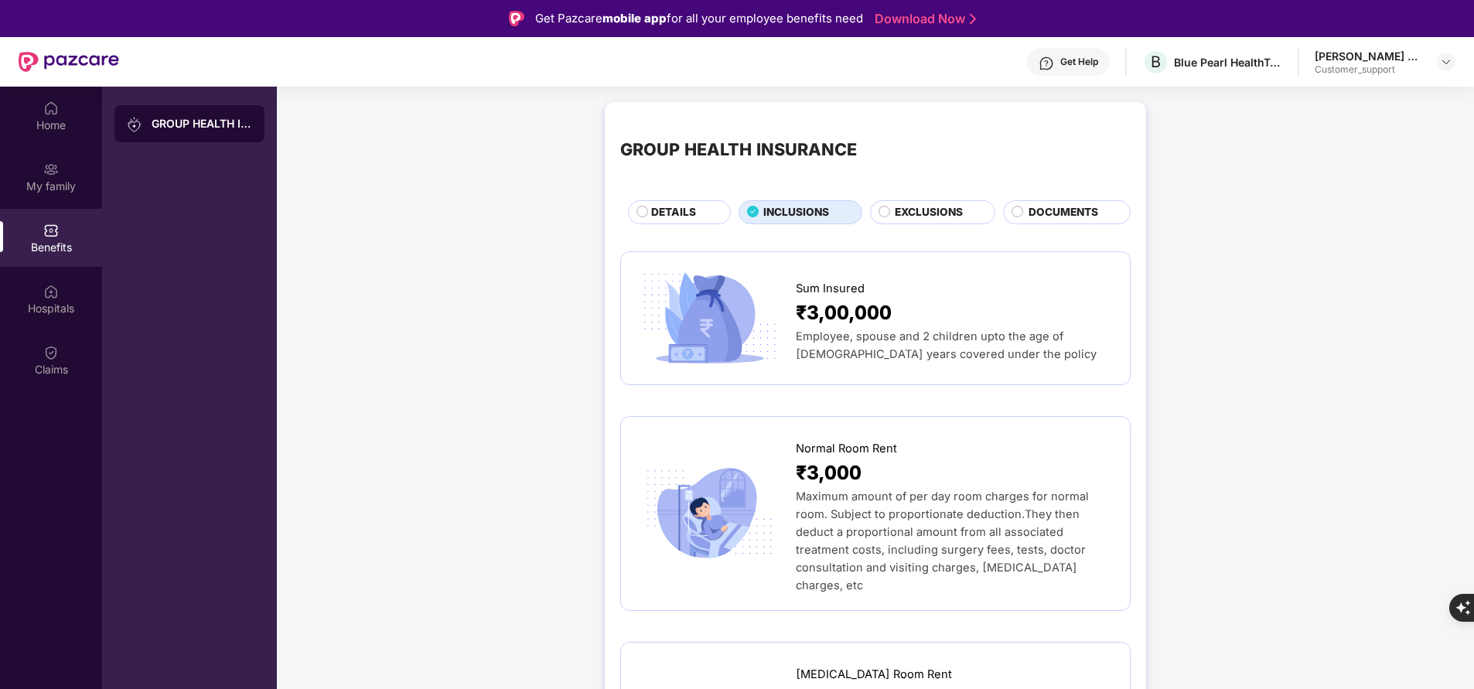
click at [674, 208] on span "DETAILS" at bounding box center [673, 212] width 45 height 16
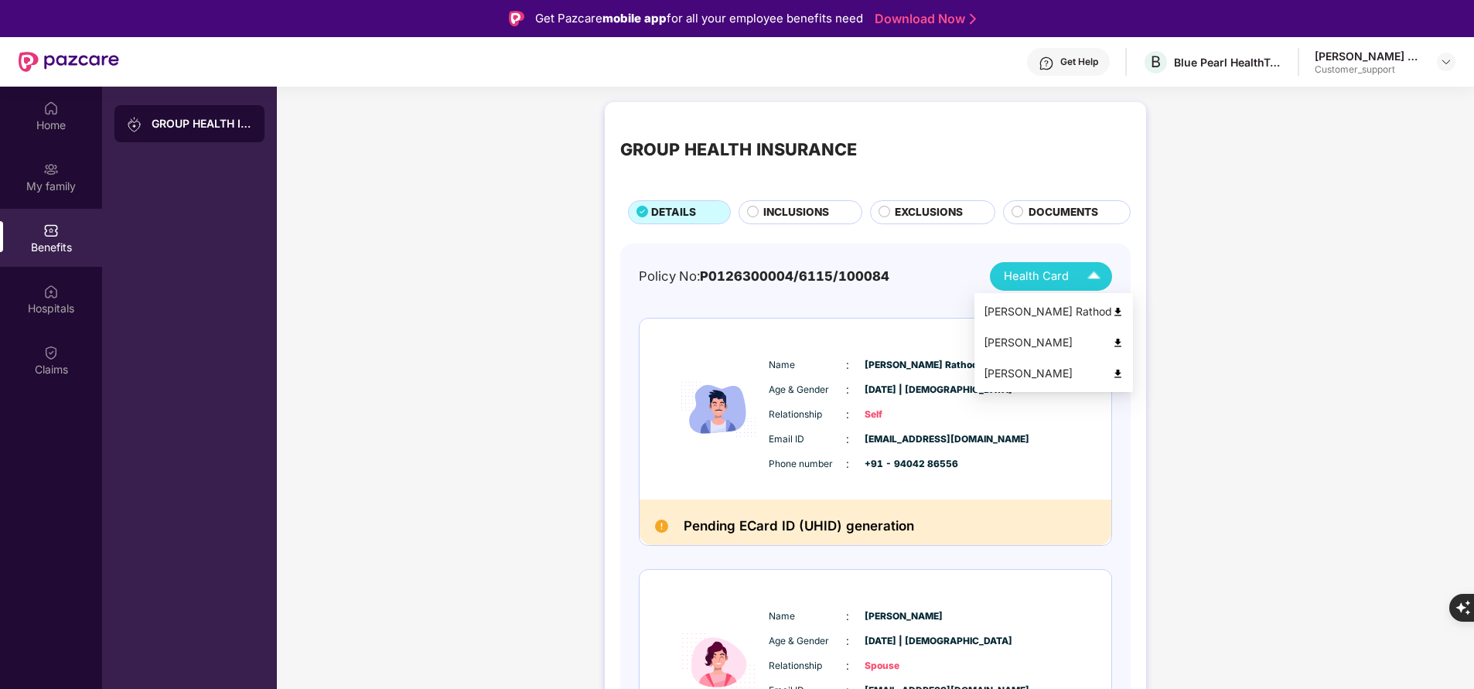
click at [1018, 268] on span "Health Card" at bounding box center [1036, 277] width 65 height 18
click at [1024, 309] on div "Gajanan Sampat Rathod" at bounding box center [1054, 311] width 140 height 17
drag, startPoint x: 766, startPoint y: 364, endPoint x: 1003, endPoint y: 480, distance: 263.5
drag, startPoint x: 1003, startPoint y: 480, endPoint x: 789, endPoint y: 369, distance: 241.4
click at [789, 369] on span "Name" at bounding box center [807, 365] width 77 height 15
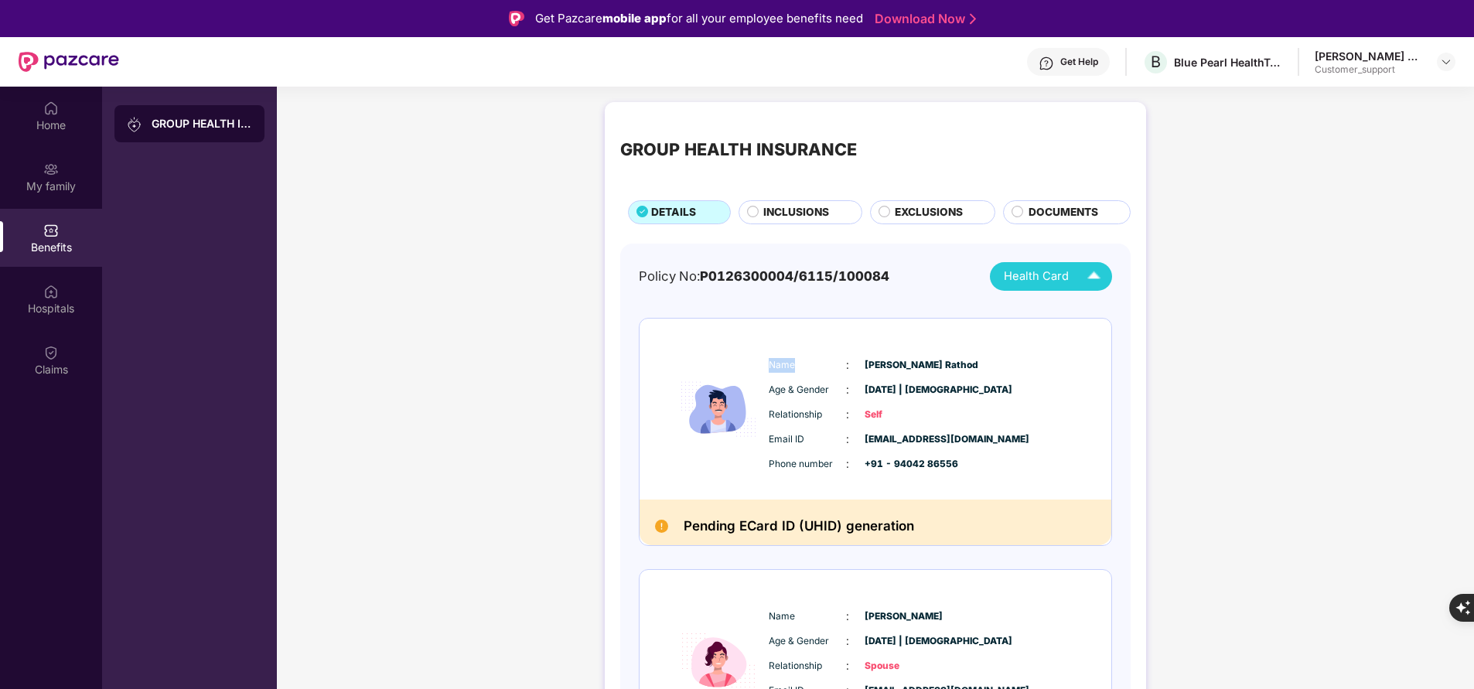
click at [789, 369] on span "Name" at bounding box center [807, 365] width 77 height 15
click at [89, 194] on div "My family" at bounding box center [51, 177] width 102 height 58
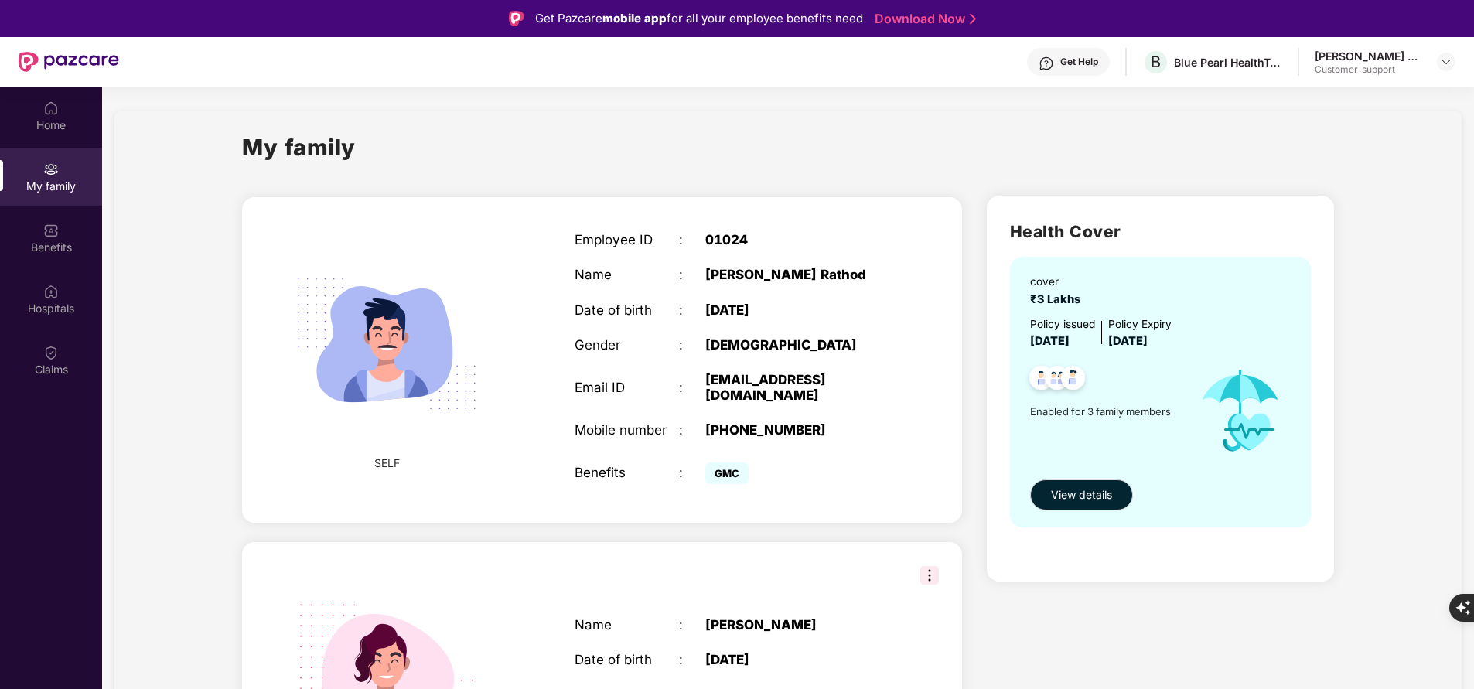
click at [1078, 66] on div "Get Help" at bounding box center [1079, 62] width 38 height 12
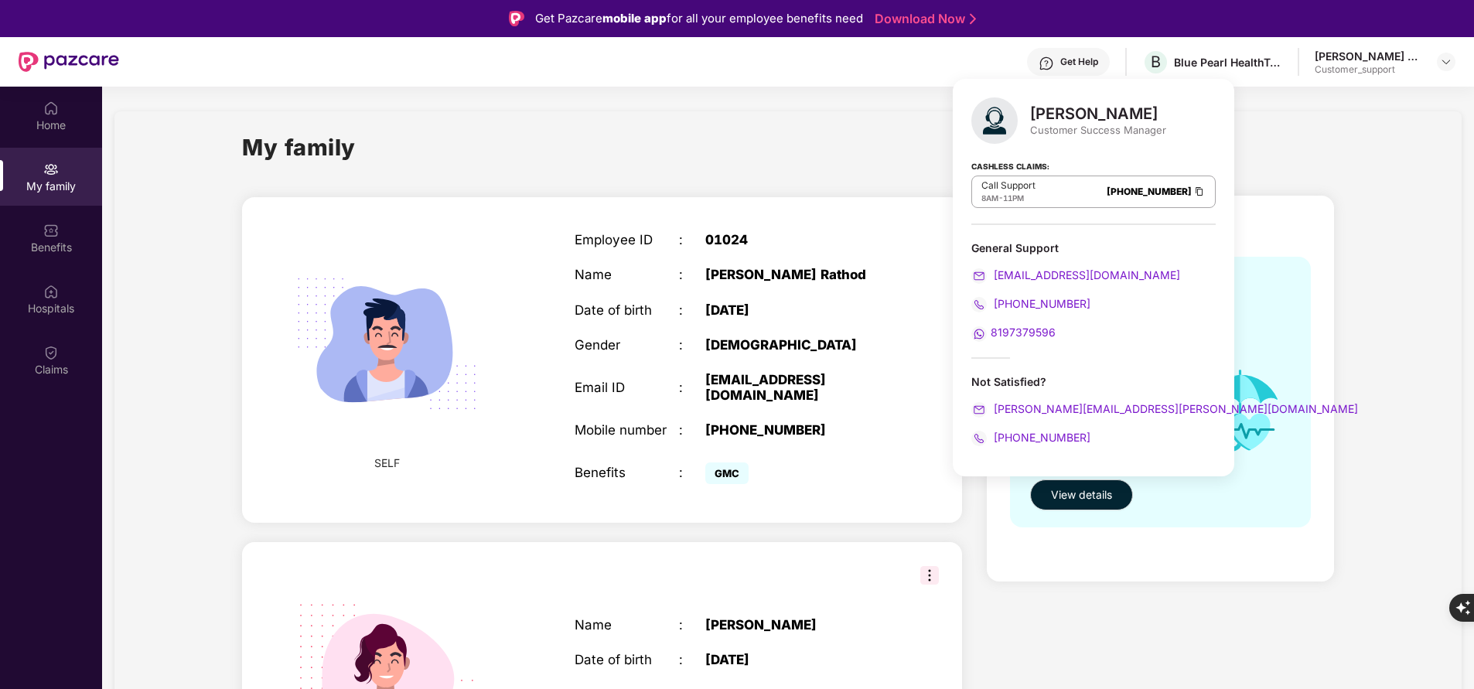
click at [584, 238] on div "Employee ID" at bounding box center [627, 239] width 104 height 15
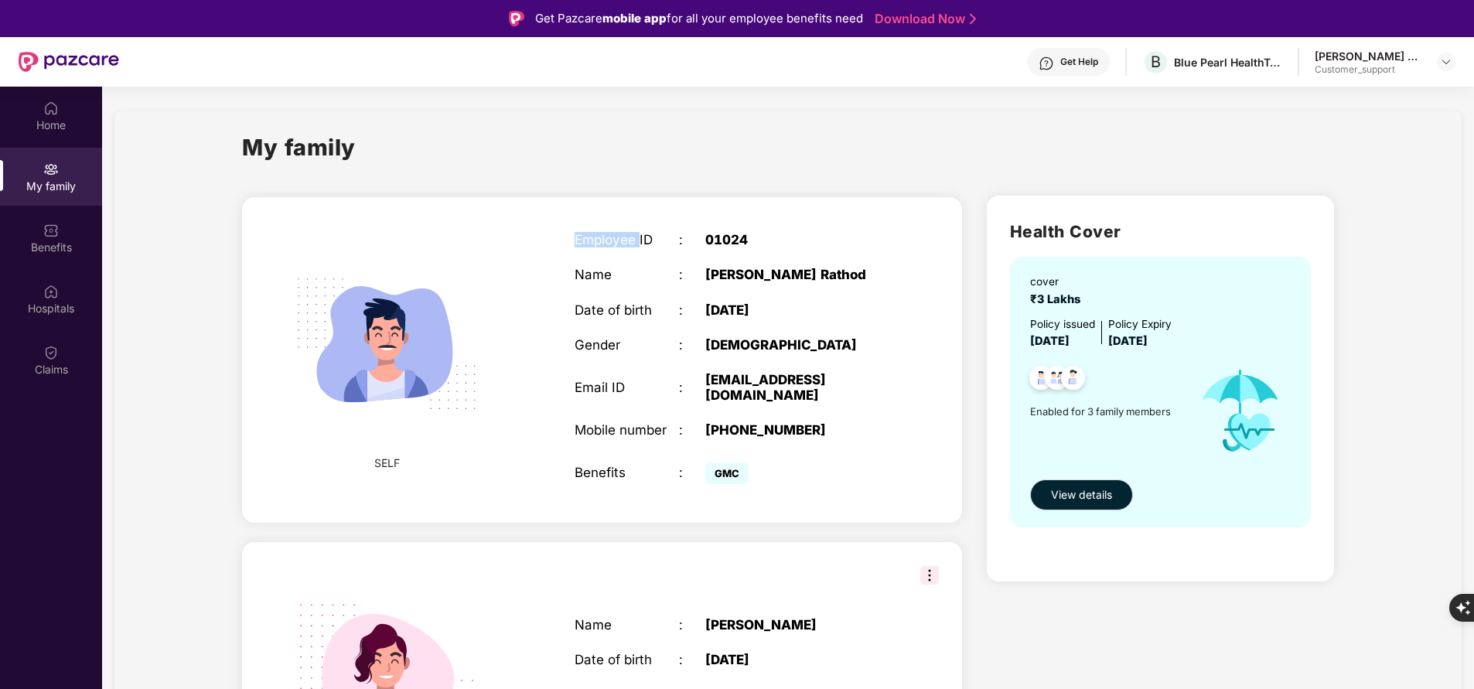
click at [584, 238] on div "Employee ID" at bounding box center [627, 239] width 104 height 15
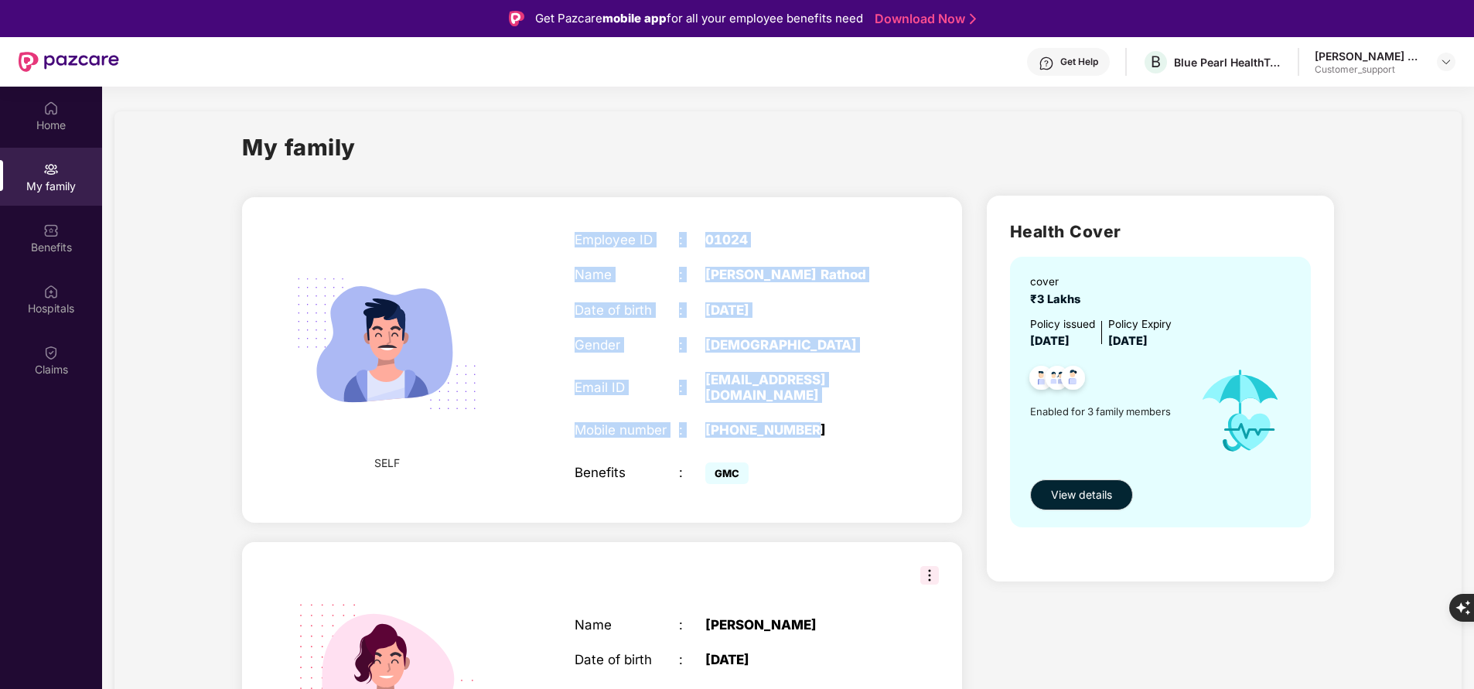
copy div "Employee ID : 01024 Name : Gajanan Sampat Rathod Date of birth : 22 May 1994 Ge…"
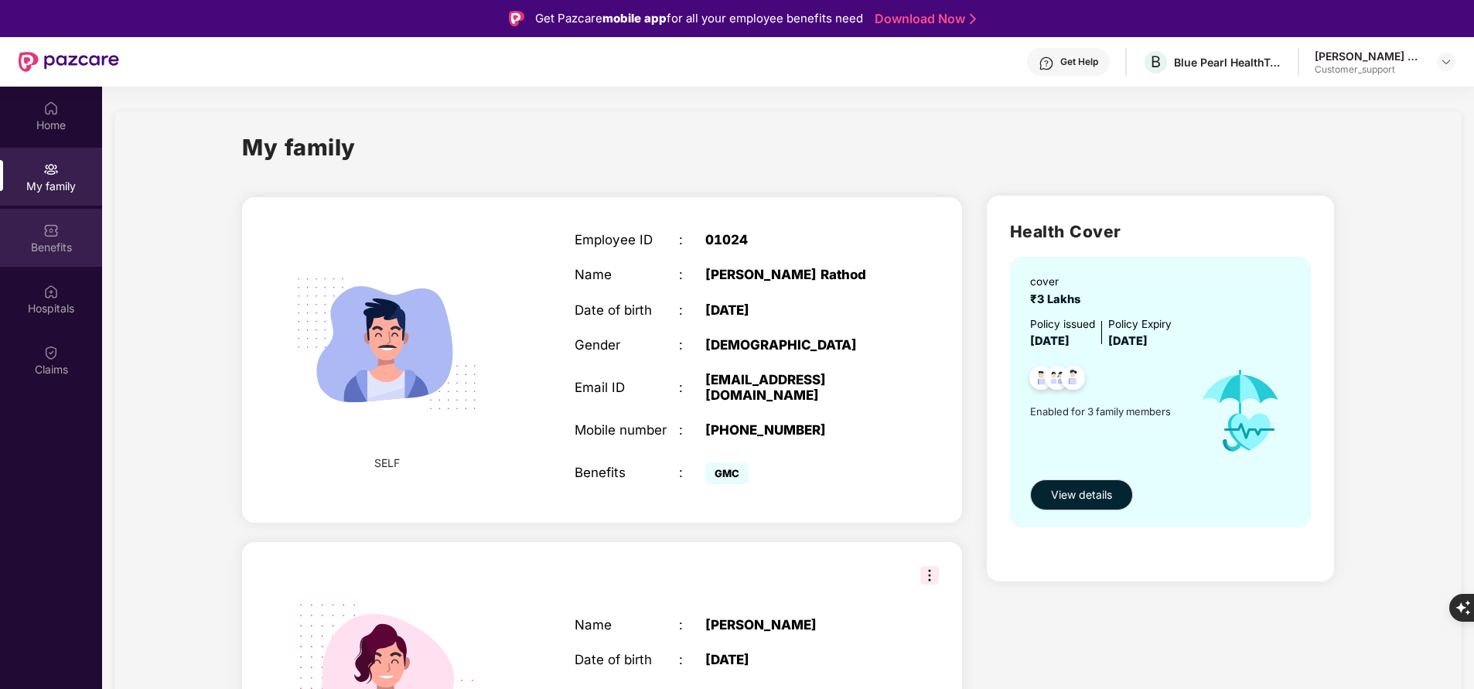
click at [53, 247] on div "Benefits" at bounding box center [51, 247] width 102 height 15
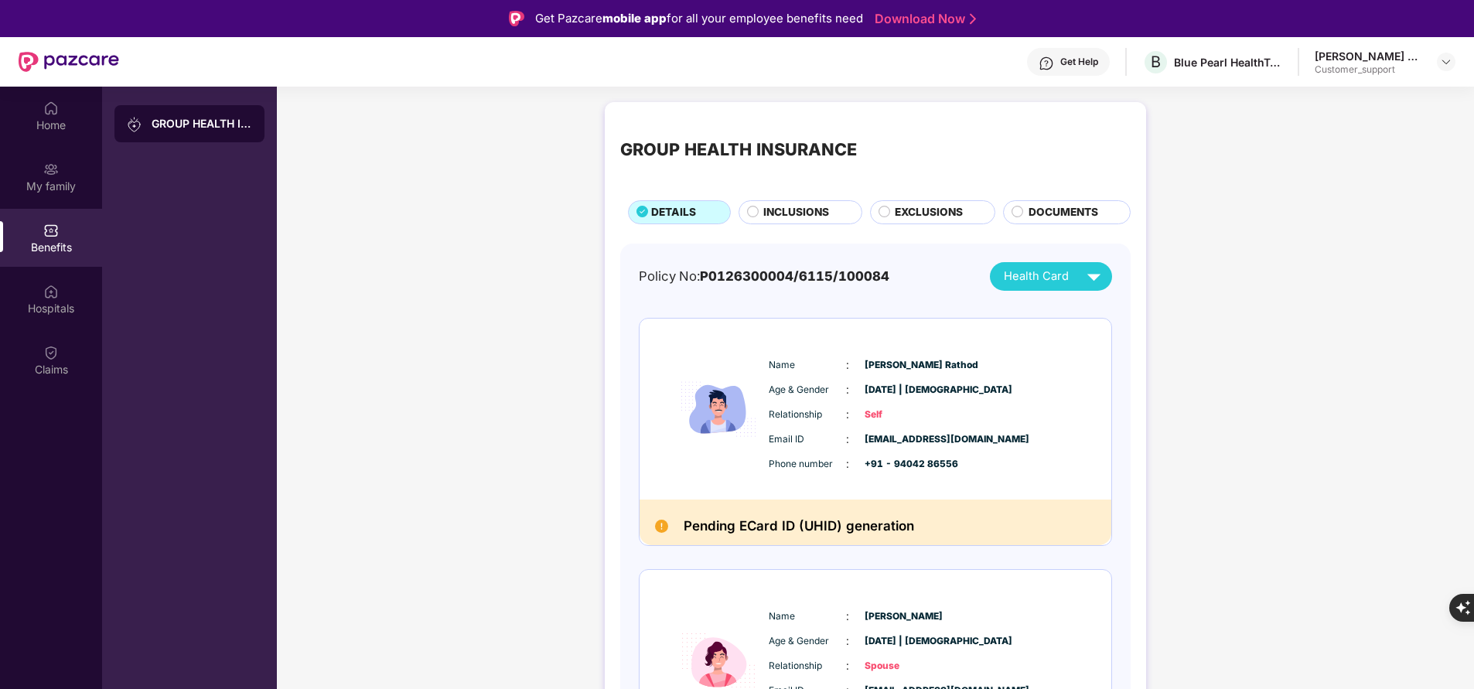
click at [779, 370] on span "Name" at bounding box center [807, 365] width 77 height 15
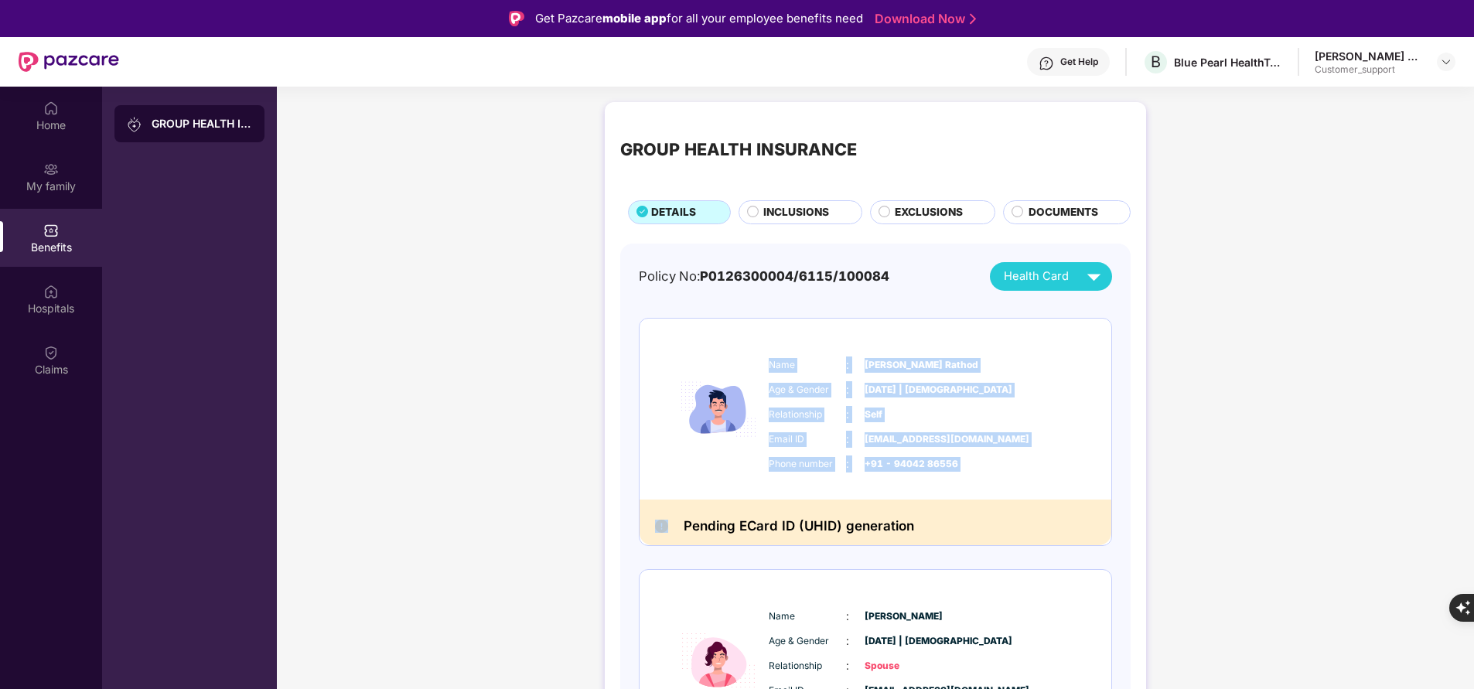
copy div "Name : Gajanan Sampat Rathod Age & Gender : 22 May 1994 | Male Relationship : S…"
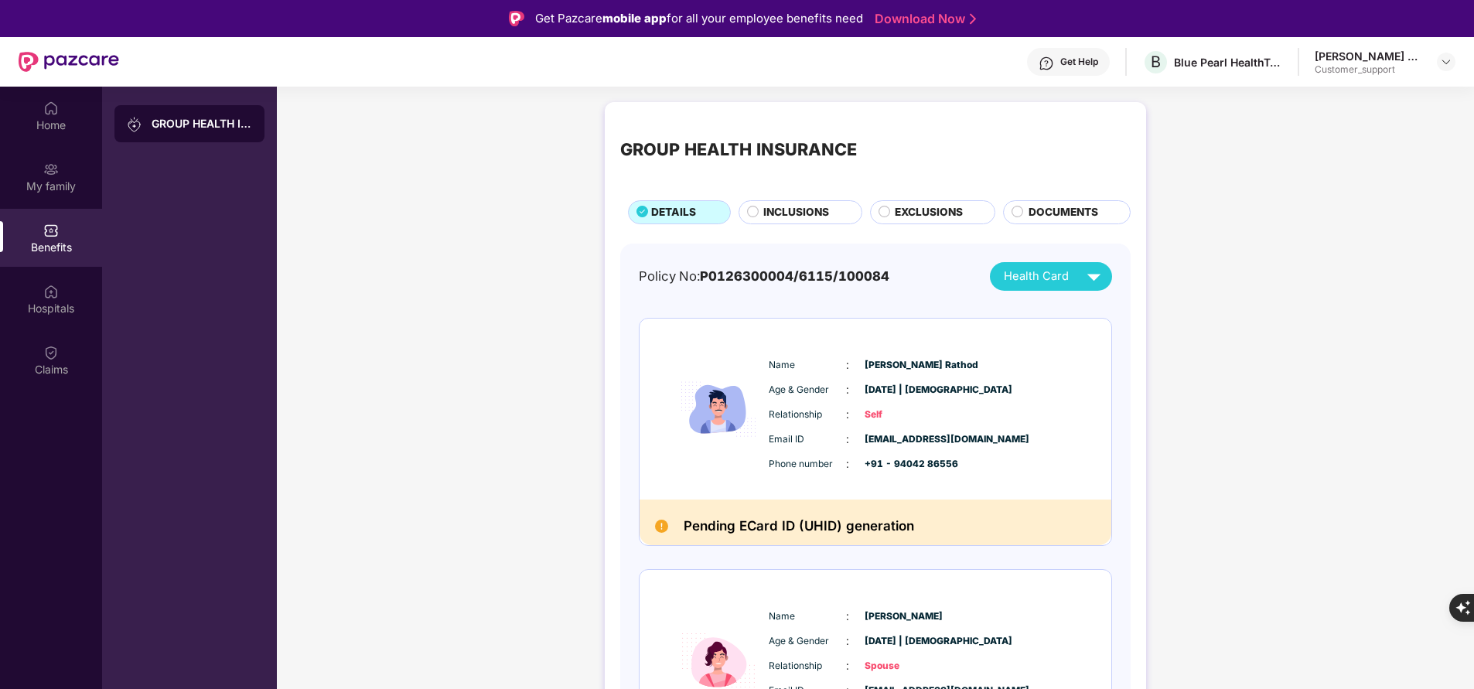
click at [1080, 61] on div "Get Help" at bounding box center [1079, 62] width 38 height 12
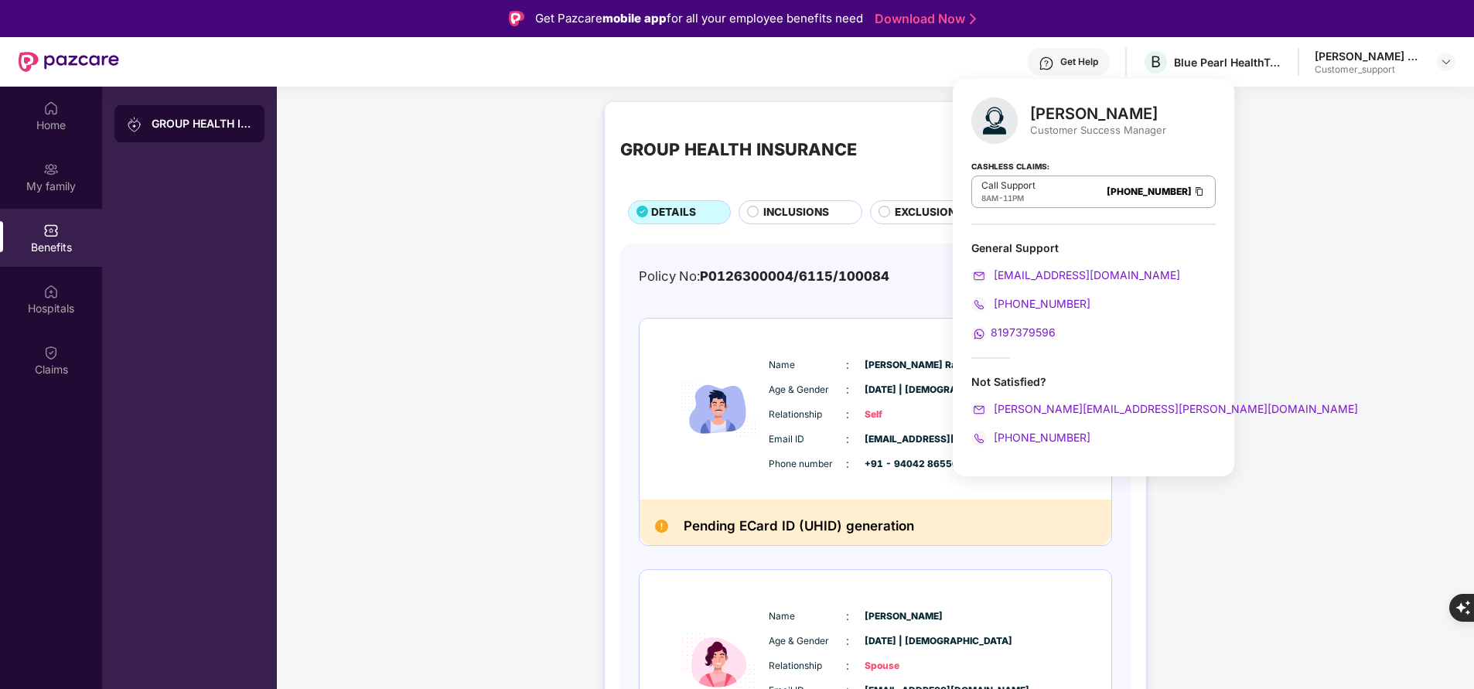
click at [1081, 118] on div "[PERSON_NAME]" at bounding box center [1098, 113] width 136 height 19
copy div "[PERSON_NAME]"
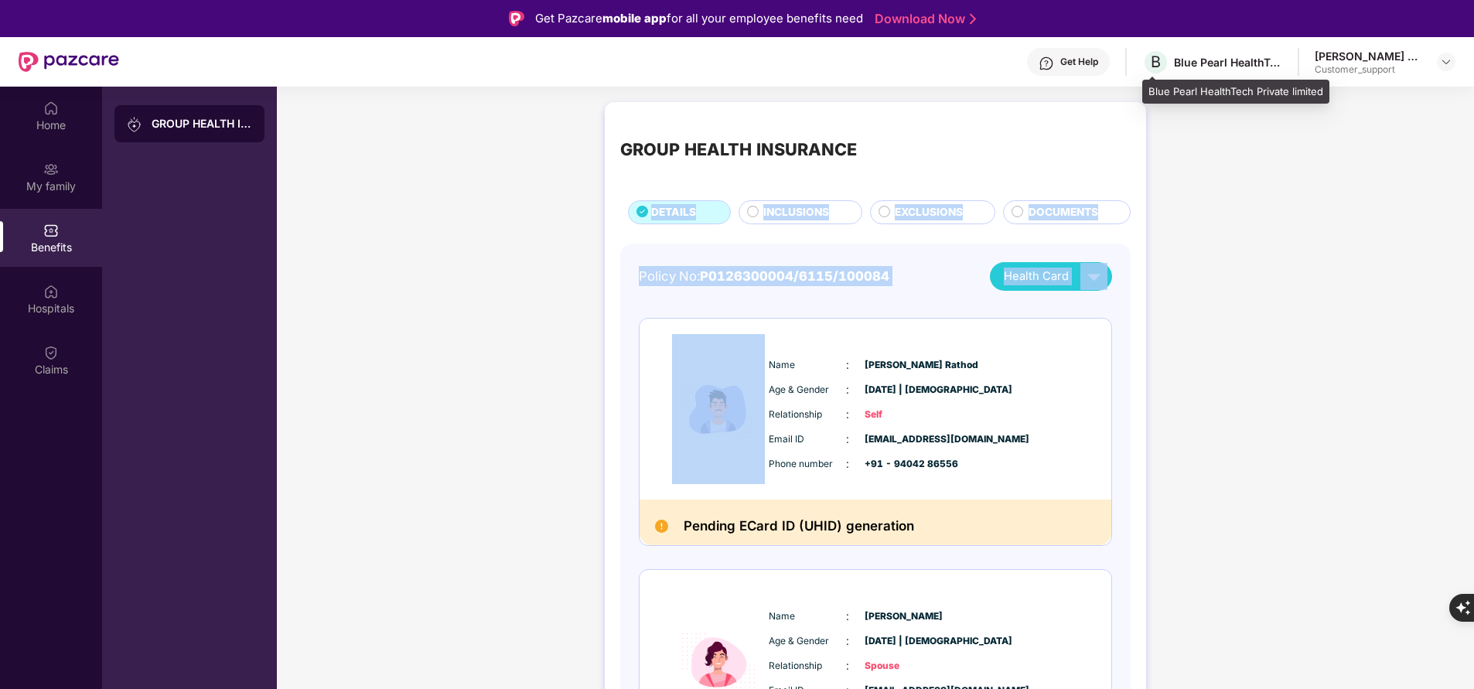
drag, startPoint x: 547, startPoint y: 426, endPoint x: 1240, endPoint y: 138, distance: 750.2
click at [1240, 138] on div "GROUP HEALTH INSURANCE DETAILS INCLUSIONS EXCLUSIONS DOCUMENTS Policy No: P0126…" at bounding box center [875, 619] width 1197 height 1050
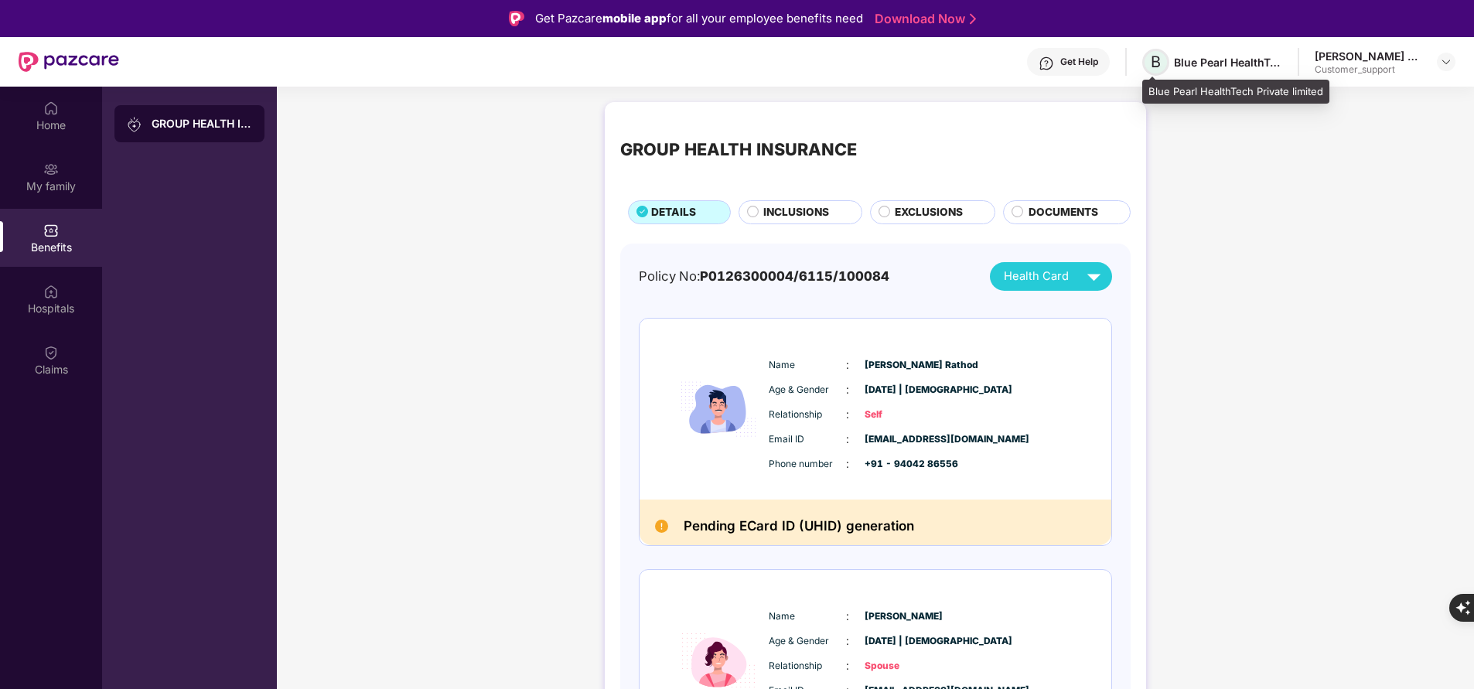
click at [1161, 63] on span "B" at bounding box center [1156, 62] width 10 height 19
click at [920, 464] on span "+91 - 94042 86556" at bounding box center [903, 464] width 77 height 15
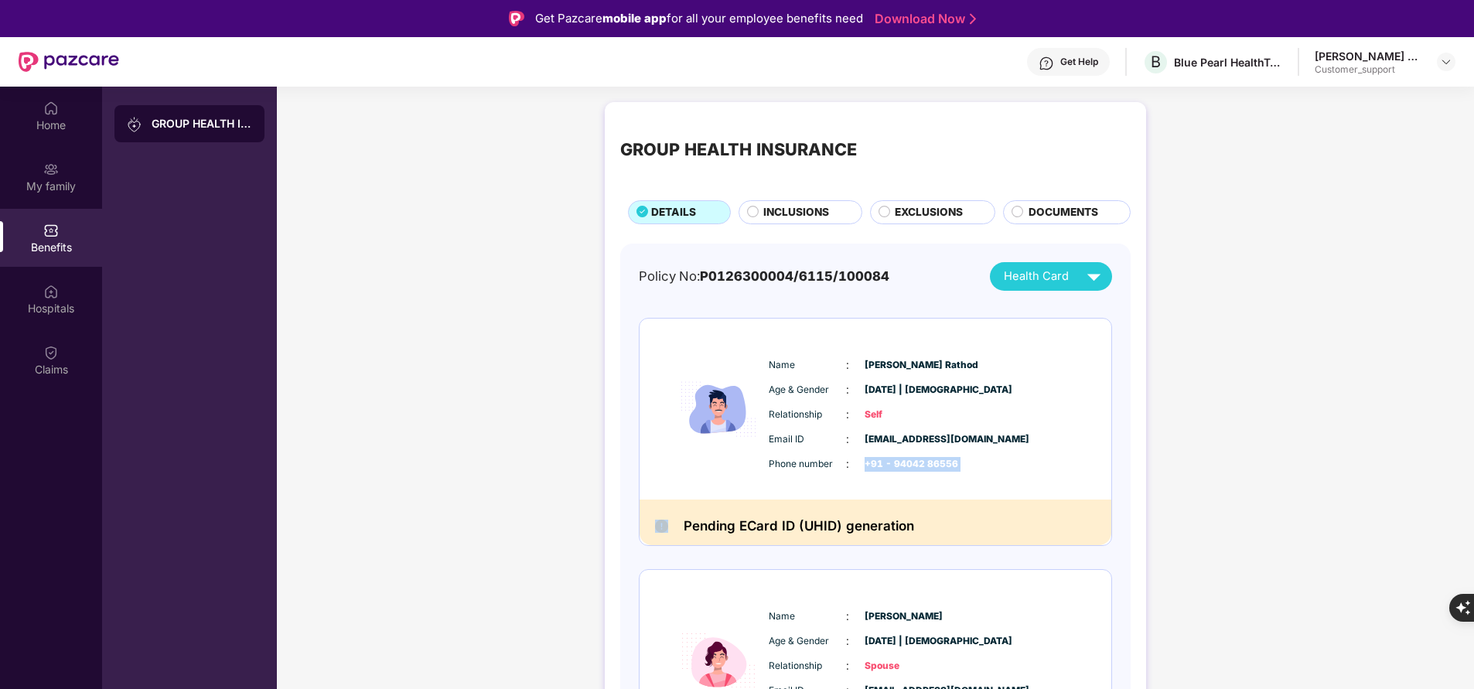
click at [920, 464] on span "+91 - 94042 86556" at bounding box center [903, 464] width 77 height 15
copy span "+91 - 94042 86556"
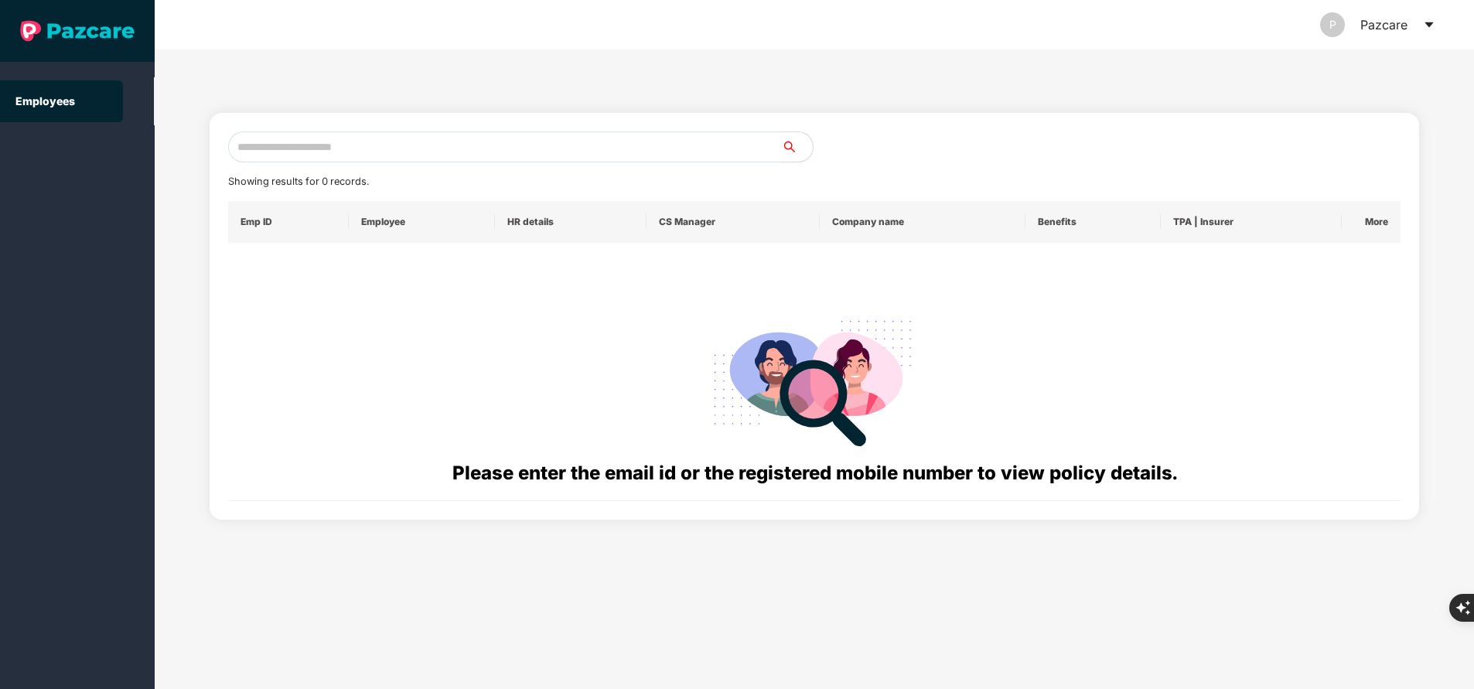
click at [490, 139] on input "text" at bounding box center [505, 146] width 554 height 31
paste input "**********"
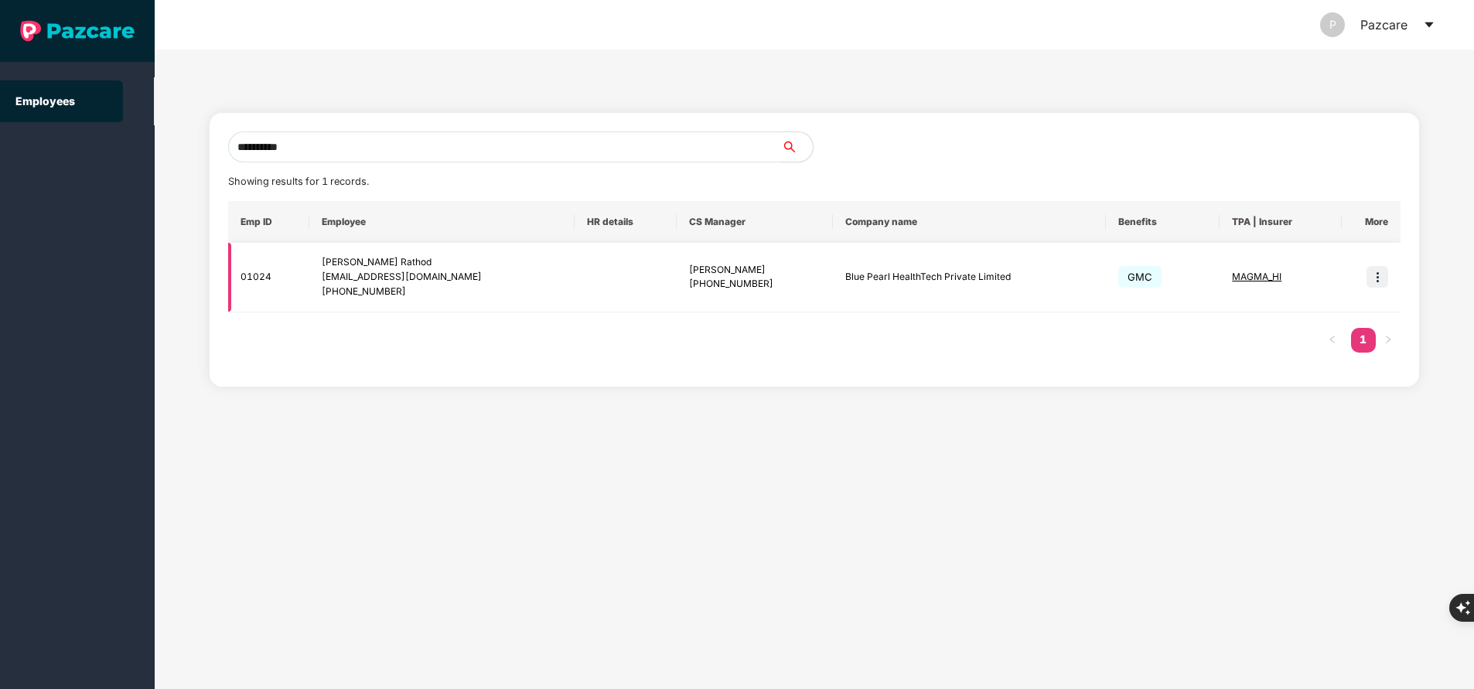
click at [934, 279] on td "Blue Pearl HealthTech Private Limited" at bounding box center [969, 278] width 273 height 70
copy td "Blue Pearl HealthTech Private Limited"
click at [432, 152] on input "**********" at bounding box center [505, 146] width 554 height 31
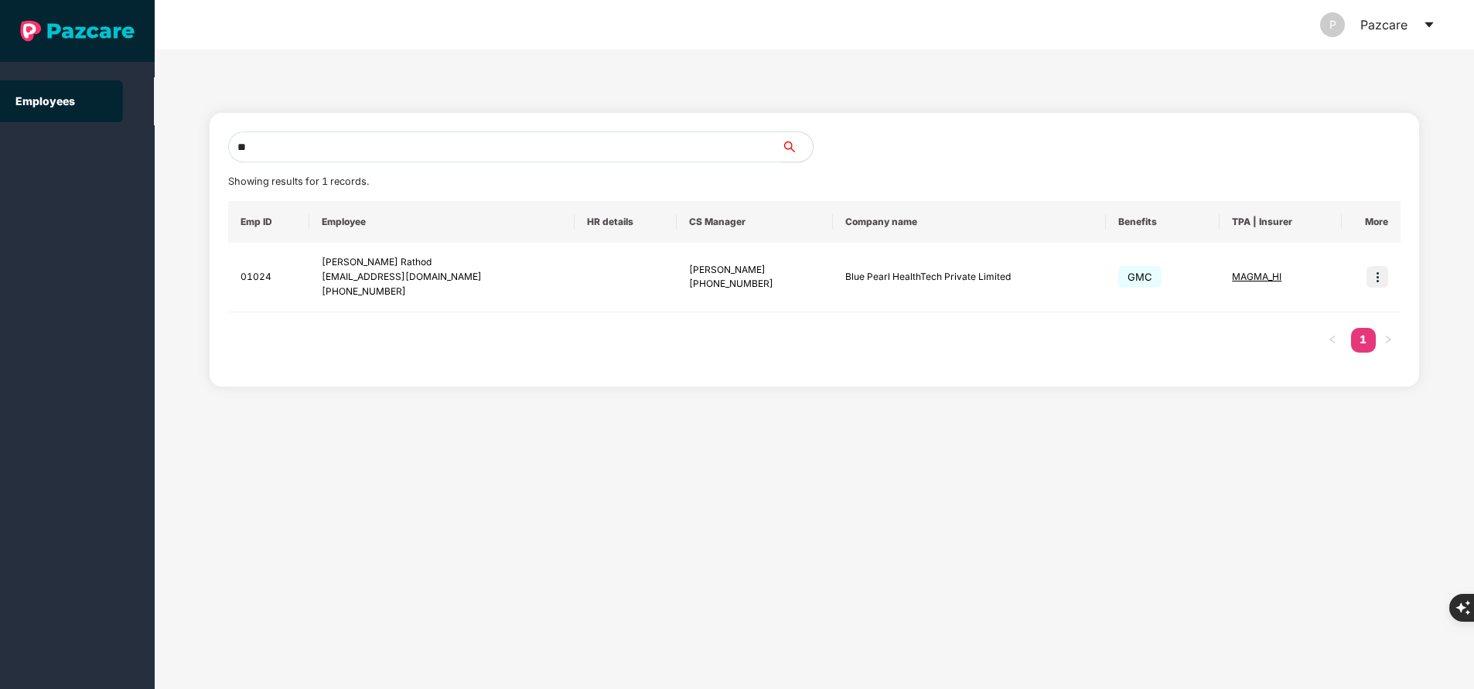
type input "*"
paste input "**********"
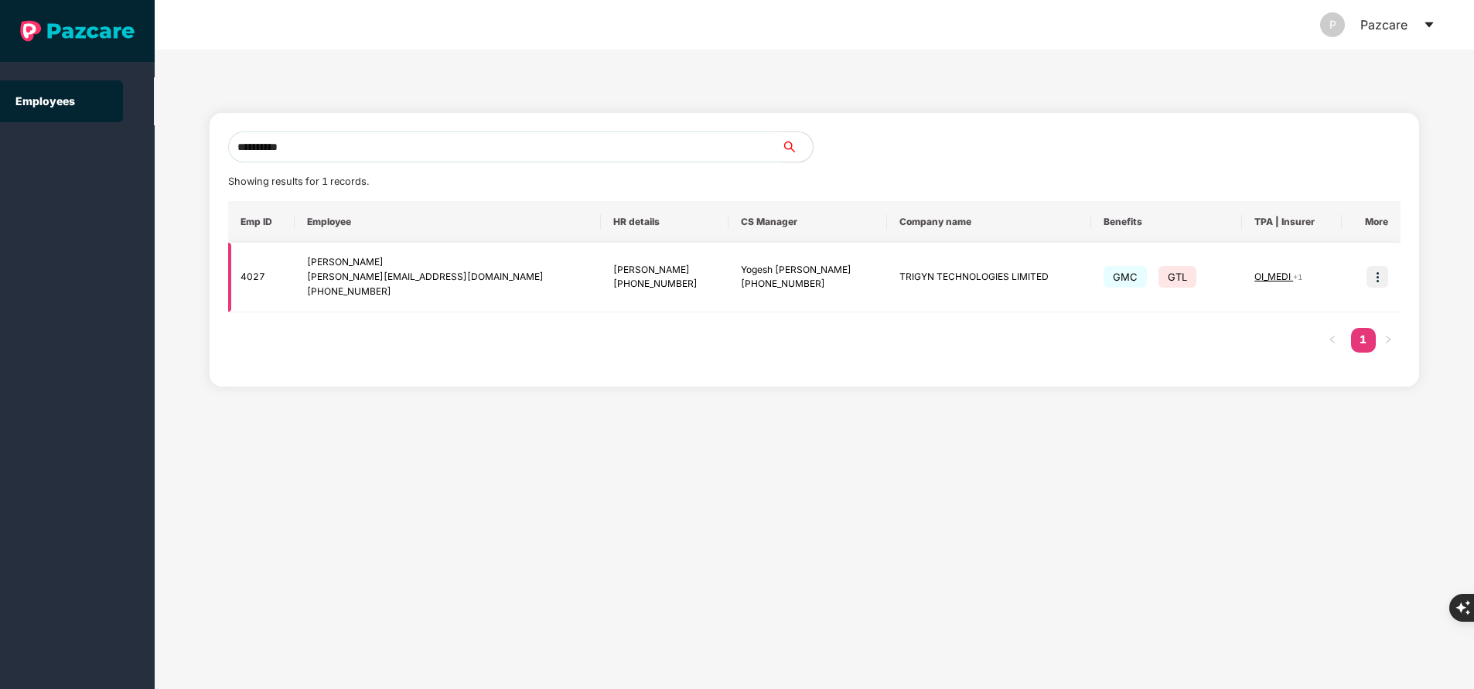
type input "**********"
click at [1373, 271] on img at bounding box center [1377, 277] width 22 height 22
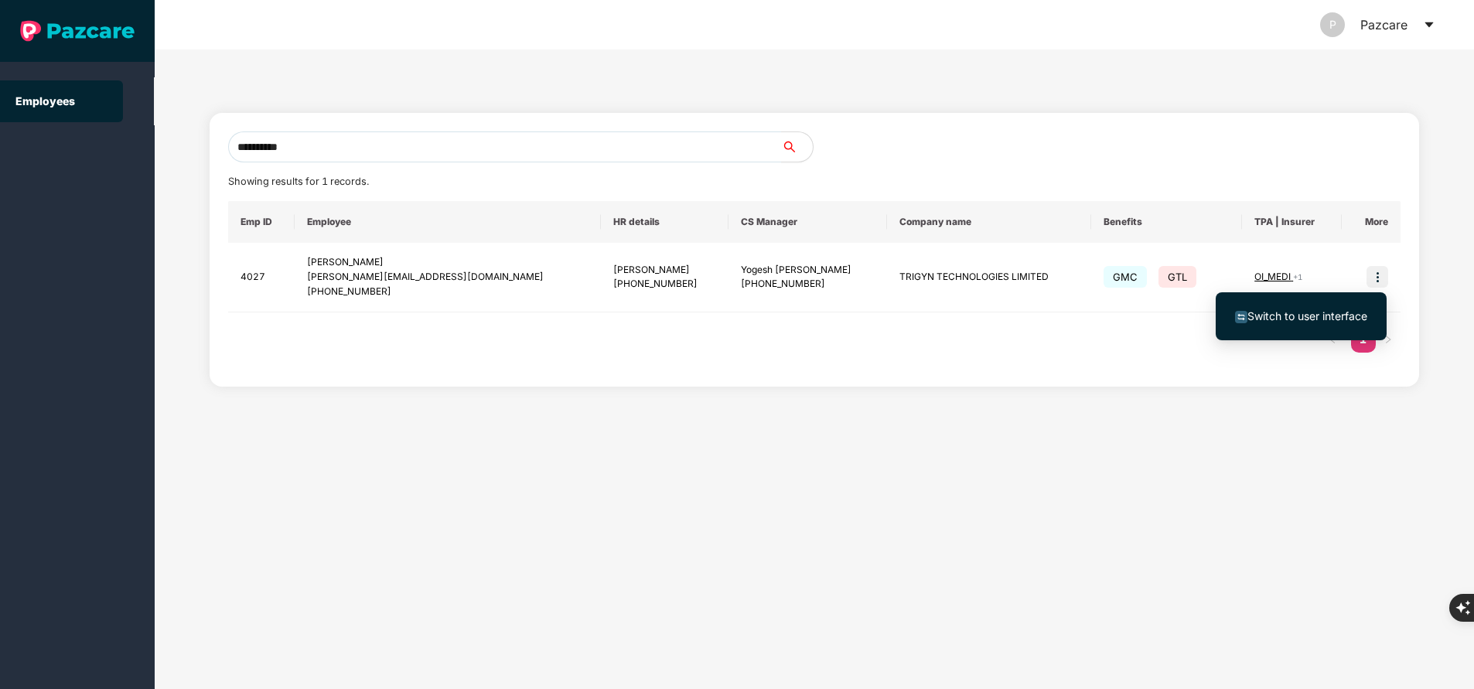
click at [1318, 312] on span "Switch to user interface" at bounding box center [1307, 315] width 120 height 13
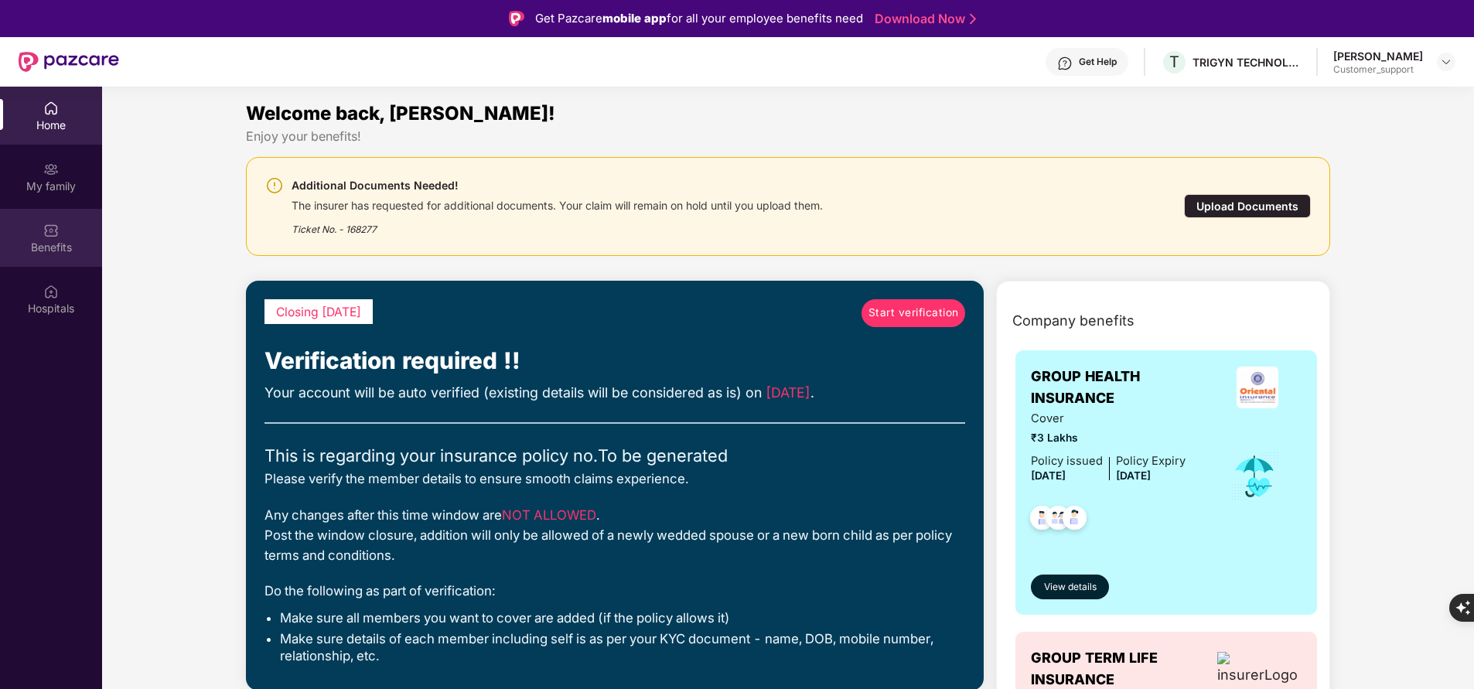
click at [80, 260] on div "Benefits" at bounding box center [51, 238] width 102 height 58
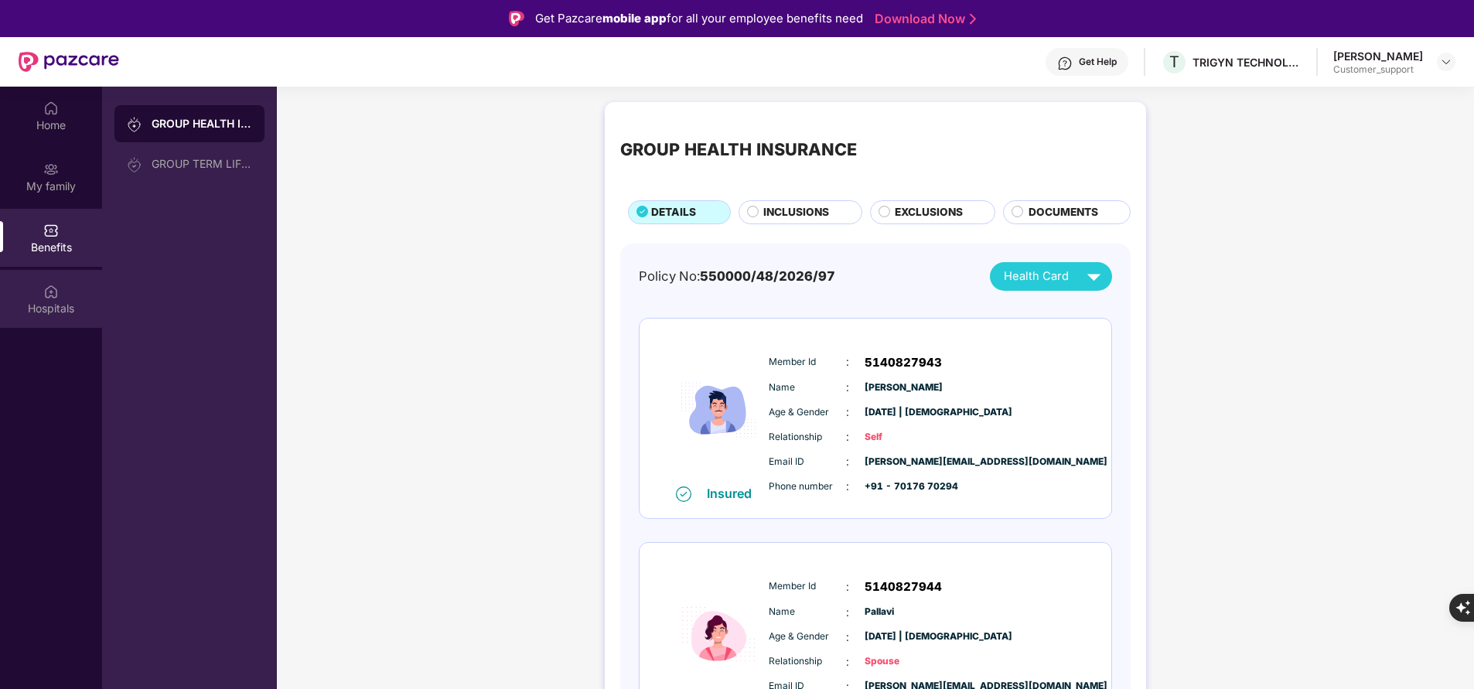
click at [66, 309] on div "Hospitals" at bounding box center [51, 308] width 102 height 15
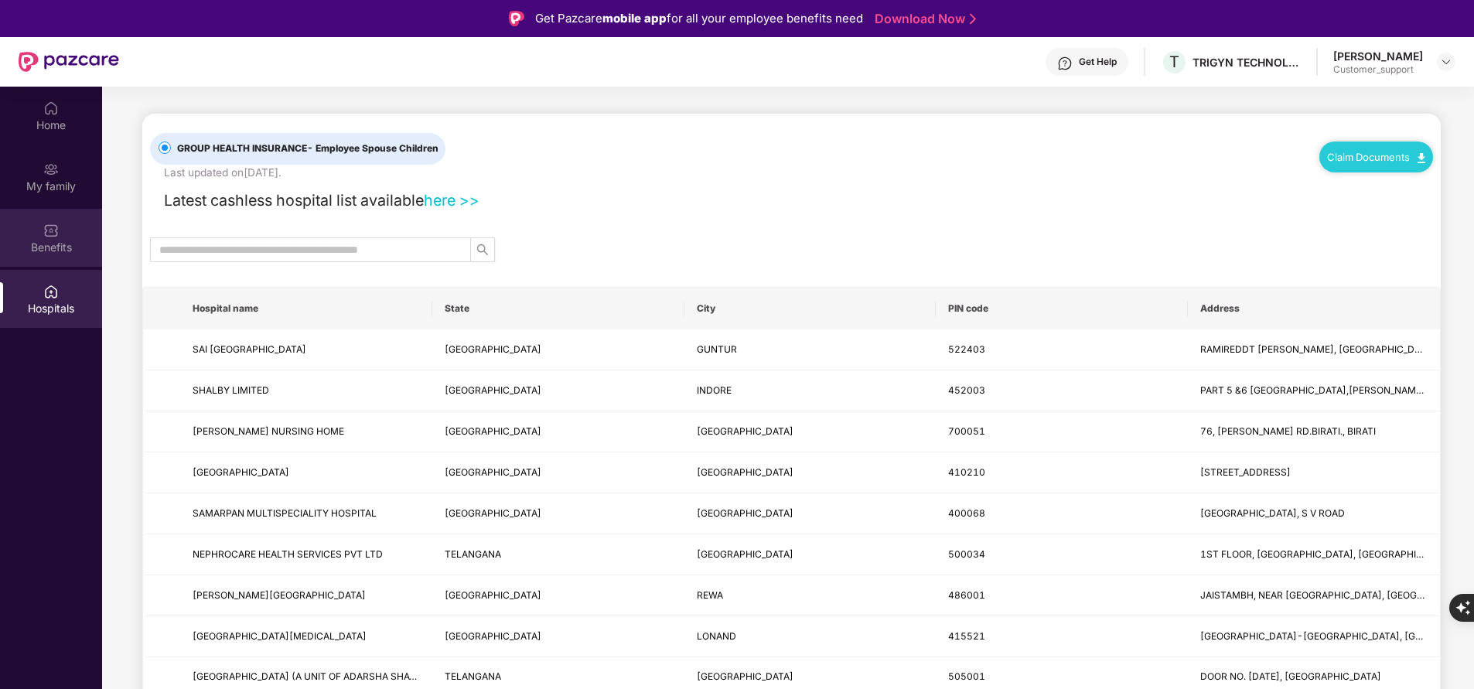
click at [60, 255] on div "Benefits" at bounding box center [51, 238] width 102 height 58
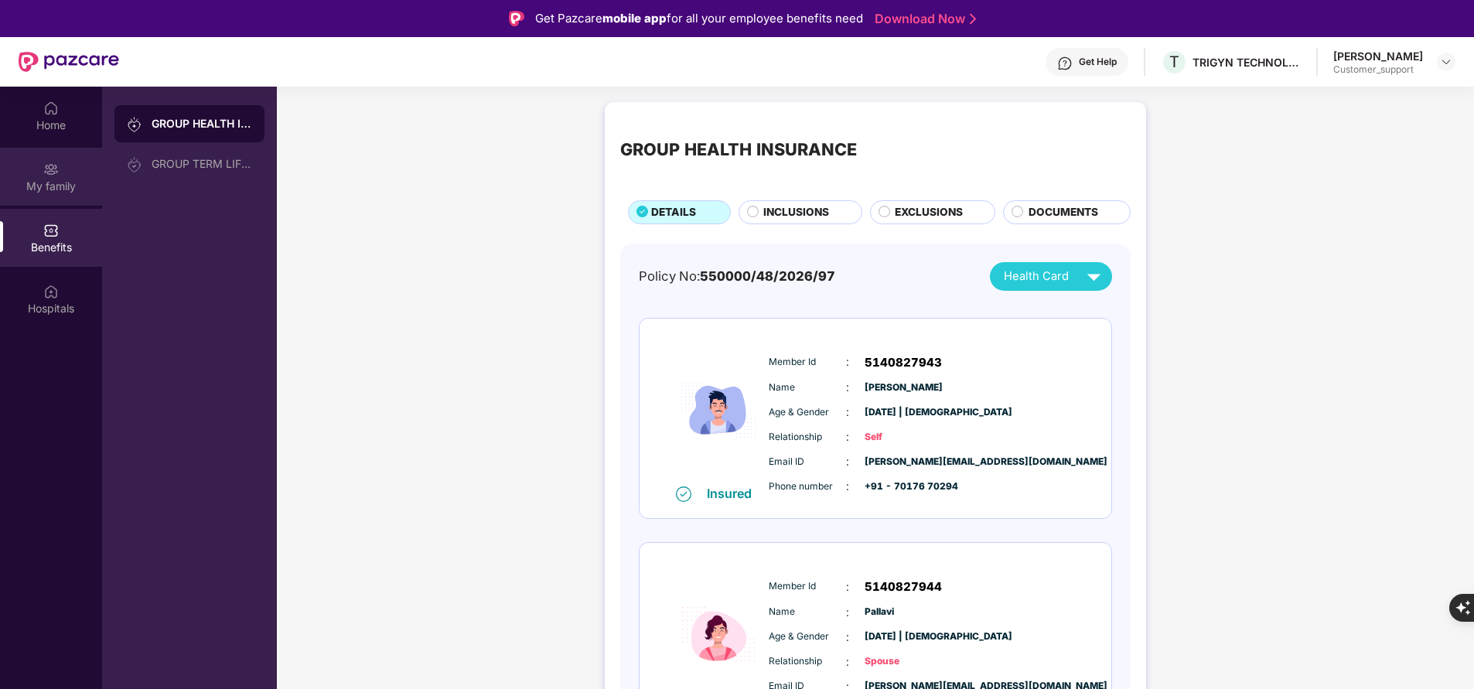
click at [62, 179] on div "My family" at bounding box center [51, 186] width 102 height 15
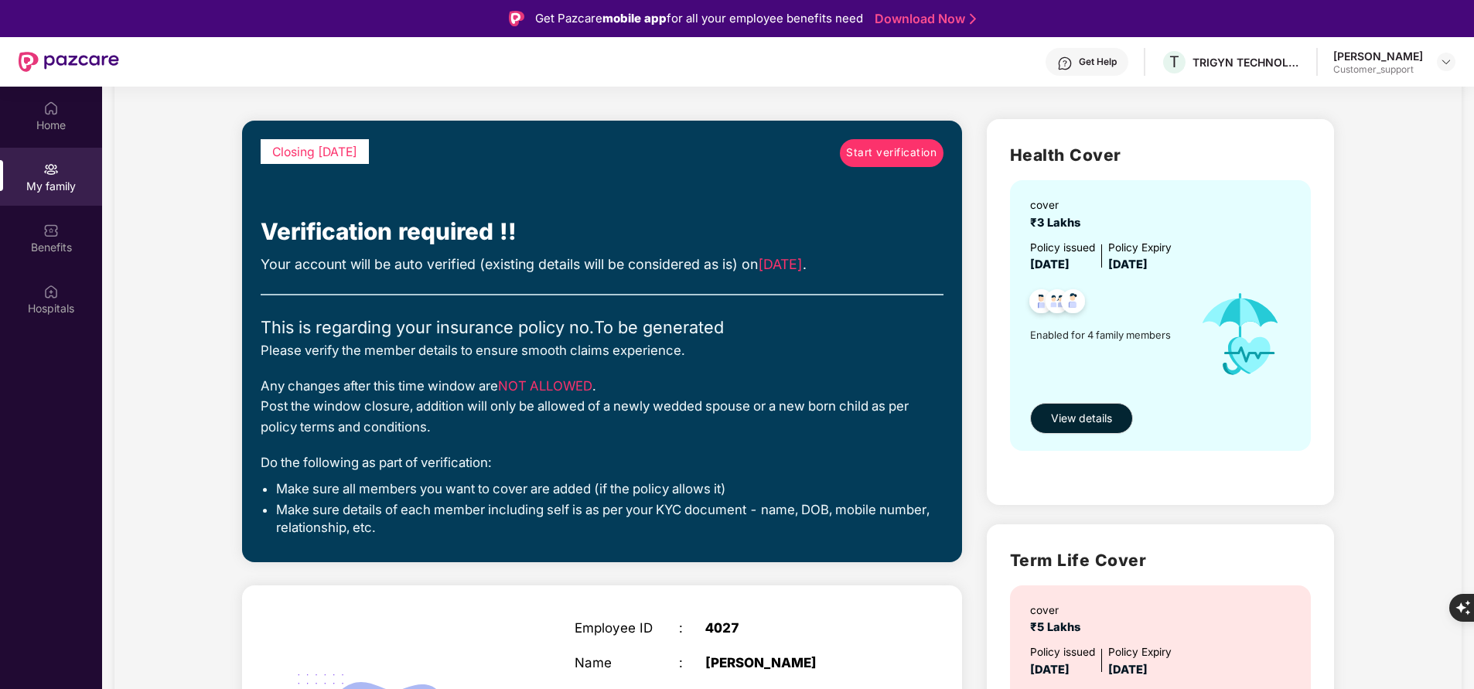
scroll to position [29, 0]
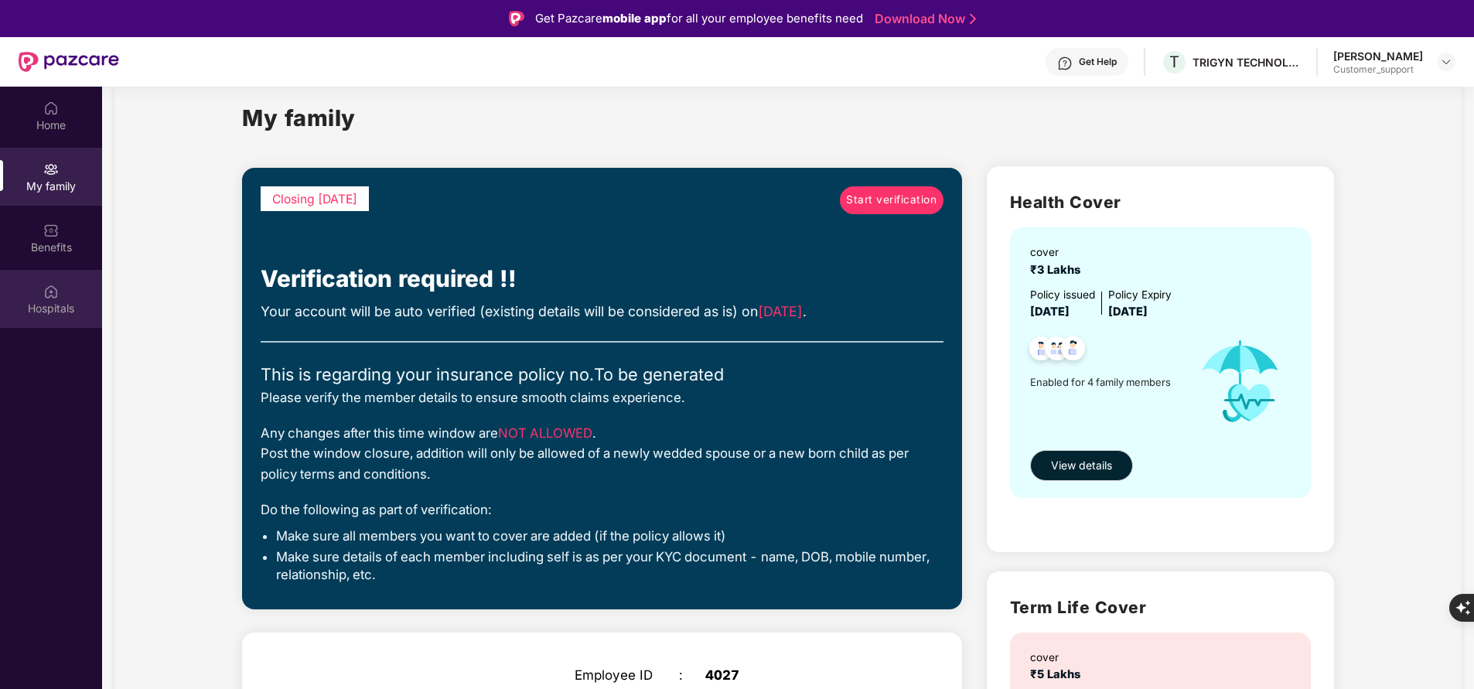
click at [35, 314] on div "Hospitals" at bounding box center [51, 308] width 102 height 15
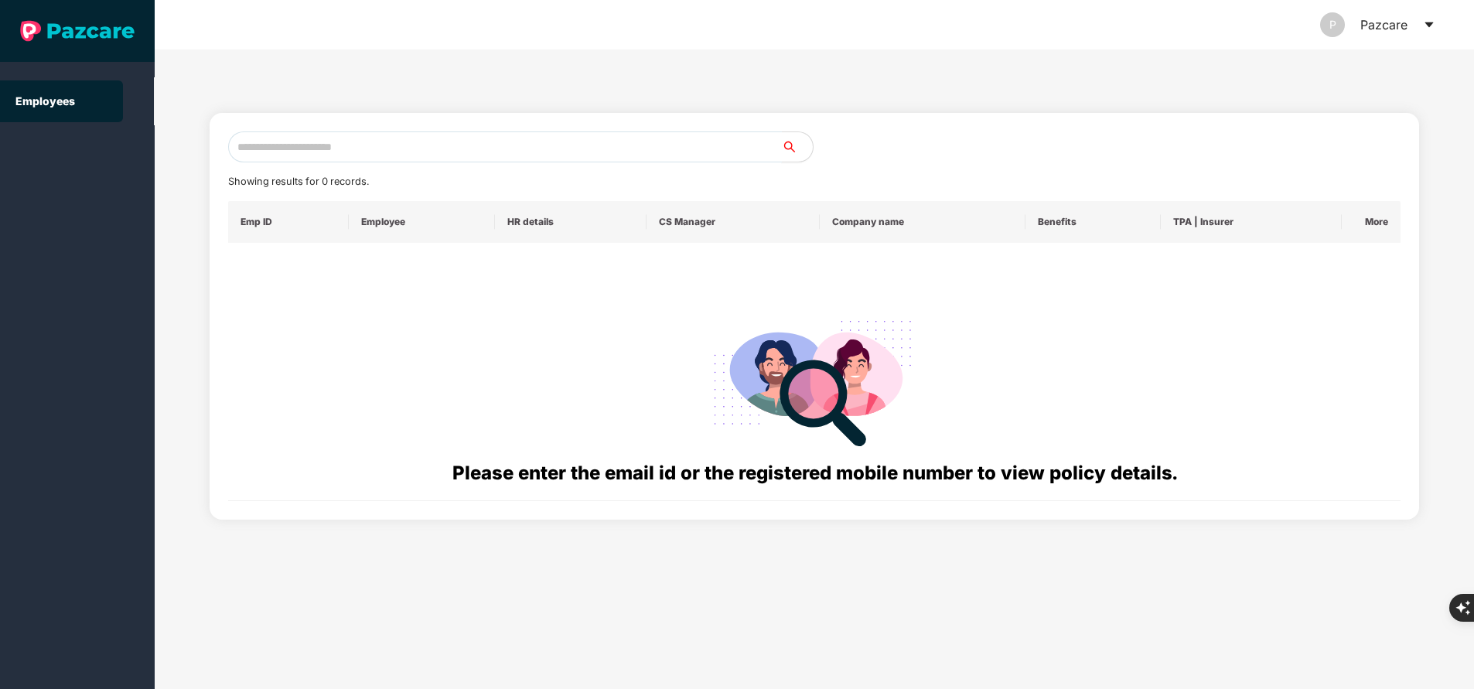
click at [478, 155] on input "text" at bounding box center [505, 146] width 554 height 31
paste input "**********"
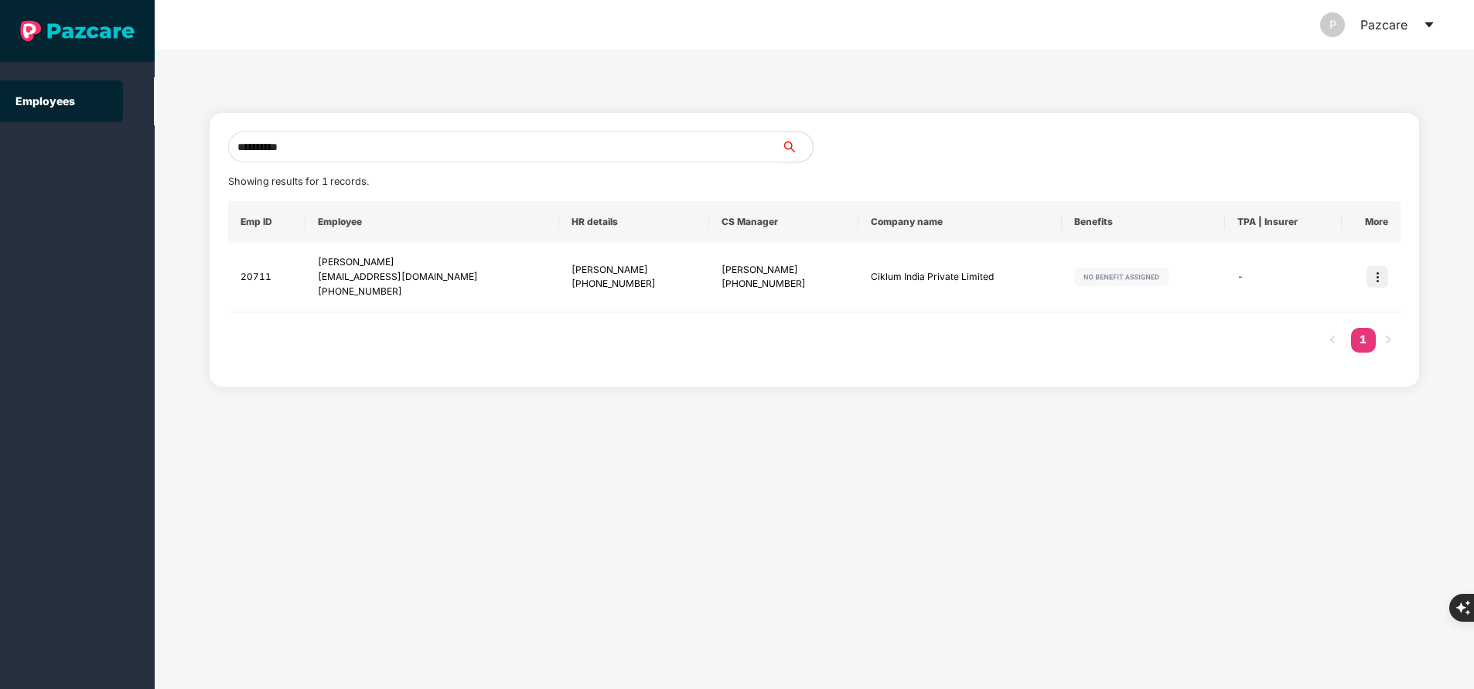
type input "**********"
paste input "**********"
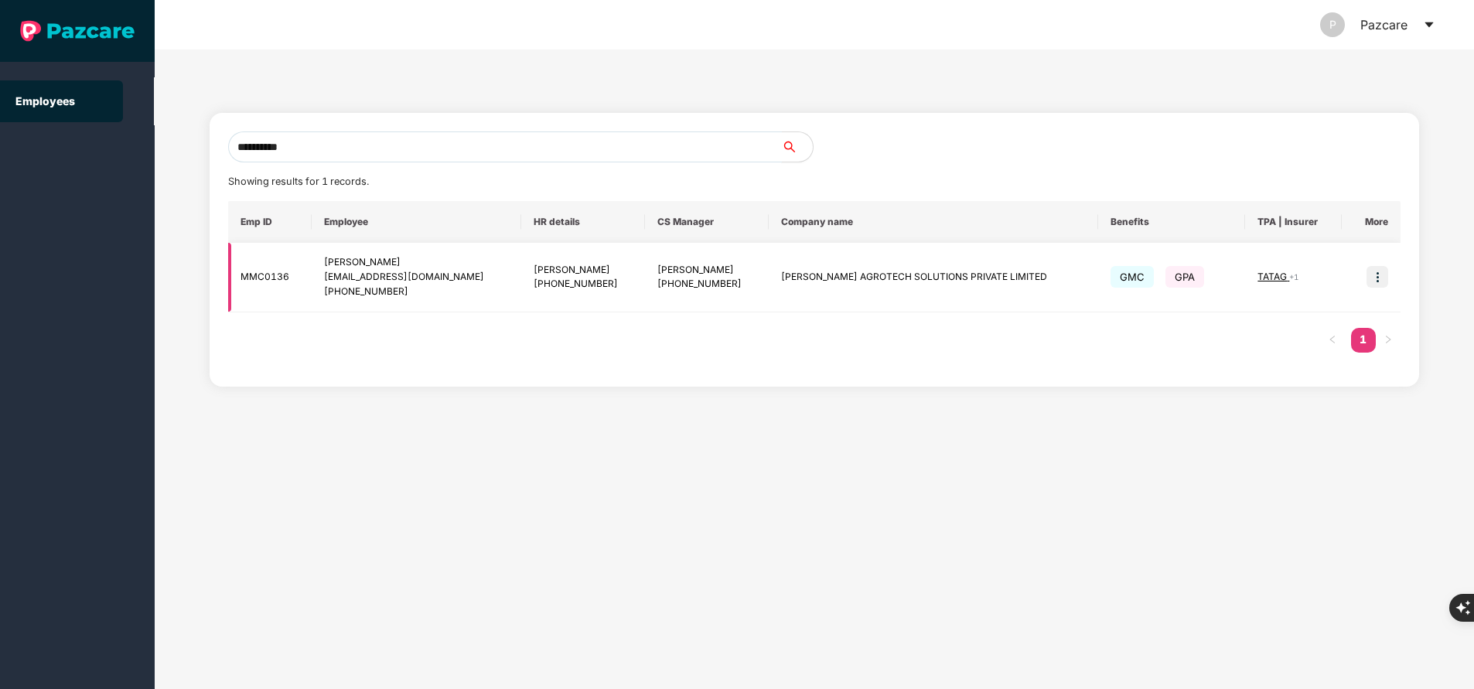
type input "**********"
click at [1393, 264] on td at bounding box center [1371, 278] width 59 height 70
click at [1379, 277] on img at bounding box center [1377, 277] width 22 height 22
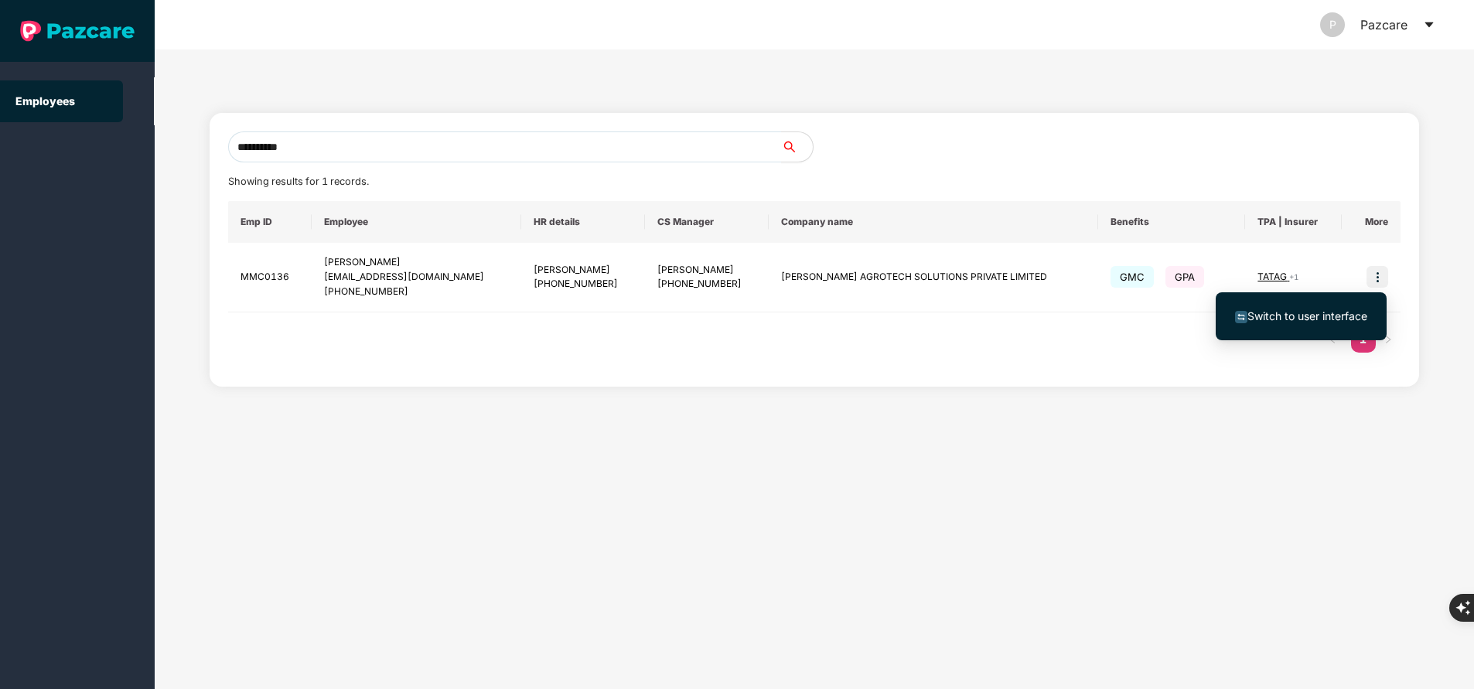
click at [1347, 312] on span "Switch to user interface" at bounding box center [1307, 315] width 120 height 13
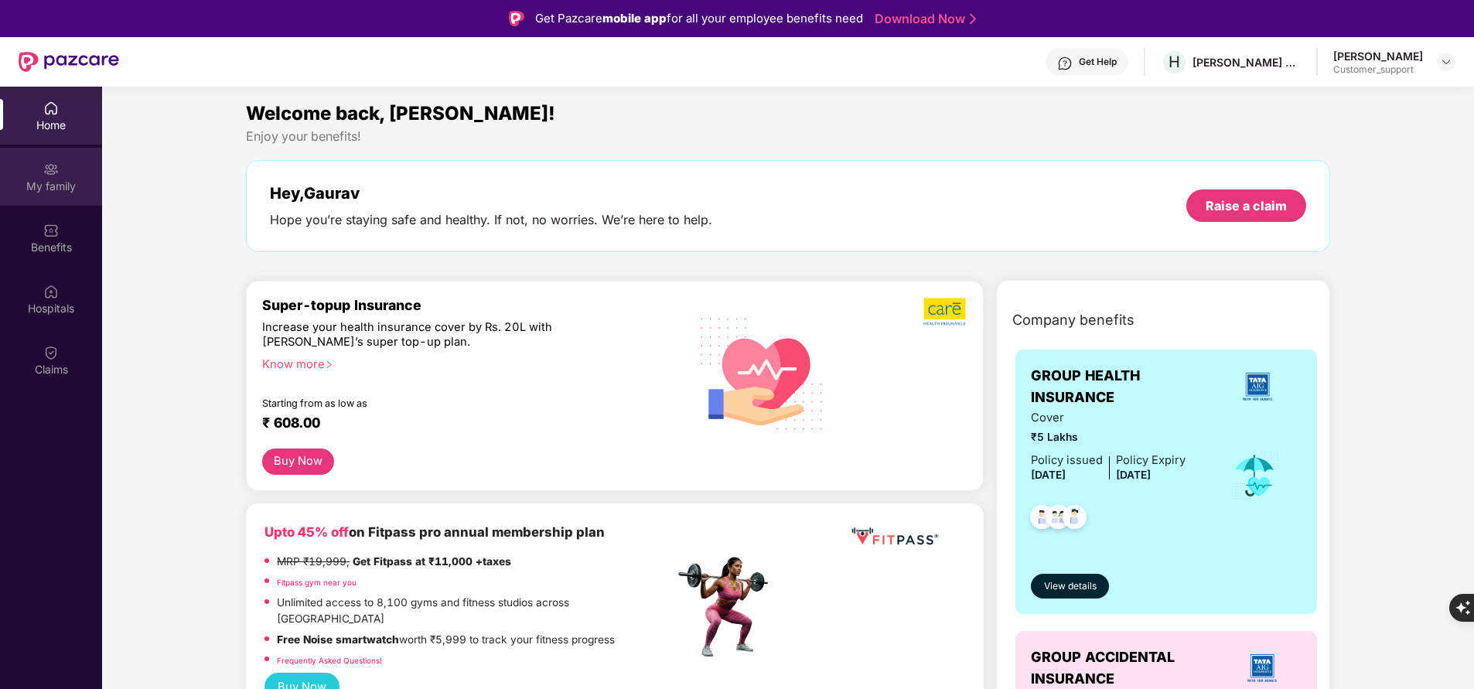
click at [42, 186] on div "My family" at bounding box center [51, 186] width 102 height 15
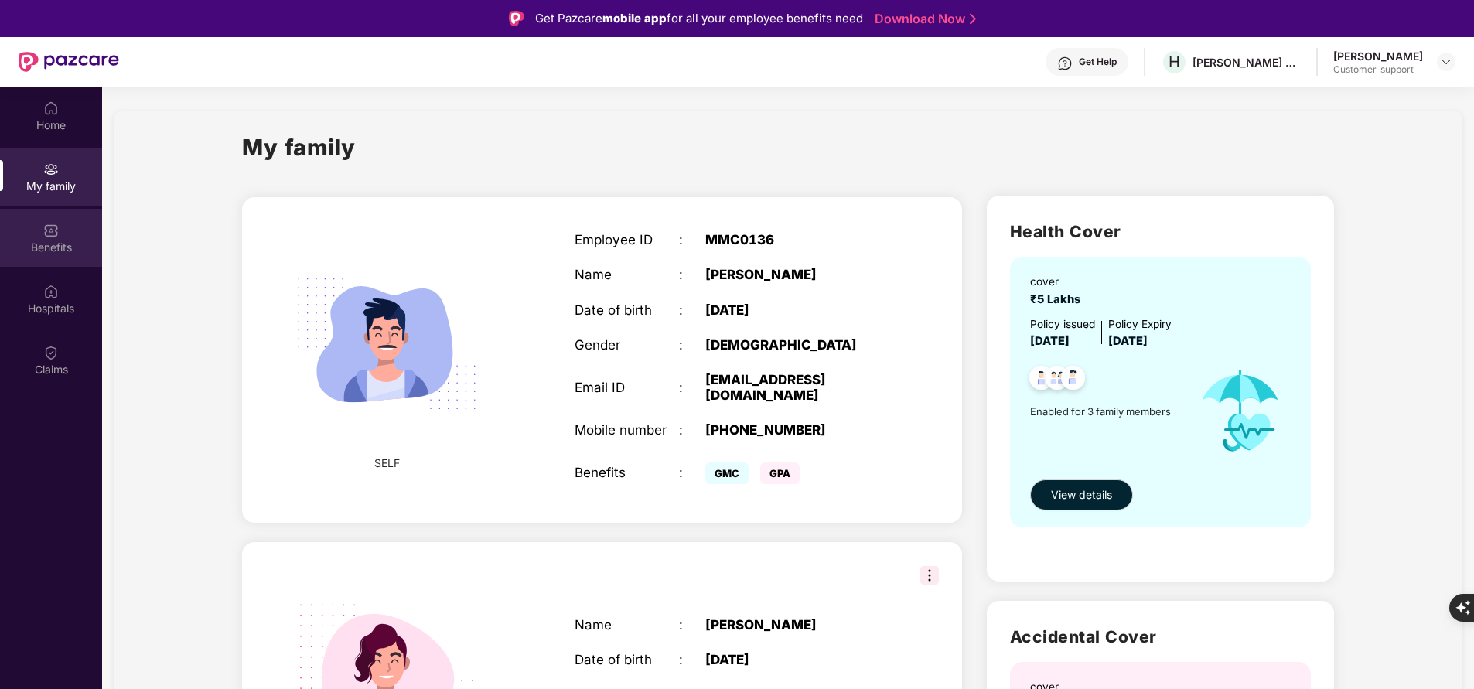
click at [66, 258] on div "Benefits" at bounding box center [51, 238] width 102 height 58
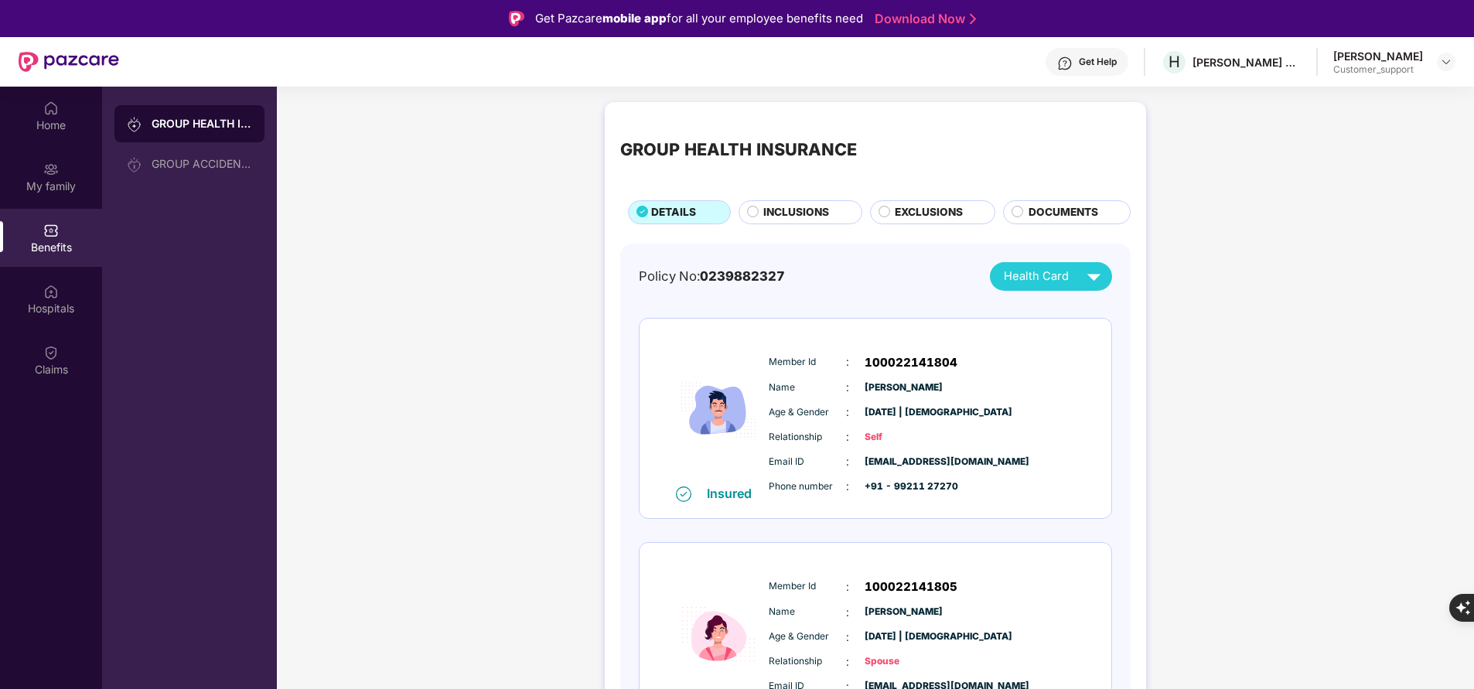
click at [806, 214] on span "INCLUSIONS" at bounding box center [796, 212] width 66 height 16
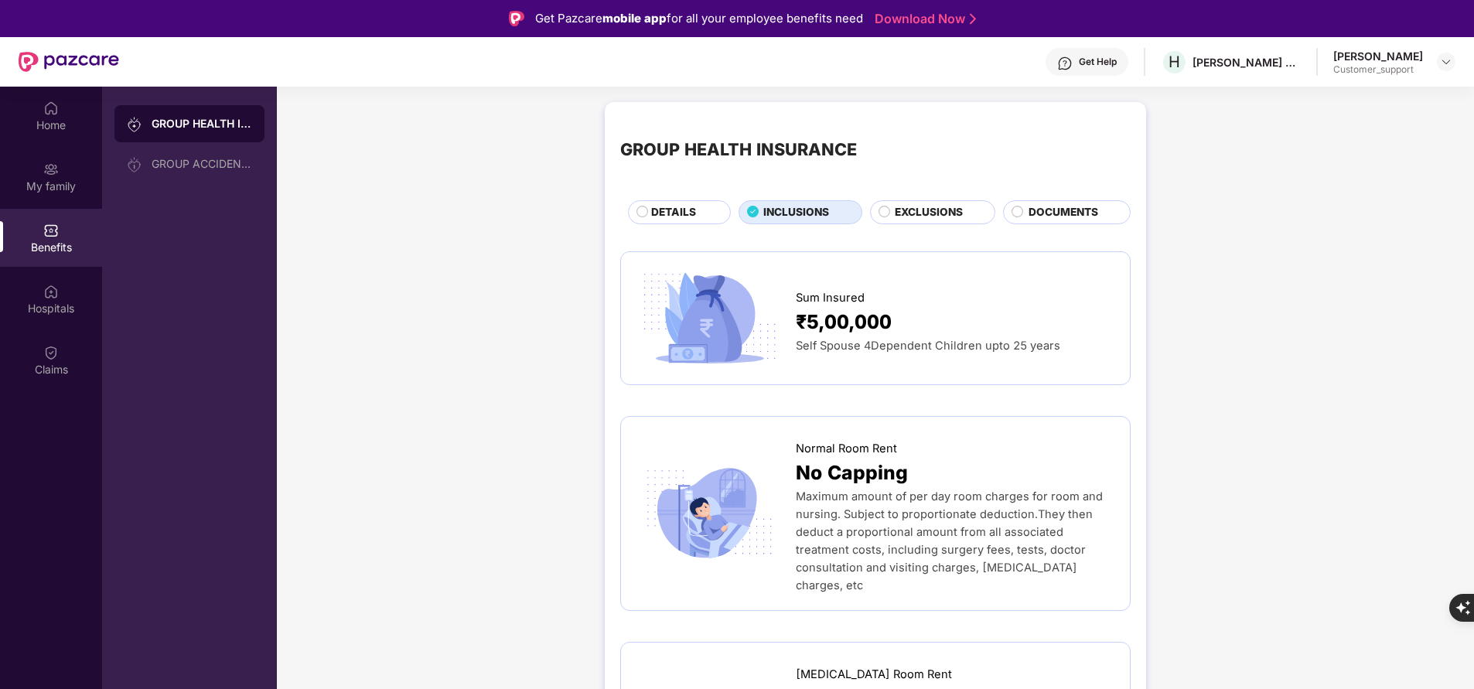
click at [966, 216] on div "EXCLUSIONS" at bounding box center [937, 213] width 100 height 19
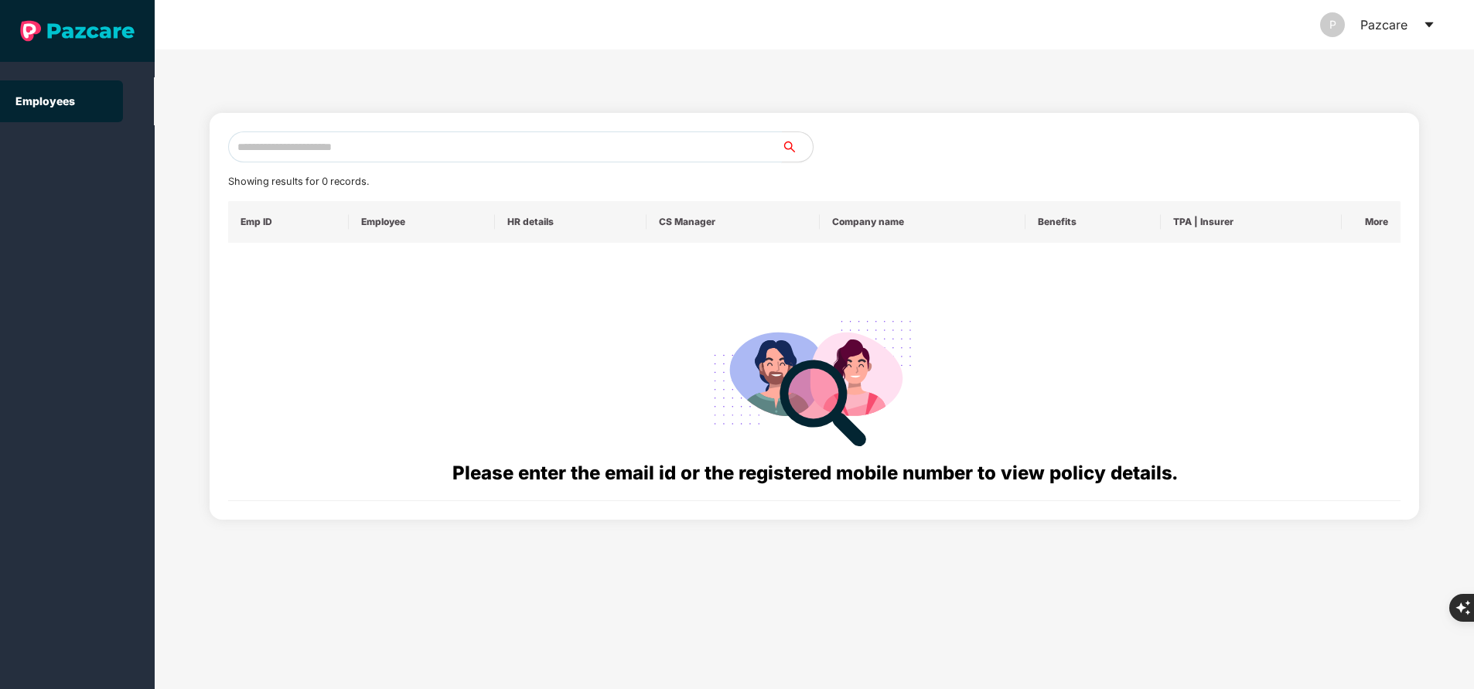
click at [529, 136] on input "text" at bounding box center [505, 146] width 554 height 31
paste input "**********"
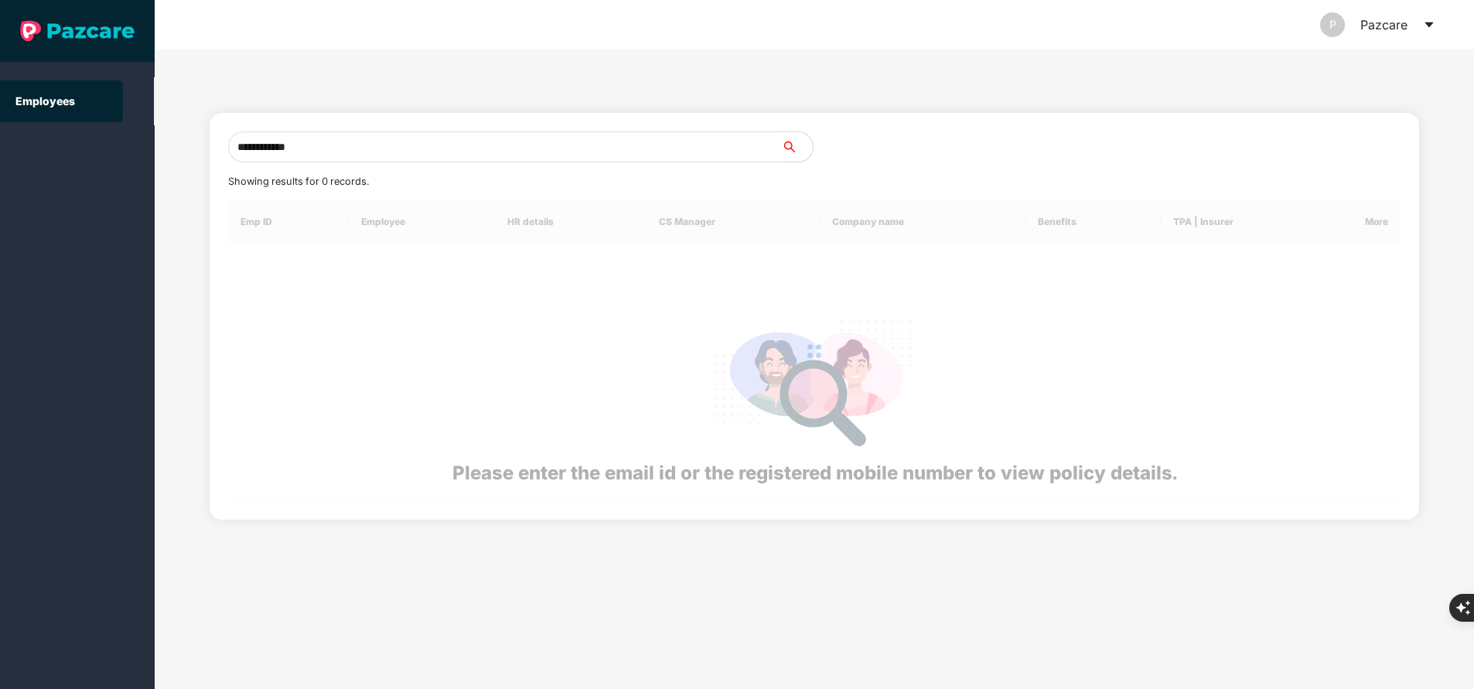
click at [529, 136] on input "**********" at bounding box center [505, 146] width 554 height 31
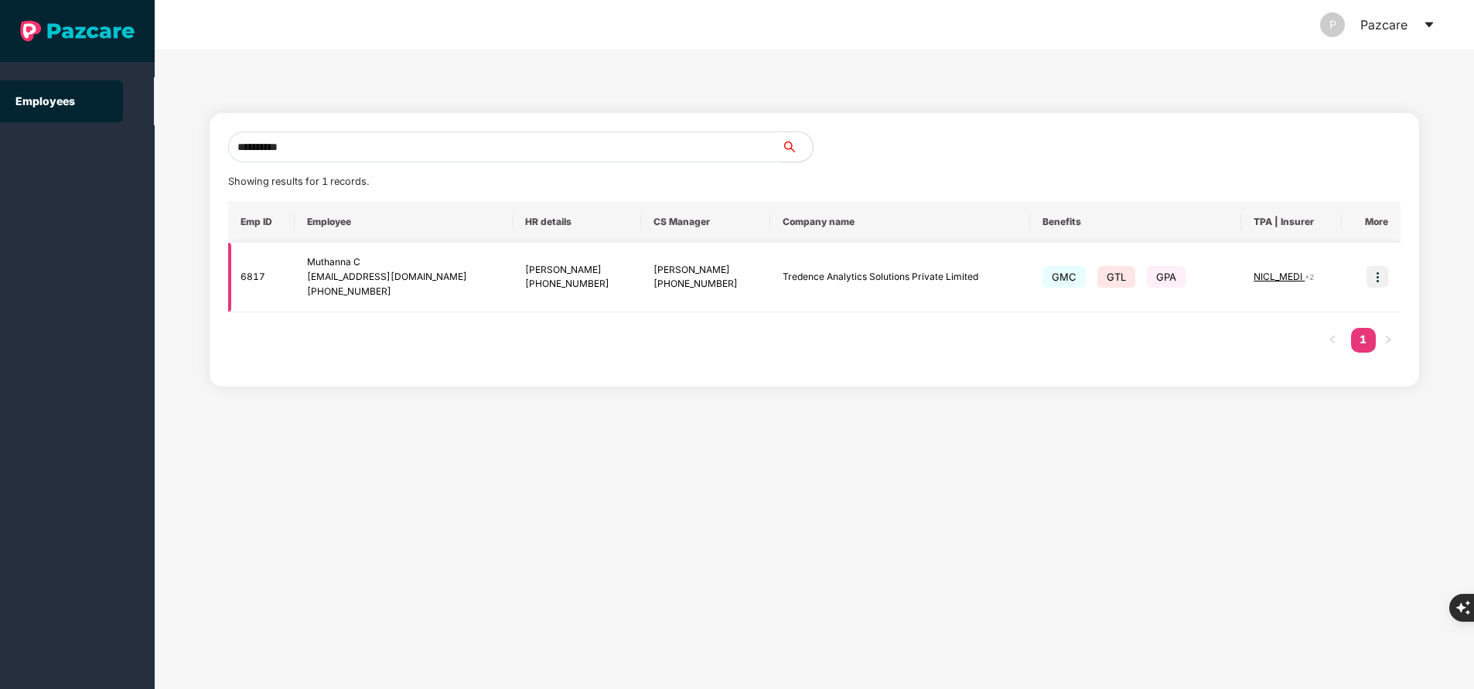
type input "**********"
click at [1366, 271] on img at bounding box center [1377, 277] width 22 height 22
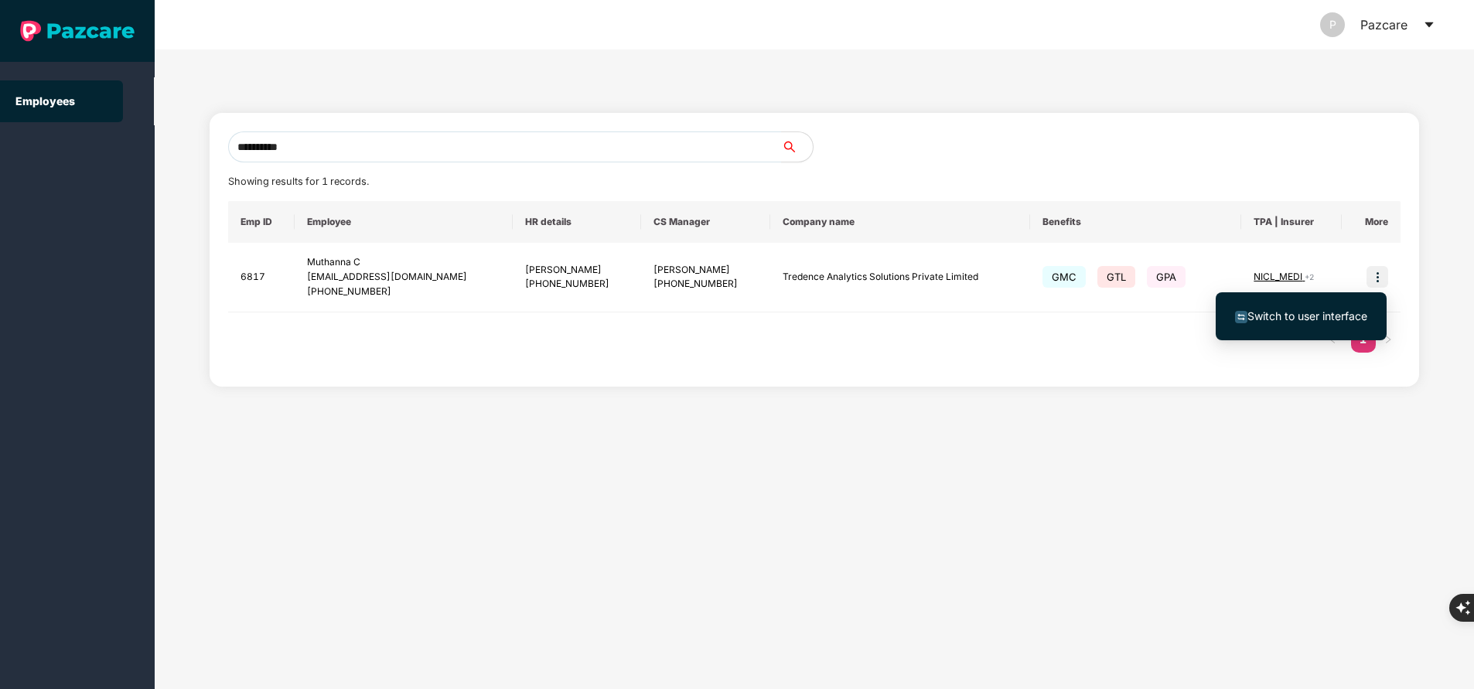
click at [1312, 316] on span "Switch to user interface" at bounding box center [1307, 315] width 120 height 13
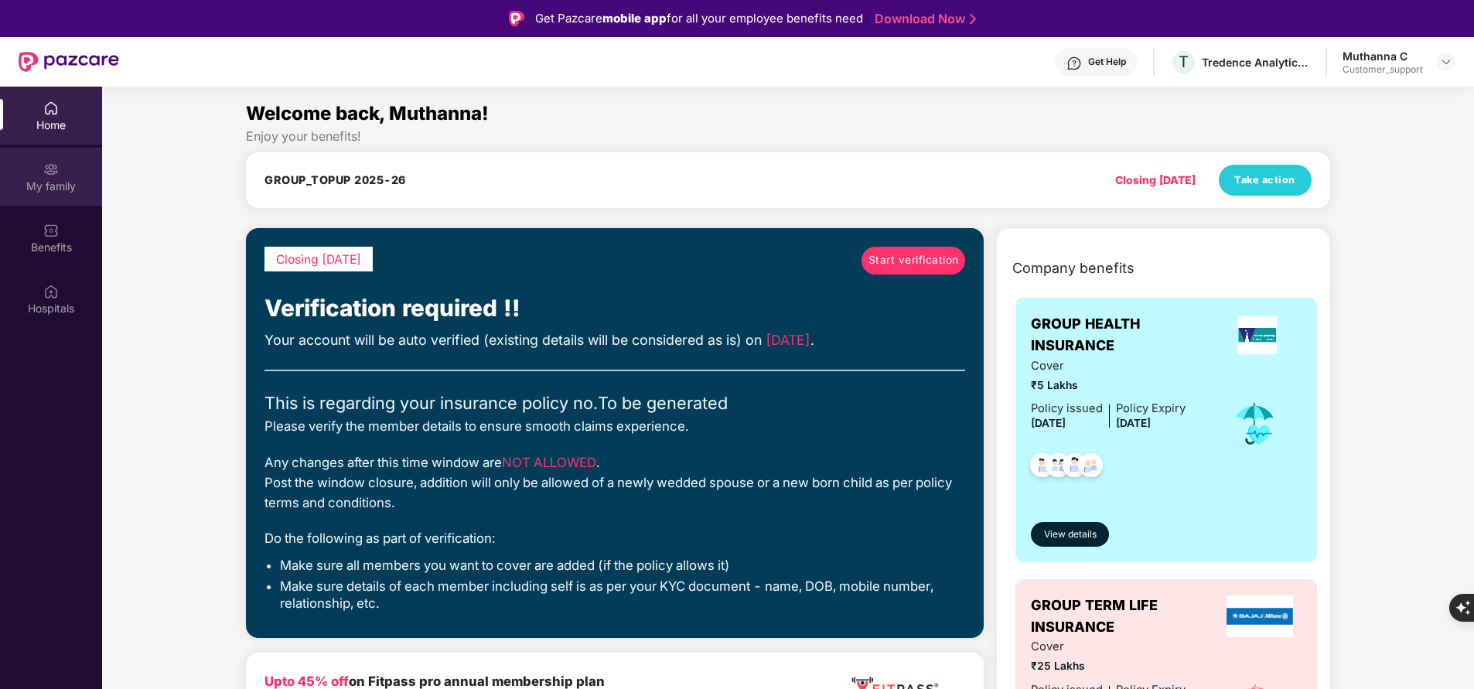
click at [47, 183] on div "My family" at bounding box center [51, 186] width 102 height 15
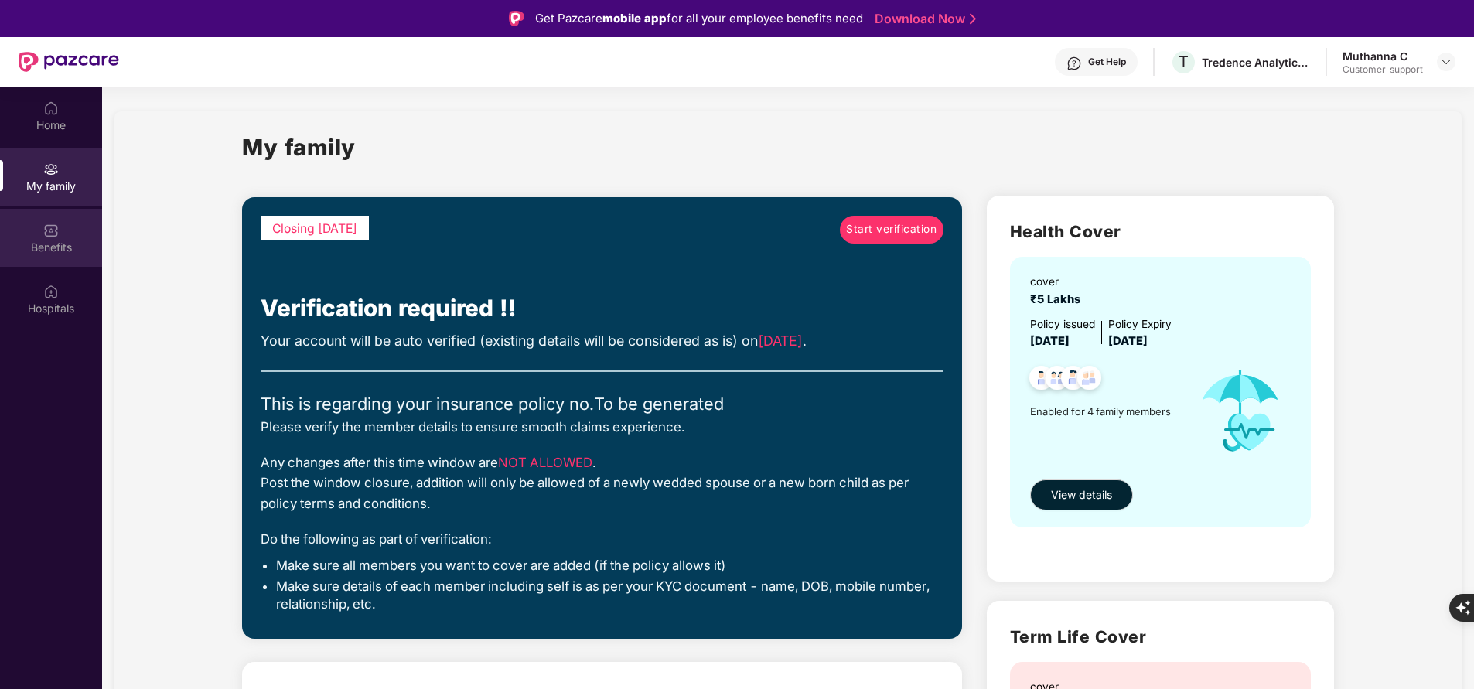
click at [76, 242] on div "Benefits" at bounding box center [51, 247] width 102 height 15
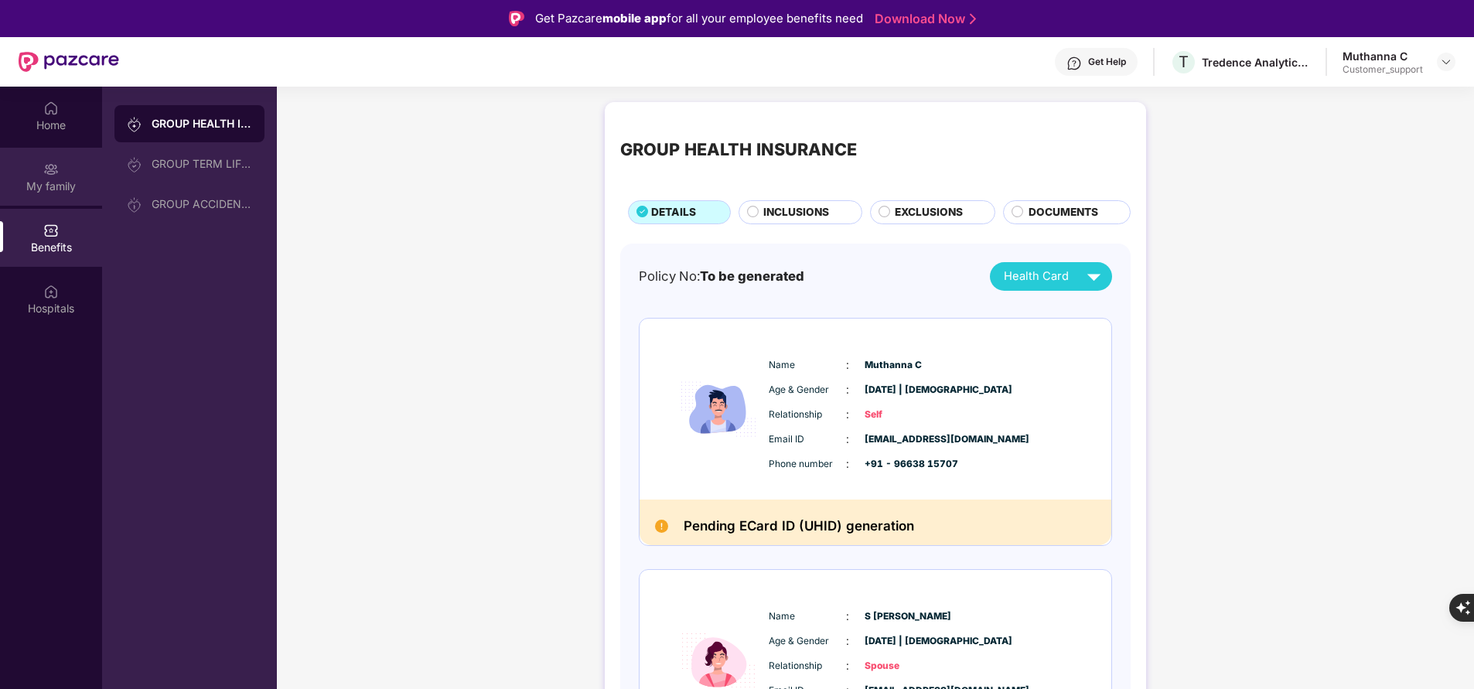
click at [44, 182] on div "My family" at bounding box center [51, 186] width 102 height 15
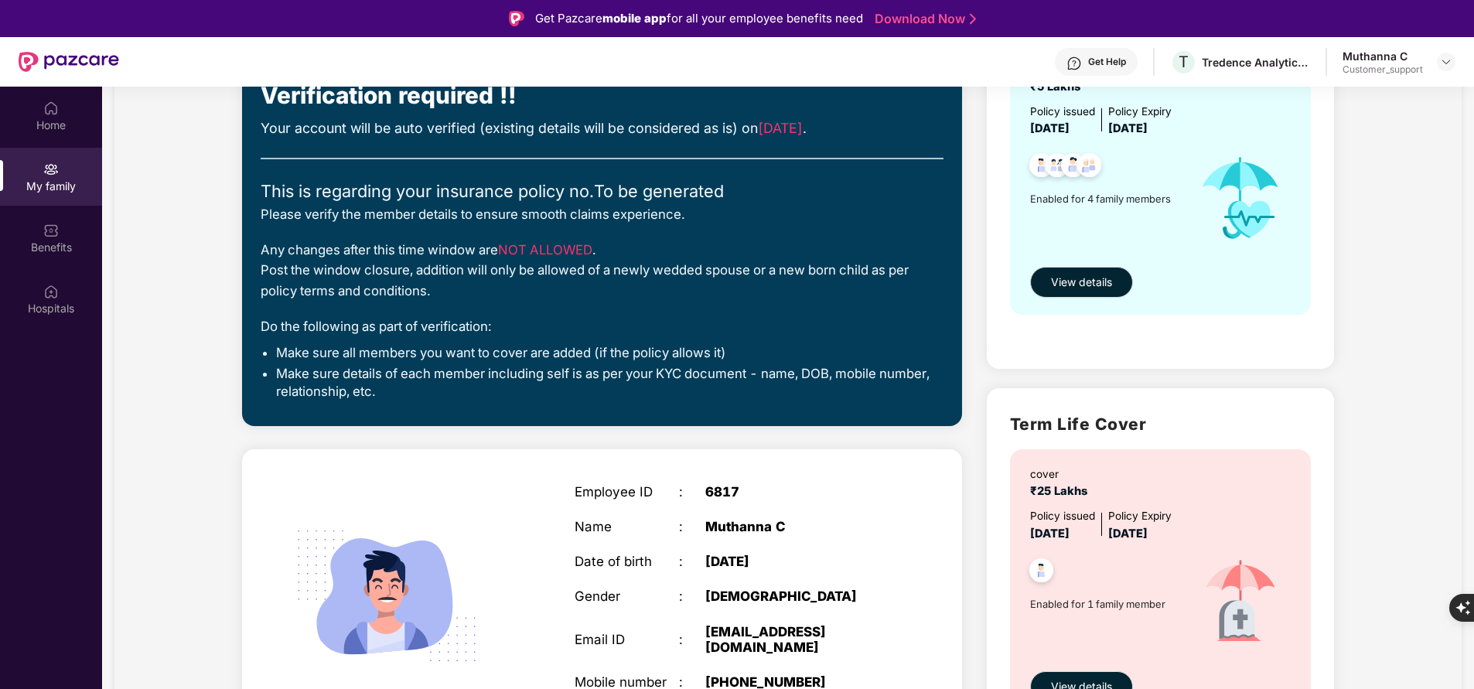
scroll to position [115, 0]
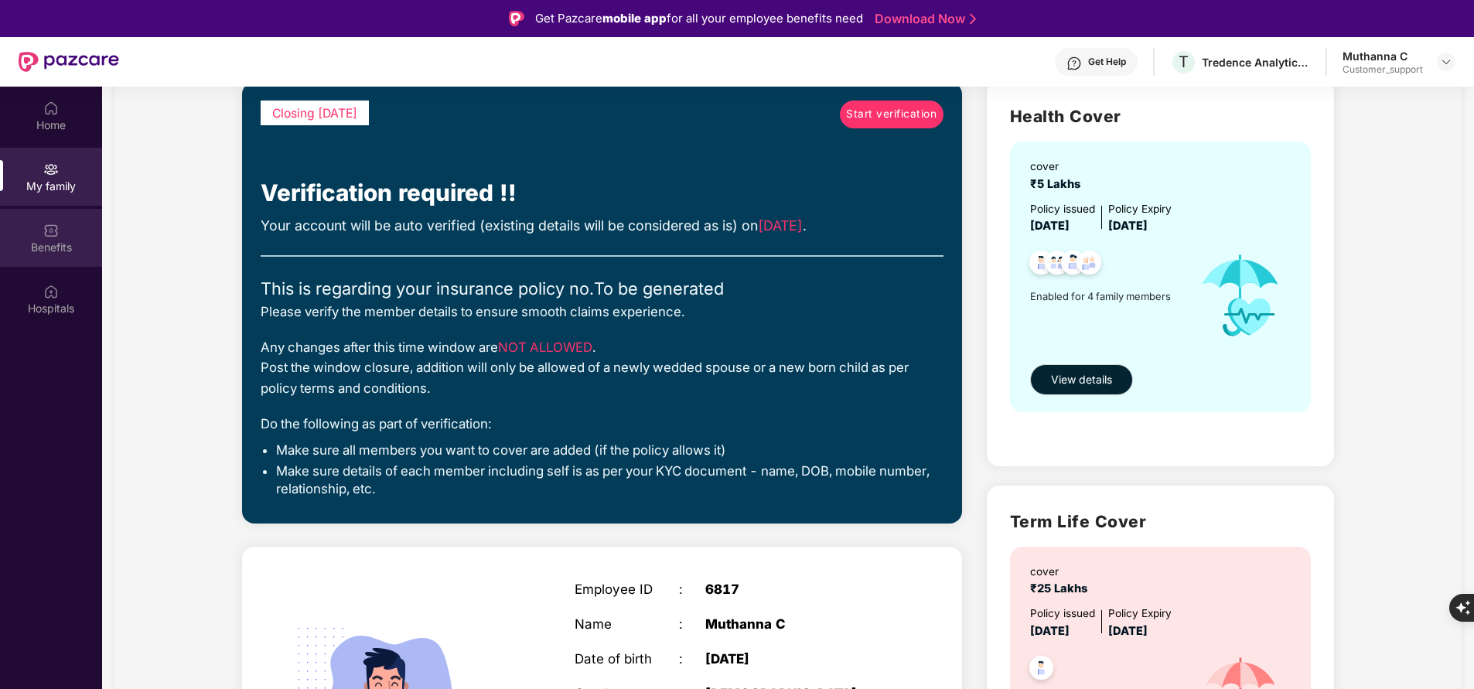
click at [75, 252] on div "Benefits" at bounding box center [51, 247] width 102 height 15
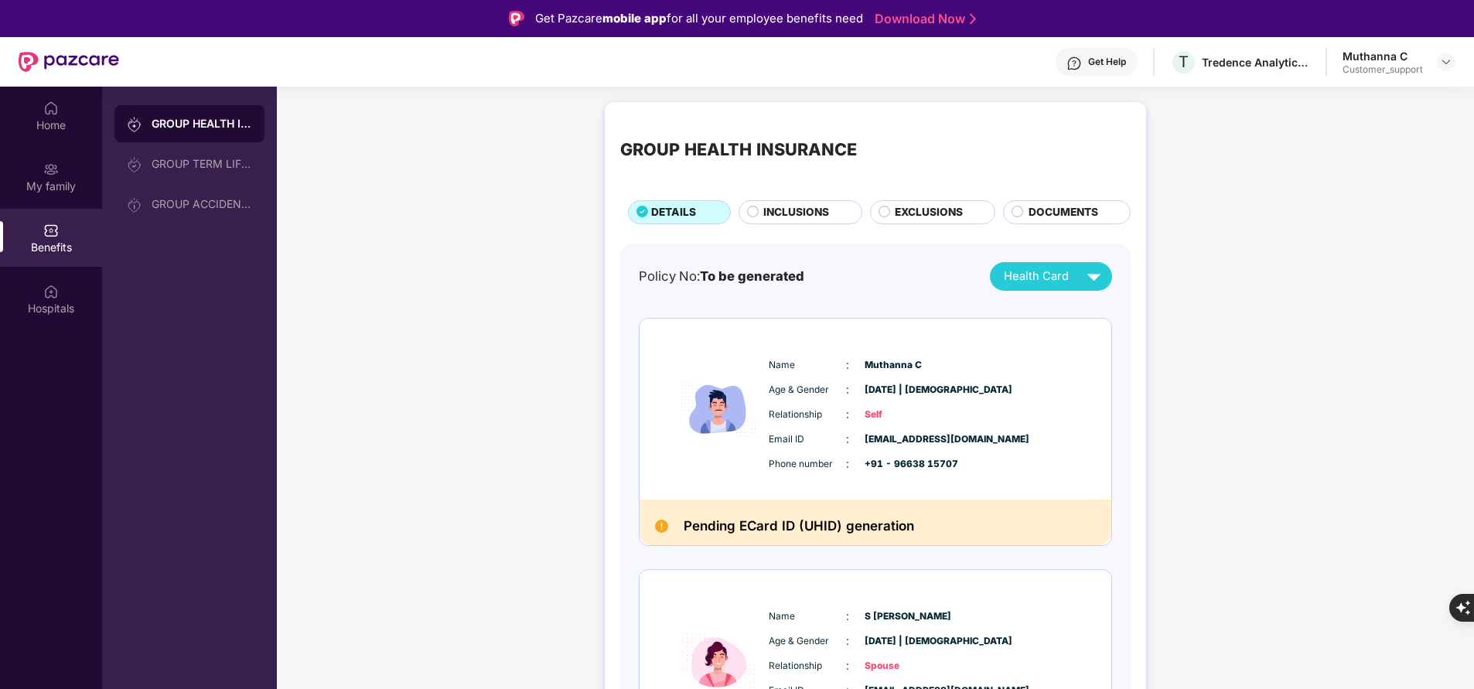
click at [827, 208] on div "INCLUSIONS" at bounding box center [804, 213] width 97 height 19
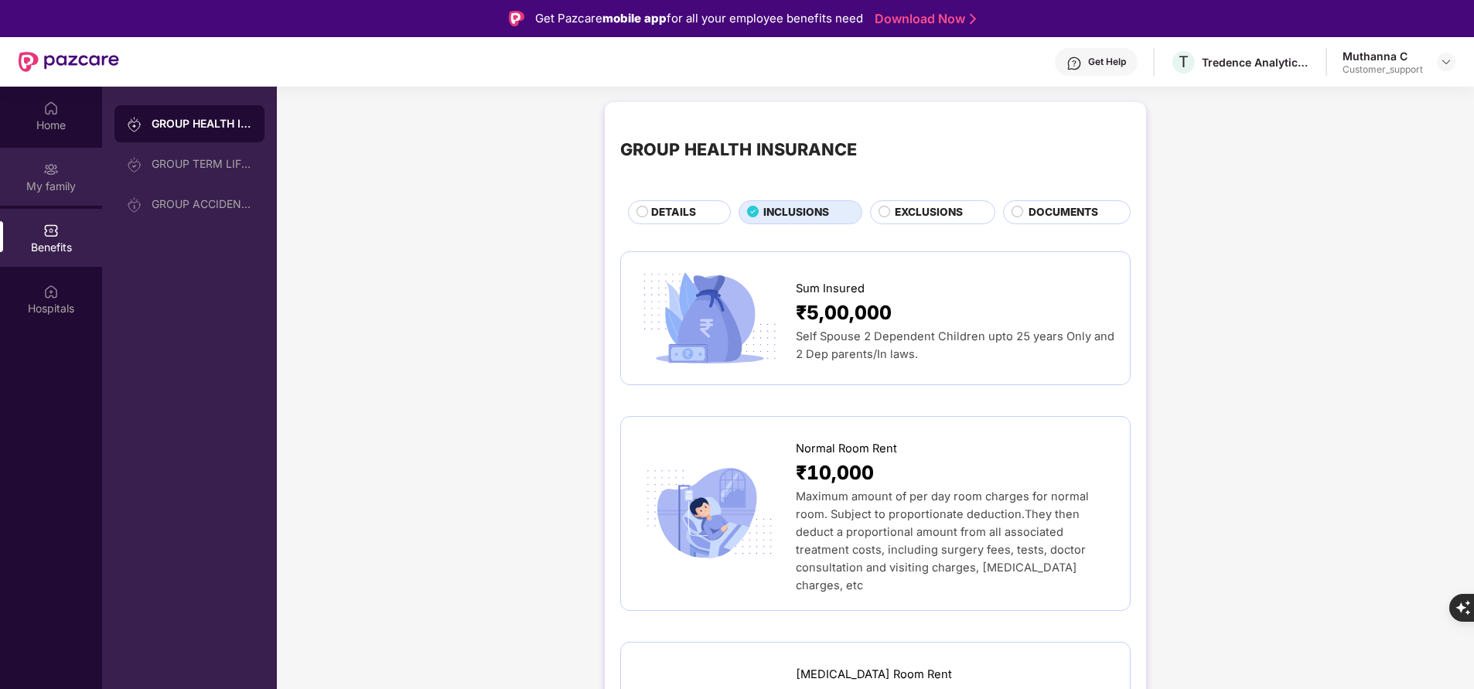
click at [60, 172] on div "My family" at bounding box center [51, 177] width 102 height 58
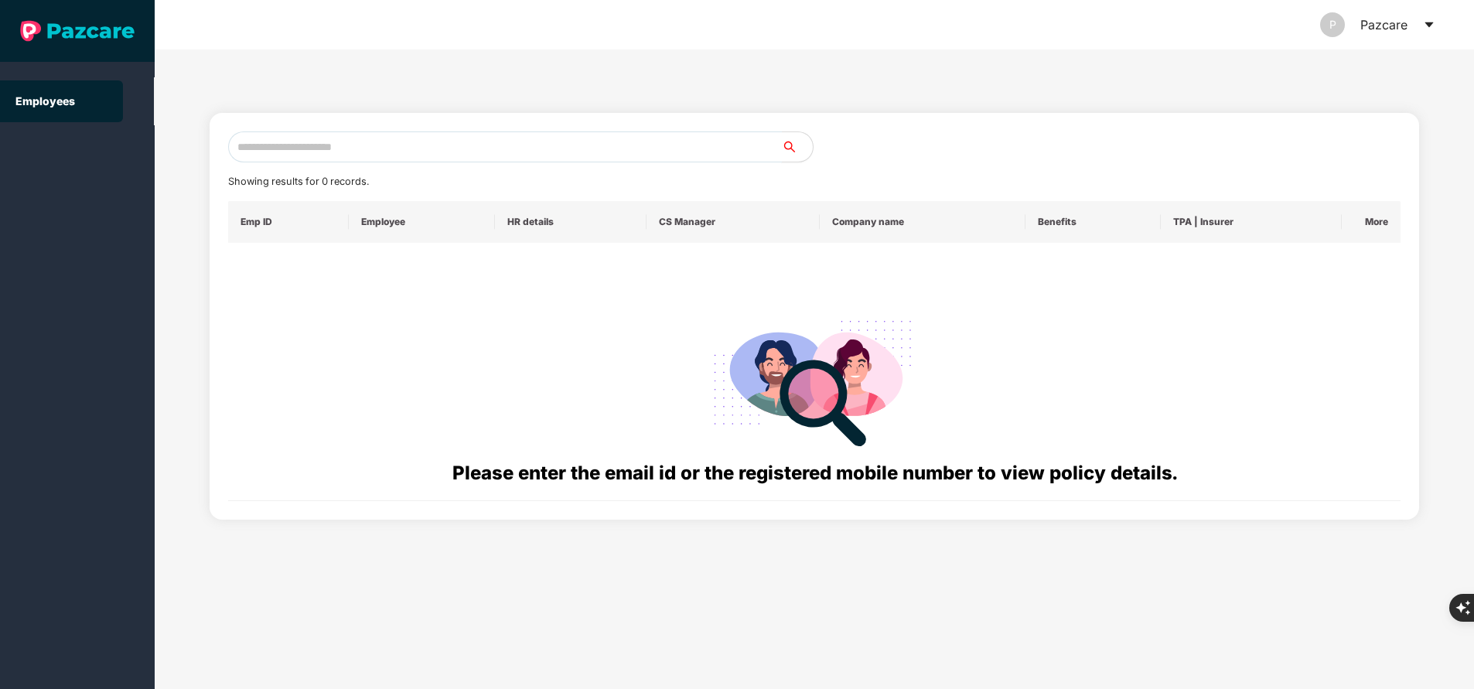
click at [324, 152] on input "text" at bounding box center [505, 146] width 554 height 31
paste input "**********"
type input "**********"
paste input "**********"
type input "**********"
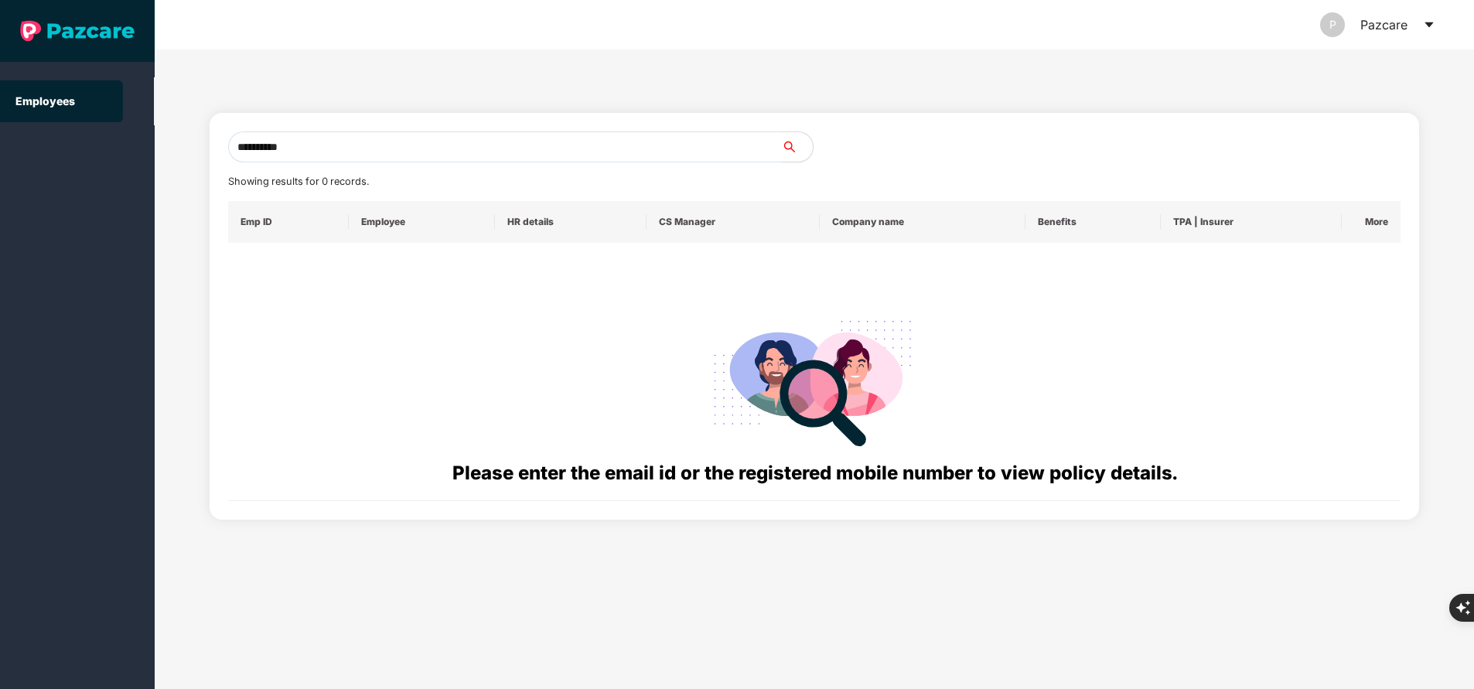
click at [399, 153] on input "**********" at bounding box center [505, 146] width 554 height 31
paste input "**********"
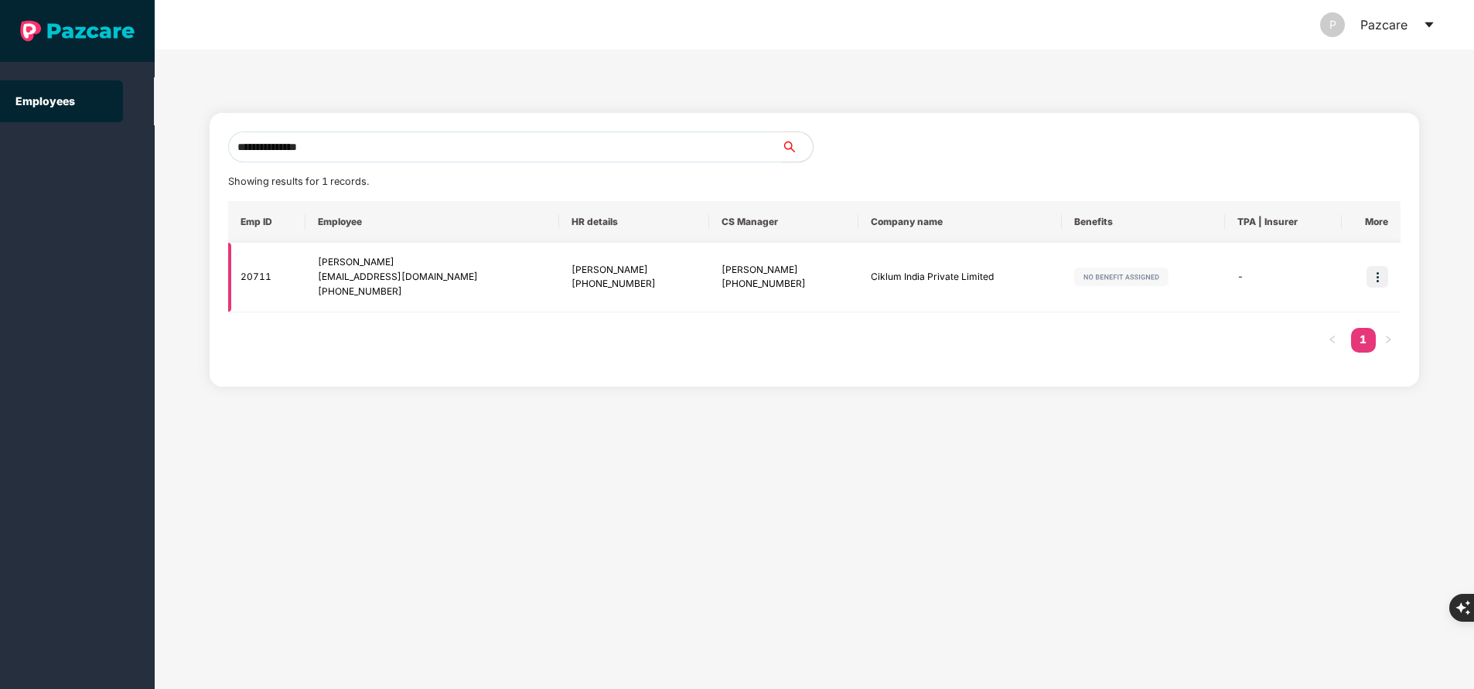
type input "**********"
click at [394, 137] on input "**********" at bounding box center [505, 146] width 554 height 31
paste input "**********"
type input "**********"
click at [1377, 280] on img at bounding box center [1377, 277] width 22 height 22
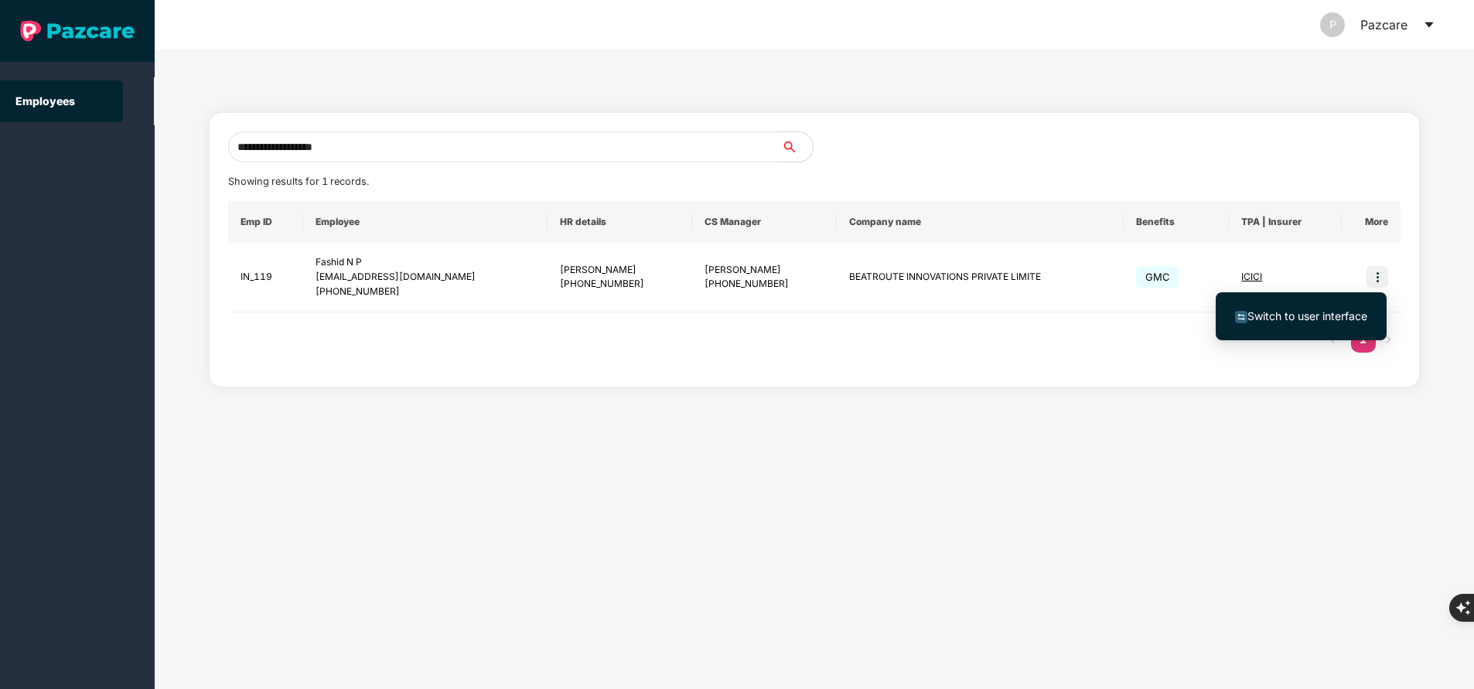
click at [1290, 312] on span "Switch to user interface" at bounding box center [1307, 315] width 120 height 13
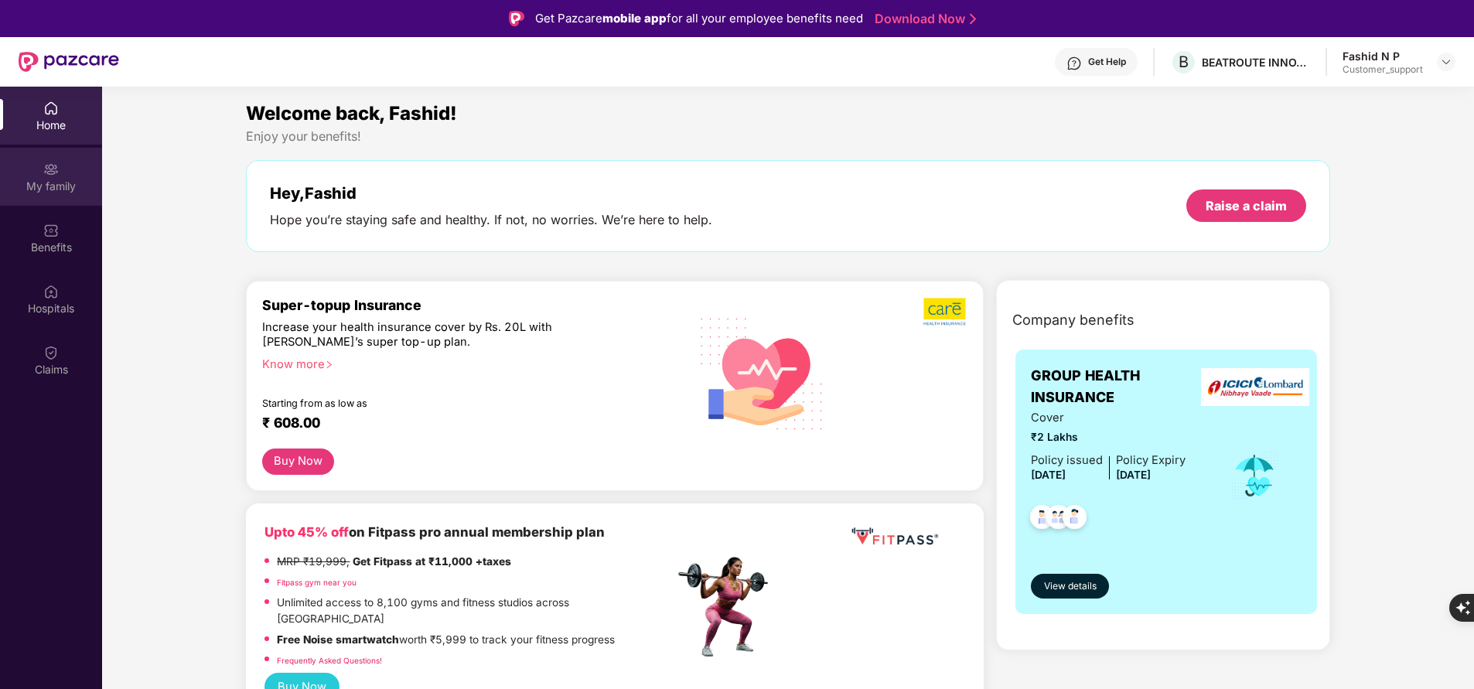
click at [48, 188] on div "My family" at bounding box center [51, 186] width 102 height 15
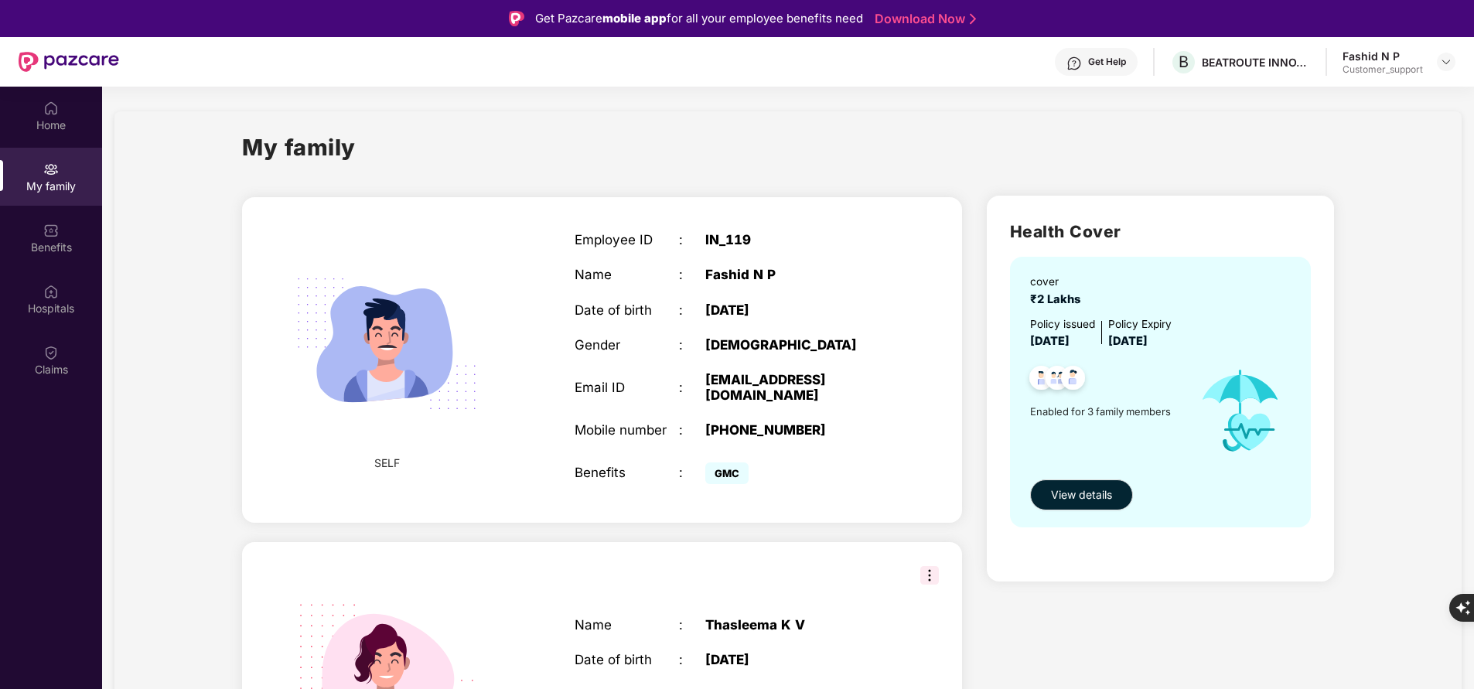
click at [1066, 68] on img at bounding box center [1073, 63] width 15 height 15
drag, startPoint x: 570, startPoint y: 236, endPoint x: 777, endPoint y: 390, distance: 258.1
drag, startPoint x: 777, startPoint y: 390, endPoint x: 612, endPoint y: 229, distance: 230.2
click at [612, 229] on div "Employee ID : IN_119 Name : Fashid N P Date of birth : 08 June 1991 Gender : MA…" at bounding box center [731, 360] width 344 height 295
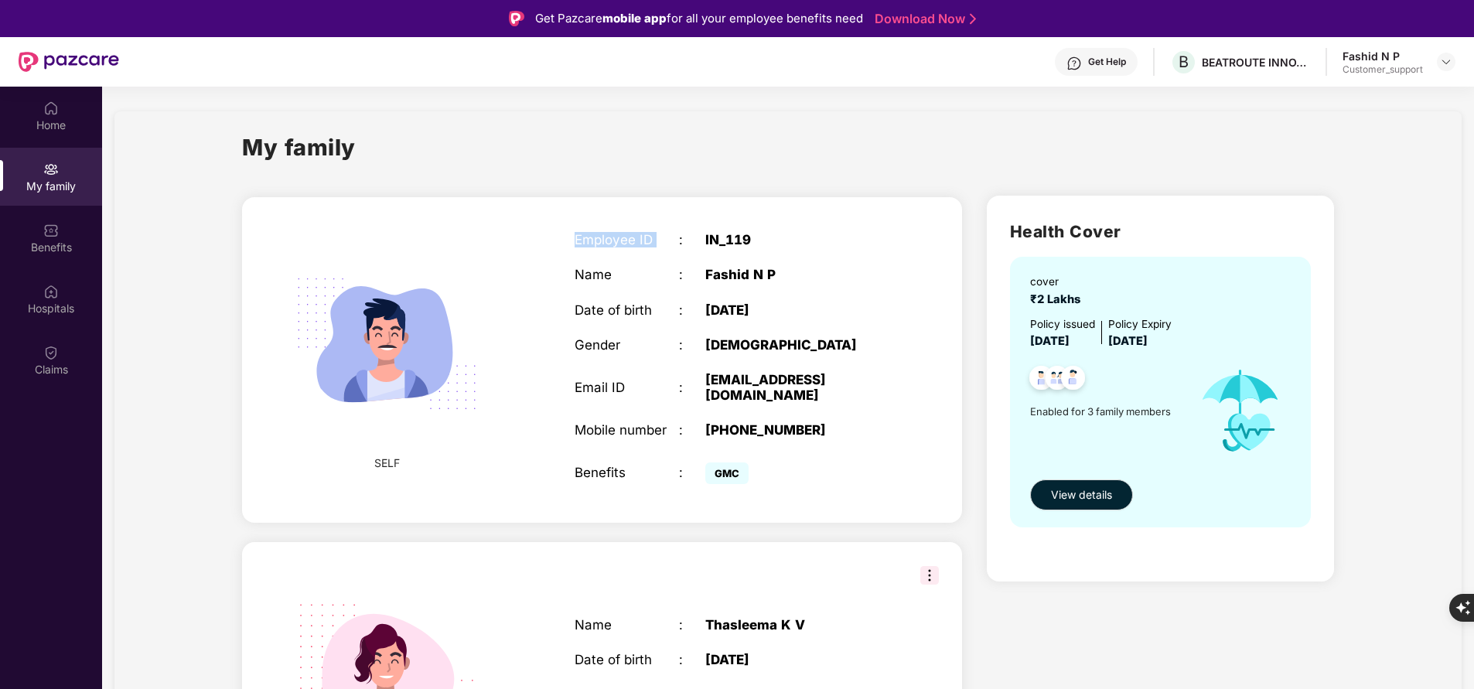
click at [612, 229] on div "Employee ID : IN_119 Name : Fashid N P Date of birth : 08 June 1991 Gender : MA…" at bounding box center [731, 360] width 344 height 295
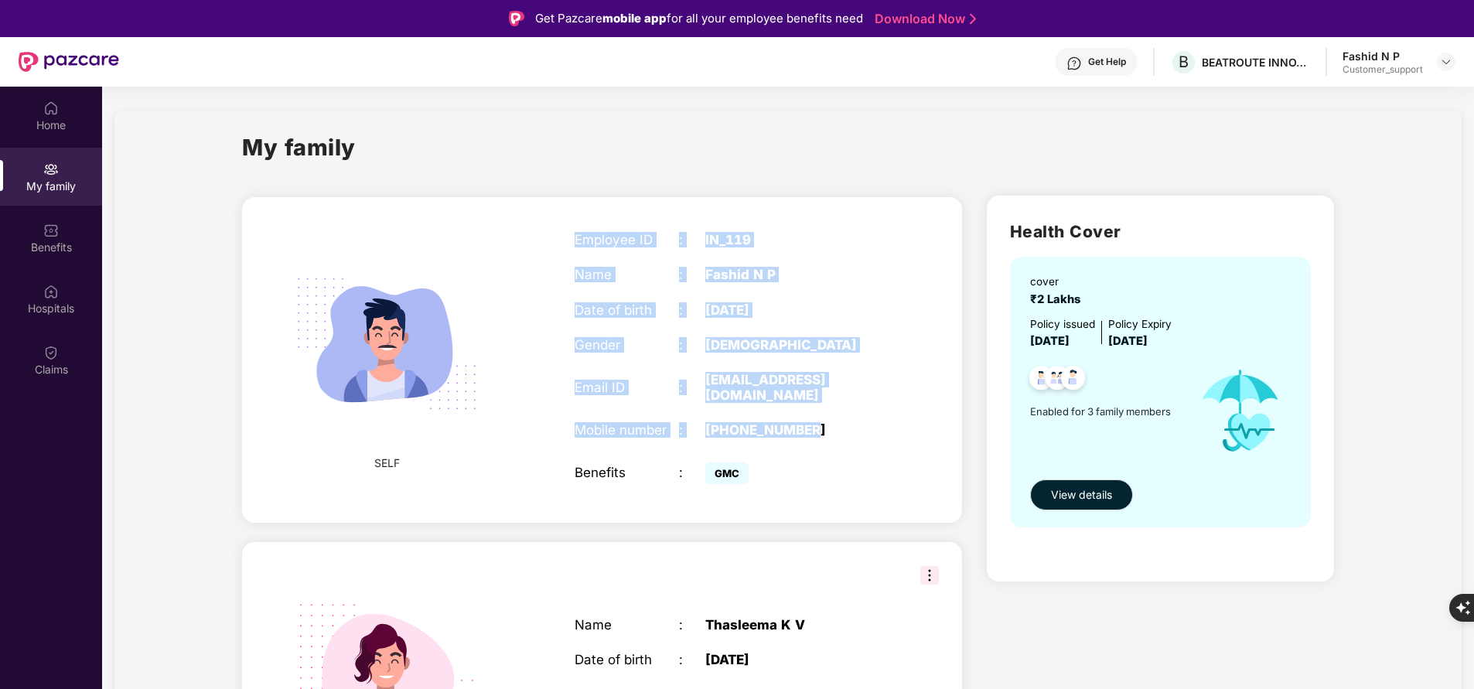
copy div "Employee ID : IN_119 Name : Fashid N P Date of birth : 08 June 1991 Gender : MA…"
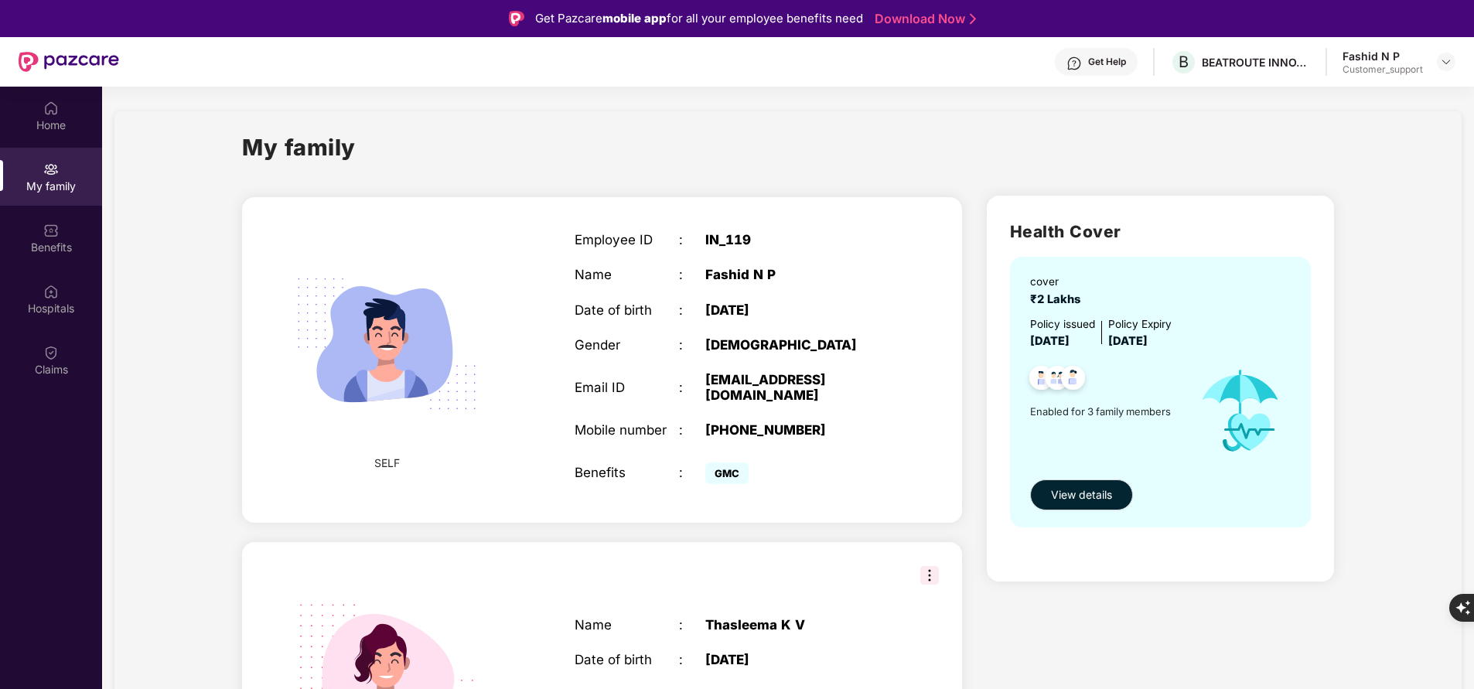
click at [1110, 58] on div "Get Help" at bounding box center [1107, 62] width 38 height 12
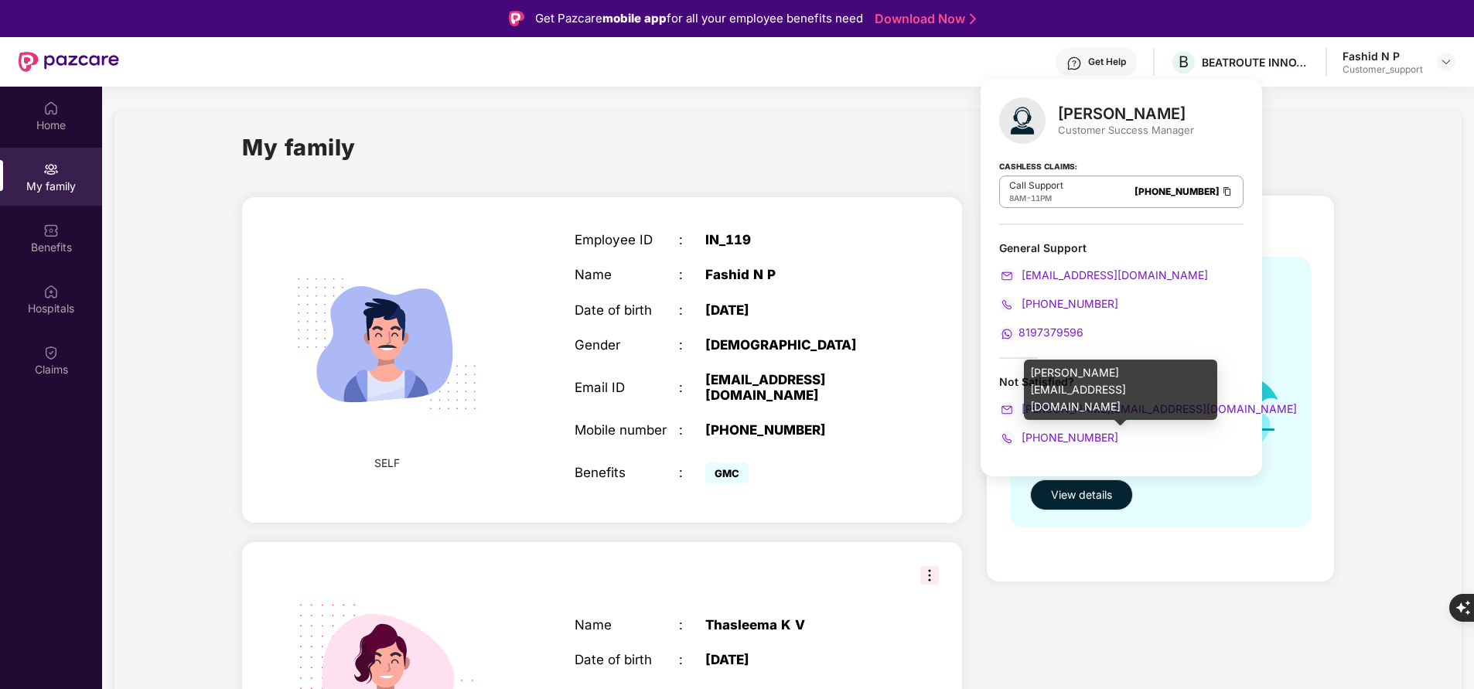
click at [1048, 405] on span "rajul.gupta@pazcare.com" at bounding box center [1157, 408] width 278 height 13
click at [1060, 374] on div "rajul.gupta@pazcare.com" at bounding box center [1120, 390] width 193 height 60
copy div "rajul.gupta@pazcare.com"
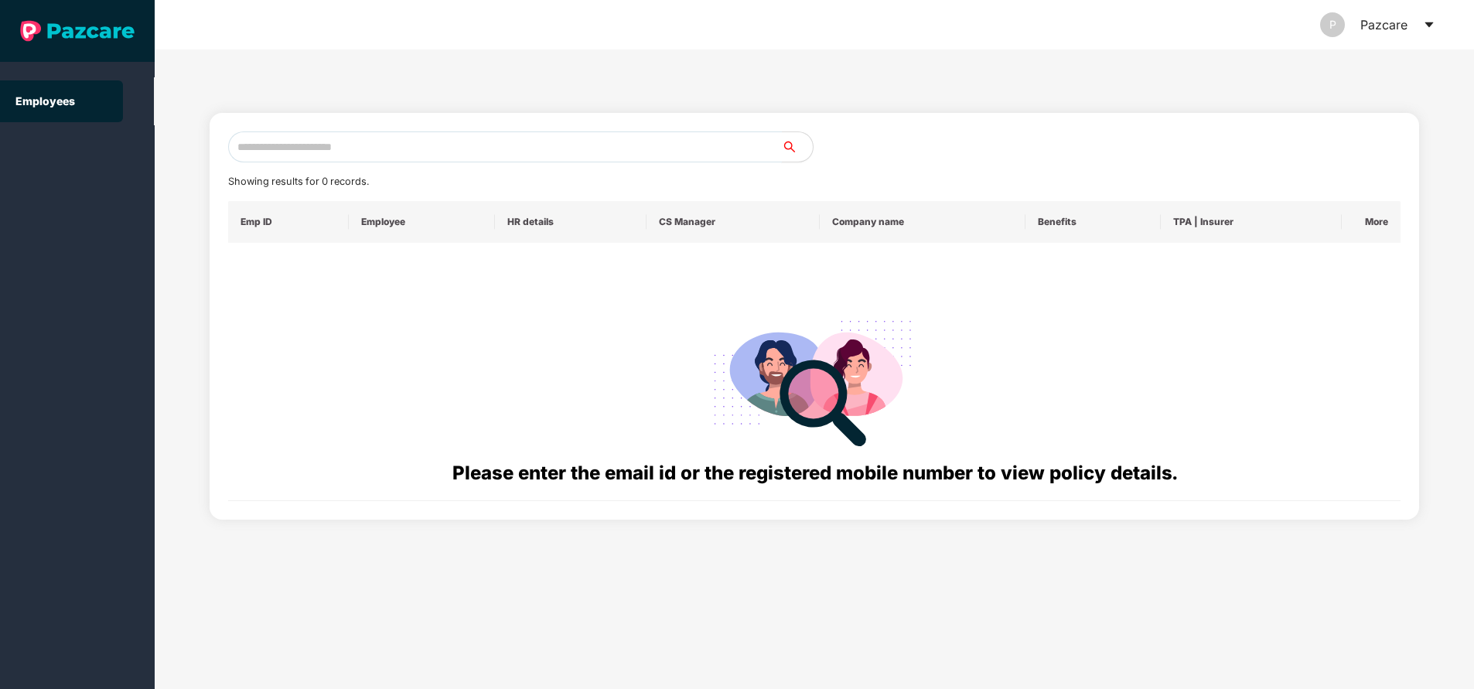
click at [368, 142] on input "text" at bounding box center [505, 146] width 554 height 31
paste input "**********"
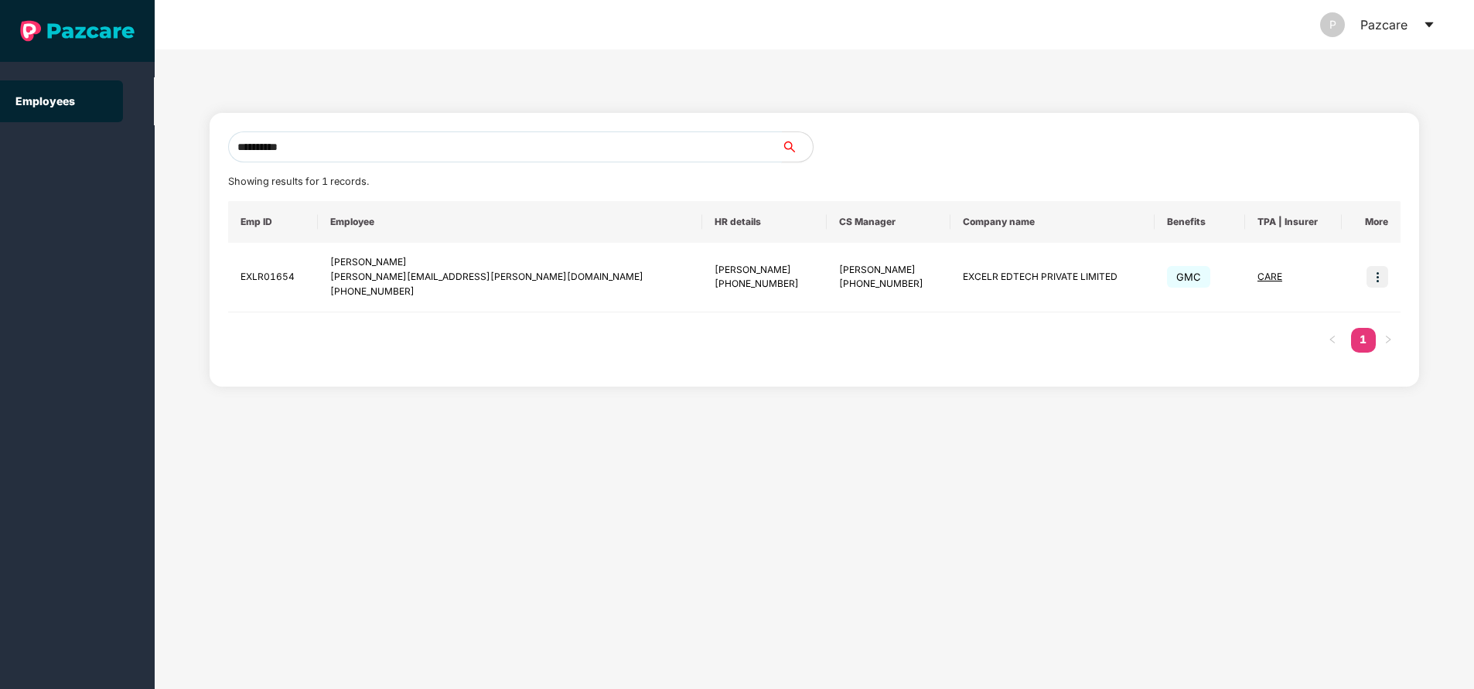
type input "**********"
click at [451, 143] on input "**********" at bounding box center [505, 146] width 554 height 31
paste input "**********"
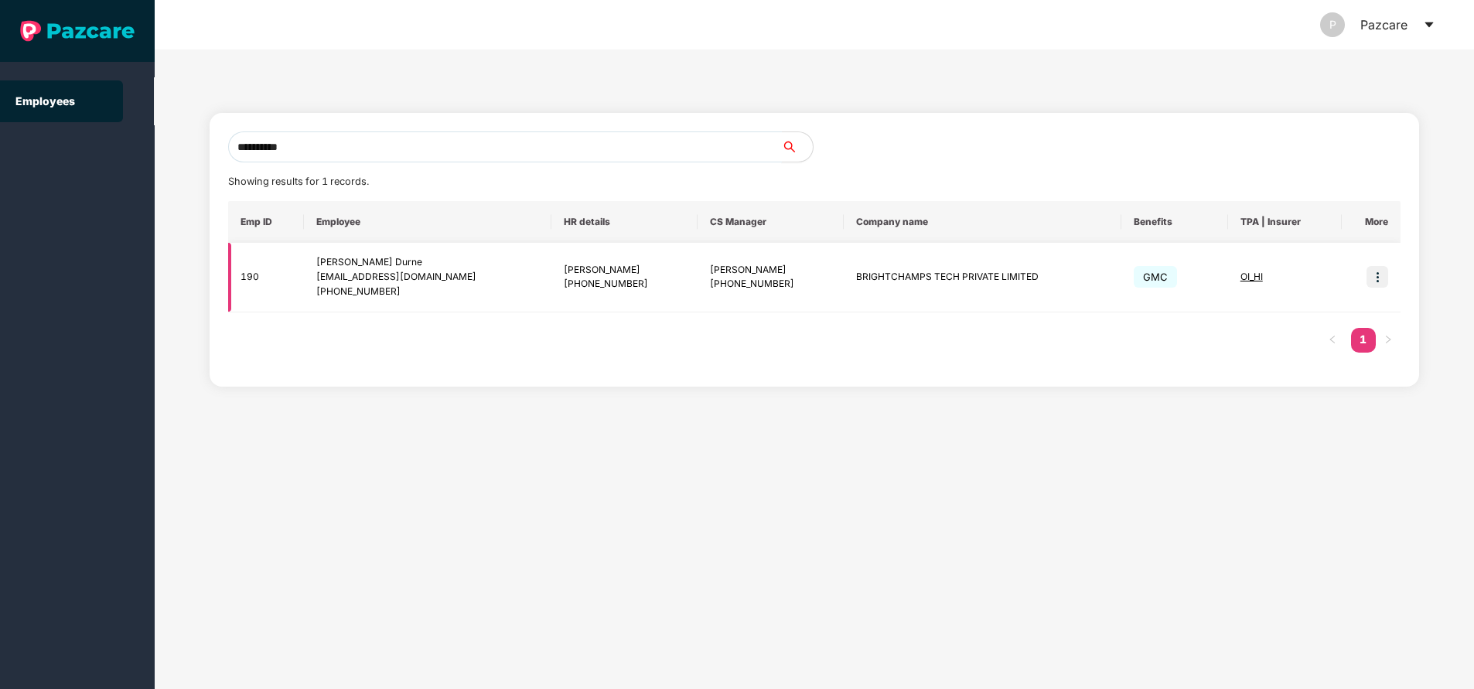
type input "**********"
click at [1373, 273] on img at bounding box center [1377, 277] width 22 height 22
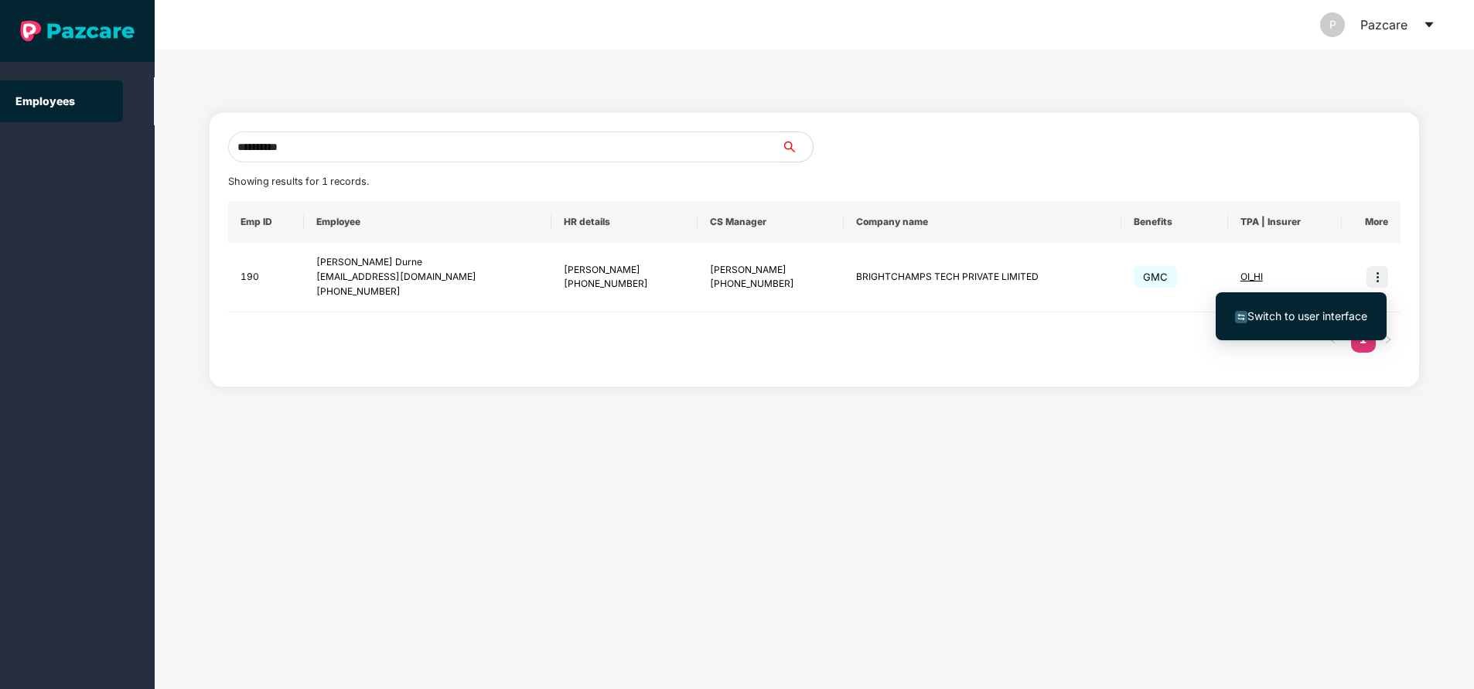
click at [1295, 320] on span "Switch to user interface" at bounding box center [1307, 315] width 120 height 13
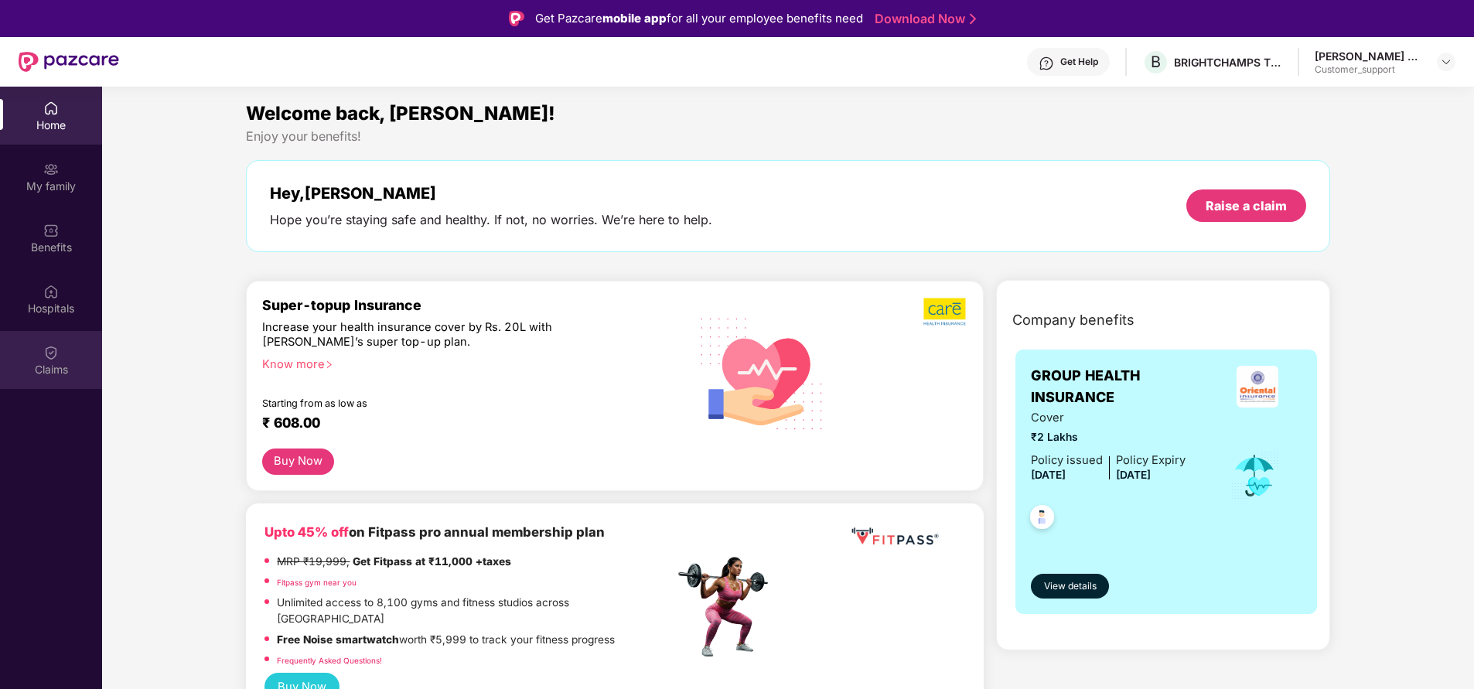
click at [58, 372] on div "Claims" at bounding box center [51, 369] width 102 height 15
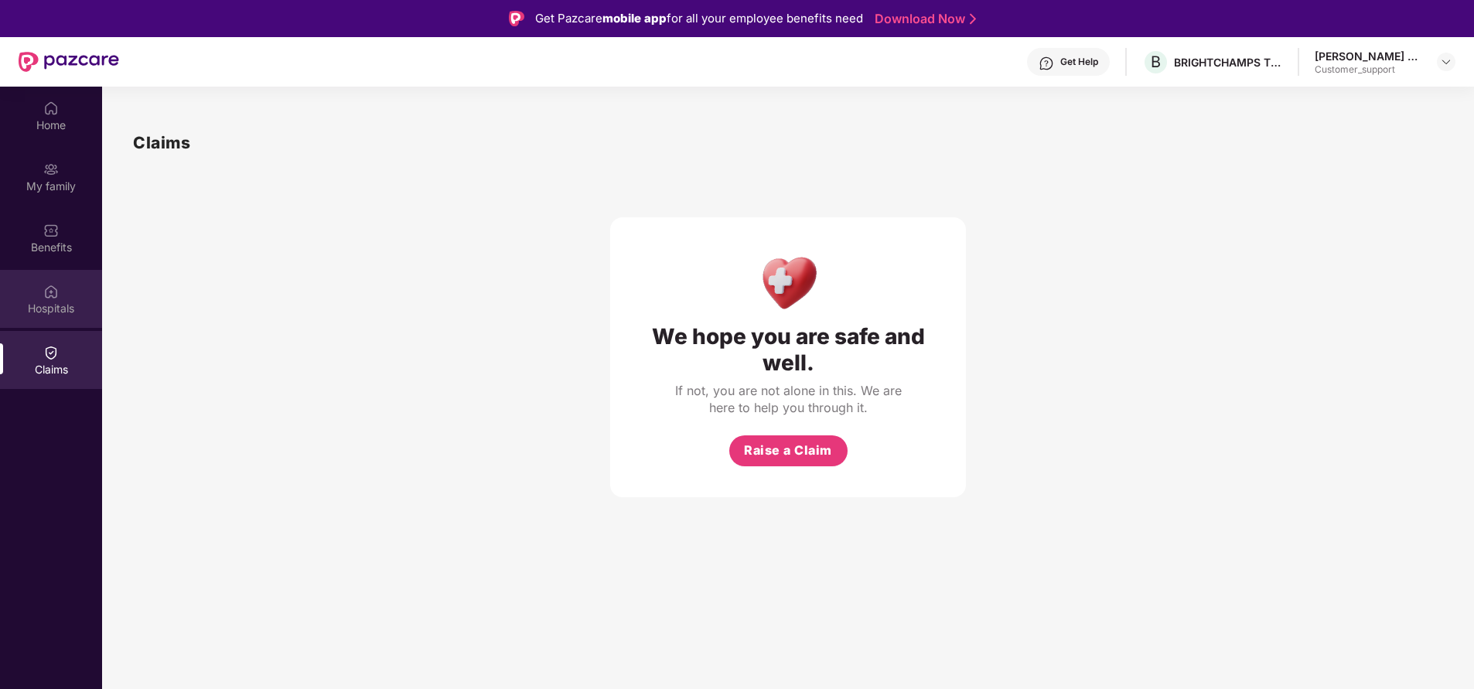
click at [46, 301] on div "Hospitals" at bounding box center [51, 308] width 102 height 15
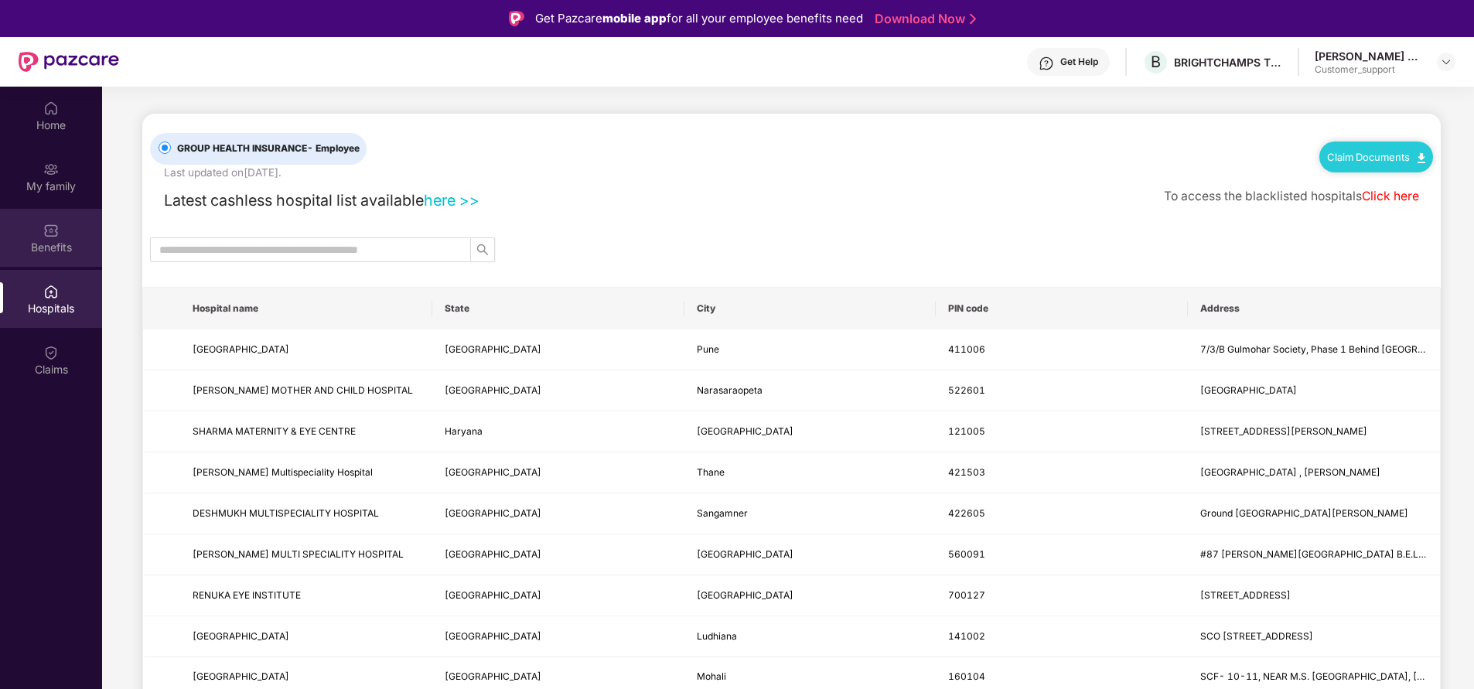
click at [60, 244] on div "Benefits" at bounding box center [51, 247] width 102 height 15
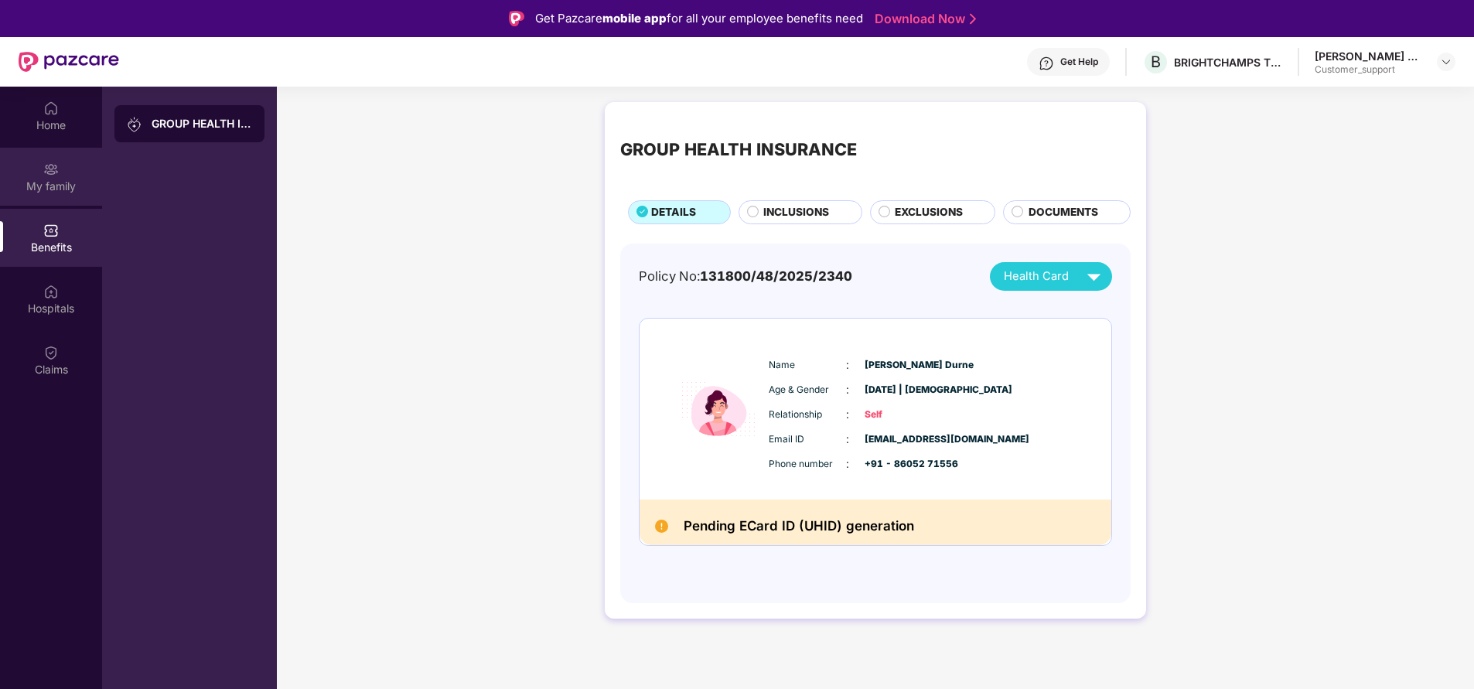
click at [64, 165] on div "My family" at bounding box center [51, 177] width 102 height 58
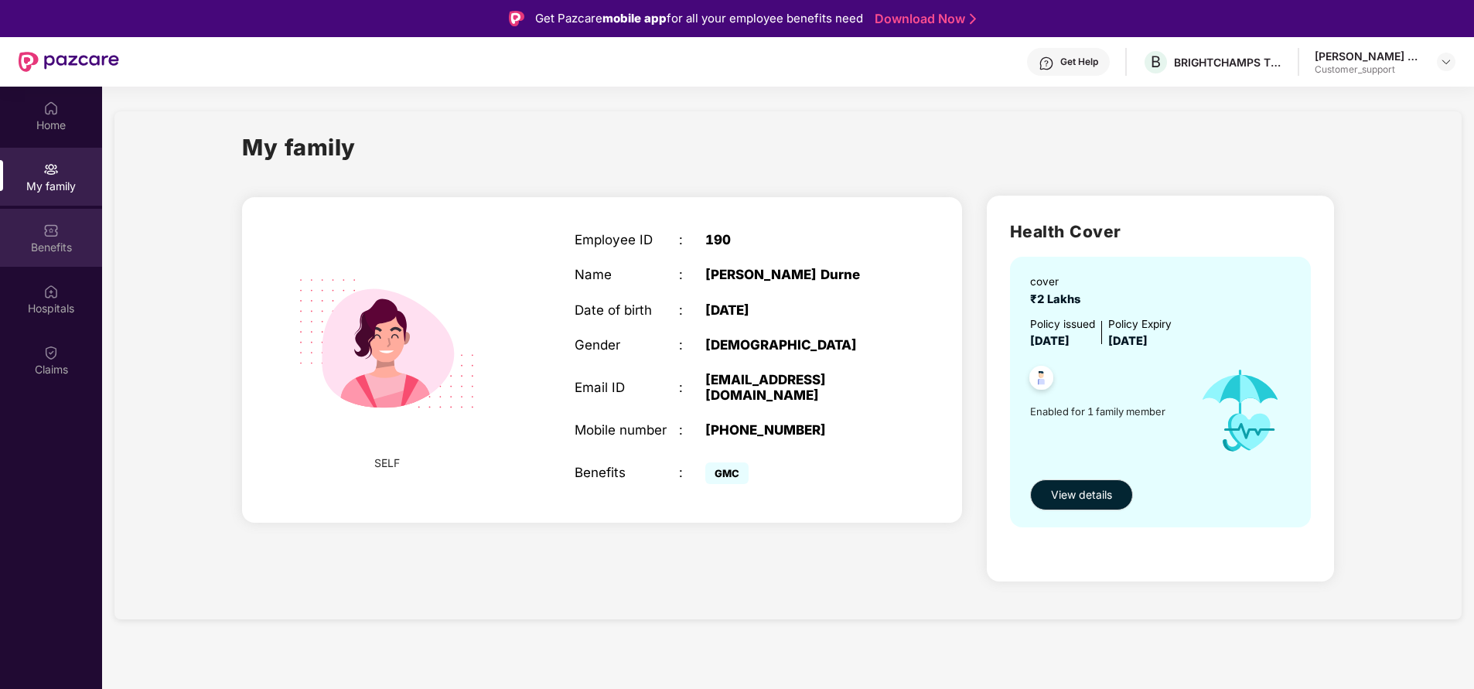
click at [50, 247] on div "Benefits" at bounding box center [51, 247] width 102 height 15
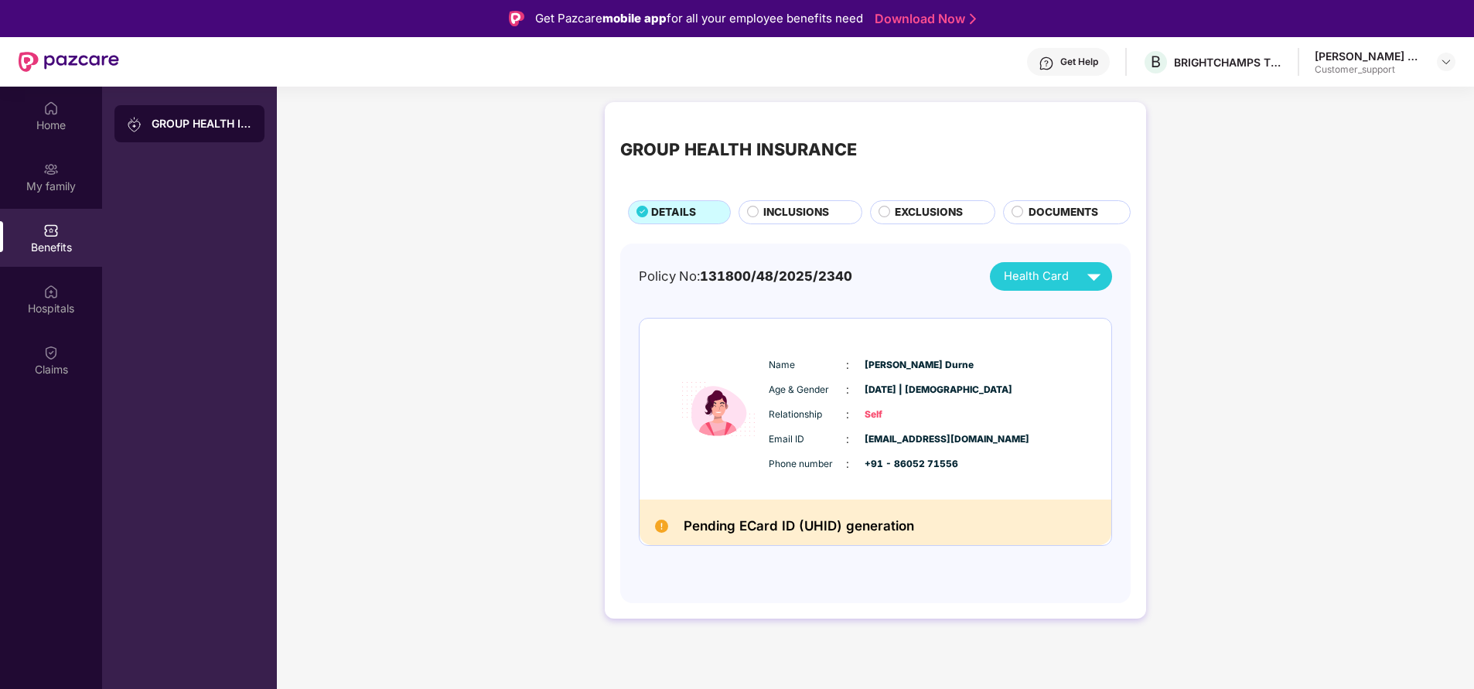
click at [803, 215] on span "INCLUSIONS" at bounding box center [796, 212] width 66 height 16
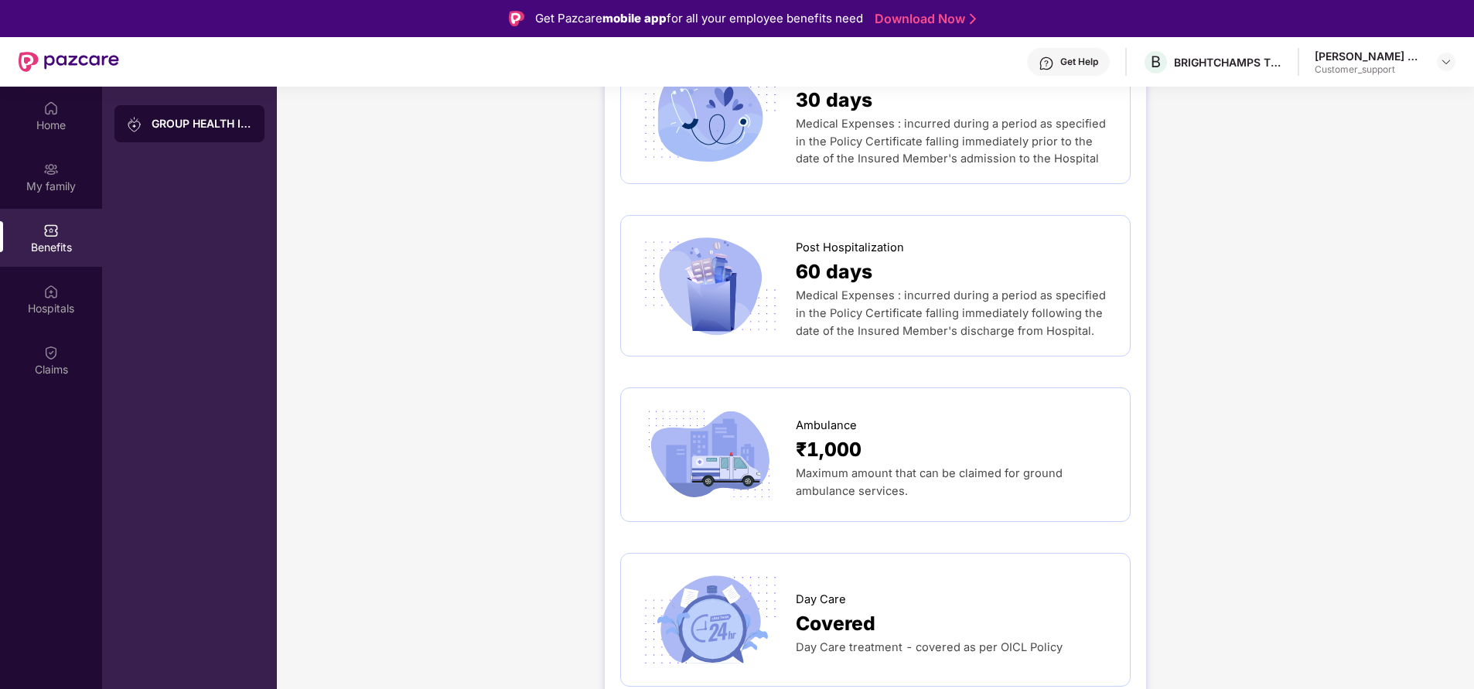
scroll to position [733, 0]
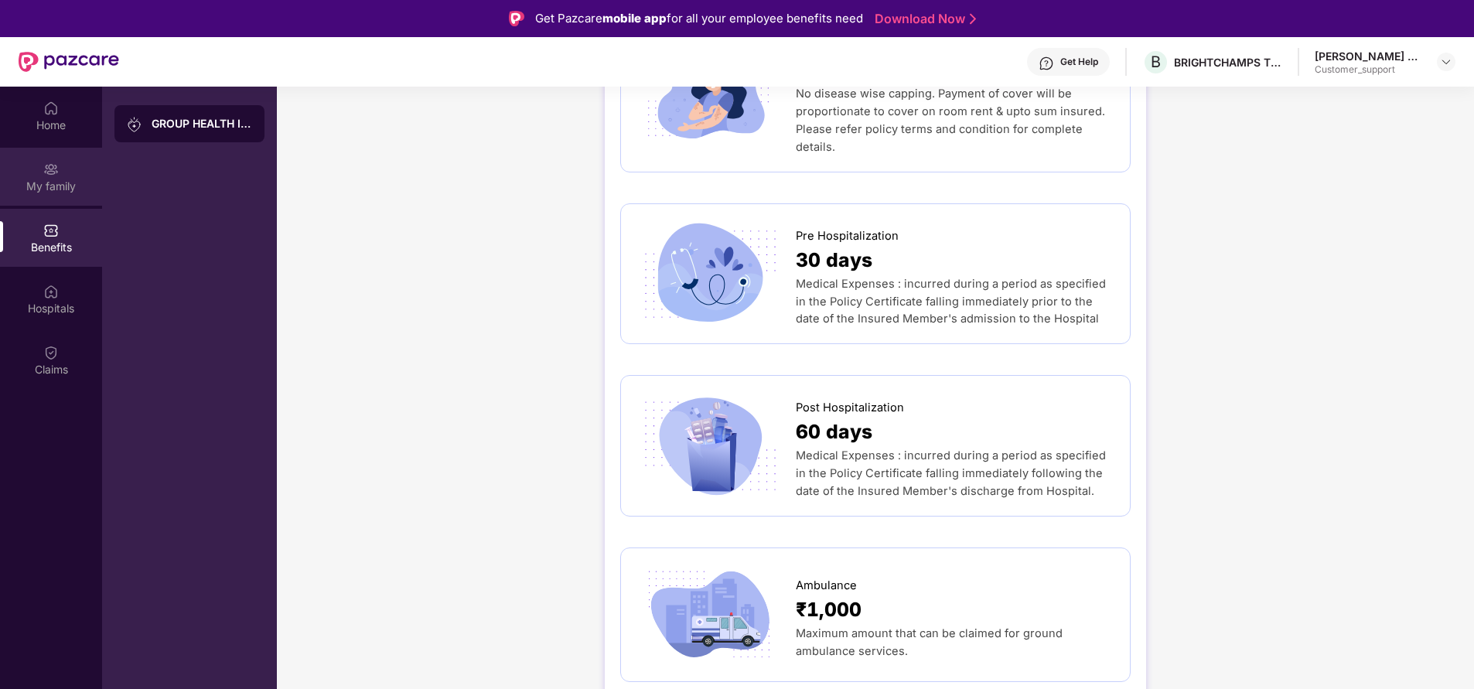
click at [75, 170] on div "My family" at bounding box center [51, 177] width 102 height 58
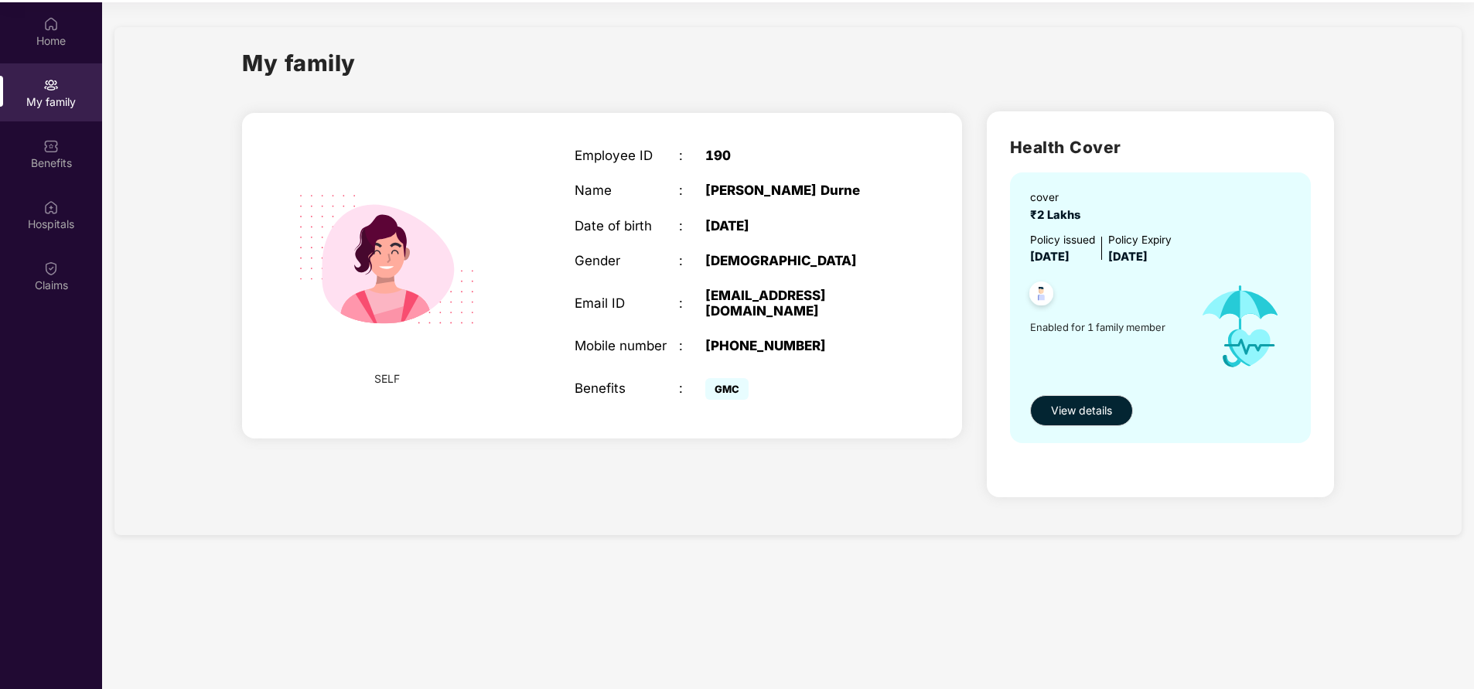
scroll to position [86, 0]
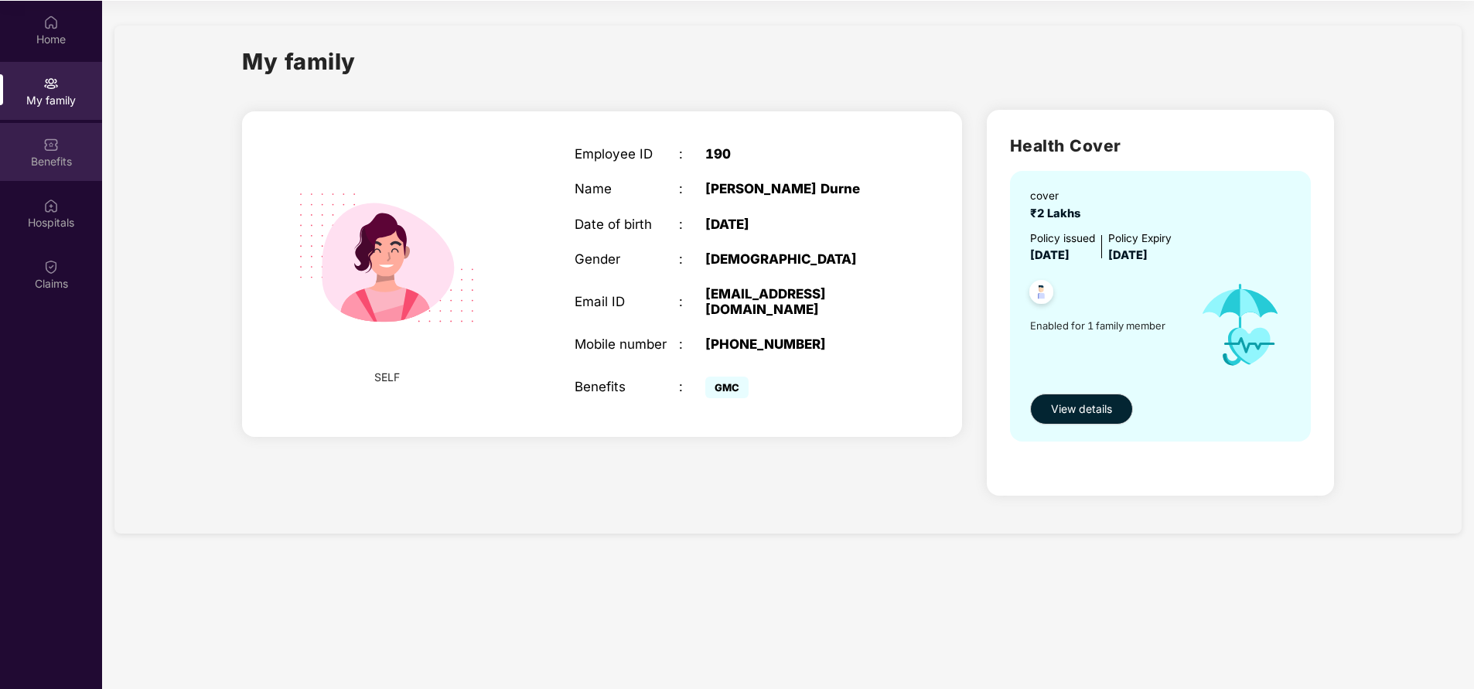
click at [74, 158] on div "Benefits" at bounding box center [51, 161] width 102 height 15
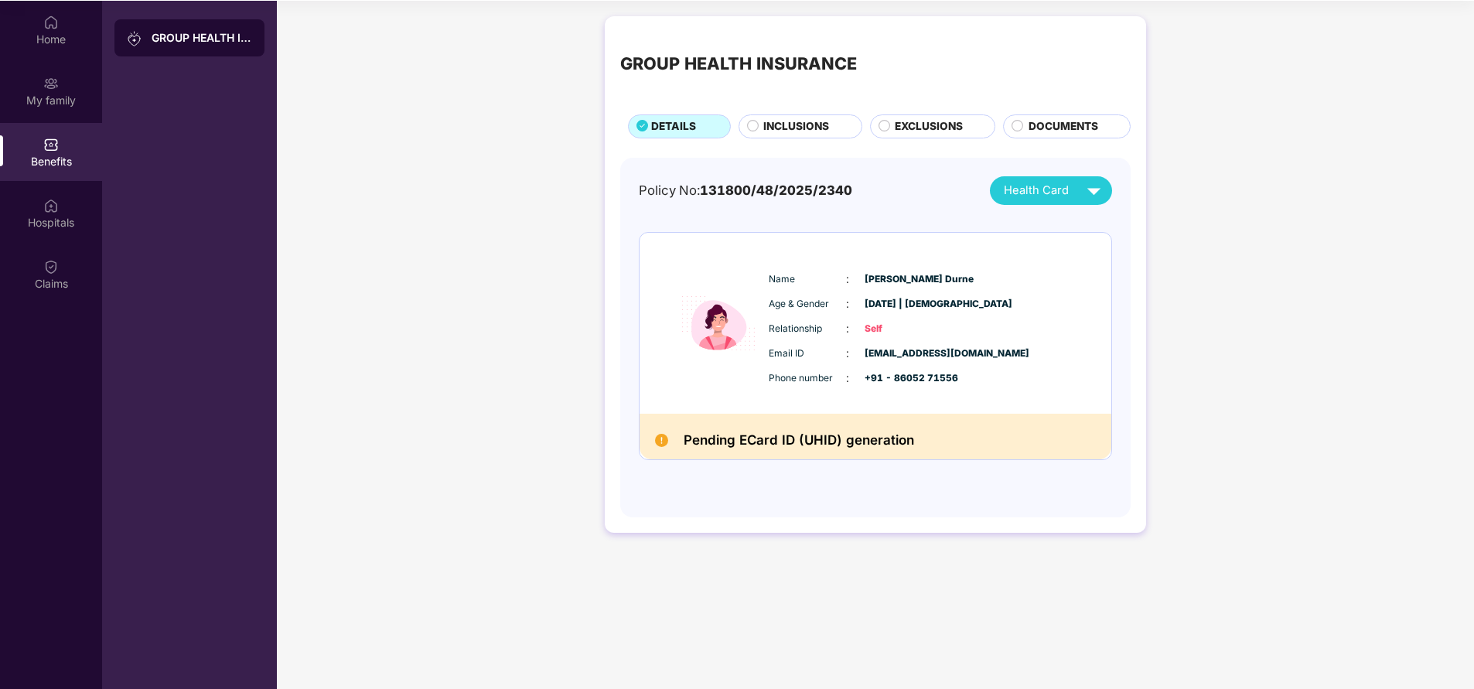
click at [804, 128] on span "INCLUSIONS" at bounding box center [796, 126] width 66 height 16
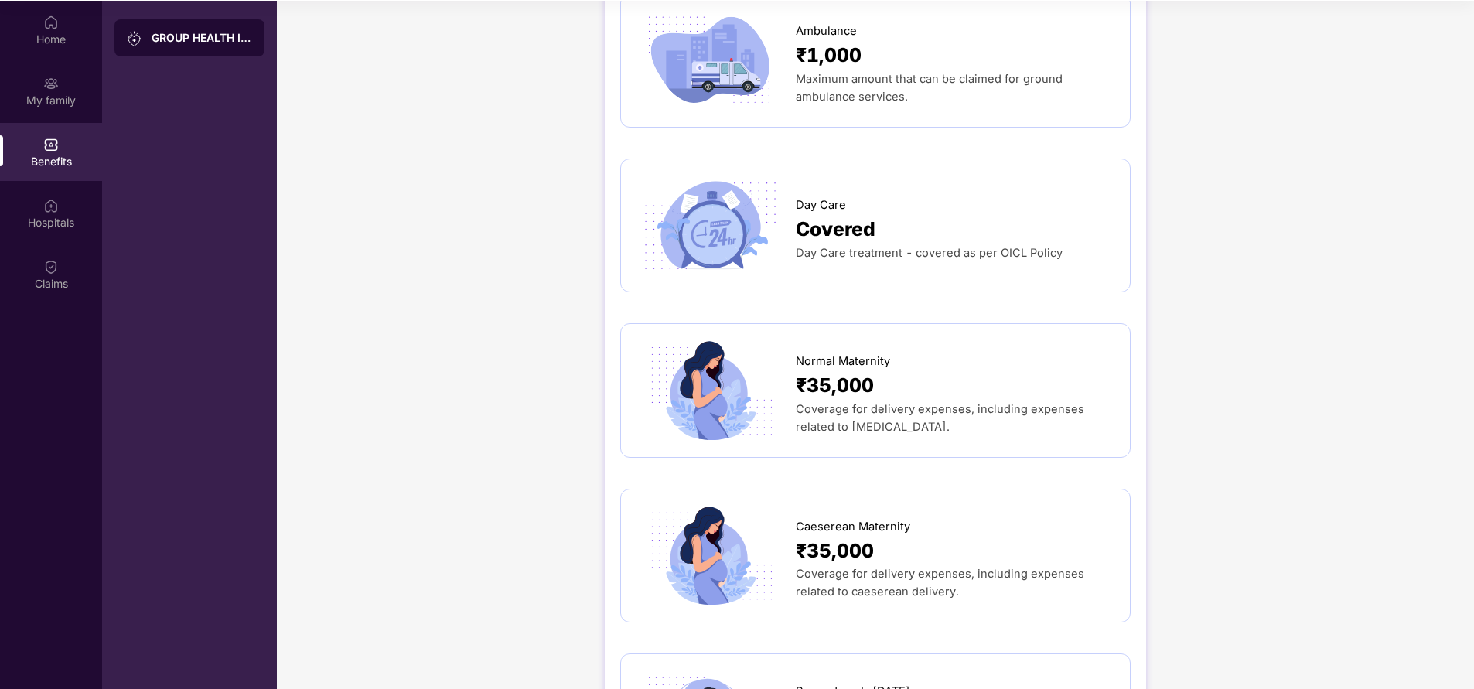
scroll to position [1203, 0]
click at [1131, 580] on div "GROUP HEALTH INSURANCE DETAILS INCLUSIONS EXCLUSIONS DOCUMENTS Sum Insured ₹2,0…" at bounding box center [875, 153] width 541 height 2681
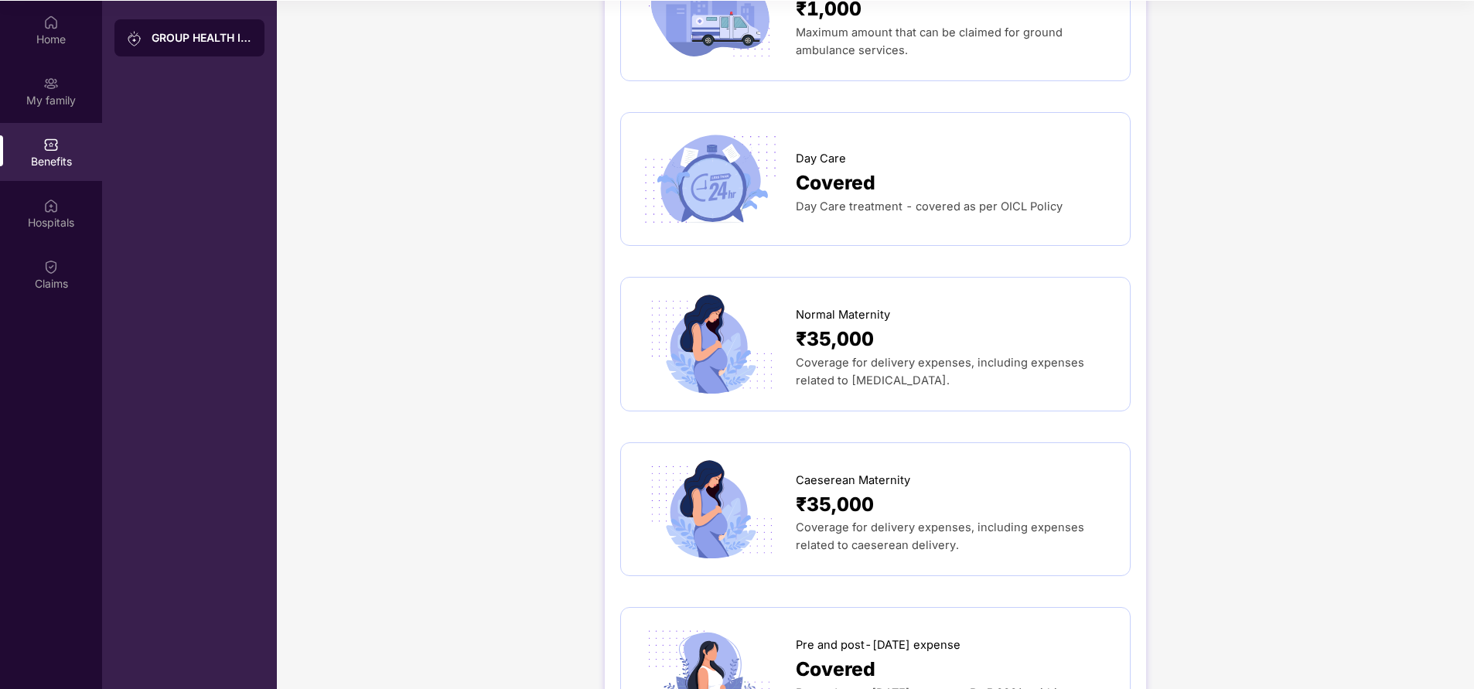
scroll to position [0, 0]
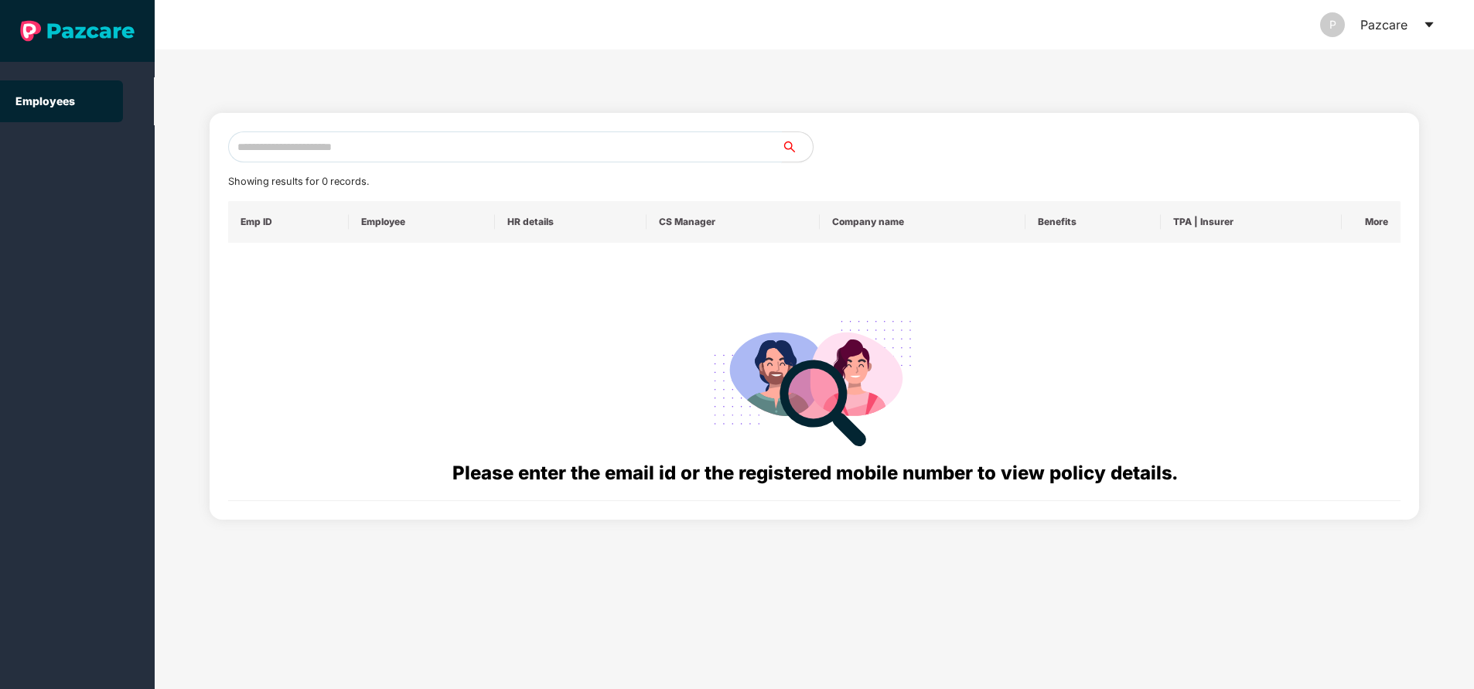
click at [445, 140] on input "text" at bounding box center [505, 146] width 554 height 31
paste input "**********"
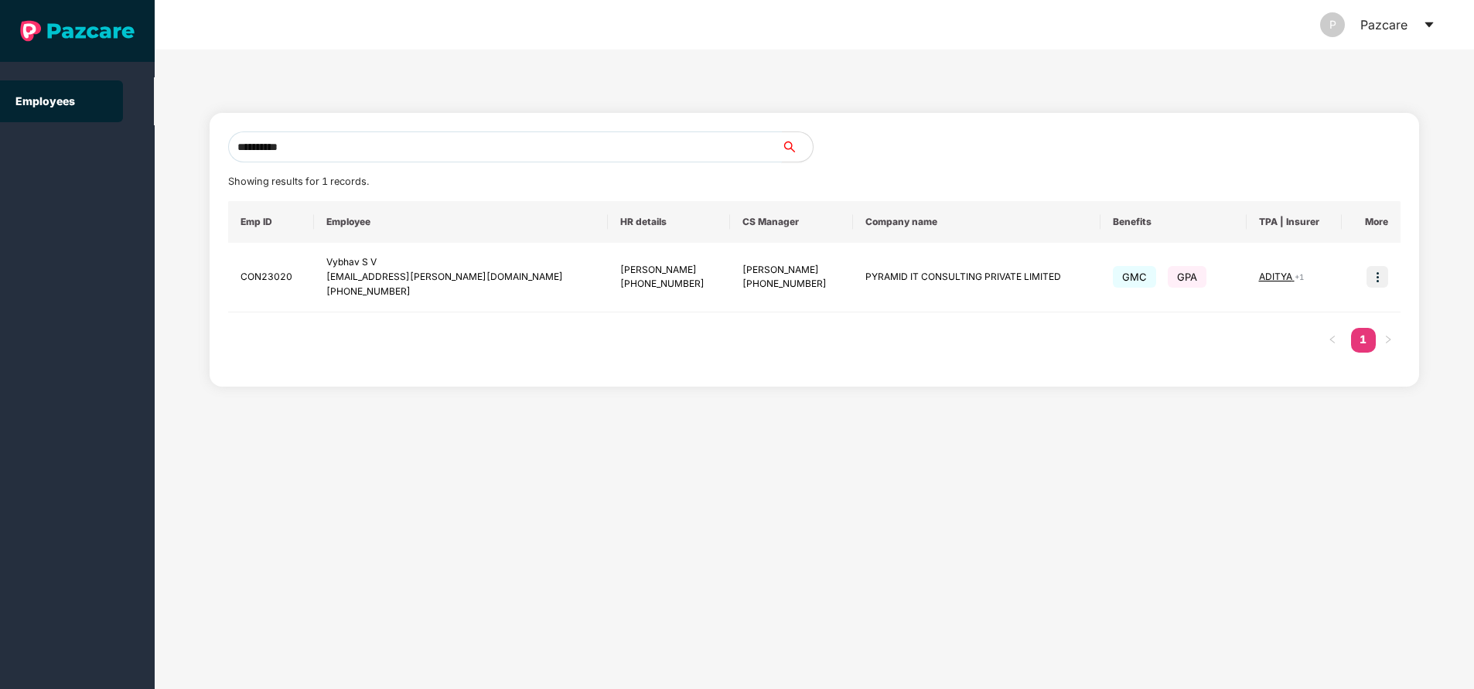
type input "**********"
click at [1367, 270] on img at bounding box center [1377, 277] width 22 height 22
click at [1344, 312] on span "Switch to user interface" at bounding box center [1307, 315] width 120 height 13
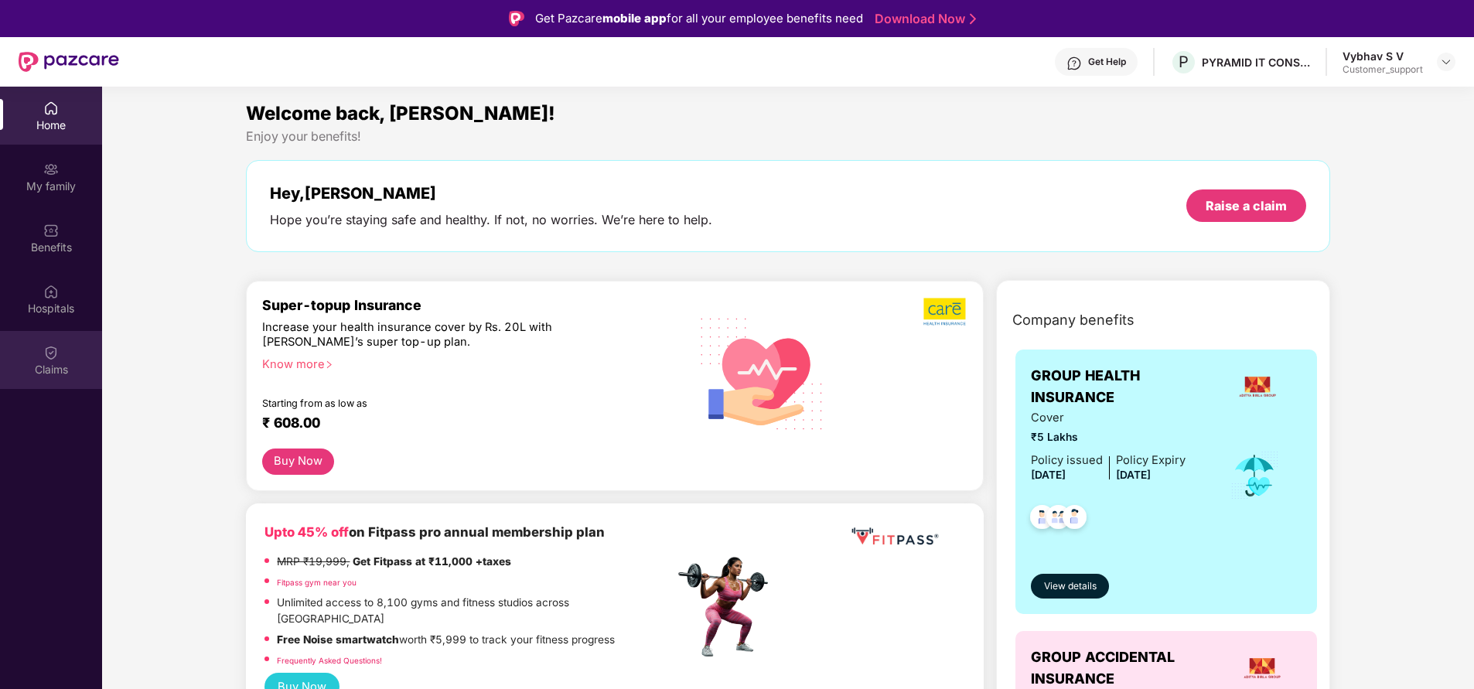
click at [70, 376] on div "Claims" at bounding box center [51, 369] width 102 height 15
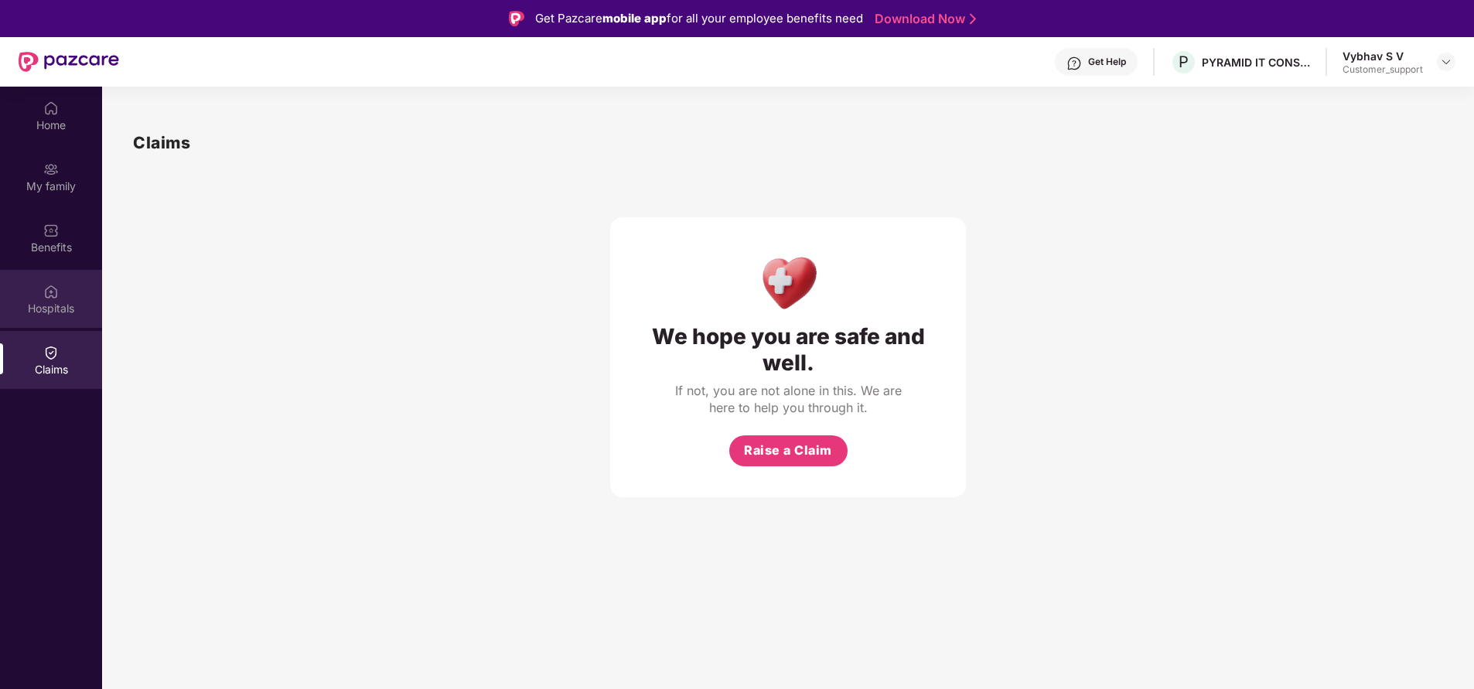
click at [75, 316] on div "Hospitals" at bounding box center [51, 308] width 102 height 15
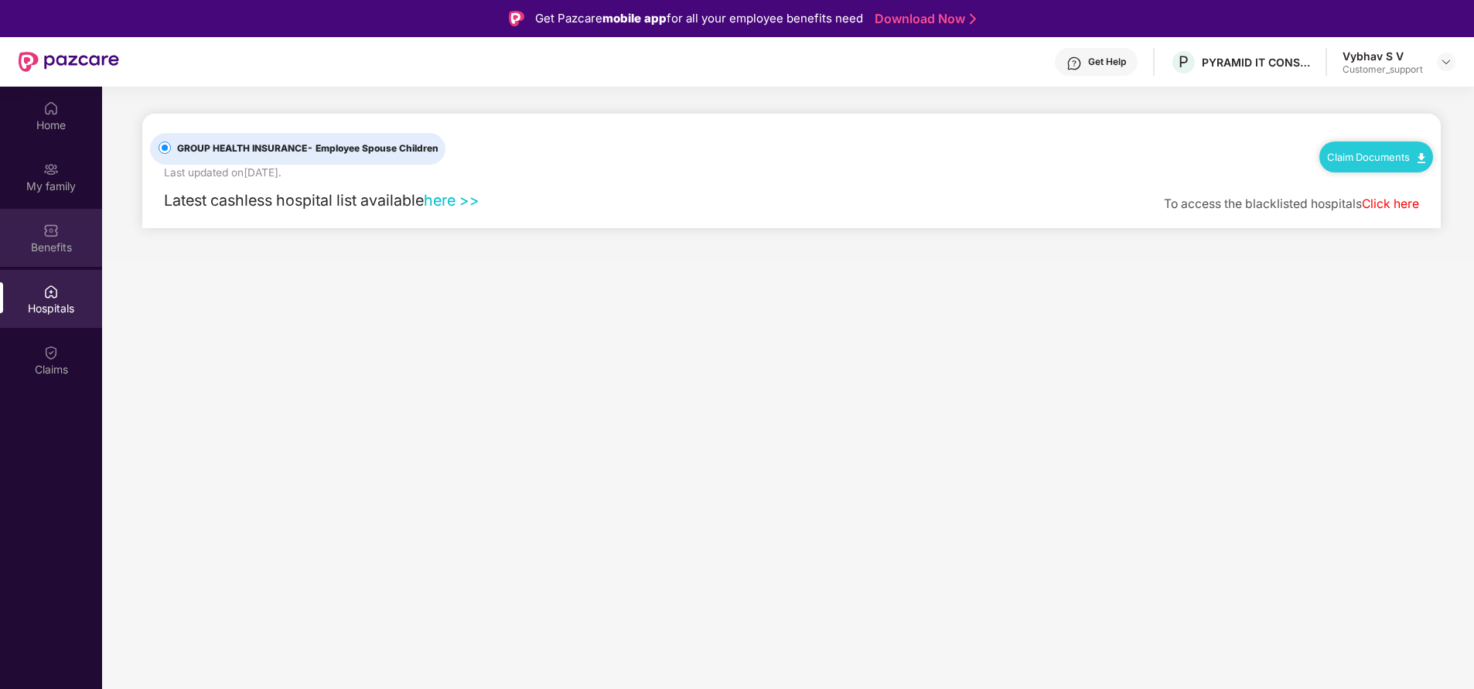
click at [51, 245] on div "Benefits" at bounding box center [51, 247] width 102 height 15
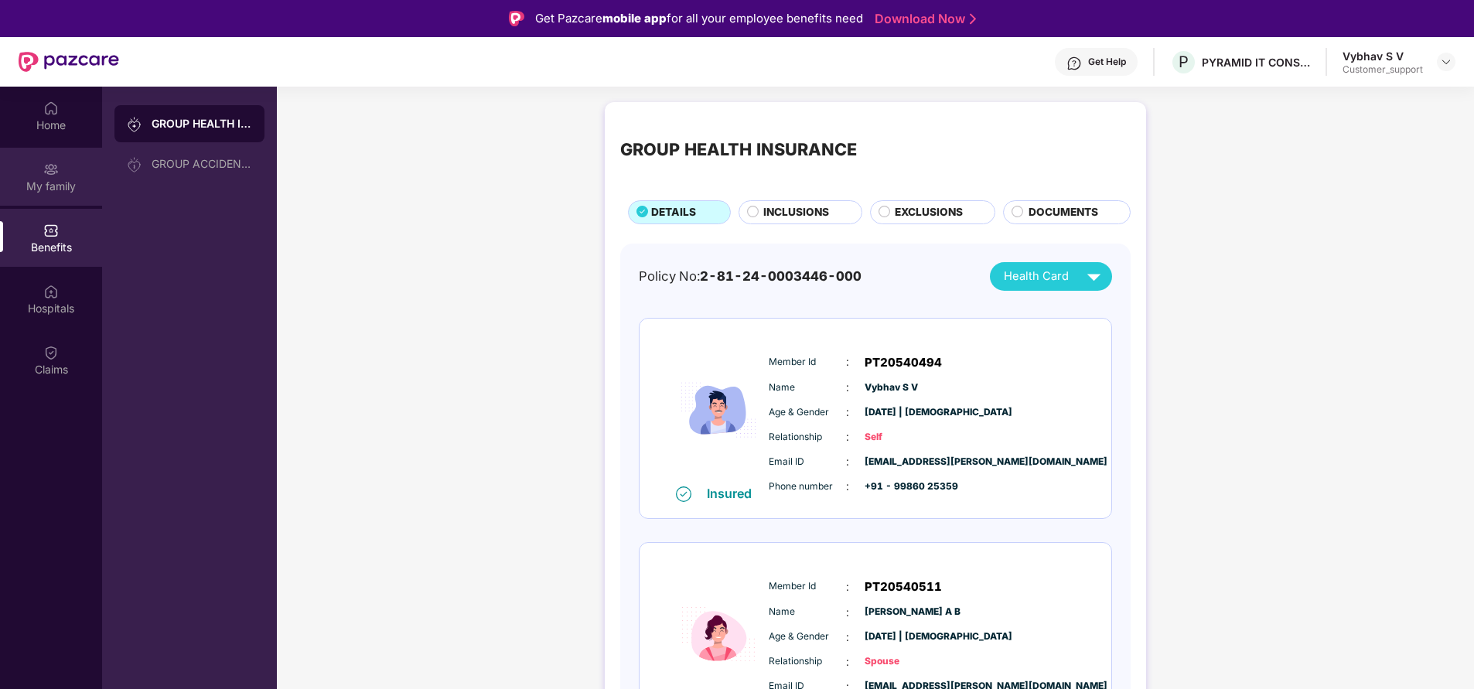
click at [46, 192] on div "My family" at bounding box center [51, 186] width 102 height 15
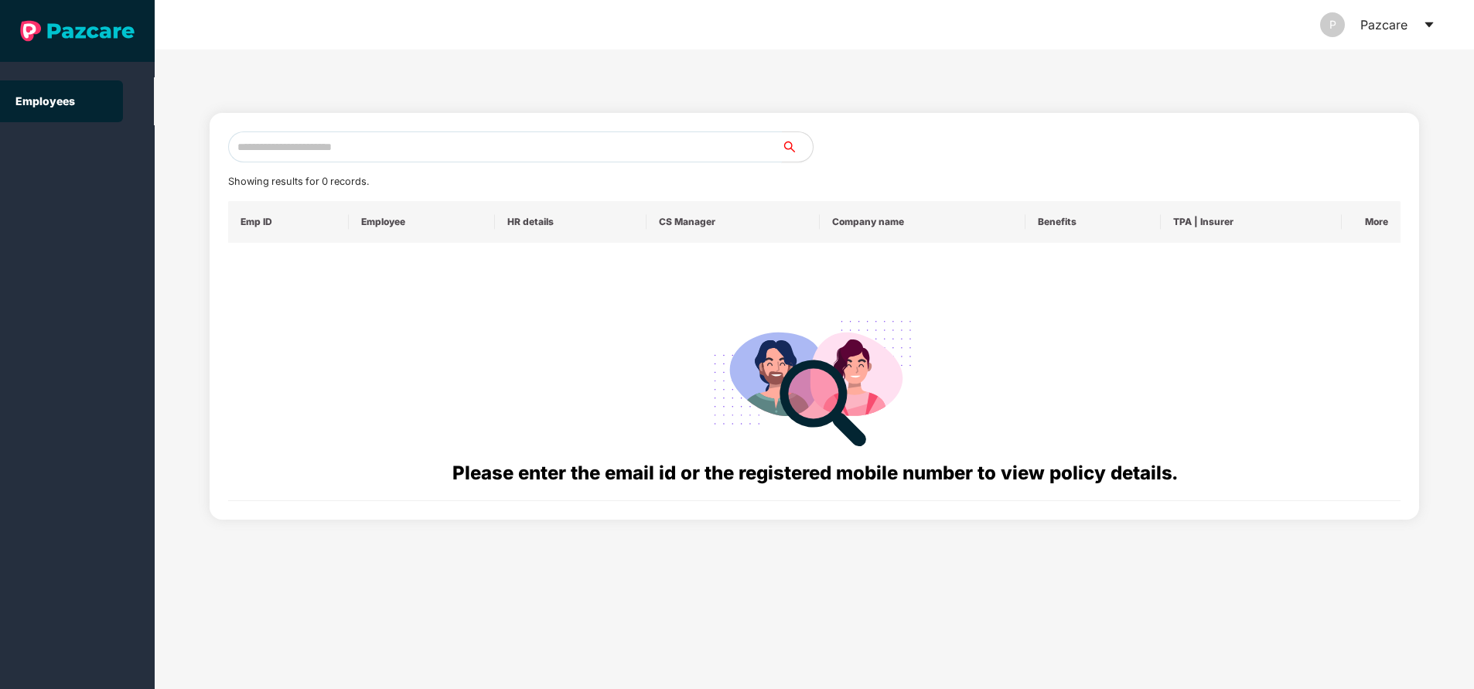
paste input "**********"
click at [602, 148] on input "**********" at bounding box center [505, 146] width 554 height 31
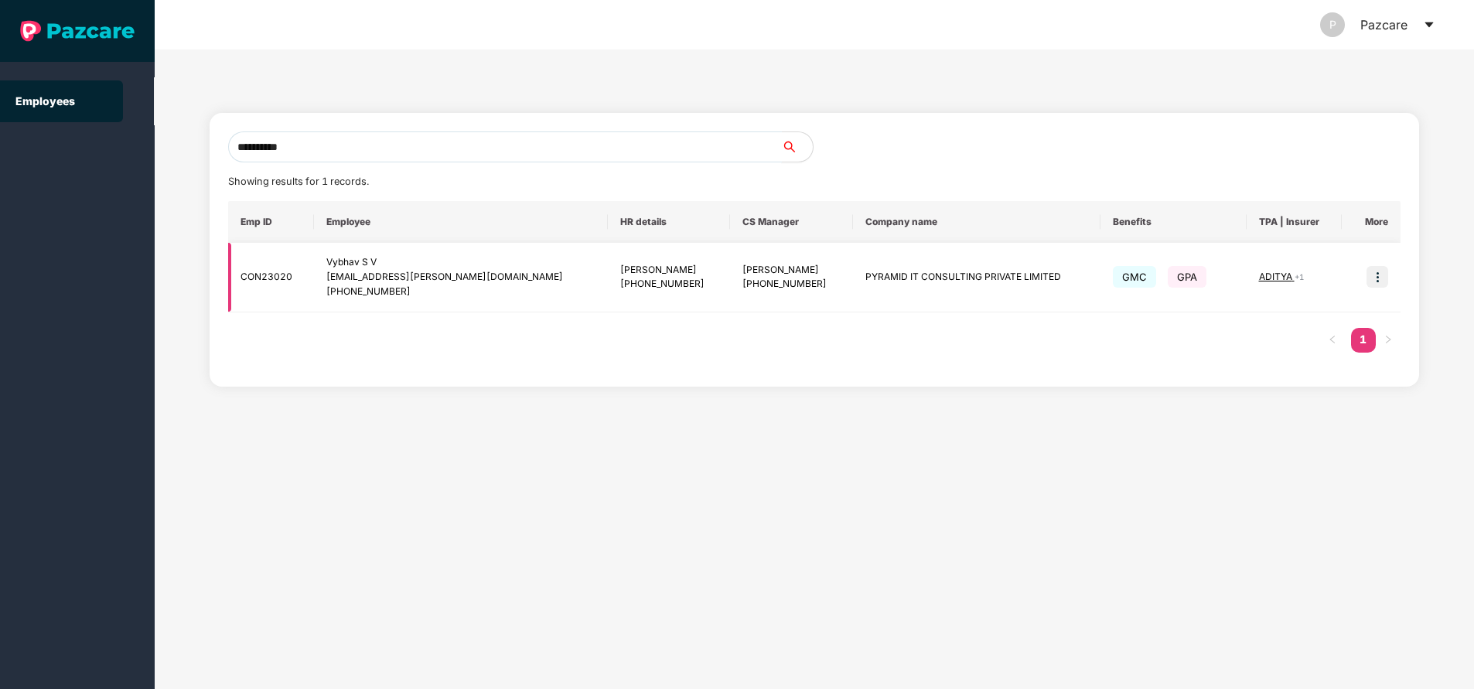
type input "**********"
click at [1271, 282] on span "ADITYA" at bounding box center [1277, 277] width 36 height 12
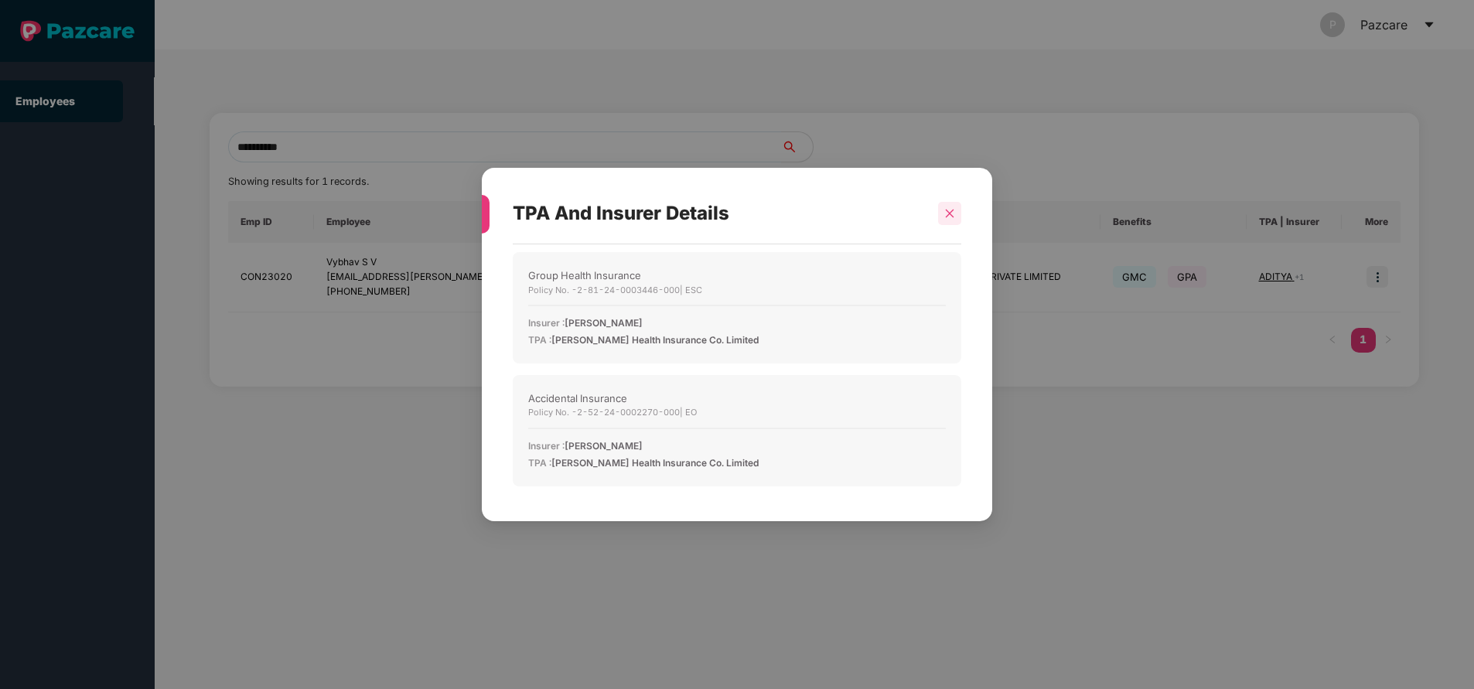
click at [957, 204] on div at bounding box center [949, 213] width 23 height 23
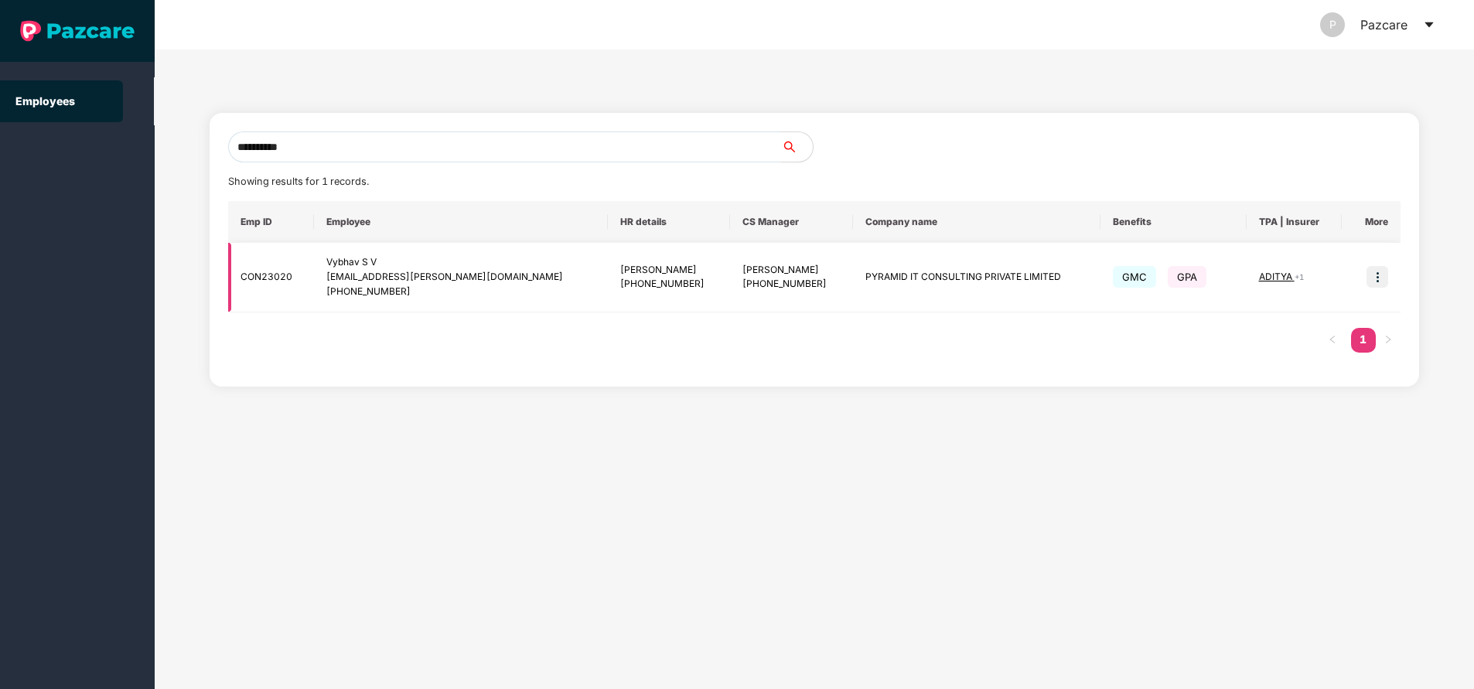
click at [1382, 272] on img at bounding box center [1377, 277] width 22 height 22
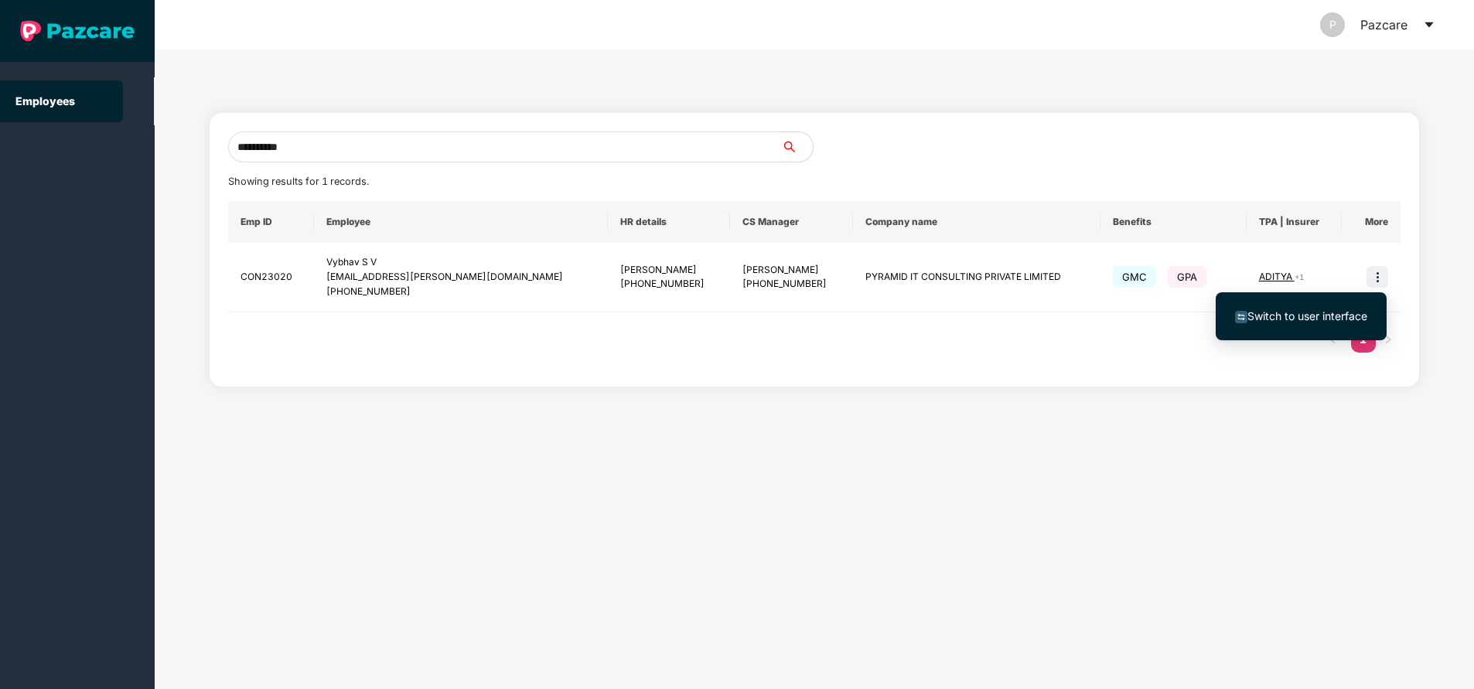
click at [1336, 309] on span "Switch to user interface" at bounding box center [1301, 316] width 132 height 17
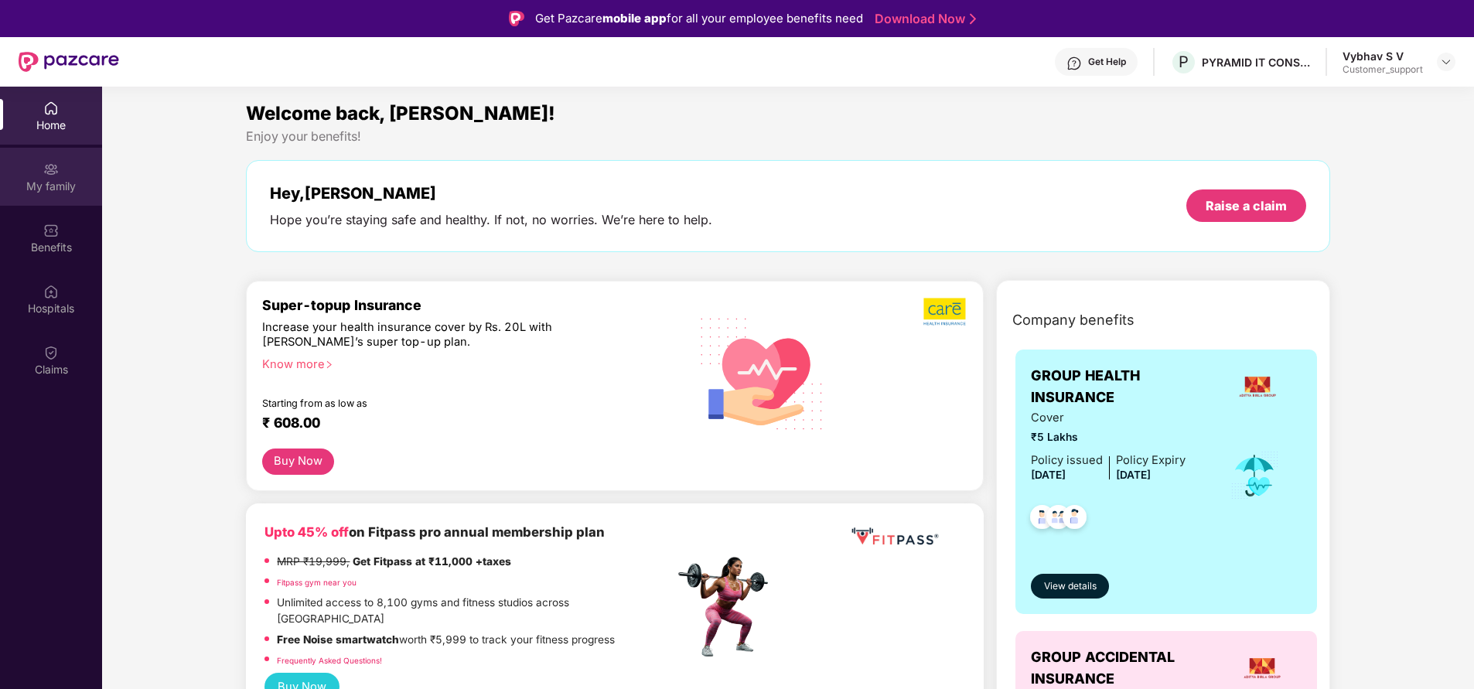
click at [49, 192] on div "My family" at bounding box center [51, 186] width 102 height 15
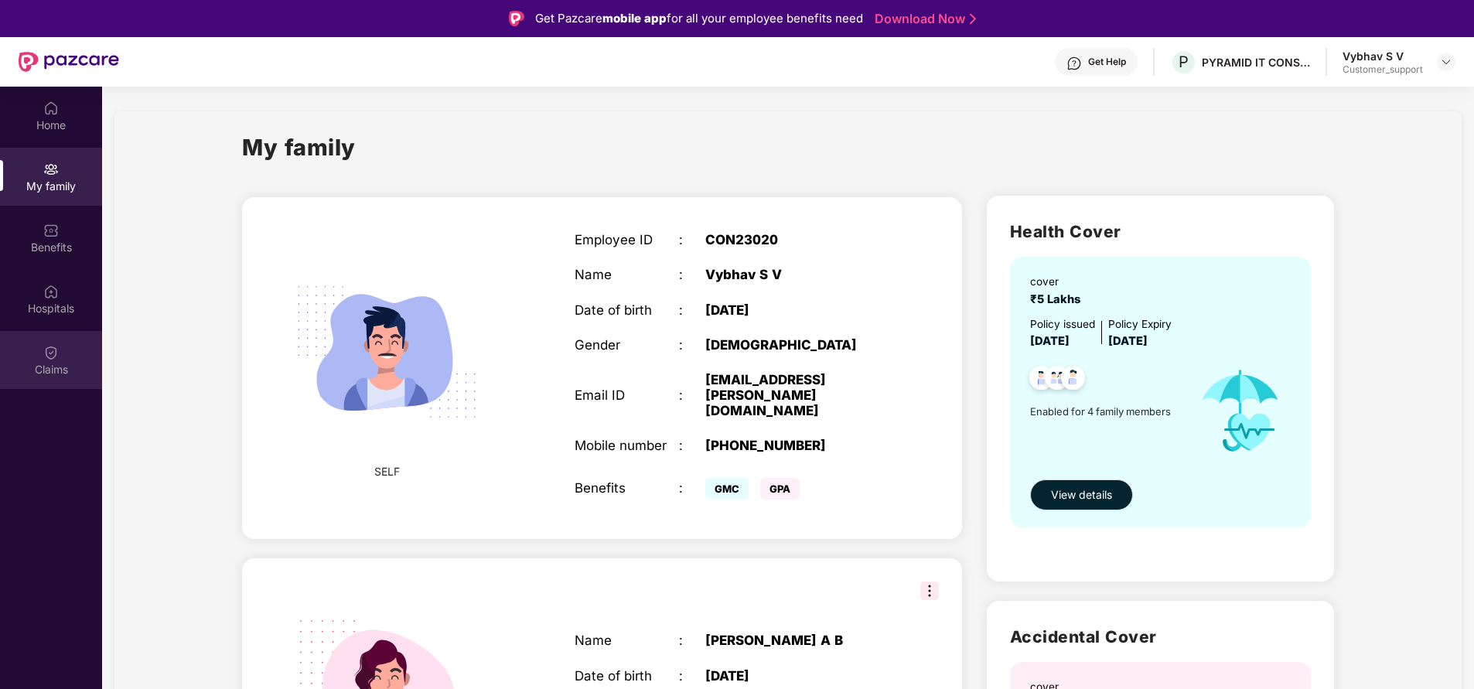
click at [73, 350] on div "Claims" at bounding box center [51, 360] width 102 height 58
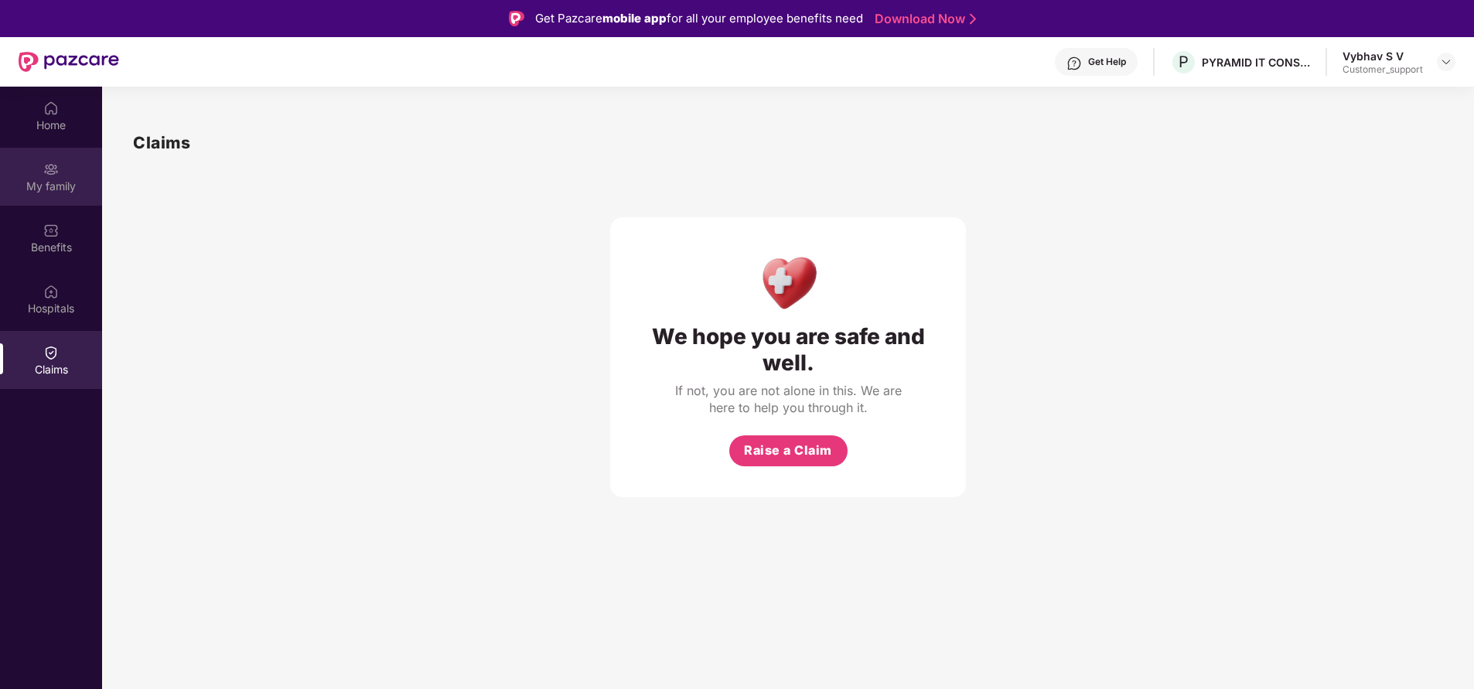
click at [77, 176] on div "My family" at bounding box center [51, 177] width 102 height 58
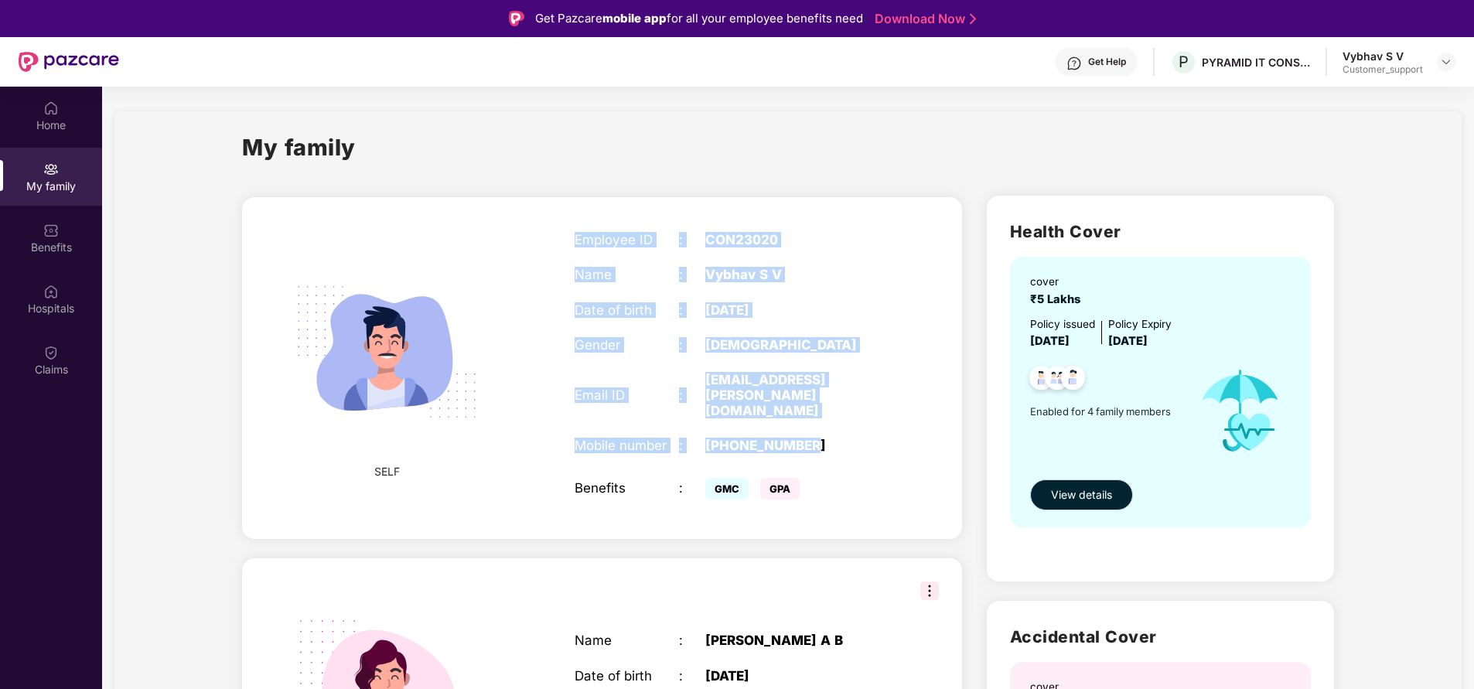
drag, startPoint x: 577, startPoint y: 240, endPoint x: 848, endPoint y: 421, distance: 325.6
click at [848, 421] on div "Employee ID : CON23020 Name : Vybhav S V Date of birth : 18 Nov 1983 Gender : M…" at bounding box center [731, 368] width 344 height 310
copy div "Employee ID : CON23020 Name : Vybhav S V Date of birth : 18 Nov 1983 Gender : M…"
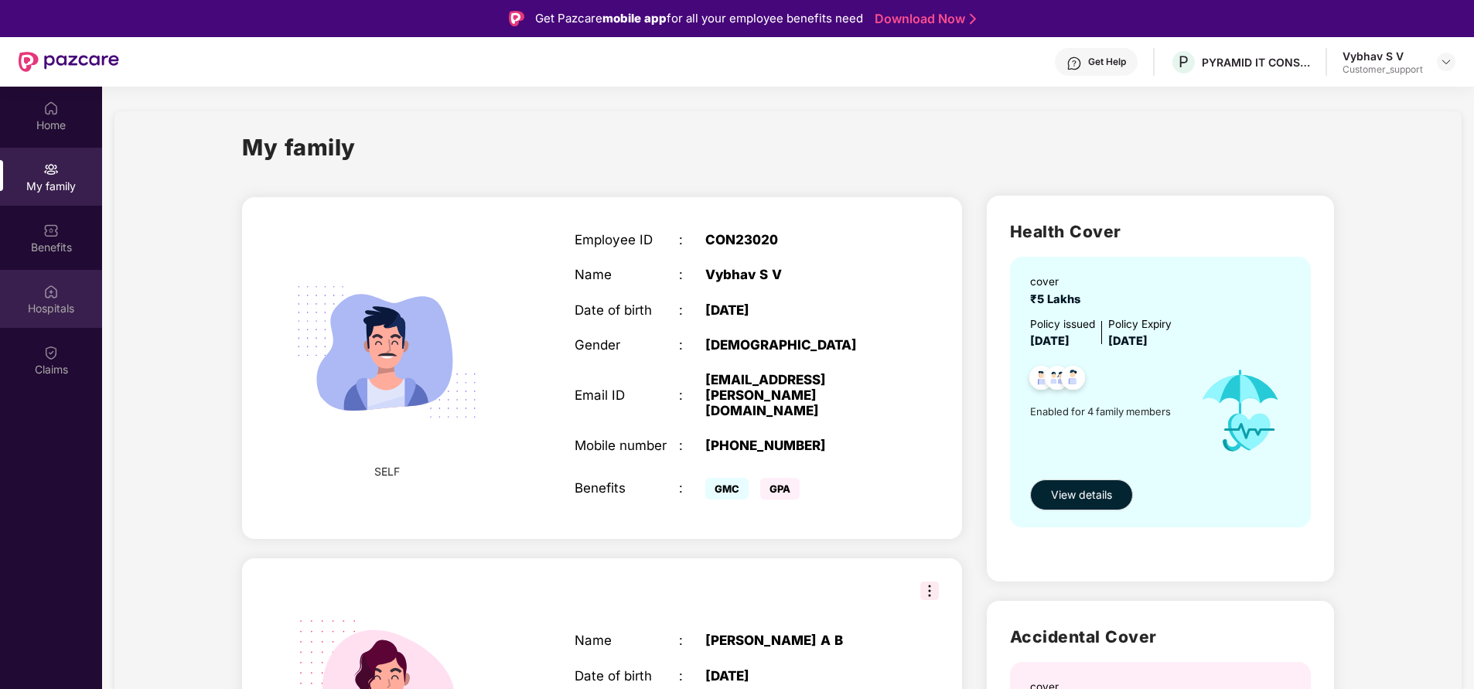
click at [53, 301] on div "Hospitals" at bounding box center [51, 308] width 102 height 15
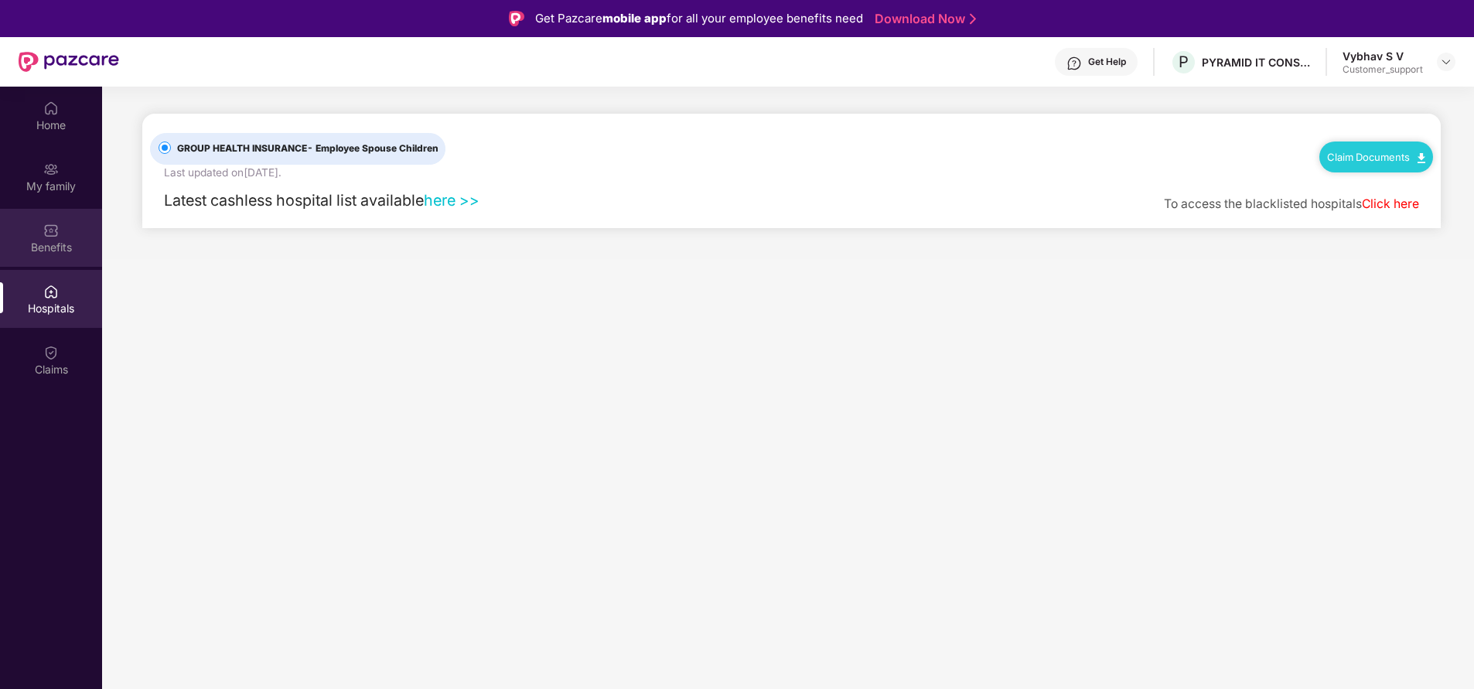
click at [53, 249] on div "Benefits" at bounding box center [51, 247] width 102 height 15
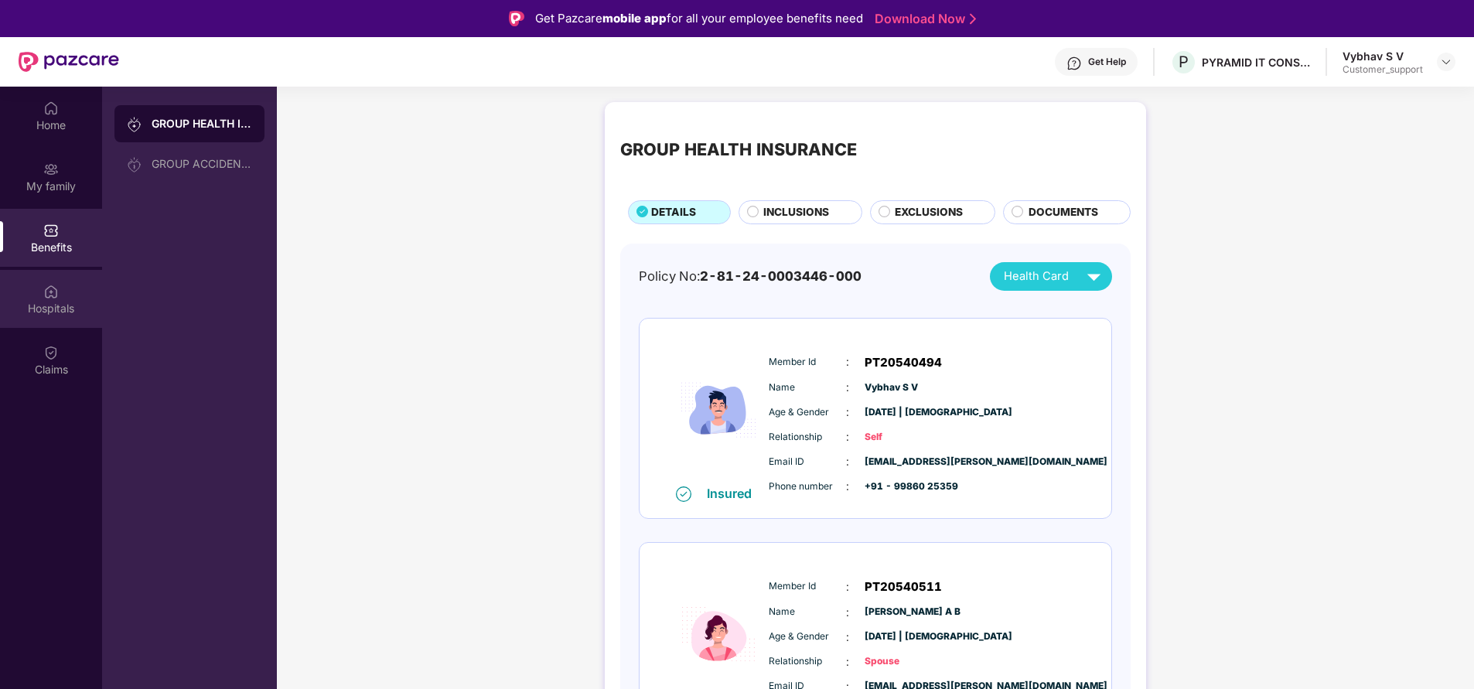
click at [55, 326] on div "Hospitals" at bounding box center [51, 299] width 102 height 58
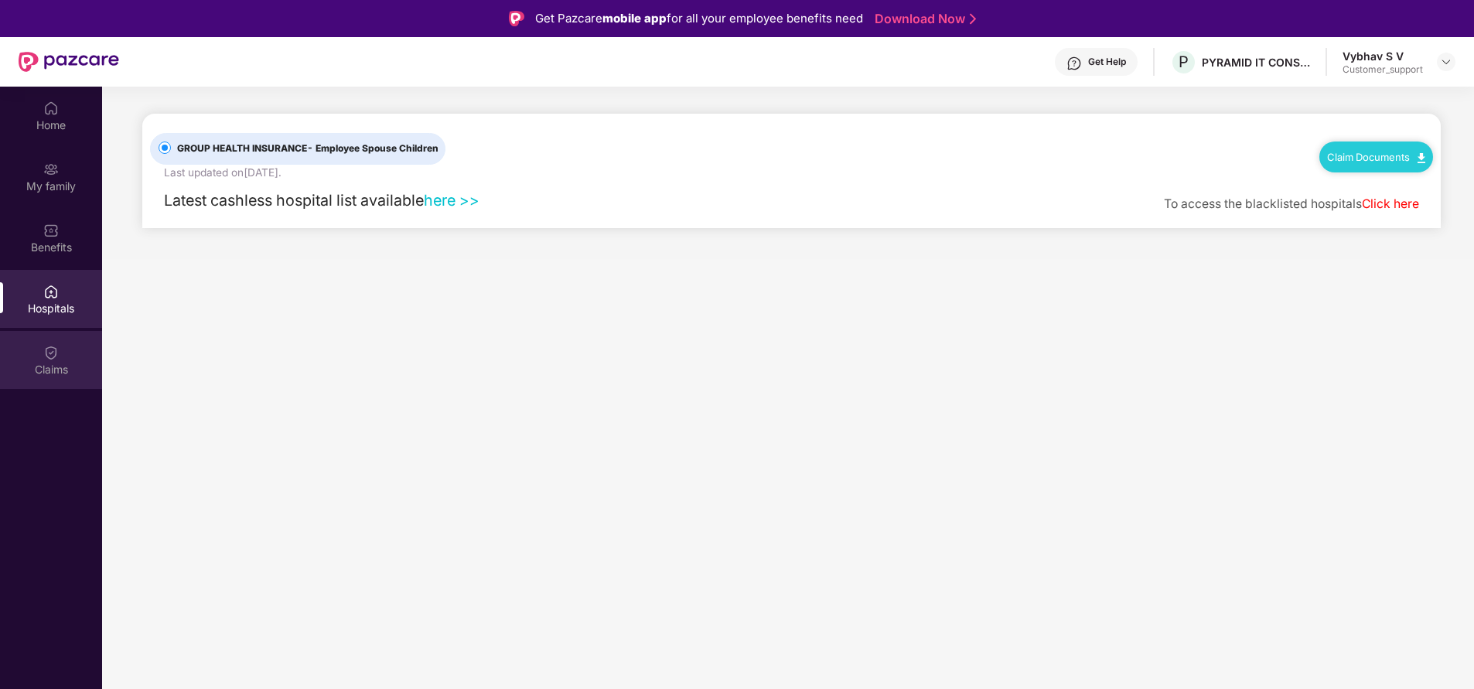
click at [62, 359] on div "Claims" at bounding box center [51, 360] width 102 height 58
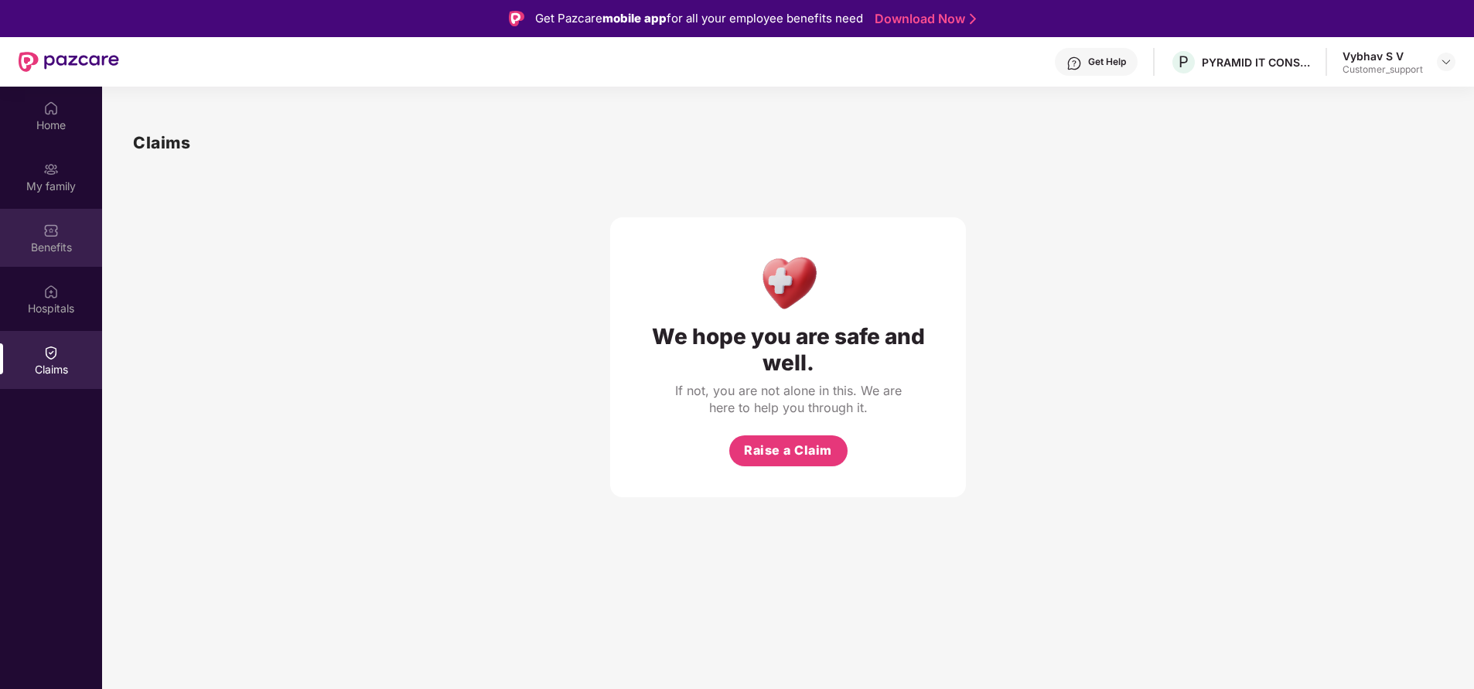
click at [61, 261] on div "Benefits" at bounding box center [51, 238] width 102 height 58
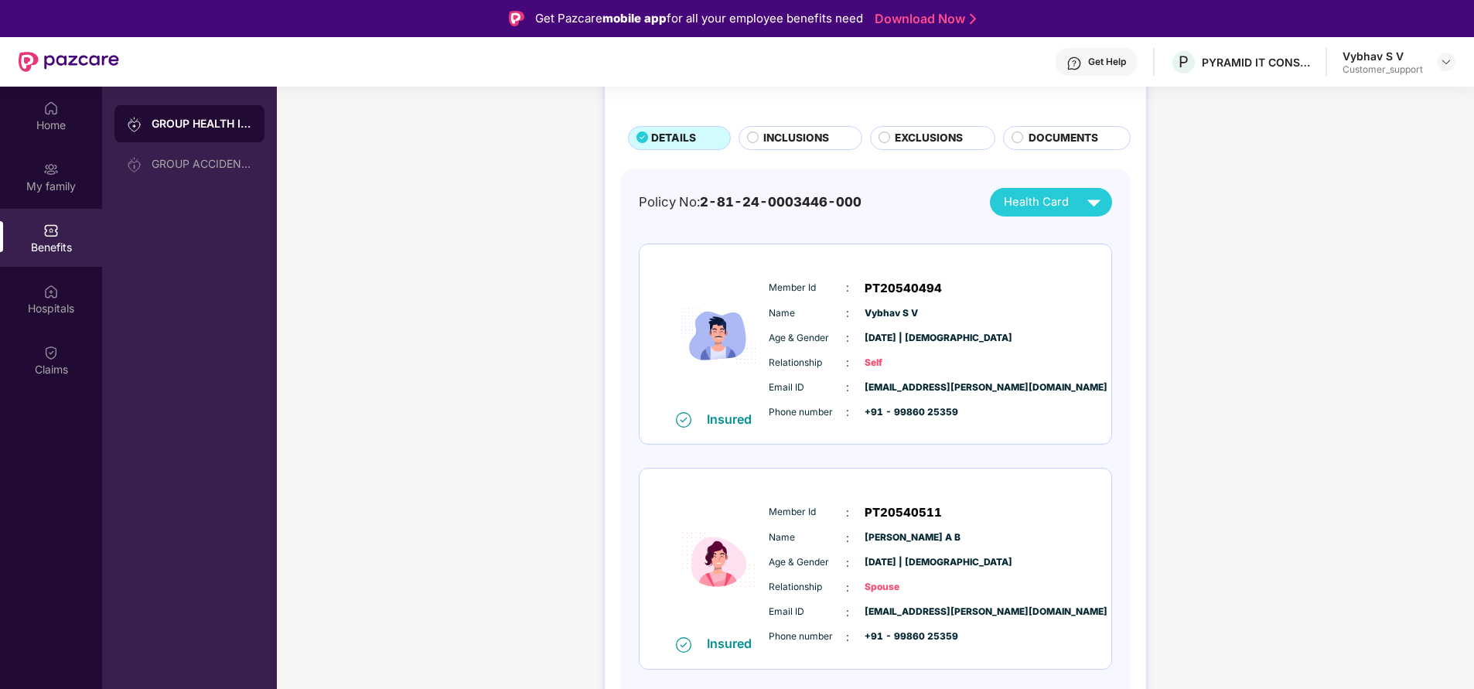
scroll to position [85, 0]
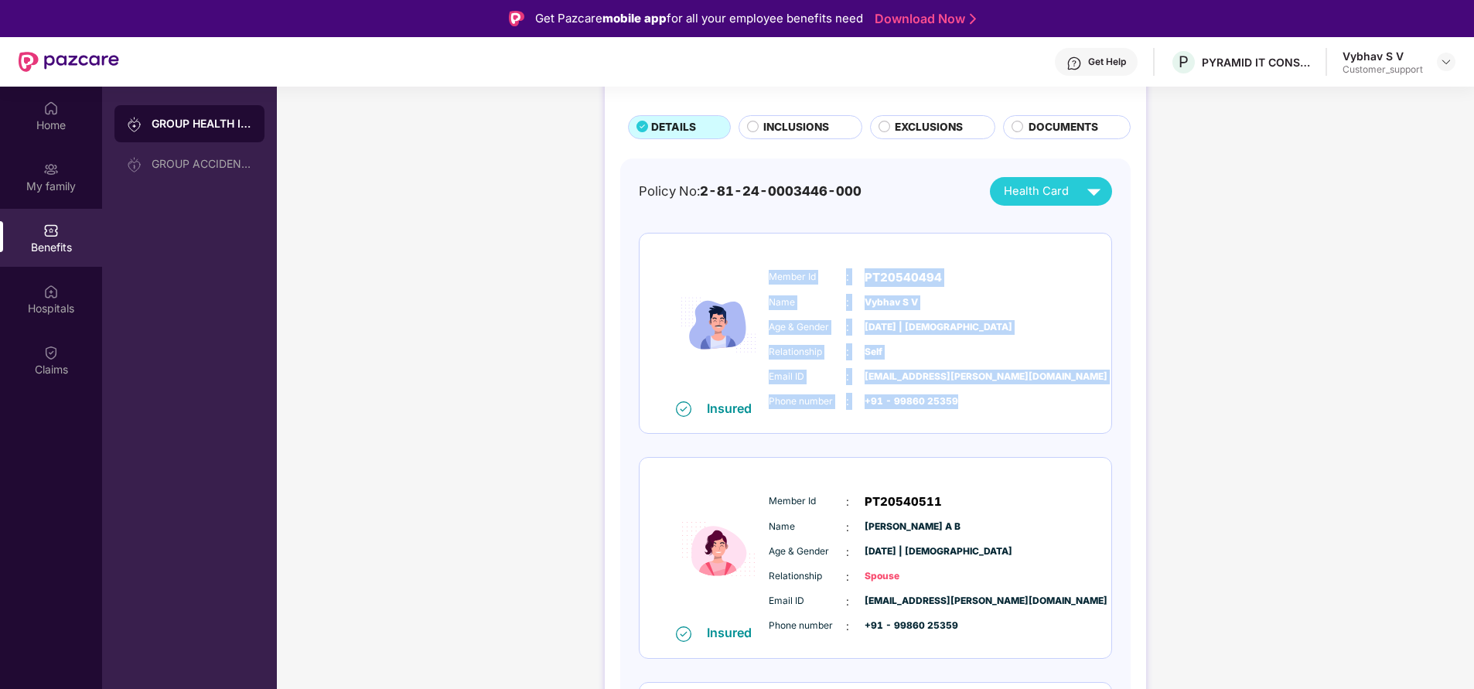
drag, startPoint x: 764, startPoint y: 272, endPoint x: 995, endPoint y: 411, distance: 269.5
click at [995, 411] on div "Member Id : PT20540494 Name : Vybhav S V Age & Gender : 18 Nov 1983 | Male Rela…" at bounding box center [922, 340] width 315 height 158
copy div "Member Id : PT20540494 Name : Vybhav S V Age & Gender : 18 Nov 1983 | Male Rela…"
click at [930, 279] on span "PT20540494" at bounding box center [903, 277] width 77 height 19
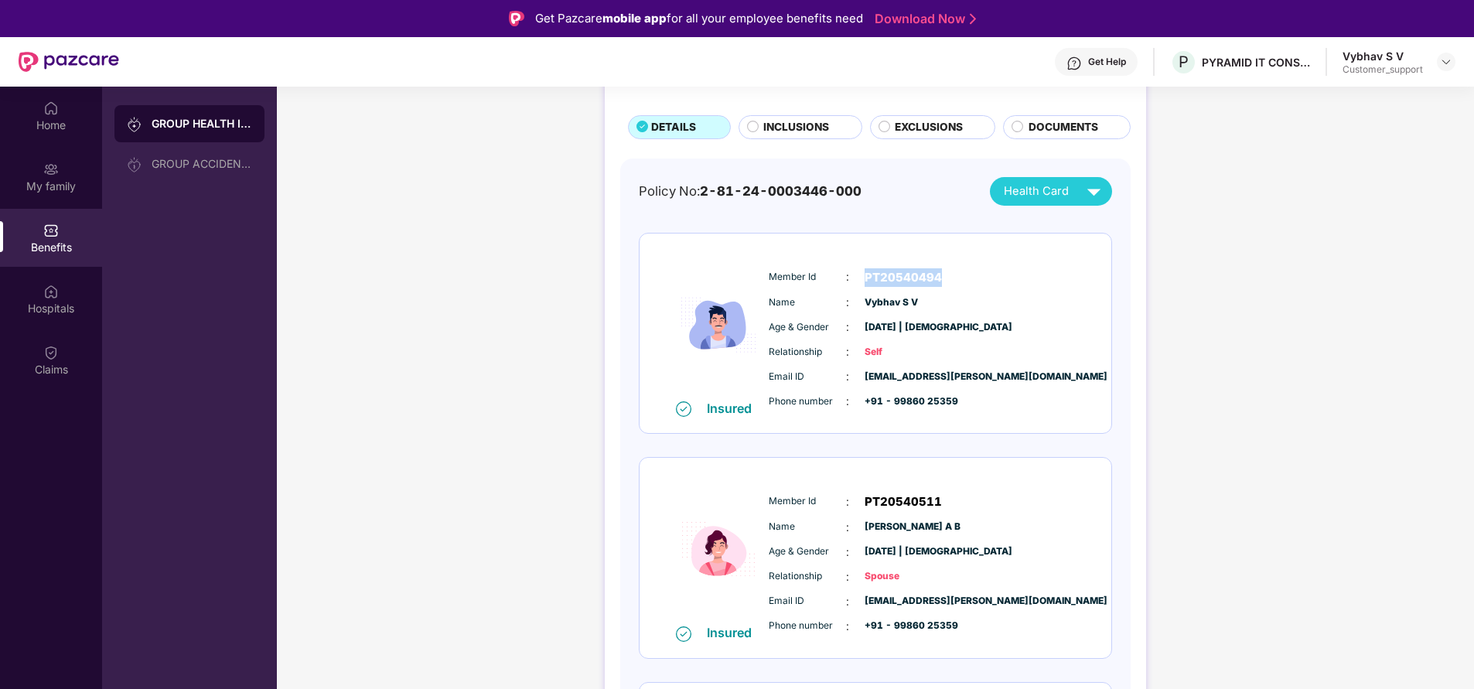
click at [930, 279] on span "PT20540494" at bounding box center [903, 277] width 77 height 19
copy span "PT20540494"
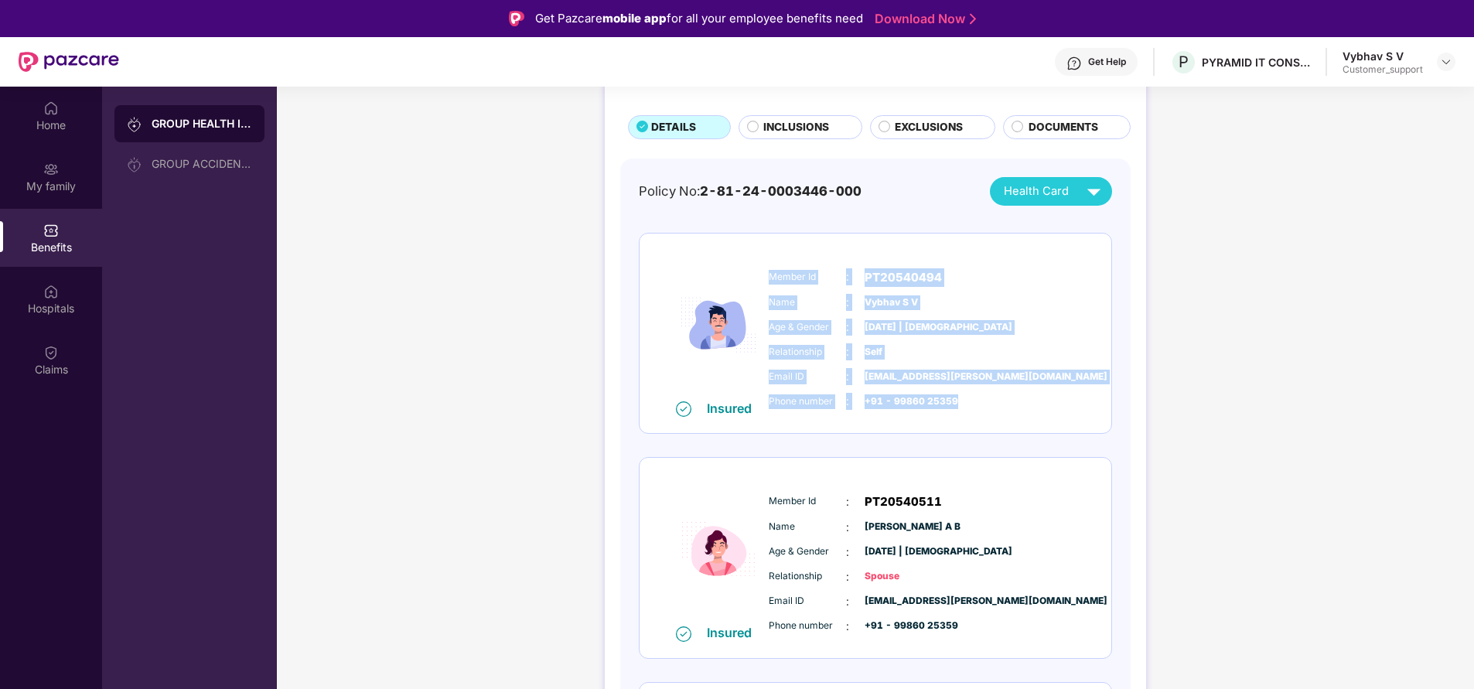
drag, startPoint x: 769, startPoint y: 271, endPoint x: 977, endPoint y: 395, distance: 243.1
click at [977, 395] on div "Member Id : PT20540494 Name : Vybhav S V Age & Gender : 18 Nov 1983 | Male Rela…" at bounding box center [922, 340] width 315 height 158
copy div "Member Id : PT20540494 Name : Vybhav S V Age & Gender : 18 Nov 1983 | Male Rela…"
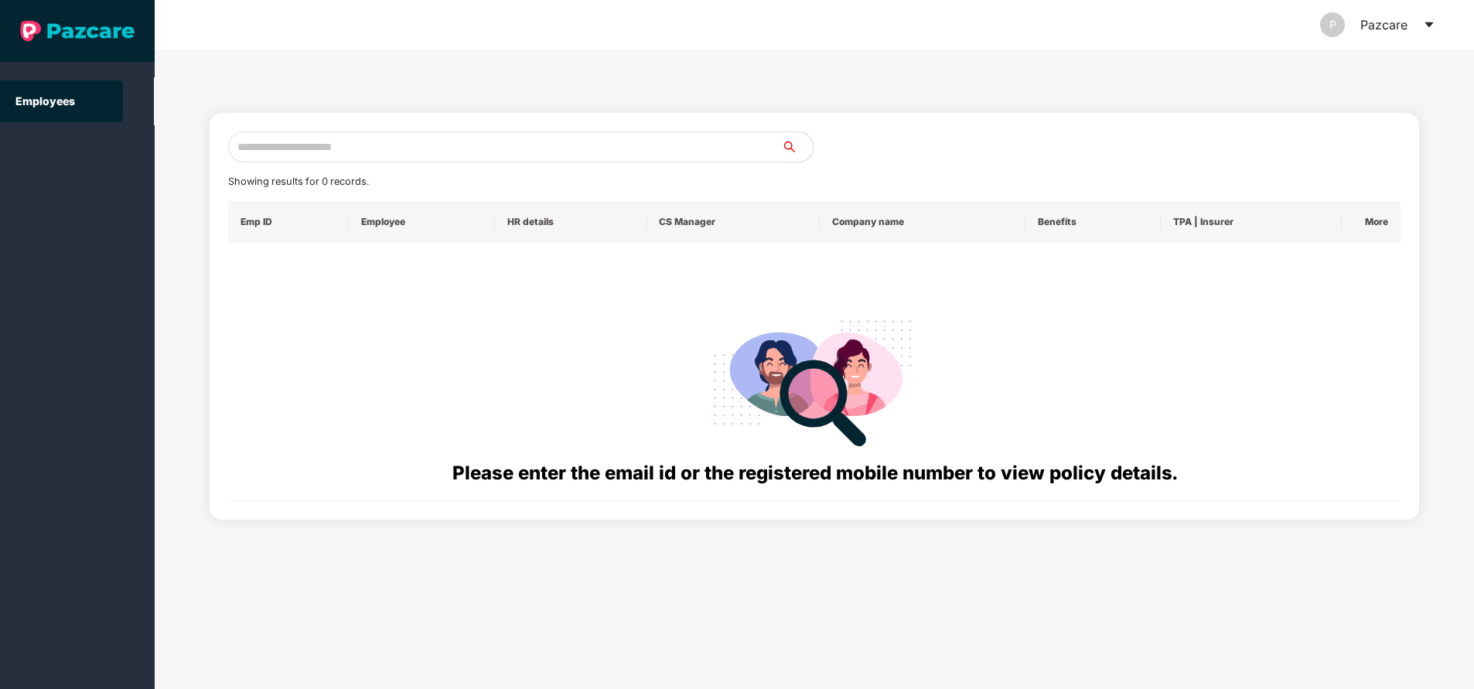
click at [476, 148] on input "text" at bounding box center [505, 146] width 554 height 31
paste input "**********"
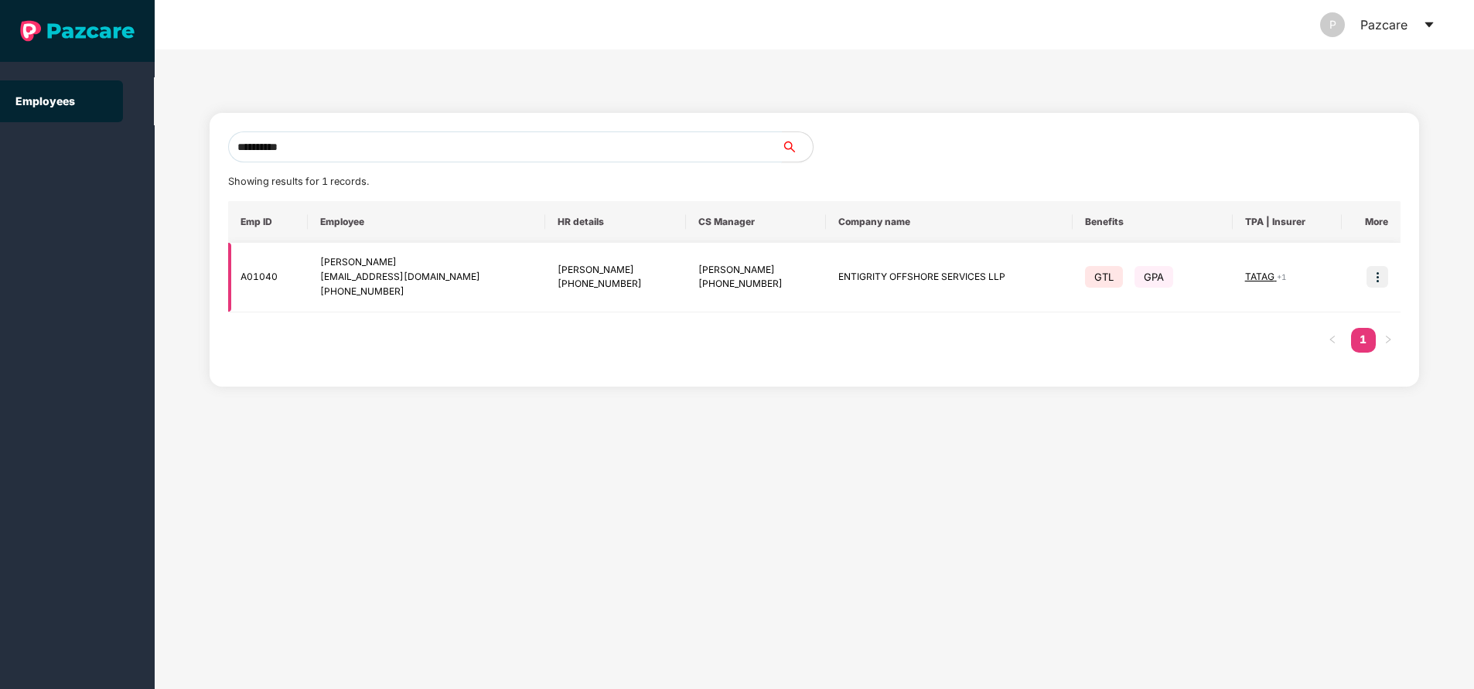
type input "**********"
click at [1381, 277] on img at bounding box center [1377, 277] width 22 height 22
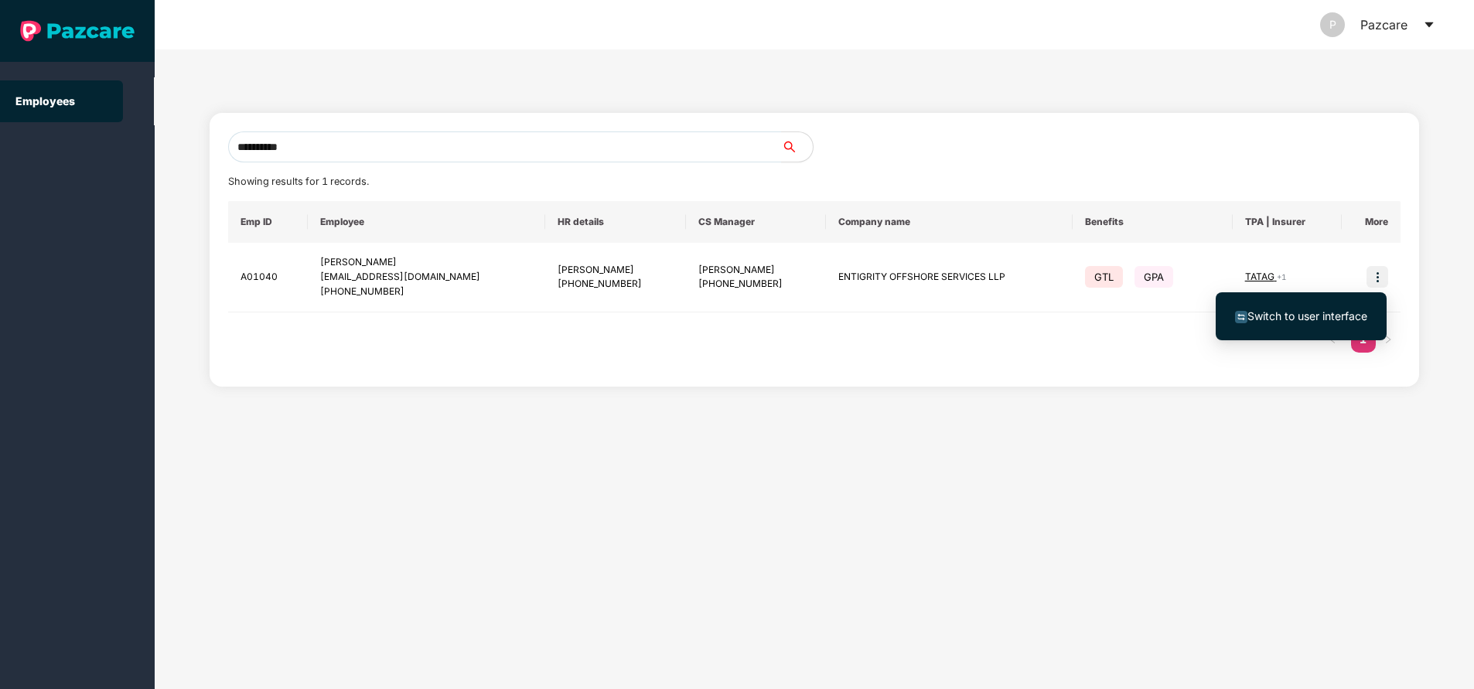
click at [1323, 316] on span "Switch to user interface" at bounding box center [1307, 315] width 120 height 13
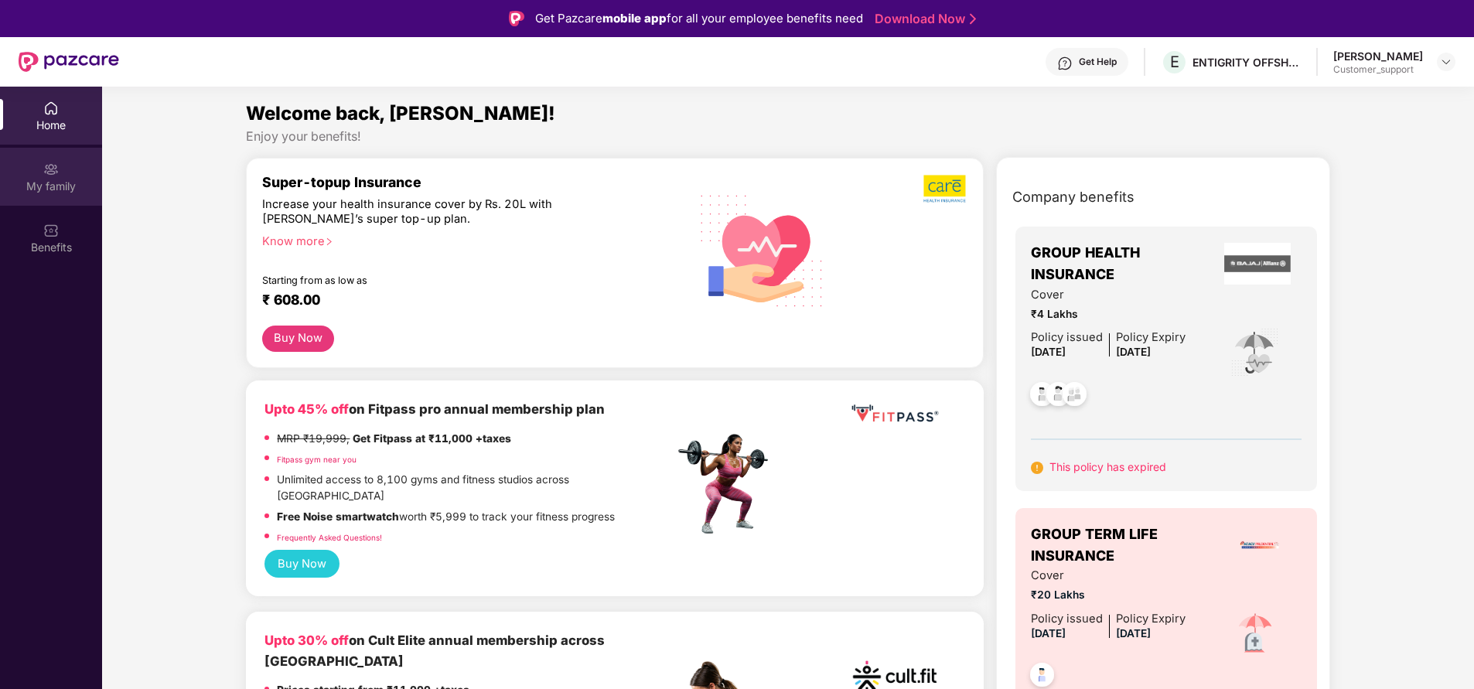
click at [59, 172] on div "My family" at bounding box center [51, 177] width 102 height 58
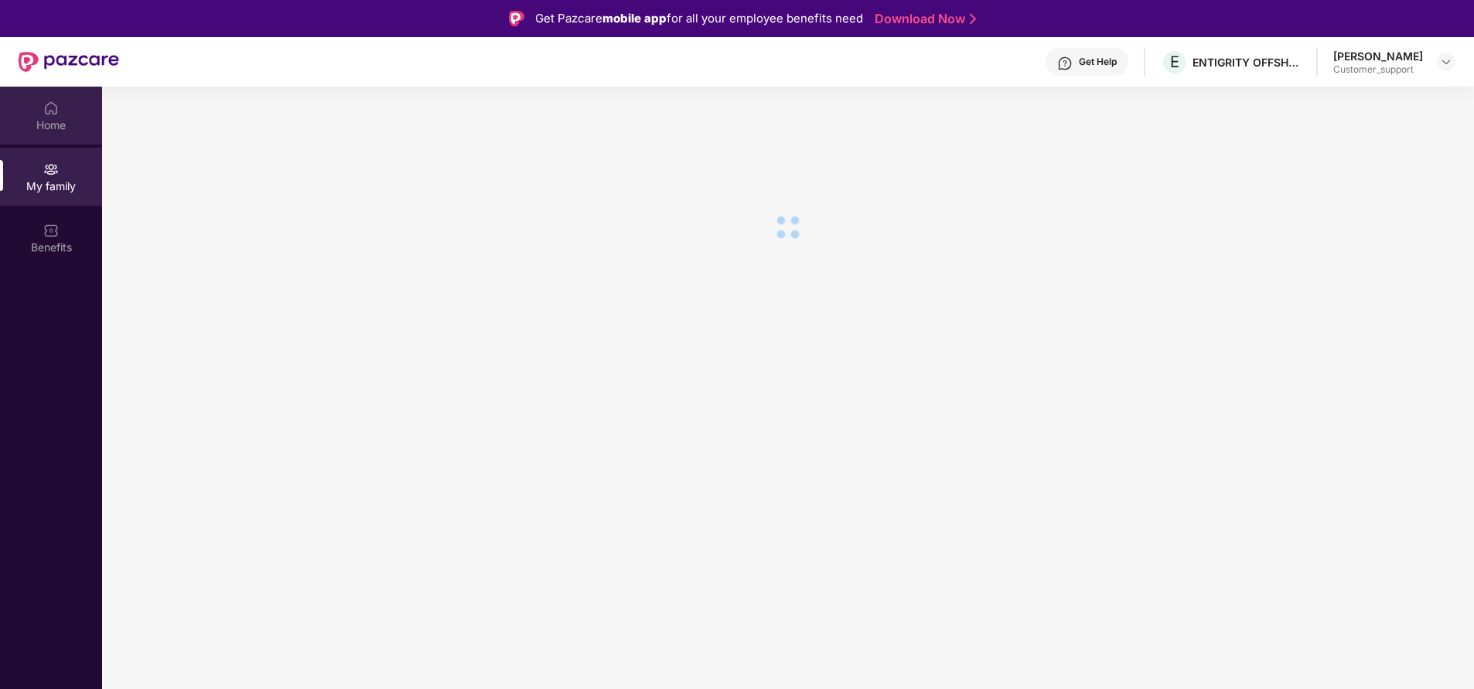
click at [74, 116] on div "Home" at bounding box center [51, 116] width 102 height 58
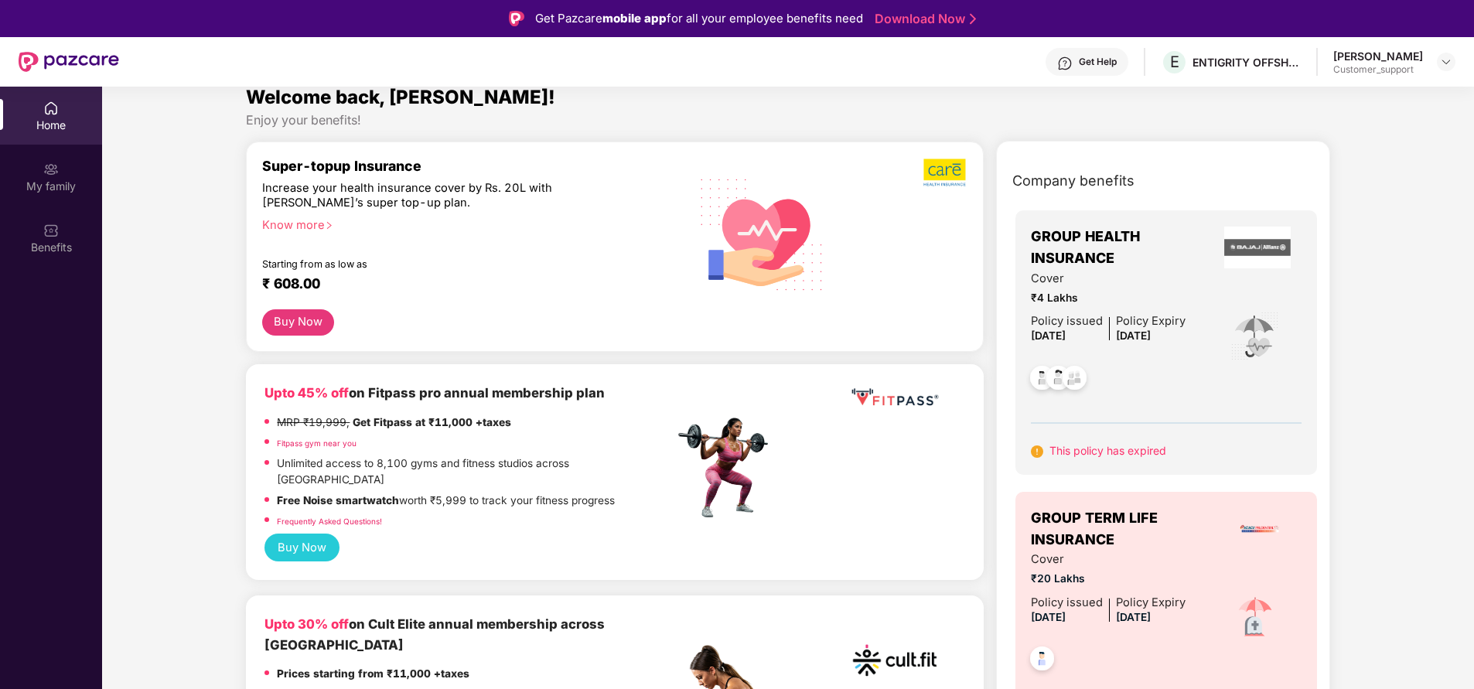
scroll to position [15, 0]
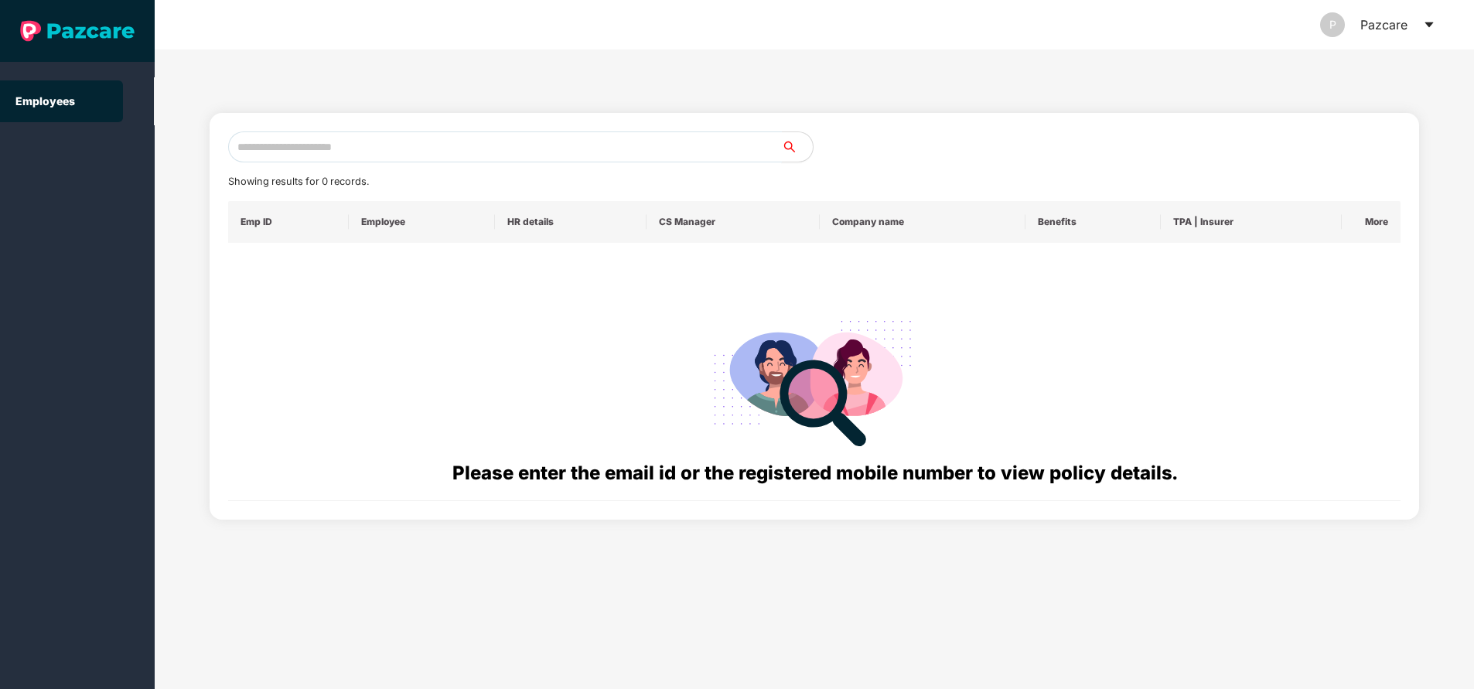
click at [427, 156] on input "text" at bounding box center [505, 146] width 554 height 31
paste input "**********"
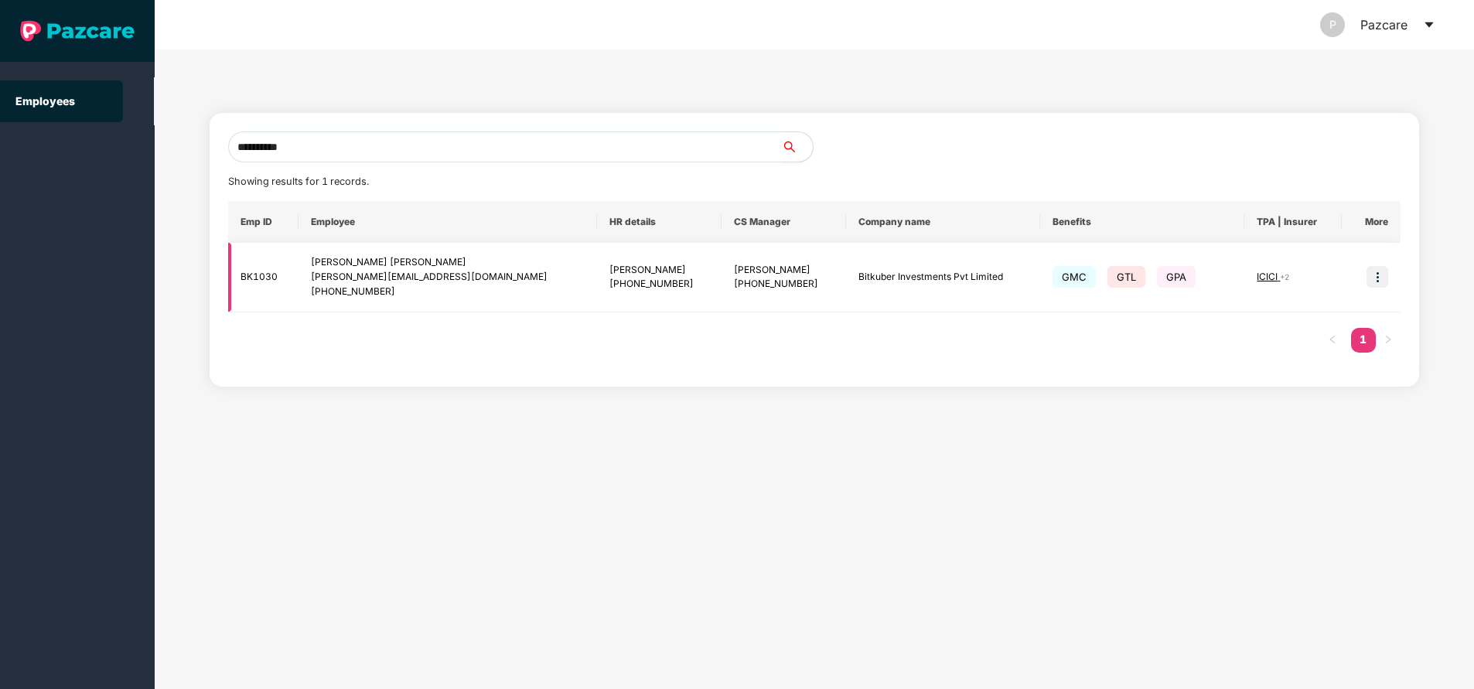
type input "**********"
click at [1373, 275] on img at bounding box center [1377, 277] width 22 height 22
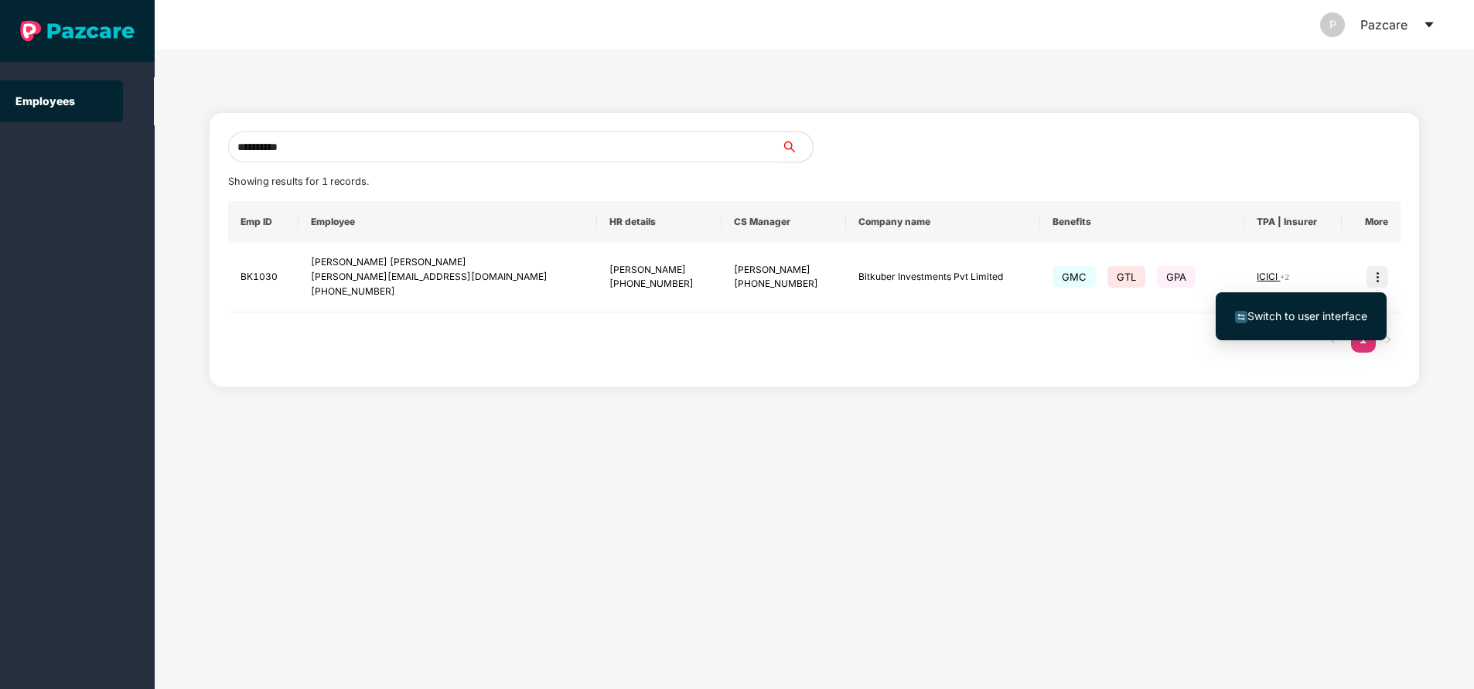
click at [1310, 319] on span "Switch to user interface" at bounding box center [1307, 315] width 120 height 13
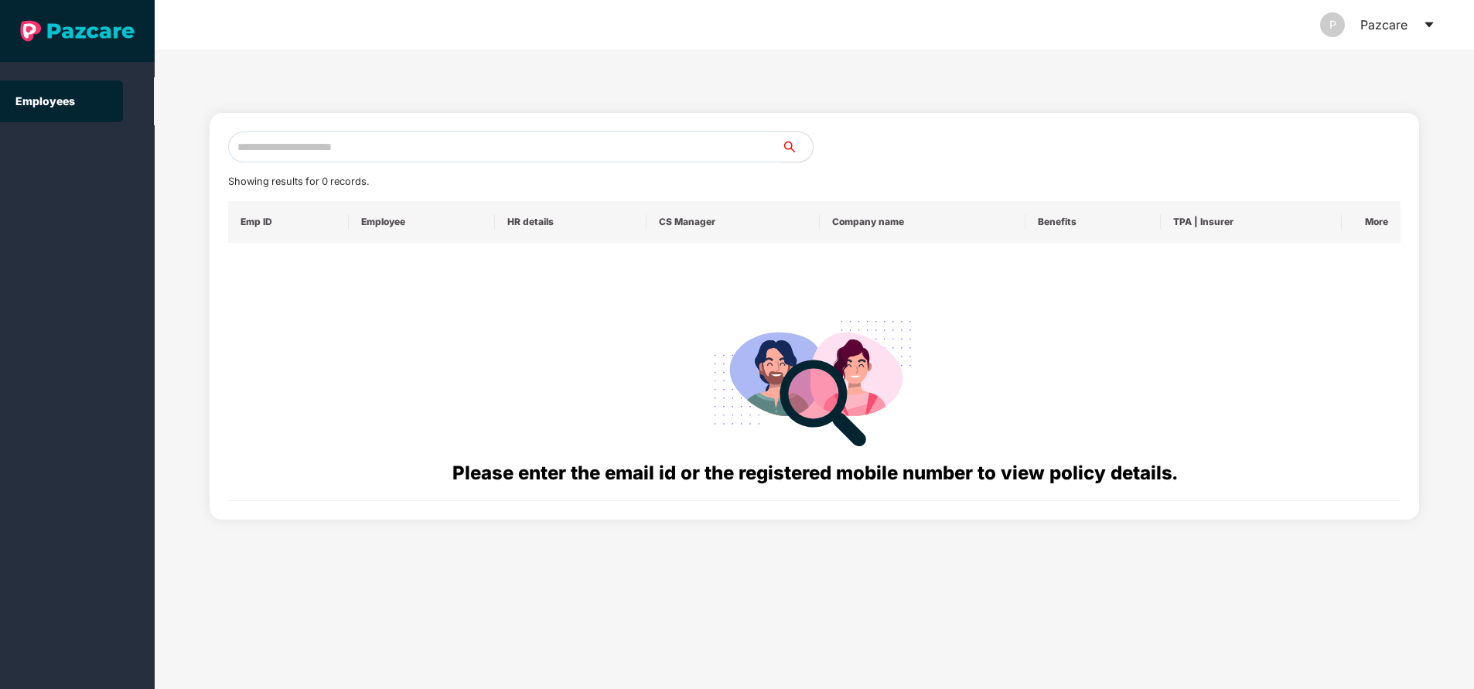
click at [425, 151] on input "text" at bounding box center [505, 146] width 554 height 31
paste input "**********"
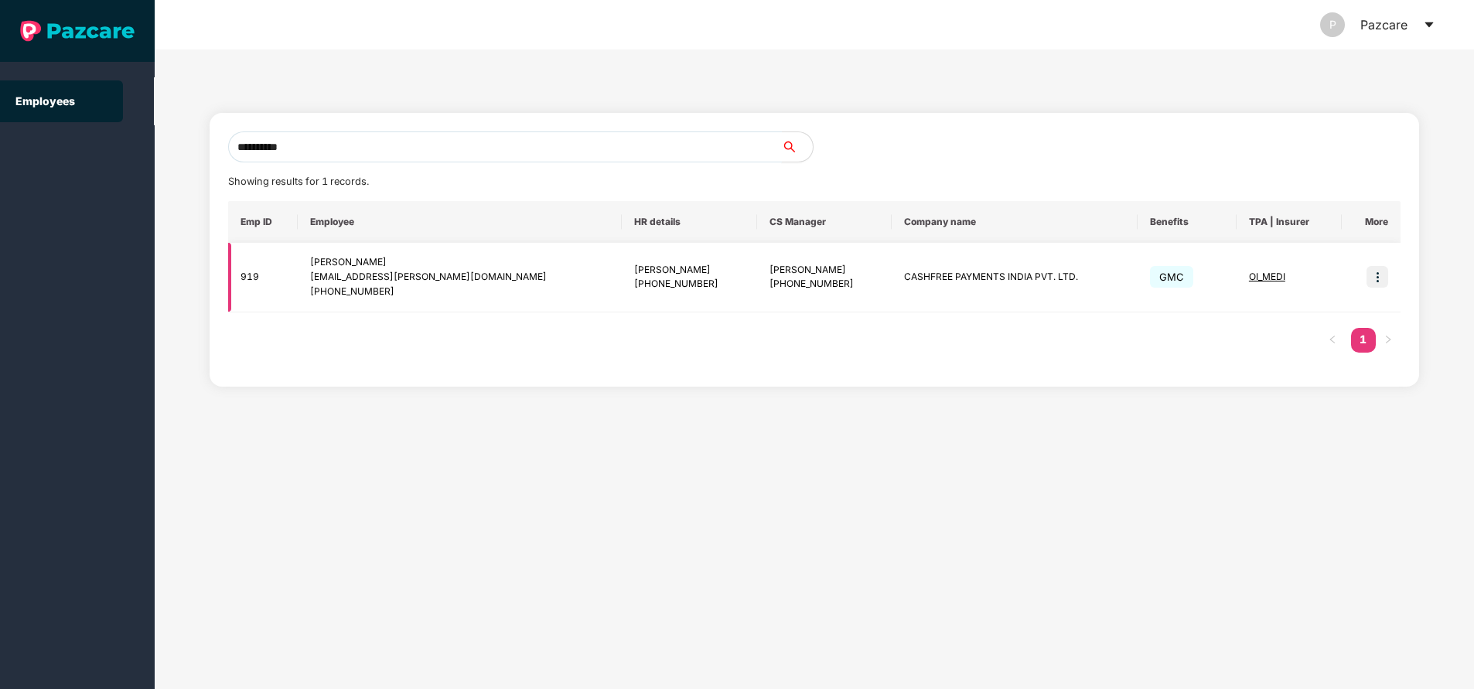
type input "**********"
click at [1379, 275] on img at bounding box center [1377, 277] width 22 height 22
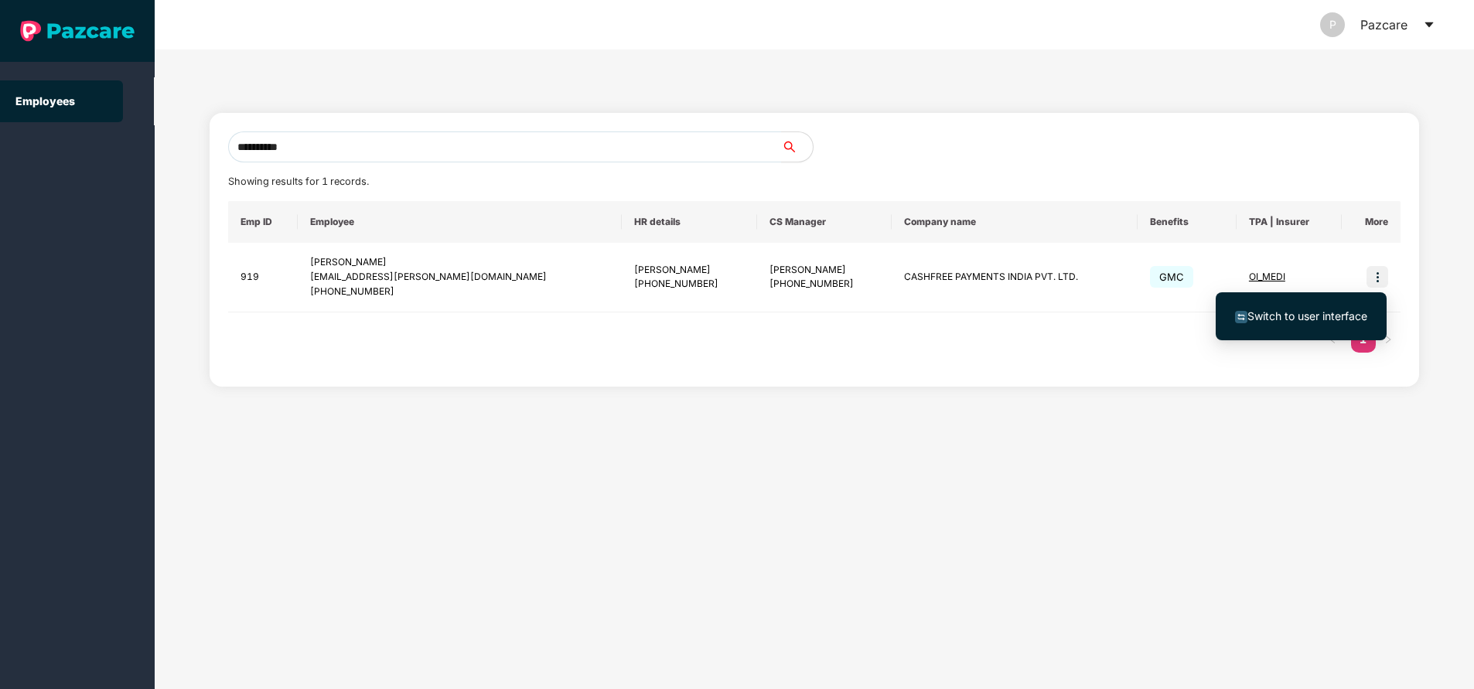
click at [1298, 311] on span "Switch to user interface" at bounding box center [1307, 315] width 120 height 13
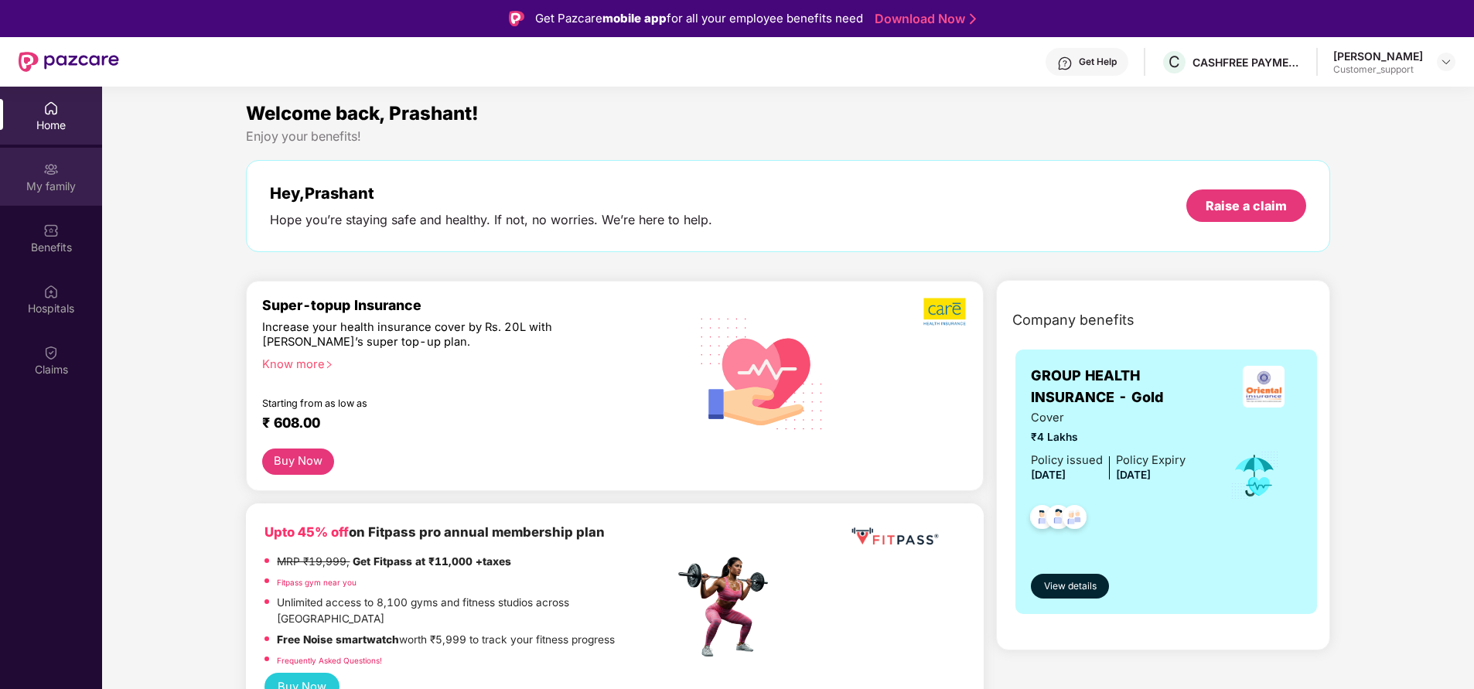
click at [37, 176] on div "My family" at bounding box center [51, 177] width 102 height 58
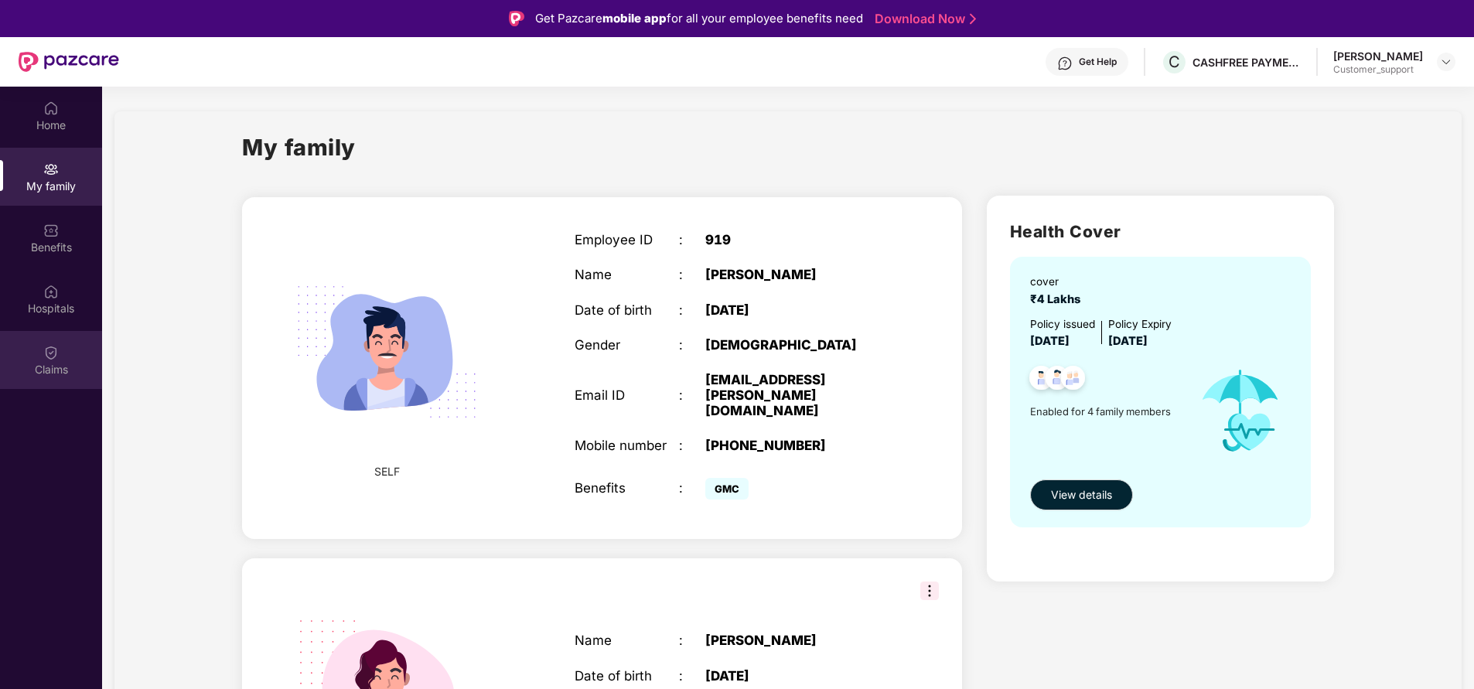
click at [58, 353] on img at bounding box center [50, 352] width 15 height 15
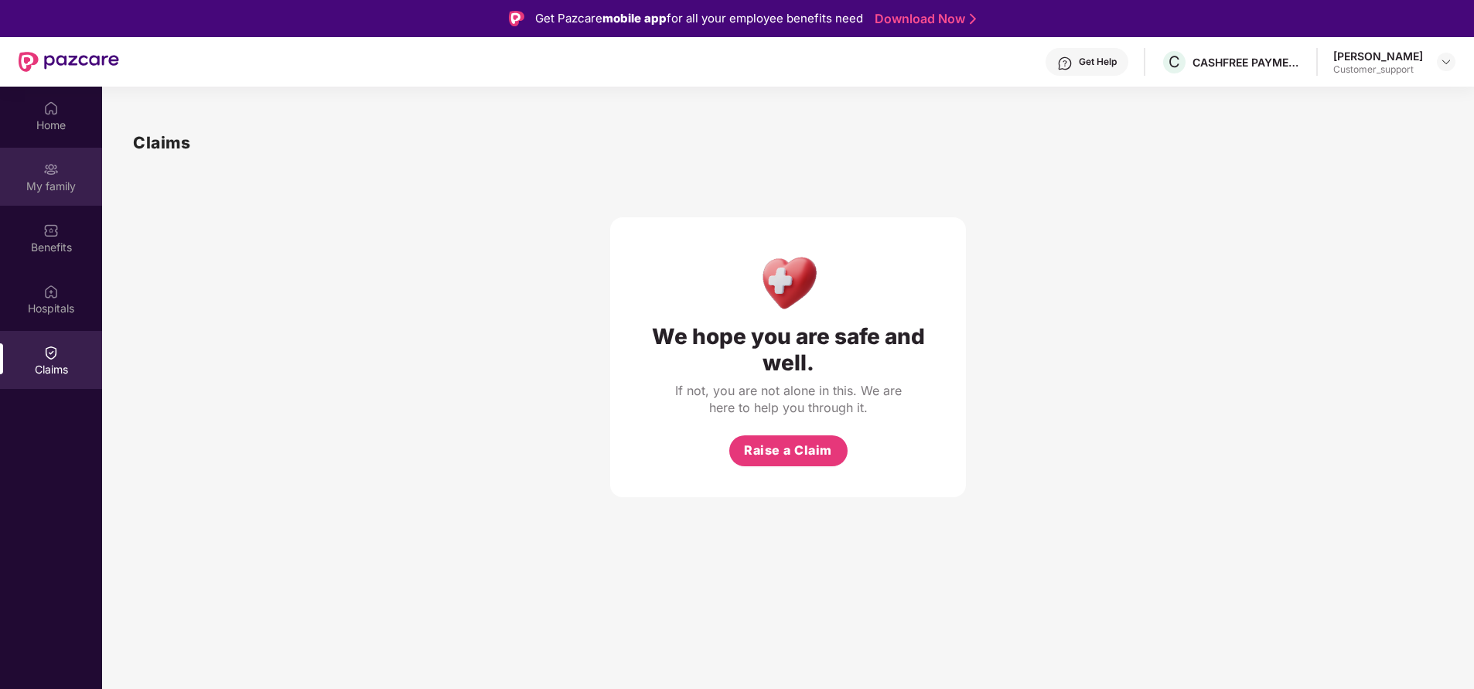
click at [54, 179] on div "My family" at bounding box center [51, 186] width 102 height 15
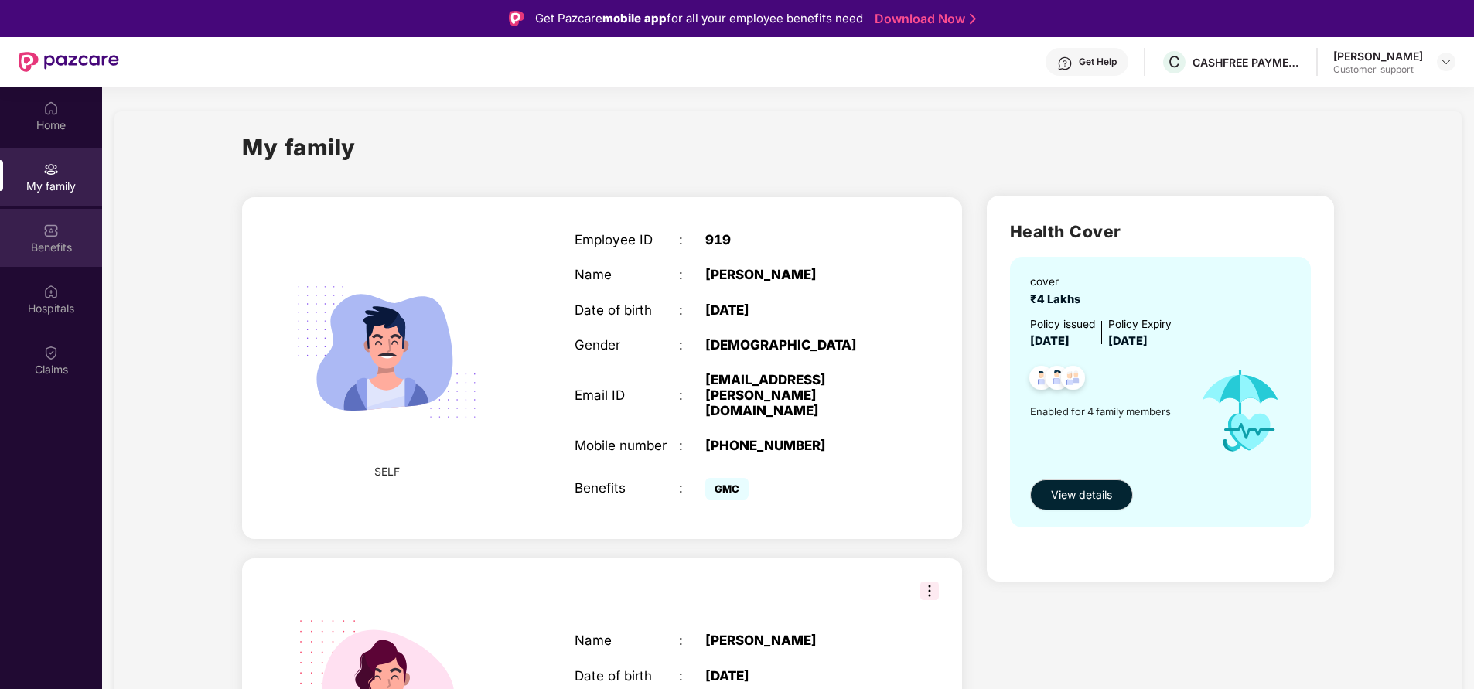
click at [80, 241] on div "Benefits" at bounding box center [51, 247] width 102 height 15
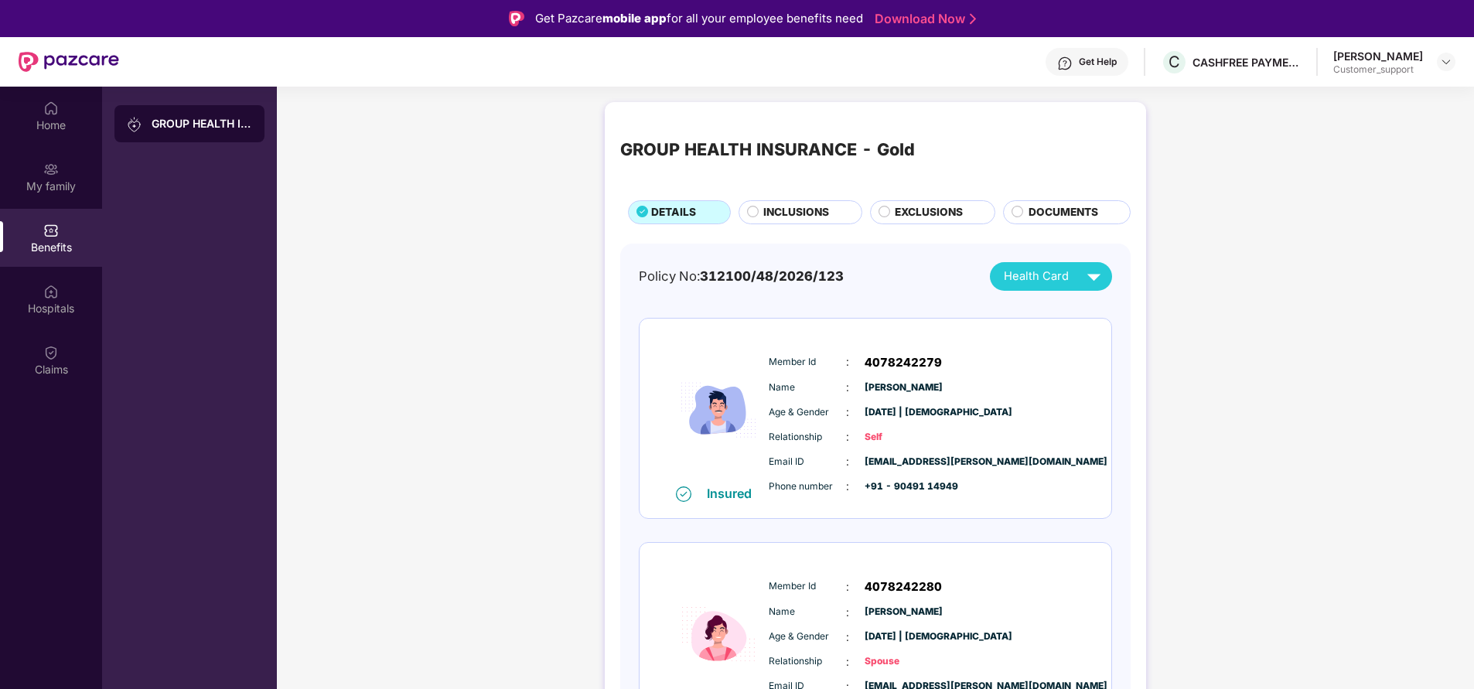
click at [810, 217] on span "INCLUSIONS" at bounding box center [796, 212] width 66 height 16
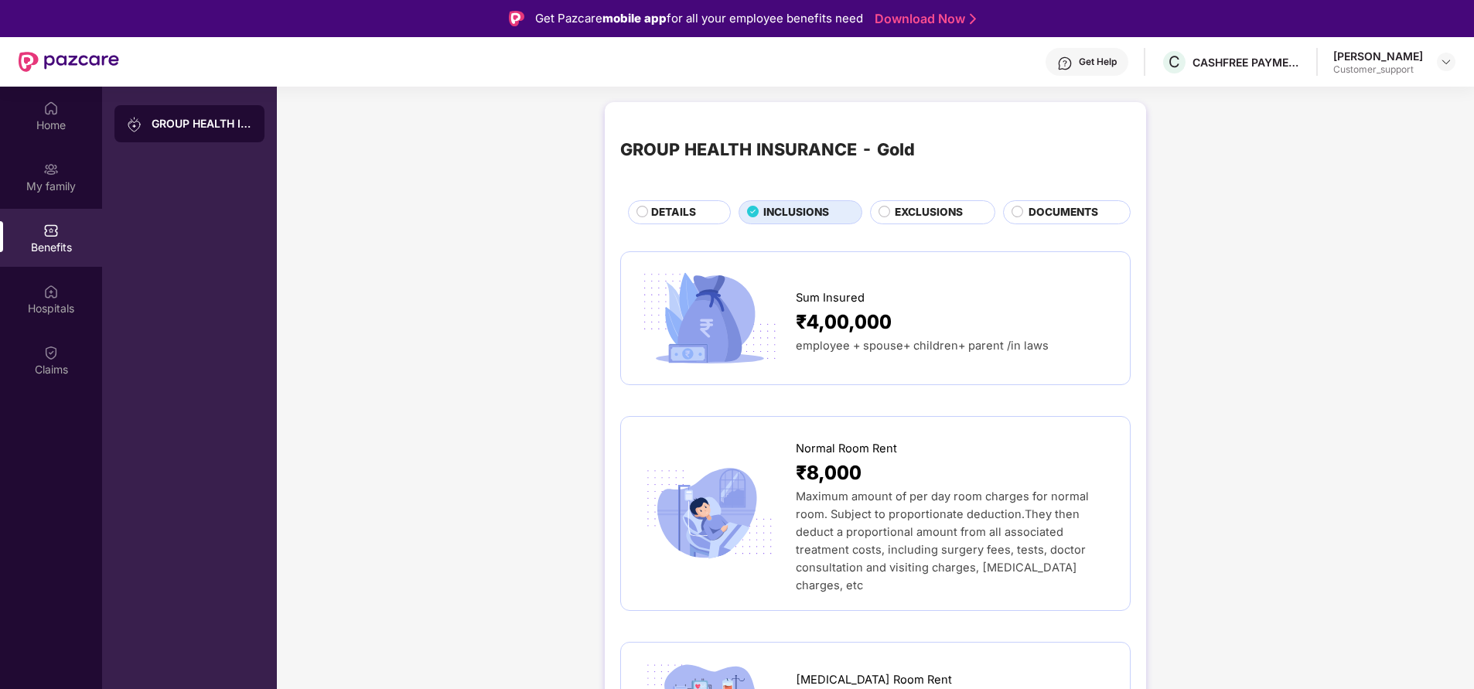
click at [691, 216] on span "DETAILS" at bounding box center [673, 212] width 45 height 16
